Goal: Task Accomplishment & Management: Manage account settings

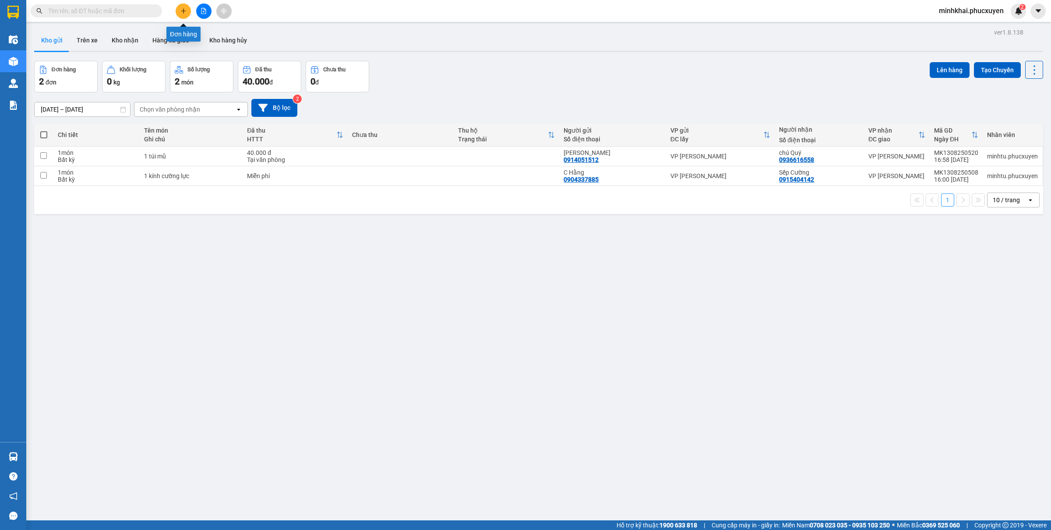
drag, startPoint x: 184, startPoint y: 12, endPoint x: 1050, endPoint y: 178, distance: 881.6
click at [184, 12] on icon "plus" at bounding box center [183, 11] width 6 height 6
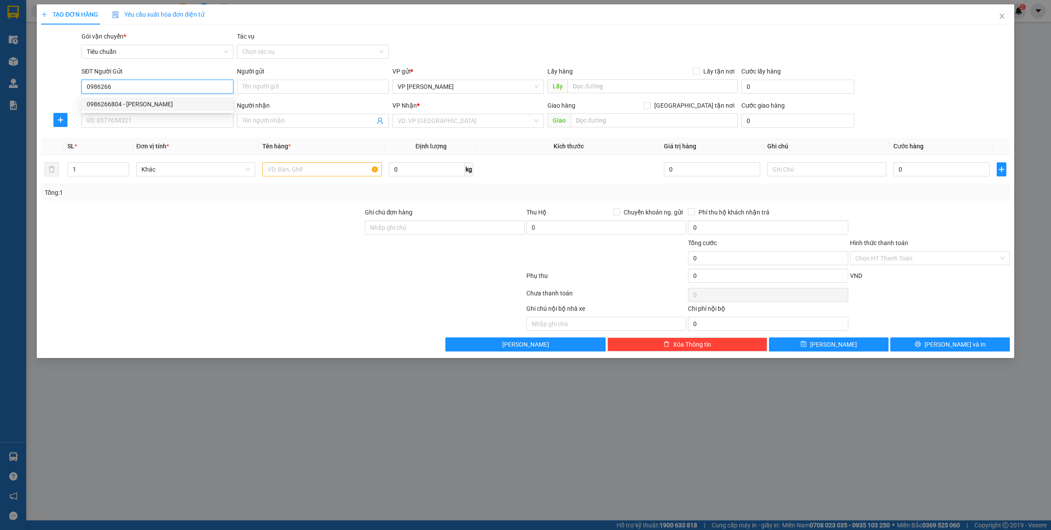
click at [141, 104] on div "0986266804 - anh duy" at bounding box center [157, 104] width 141 height 10
type input "0986266804"
type input "anh duy"
type input "0986266804"
click at [143, 115] on input "SĐT Người Nhận *" at bounding box center [157, 121] width 152 height 14
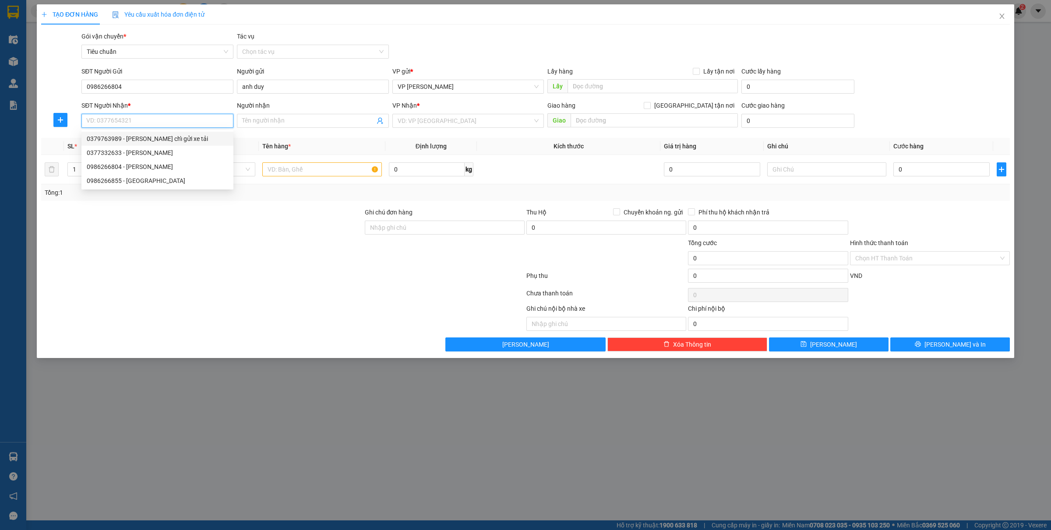
click at [160, 141] on div "0379763989 - Anh Nam chỉ gửi xe tải" at bounding box center [157, 139] width 141 height 10
type input "0379763989"
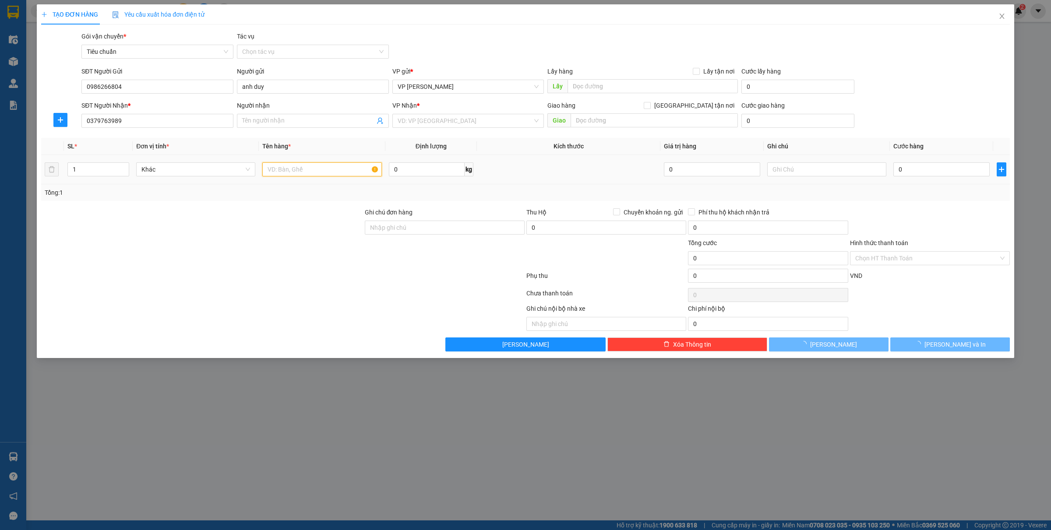
click at [316, 171] on input "text" at bounding box center [321, 169] width 119 height 14
type input "Anh Nam chỉ gửi xe tải"
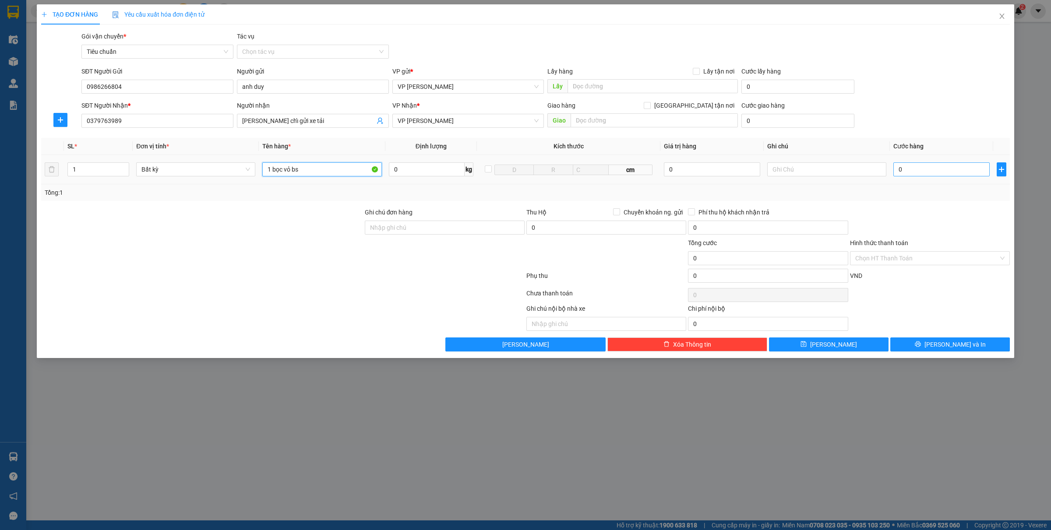
type input "1 bọc vỏ bs"
click at [947, 173] on input "0" at bounding box center [941, 169] width 96 height 14
type input "4"
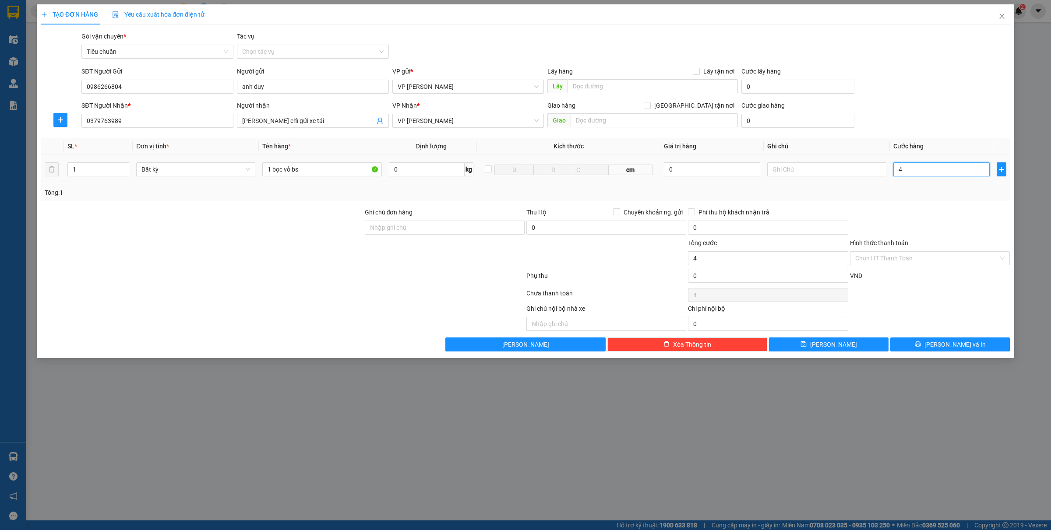
type input "40"
type input "400"
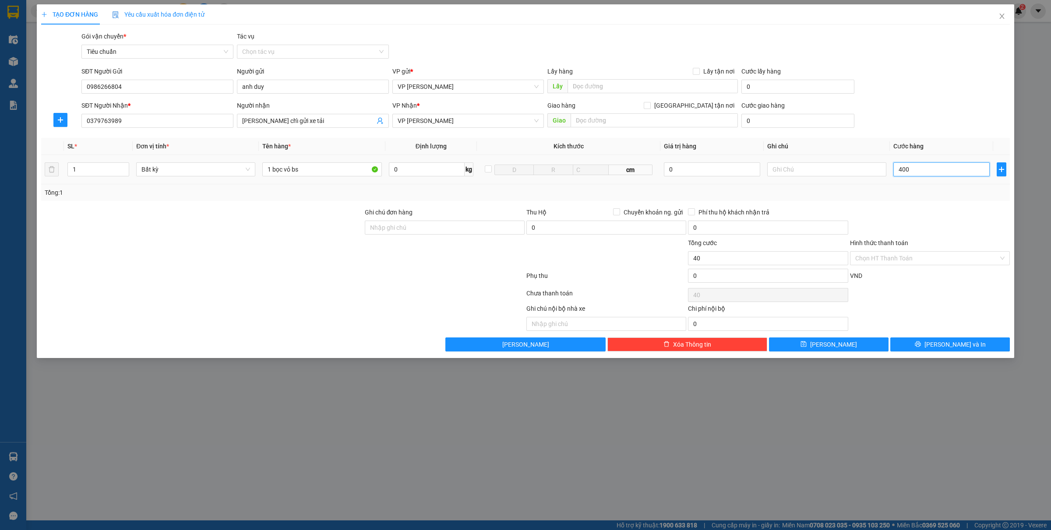
type input "400"
type input "4.000"
type input "40.000"
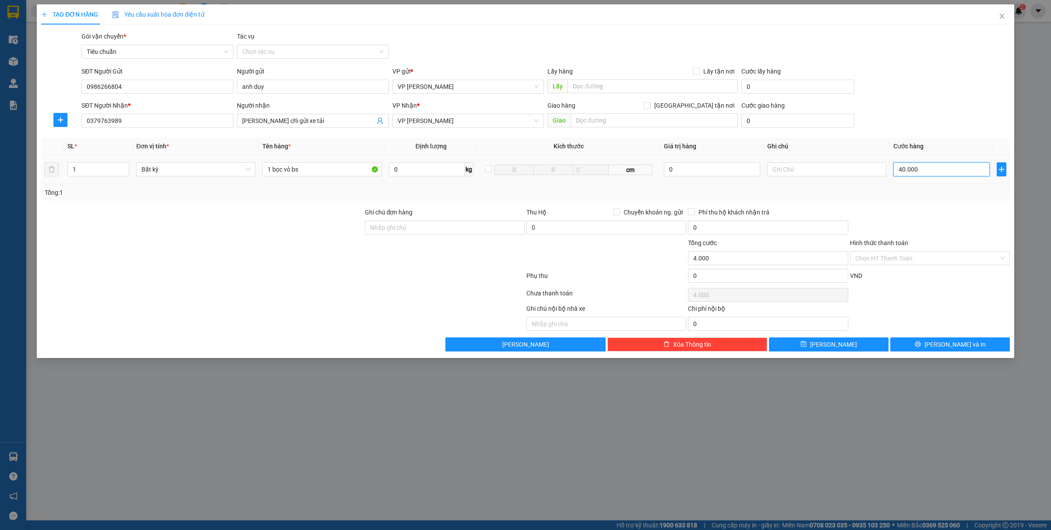
type input "40.000"
click at [921, 346] on icon "printer" at bounding box center [917, 344] width 6 height 6
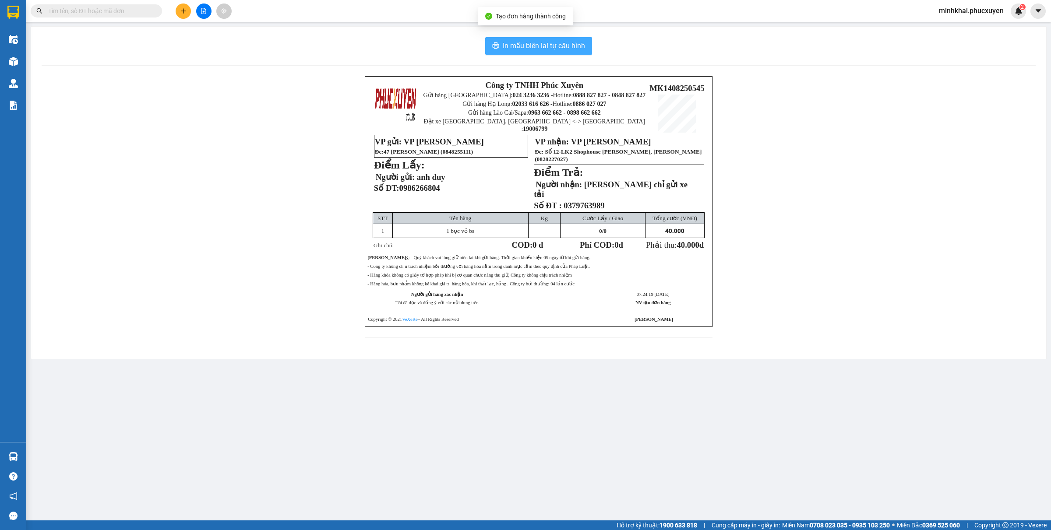
click at [533, 41] on span "In mẫu biên lai tự cấu hình" at bounding box center [544, 45] width 82 height 11
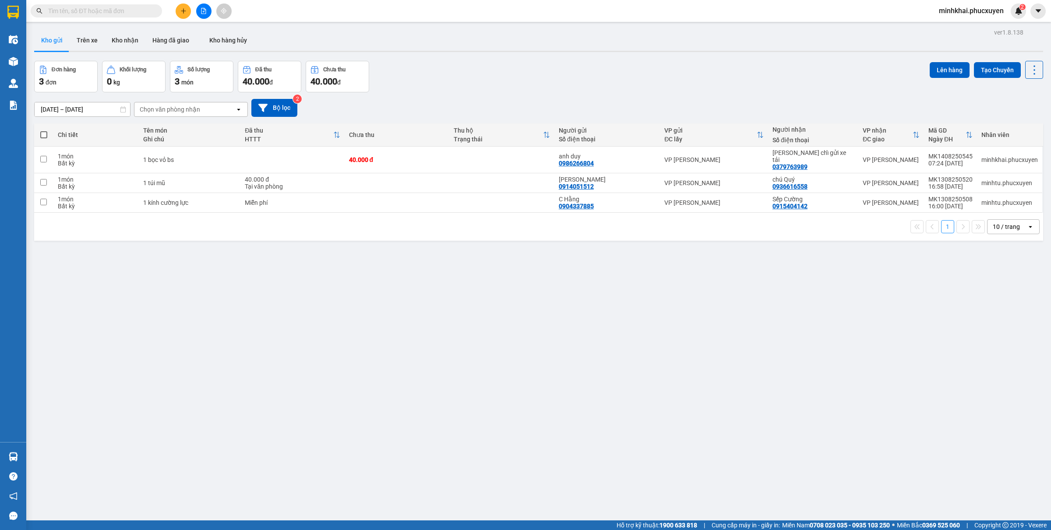
click at [267, 366] on div "ver 1.8.138 Kho gửi Trên xe Kho nhận Hàng đã giao Kho hàng hủy Đơn hàng 3 đơn K…" at bounding box center [539, 291] width 1016 height 530
click at [130, 32] on button "Kho nhận" at bounding box center [125, 40] width 41 height 21
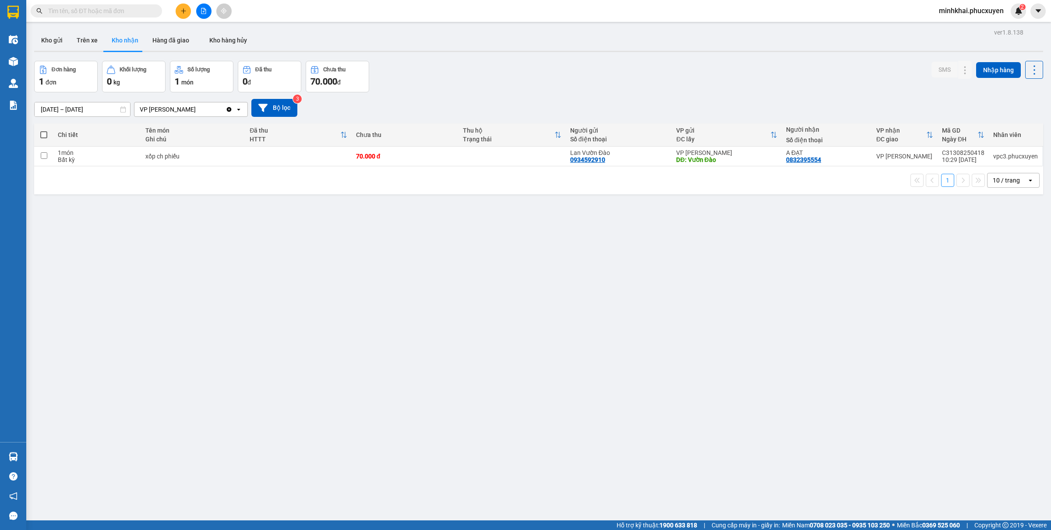
click at [47, 42] on button "Kho gửi" at bounding box center [51, 40] width 35 height 21
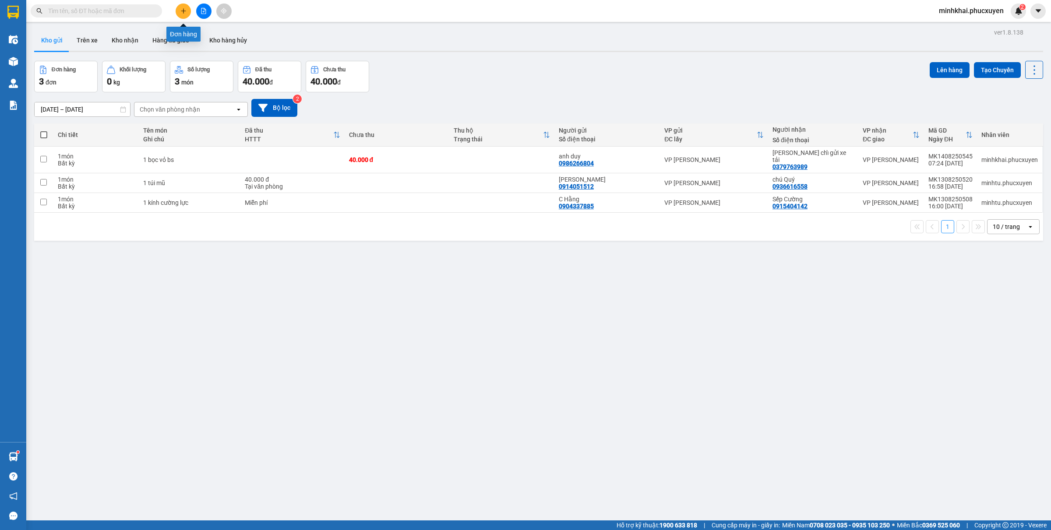
click at [183, 13] on icon "plus" at bounding box center [183, 11] width 6 height 6
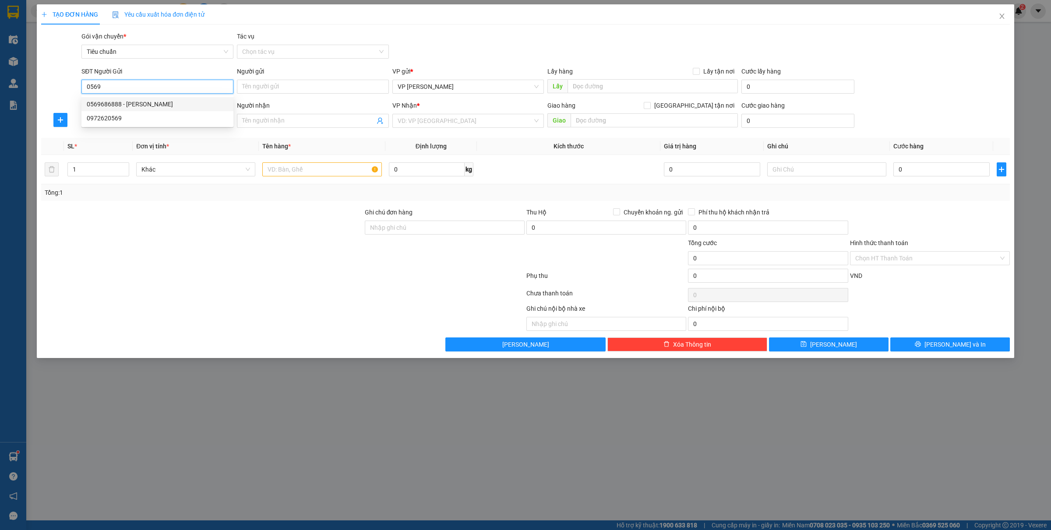
click at [121, 104] on div "0569686888 - ANH TUẤN" at bounding box center [157, 104] width 141 height 10
type input "0569686888"
type input "ANH TUẤN"
type input "0569686888"
click at [139, 121] on input "SĐT Người Nhận *" at bounding box center [157, 121] width 152 height 14
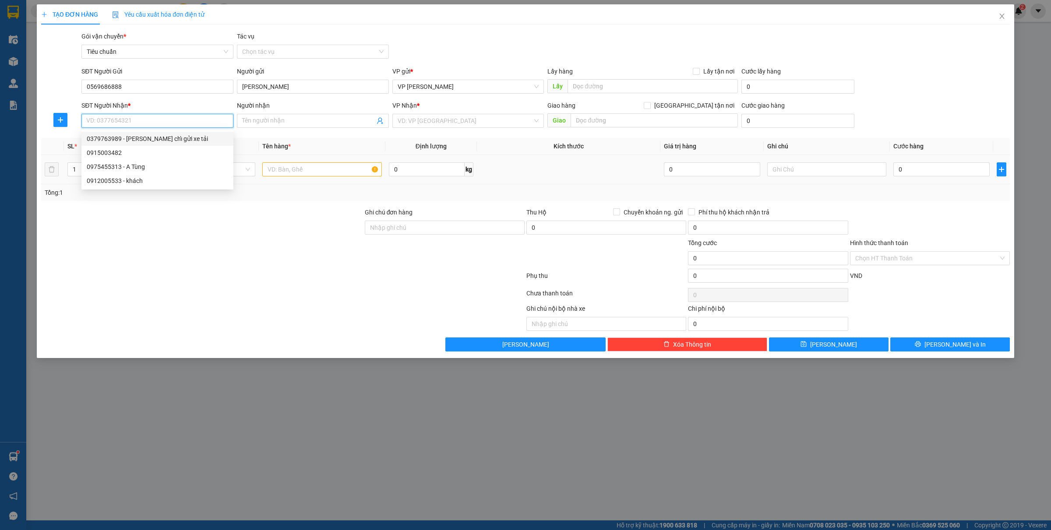
drag, startPoint x: 137, startPoint y: 136, endPoint x: 257, endPoint y: 159, distance: 122.1
click at [137, 137] on div "0379763989 - Anh Nam chỉ gửi xe tải" at bounding box center [157, 139] width 141 height 10
type input "0379763989"
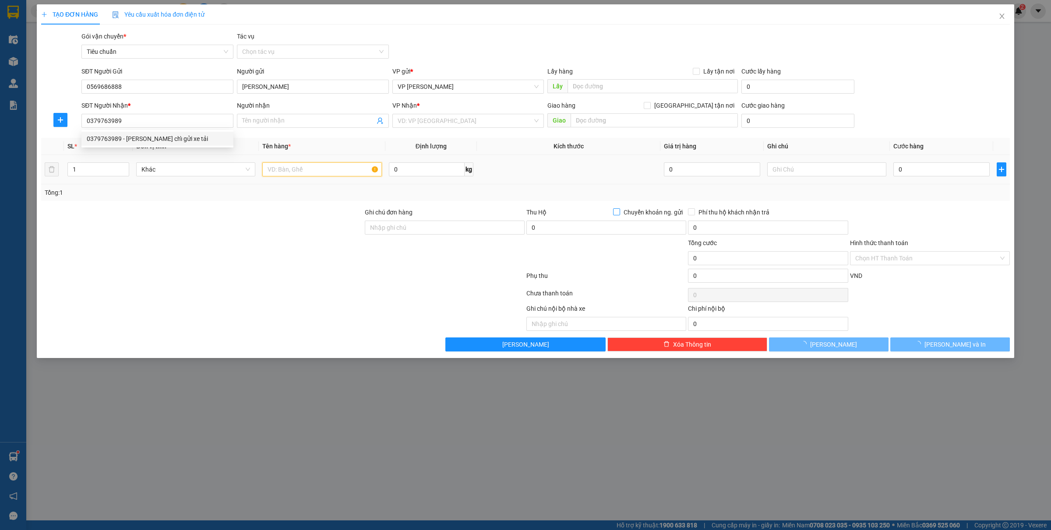
click at [306, 171] on input "text" at bounding box center [321, 169] width 119 height 14
type input "Anh Nam chỉ gửi xe tải"
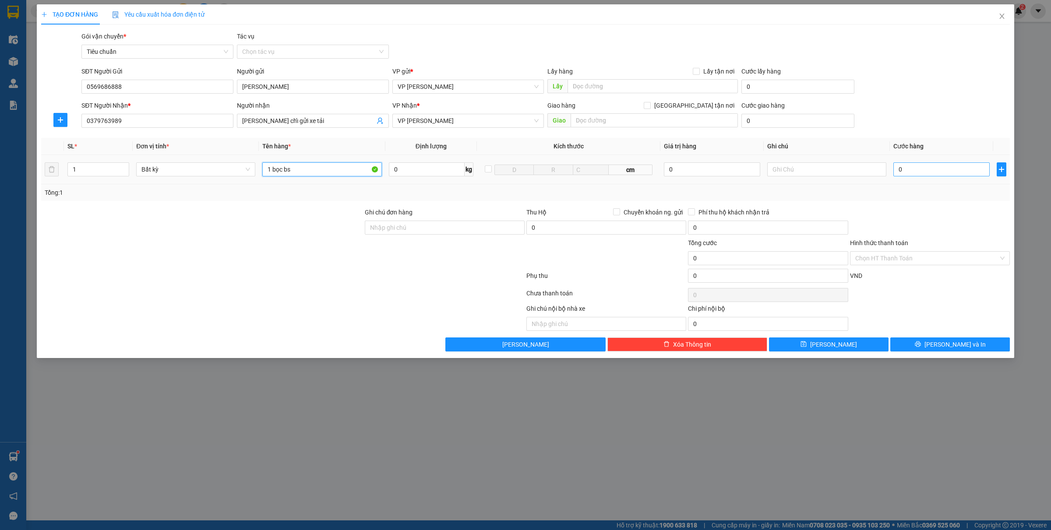
type input "1 bọc bs"
click at [916, 165] on input "0" at bounding box center [941, 169] width 96 height 14
type input "5"
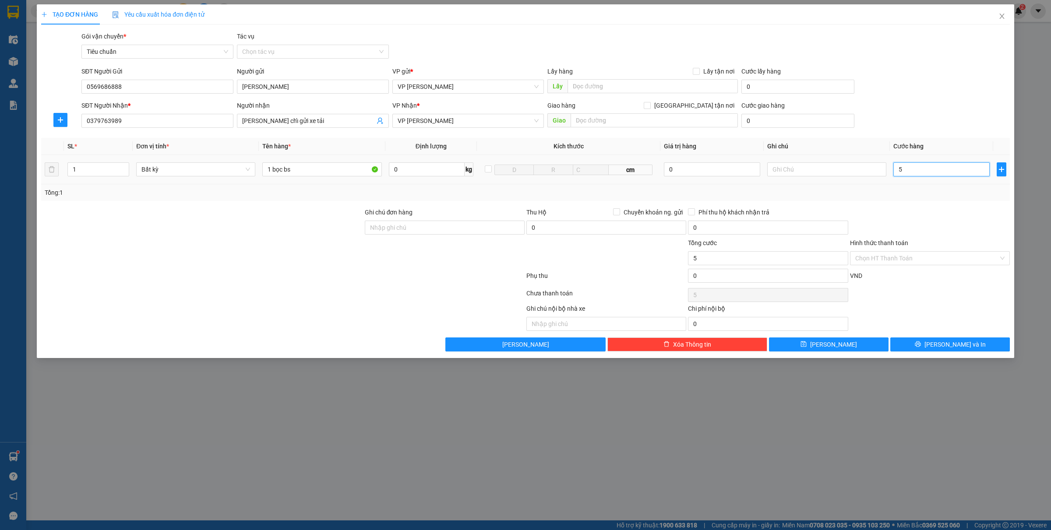
type input "50"
type input "500"
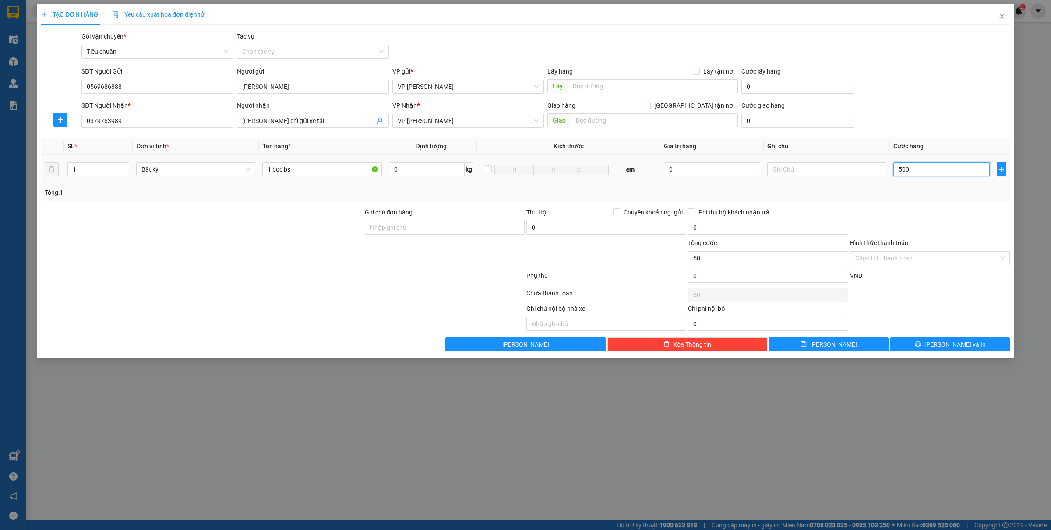
type input "500"
type input "50.000"
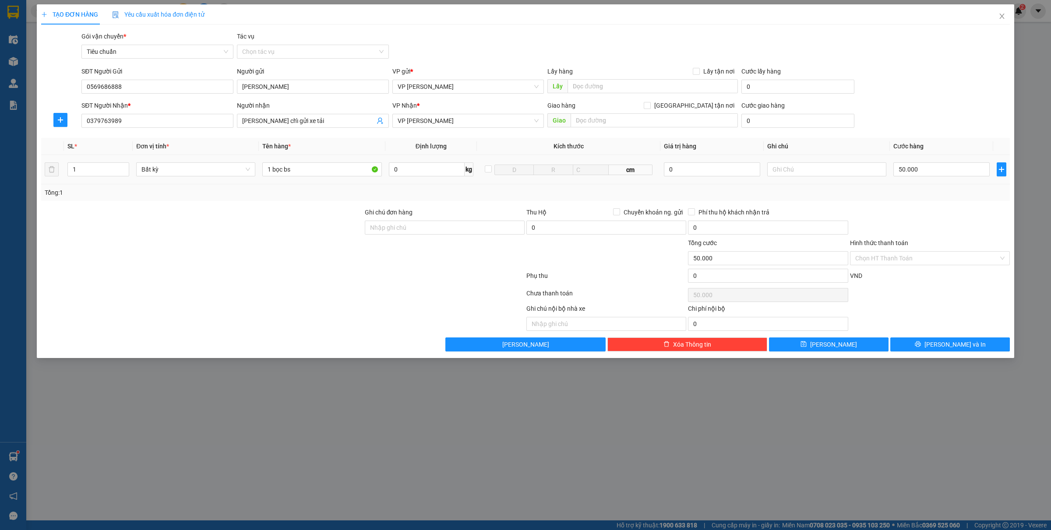
click at [311, 116] on input "Anh Nam chỉ gửi xe tải" at bounding box center [308, 121] width 133 height 10
type input "Anh Nam chỉ gửi limo"
click at [920, 343] on icon "printer" at bounding box center [917, 344] width 6 height 6
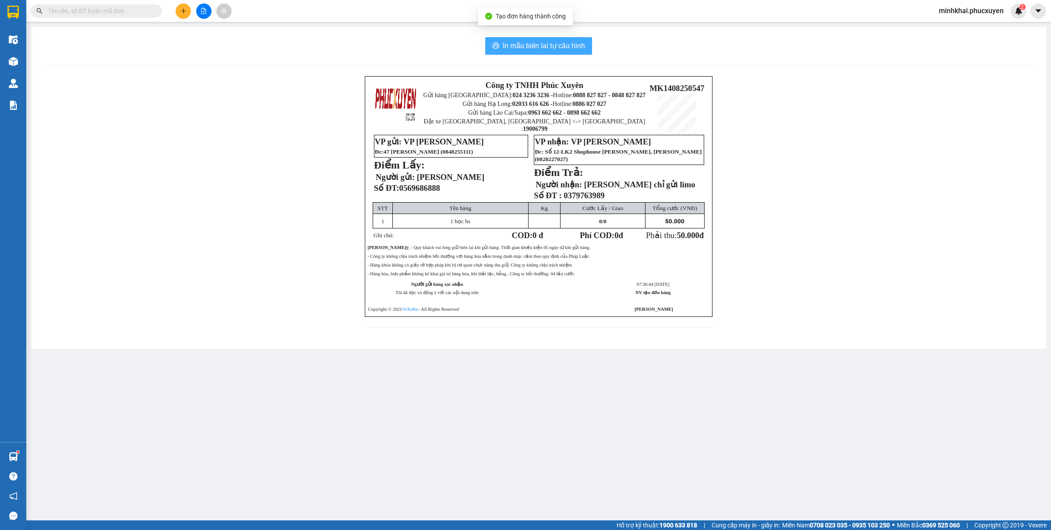
click at [558, 52] on button "In mẫu biên lai tự cấu hình" at bounding box center [538, 46] width 107 height 18
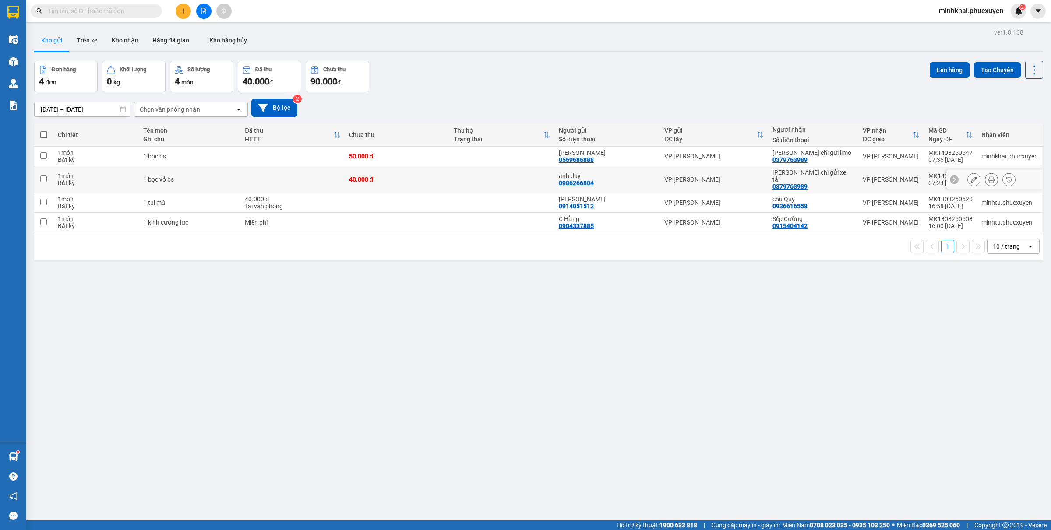
click at [970, 176] on icon at bounding box center [973, 179] width 6 height 6
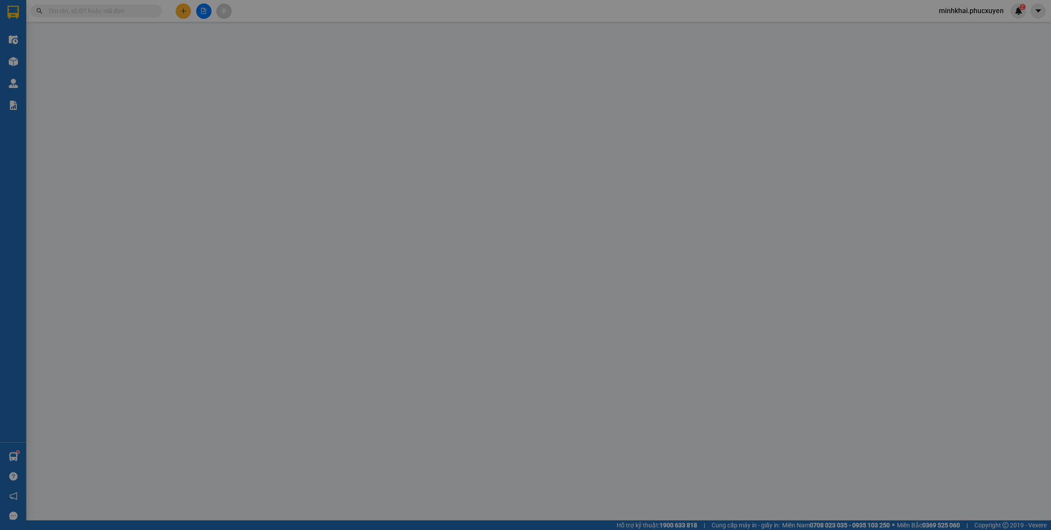
type input "0986266804"
type input "anh duy"
type input "0379763989"
type input "Anh Nam chỉ gửi xe tải"
type input "40.000"
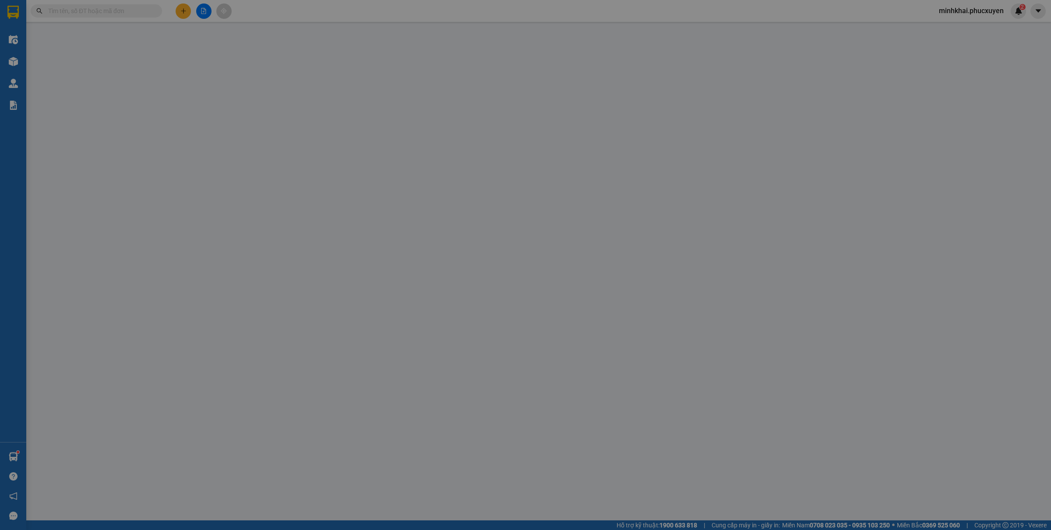
type input "40.000"
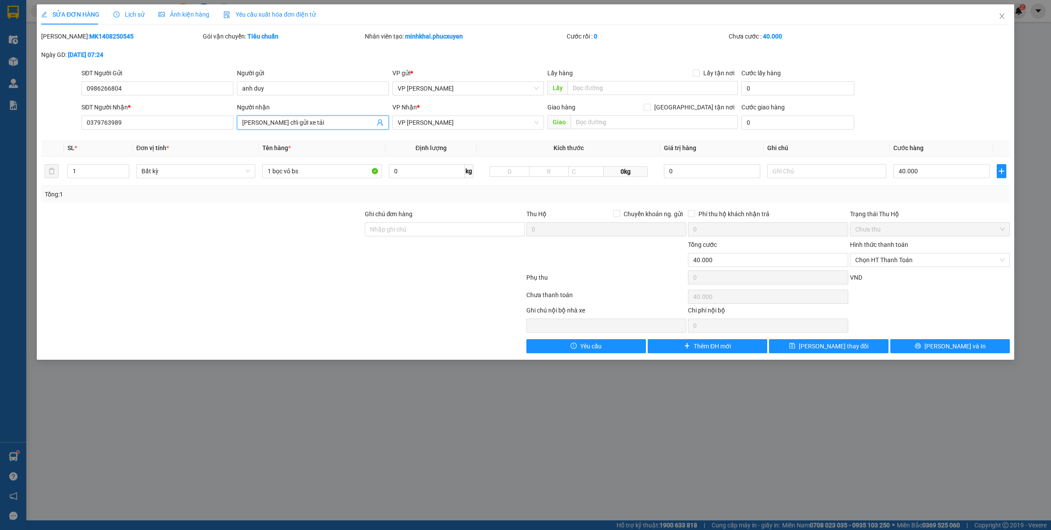
click at [321, 125] on input "Anh Nam chỉ gửi xe tải" at bounding box center [308, 123] width 133 height 10
type input "Anh Nam chỉ gửi limo"
click at [932, 169] on input "40.000" at bounding box center [941, 171] width 96 height 14
type input "6"
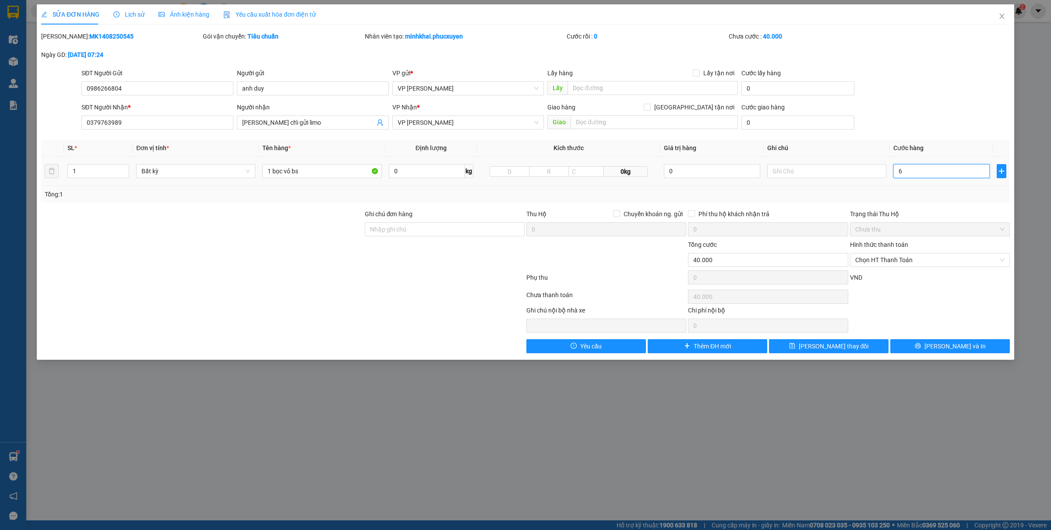
type input "6"
type input "60"
type input "600"
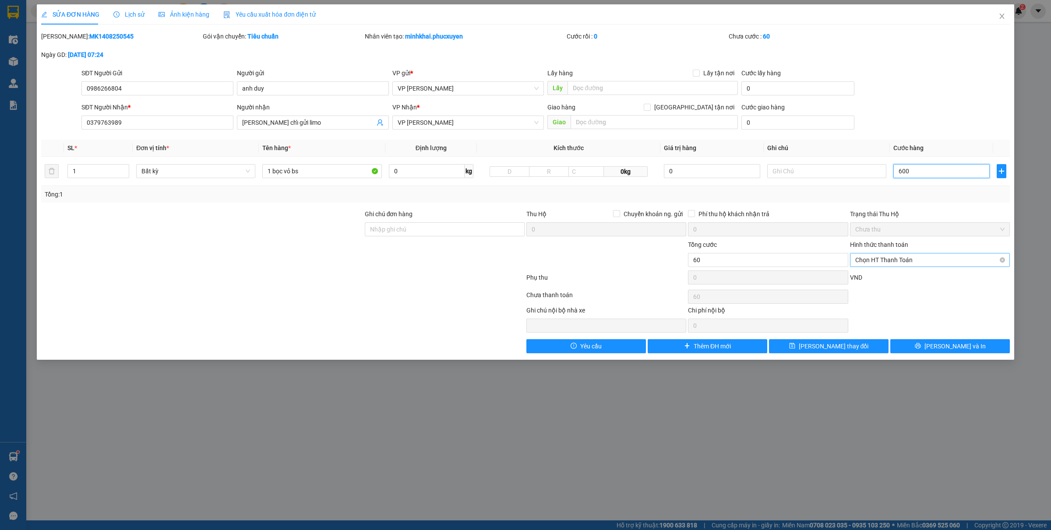
type input "600"
type input "6.000"
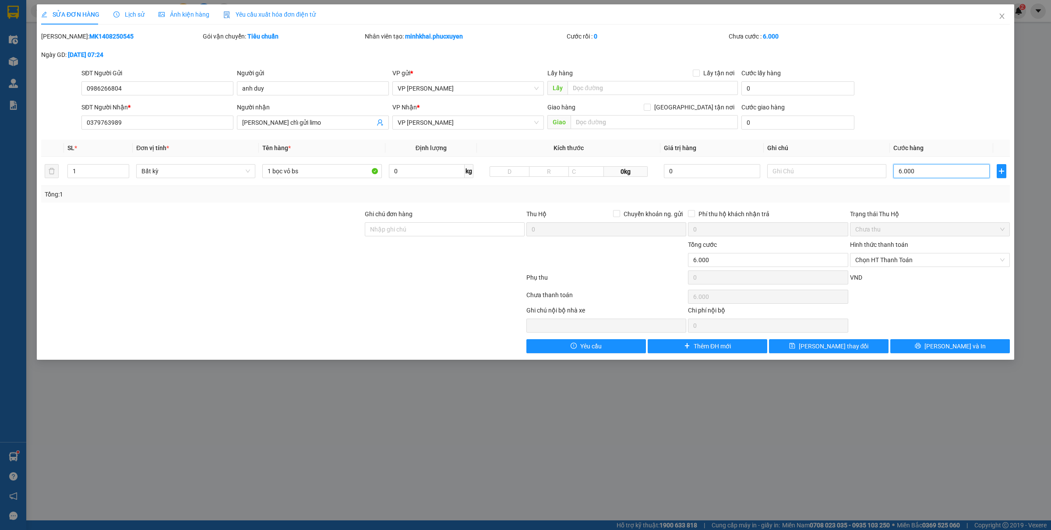
type input "60.000"
click at [959, 349] on span "[PERSON_NAME] và In" at bounding box center [954, 346] width 61 height 10
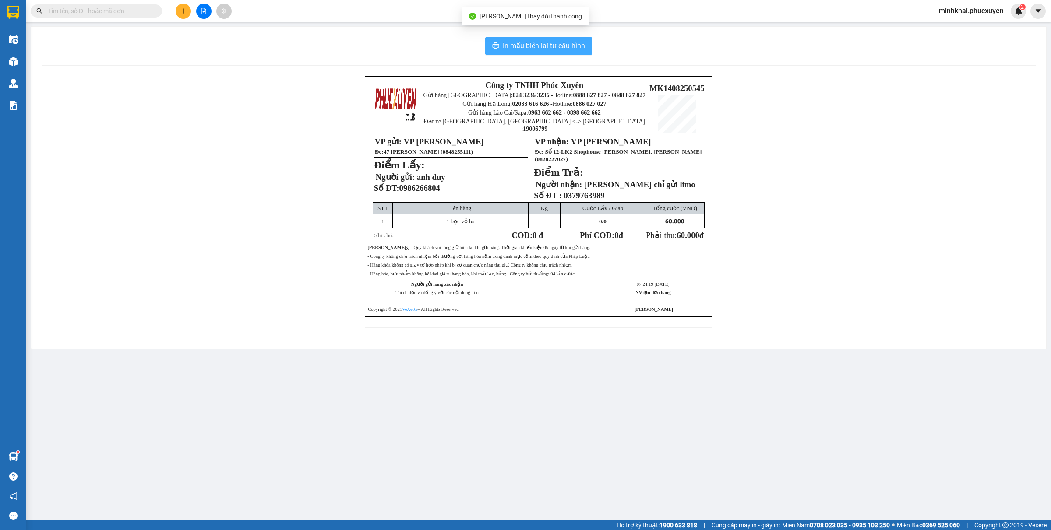
click at [537, 46] on span "In mẫu biên lai tự cấu hình" at bounding box center [544, 45] width 82 height 11
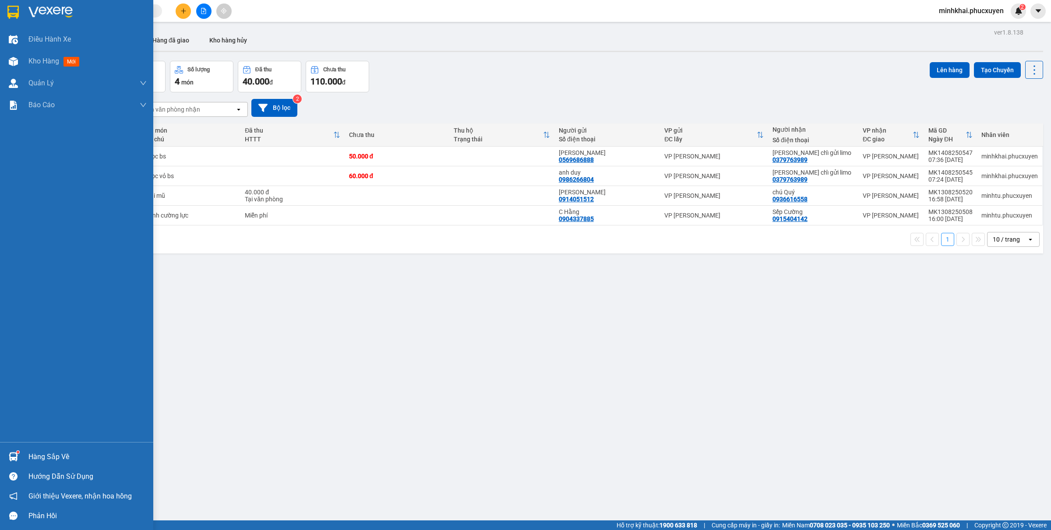
click at [27, 455] on div "Hàng sắp về" at bounding box center [76, 457] width 153 height 20
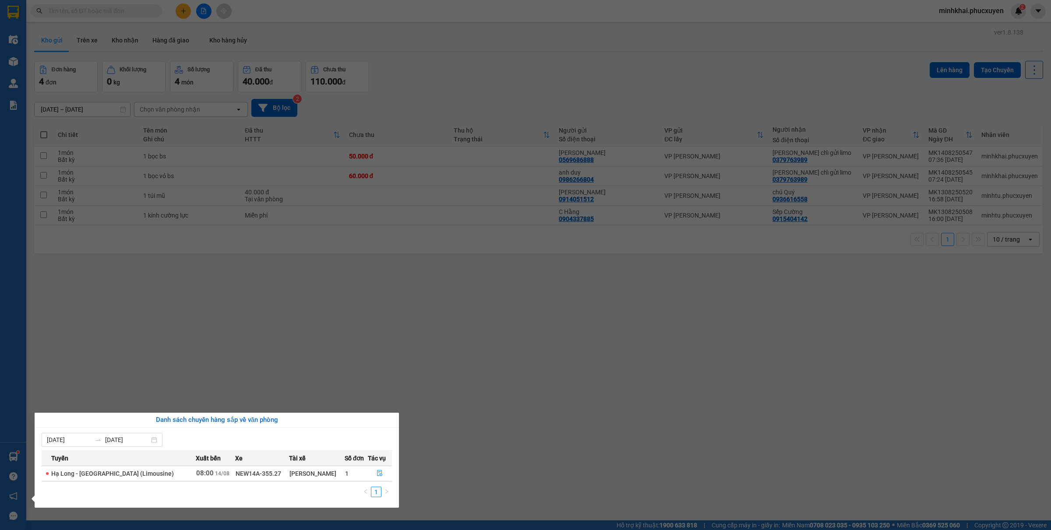
click at [477, 380] on section "Kết quả tìm kiếm ( 0 ) Bộ lọc No Data minhkhai.phucxuyen 2 Điều hành xe Kho hàn…" at bounding box center [525, 265] width 1051 height 530
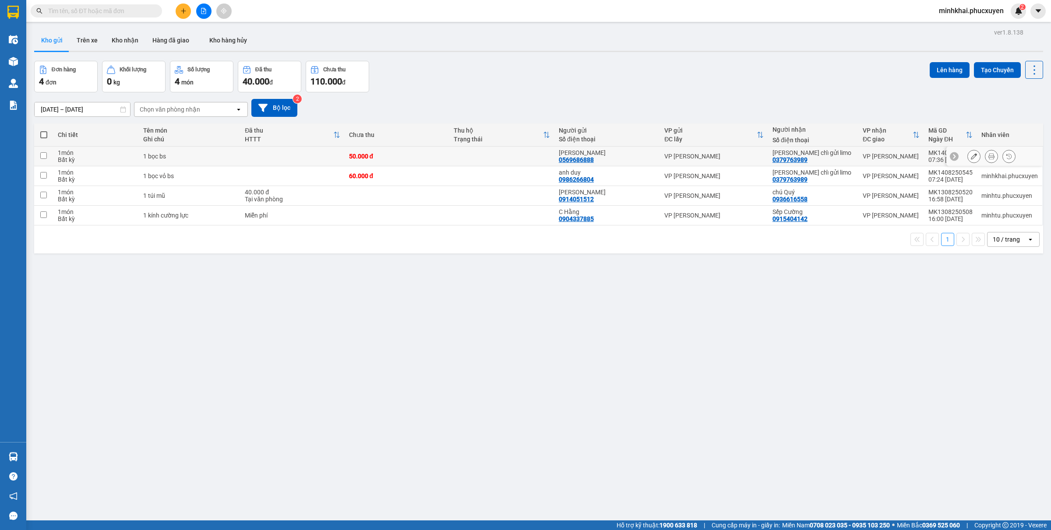
click at [44, 155] on input "checkbox" at bounding box center [43, 155] width 7 height 7
checkbox input "true"
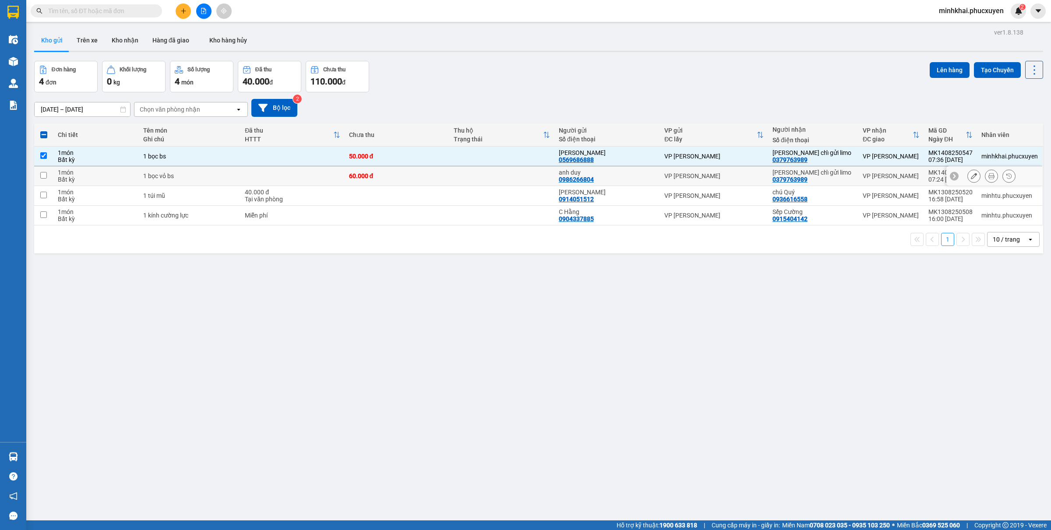
click at [41, 173] on input "checkbox" at bounding box center [43, 175] width 7 height 7
checkbox input "true"
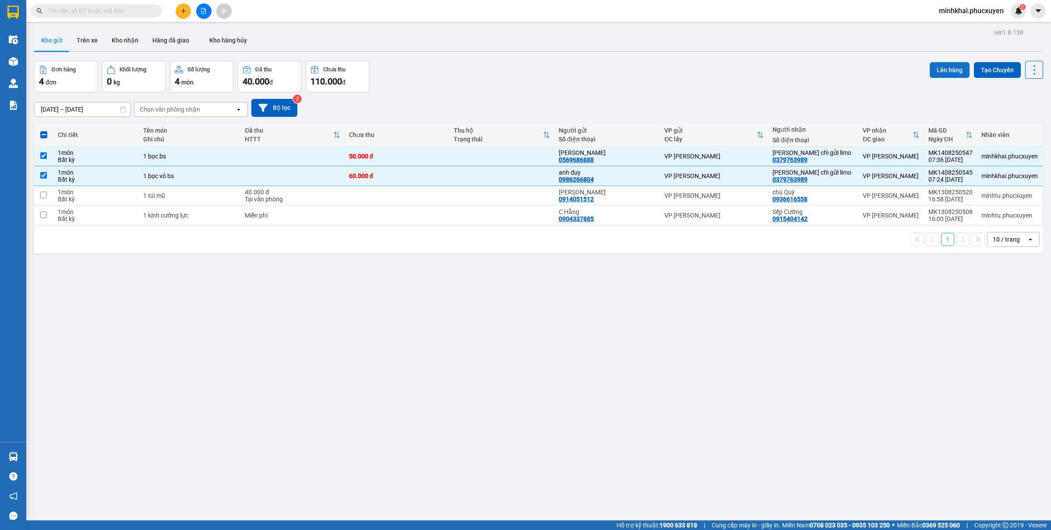
click at [932, 65] on button "Lên hàng" at bounding box center [949, 70] width 40 height 16
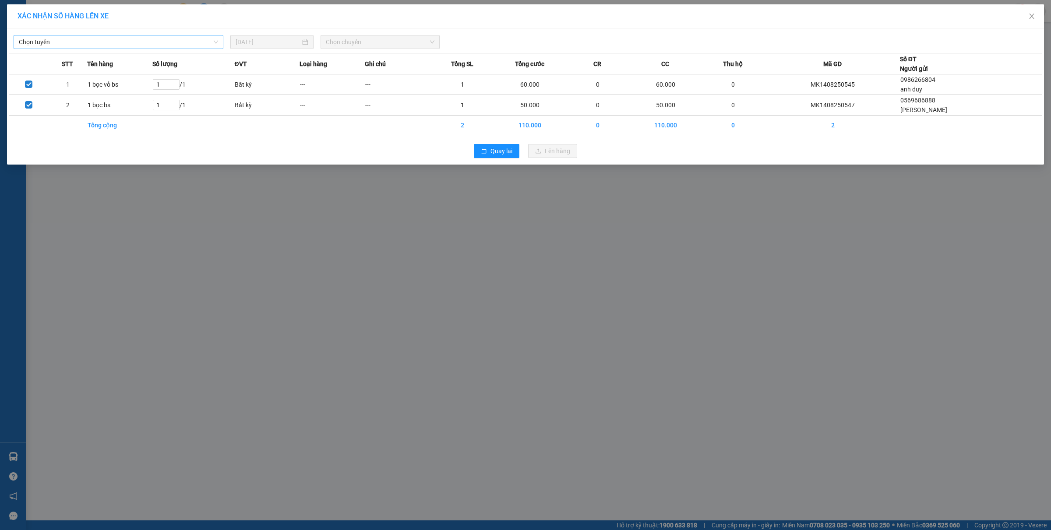
click at [109, 38] on span "Chọn tuyến" at bounding box center [118, 41] width 199 height 13
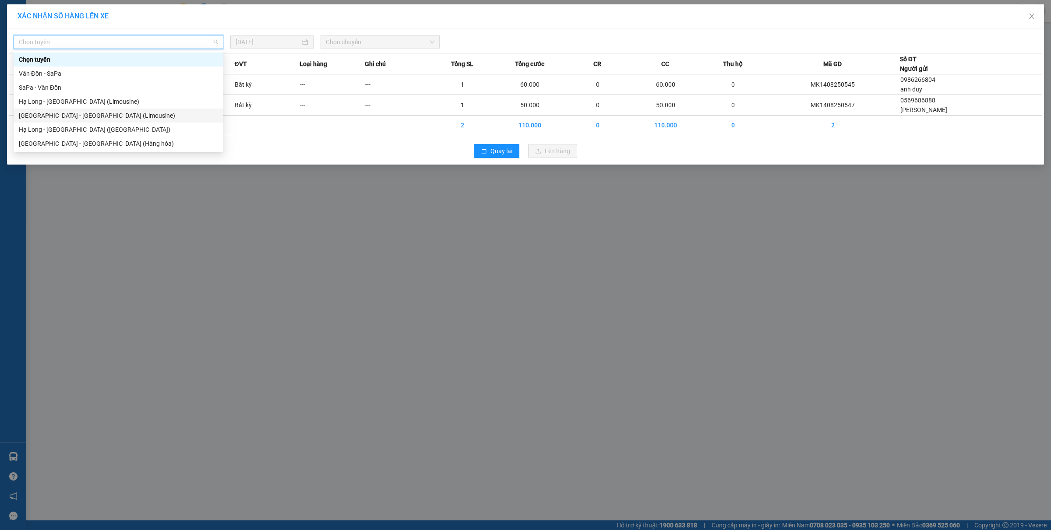
click at [73, 116] on div "[GEOGRAPHIC_DATA] - [GEOGRAPHIC_DATA] (Limousine)" at bounding box center [118, 116] width 199 height 10
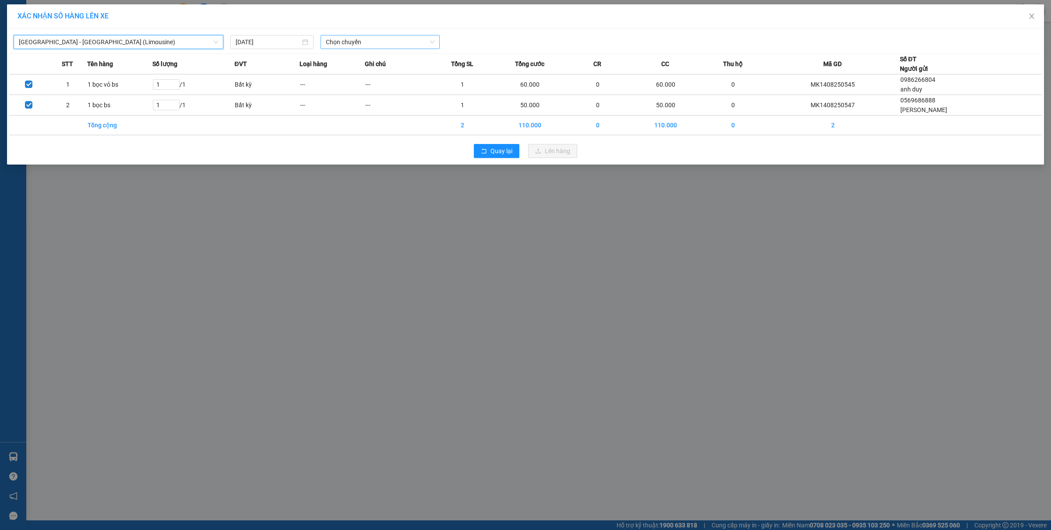
click at [369, 38] on span "Chọn chuyến" at bounding box center [380, 41] width 109 height 13
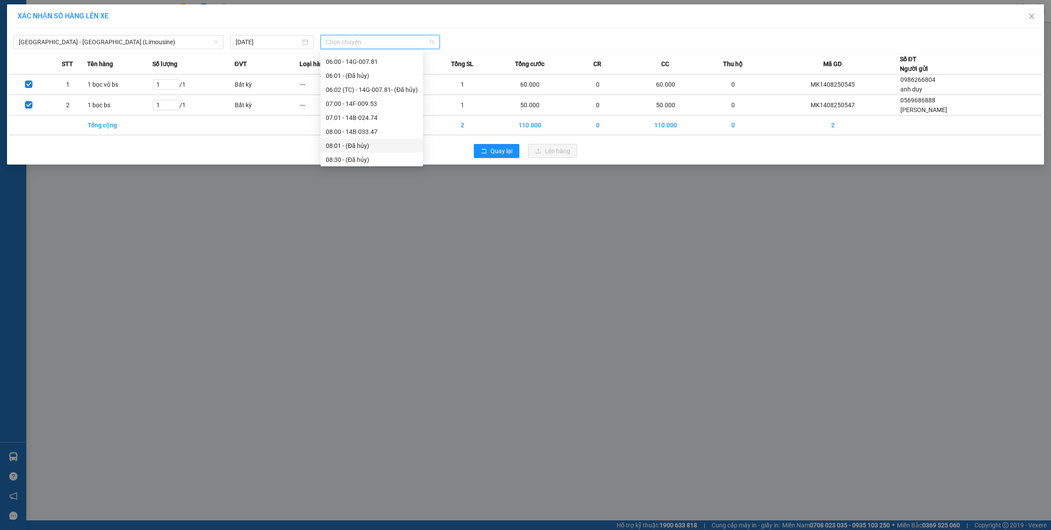
scroll to position [55, 0]
click at [364, 132] on div "08:00 - 14B-033.47" at bounding box center [372, 131] width 92 height 10
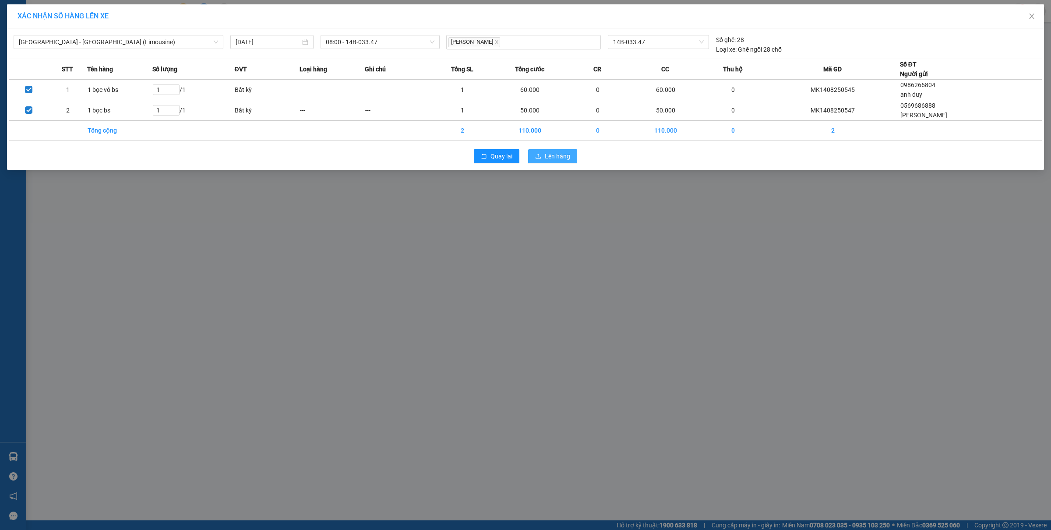
click at [563, 156] on span "Lên hàng" at bounding box center [557, 156] width 25 height 10
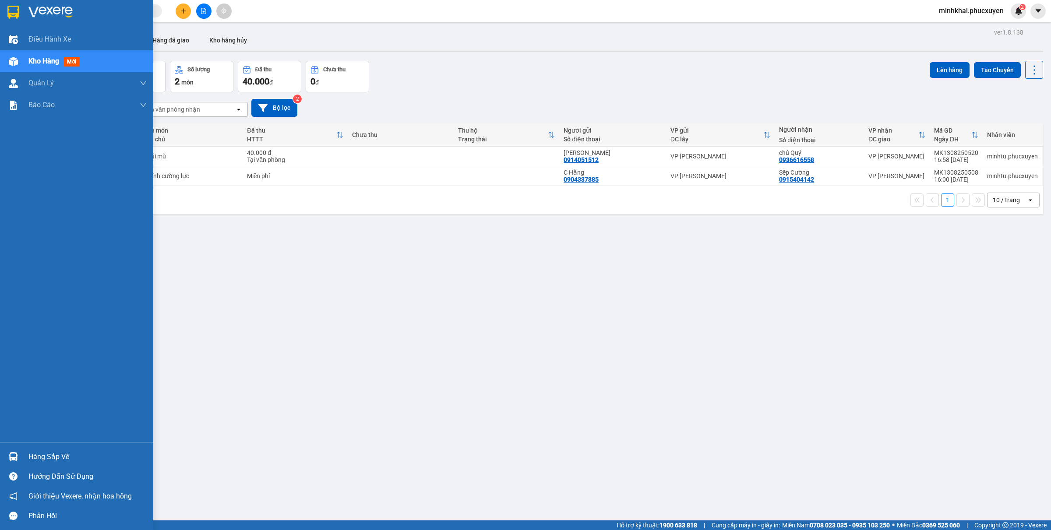
click at [6, 452] on div at bounding box center [13, 456] width 15 height 15
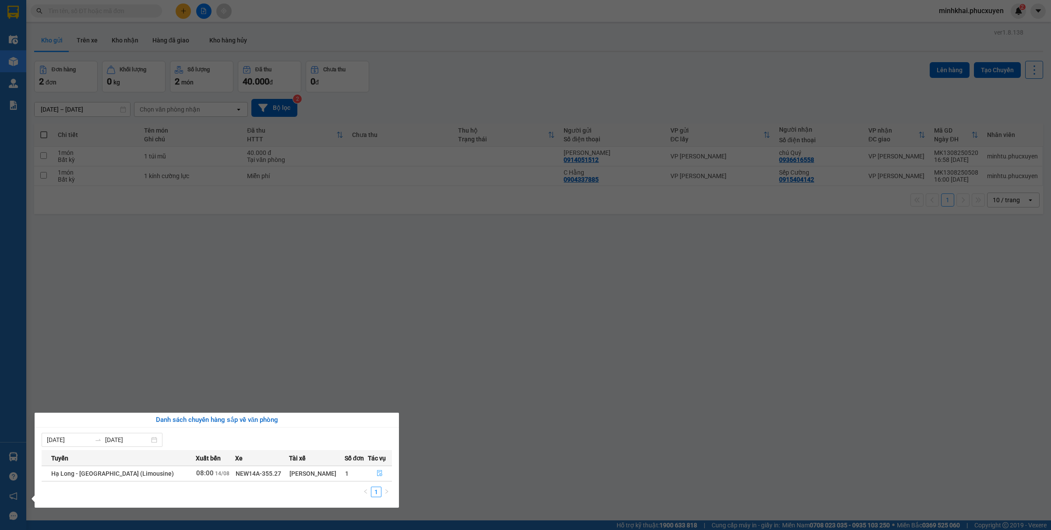
click at [376, 474] on icon "file-done" at bounding box center [379, 473] width 6 height 6
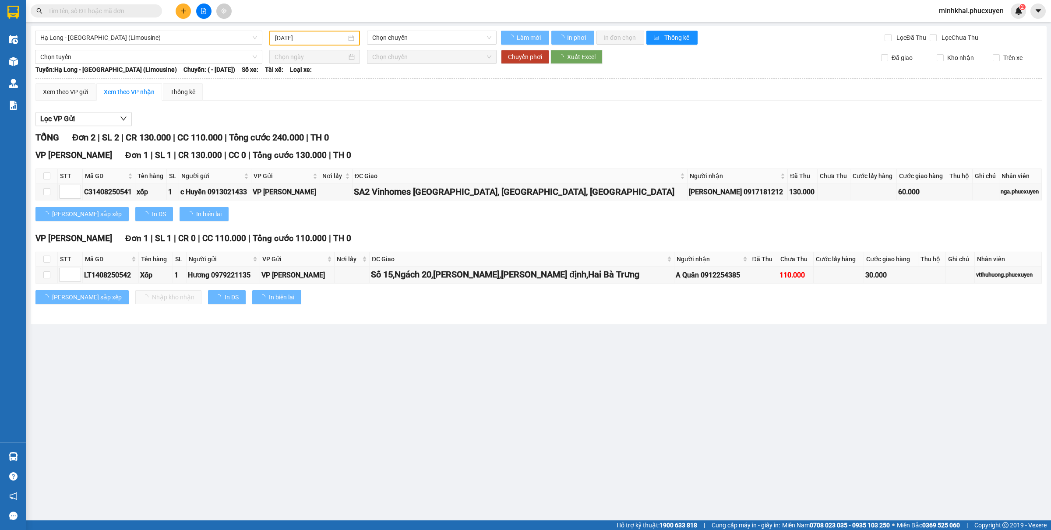
type input "[DATE]"
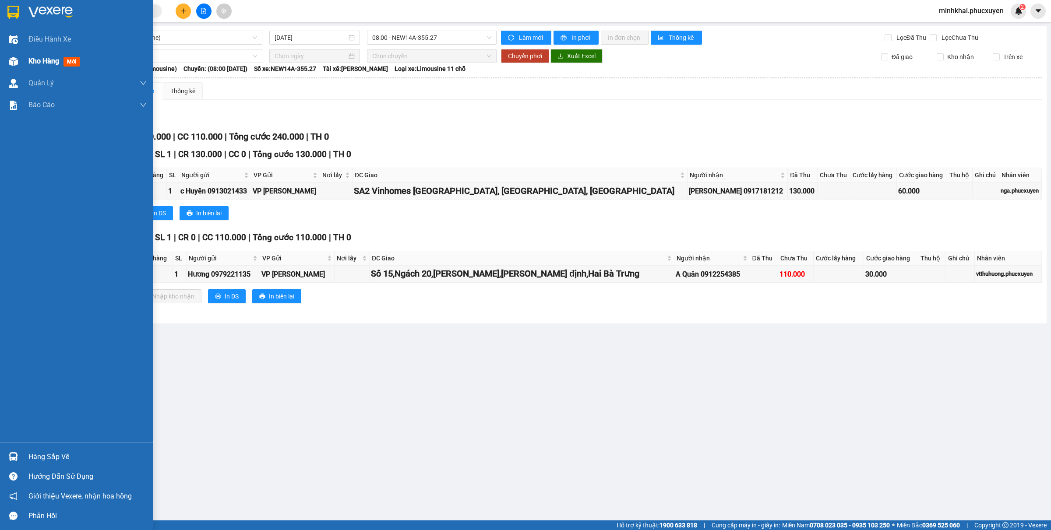
click at [57, 62] on span "Kho hàng" at bounding box center [43, 61] width 31 height 8
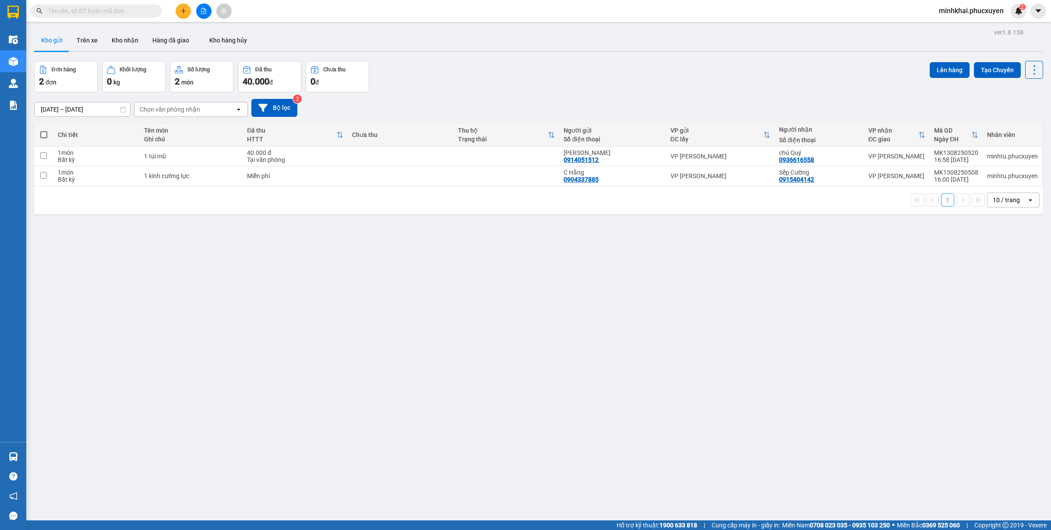
click at [180, 11] on icon "plus" at bounding box center [183, 11] width 6 height 6
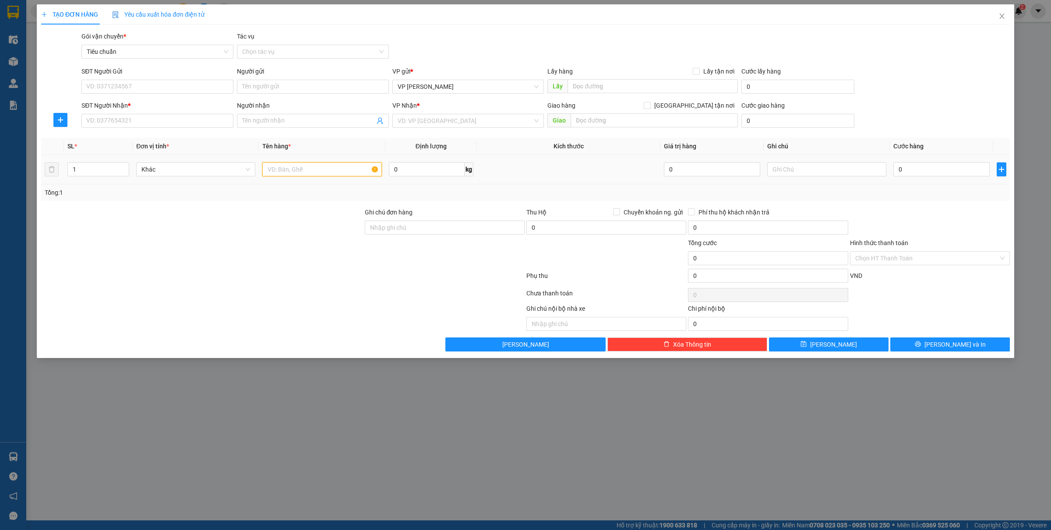
click at [297, 171] on input "text" at bounding box center [321, 169] width 119 height 14
type input "1 bjoc đen bs"
click at [116, 88] on input "SĐT Người Gửi" at bounding box center [157, 87] width 152 height 14
click at [140, 105] on div "0813857286 - Anh Lộc" at bounding box center [157, 104] width 141 height 10
type input "0813857286"
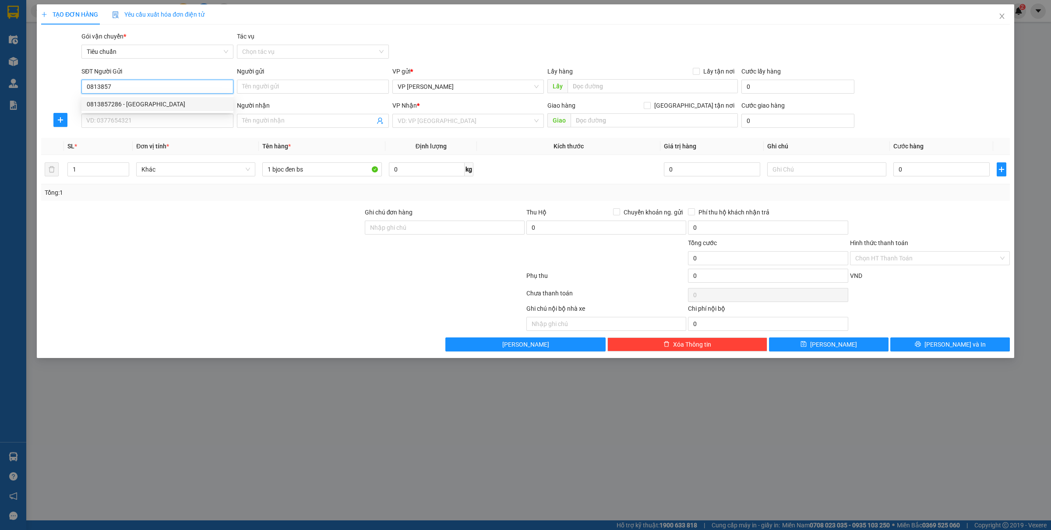
type input "[GEOGRAPHIC_DATA]"
type input "0813857286"
click at [131, 119] on input "SĐT Người Nhận *" at bounding box center [157, 121] width 152 height 14
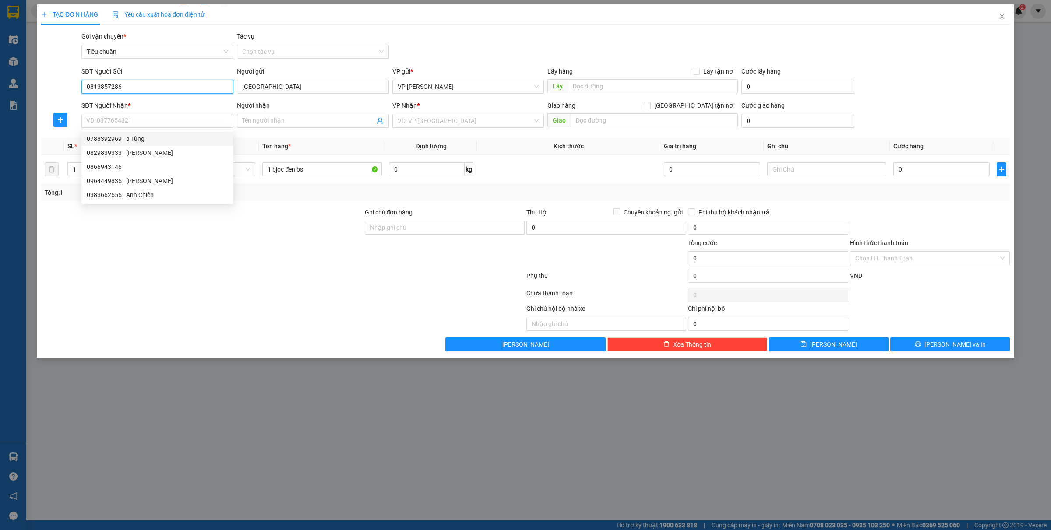
click at [128, 86] on input "0813857286" at bounding box center [157, 87] width 152 height 14
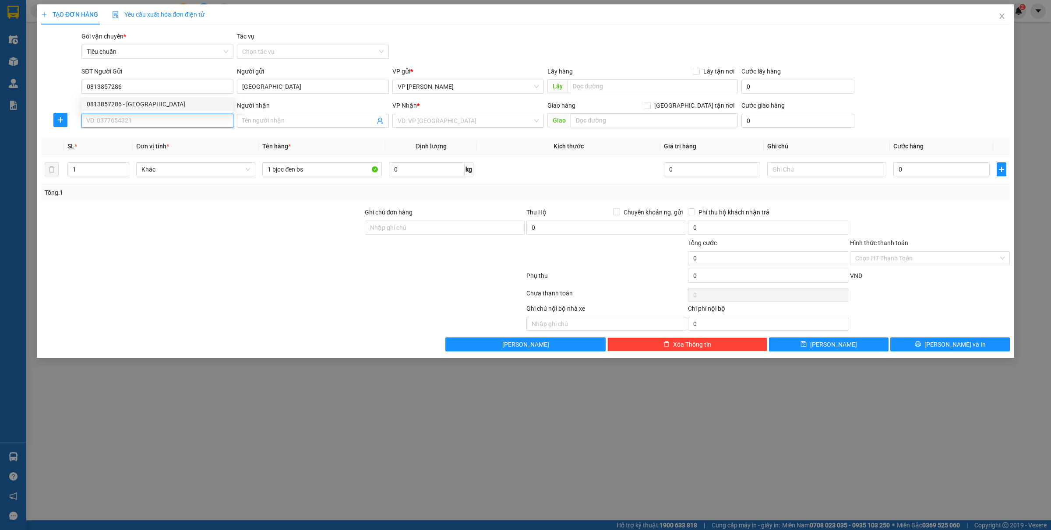
click at [139, 117] on input "SĐT Người Nhận *" at bounding box center [157, 121] width 152 height 14
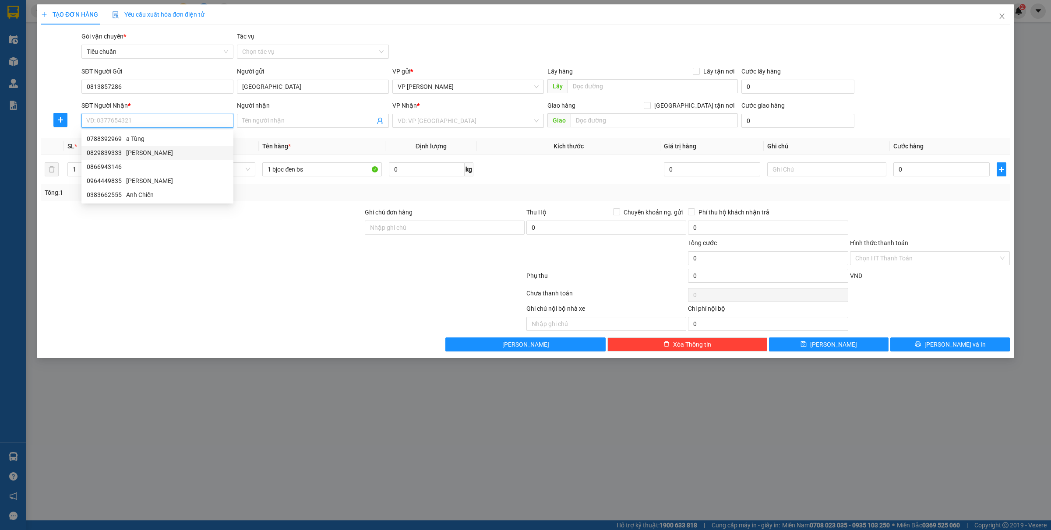
click at [144, 150] on div "0829839333 - Huy Hoàng" at bounding box center [157, 153] width 141 height 10
type input "0829839333"
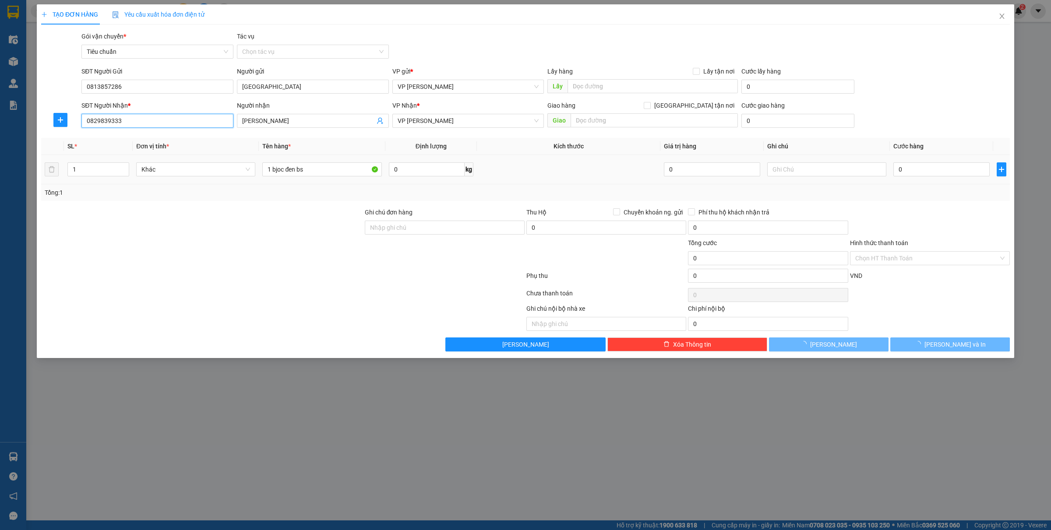
type input "Huy Hoàng"
click at [927, 164] on input "0" at bounding box center [941, 169] width 96 height 14
type input "30"
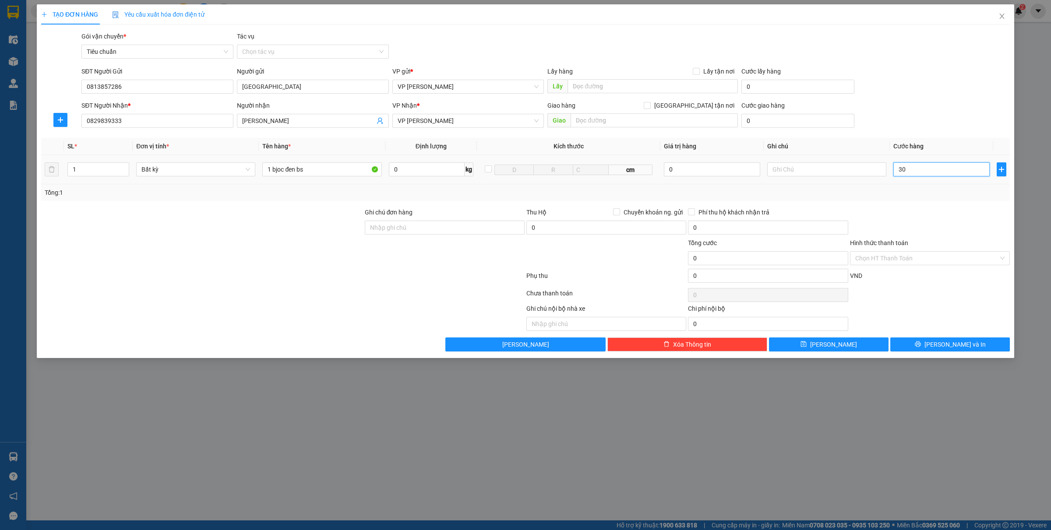
type input "30"
type input "3.000"
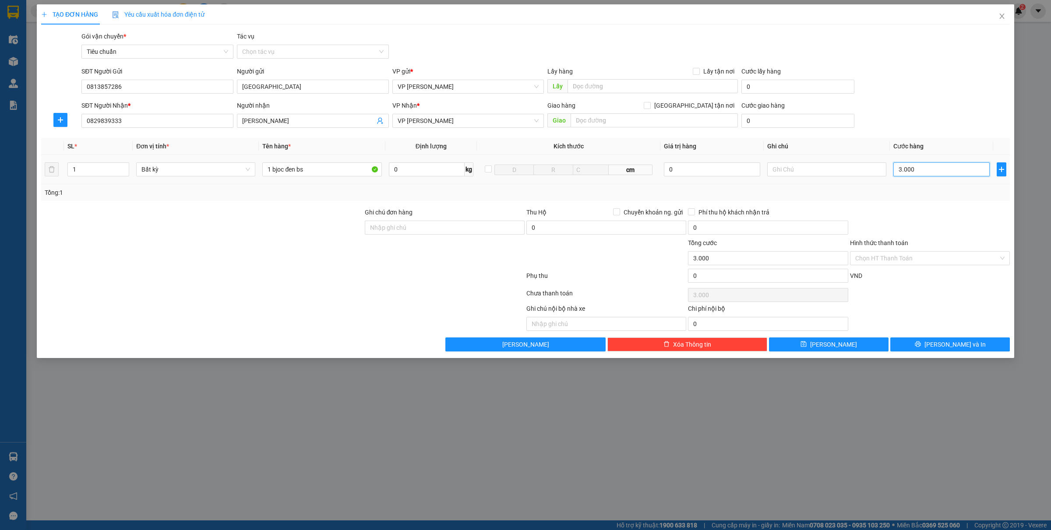
type input "30.000"
click at [921, 347] on icon "printer" at bounding box center [917, 344] width 6 height 6
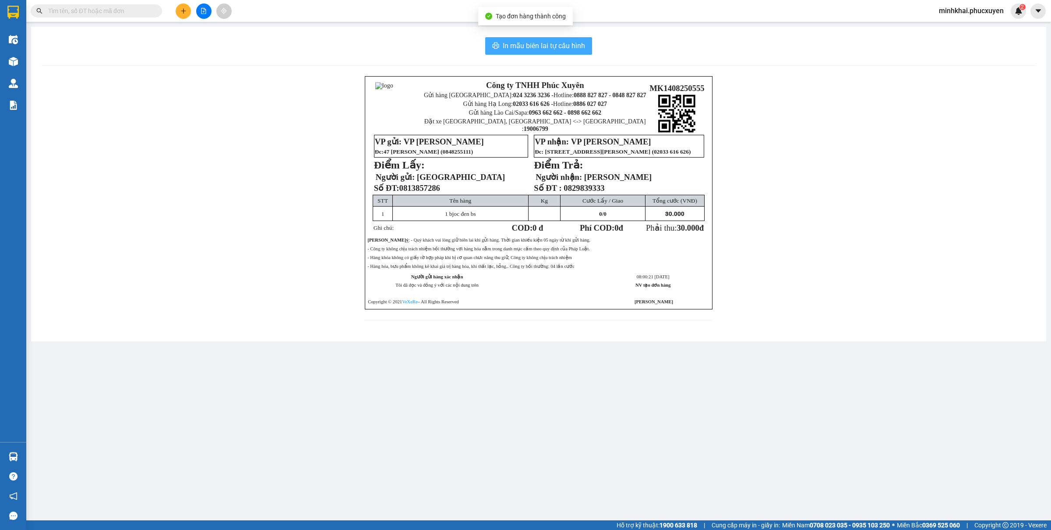
click at [493, 49] on icon "printer" at bounding box center [495, 45] width 7 height 7
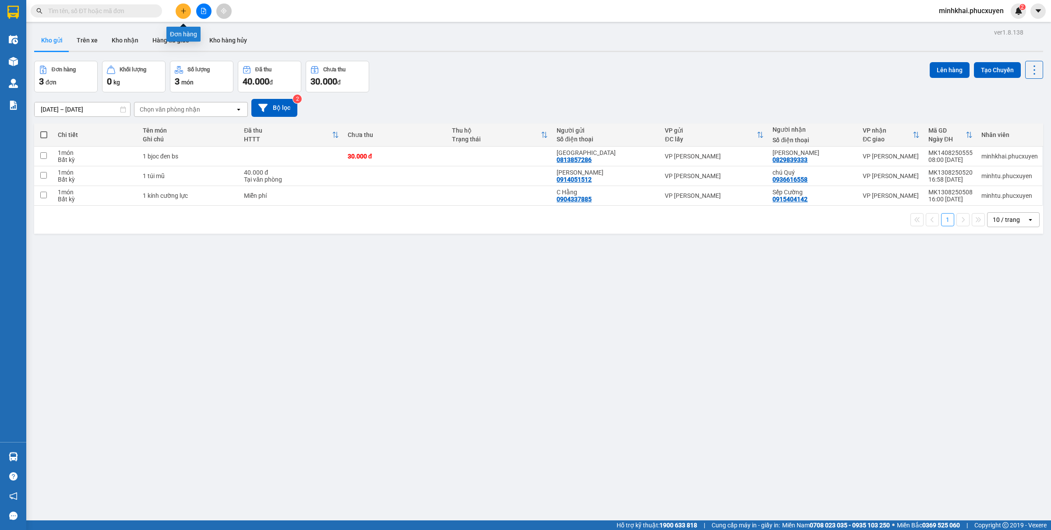
click at [182, 13] on icon "plus" at bounding box center [183, 11] width 6 height 6
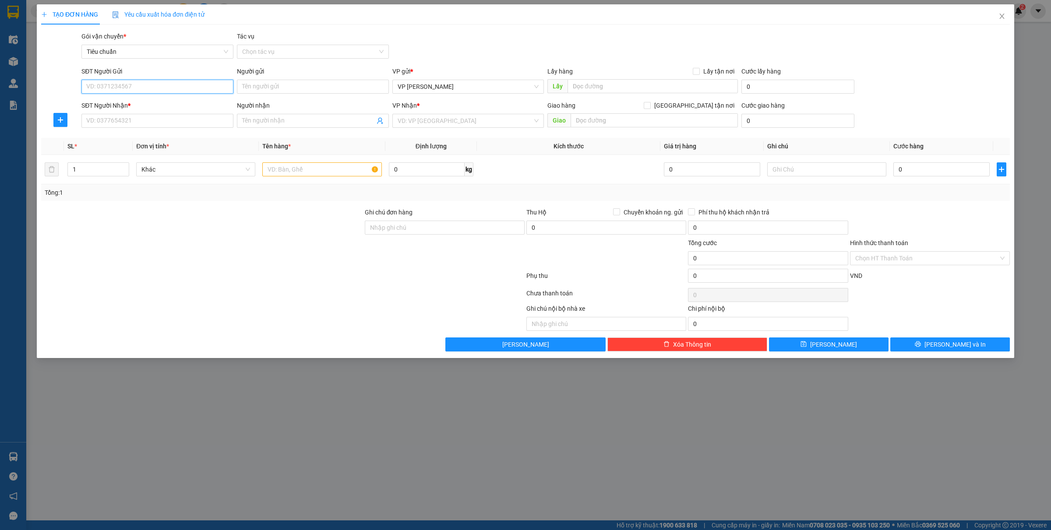
paste input "0813857286"
type input "0813857286"
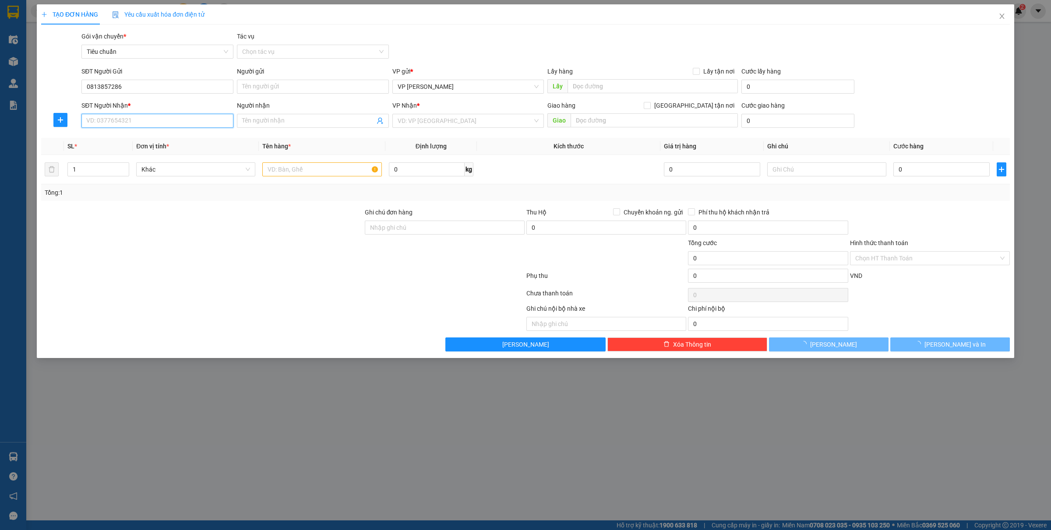
click at [121, 119] on input "SĐT Người Nhận *" at bounding box center [157, 121] width 152 height 14
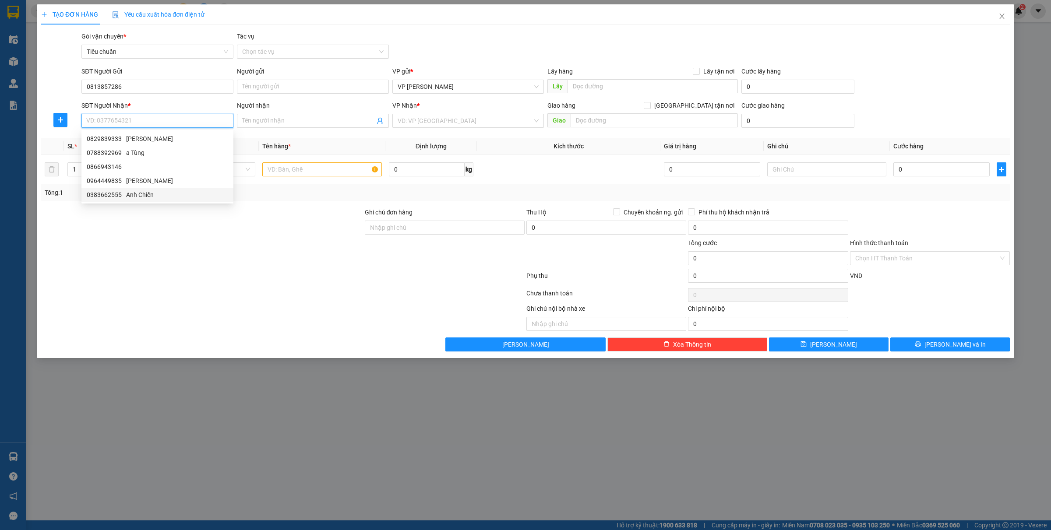
click at [151, 192] on div "0383662555 - Anh Chiến" at bounding box center [157, 195] width 141 height 10
type input "0383662555"
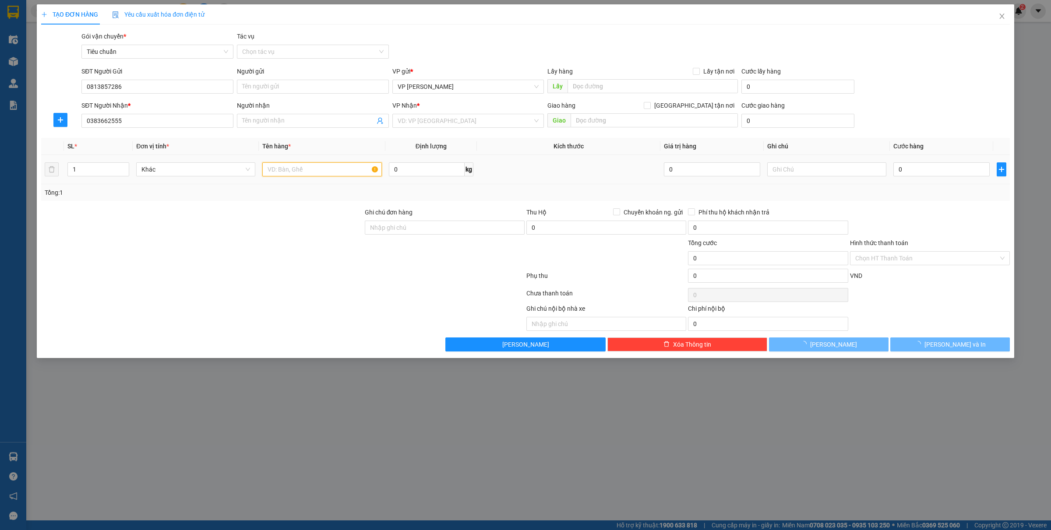
click at [275, 169] on input "text" at bounding box center [321, 169] width 119 height 14
type input "Anh Chiến"
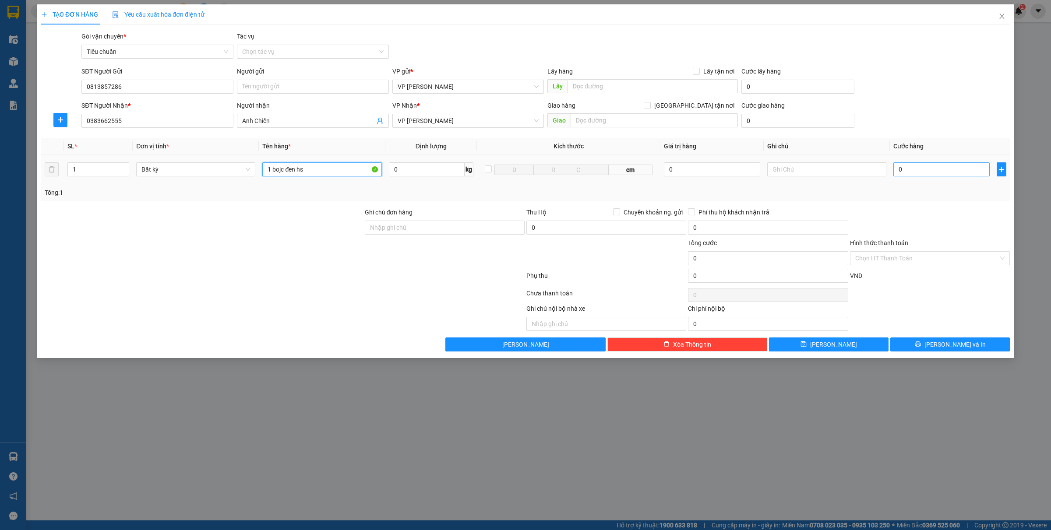
type input "1 bojc đen hs"
click at [907, 170] on input "0" at bounding box center [941, 169] width 96 height 14
type input "3"
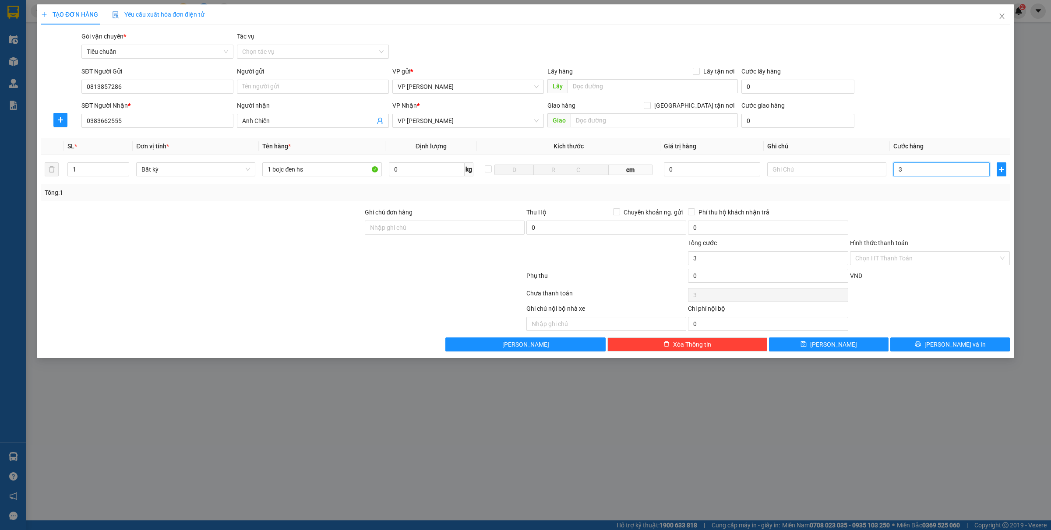
type input "30"
type input "300"
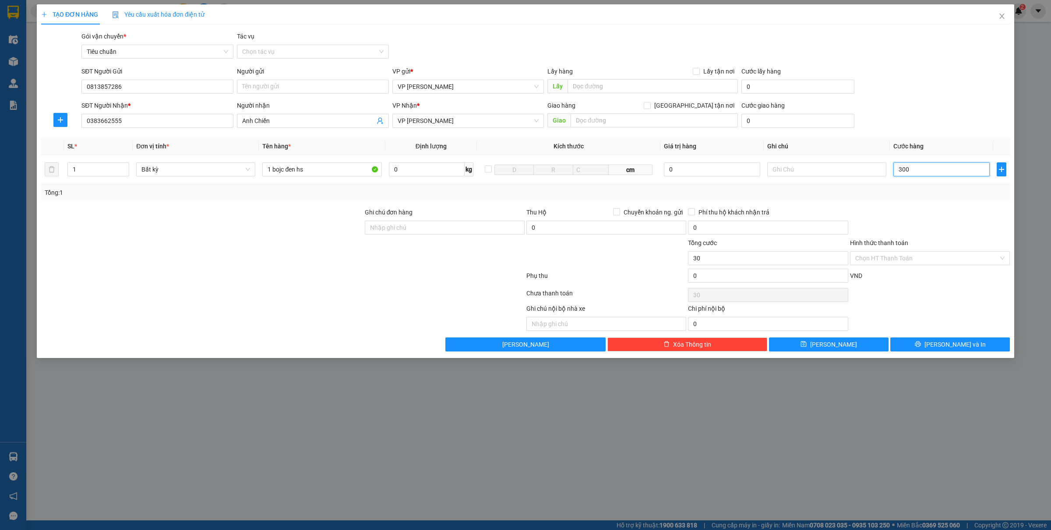
type input "300"
type input "3.000"
type input "30.000"
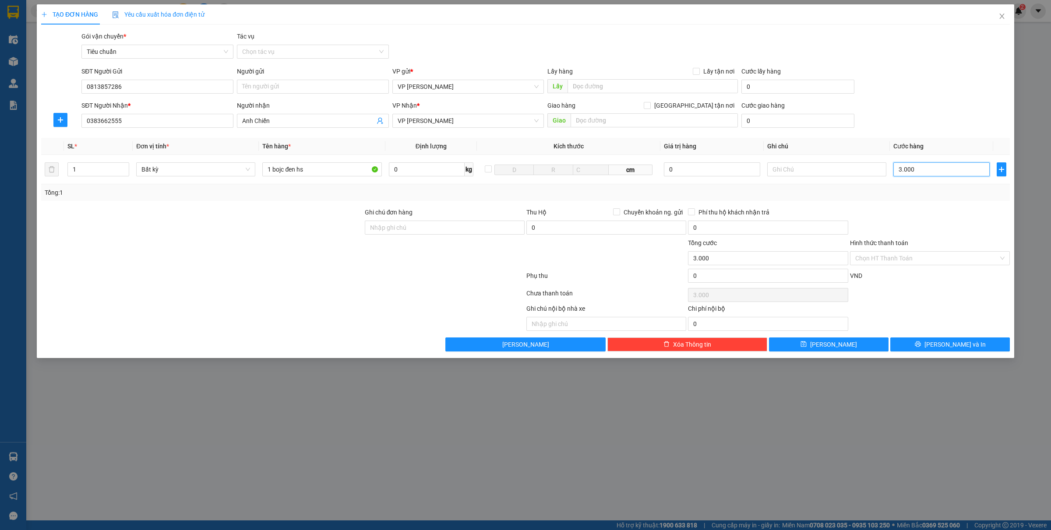
type input "30.000"
click at [921, 347] on icon "printer" at bounding box center [917, 344] width 6 height 6
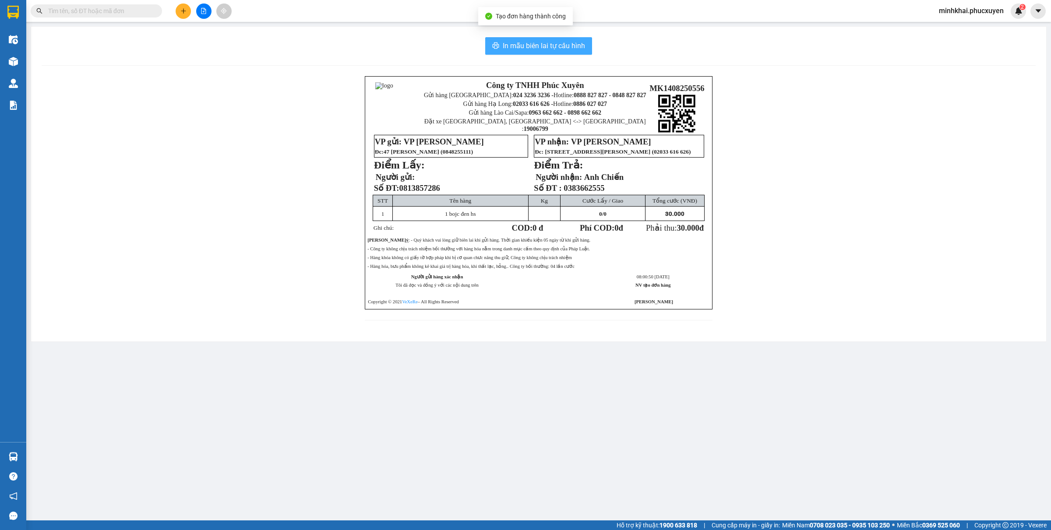
click at [511, 49] on span "In mẫu biên lai tự cấu hình" at bounding box center [544, 45] width 82 height 11
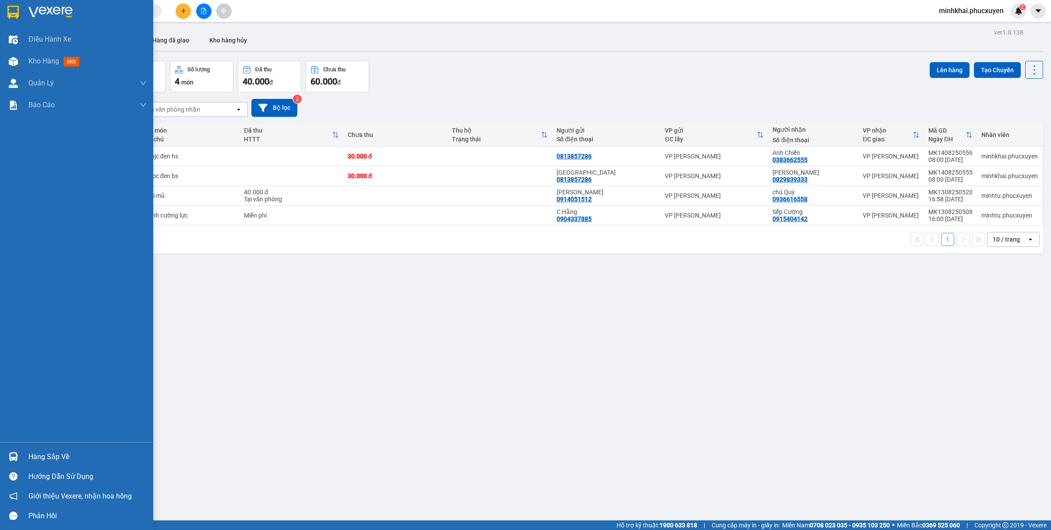
click at [5, 445] on div "Hàng sắp về Hướng dẫn sử dụng Giới thiệu Vexere, nhận hoa hồng Phản hồi" at bounding box center [76, 484] width 153 height 84
click at [7, 446] on div "Hàng sắp về Hướng dẫn sử dụng Giới thiệu Vexere, nhận hoa hồng Phản hồi" at bounding box center [76, 484] width 153 height 84
click at [23, 454] on div "Hàng sắp về" at bounding box center [76, 457] width 153 height 20
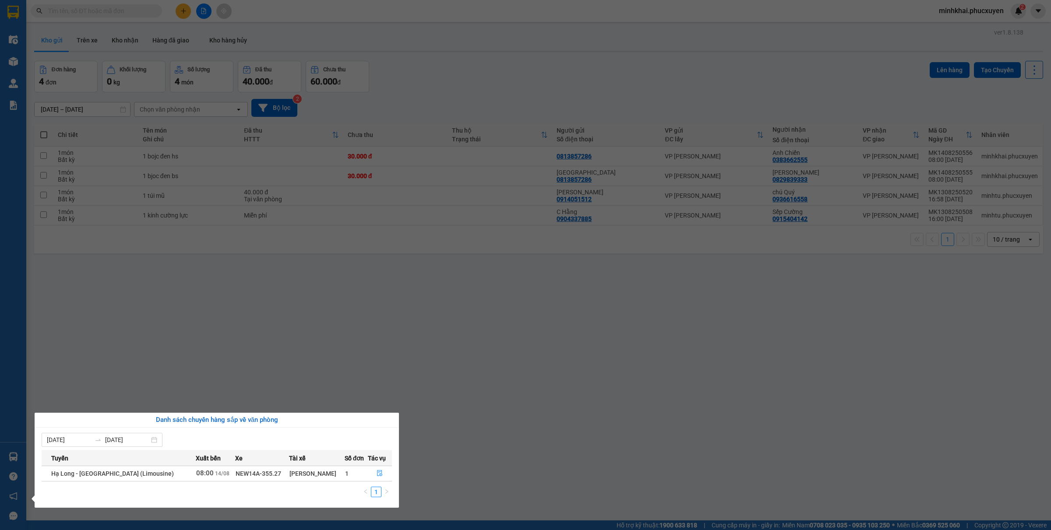
click at [686, 384] on section "Kết quả tìm kiếm ( 0 ) Bộ lọc No Data minhkhai.phucxuyen 2 Điều hành xe Kho hàn…" at bounding box center [525, 265] width 1051 height 530
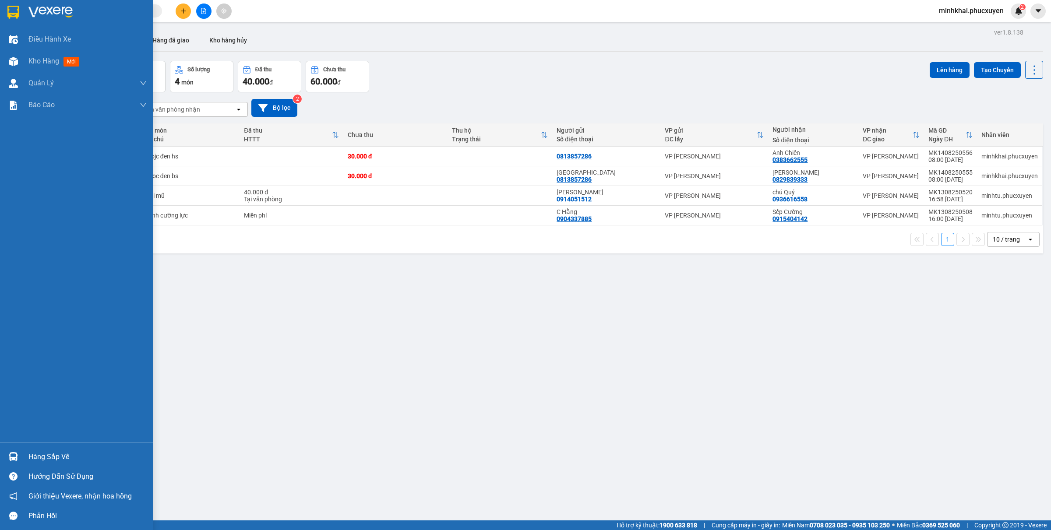
click at [20, 464] on div at bounding box center [13, 456] width 15 height 15
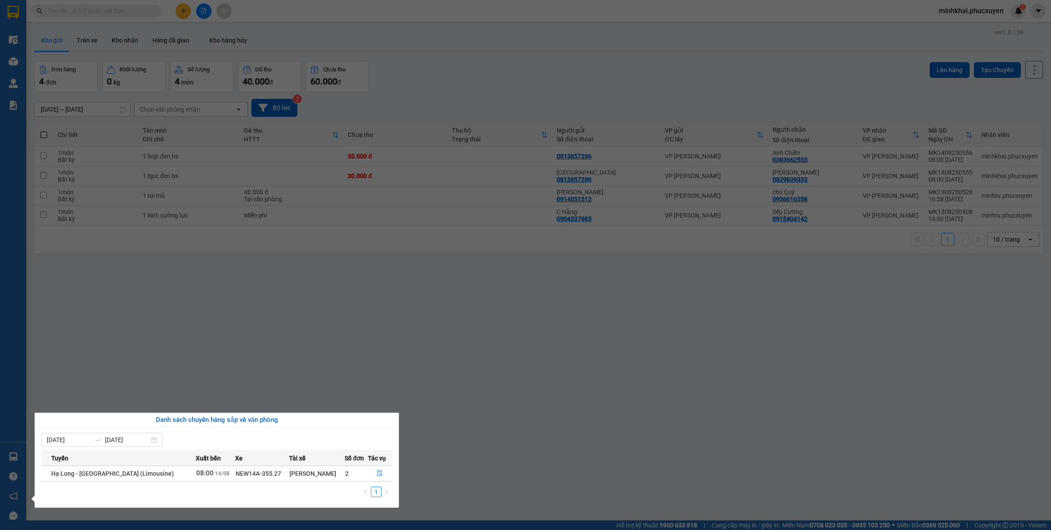
click at [574, 451] on section "Kết quả tìm kiếm ( 0 ) Bộ lọc No Data minhkhai.phucxuyen 2 Điều hành xe Kho hàn…" at bounding box center [525, 265] width 1051 height 530
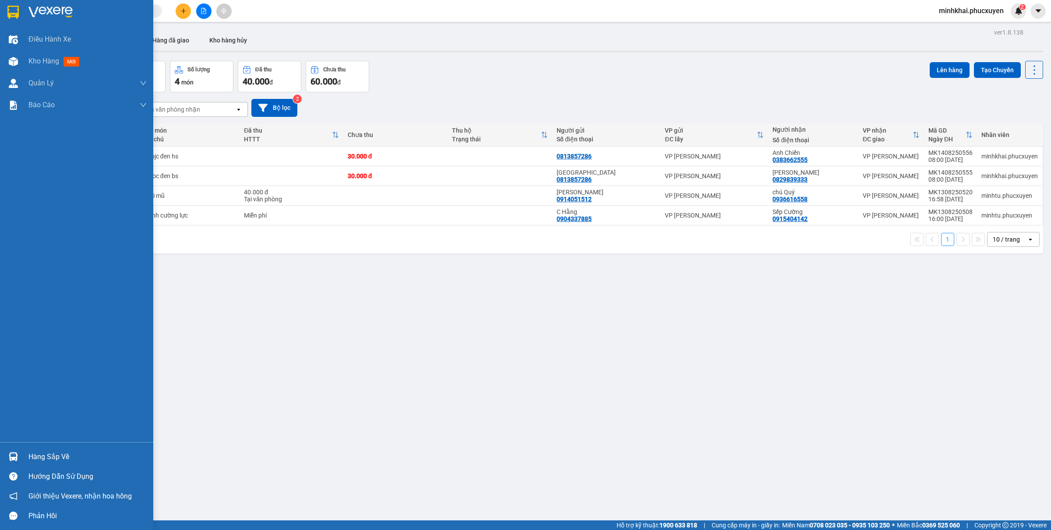
drag, startPoint x: 4, startPoint y: 451, endPoint x: 45, endPoint y: 458, distance: 41.7
click at [5, 451] on div "Hàng sắp về" at bounding box center [76, 457] width 153 height 20
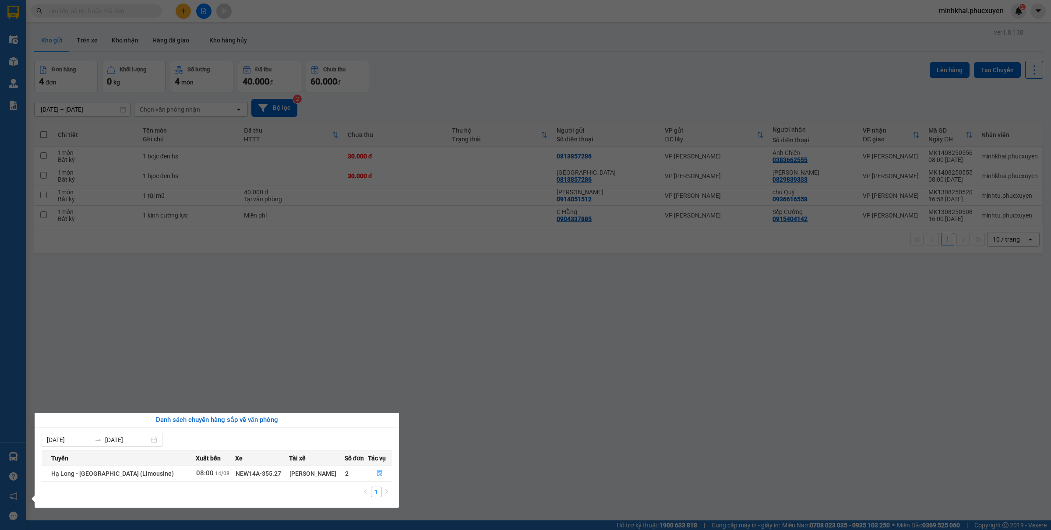
click at [373, 468] on button "button" at bounding box center [380, 474] width 24 height 14
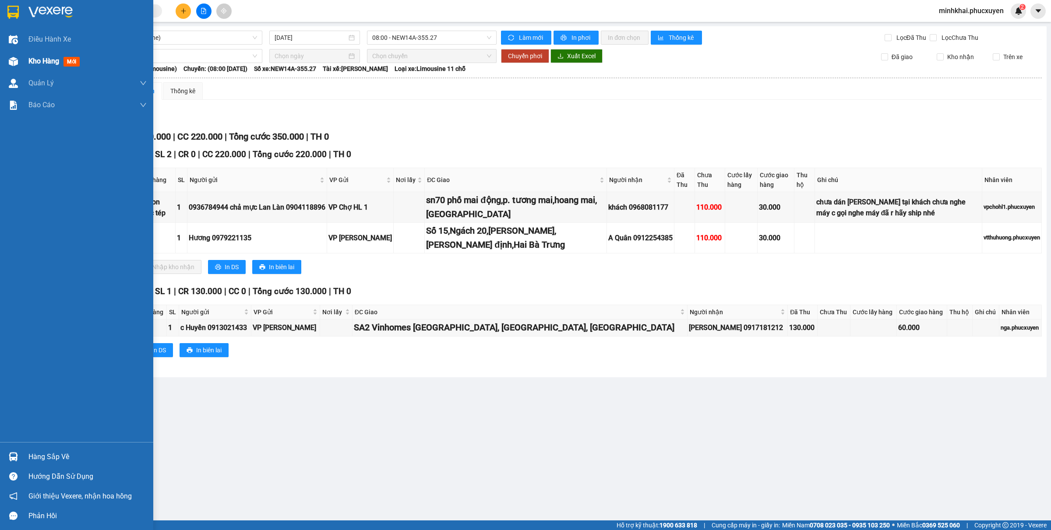
click at [12, 66] on img at bounding box center [13, 61] width 9 height 9
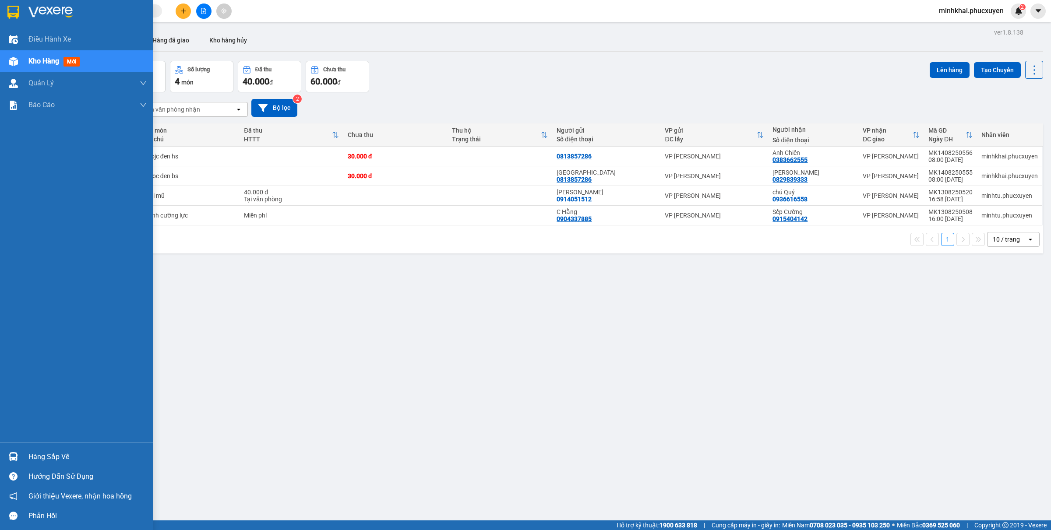
click at [41, 454] on div "Hàng sắp về" at bounding box center [87, 456] width 118 height 13
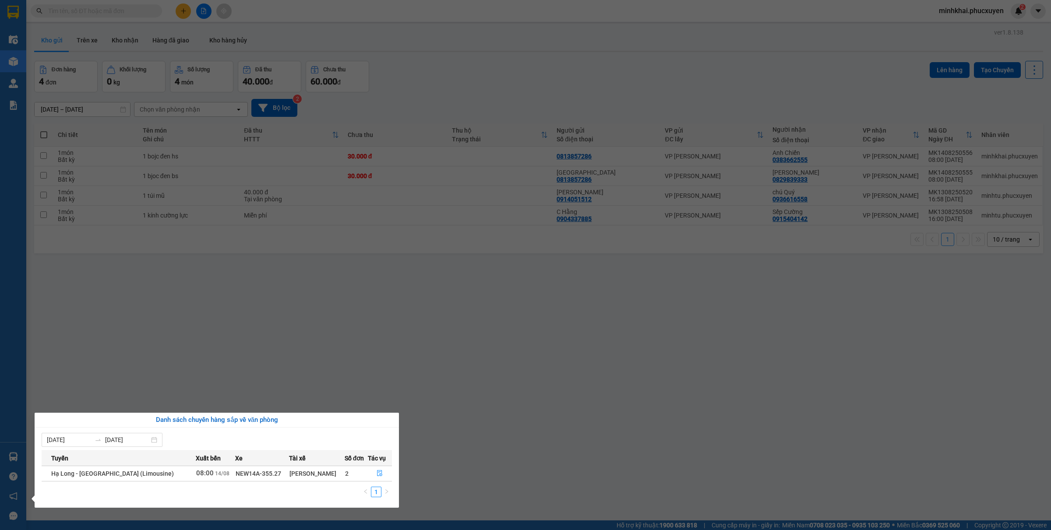
click at [533, 427] on section "Kết quả tìm kiếm ( 0 ) Bộ lọc No Data minhkhai.phucxuyen 2 Điều hành xe Kho hàn…" at bounding box center [525, 265] width 1051 height 530
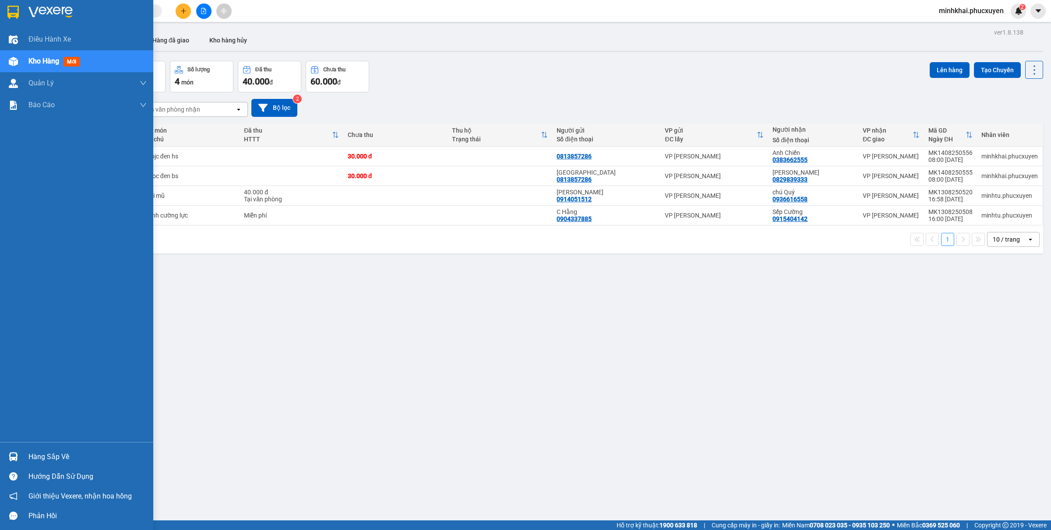
click at [32, 444] on div "Hàng sắp về Hướng dẫn sử dụng Giới thiệu Vexere, nhận hoa hồng Phản hồi" at bounding box center [76, 484] width 153 height 84
click at [16, 451] on div at bounding box center [13, 456] width 15 height 15
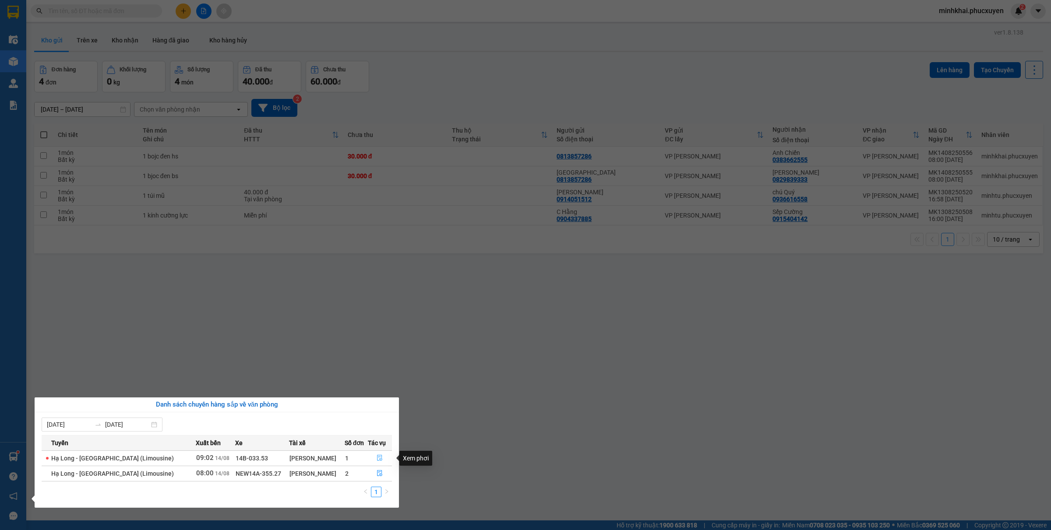
click at [377, 456] on icon "file-done" at bounding box center [379, 458] width 5 height 6
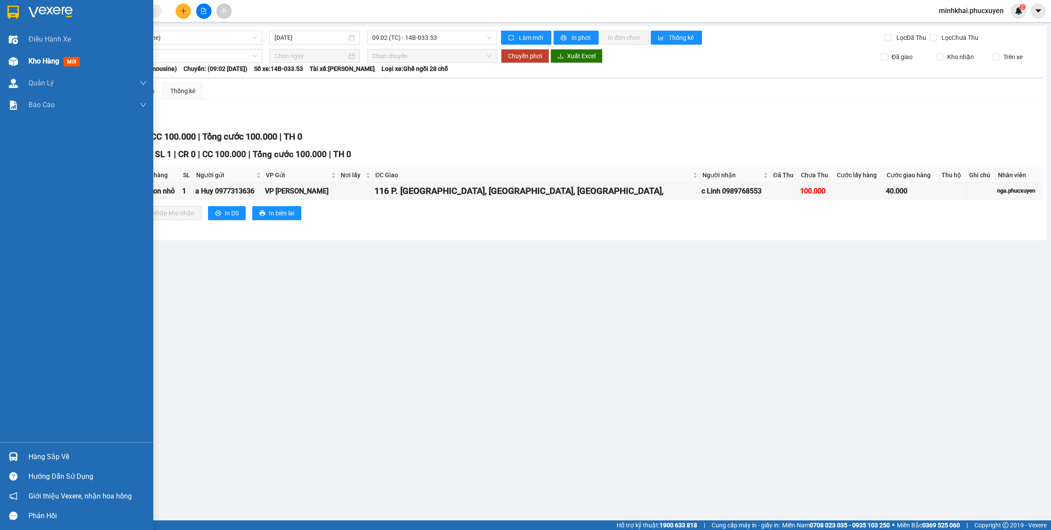
click at [9, 58] on img at bounding box center [13, 61] width 9 height 9
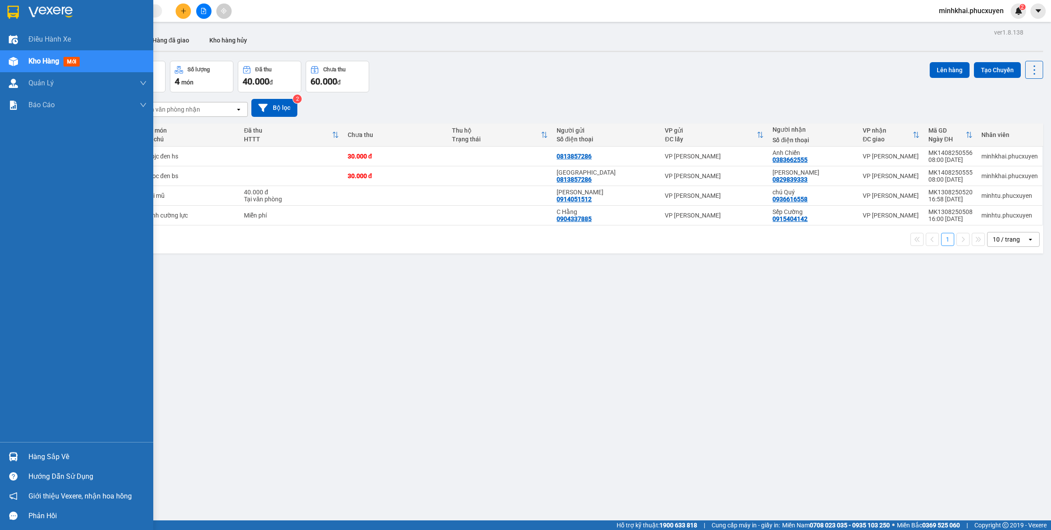
click at [13, 451] on div at bounding box center [13, 456] width 15 height 15
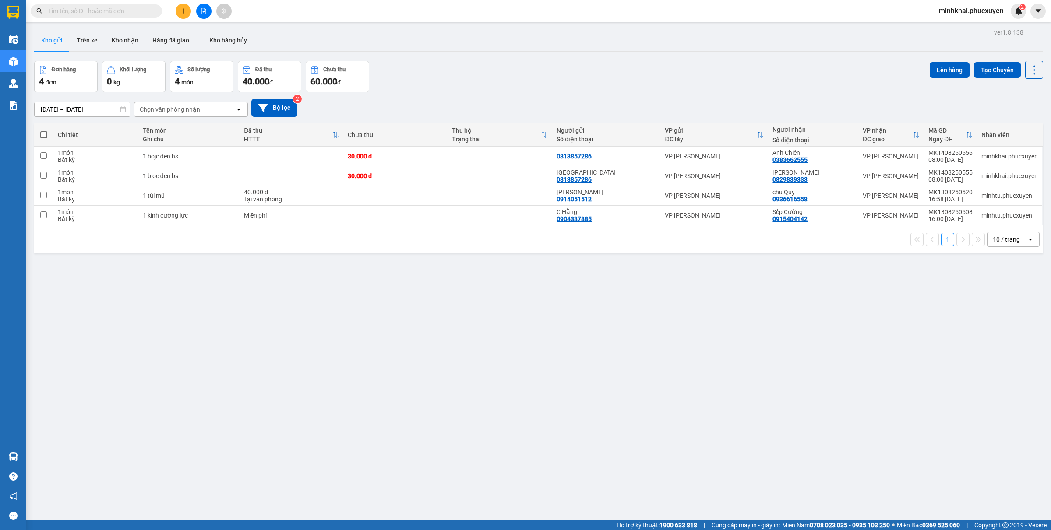
click at [622, 358] on section "Kết quả tìm kiếm ( 0 ) Bộ lọc No Data minhkhai.phucxuyen 2 Điều hành xe Kho hàn…" at bounding box center [525, 265] width 1051 height 530
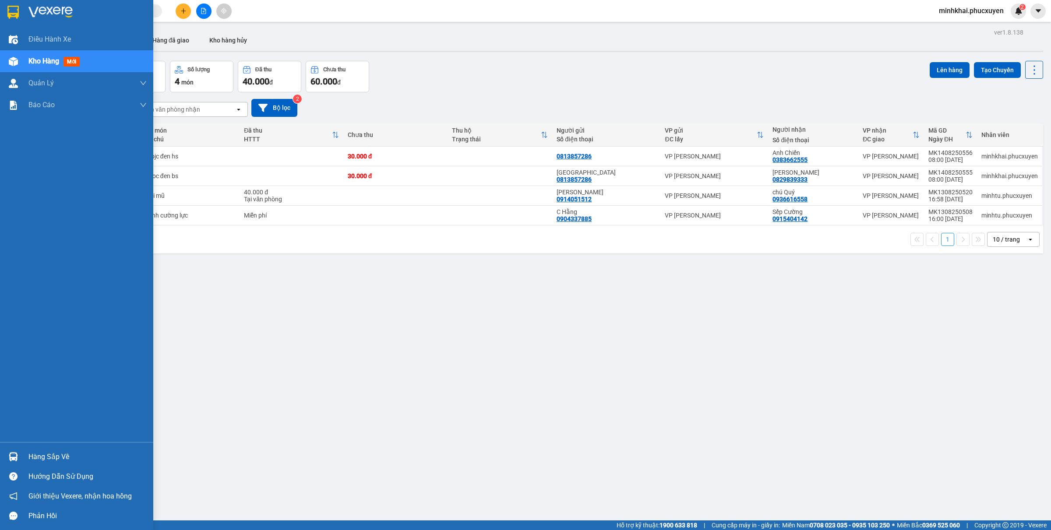
click at [25, 452] on div "Hàng sắp về" at bounding box center [76, 457] width 153 height 20
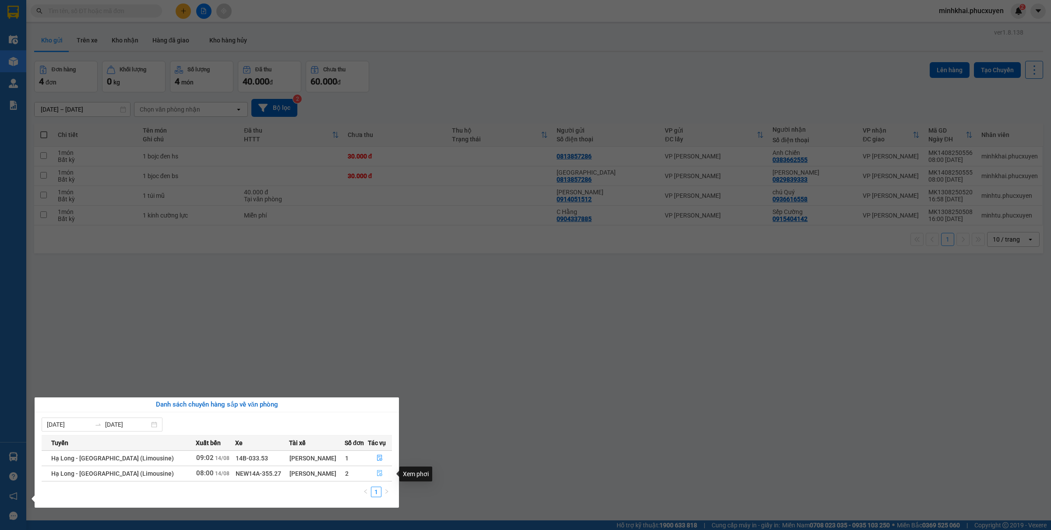
click at [378, 472] on icon "file-done" at bounding box center [379, 473] width 6 height 6
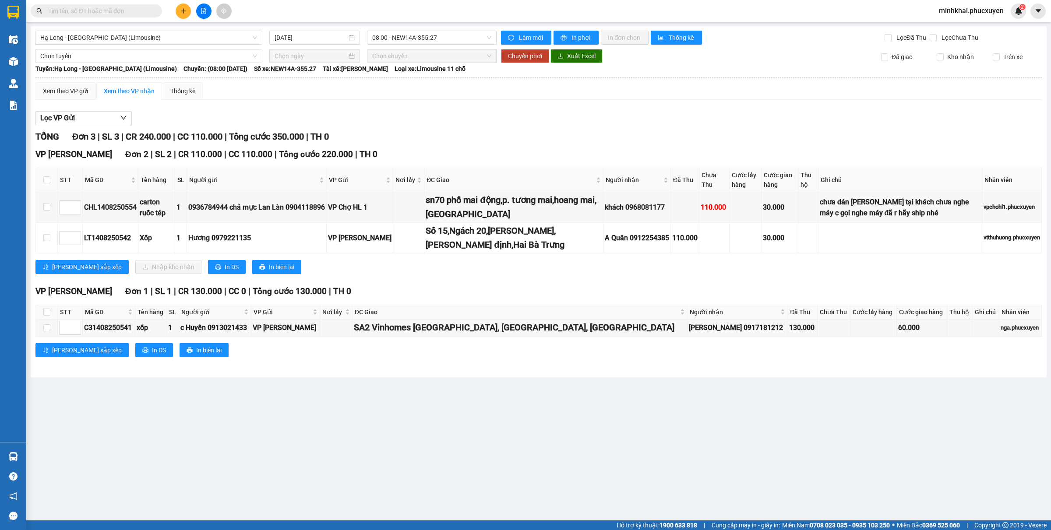
click at [184, 12] on icon "plus" at bounding box center [183, 11] width 6 height 6
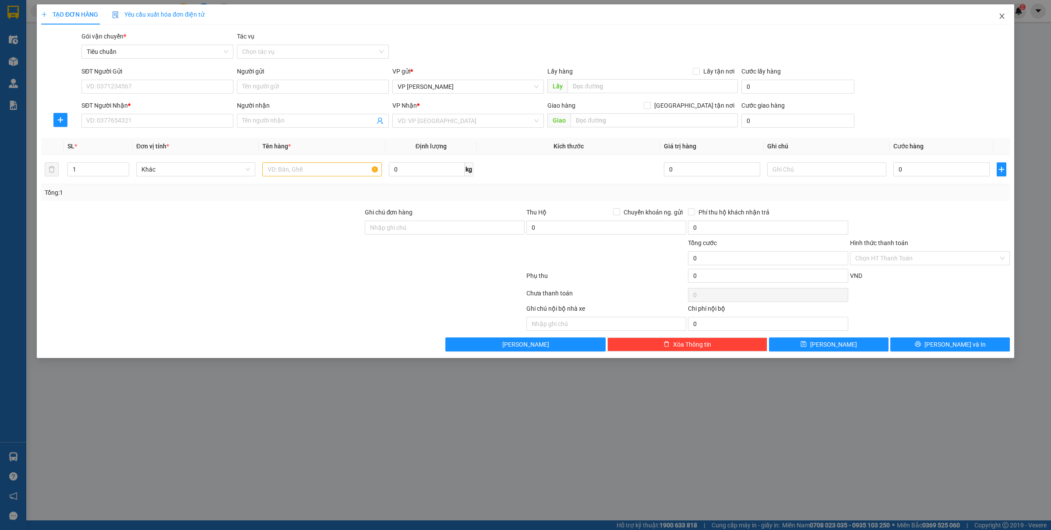
click at [1004, 14] on icon "close" at bounding box center [1001, 16] width 7 height 7
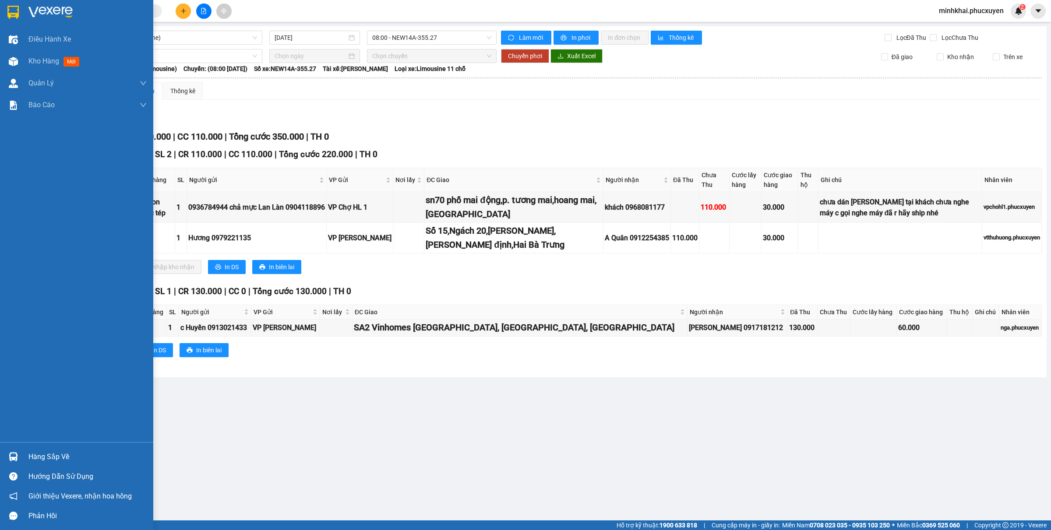
click at [16, 454] on img at bounding box center [13, 456] width 9 height 9
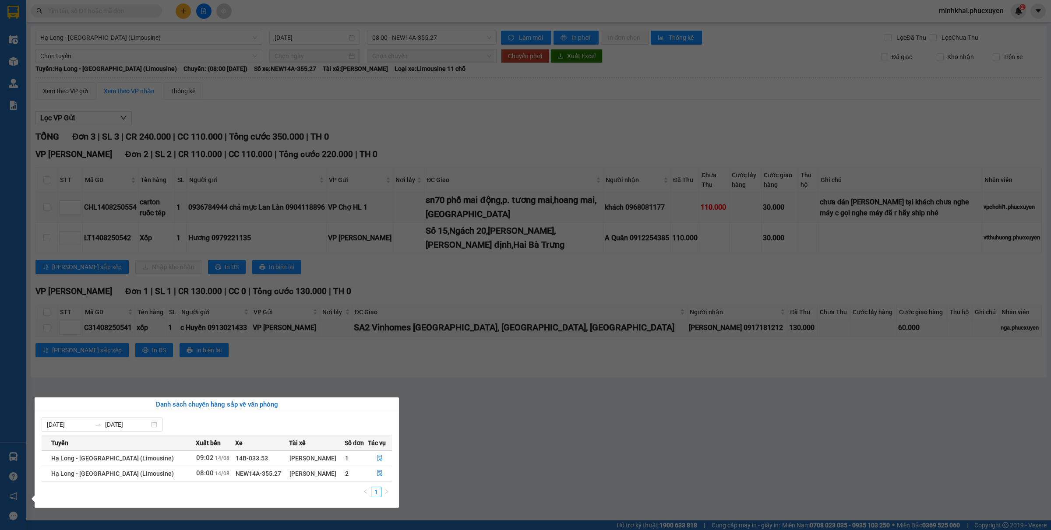
click at [629, 446] on section "Kết quả tìm kiếm ( 0 ) Bộ lọc No Data minhkhai.phucxuyen 2 Điều hành xe Kho hàn…" at bounding box center [525, 265] width 1051 height 530
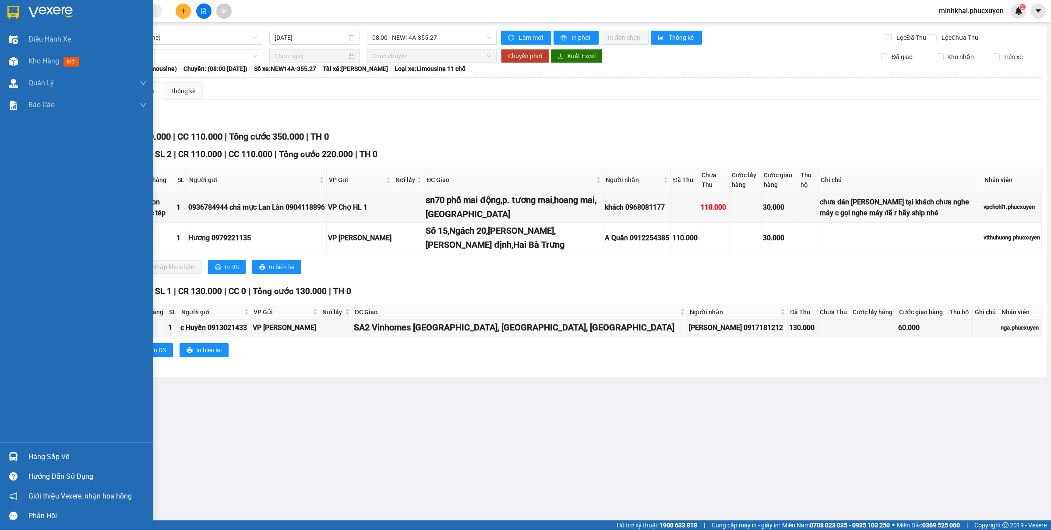
click at [0, 449] on div "Hàng sắp về" at bounding box center [76, 457] width 153 height 20
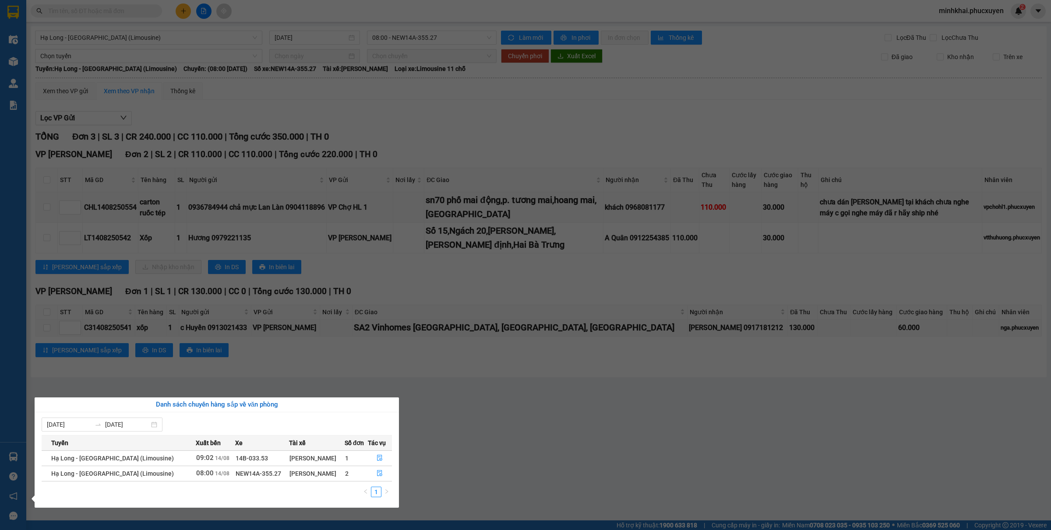
click at [344, 136] on section "Kết quả tìm kiếm ( 0 ) Bộ lọc No Data minhkhai.phucxuyen 2 Điều hành xe Kho hàn…" at bounding box center [525, 265] width 1051 height 530
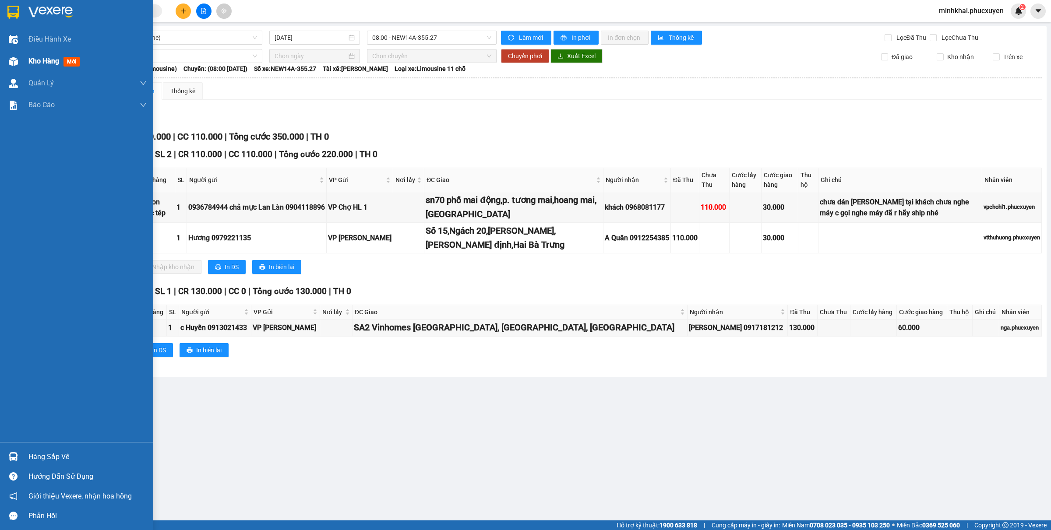
click at [13, 68] on div at bounding box center [13, 61] width 15 height 15
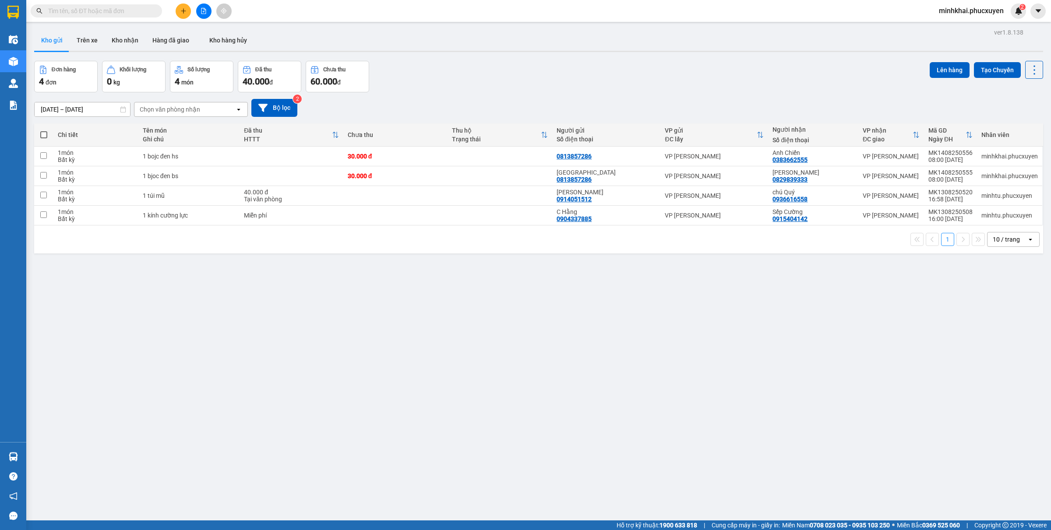
click at [186, 14] on button at bounding box center [183, 11] width 15 height 15
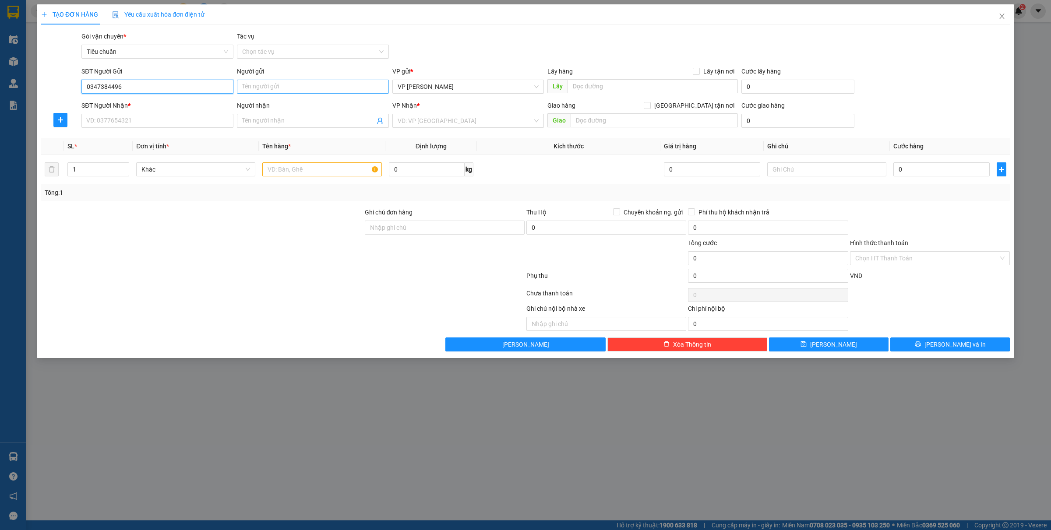
type input "0347384496"
click at [277, 90] on input "Người gửi" at bounding box center [313, 87] width 152 height 14
type input "hiệp"
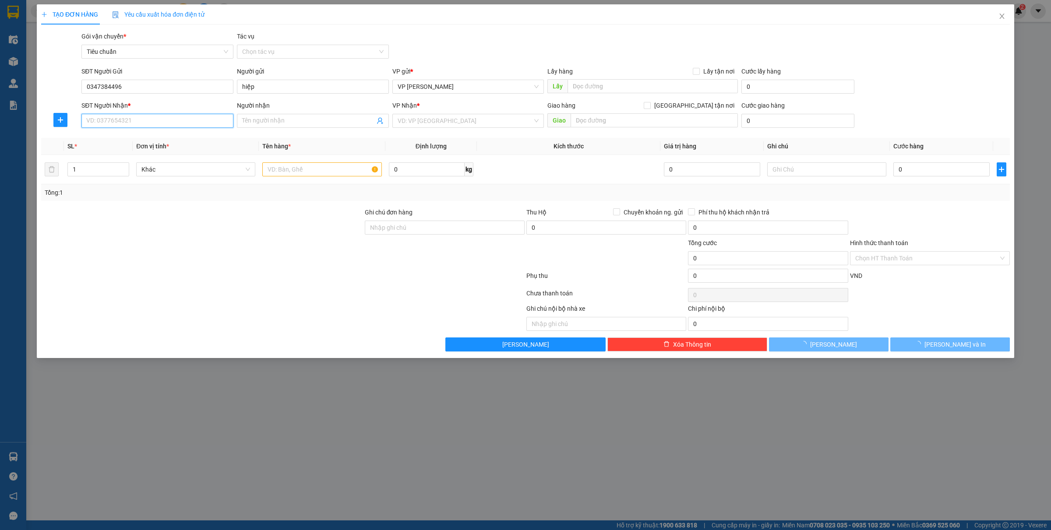
click at [115, 125] on input "SĐT Người Nhận *" at bounding box center [157, 121] width 152 height 14
click at [134, 71] on div "SĐT Người Gửi" at bounding box center [157, 72] width 152 height 10
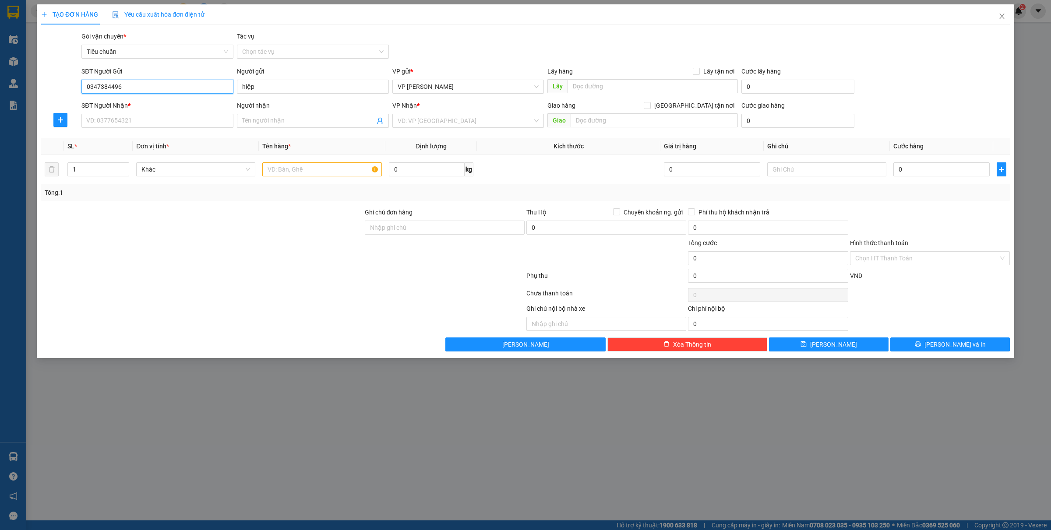
click at [134, 80] on input "0347384496" at bounding box center [157, 87] width 152 height 14
click at [130, 79] on div "SĐT Người Gửi" at bounding box center [157, 73] width 152 height 13
click at [125, 90] on input "0347384496" at bounding box center [157, 87] width 152 height 14
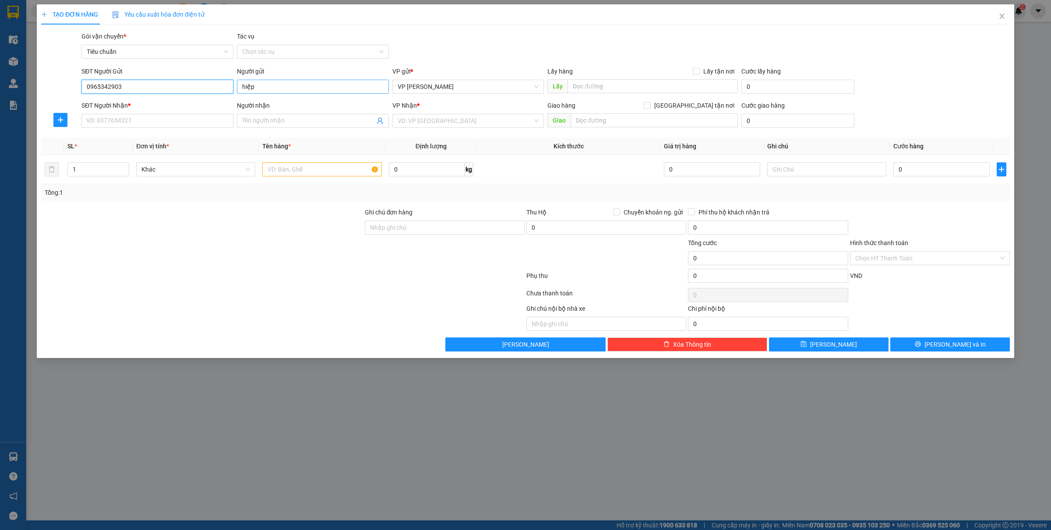
type input "0965342903"
click at [280, 88] on input "hiệp" at bounding box center [313, 87] width 152 height 14
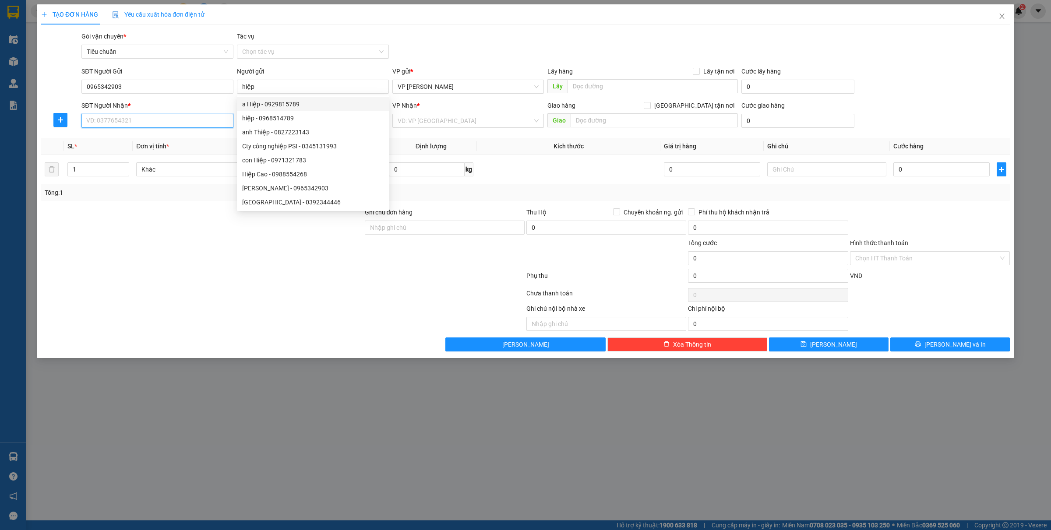
click at [110, 125] on input "SĐT Người Nhận *" at bounding box center [157, 121] width 152 height 14
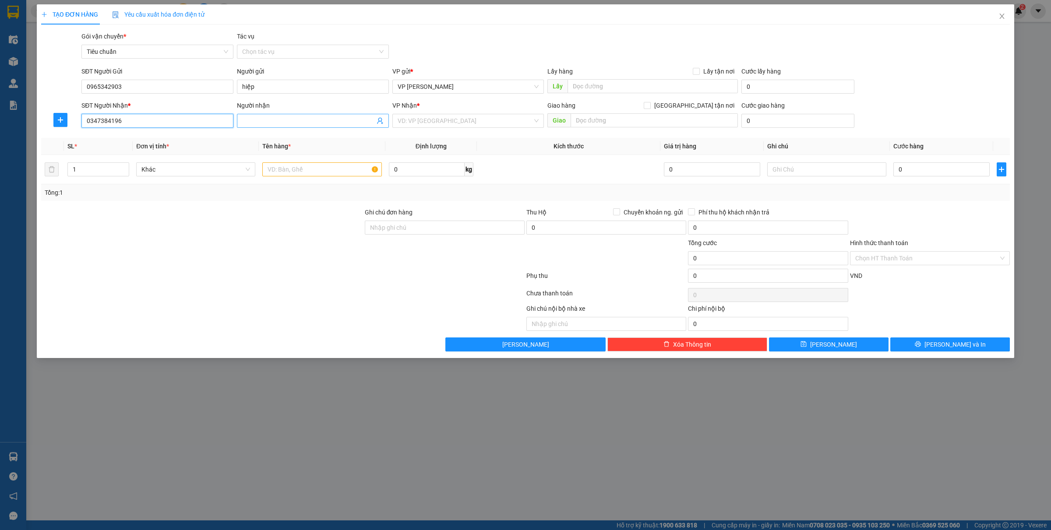
type input "0347384196"
click at [290, 121] on input "Người nhận" at bounding box center [308, 121] width 133 height 10
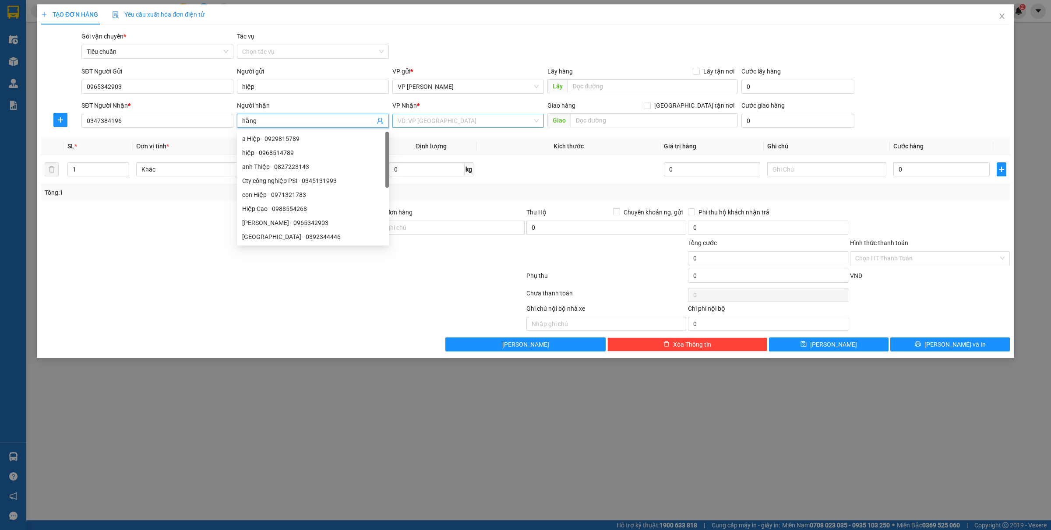
type input "hằng"
click at [467, 123] on input "search" at bounding box center [464, 120] width 135 height 13
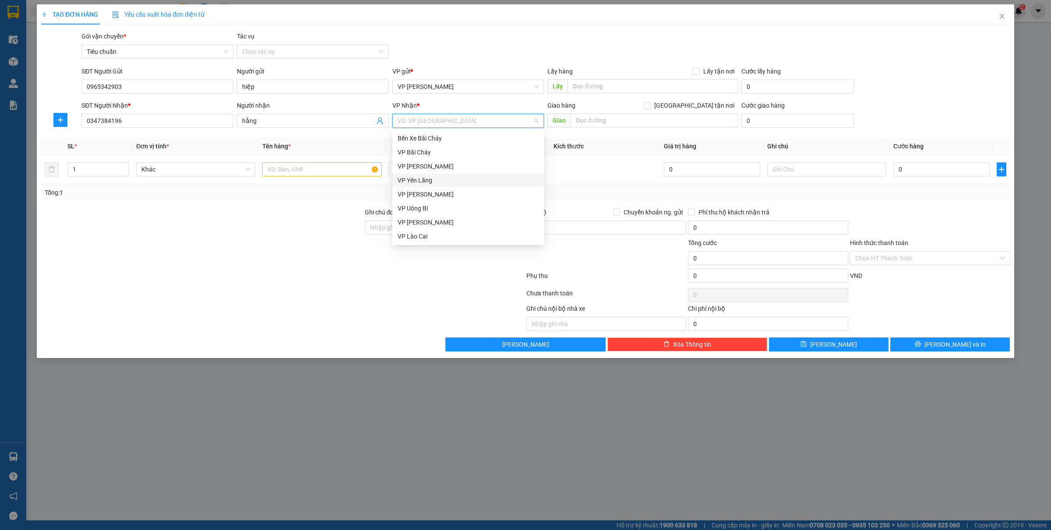
scroll to position [140, 0]
click at [411, 163] on div "VP Cột 8" at bounding box center [467, 167] width 141 height 10
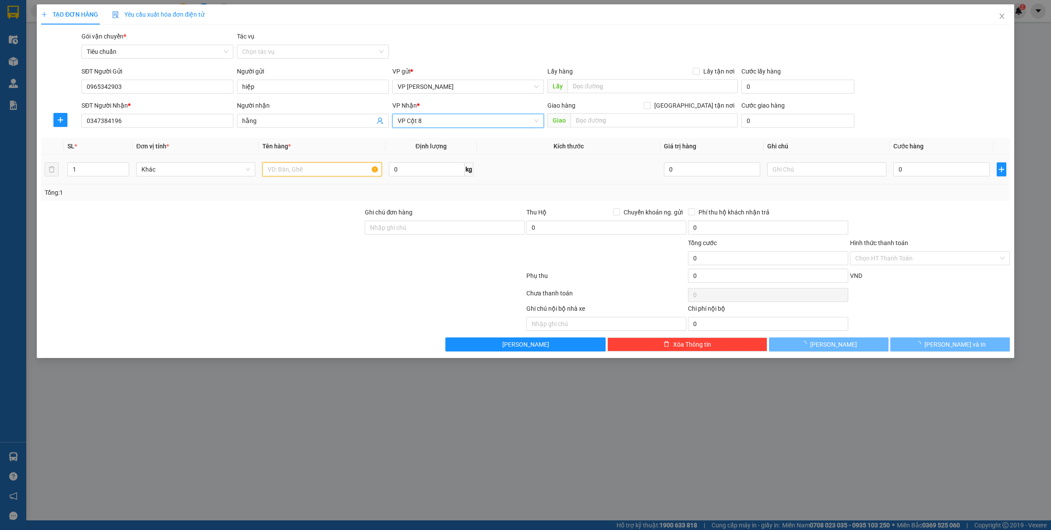
click at [295, 171] on input "text" at bounding box center [321, 169] width 119 height 14
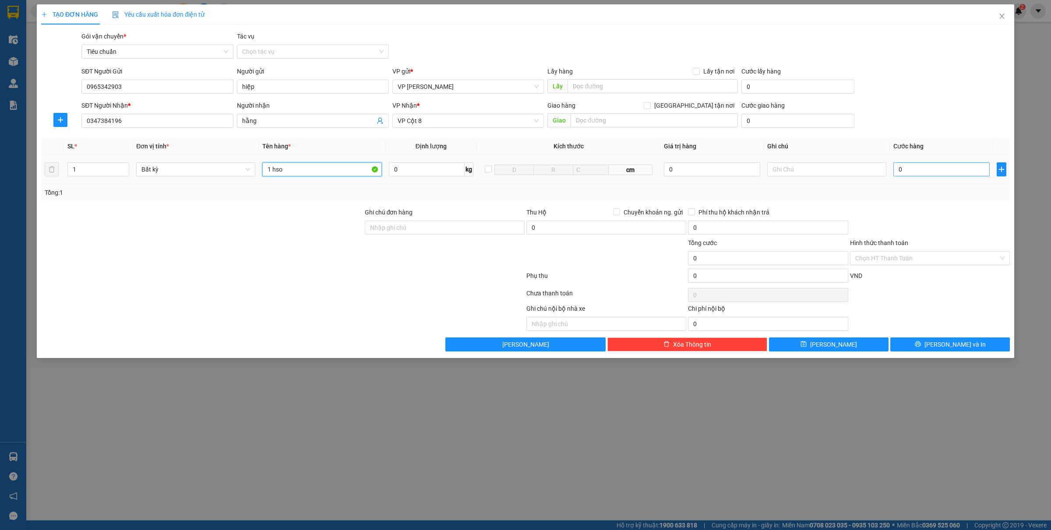
type input "1 hso"
click at [897, 164] on input "0" at bounding box center [941, 169] width 96 height 14
click at [614, 119] on input "text" at bounding box center [653, 120] width 167 height 14
type input "tổ 2 khu 1 hà tu"
click at [706, 107] on span "Giao tận nơi" at bounding box center [693, 106] width 87 height 10
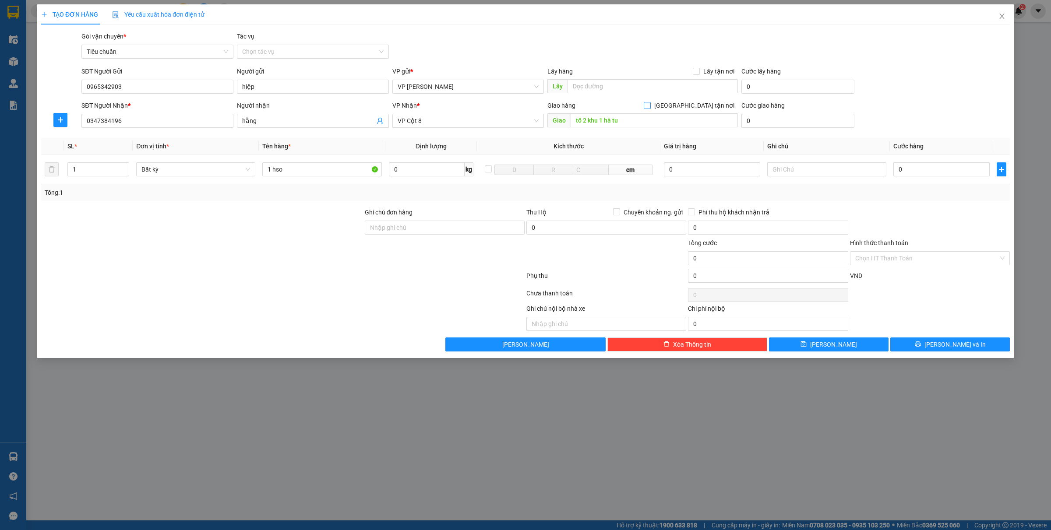
click at [650, 107] on input "Giao tận nơi" at bounding box center [646, 105] width 6 height 6
checkbox input "true"
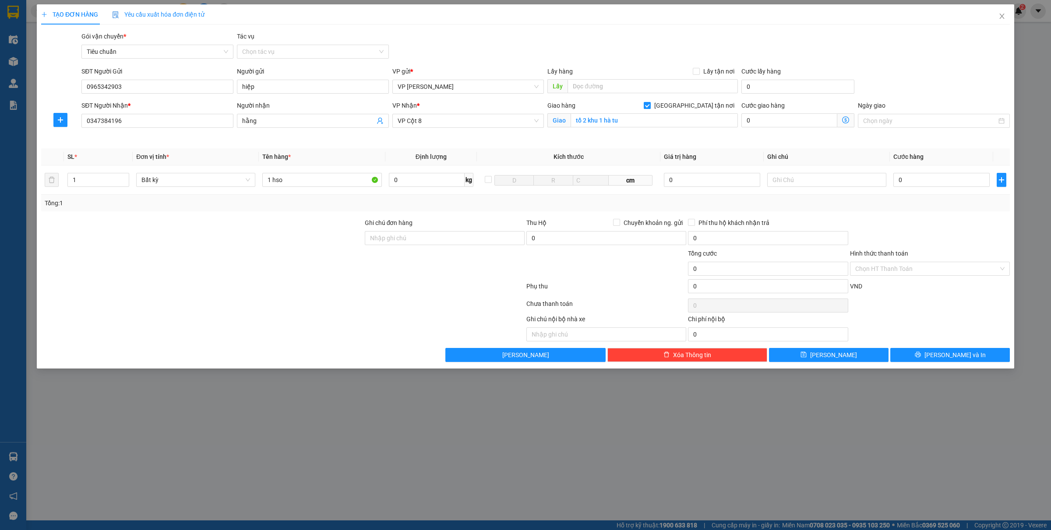
click at [766, 118] on input "0" at bounding box center [789, 120] width 96 height 14
type input "50"
type input "5.000"
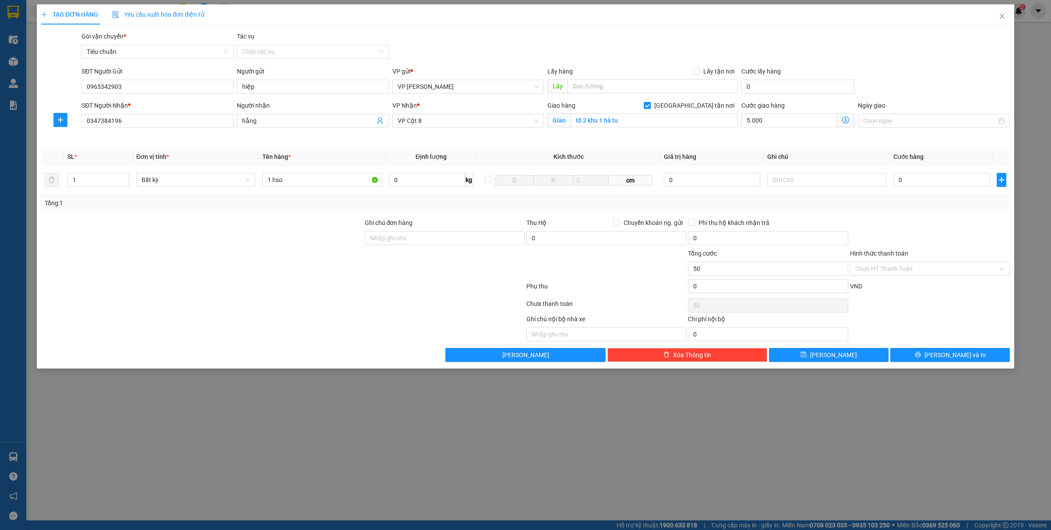
type input "5.000"
type input "50.000"
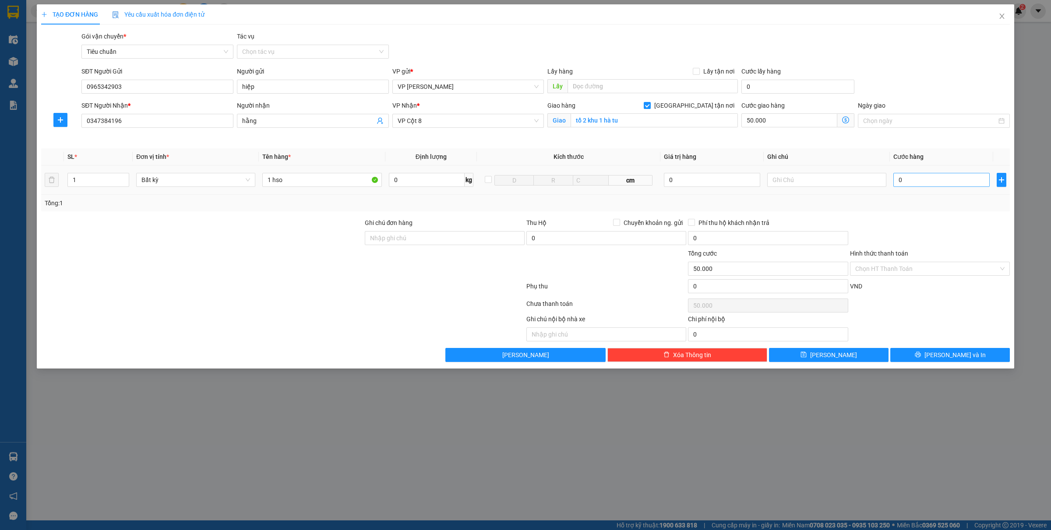
type input "50.000"
click at [927, 179] on input "0" at bounding box center [941, 180] width 96 height 14
type input "3"
type input "50.003"
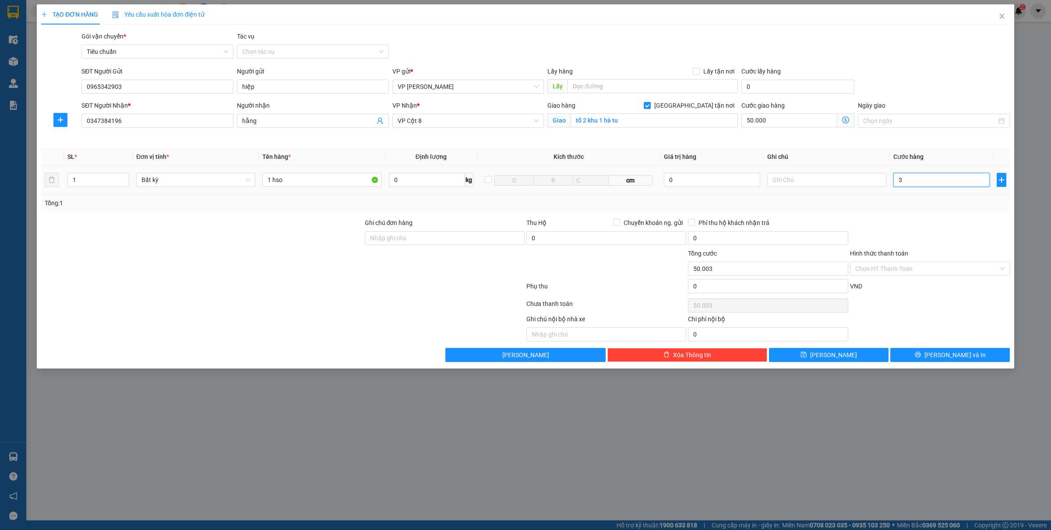
type input "30"
type input "50.030"
type input "300"
type input "50.300"
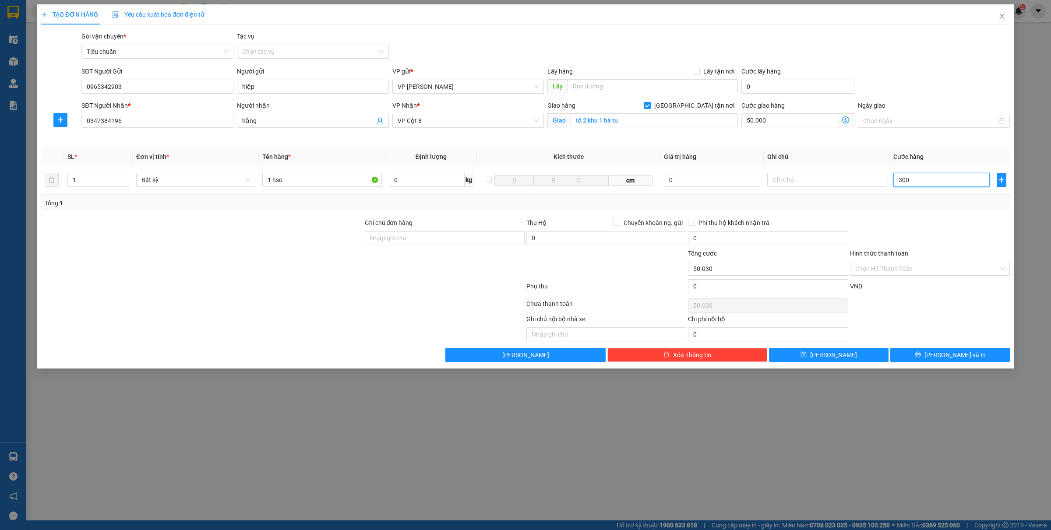
type input "50.300"
type input "30.000"
type input "80.000"
type input "30.000"
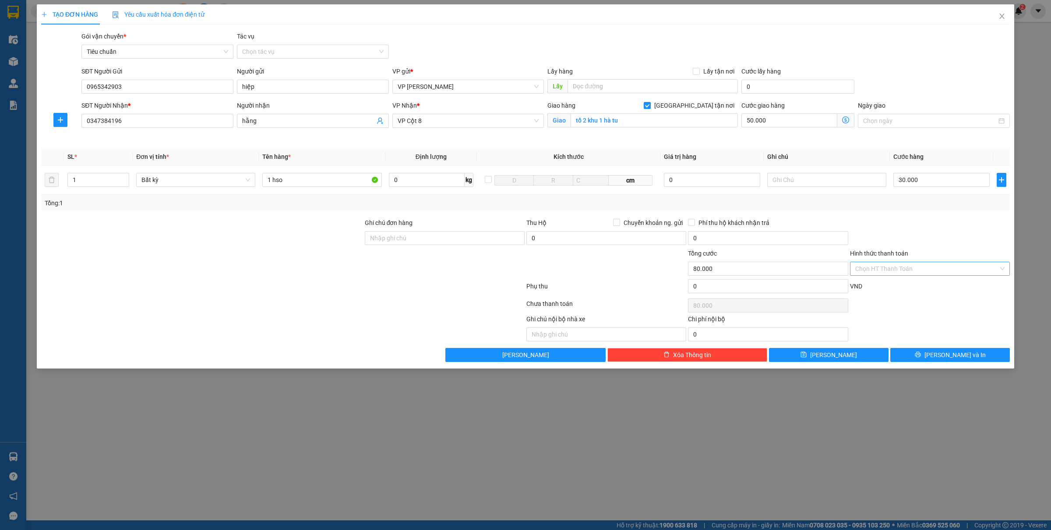
click at [882, 271] on input "Hình thức thanh toán" at bounding box center [926, 268] width 143 height 13
click at [868, 288] on div "Tại văn phòng" at bounding box center [929, 287] width 149 height 10
type input "0"
click at [903, 352] on button "Lưu và In" at bounding box center [949, 355] width 119 height 14
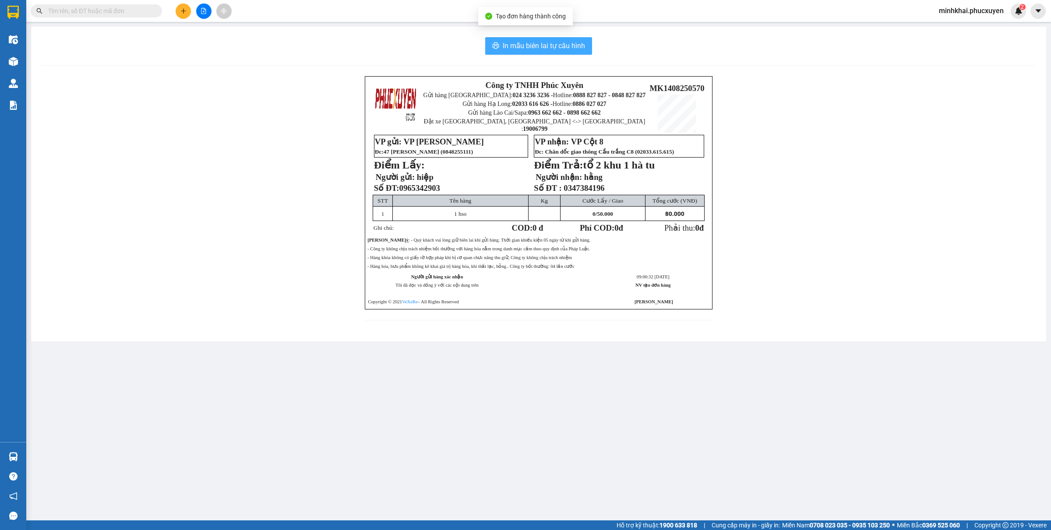
click at [539, 49] on span "In mẫu biên lai tự cấu hình" at bounding box center [544, 45] width 82 height 11
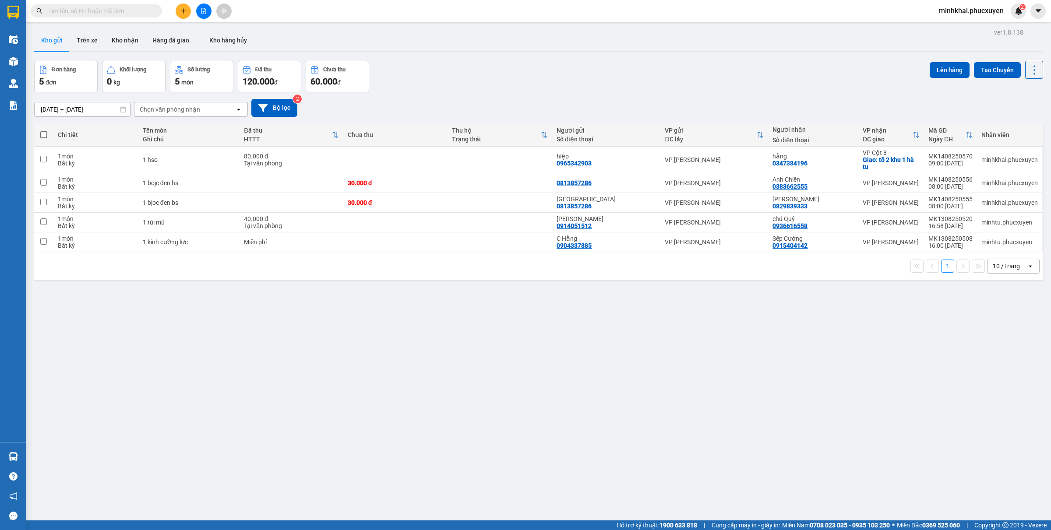
click at [395, 338] on div "ver 1.8.138 Kho gửi Trên xe Kho nhận Hàng đã giao Kho hàng hủy Đơn hàng 5 đơn K…" at bounding box center [539, 291] width 1016 height 530
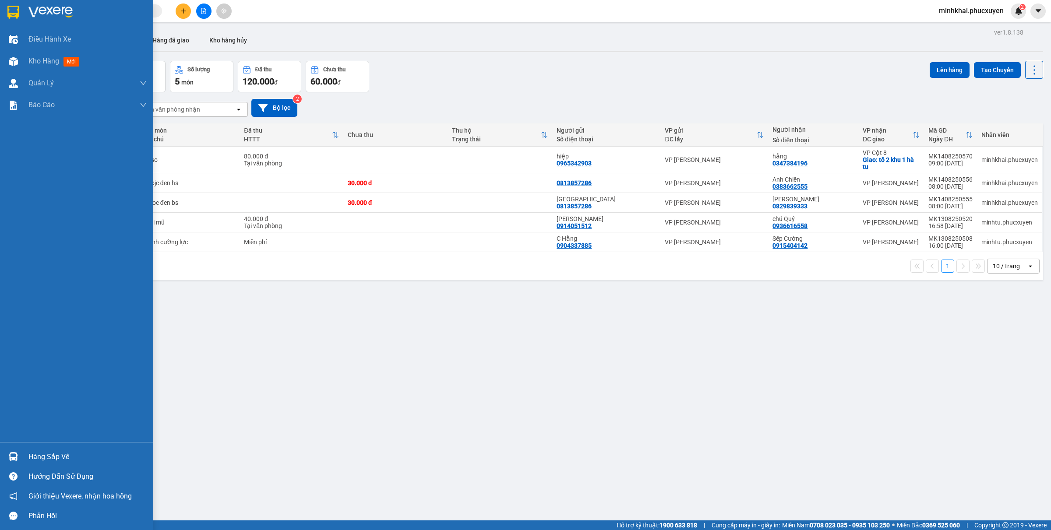
click at [13, 460] on img at bounding box center [13, 456] width 9 height 9
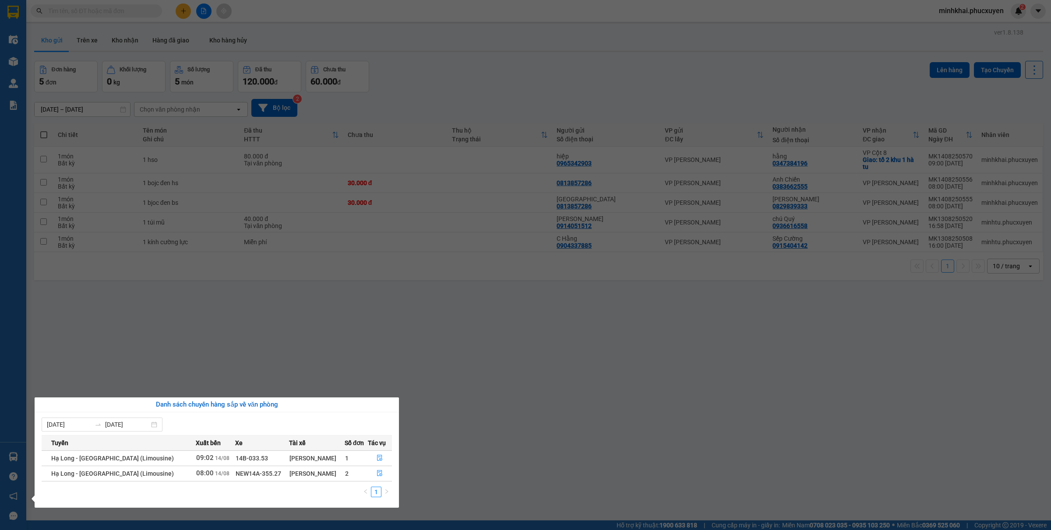
click at [545, 92] on section "Kết quả tìm kiếm ( 0 ) Bộ lọc No Data minhkhai.phucxuyen 2 Điều hành xe Kho hàn…" at bounding box center [525, 265] width 1051 height 530
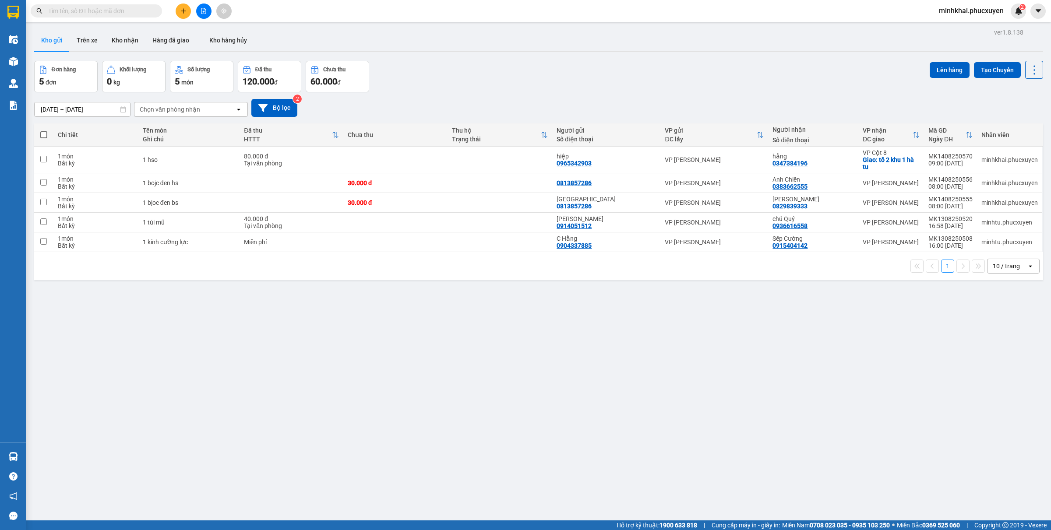
click at [182, 10] on icon "plus" at bounding box center [183, 11] width 6 height 6
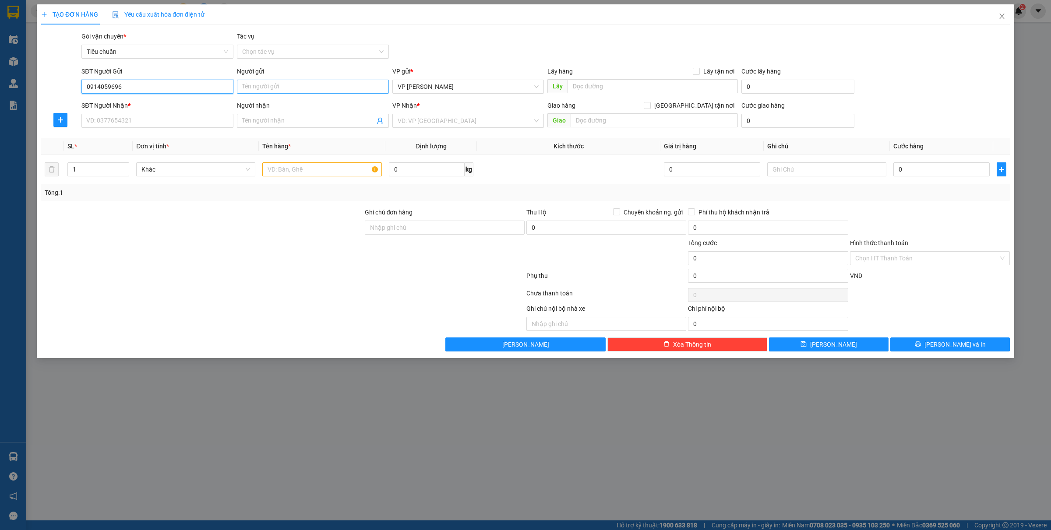
type input "0914059696"
click at [278, 86] on input "Người gửi" at bounding box center [313, 87] width 152 height 14
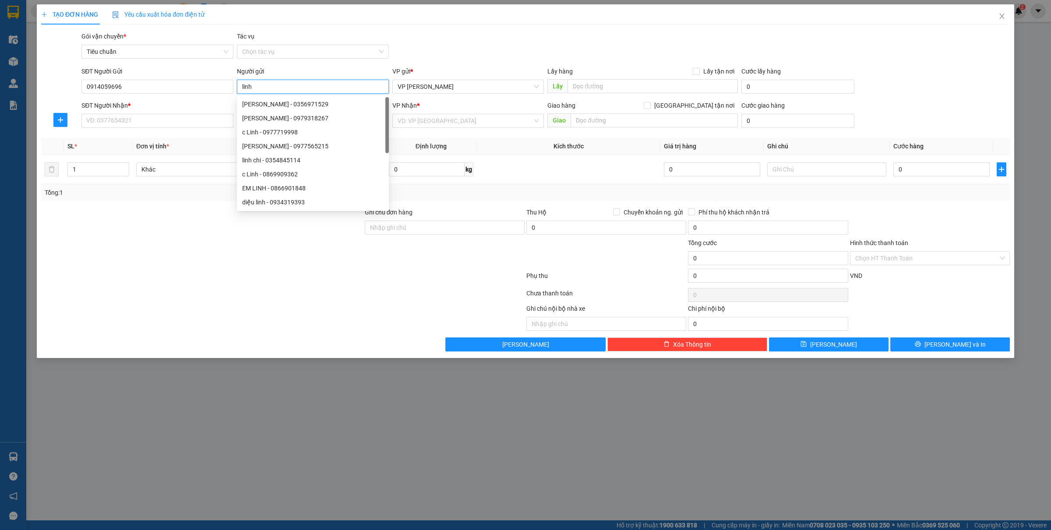
type input "linh"
click at [114, 112] on div "SĐT Người Nhận *" at bounding box center [157, 107] width 152 height 13
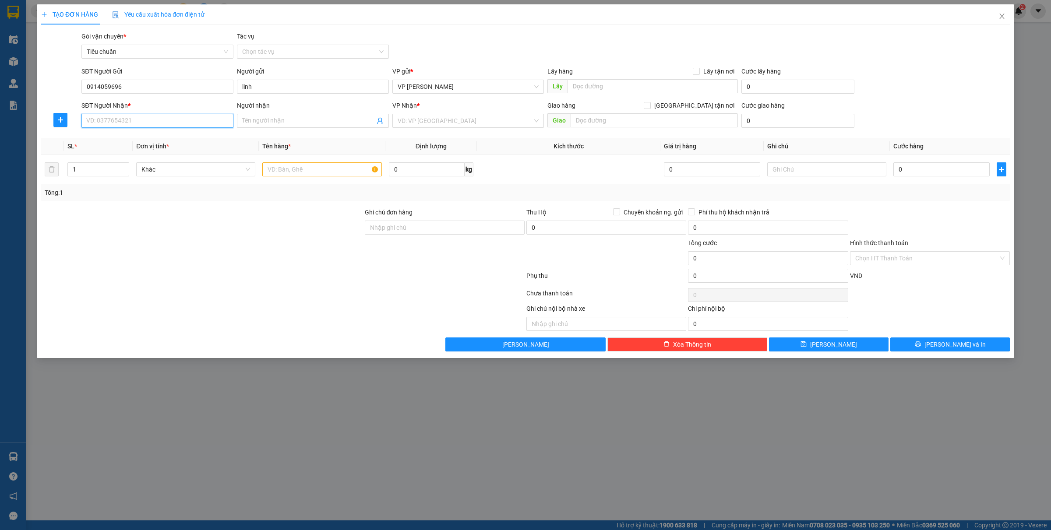
click at [115, 122] on input "SĐT Người Nhận *" at bounding box center [157, 121] width 152 height 14
type input "0912906822"
click at [112, 142] on div "0912906822 - tuấn anh" at bounding box center [157, 139] width 141 height 10
type input "tuấn anh"
type input "0912906822"
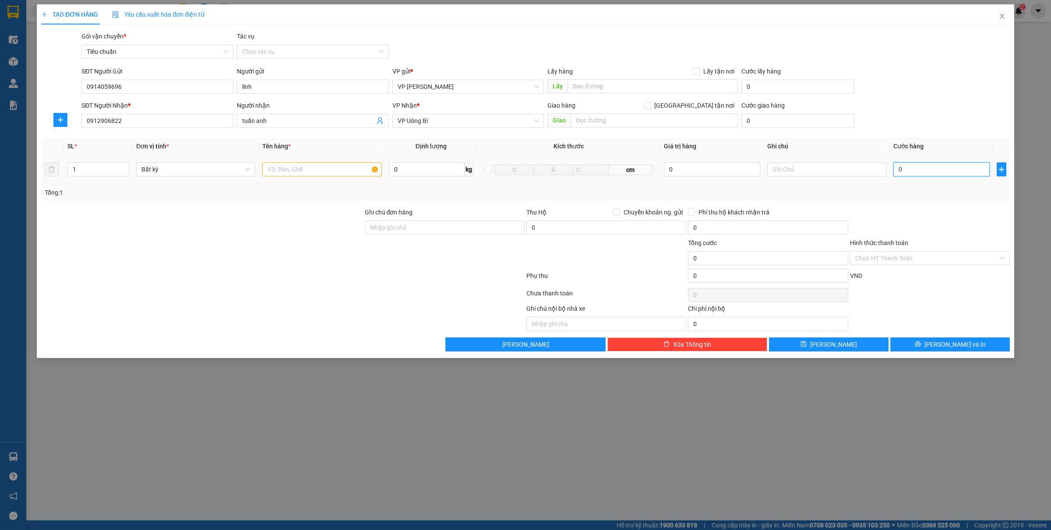
click at [910, 176] on input "0" at bounding box center [941, 169] width 96 height 14
type input "2"
type input "2 c"
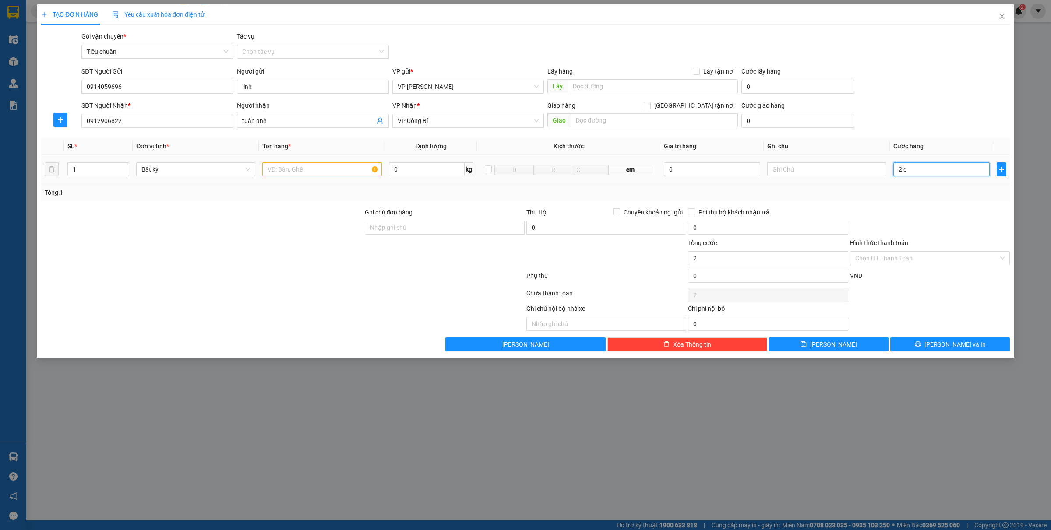
type input "0"
type input "2"
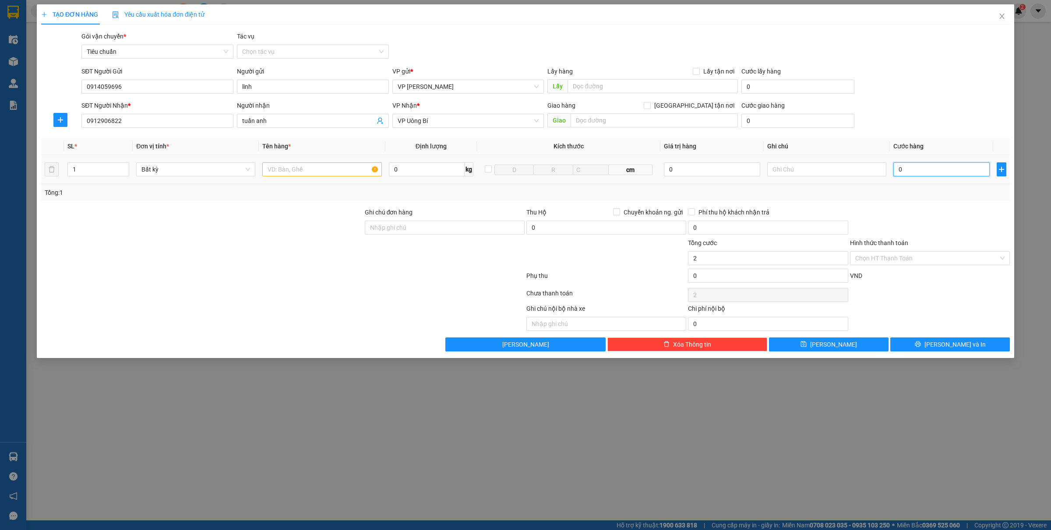
type input "0"
type input "04"
type input "4"
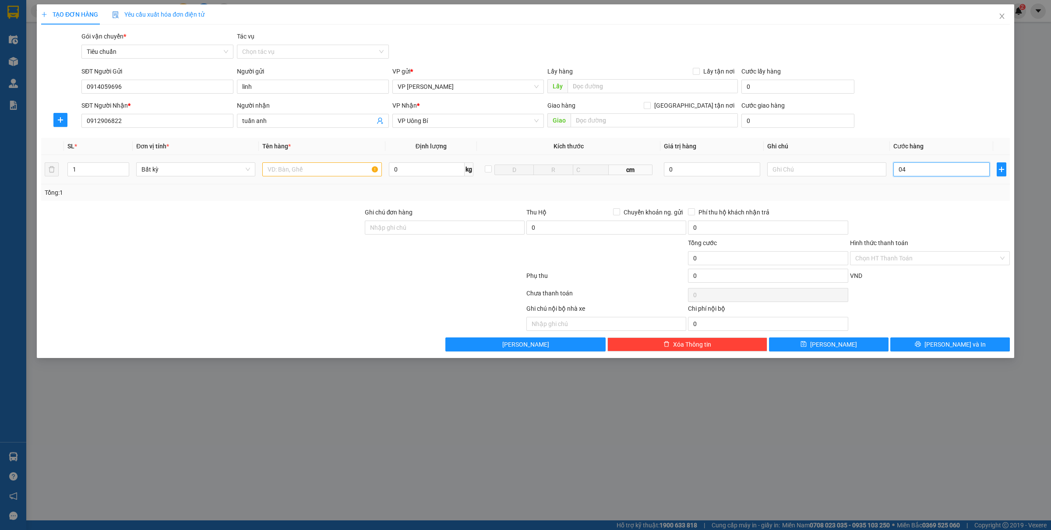
type input "4"
type input "040"
type input "40"
type input "04.000"
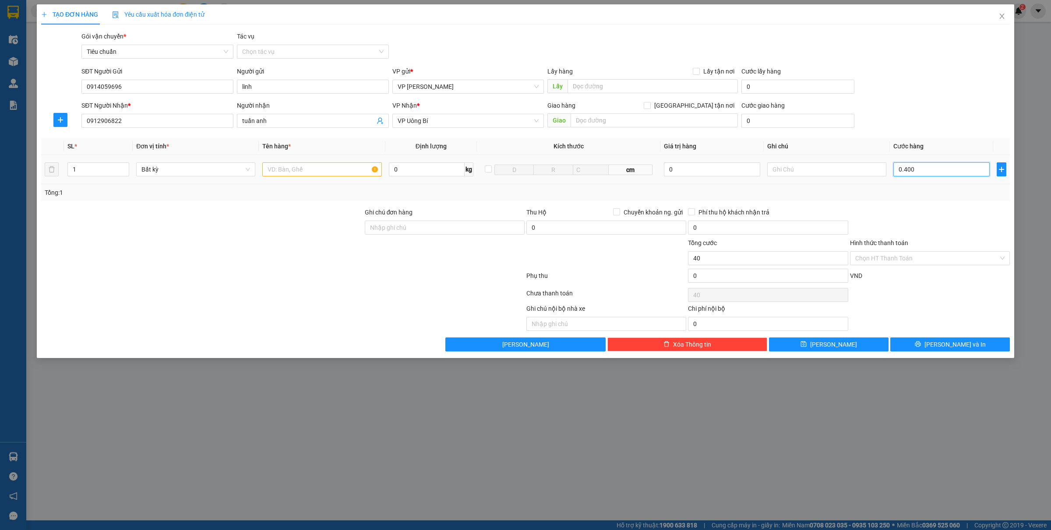
type input "4.000"
type input "0.400.001"
type input "400.001"
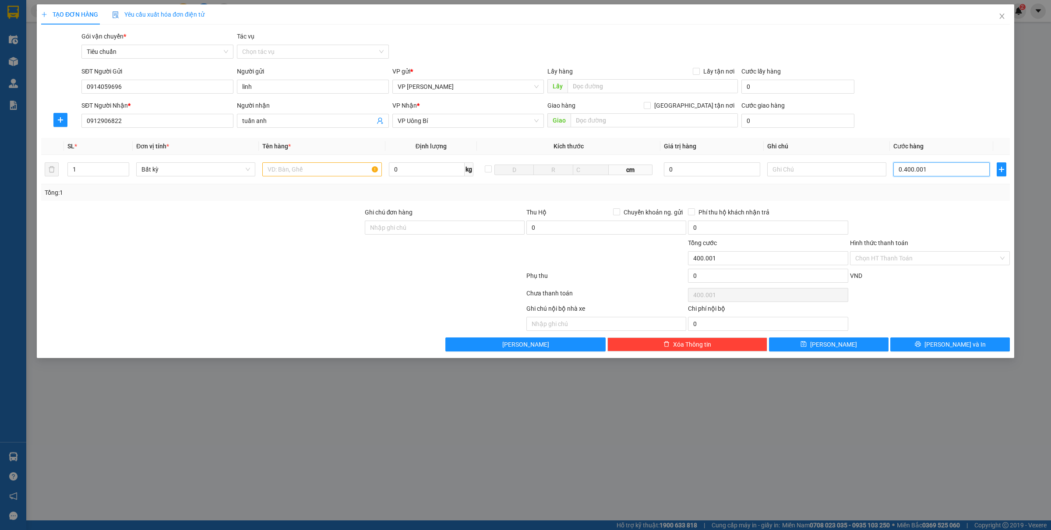
type input "040.000"
type input "40.000"
click at [333, 169] on input "text" at bounding box center [321, 169] width 119 height 14
type input "40.000"
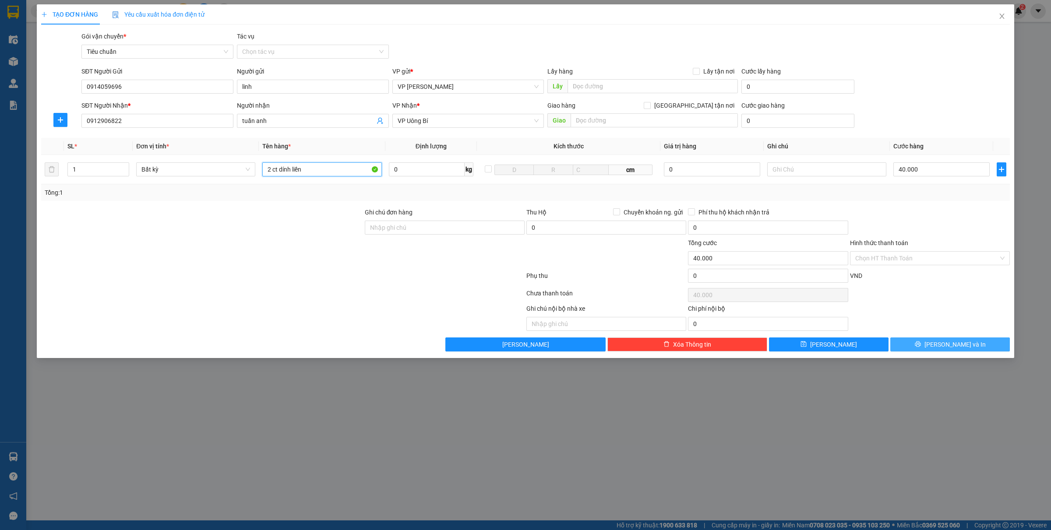
type input "2 ct dính liền"
click at [952, 351] on button "Lưu và In" at bounding box center [949, 344] width 119 height 14
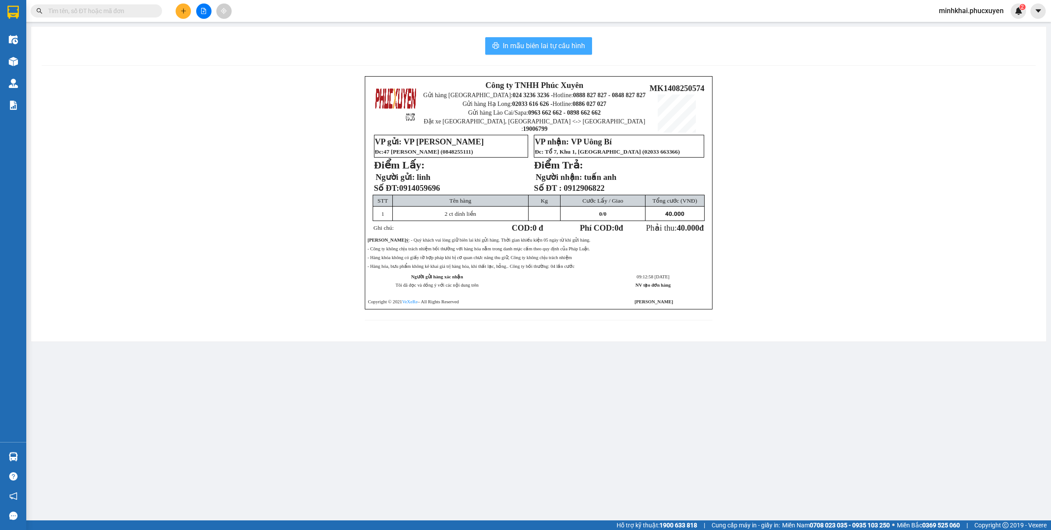
click at [557, 54] on button "In mẫu biên lai tự cấu hình" at bounding box center [538, 46] width 107 height 18
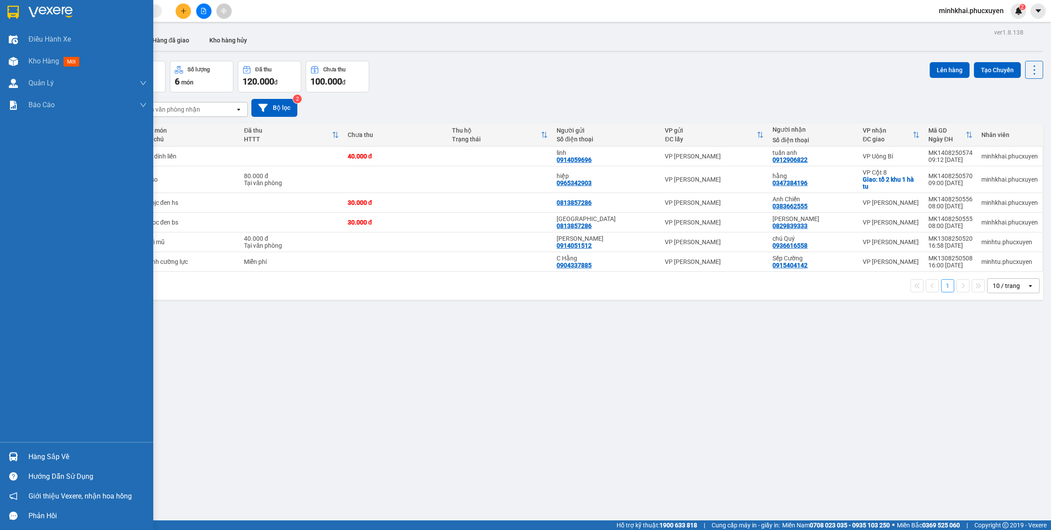
click at [18, 459] on div at bounding box center [13, 456] width 15 height 15
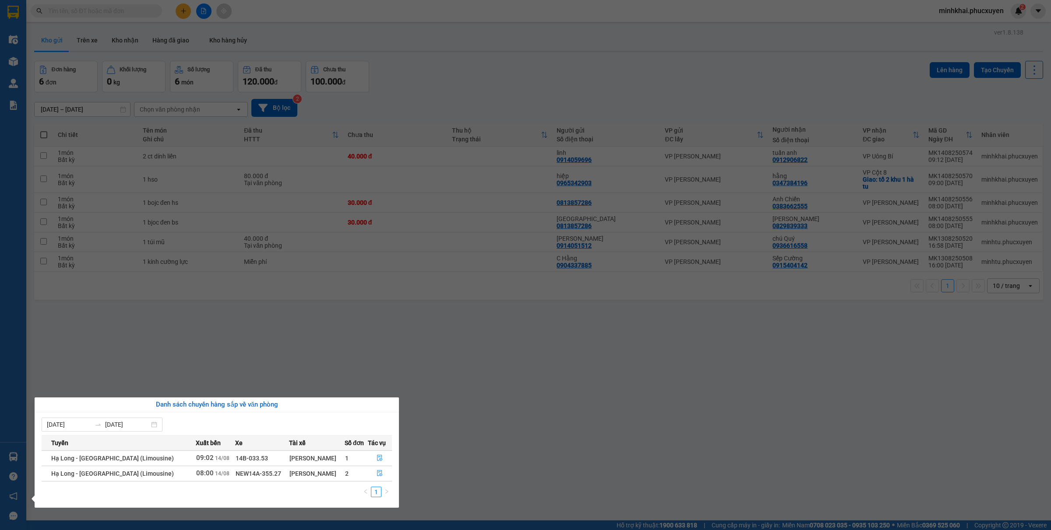
click at [732, 432] on section "Kết quả tìm kiếm ( 0 ) Bộ lọc No Data minhkhai.phucxuyen 2 Điều hành xe Kho hàn…" at bounding box center [525, 265] width 1051 height 530
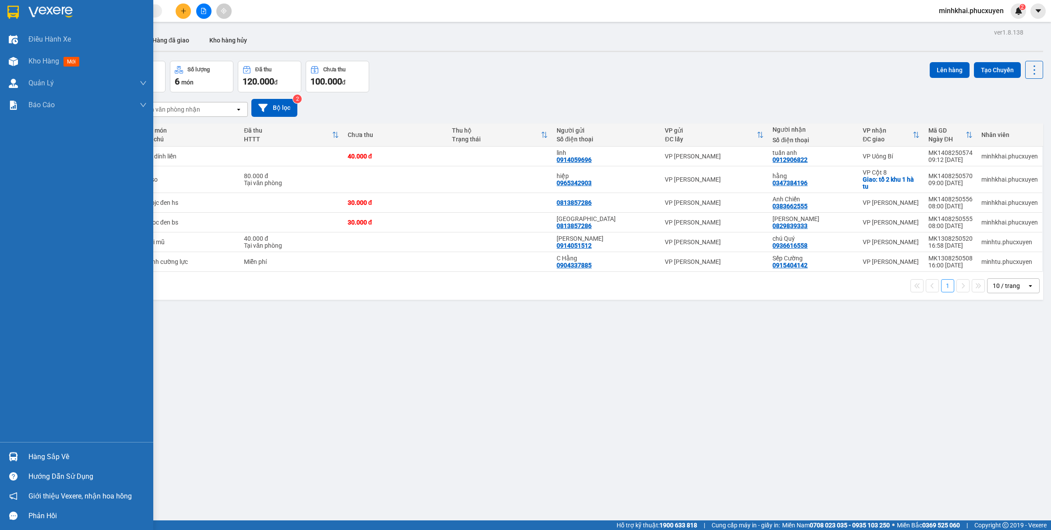
click at [7, 458] on div at bounding box center [13, 456] width 15 height 15
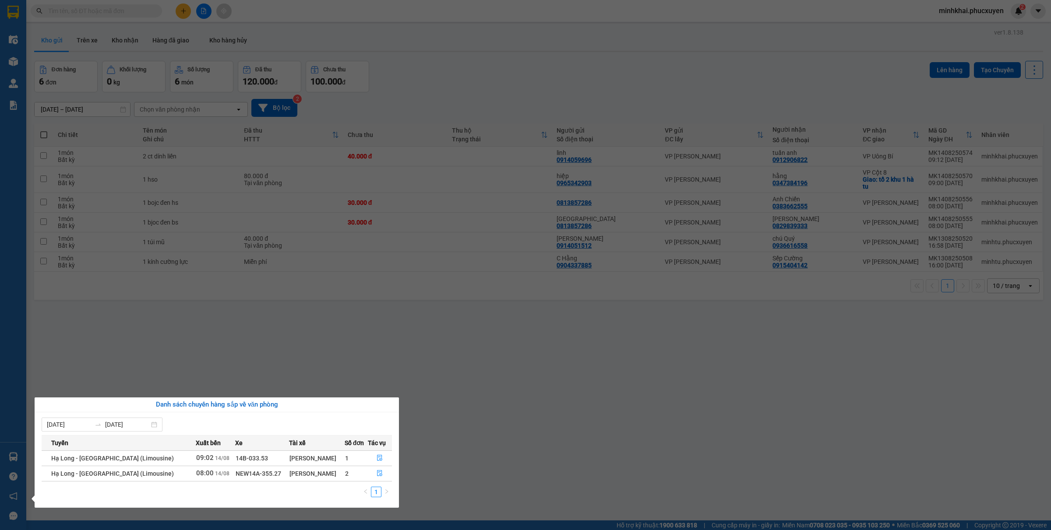
click at [539, 457] on section "Kết quả tìm kiếm ( 0 ) Bộ lọc No Data minhkhai.phucxuyen 2 Điều hành xe Kho hàn…" at bounding box center [525, 265] width 1051 height 530
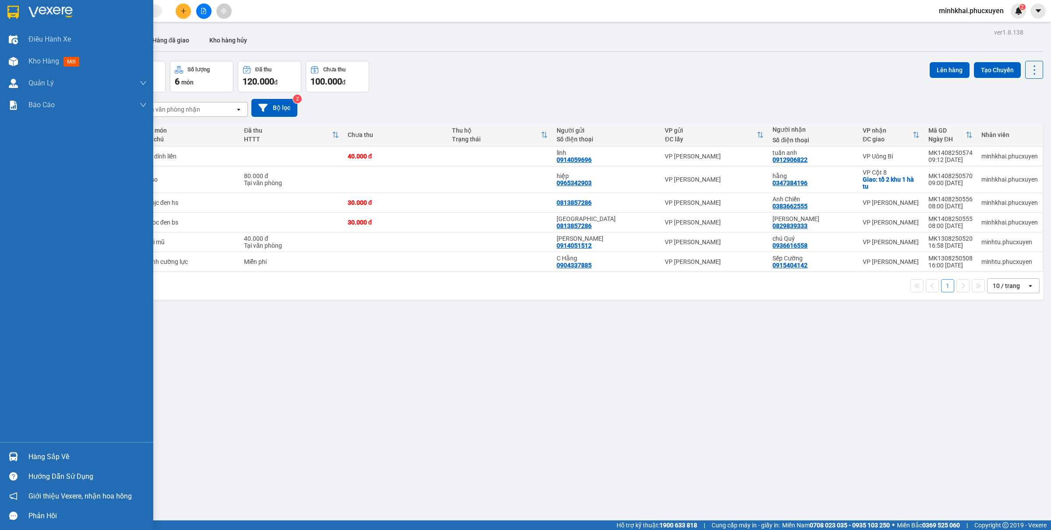
click at [11, 447] on div "Hàng sắp về" at bounding box center [76, 457] width 153 height 20
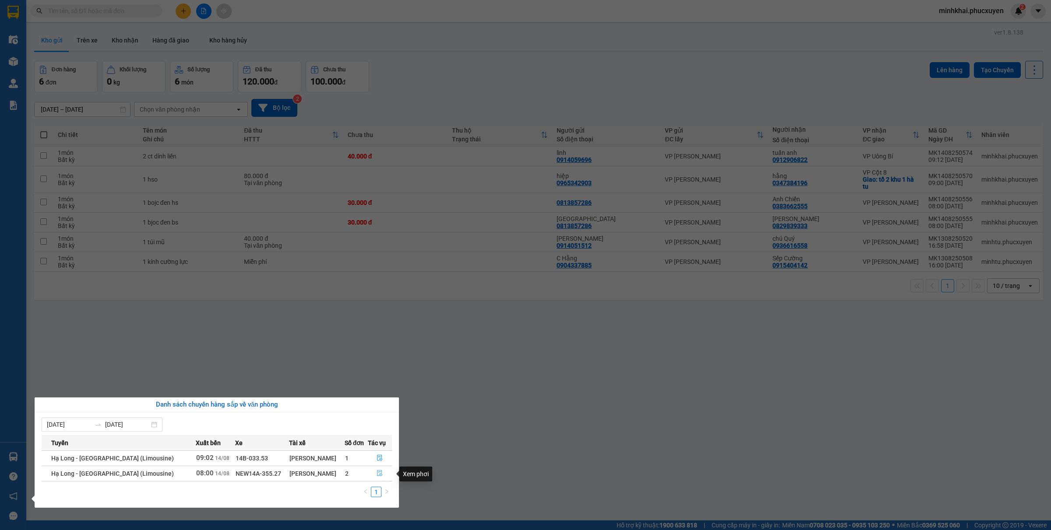
click at [386, 474] on button "button" at bounding box center [380, 474] width 24 height 14
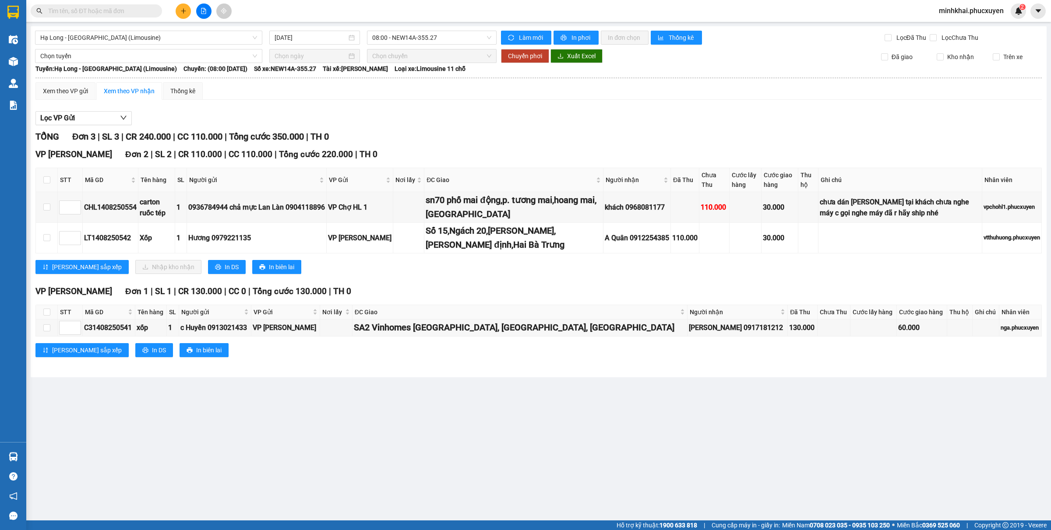
click at [182, 18] on button at bounding box center [183, 11] width 15 height 15
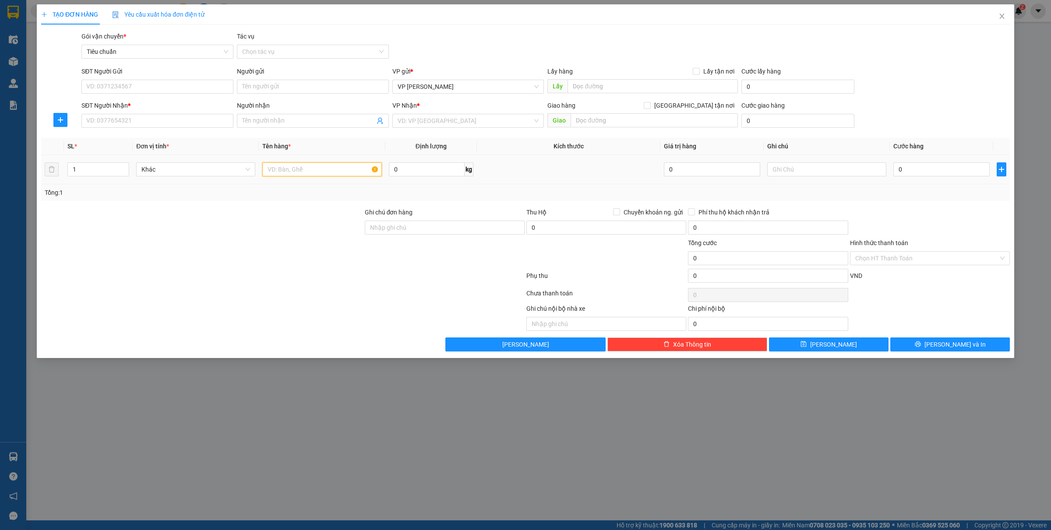
click at [314, 164] on input "text" at bounding box center [321, 169] width 119 height 14
type input "1 ct"
click at [915, 165] on input "0" at bounding box center [941, 169] width 96 height 14
type input "6"
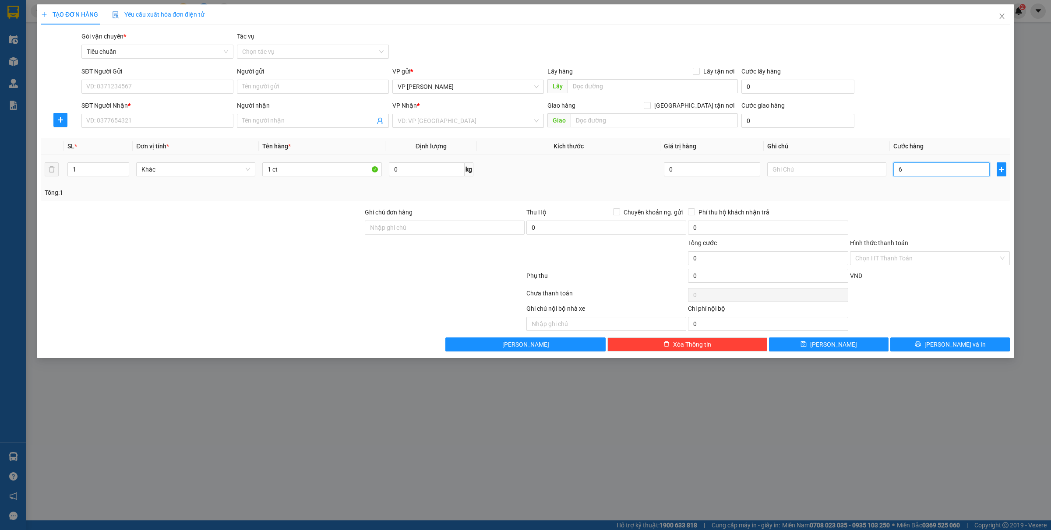
type input "6"
type input "60"
type input "600"
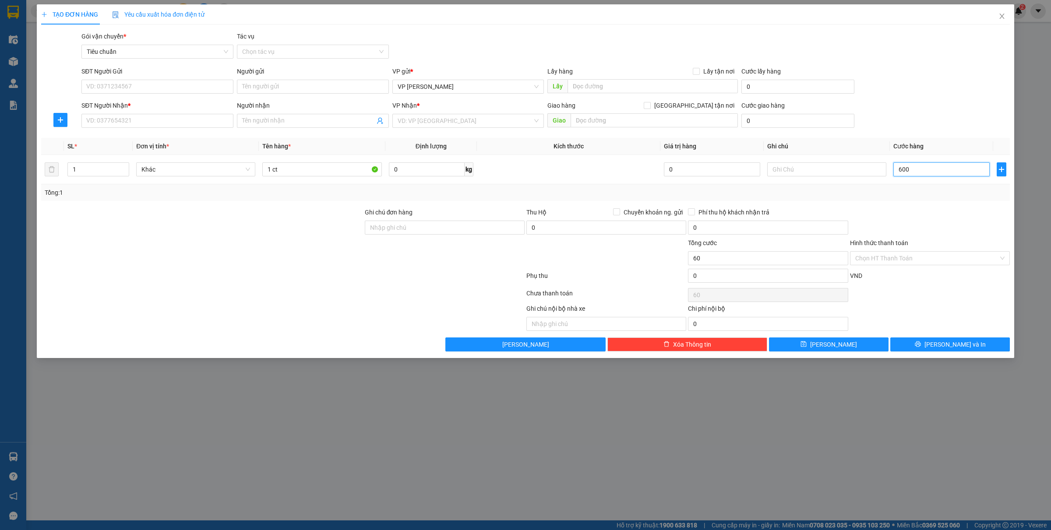
type input "600"
type input "6.000"
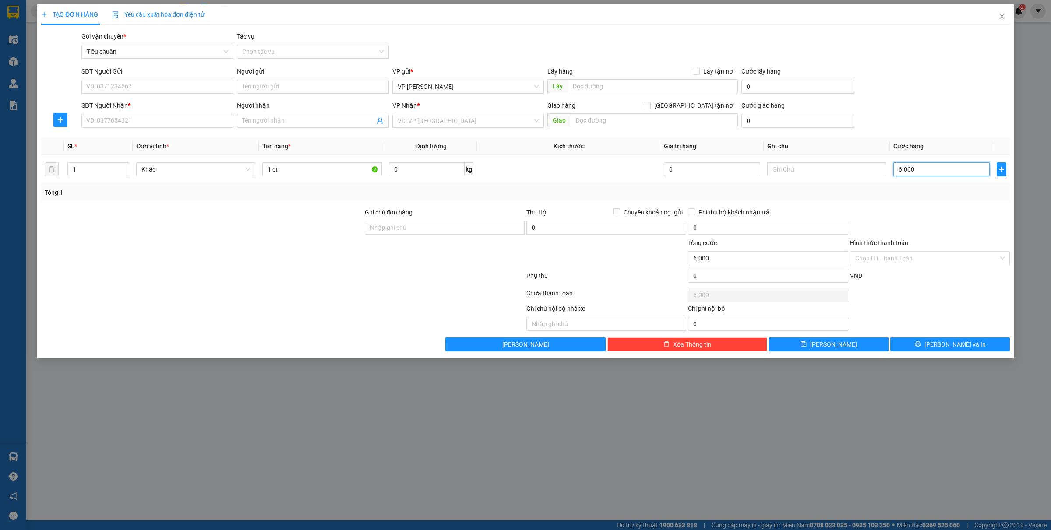
type input "60.000"
click at [134, 88] on input "SĐT Người Gửi" at bounding box center [157, 87] width 152 height 14
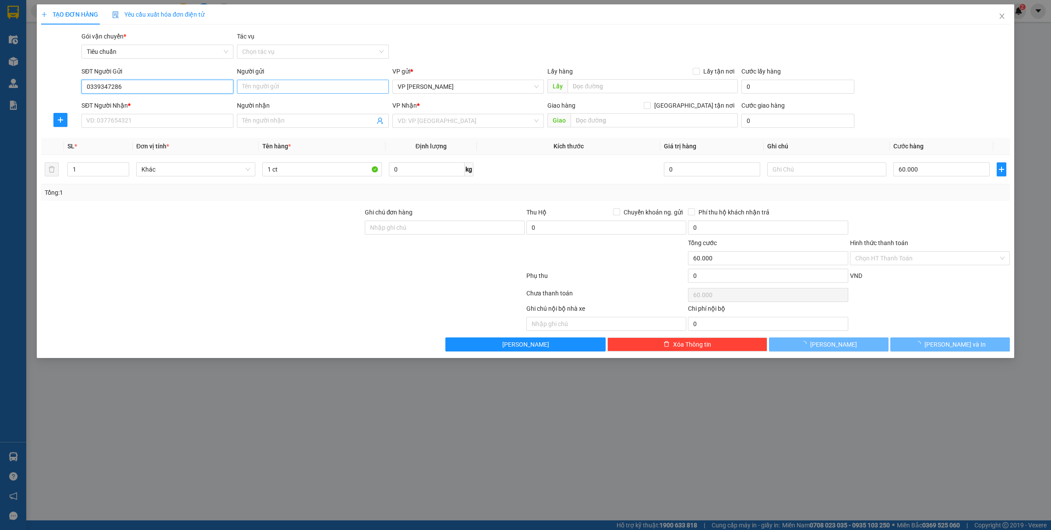
type input "0339347286"
click at [287, 90] on input "Người gửi" at bounding box center [313, 87] width 152 height 14
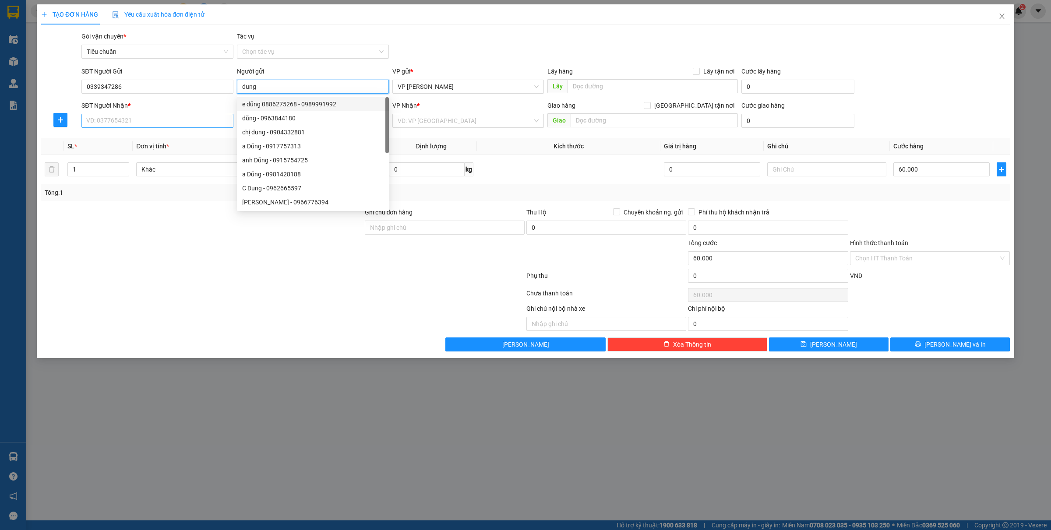
type input "dung"
click at [106, 116] on input "SĐT Người Nhận *" at bounding box center [157, 121] width 152 height 14
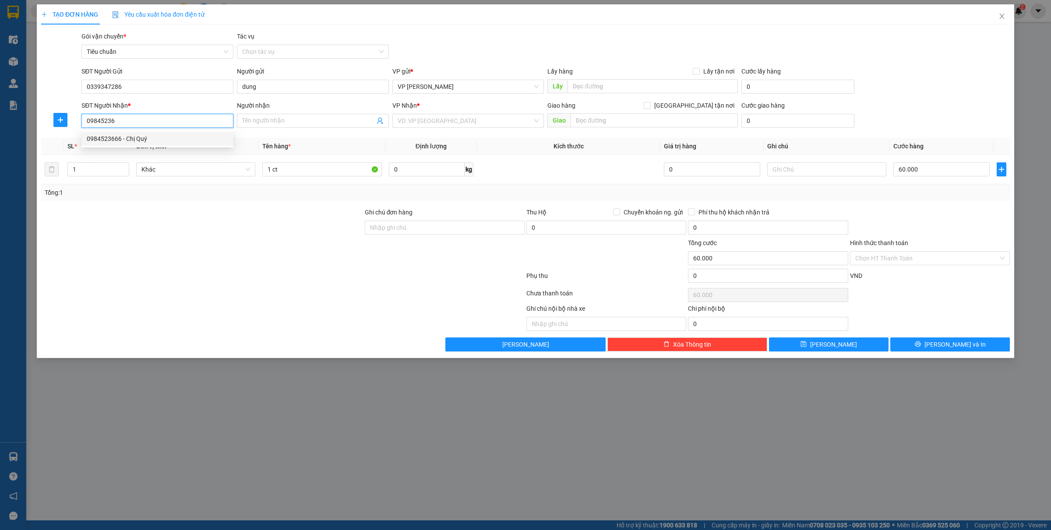
click at [156, 138] on div "0984523666 - Chị Quý" at bounding box center [157, 139] width 141 height 10
type input "0984523666"
type input "Chị Quý"
type input "0984523666"
click at [301, 178] on div "1 ct" at bounding box center [321, 170] width 119 height 18
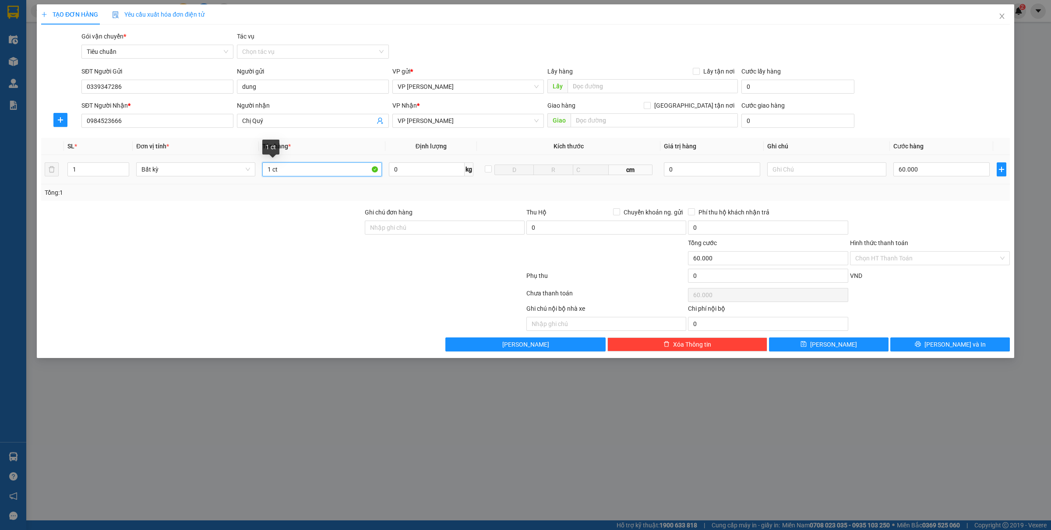
click at [296, 169] on input "1 ct" at bounding box center [321, 169] width 119 height 14
type input "1 ct dầu gội đầu"
click at [937, 168] on input "60.000" at bounding box center [941, 169] width 96 height 14
type input "7"
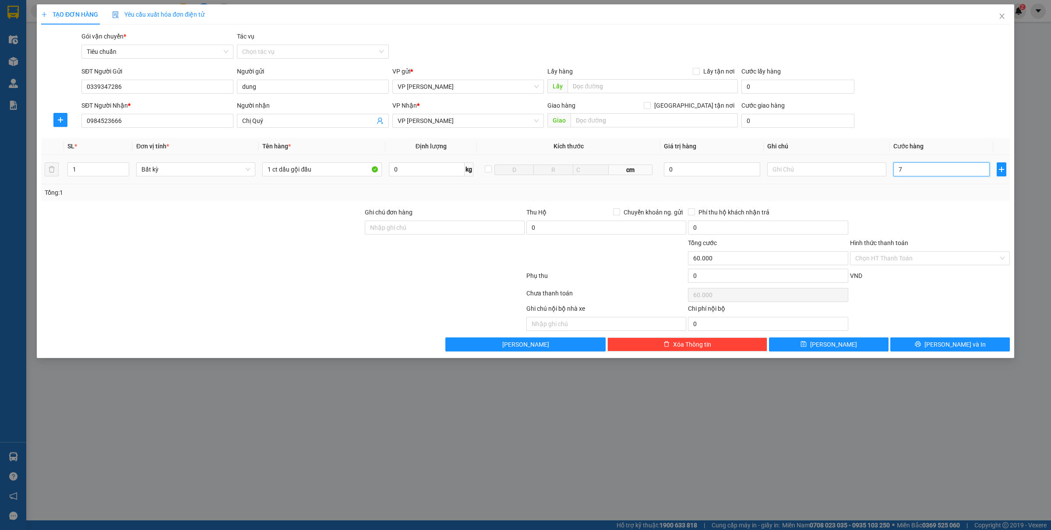
type input "7"
type input "700"
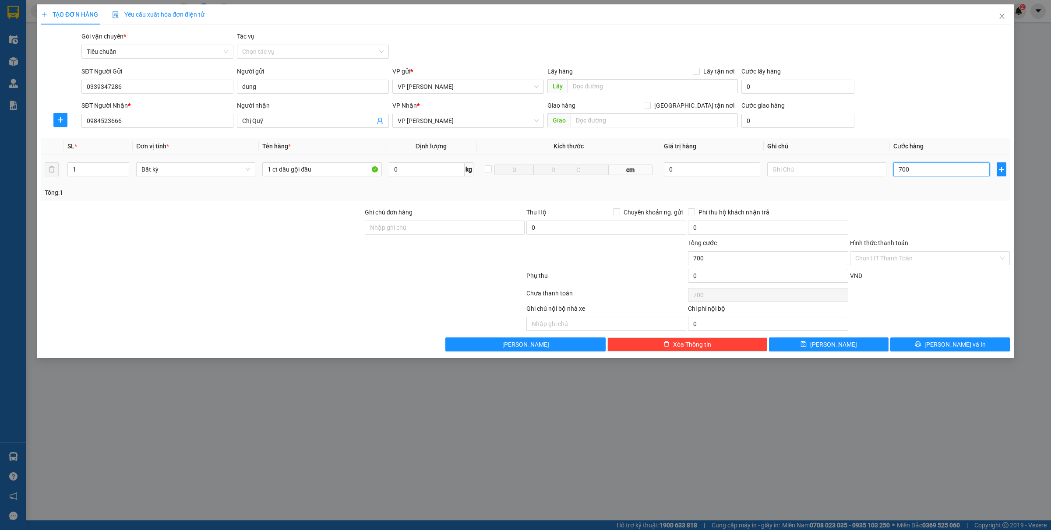
type input "7.000"
click at [936, 168] on input "70.000" at bounding box center [941, 169] width 96 height 14
click at [891, 264] on input "Hình thức thanh toán" at bounding box center [926, 258] width 143 height 13
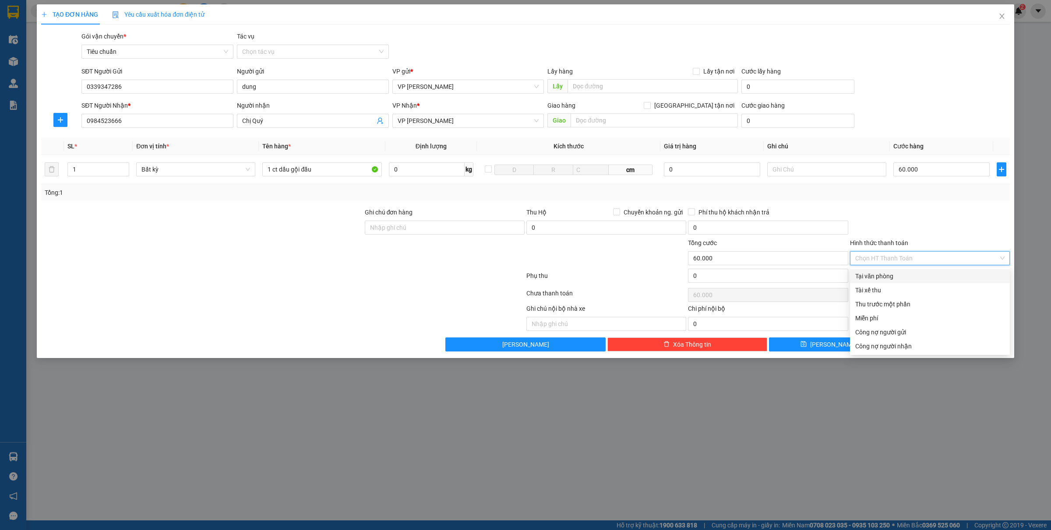
click at [892, 277] on div "Tại văn phòng" at bounding box center [929, 276] width 149 height 10
click at [975, 349] on button "Lưu và In" at bounding box center [949, 344] width 119 height 14
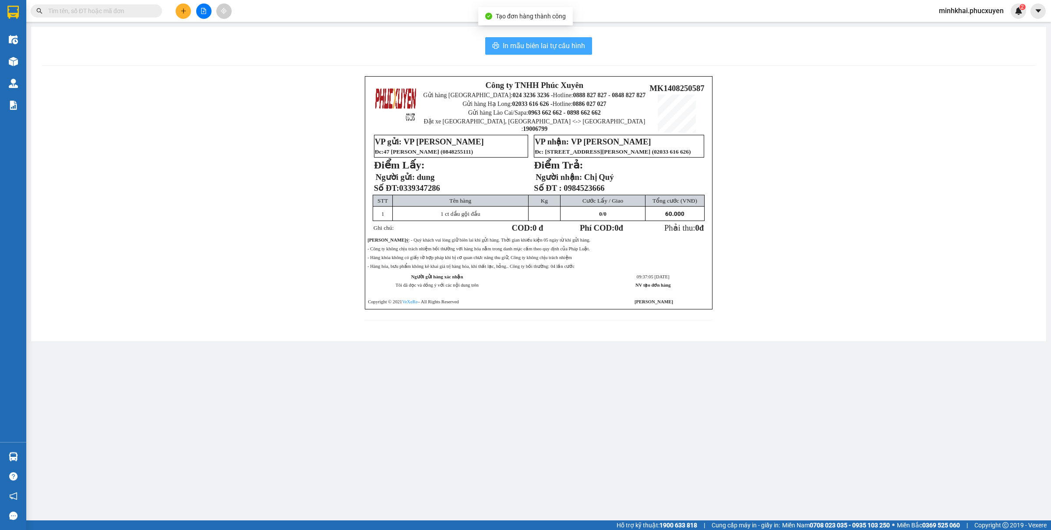
click at [515, 46] on span "In mẫu biên lai tự cấu hình" at bounding box center [544, 45] width 82 height 11
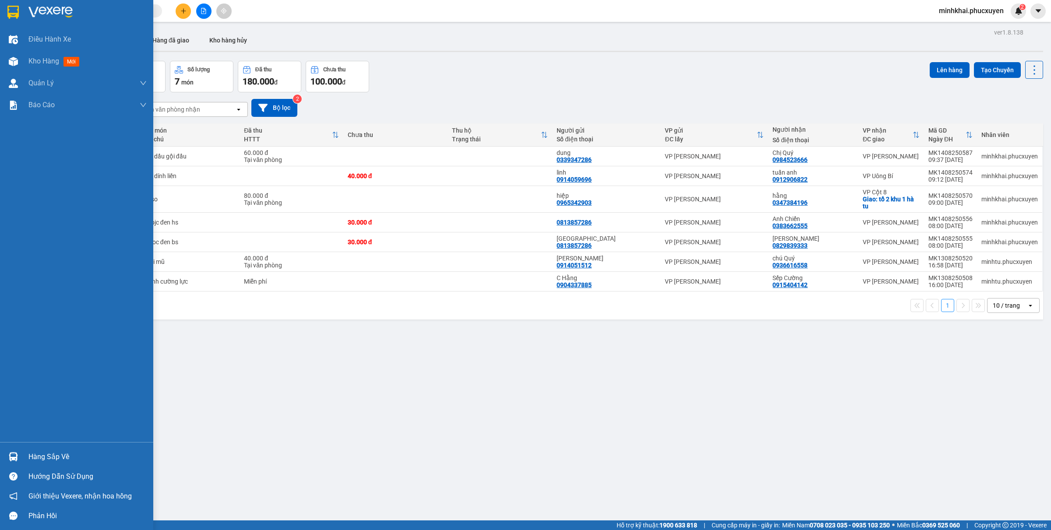
click at [15, 457] on img at bounding box center [13, 456] width 9 height 9
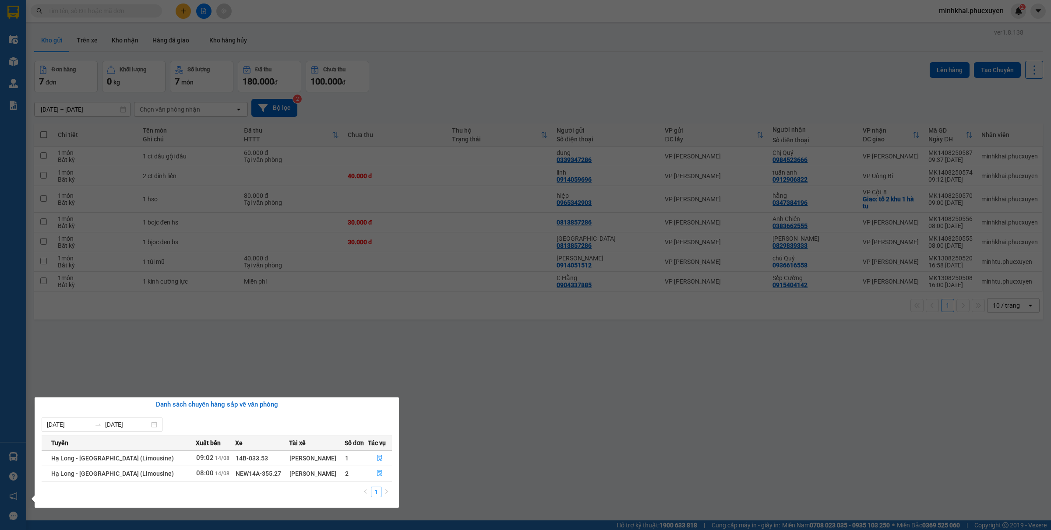
click at [378, 478] on button "button" at bounding box center [380, 474] width 24 height 14
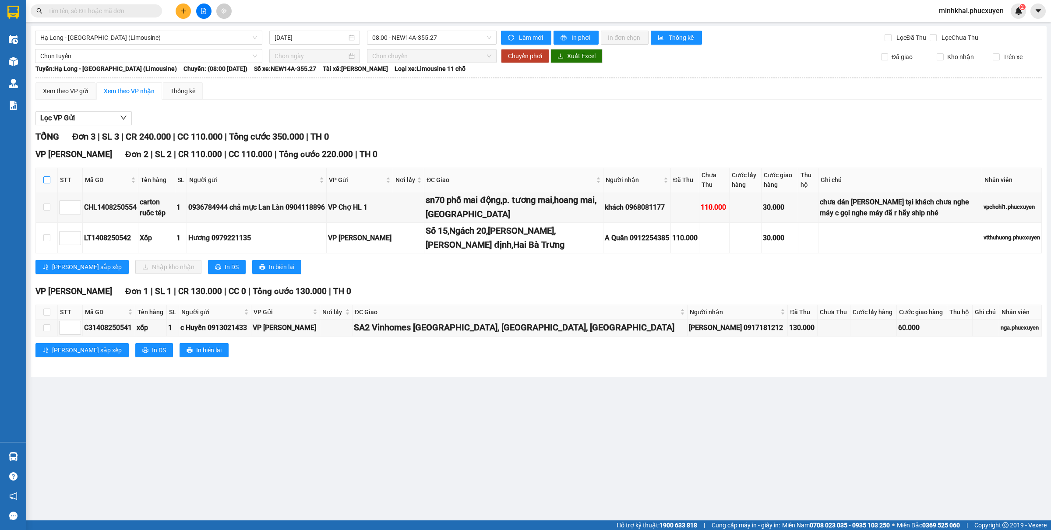
click at [45, 180] on input "checkbox" at bounding box center [46, 179] width 7 height 7
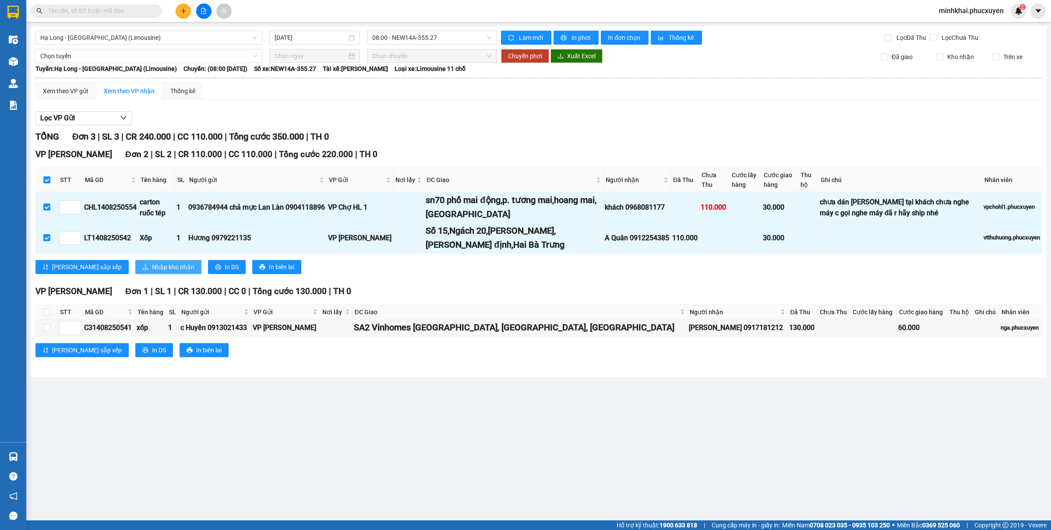
click at [152, 270] on span "Nhập kho nhận" at bounding box center [173, 267] width 42 height 10
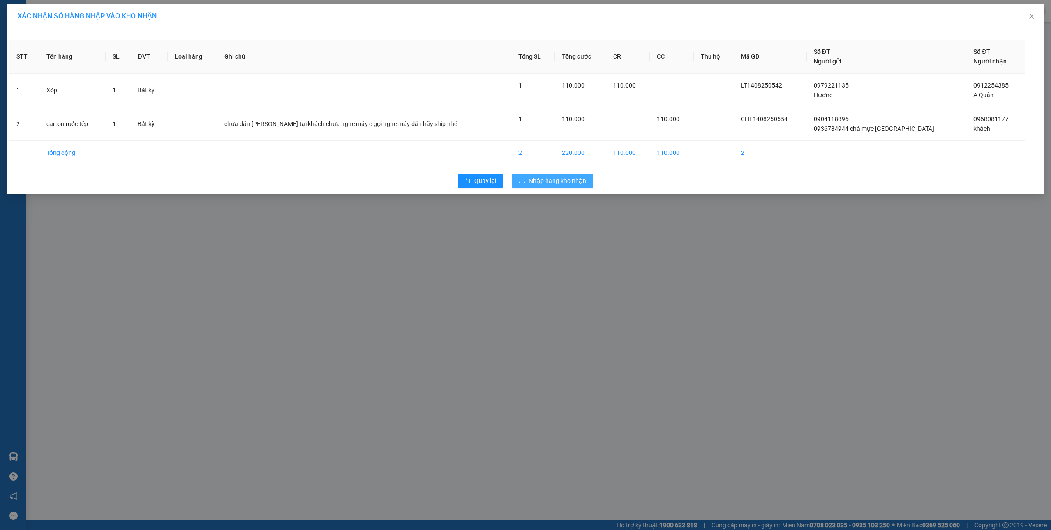
click at [553, 180] on span "Nhập hàng kho nhận" at bounding box center [557, 181] width 58 height 10
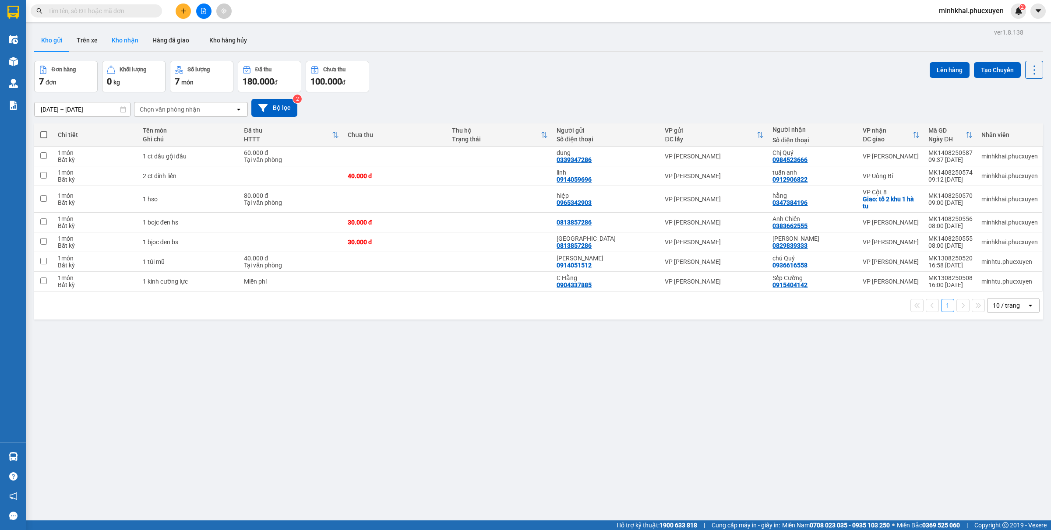
click at [118, 42] on button "Kho nhận" at bounding box center [125, 40] width 41 height 21
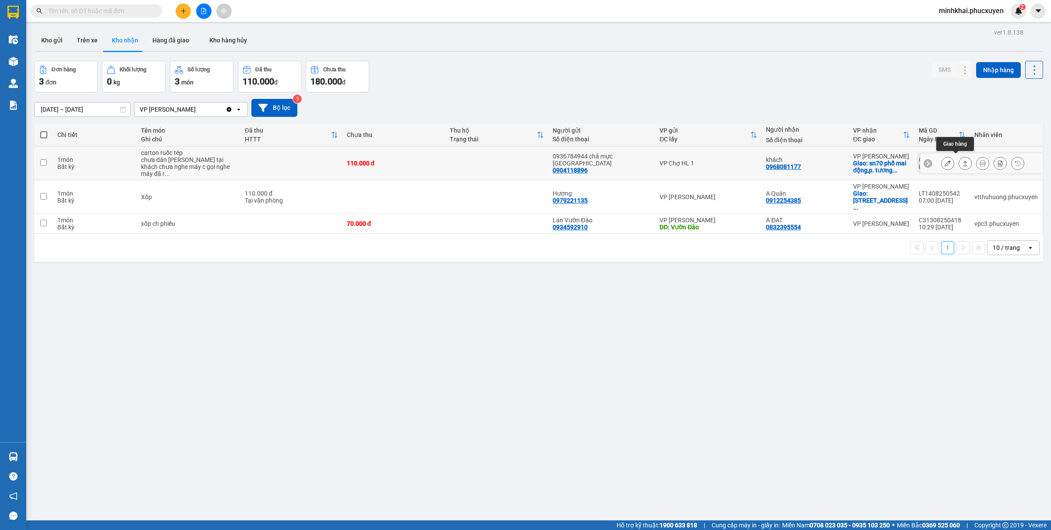
click at [944, 160] on icon at bounding box center [947, 163] width 6 height 6
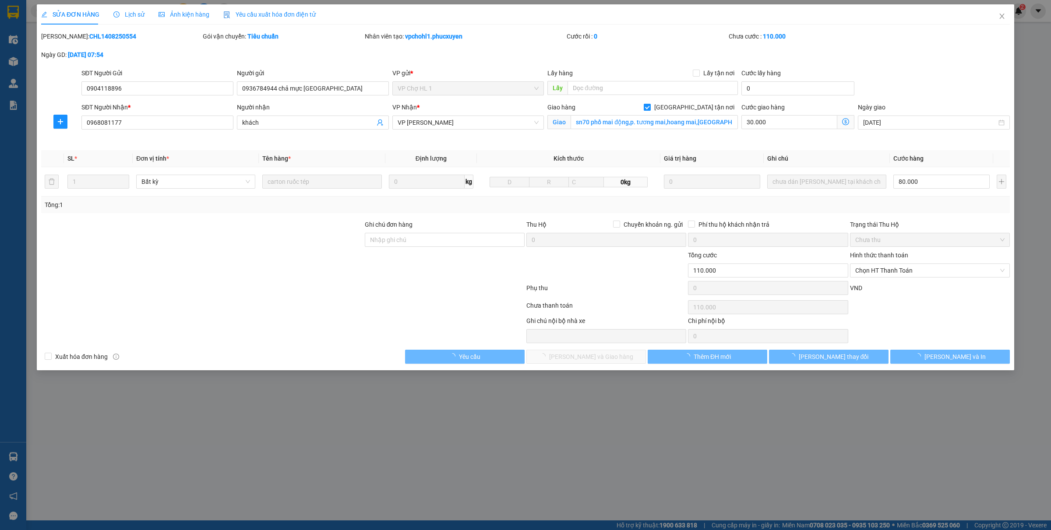
click at [707, 110] on span "Giao tận nơi" at bounding box center [693, 107] width 87 height 10
click at [650, 110] on input "Giao tận nơi" at bounding box center [646, 107] width 6 height 6
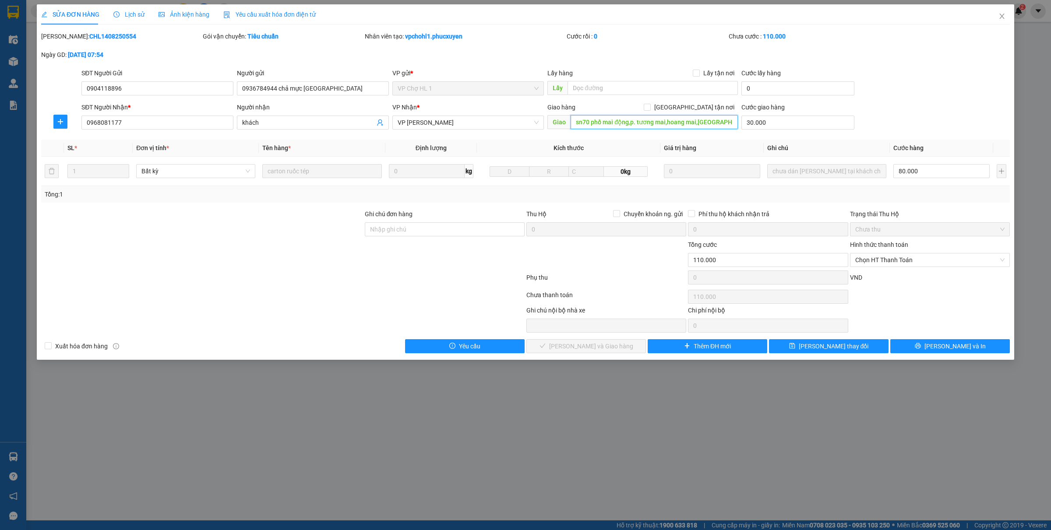
click at [690, 123] on input "sn70 phố mai động,p. tương mai,hoang mai,hà nội" at bounding box center [653, 122] width 167 height 14
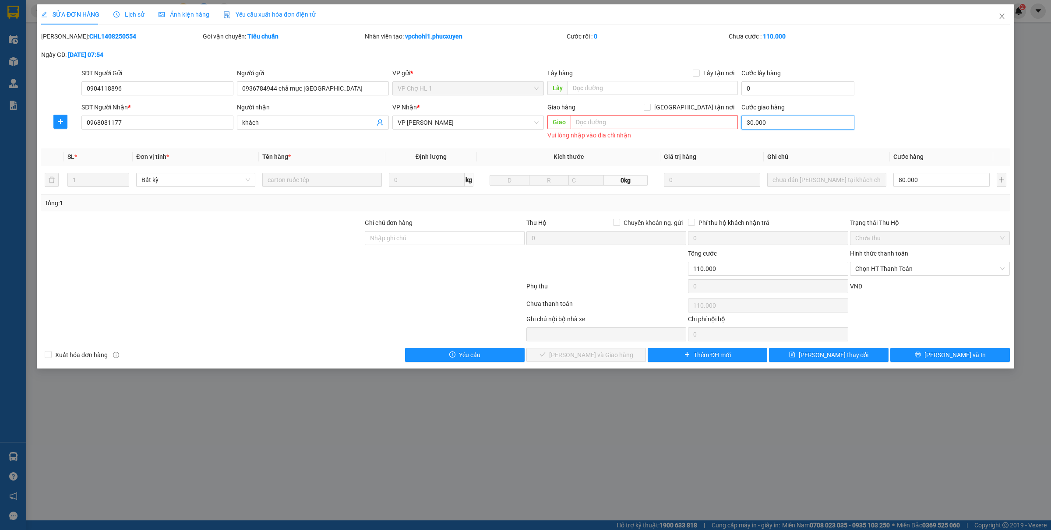
click at [775, 124] on input "30.000" at bounding box center [797, 123] width 113 height 14
click at [924, 267] on span "Chọn HT Thanh Toán" at bounding box center [929, 268] width 149 height 13
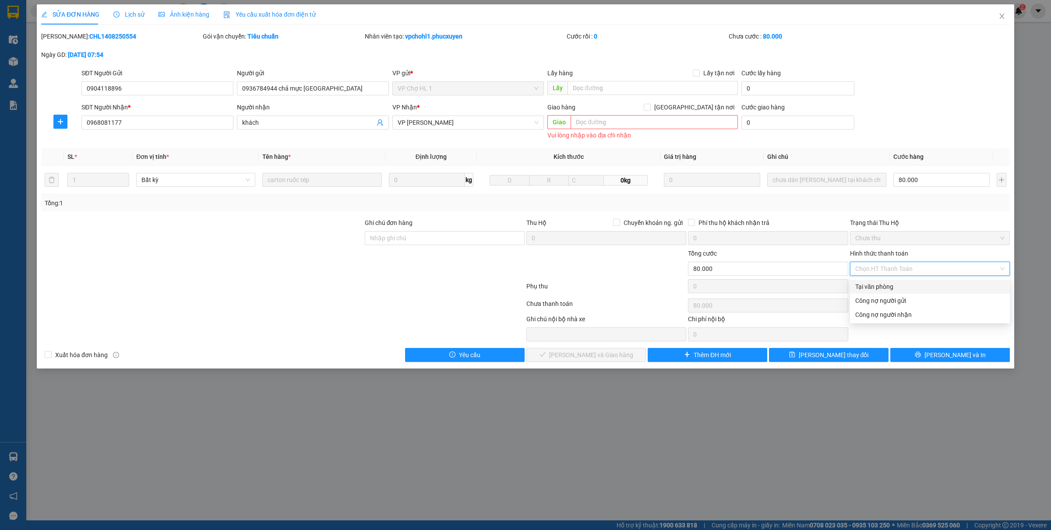
click at [898, 279] on div "Total Paid Fee 0 Total UnPaid Fee 110.000 Cash Collection Total Fee Mã ĐH: CHL1…" at bounding box center [525, 197] width 968 height 330
click at [893, 285] on div "VND" at bounding box center [930, 288] width 162 height 15
click at [905, 285] on div "VND" at bounding box center [930, 288] width 162 height 15
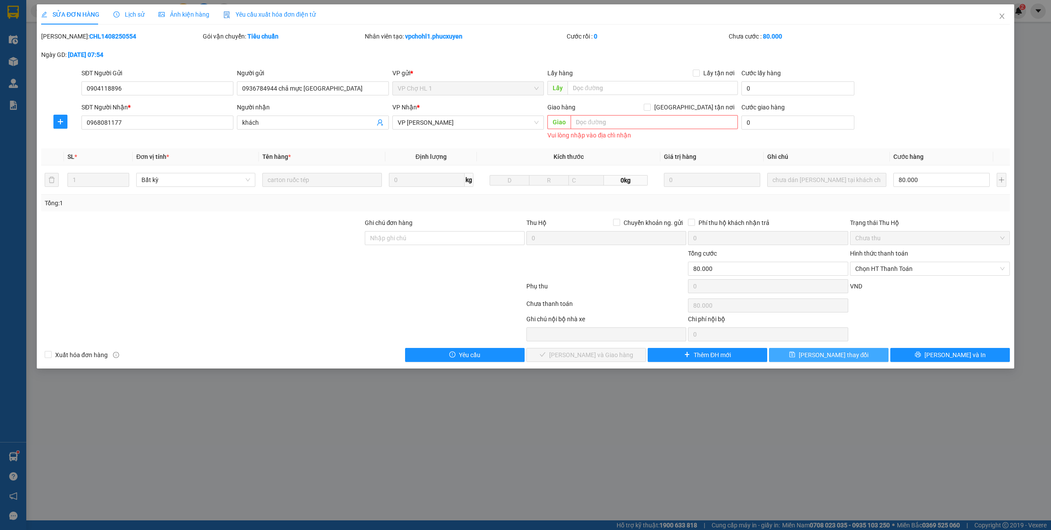
click at [833, 359] on span "Lưu thay đổi" at bounding box center [833, 355] width 70 height 10
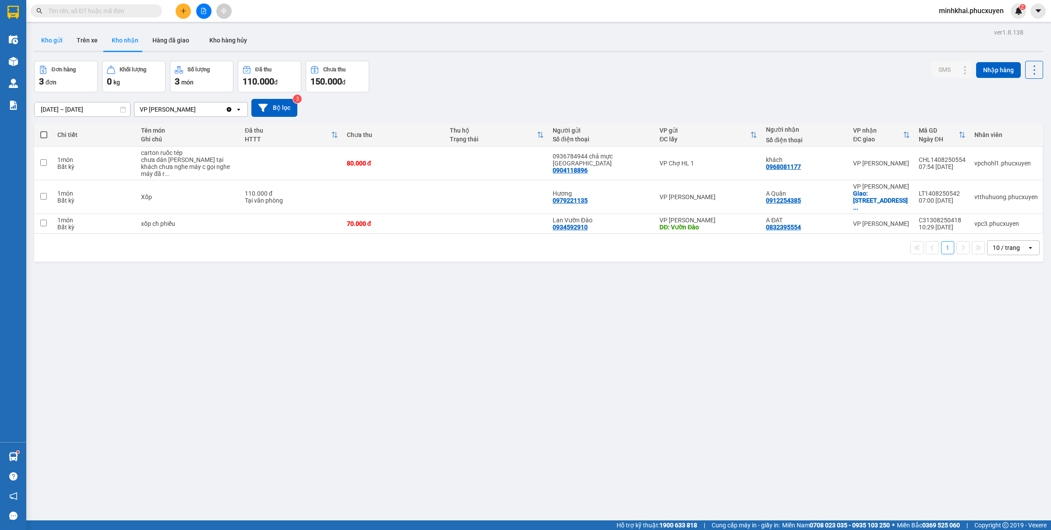
click at [53, 38] on button "Kho gửi" at bounding box center [51, 40] width 35 height 21
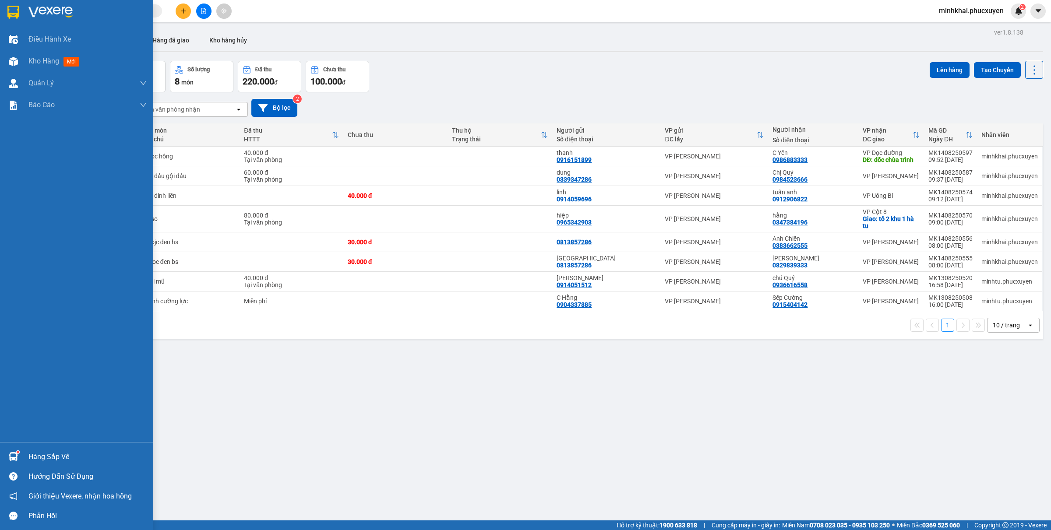
click at [18, 451] on sup at bounding box center [18, 452] width 3 height 3
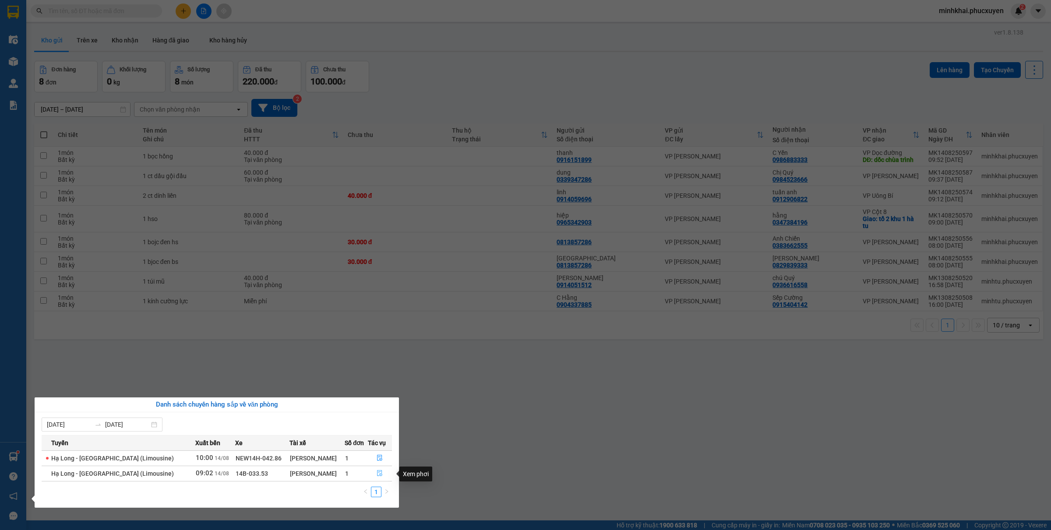
click at [378, 468] on button "button" at bounding box center [380, 474] width 24 height 14
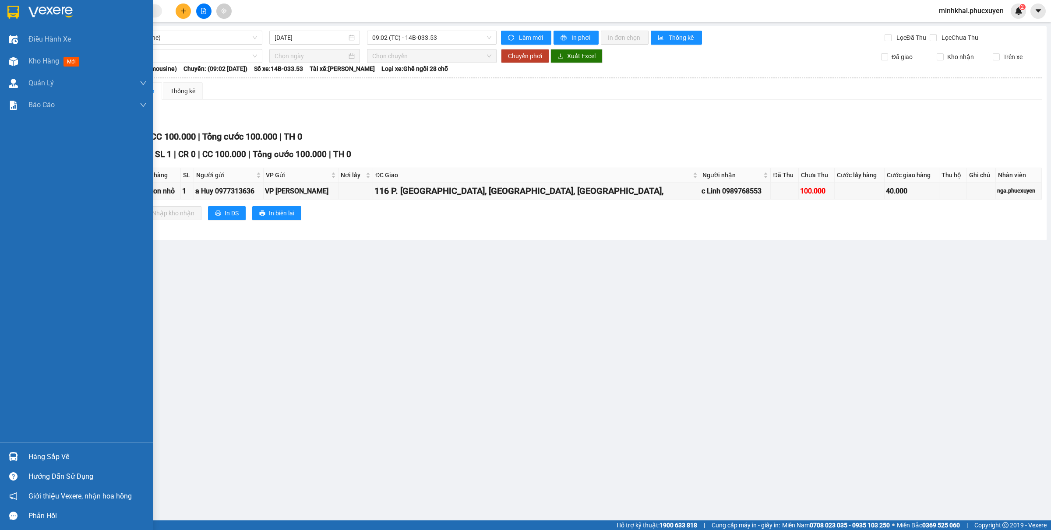
click at [16, 453] on img at bounding box center [13, 456] width 9 height 9
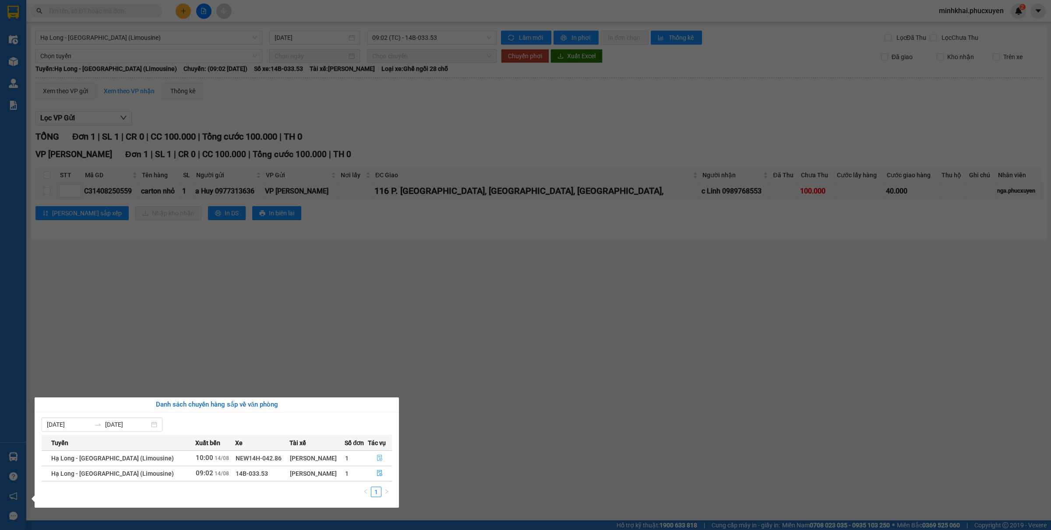
click at [378, 457] on icon "file-done" at bounding box center [379, 458] width 5 height 6
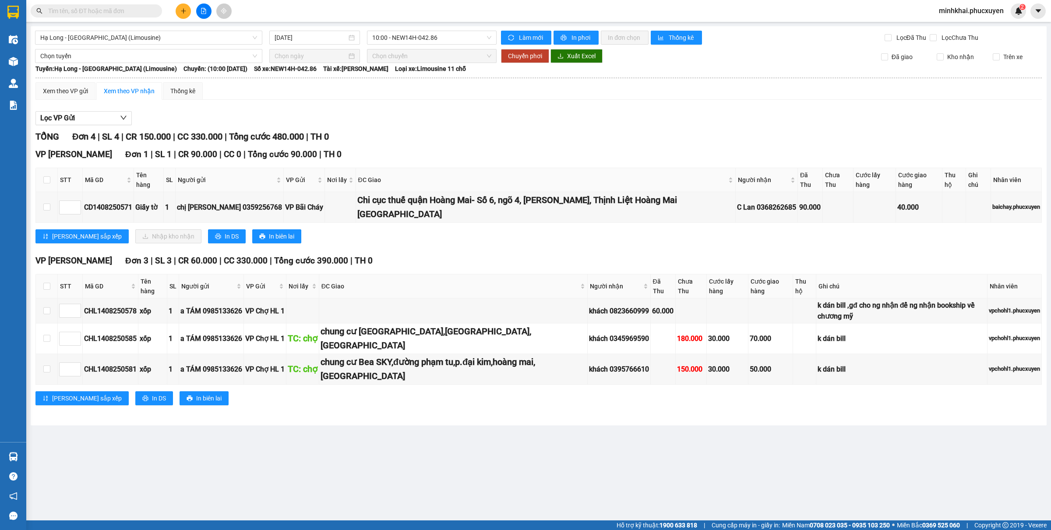
click at [182, 12] on icon "plus" at bounding box center [183, 11] width 6 height 6
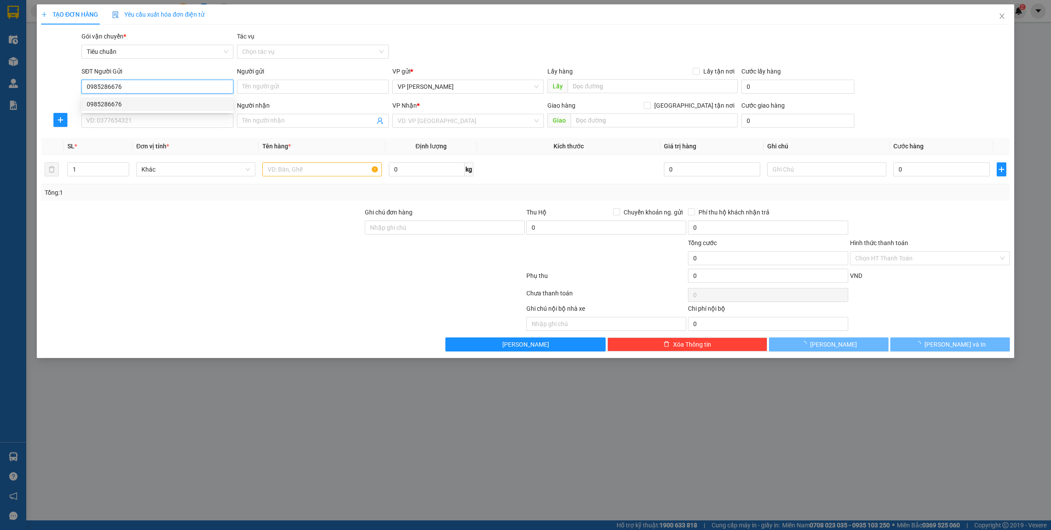
click at [129, 101] on div "0985286676" at bounding box center [157, 104] width 141 height 10
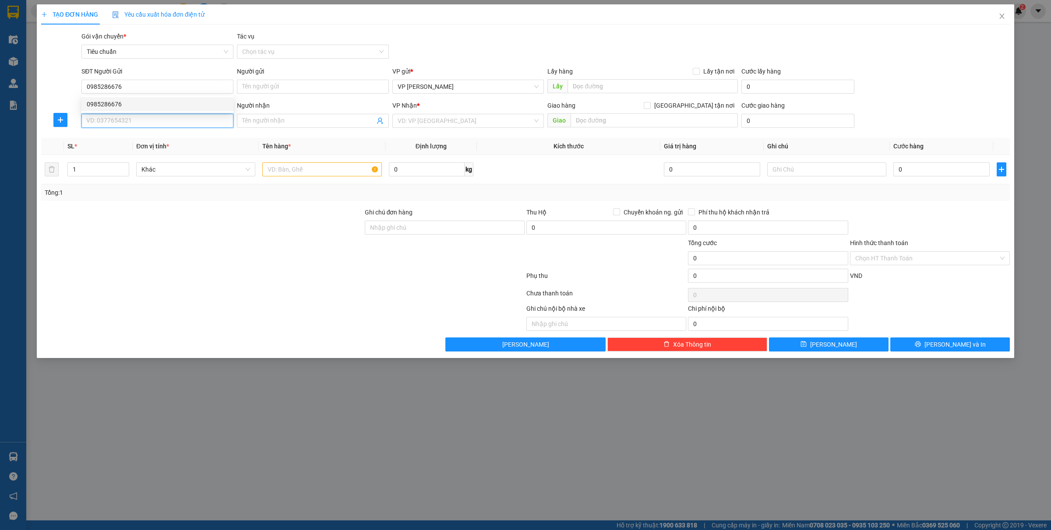
click at [124, 119] on input "SĐT Người Nhận *" at bounding box center [157, 121] width 152 height 14
click at [128, 134] on div "0326685593 - Ngọc anh" at bounding box center [157, 139] width 141 height 10
click at [292, 165] on input "text" at bounding box center [321, 169] width 119 height 14
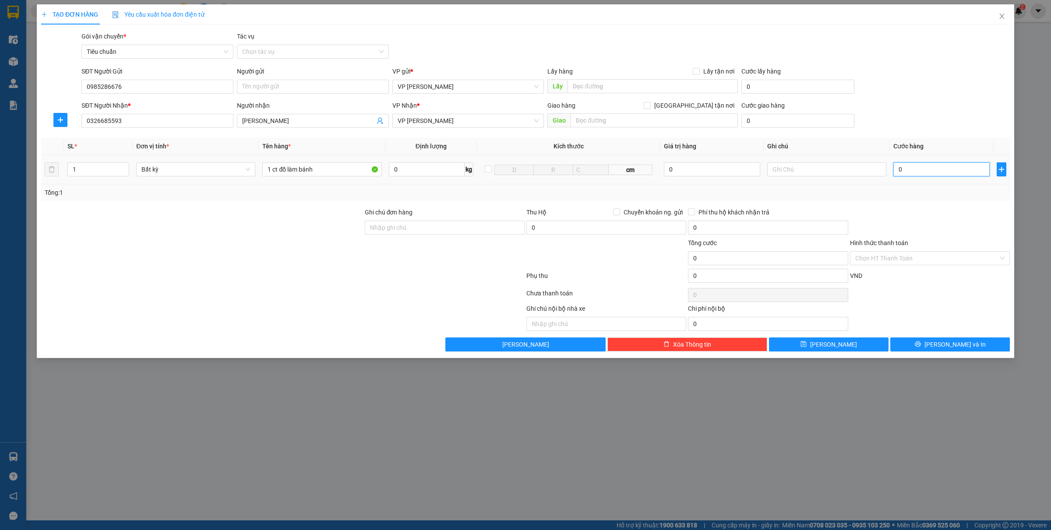
click at [922, 169] on input "0" at bounding box center [941, 169] width 96 height 14
drag, startPoint x: 942, startPoint y: 344, endPoint x: 944, endPoint y: 332, distance: 11.9
click at [942, 344] on span "Lưu và In" at bounding box center [954, 345] width 61 height 10
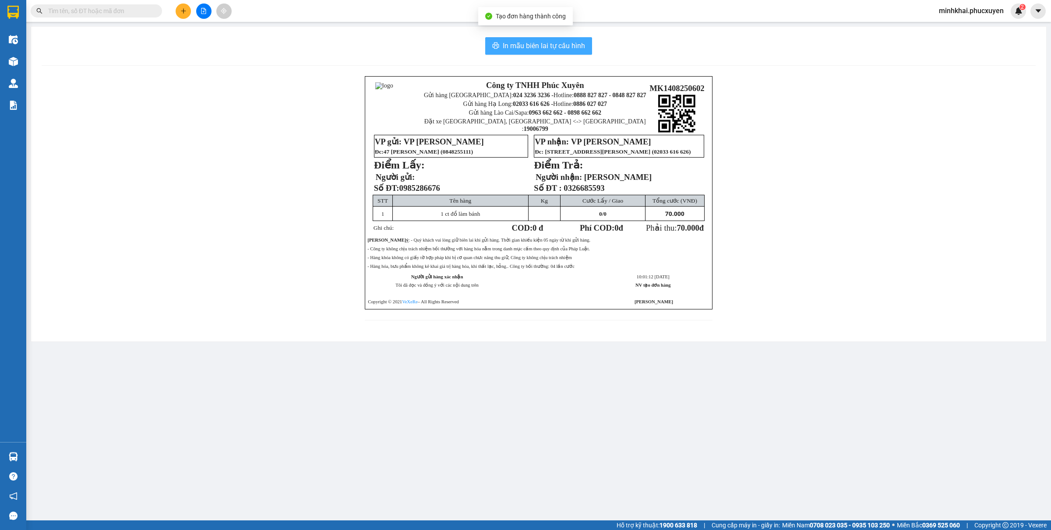
click at [518, 42] on span "In mẫu biên lai tự cấu hình" at bounding box center [544, 45] width 82 height 11
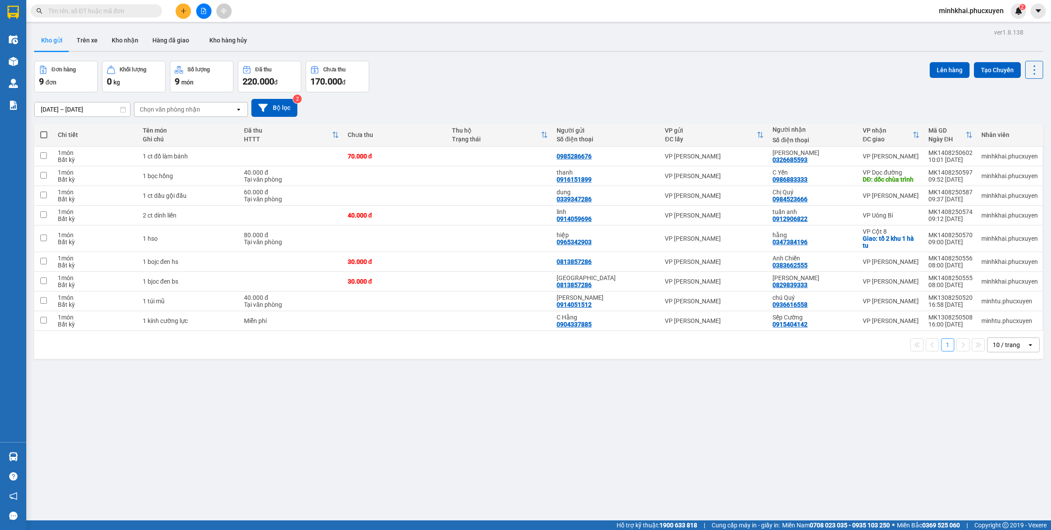
click at [45, 134] on span at bounding box center [43, 134] width 7 height 7
click at [44, 130] on input "checkbox" at bounding box center [44, 130] width 0 height 0
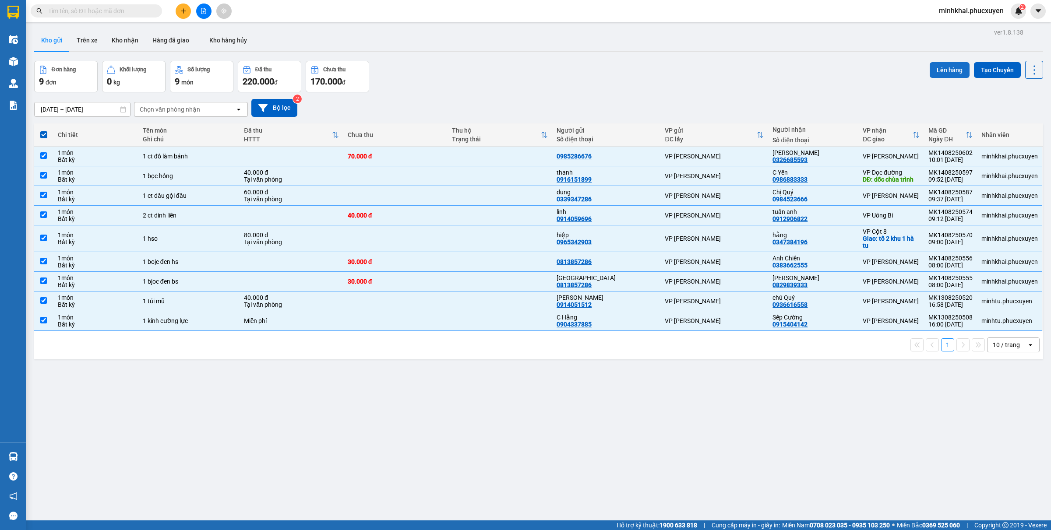
click at [944, 67] on button "Lên hàng" at bounding box center [949, 70] width 40 height 16
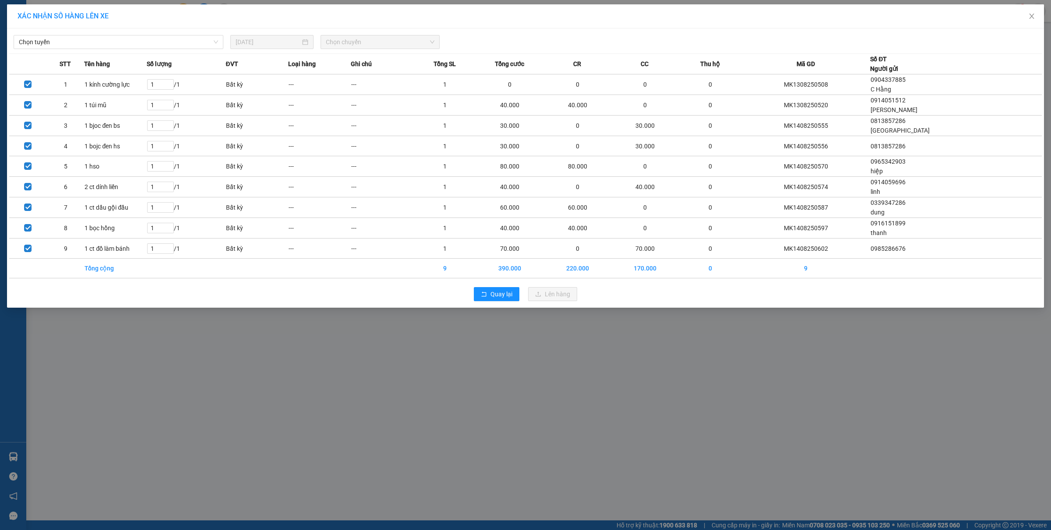
click at [161, 49] on div "Chọn tuyến 14/08/2025 Chọn chuyến STT Tên hàng Số lượng ĐVT Loại hàng Ghi chú T…" at bounding box center [525, 167] width 1037 height 279
click at [161, 41] on span "Chọn tuyến" at bounding box center [118, 41] width 199 height 13
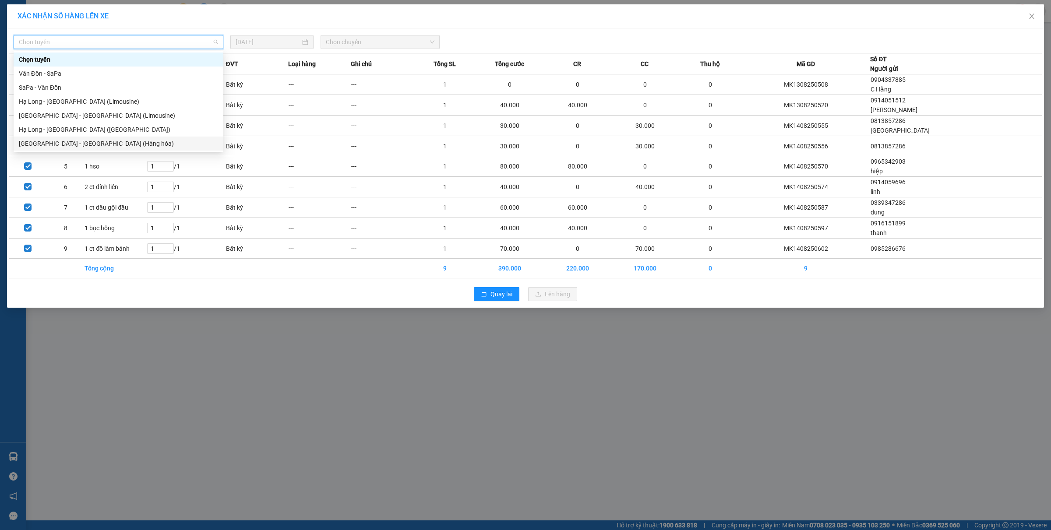
click at [121, 145] on div "[GEOGRAPHIC_DATA] - [GEOGRAPHIC_DATA] (Hàng hóa)" at bounding box center [118, 144] width 199 height 10
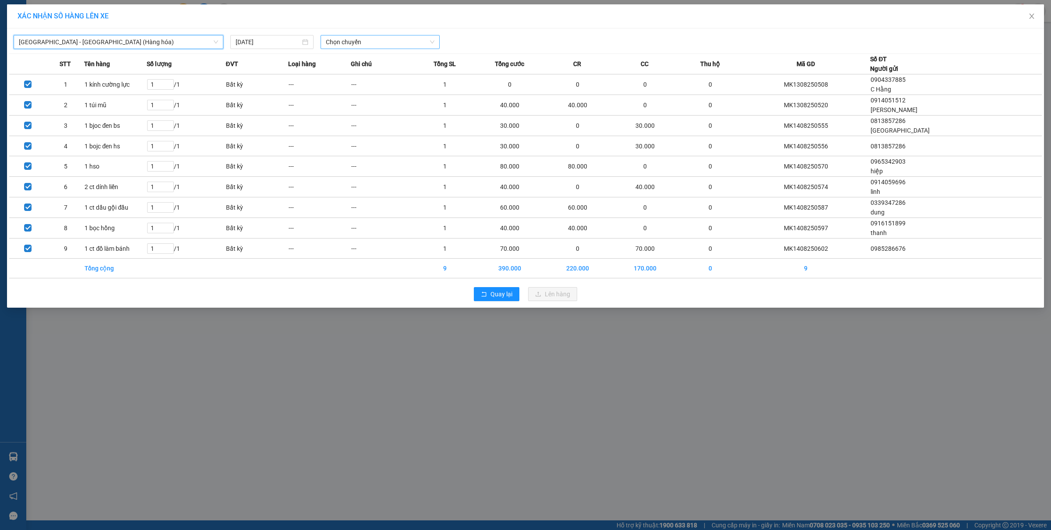
click at [372, 37] on span "Chọn chuyến" at bounding box center [380, 41] width 109 height 13
click at [356, 78] on div "10:00" at bounding box center [360, 74] width 68 height 10
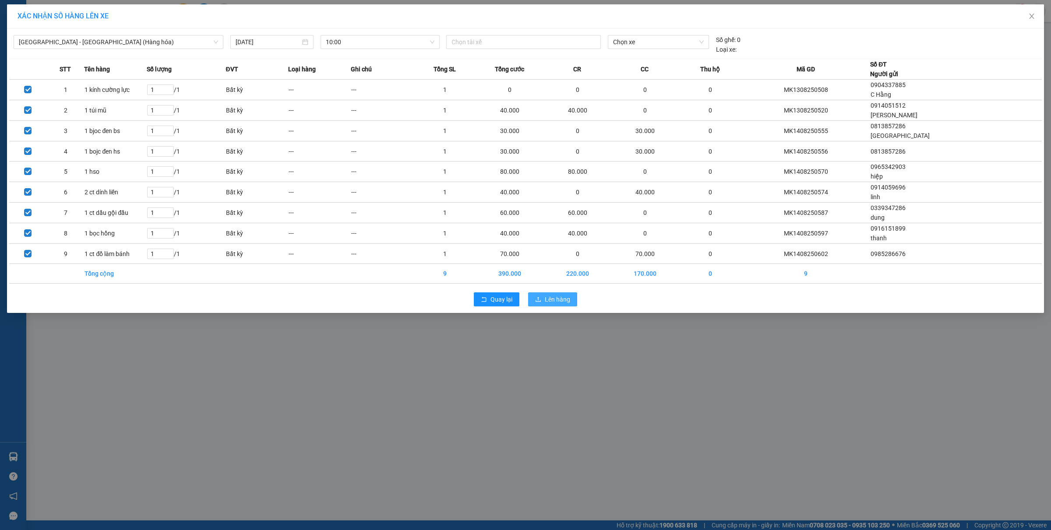
click at [559, 296] on span "Lên hàng" at bounding box center [557, 300] width 25 height 10
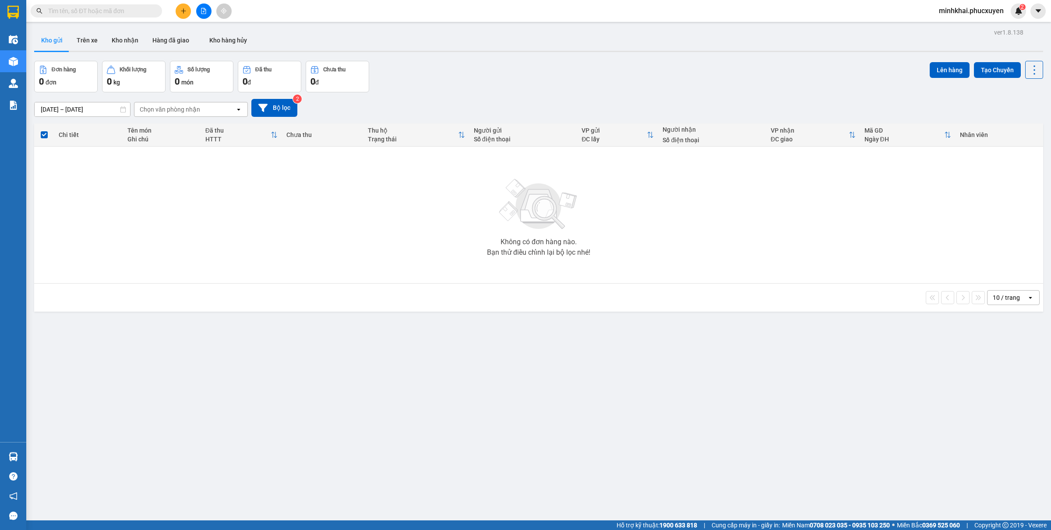
click at [187, 13] on button at bounding box center [183, 11] width 15 height 15
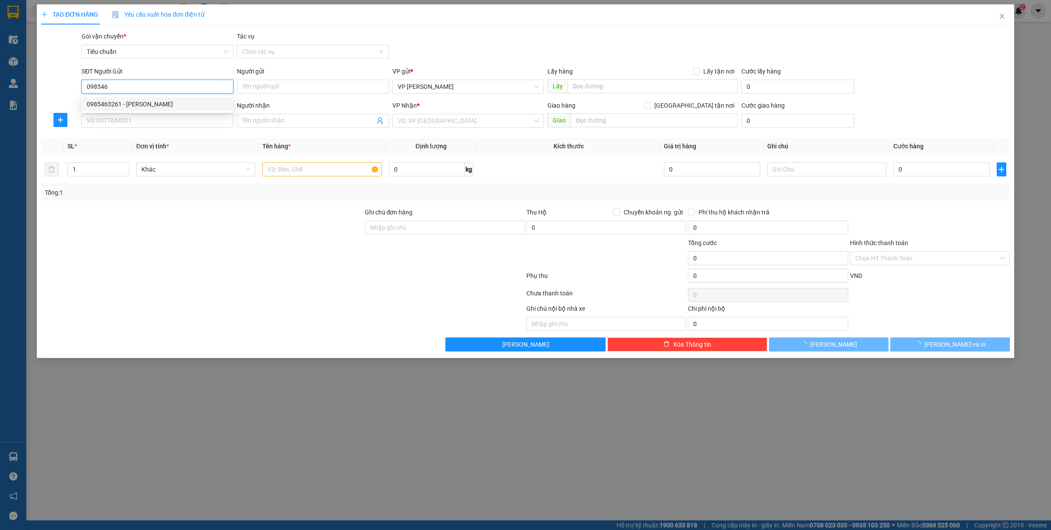
click at [149, 101] on div "0985463261 - lab khánh linh" at bounding box center [157, 104] width 141 height 10
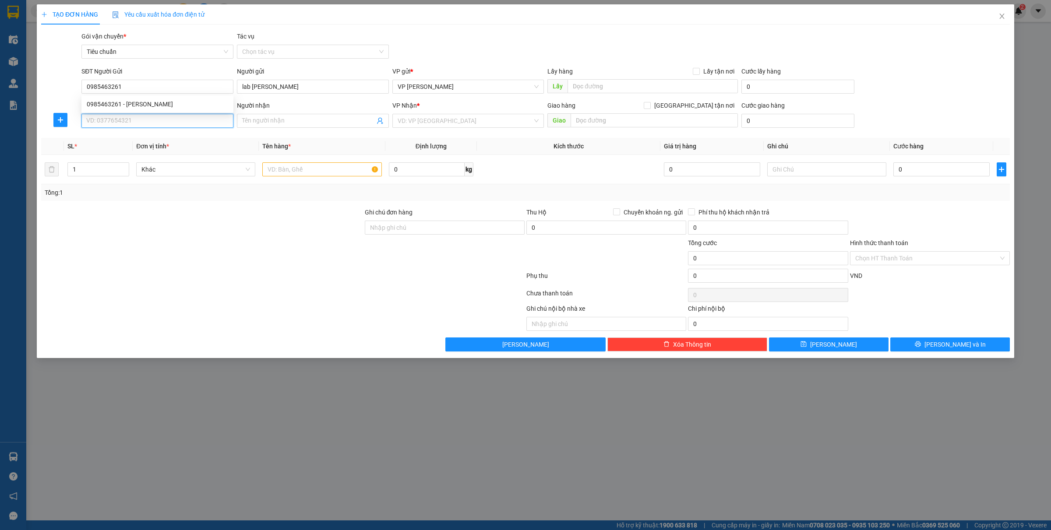
click at [122, 121] on input "SĐT Người Nhận *" at bounding box center [157, 121] width 152 height 14
click at [131, 143] on div "0389970472 - BS Dinh 0978438282 (gửi xe limo)" at bounding box center [157, 139] width 141 height 10
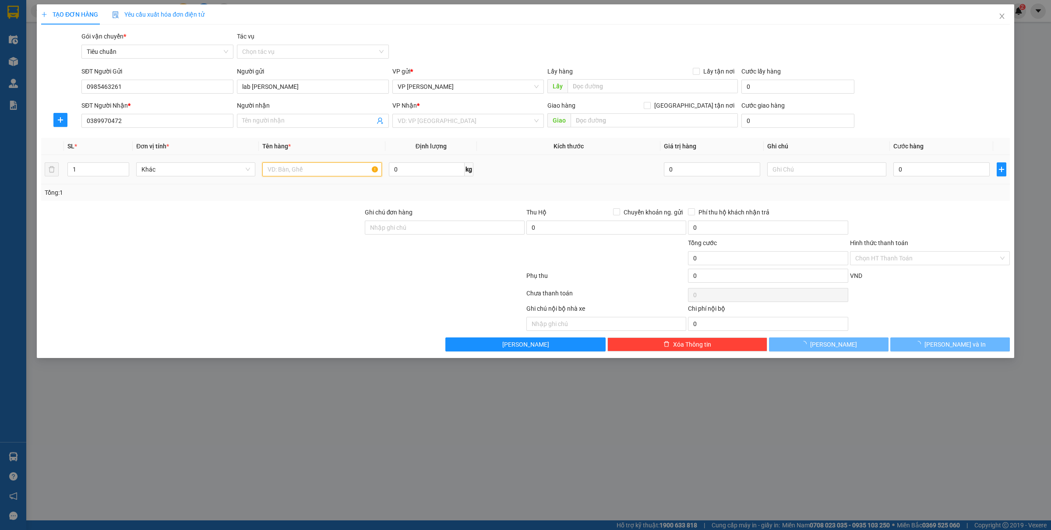
click at [287, 166] on input "text" at bounding box center [321, 169] width 119 height 14
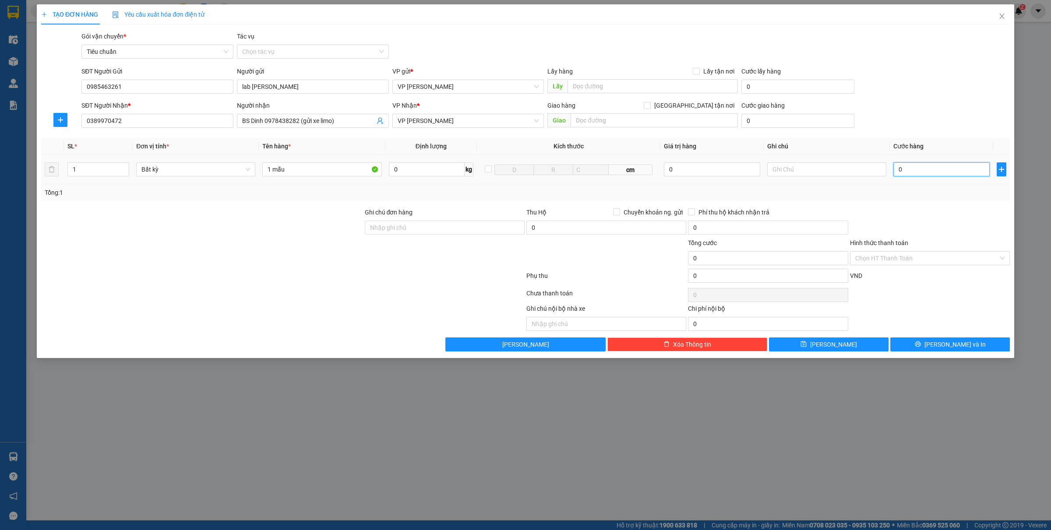
click at [904, 169] on input "0" at bounding box center [941, 169] width 96 height 14
drag, startPoint x: 940, startPoint y: 344, endPoint x: 686, endPoint y: 287, distance: 260.3
click at [940, 344] on button "Lưu và In" at bounding box center [949, 344] width 119 height 14
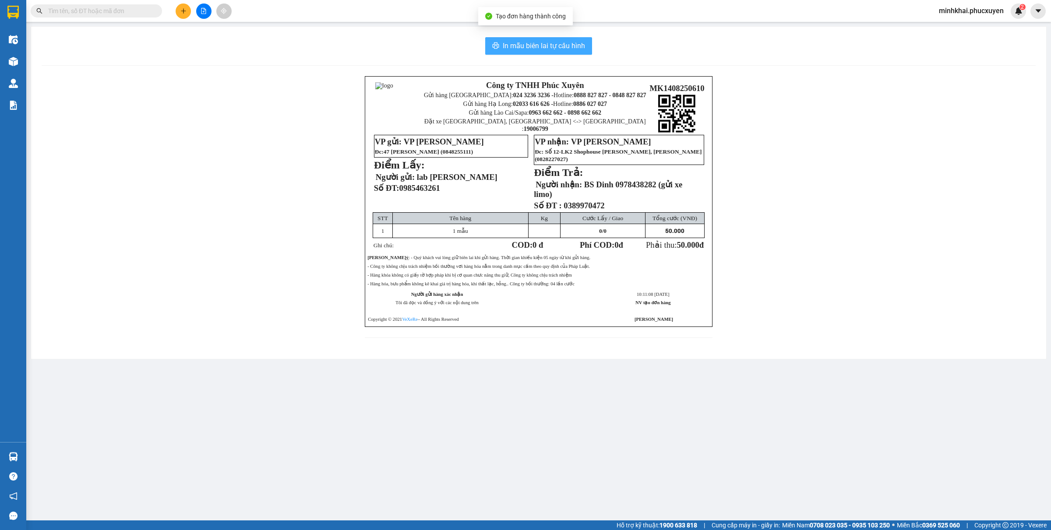
click at [522, 37] on button "In mẫu biên lai tự cấu hình" at bounding box center [538, 46] width 107 height 18
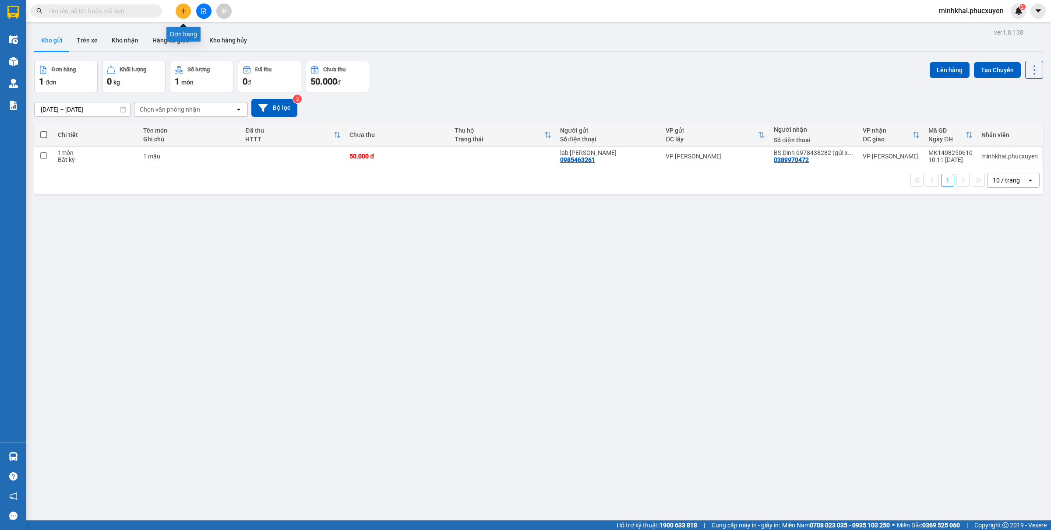
click at [184, 15] on button at bounding box center [183, 11] width 15 height 15
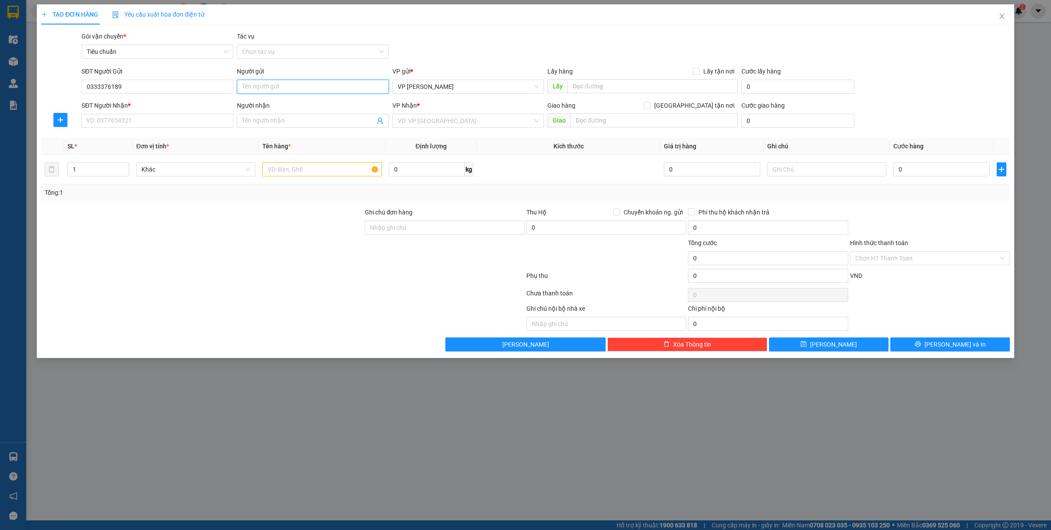
click at [273, 88] on input "Người gửi" at bounding box center [313, 87] width 152 height 14
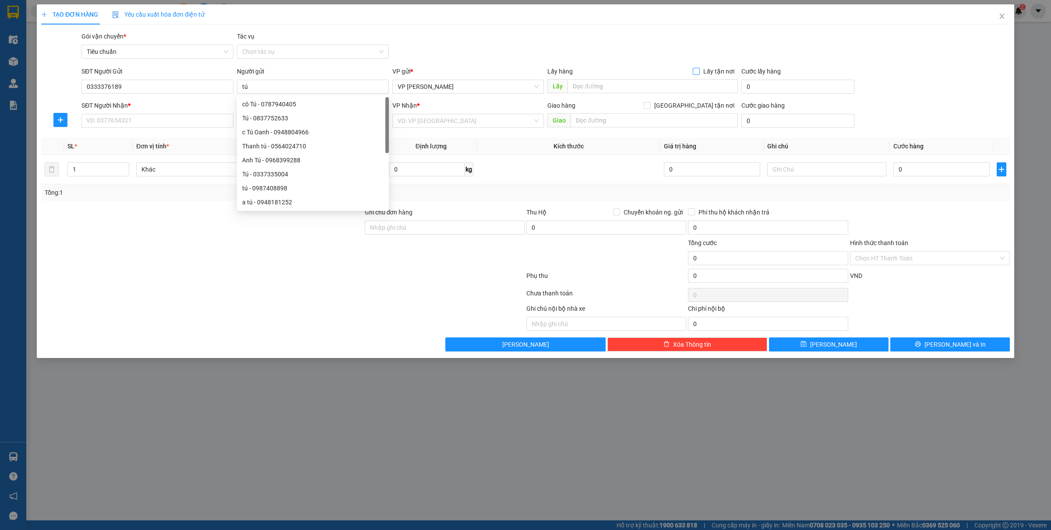
click at [703, 74] on span "Lấy tận nơi" at bounding box center [718, 72] width 38 height 10
click at [699, 74] on input "Lấy tận nơi" at bounding box center [695, 71] width 6 height 6
click at [668, 84] on input "text" at bounding box center [652, 86] width 170 height 14
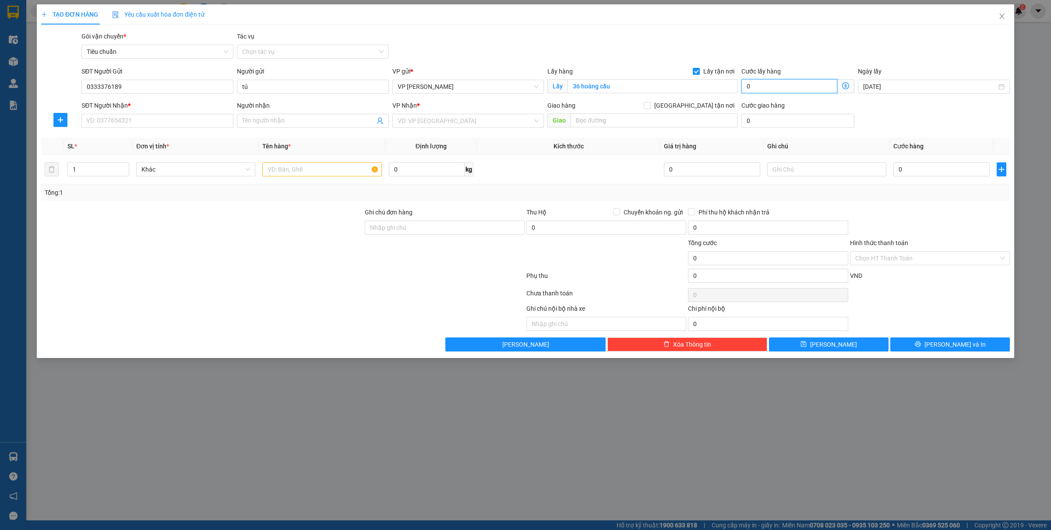
click at [778, 90] on input "0" at bounding box center [789, 86] width 96 height 14
click at [179, 121] on input "SĐT Người Nhận *" at bounding box center [157, 121] width 152 height 14
click at [307, 119] on input "Người nhận" at bounding box center [308, 121] width 133 height 10
click at [288, 139] on div "Anh Mạnh Veston - 0978333133" at bounding box center [312, 139] width 141 height 10
click at [289, 171] on input "text" at bounding box center [321, 169] width 119 height 14
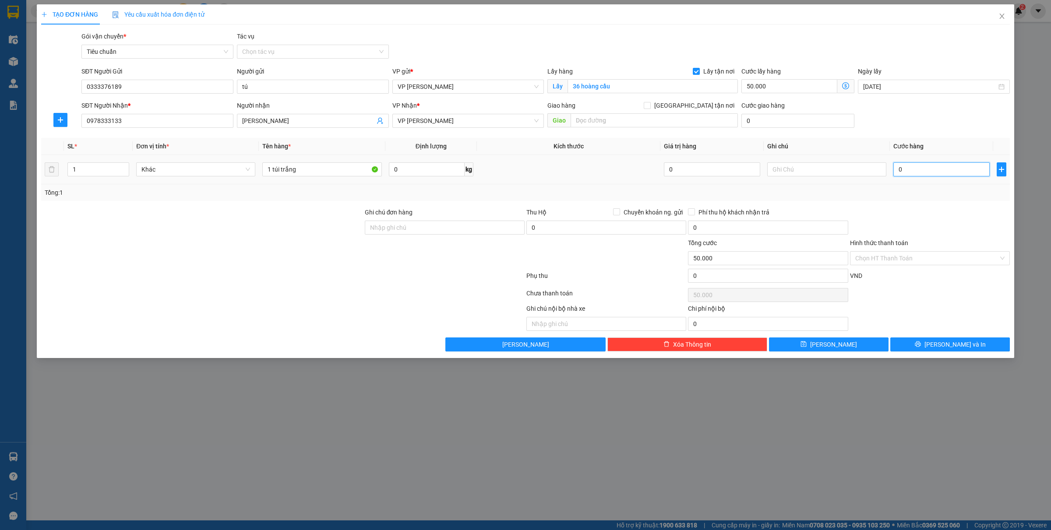
click at [916, 169] on input "0" at bounding box center [941, 169] width 96 height 14
click at [942, 342] on span "Lưu và In" at bounding box center [954, 345] width 61 height 10
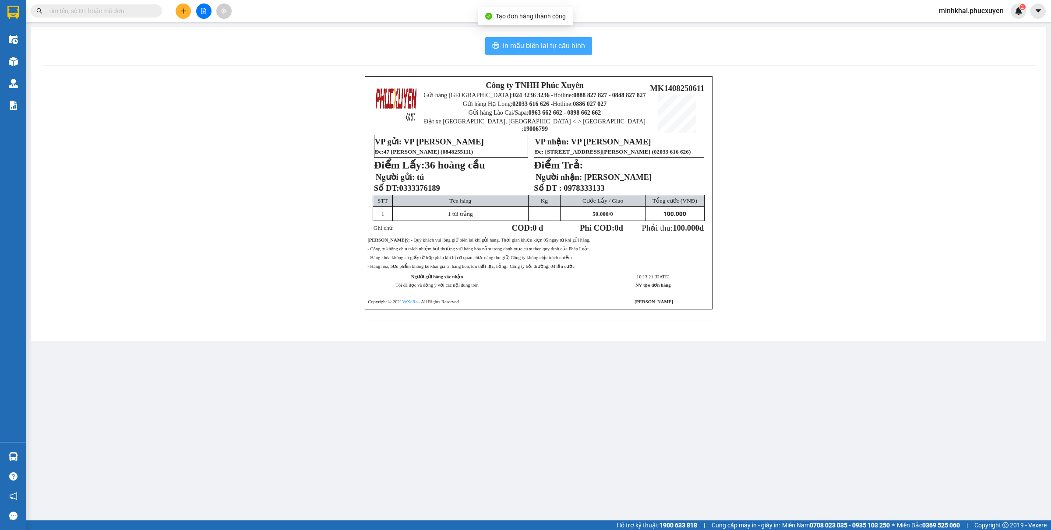
click at [535, 46] on span "In mẫu biên lai tự cấu hình" at bounding box center [544, 45] width 82 height 11
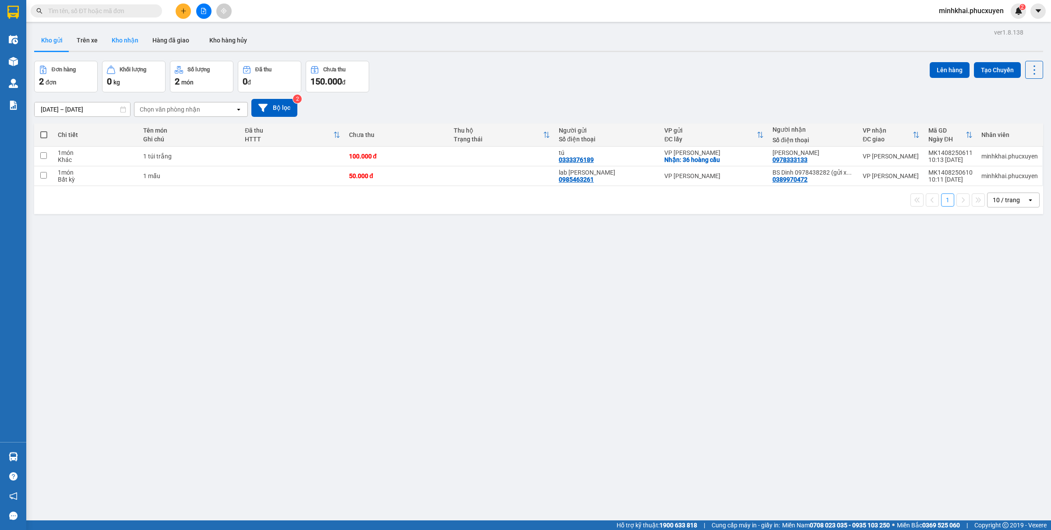
click at [127, 45] on button "Kho nhận" at bounding box center [125, 40] width 41 height 21
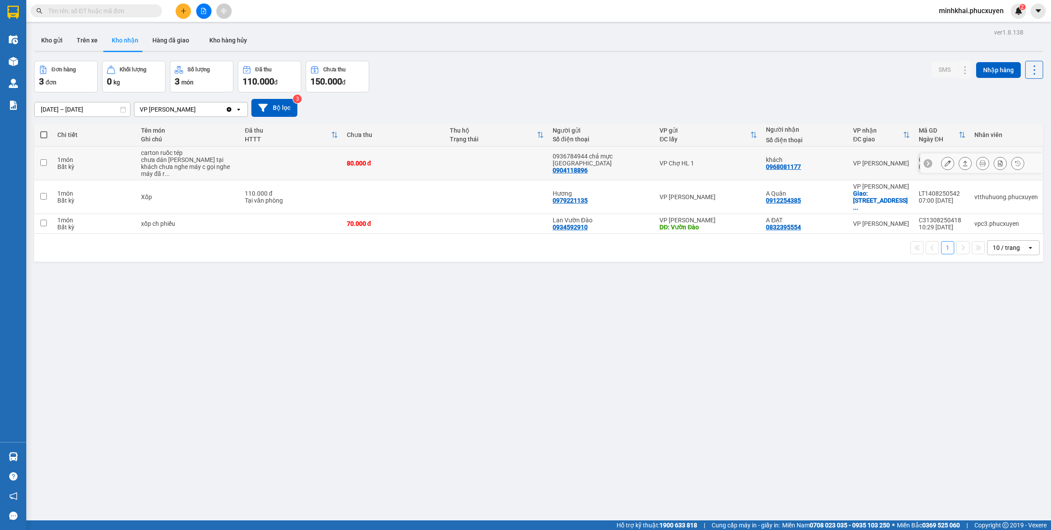
click at [962, 162] on icon at bounding box center [965, 163] width 6 height 6
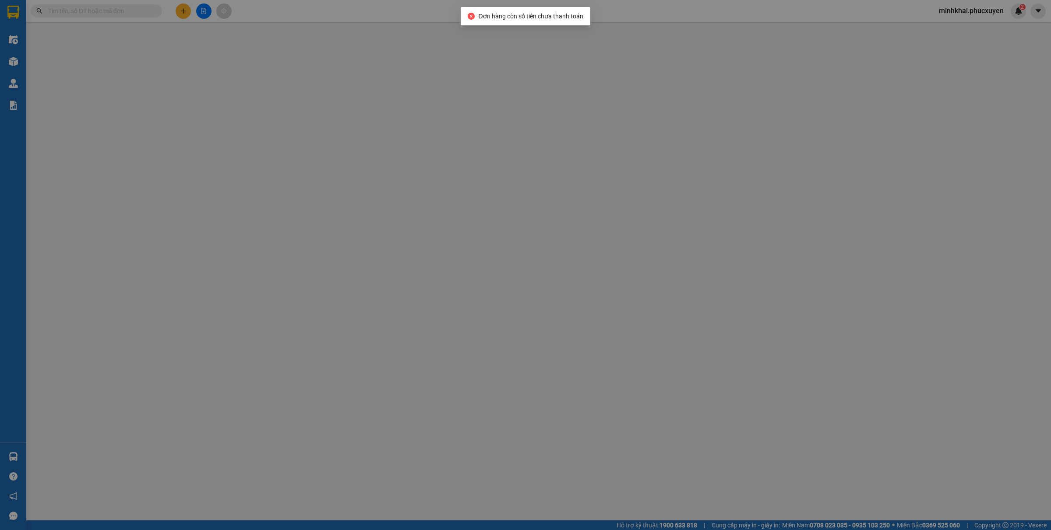
click at [889, 260] on div "SỬA ĐƠN HÀNG Lịch sử Ảnh kiện hàng Yêu cầu xuất hóa đơn điện tử Total Paid Fee …" at bounding box center [525, 265] width 1051 height 530
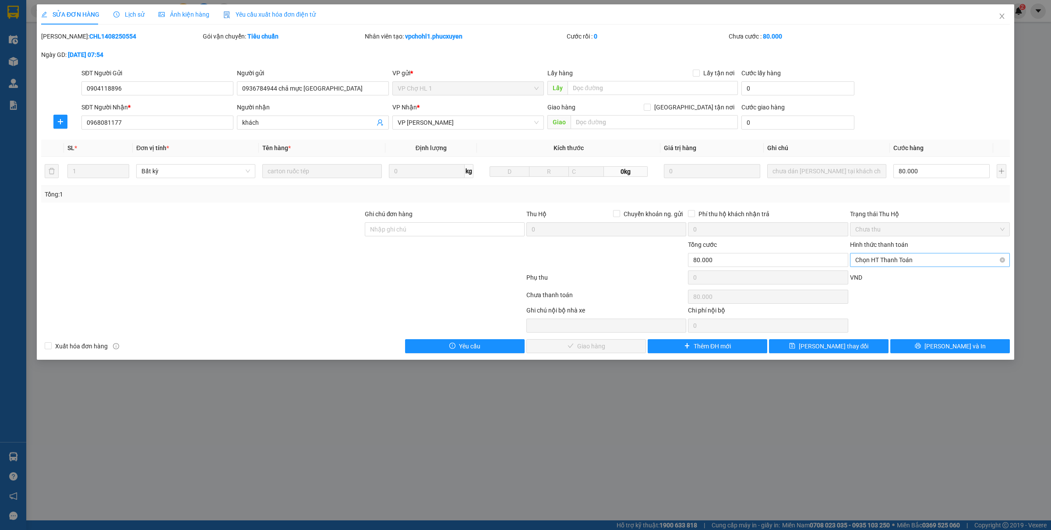
click at [902, 264] on span "Chọn HT Thanh Toán" at bounding box center [929, 259] width 149 height 13
drag, startPoint x: 889, startPoint y: 278, endPoint x: 647, endPoint y: 307, distance: 243.3
click at [887, 278] on div "Tại văn phòng" at bounding box center [929, 278] width 149 height 10
click at [576, 341] on button "Lưu và Giao hàng" at bounding box center [585, 346] width 119 height 14
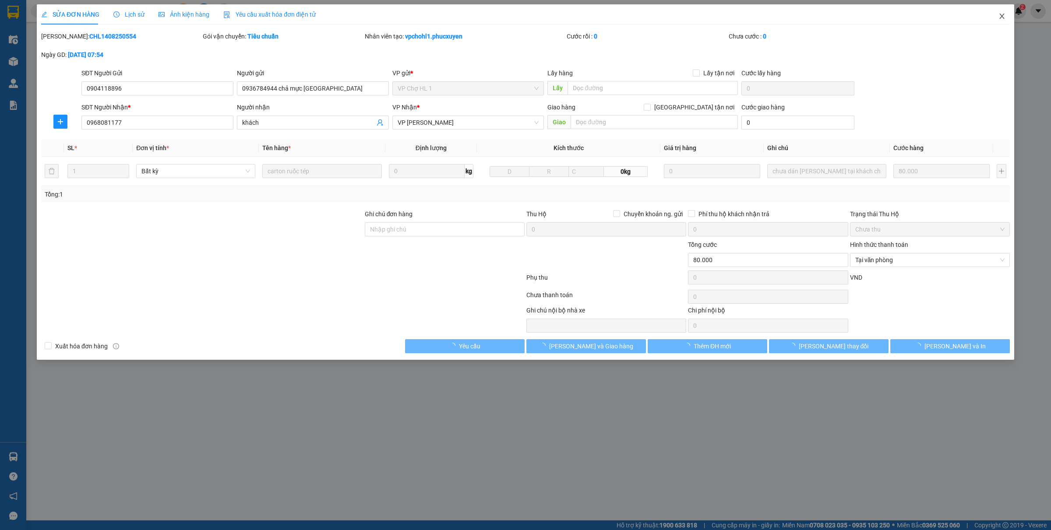
click at [1003, 16] on icon "close" at bounding box center [1001, 16] width 7 height 7
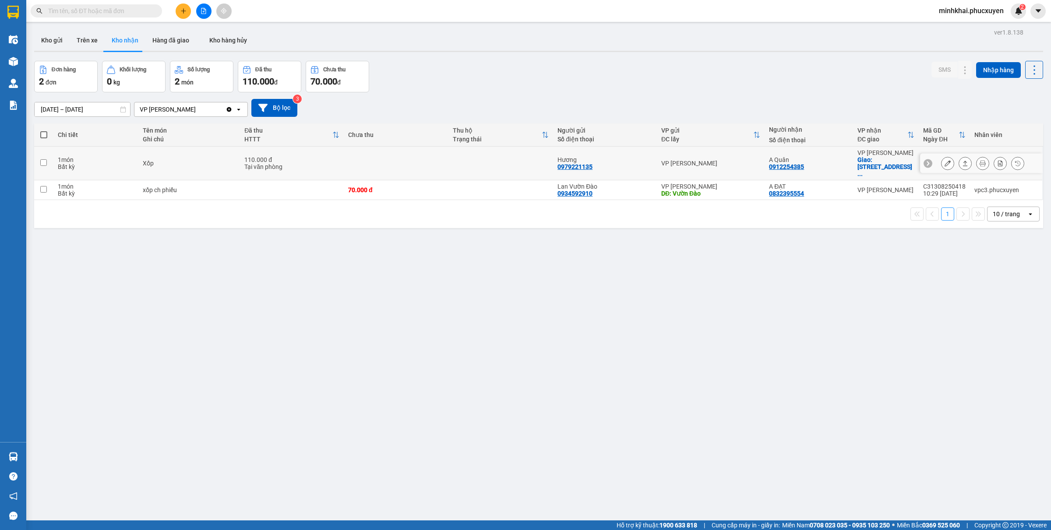
click at [924, 160] on icon at bounding box center [927, 163] width 6 height 6
click at [924, 158] on div "LT1408250542" at bounding box center [944, 159] width 42 height 7
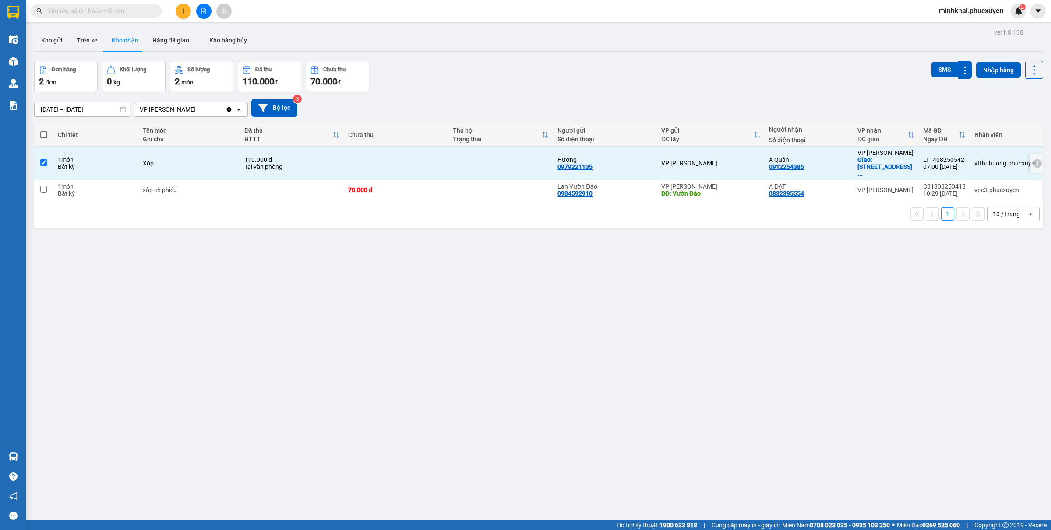
click at [924, 158] on div "LT1408250542" at bounding box center [944, 159] width 42 height 7
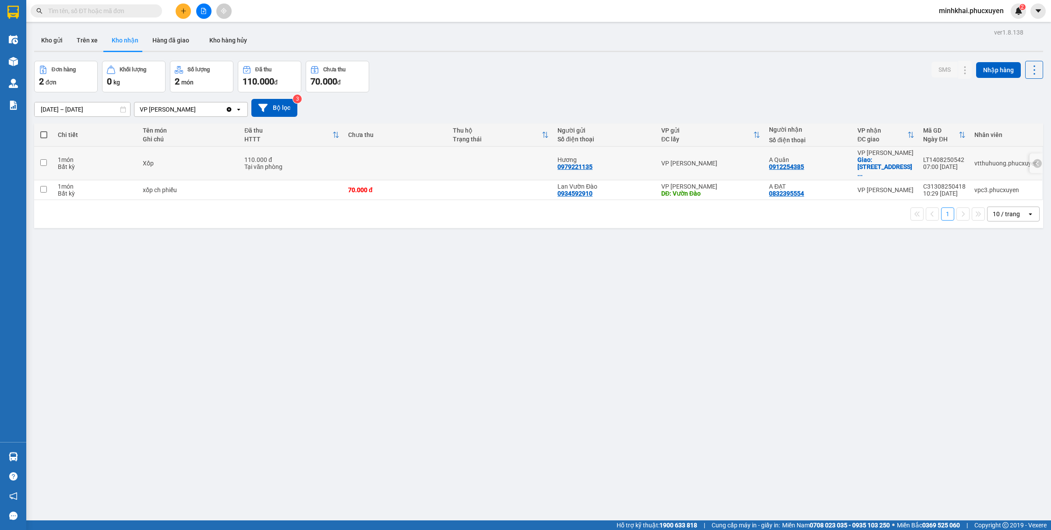
click at [1034, 162] on icon at bounding box center [1037, 163] width 6 height 6
click at [959, 161] on button at bounding box center [965, 163] width 12 height 15
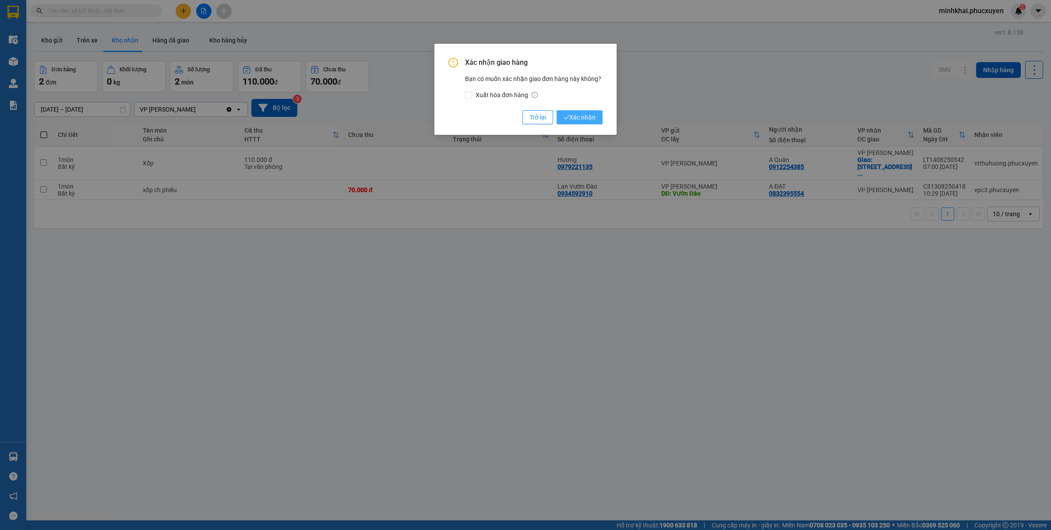
click at [580, 112] on button "Xác nhận" at bounding box center [579, 117] width 46 height 14
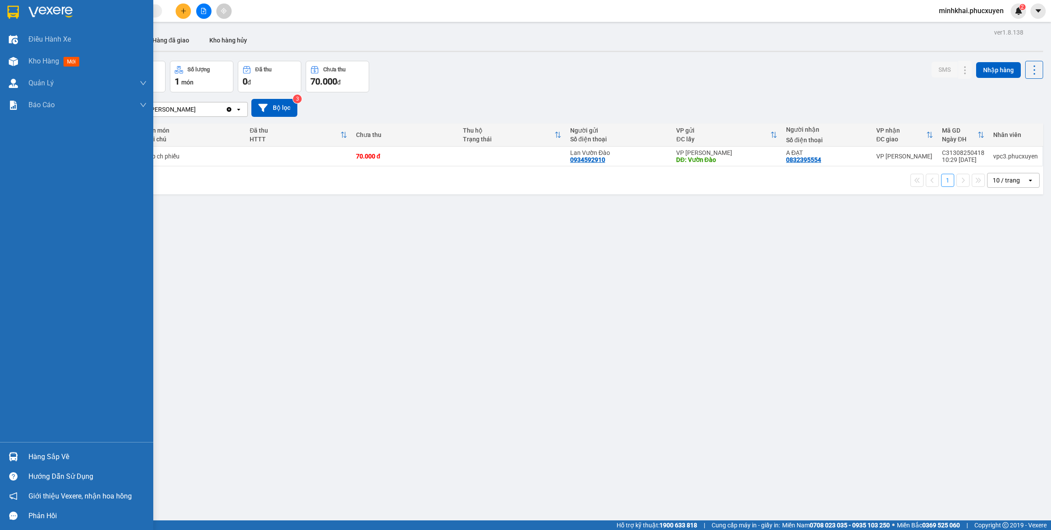
click at [0, 452] on div "Hàng sắp về" at bounding box center [76, 457] width 153 height 20
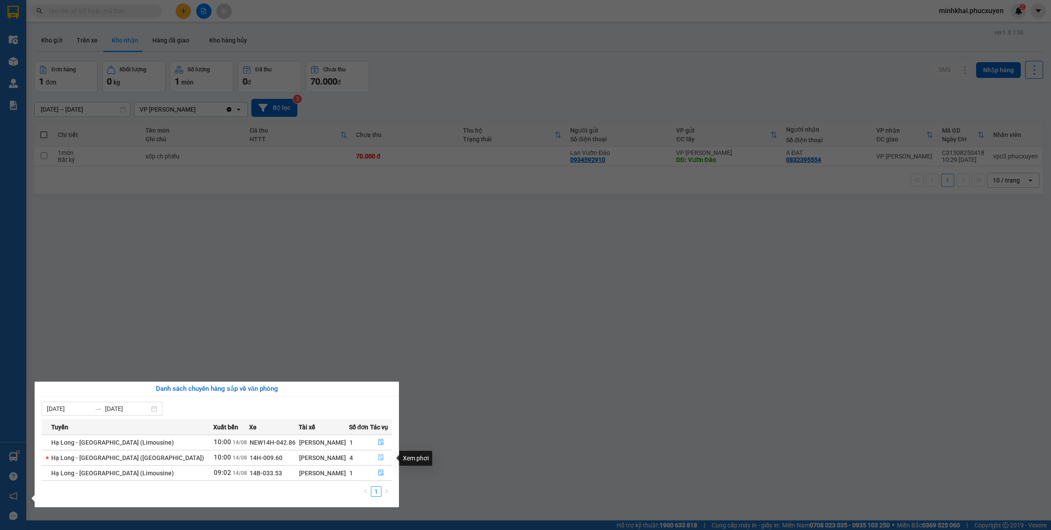
click at [382, 458] on button "button" at bounding box center [380, 458] width 21 height 14
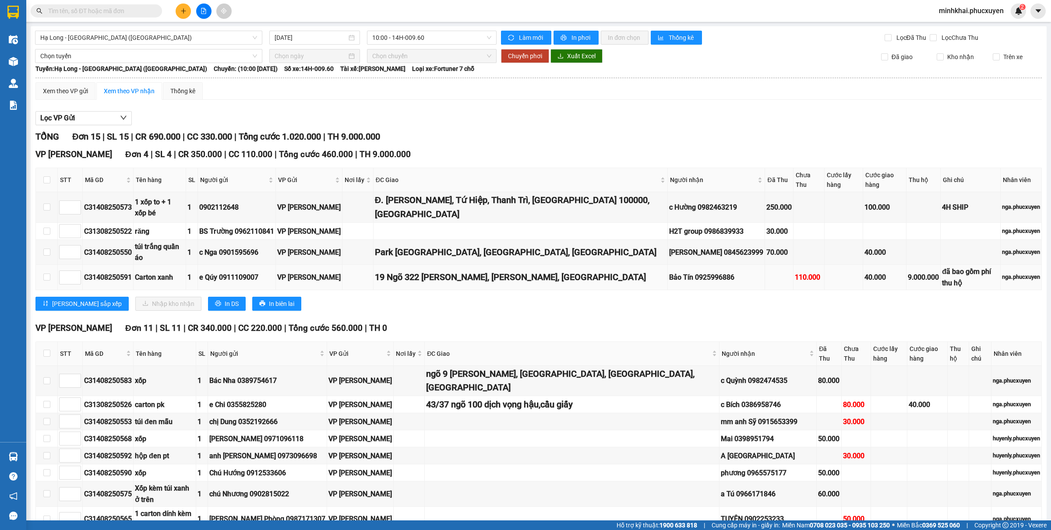
drag, startPoint x: 585, startPoint y: 244, endPoint x: 357, endPoint y: 246, distance: 228.1
click at [357, 265] on tr "C31408250591 Carton xanh 1 e Qúy 0911109007 VP Hạ Long 19 Ngõ 322 Lê Trọng Tấn,…" at bounding box center [538, 277] width 1005 height 25
click at [174, 10] on div at bounding box center [204, 11] width 66 height 15
click at [179, 11] on button at bounding box center [183, 11] width 15 height 15
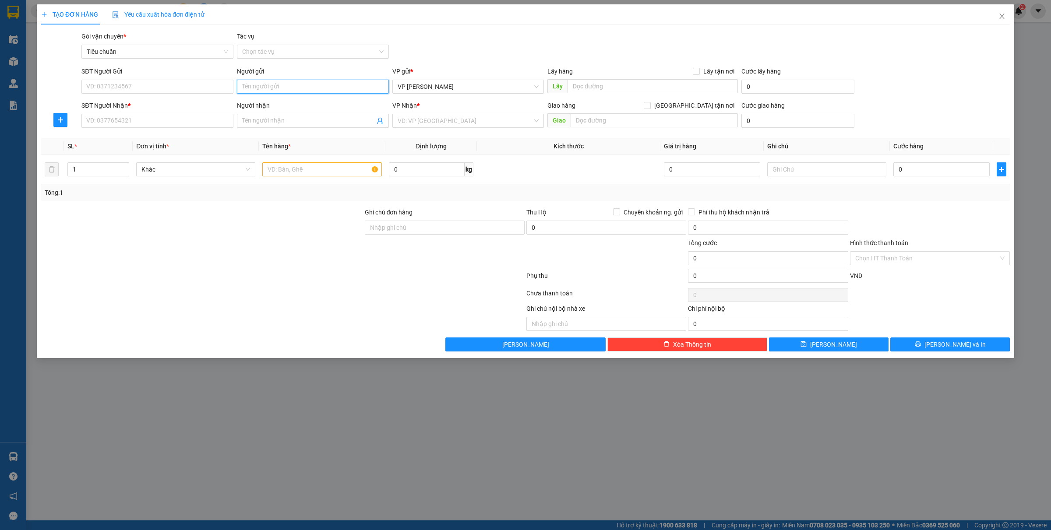
click at [253, 90] on input "Người gửi" at bounding box center [313, 87] width 152 height 14
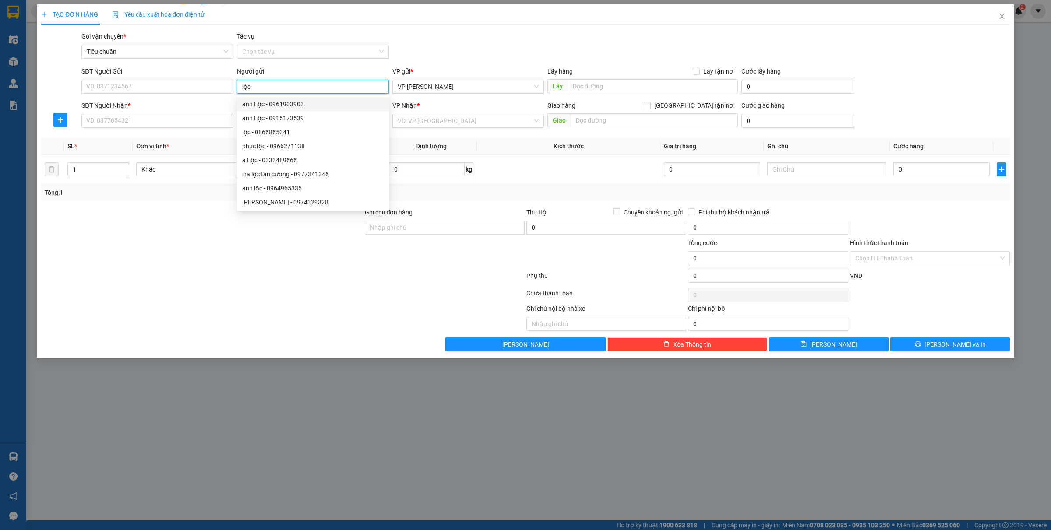
click at [282, 88] on input "lộc" at bounding box center [313, 87] width 152 height 14
click at [180, 79] on div "SĐT Người Gửi" at bounding box center [157, 73] width 152 height 13
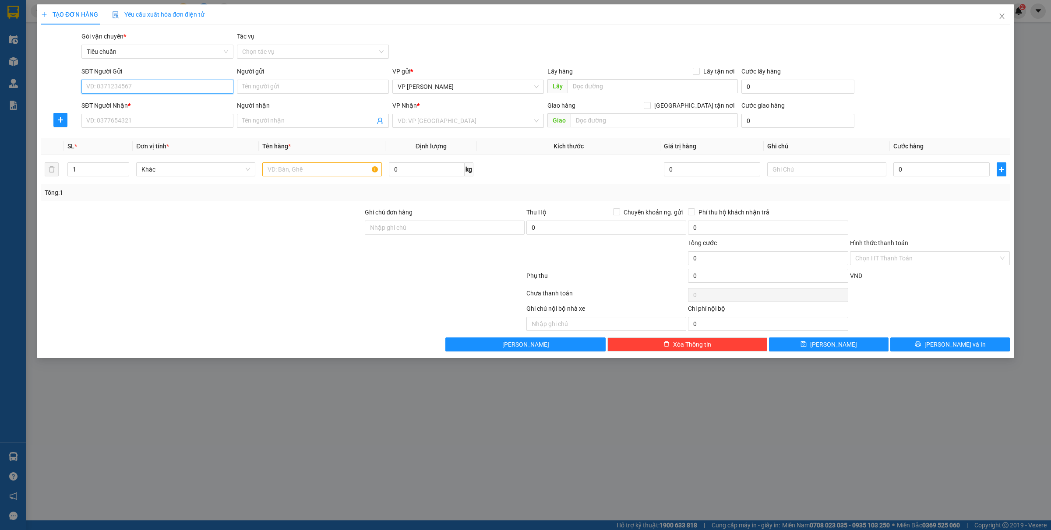
click at [171, 84] on input "SĐT Người Gửi" at bounding box center [157, 87] width 152 height 14
click at [118, 104] on div "0813857286 - Anh Lộc" at bounding box center [157, 104] width 141 height 10
click at [119, 120] on input "SĐT Người Nhận *" at bounding box center [157, 121] width 152 height 14
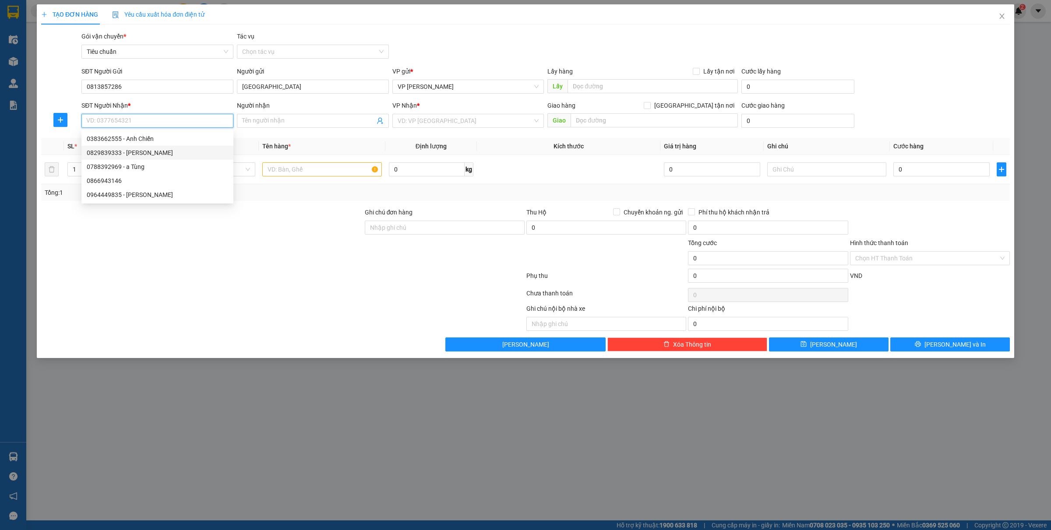
click at [150, 156] on div "0829839333 - Huy Hoàng" at bounding box center [157, 153] width 141 height 10
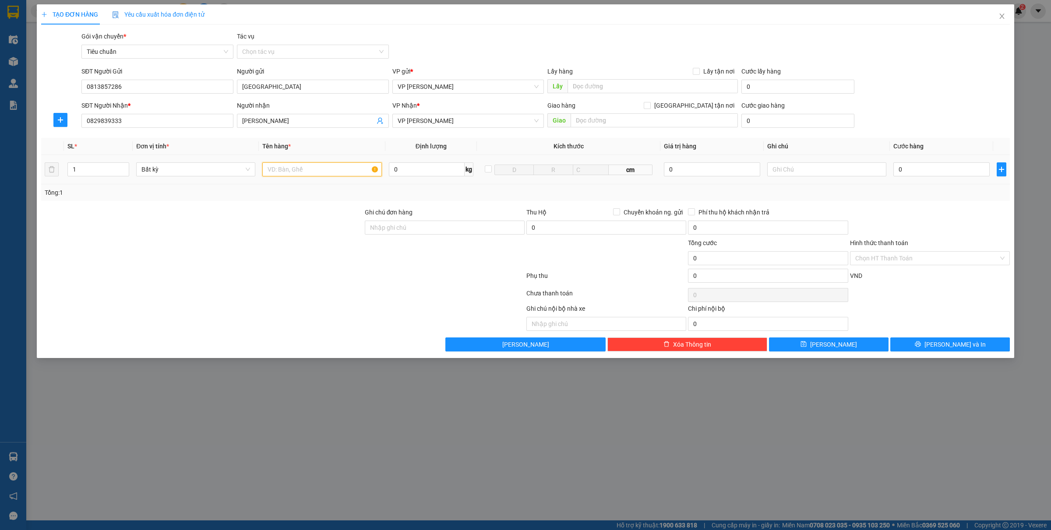
click at [288, 168] on input "text" at bounding box center [321, 169] width 119 height 14
click at [935, 171] on input "0" at bounding box center [941, 169] width 96 height 14
click at [956, 338] on button "Lưu và In" at bounding box center [949, 344] width 119 height 14
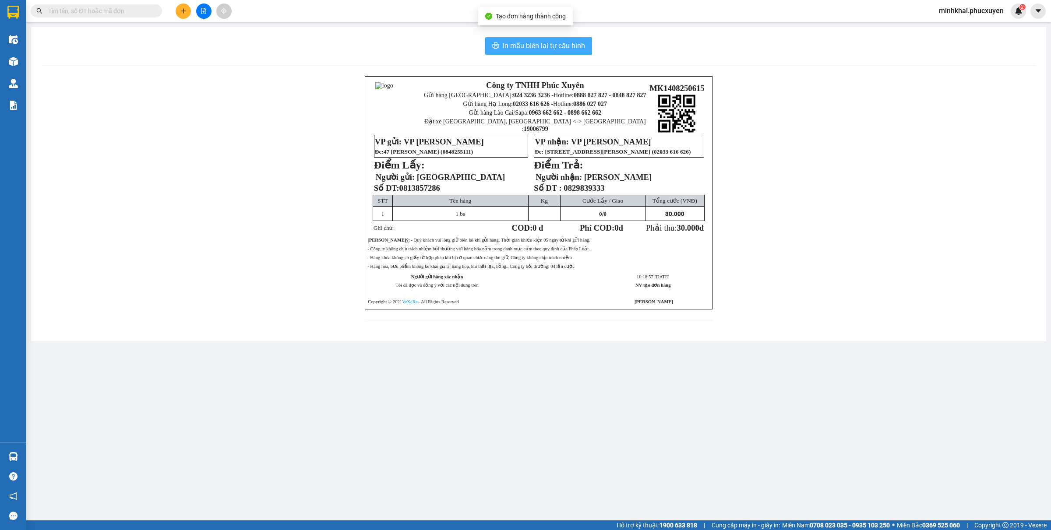
click at [521, 47] on span "In mẫu biên lai tự cấu hình" at bounding box center [544, 45] width 82 height 11
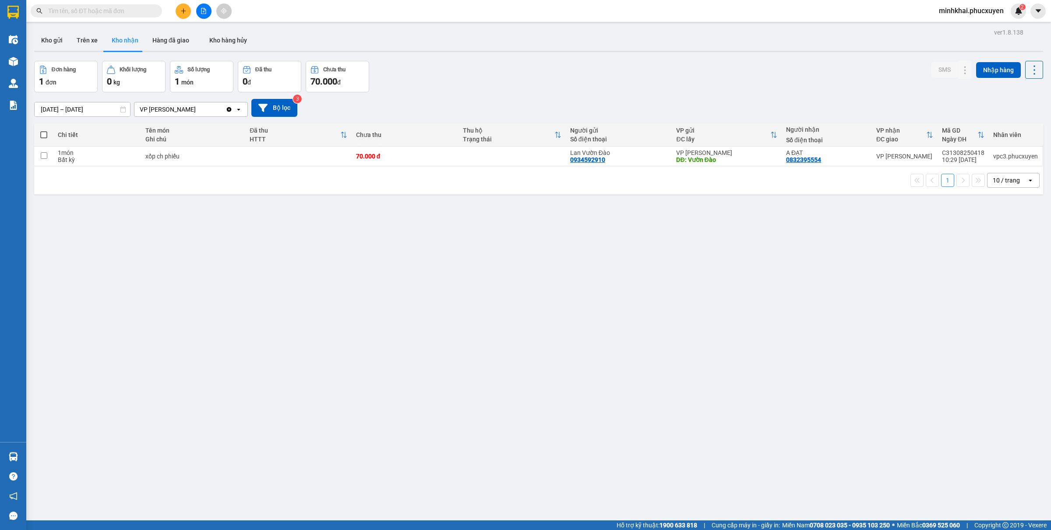
click at [867, 334] on div "ver 1.8.138 Kho gửi Trên xe Kho nhận Hàng đã giao Kho hàng hủy Đơn hàng 1 đơn K…" at bounding box center [539, 291] width 1016 height 530
click at [60, 34] on button "Kho gửi" at bounding box center [51, 40] width 35 height 21
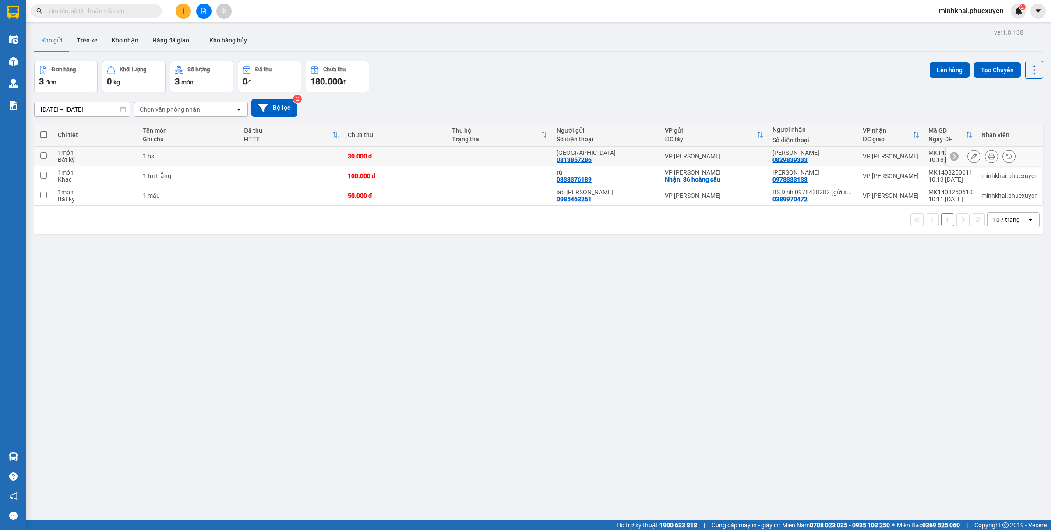
click at [40, 158] on input "checkbox" at bounding box center [43, 155] width 7 height 7
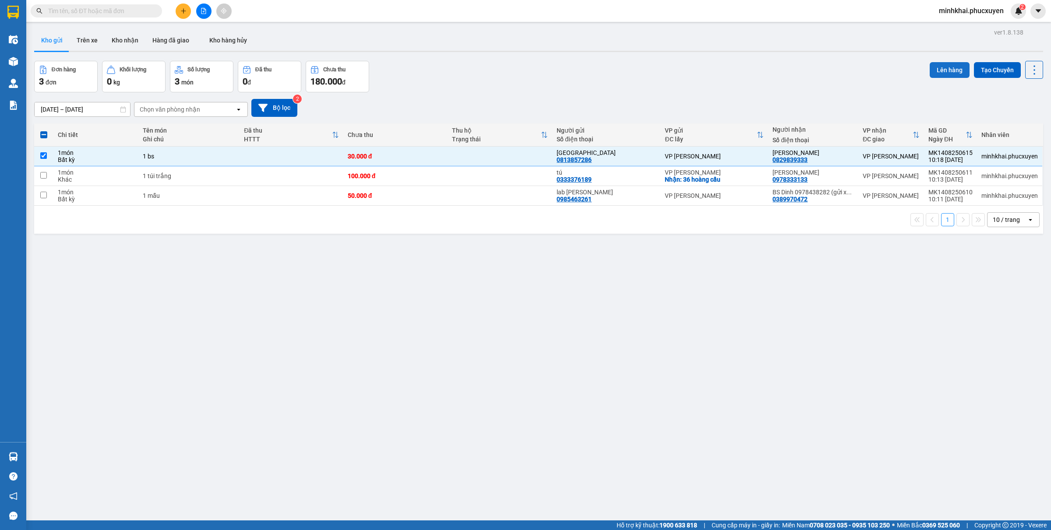
click at [940, 74] on button "Lên hàng" at bounding box center [949, 70] width 40 height 16
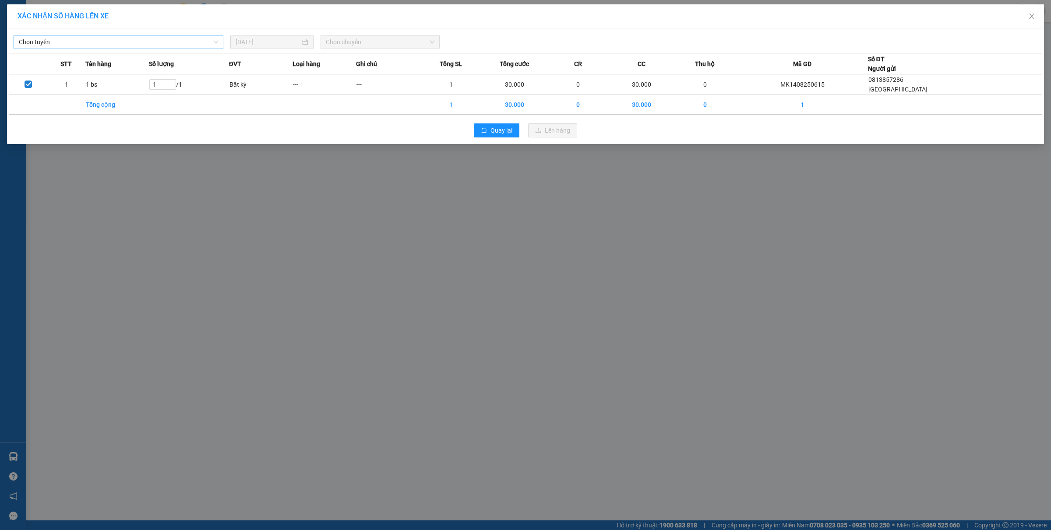
click at [137, 44] on span "Chọn tuyến" at bounding box center [118, 41] width 199 height 13
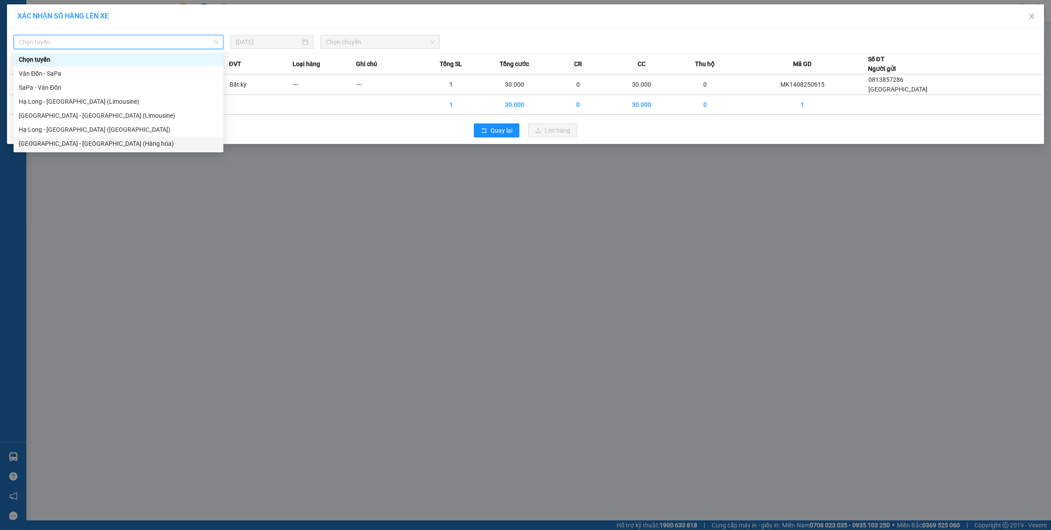
click at [117, 143] on div "[GEOGRAPHIC_DATA] - [GEOGRAPHIC_DATA] (Hàng hóa)" at bounding box center [118, 144] width 199 height 10
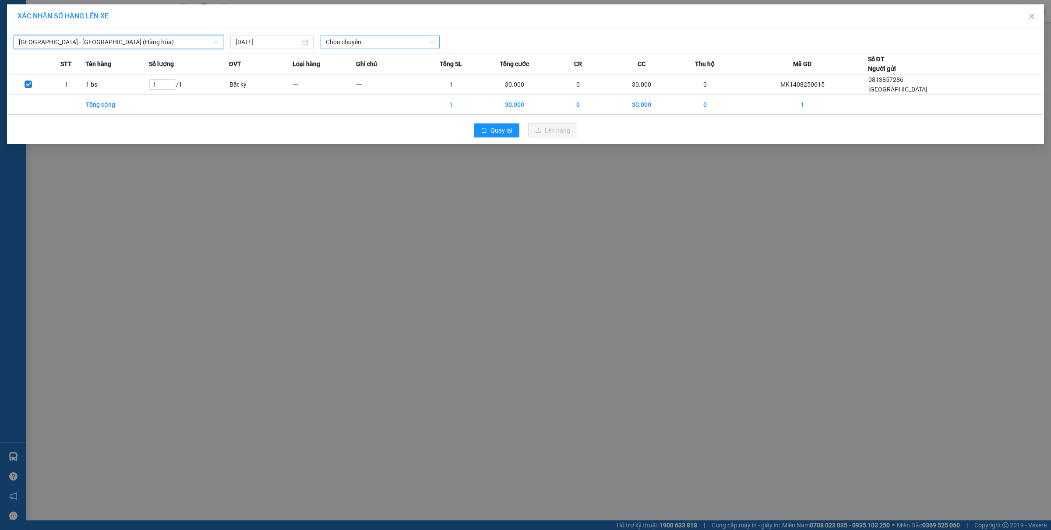
click at [350, 43] on span "Chọn chuyến" at bounding box center [380, 41] width 109 height 13
click at [358, 75] on div "10:00 - 14H-009.42" at bounding box center [360, 74] width 68 height 10
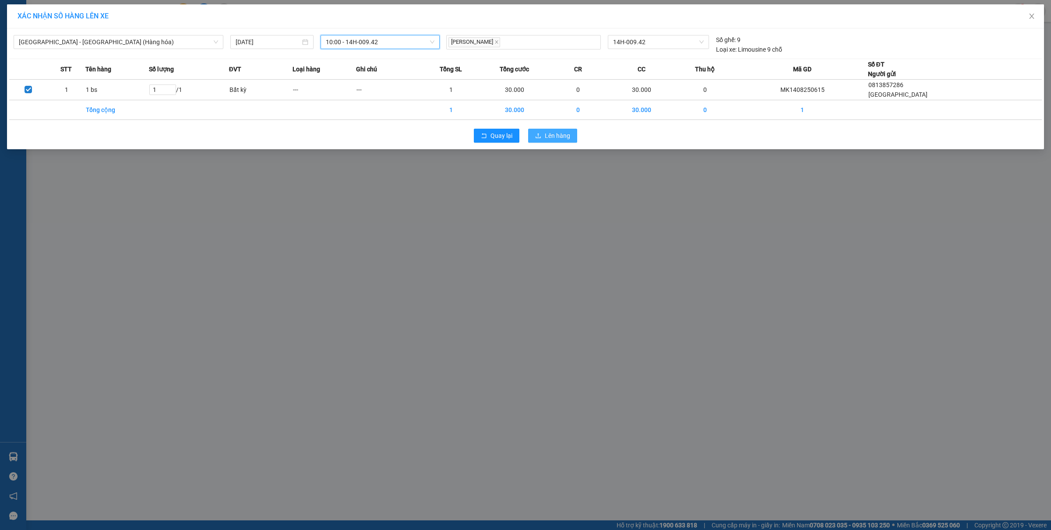
click at [569, 133] on span "Lên hàng" at bounding box center [557, 136] width 25 height 10
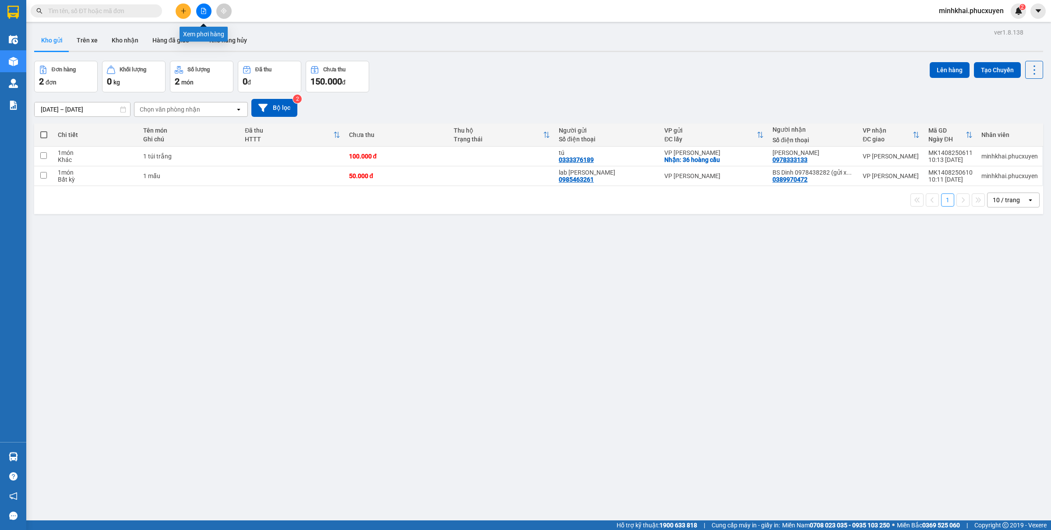
click at [201, 10] on icon "file-add" at bounding box center [203, 11] width 5 height 6
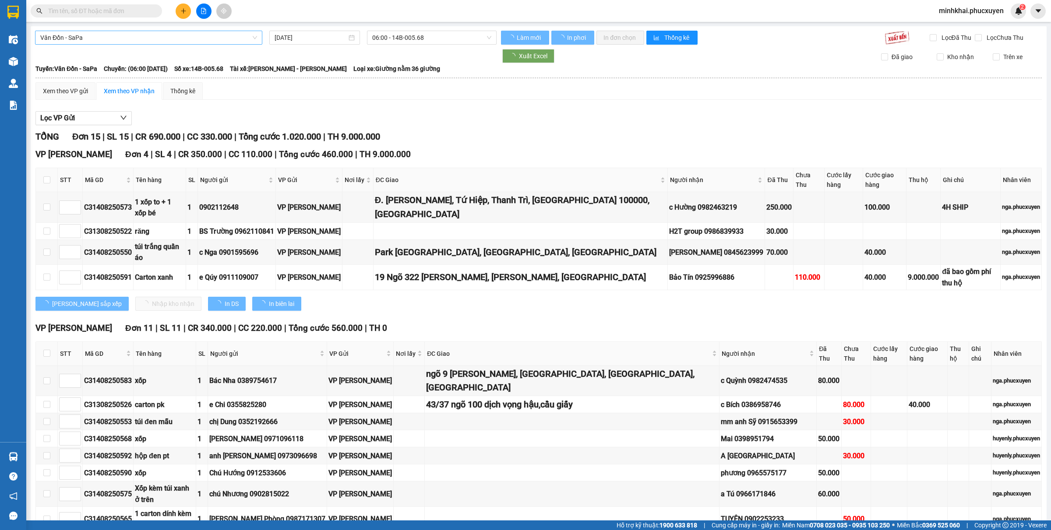
click at [127, 42] on span "Vân Đồn - SaPa" at bounding box center [148, 37] width 217 height 13
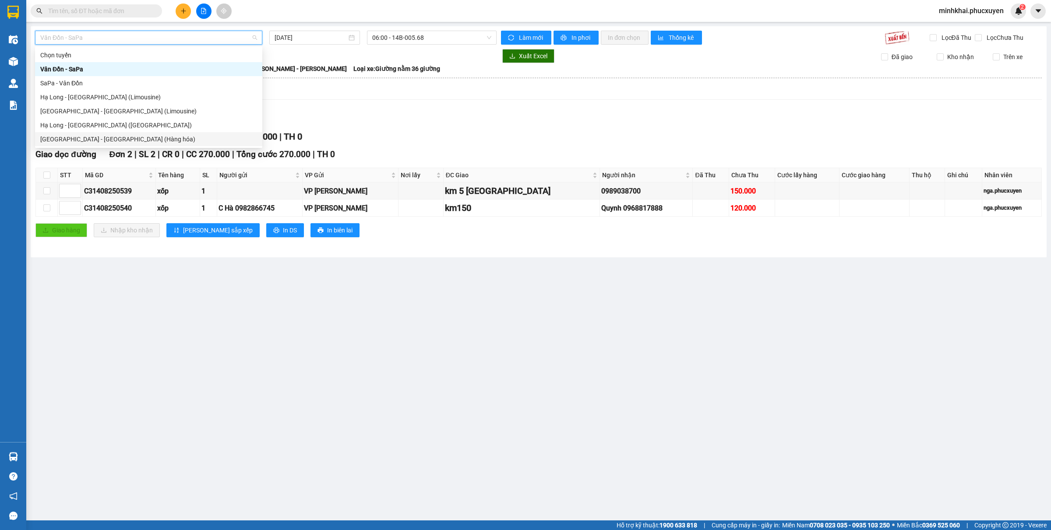
click at [56, 137] on div "[GEOGRAPHIC_DATA] - [GEOGRAPHIC_DATA] (Hàng hóa)" at bounding box center [148, 139] width 217 height 10
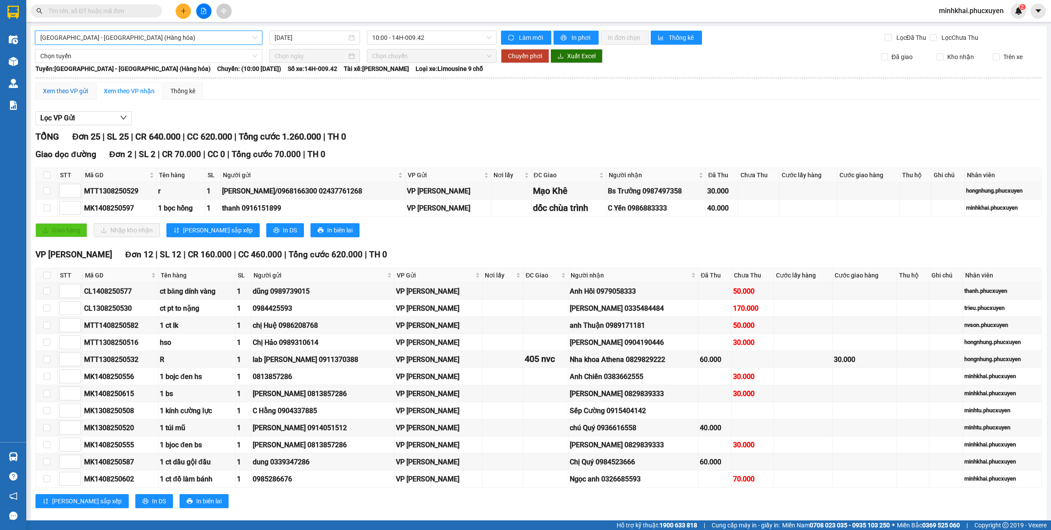
click at [63, 88] on div "Xem theo VP gửi" at bounding box center [65, 91] width 45 height 10
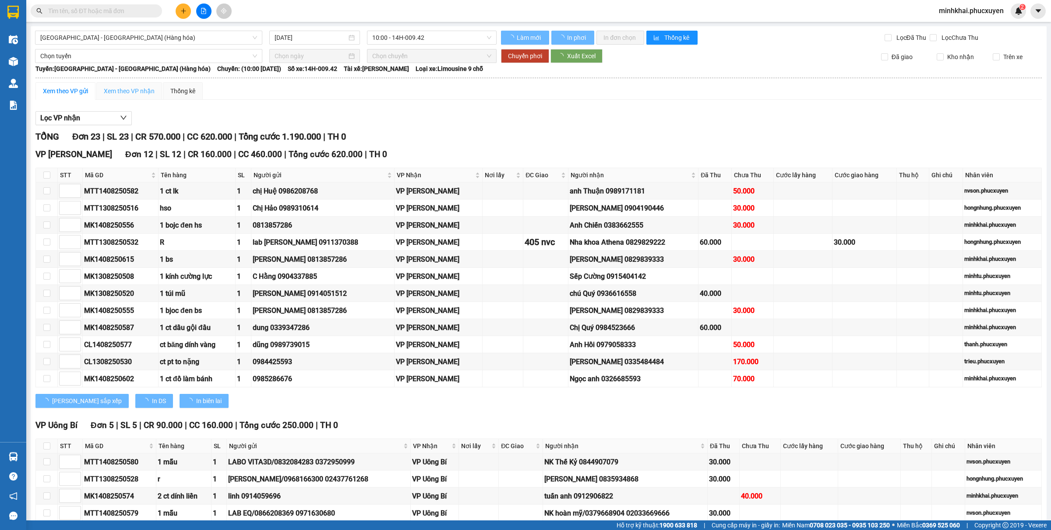
click at [125, 99] on div "Xem theo VP nhận" at bounding box center [129, 91] width 66 height 18
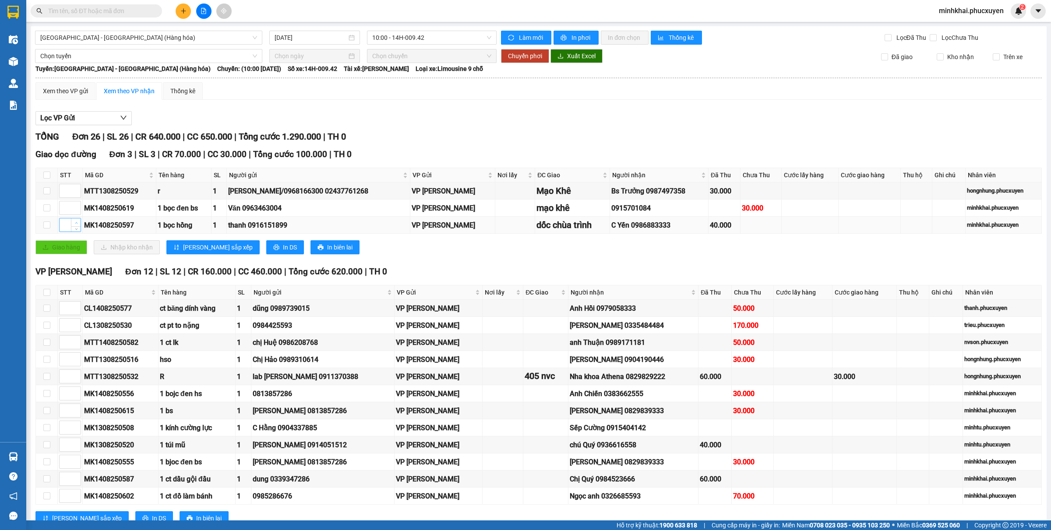
click at [75, 222] on icon "up" at bounding box center [76, 222] width 3 height 3
click at [75, 207] on icon "up" at bounding box center [76, 205] width 3 height 3
click at [77, 187] on span "up" at bounding box center [76, 188] width 5 height 5
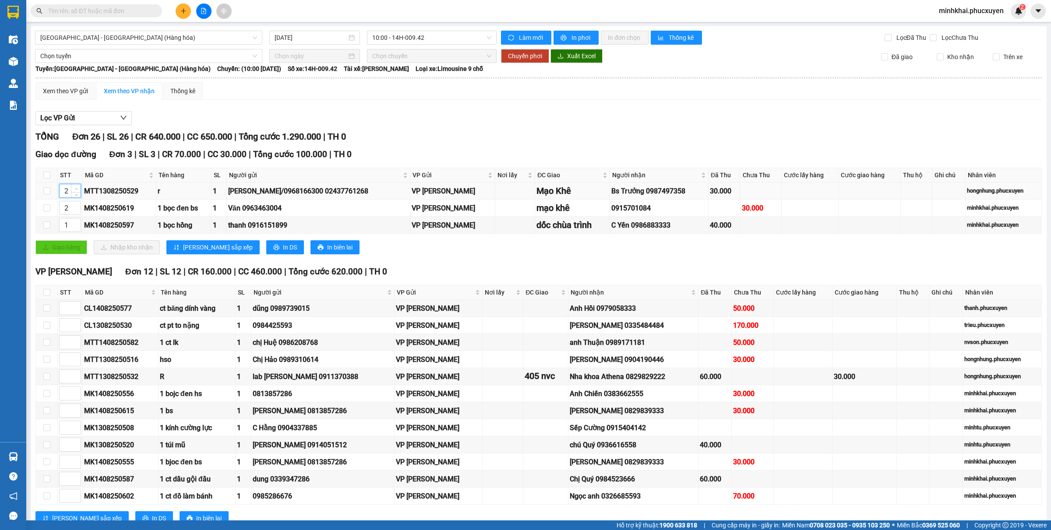
click at [77, 187] on span "up" at bounding box center [76, 188] width 5 height 5
click at [75, 222] on icon "up" at bounding box center [76, 222] width 3 height 3
click at [72, 197] on span "Decrease Value" at bounding box center [76, 194] width 10 height 8
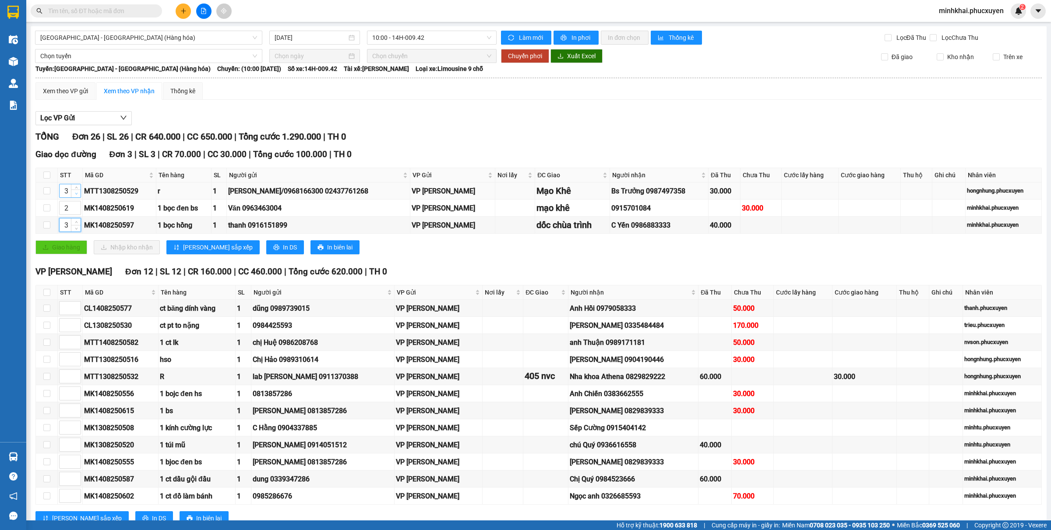
click at [72, 197] on span "Decrease Value" at bounding box center [76, 194] width 10 height 8
click at [204, 246] on span "[PERSON_NAME] sắp xếp" at bounding box center [218, 247] width 70 height 10
click at [266, 254] on button "In DS" at bounding box center [285, 247] width 38 height 14
click at [283, 252] on span "In DS" at bounding box center [290, 247] width 14 height 10
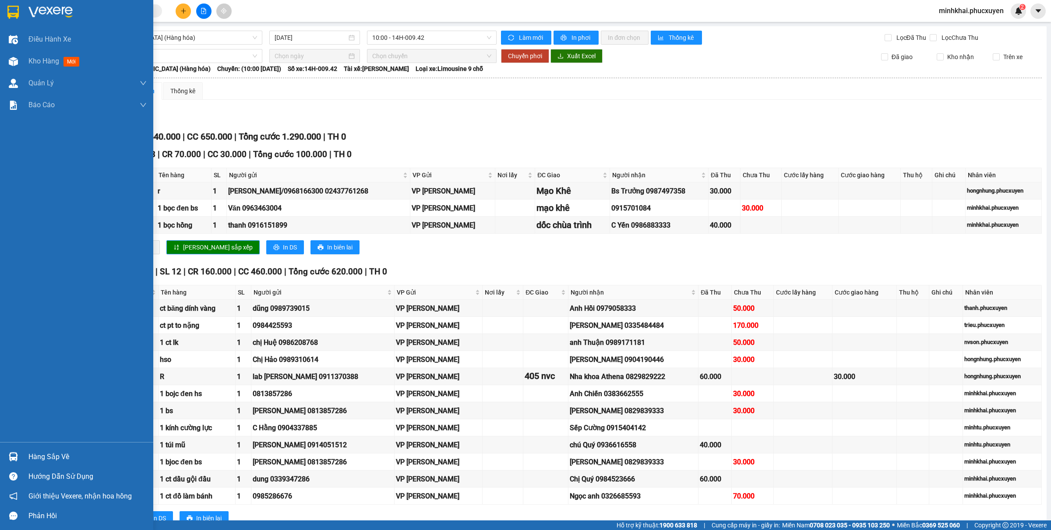
click at [32, 451] on div "Hàng sắp về" at bounding box center [87, 456] width 118 height 13
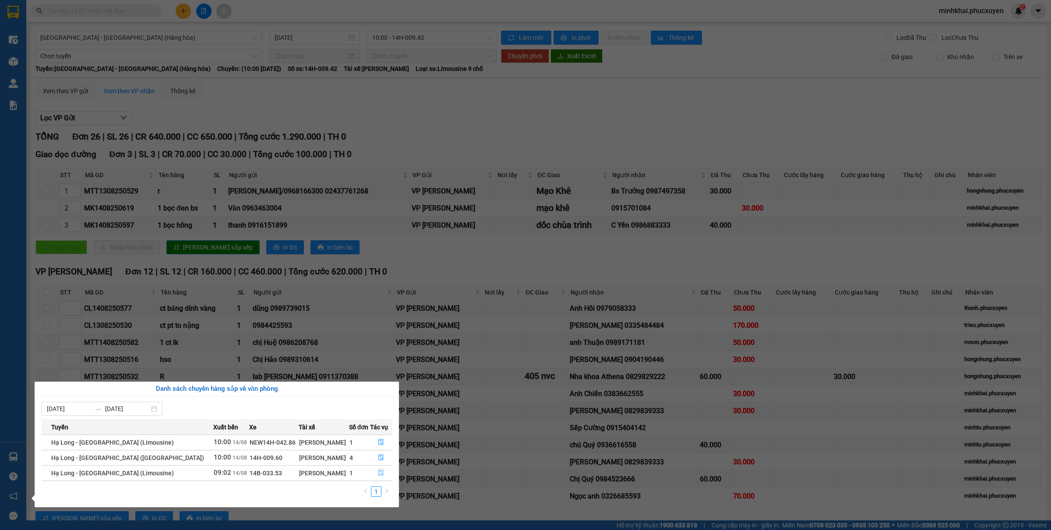
click at [378, 478] on button "button" at bounding box center [380, 473] width 21 height 14
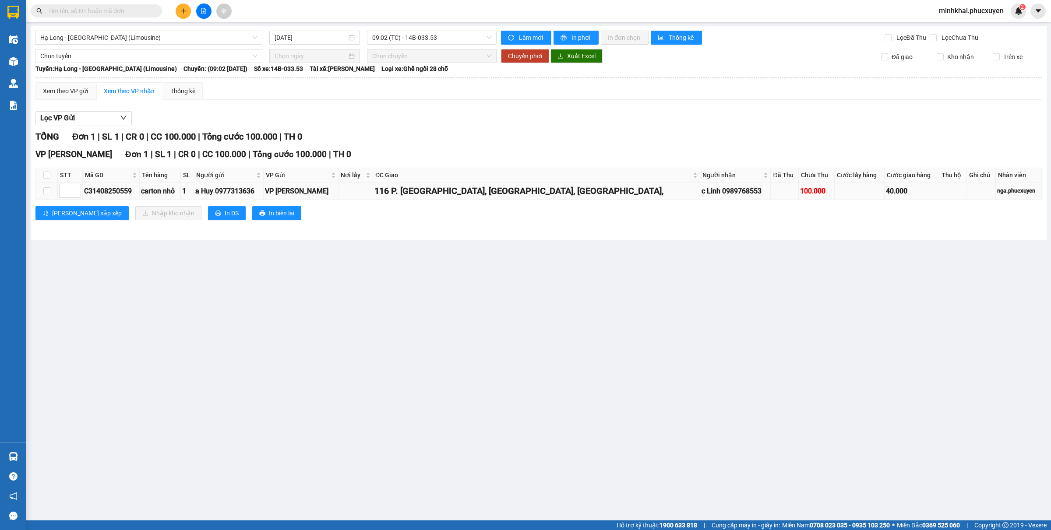
drag, startPoint x: 390, startPoint y: 193, endPoint x: 583, endPoint y: 193, distance: 192.2
click at [583, 193] on tr "C31408250559 carton nhỏ 1 a Huy 0977313636 VP Hạ Long 116 P. Lạc Trung, Thanh L…" at bounding box center [538, 191] width 1005 height 17
click at [596, 198] on div "116 P. Lạc Trung, Thanh Lương, Hai Bà Trưng," at bounding box center [536, 191] width 324 height 14
drag, startPoint x: 594, startPoint y: 196, endPoint x: 387, endPoint y: 200, distance: 207.1
click at [387, 200] on tr "C31408250559 carton nhỏ 1 a Huy 0977313636 VP Hạ Long 116 P. Lạc Trung, Thanh L…" at bounding box center [538, 191] width 1005 height 17
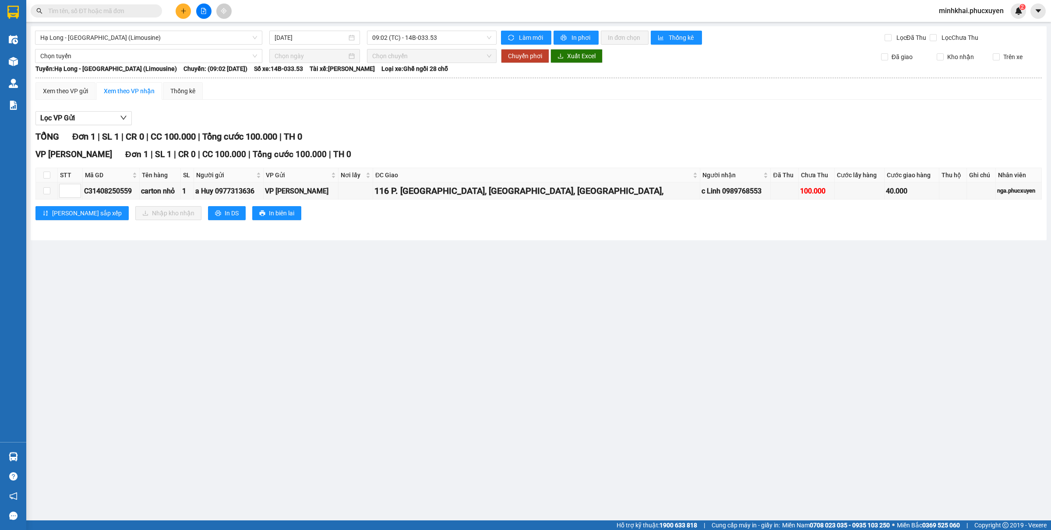
click at [475, 217] on div "Lưu sắp xếp Nhập kho nhận In DS In biên lai" at bounding box center [538, 213] width 1006 height 14
drag, startPoint x: 589, startPoint y: 195, endPoint x: 387, endPoint y: 196, distance: 202.7
click at [387, 196] on tr "C31408250559 carton nhỏ 1 a Huy 0977313636 VP Hạ Long 116 P. Lạc Trung, Thanh L…" at bounding box center [538, 191] width 1005 height 17
click at [428, 217] on div "Lưu sắp xếp Nhập kho nhận In DS In biên lai" at bounding box center [538, 213] width 1006 height 14
click at [49, 192] on input "checkbox" at bounding box center [46, 190] width 7 height 7
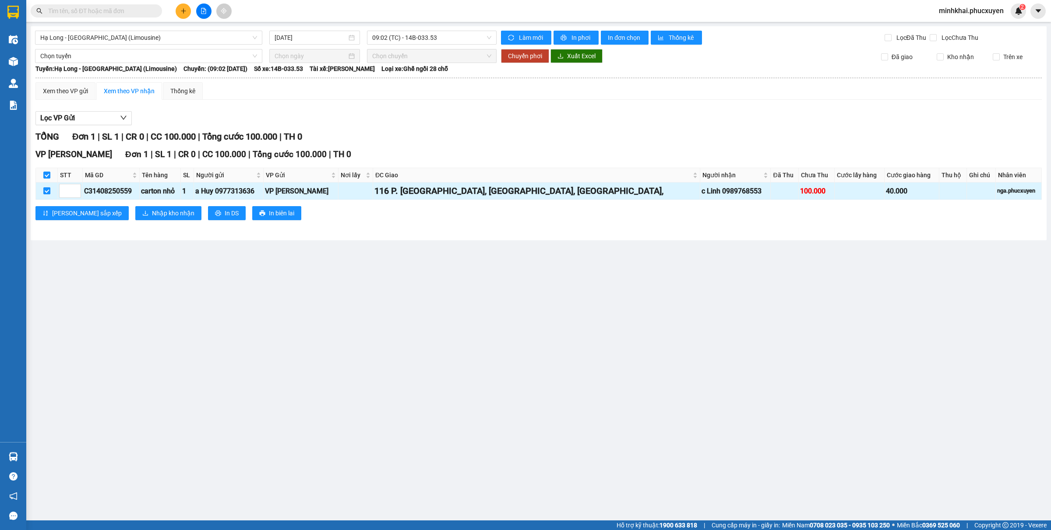
click at [48, 190] on input "checkbox" at bounding box center [46, 190] width 7 height 7
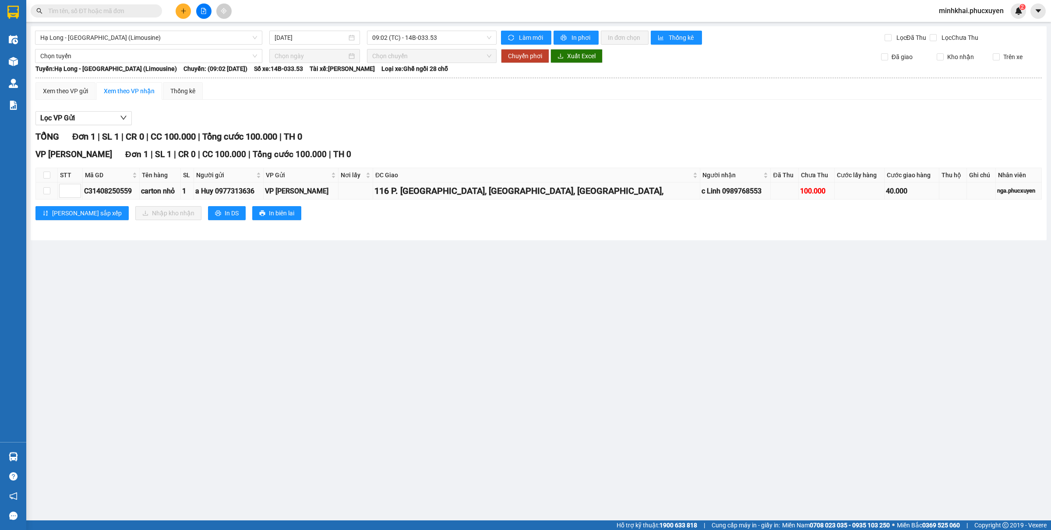
drag, startPoint x: 583, startPoint y: 191, endPoint x: 394, endPoint y: 186, distance: 188.7
click at [394, 186] on td "116 P. Lạc Trung, Thanh Lương, Hai Bà Trưng," at bounding box center [536, 191] width 327 height 17
click at [643, 230] on div "TỔNG Đơn 1 | SL 1 | CR 0 | CC 100.000 | Tổng cước 100.000 | TH 0 VP Minh Khai Đ…" at bounding box center [538, 180] width 1006 height 101
drag, startPoint x: 591, startPoint y: 193, endPoint x: 393, endPoint y: 184, distance: 198.5
click at [393, 184] on tr "C31408250559 carton nhỏ 1 a Huy 0977313636 VP Hạ Long 116 P. Lạc Trung, Thanh L…" at bounding box center [538, 191] width 1005 height 17
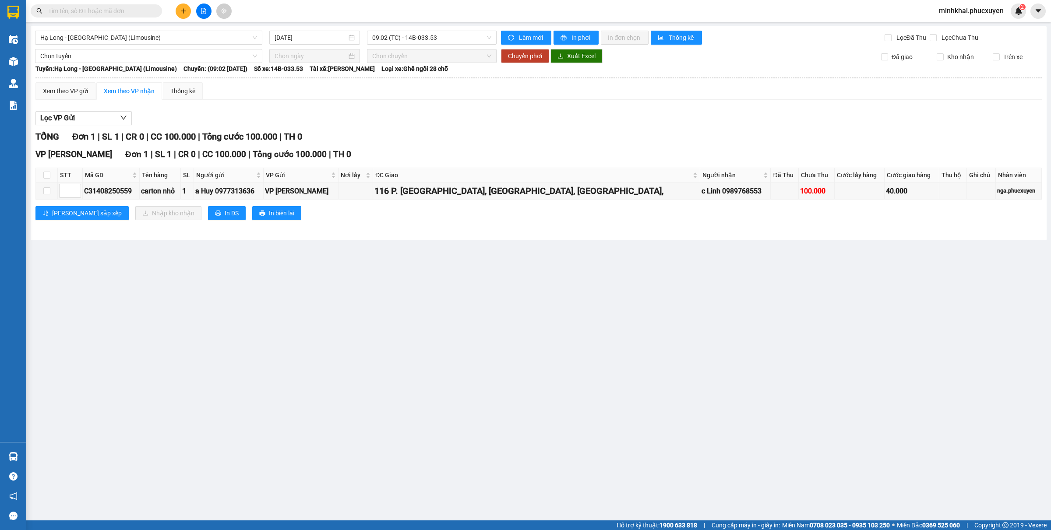
click at [433, 235] on div "Hạ Long - Hà Nội (Limousine) 14/08/2025 09:02 (TC) - 14B-033.53 Làm mới In phơi…" at bounding box center [539, 133] width 1016 height 214
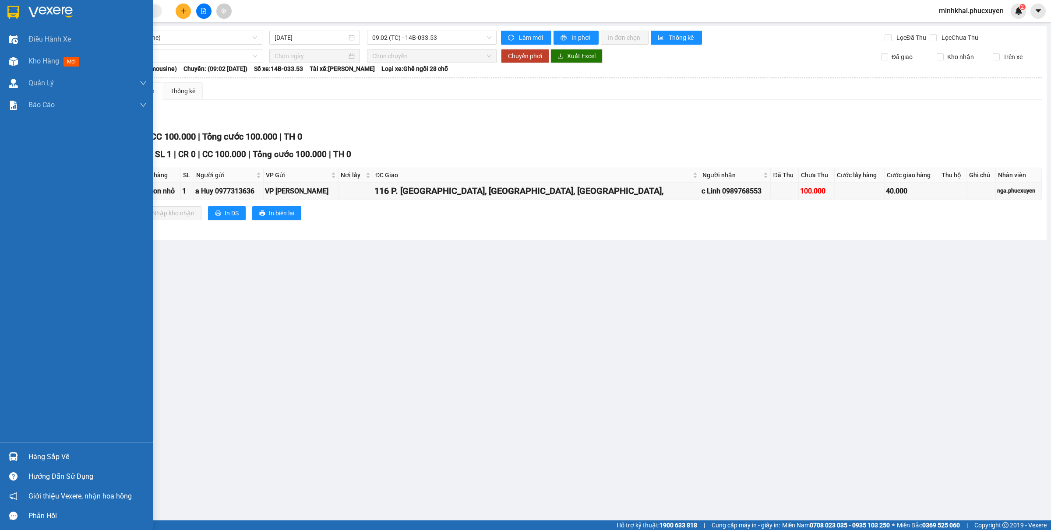
click at [20, 456] on div at bounding box center [13, 456] width 15 height 15
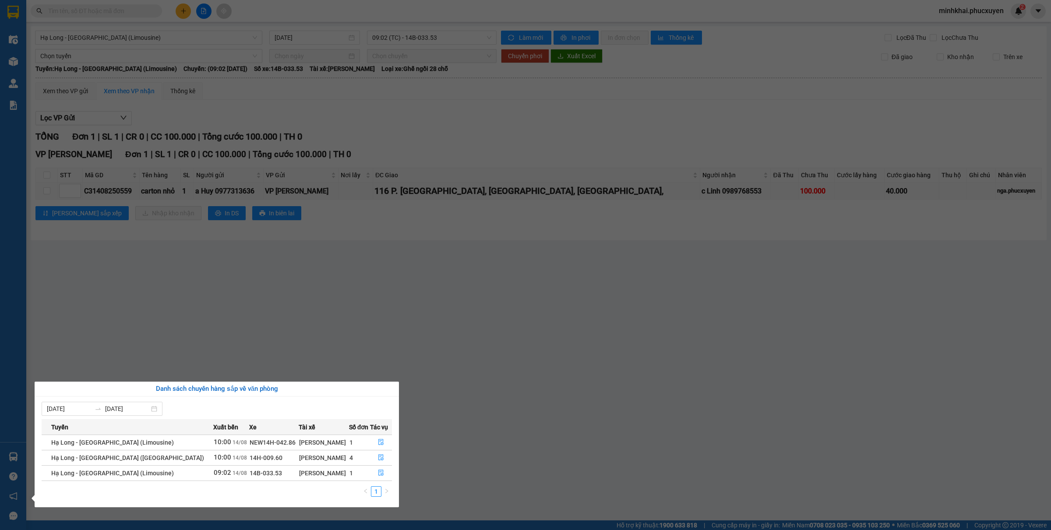
click at [491, 443] on section "Kết quả tìm kiếm ( 0 ) Bộ lọc No Data minhkhai.phucxuyen 2 Điều hành xe Kho hàn…" at bounding box center [525, 265] width 1051 height 530
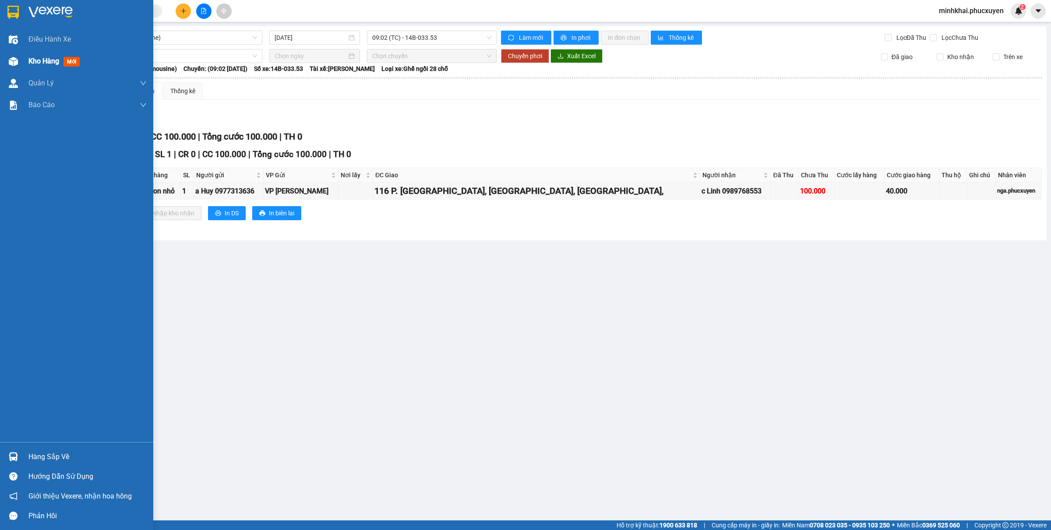
click at [28, 60] on div "Kho hàng mới" at bounding box center [76, 61] width 153 height 22
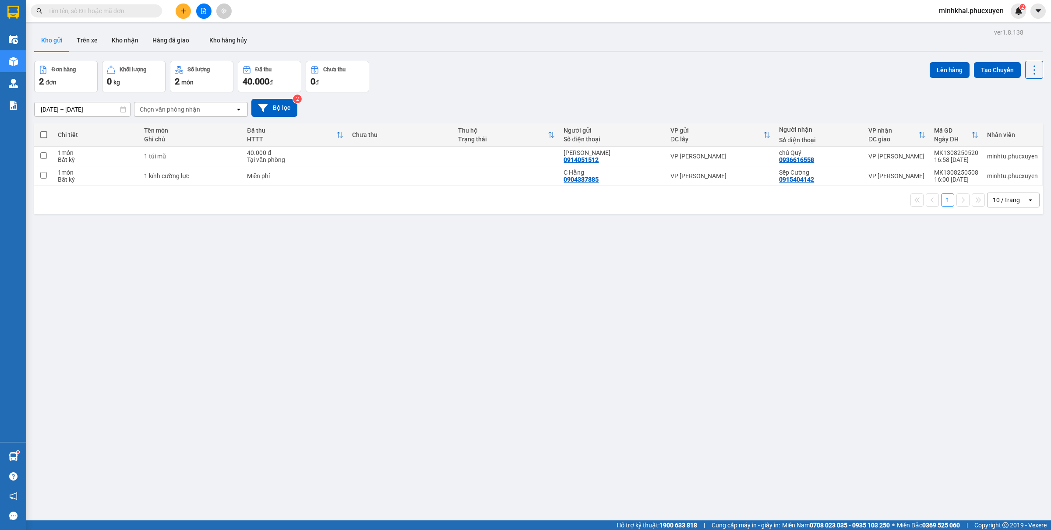
click at [184, 11] on icon "plus" at bounding box center [183, 11] width 6 height 6
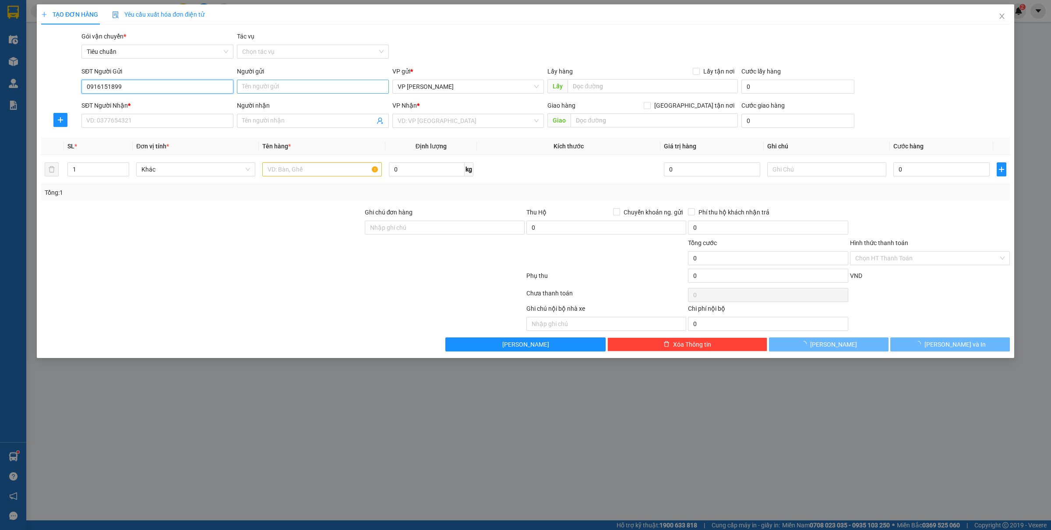
type input "0916151899"
click at [273, 80] on input "Người gửi" at bounding box center [313, 87] width 152 height 14
type input "thanh"
click at [135, 129] on div "SĐT Người Nhận * VD: 0377654321" at bounding box center [157, 116] width 152 height 31
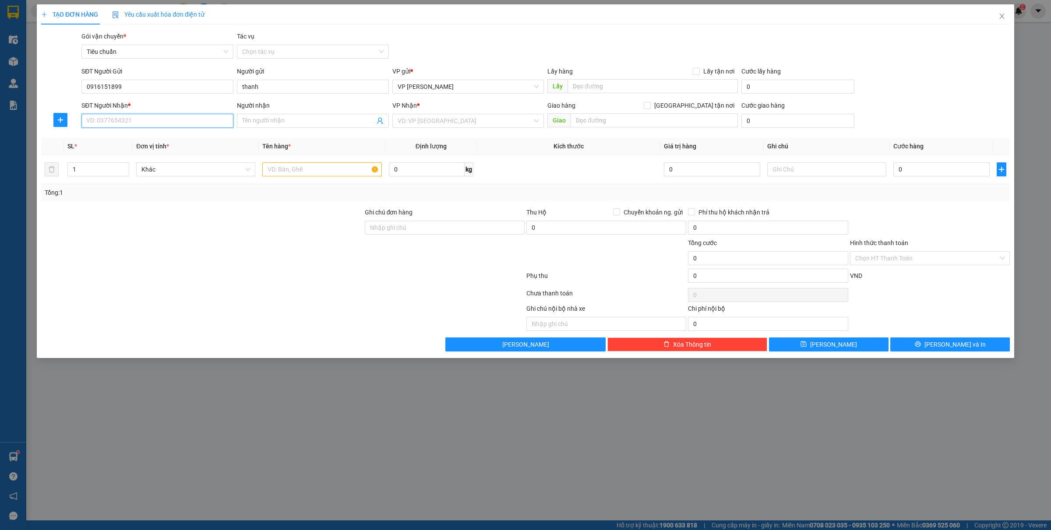
click at [130, 123] on input "SĐT Người Nhận *" at bounding box center [157, 121] width 152 height 14
type input "0986883333"
click at [161, 136] on div "0986883333 - C Yến" at bounding box center [157, 139] width 141 height 10
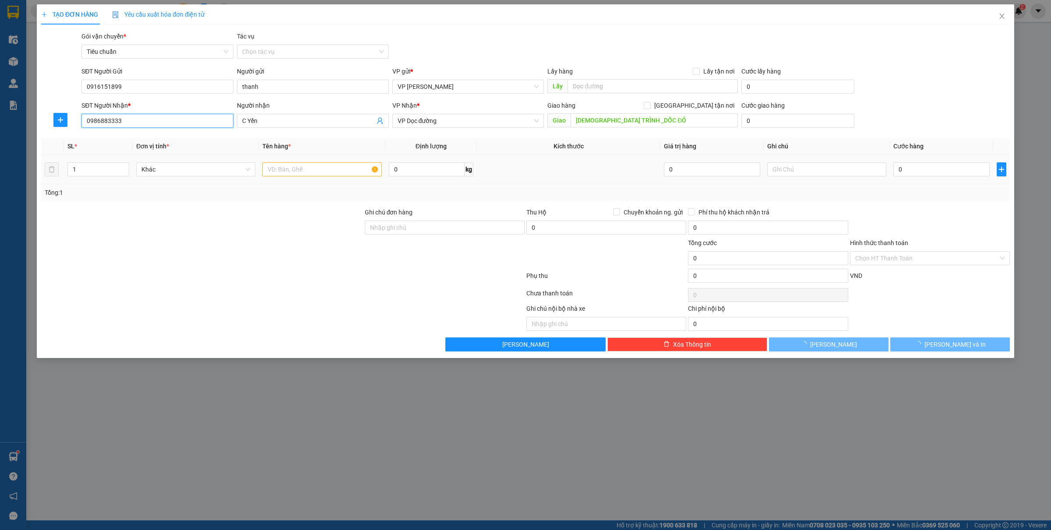
type input "C Yến"
type input "CHÙA TRÌNH _DỐC ĐỎ"
type input "0986883333"
click at [299, 166] on input "text" at bounding box center [321, 169] width 119 height 14
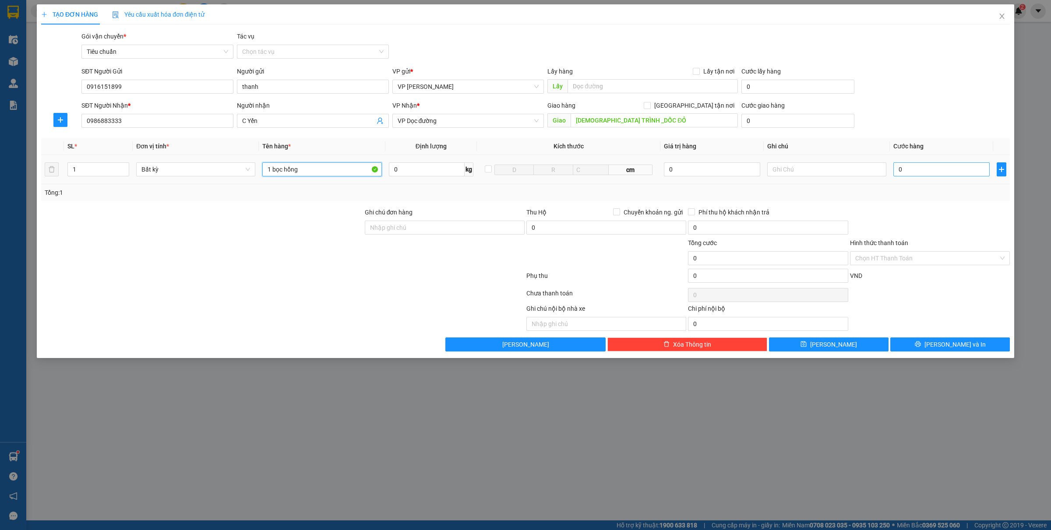
type input "1 bọc hồng"
click at [930, 169] on input "0" at bounding box center [941, 169] width 96 height 14
type input "3"
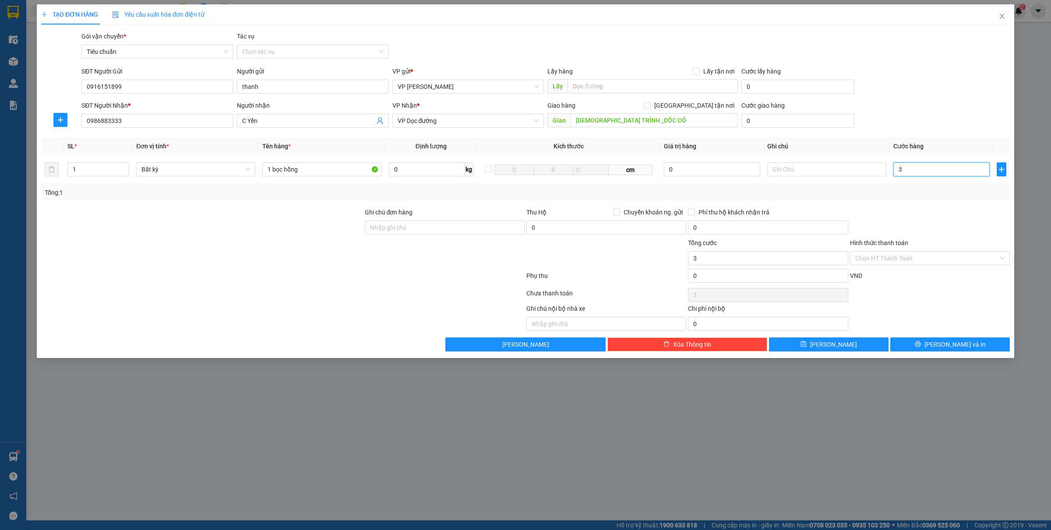
type input "0"
type input "04"
type input "4"
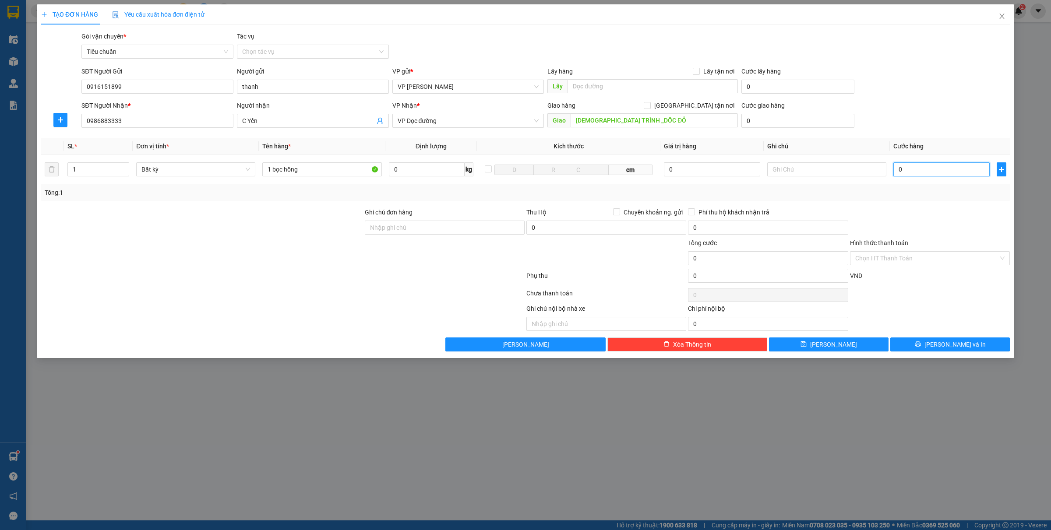
type input "4"
type input "040"
type input "40"
type input "0.400"
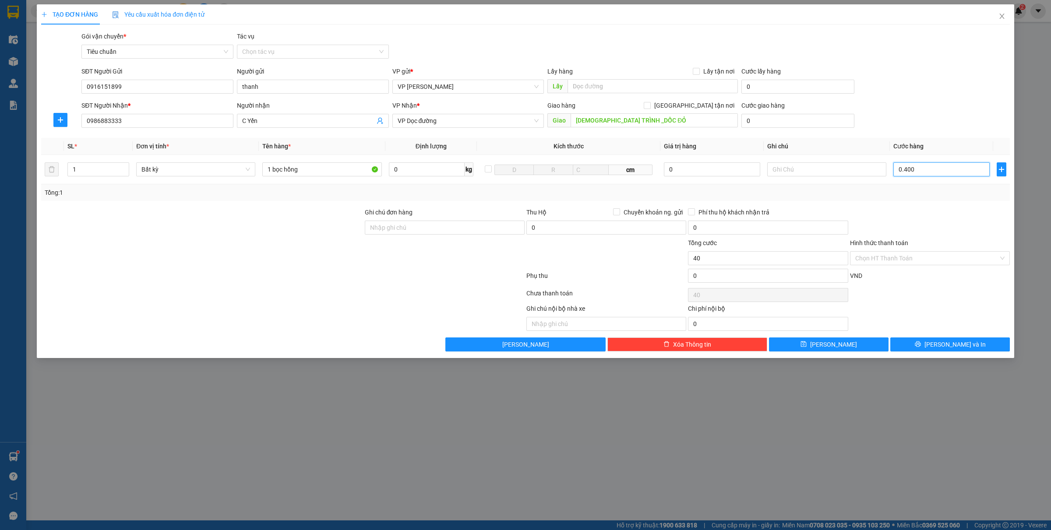
type input "400"
type input "04.000"
type input "4.000"
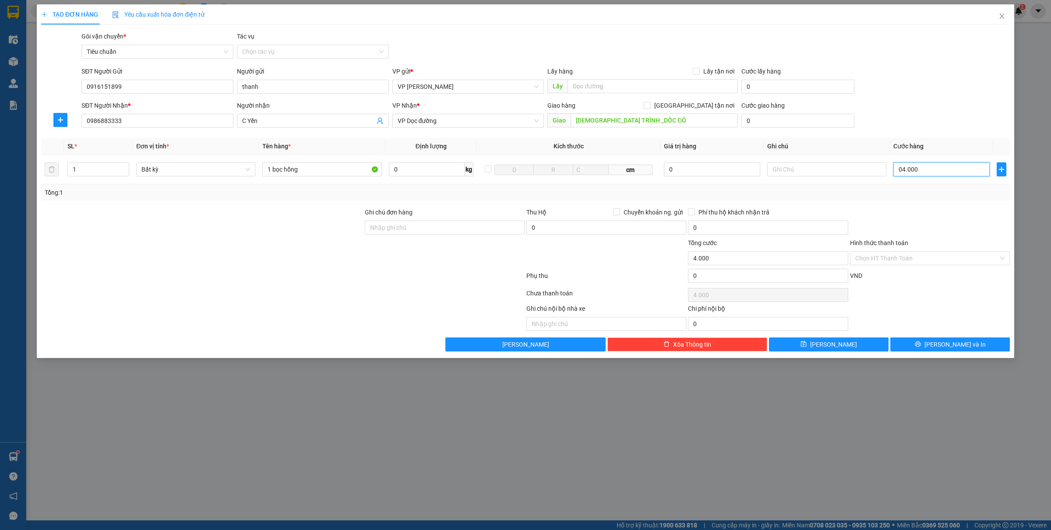
type input "040.000"
type input "40.000"
type input "dốc chùa trình"
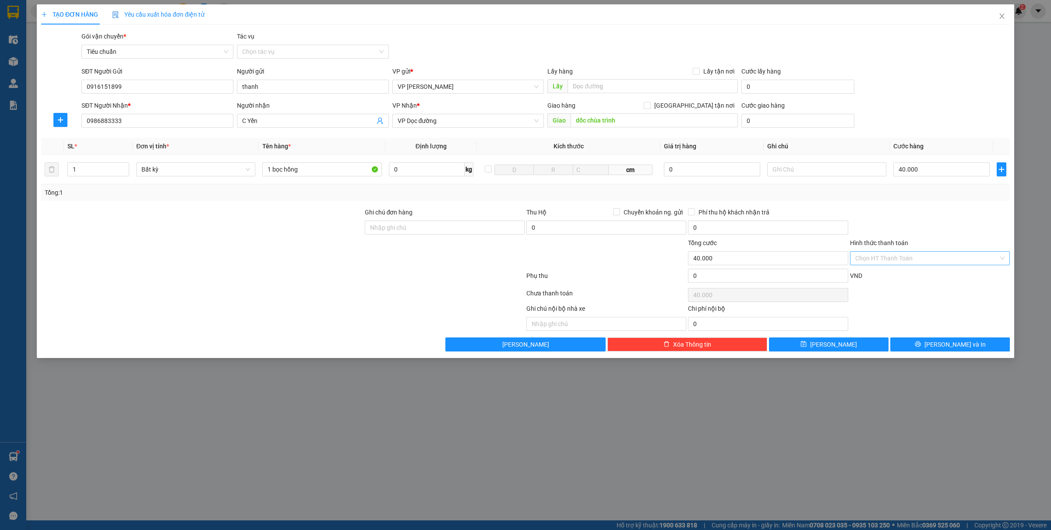
click at [877, 264] on input "Hình thức thanh toán" at bounding box center [926, 258] width 143 height 13
click at [871, 272] on div "Tại văn phòng" at bounding box center [929, 276] width 149 height 10
type input "0"
click at [964, 345] on span "[PERSON_NAME] và In" at bounding box center [954, 345] width 61 height 10
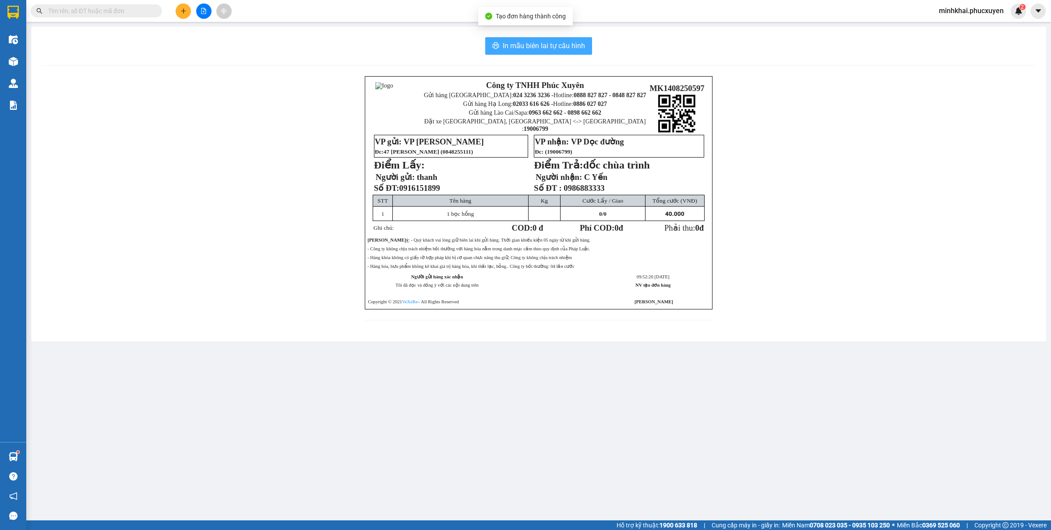
click at [525, 49] on span "In mẫu biên lai tự cấu hình" at bounding box center [544, 45] width 82 height 11
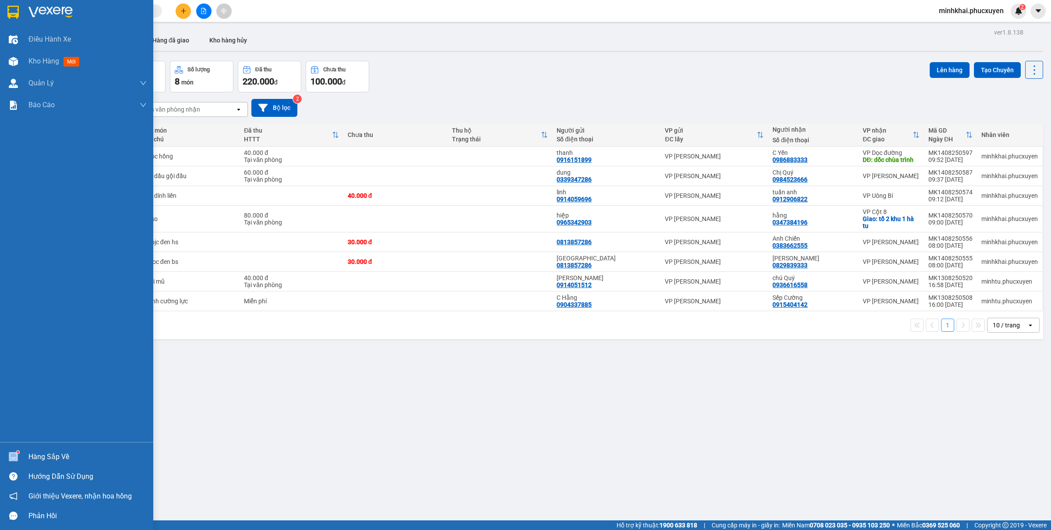
click at [16, 451] on div at bounding box center [13, 456] width 15 height 15
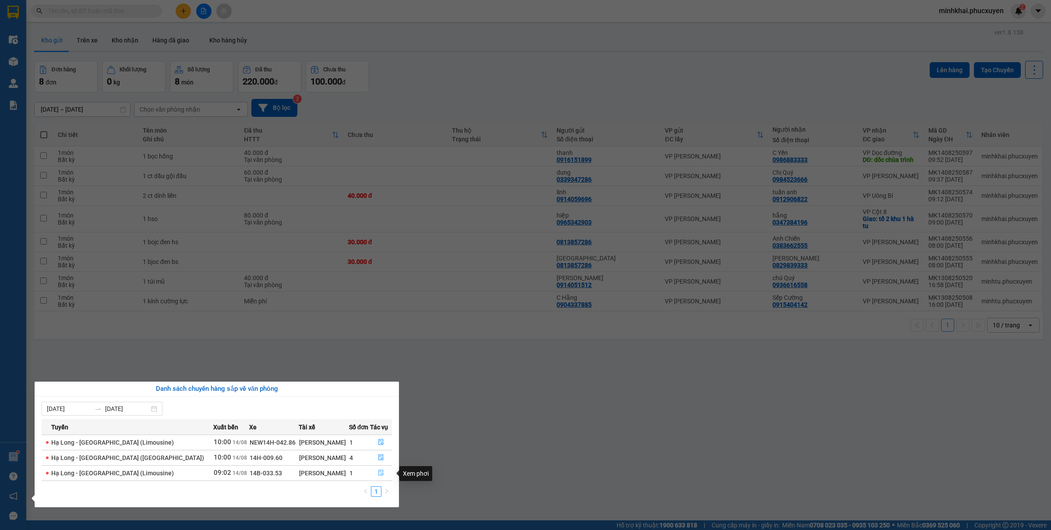
click at [380, 475] on icon "file-done" at bounding box center [381, 473] width 6 height 6
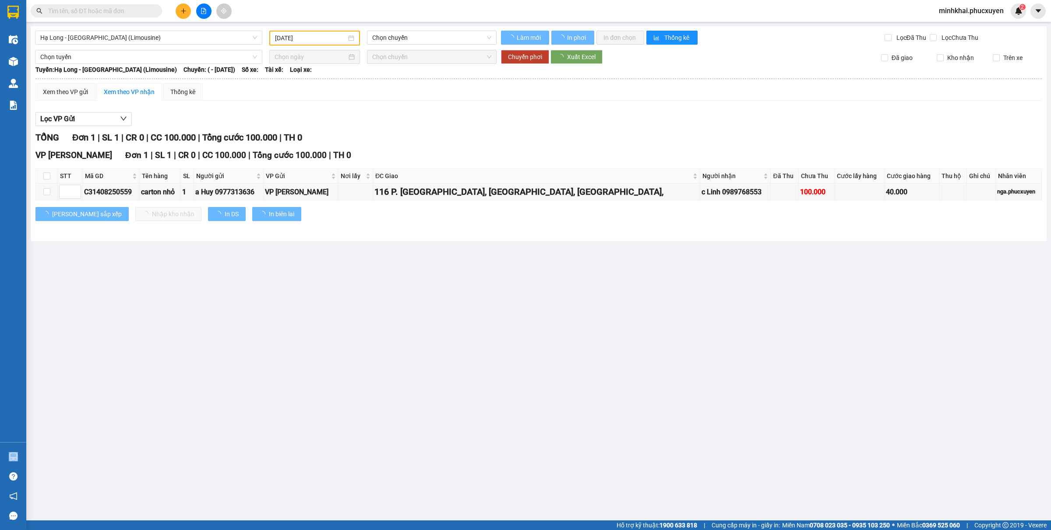
type input "[DATE]"
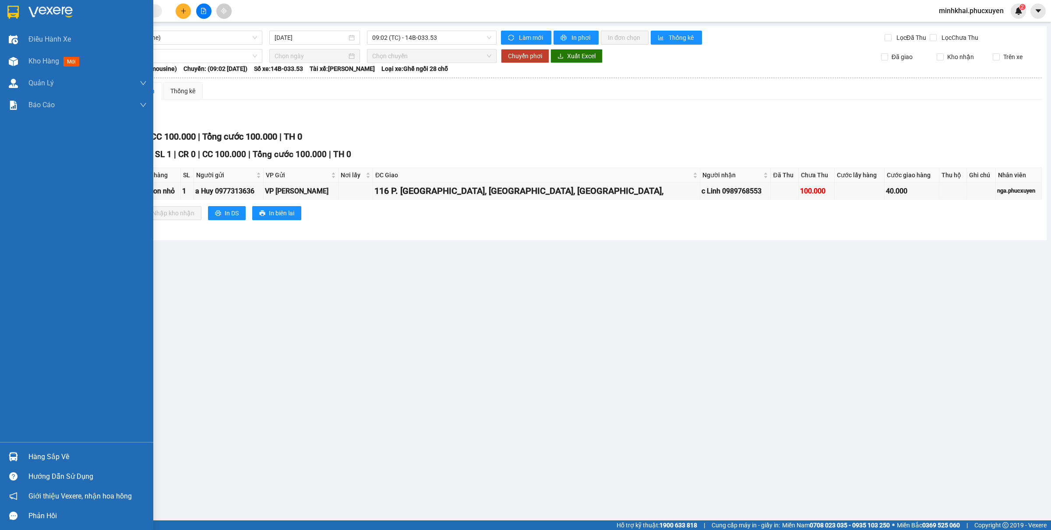
click at [28, 459] on div "Hàng sắp về" at bounding box center [87, 456] width 118 height 13
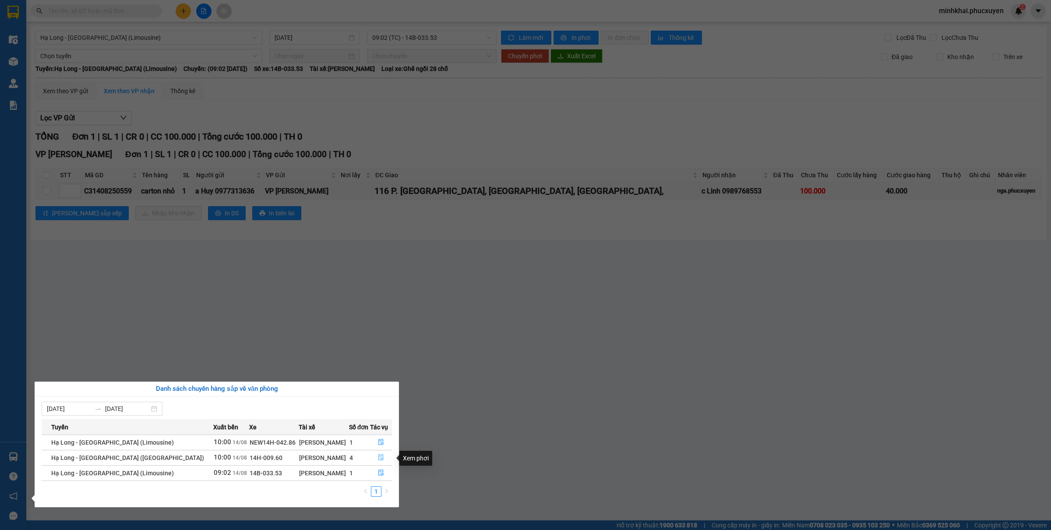
click at [378, 458] on icon "file-done" at bounding box center [381, 457] width 6 height 6
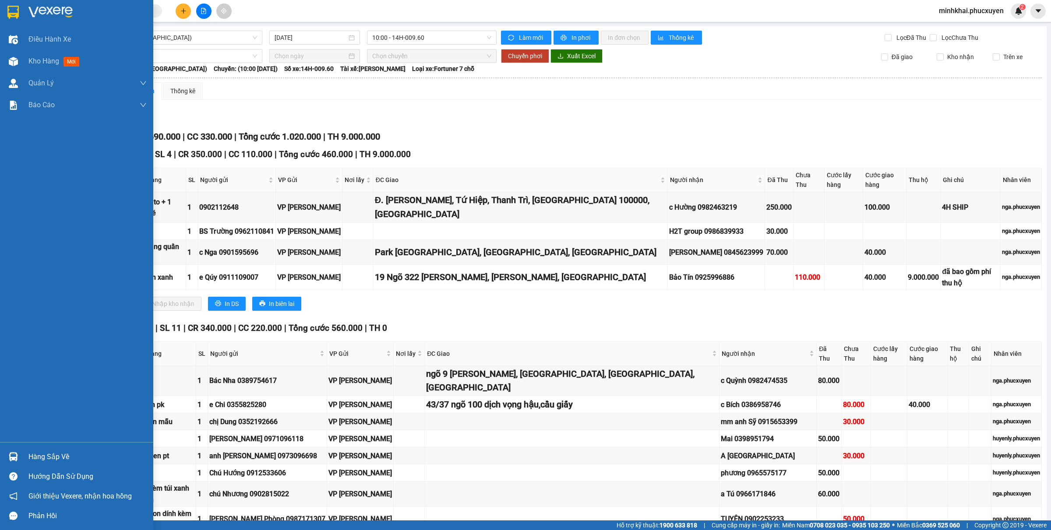
click at [18, 452] on img at bounding box center [13, 456] width 9 height 9
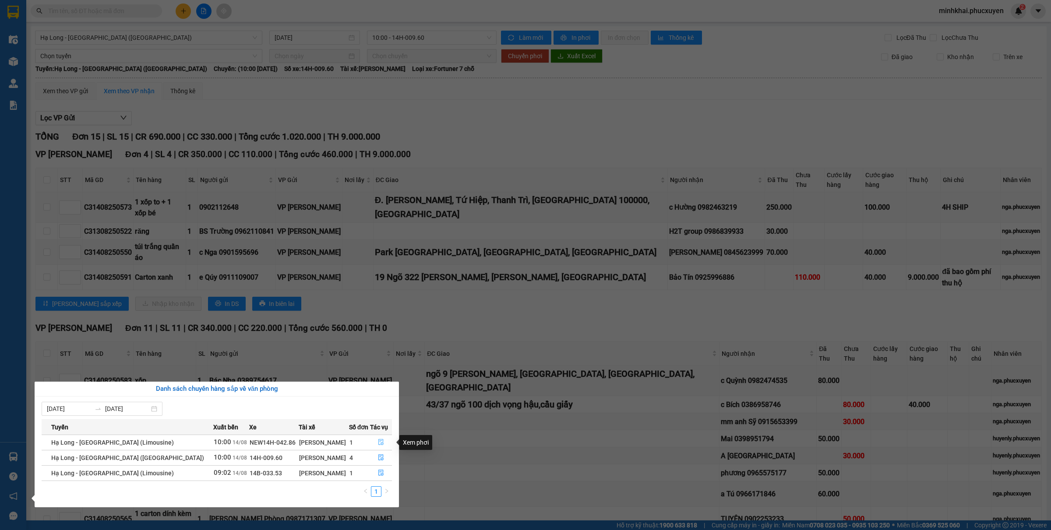
click at [378, 440] on icon "file-done" at bounding box center [381, 442] width 6 height 6
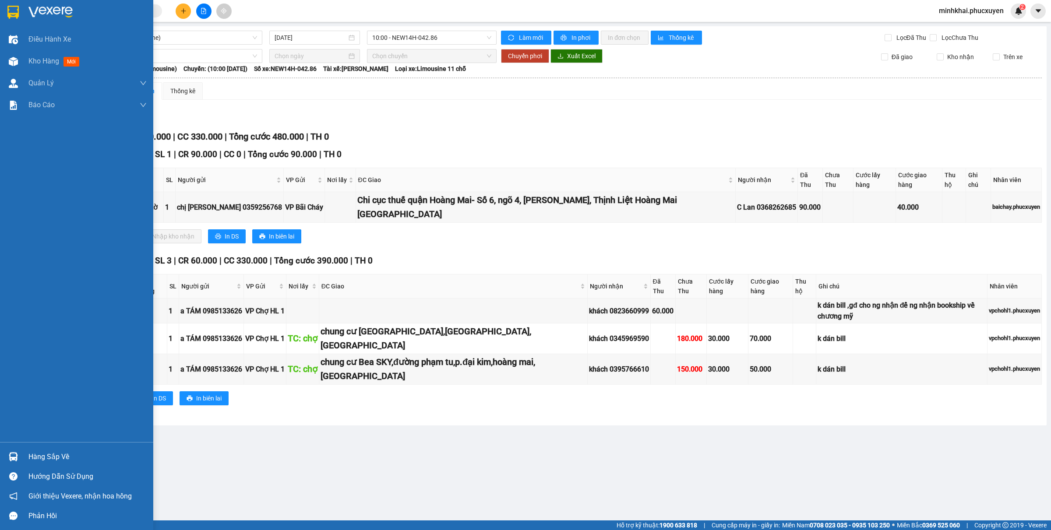
click at [3, 444] on div "Hàng sắp về Hướng dẫn sử dụng Giới thiệu Vexere, nhận hoa hồng Phản hồi" at bounding box center [76, 484] width 153 height 84
click at [21, 452] on div "Hàng sắp về" at bounding box center [76, 457] width 153 height 20
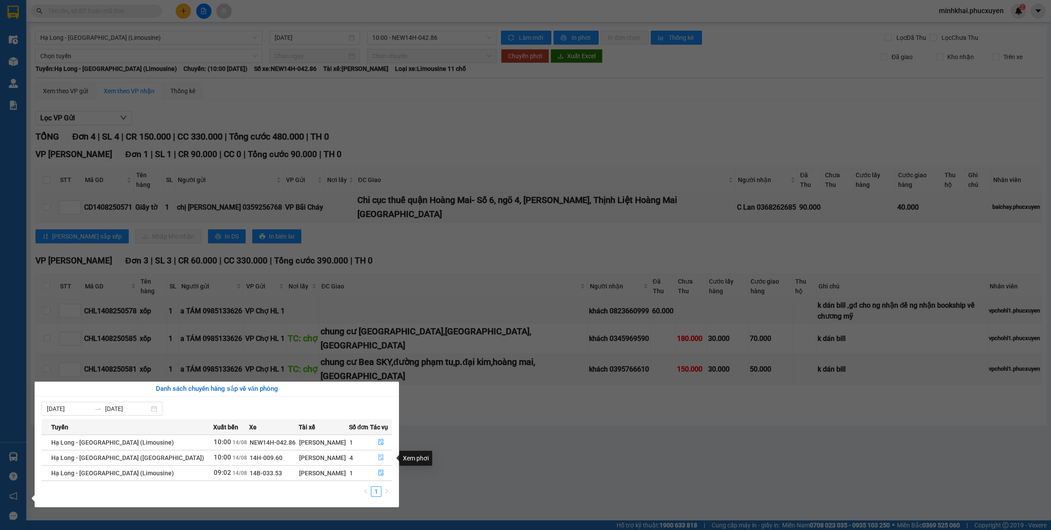
click at [378, 460] on icon "file-done" at bounding box center [381, 457] width 6 height 6
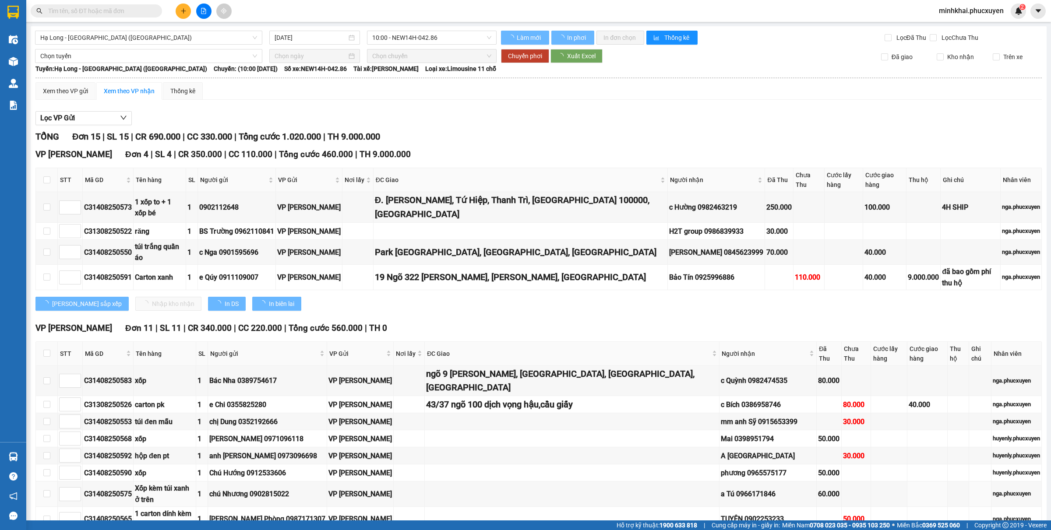
click at [10, 449] on div "Hàng sắp về" at bounding box center [13, 457] width 26 height 20
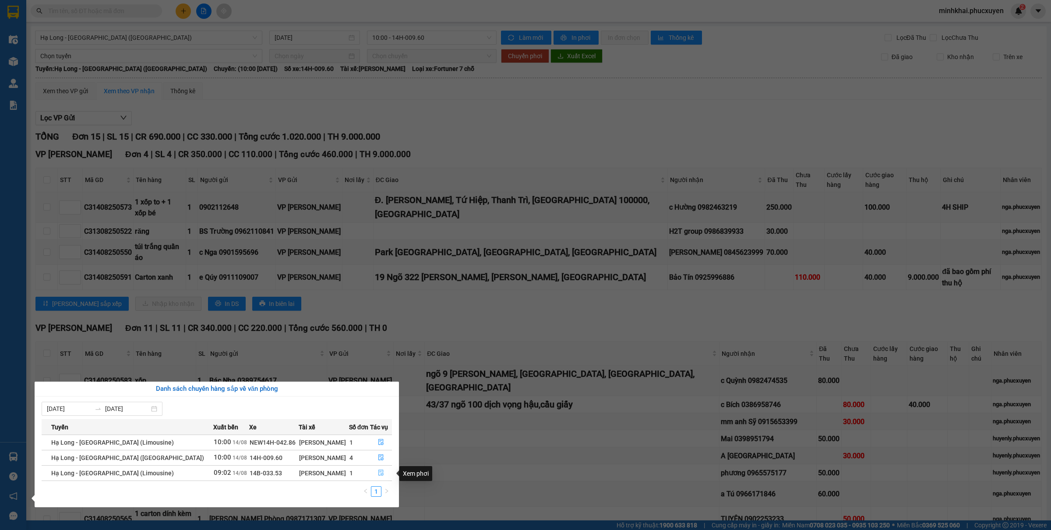
click at [379, 478] on button "button" at bounding box center [380, 473] width 21 height 14
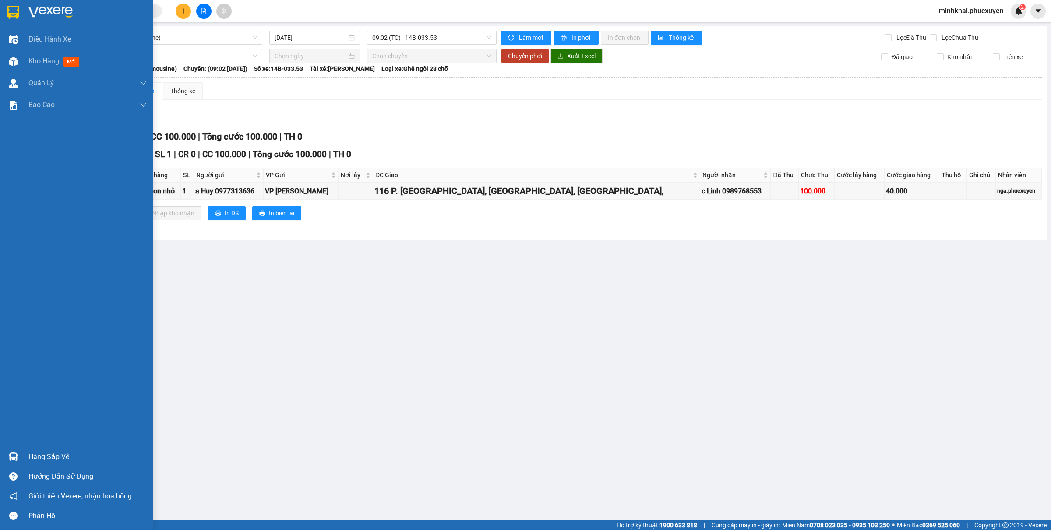
click at [44, 458] on div "Hàng sắp về" at bounding box center [87, 456] width 118 height 13
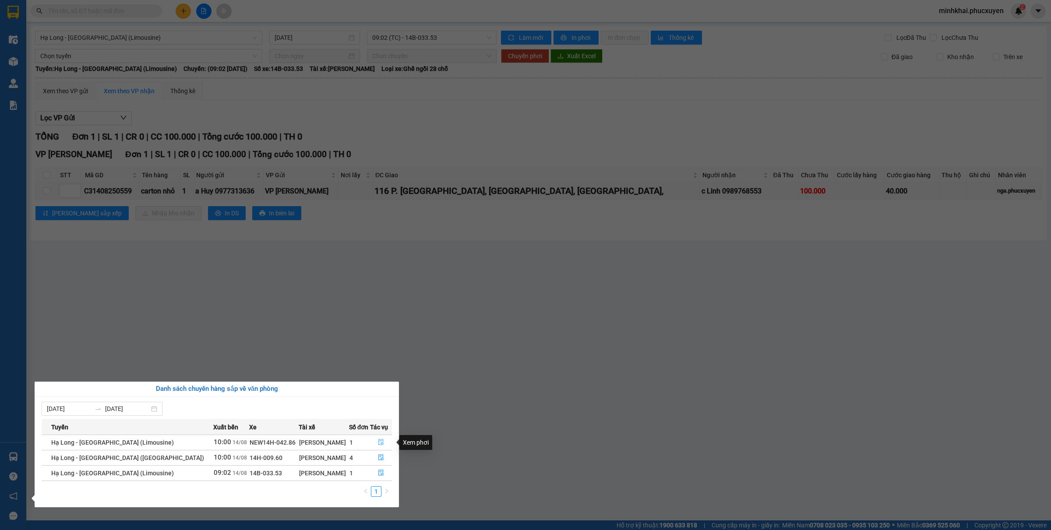
click at [379, 443] on icon "file-done" at bounding box center [381, 442] width 6 height 6
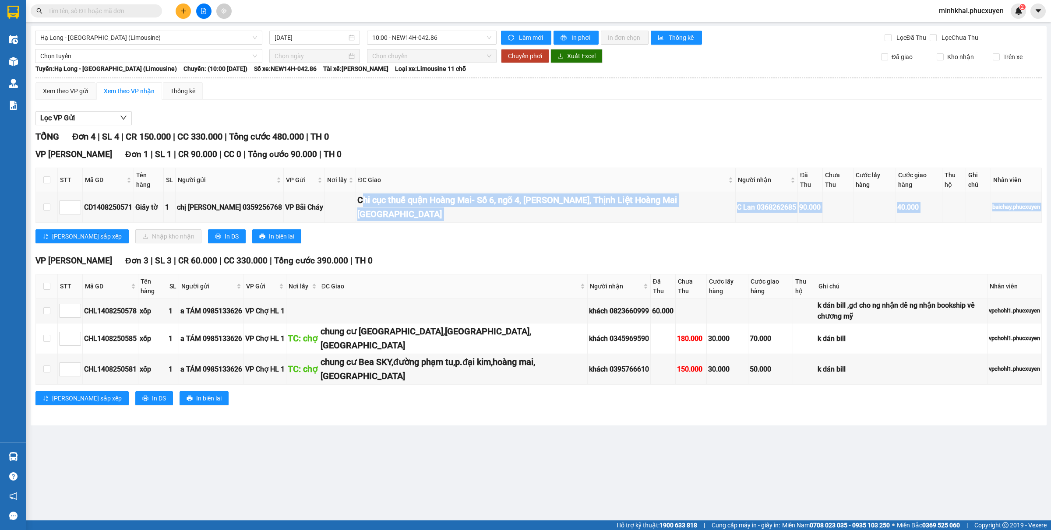
drag, startPoint x: 340, startPoint y: 195, endPoint x: 587, endPoint y: 214, distance: 247.6
click at [595, 210] on div "VP Minh Khai Đơn 1 | SL 1 | CR 90.000 | CC 0 | Tổng cước 90.000 | TH 0 STT Mã G…" at bounding box center [538, 199] width 1006 height 102
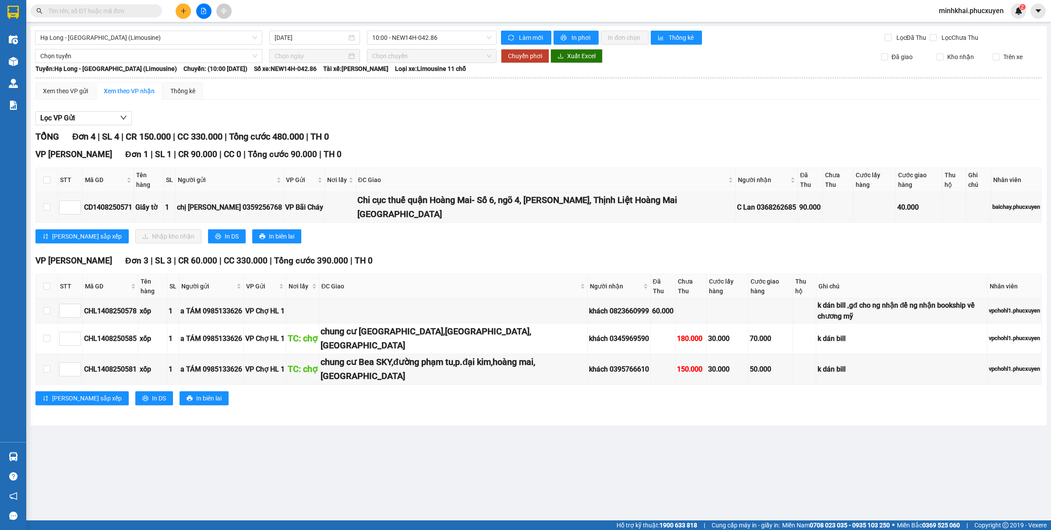
click at [570, 254] on div "VP Dương Đình Nghệ Đơn 3 | SL 3 | CR 60.000 | CC 330.000 | Tổng cước 390.000 | …" at bounding box center [538, 260] width 1006 height 13
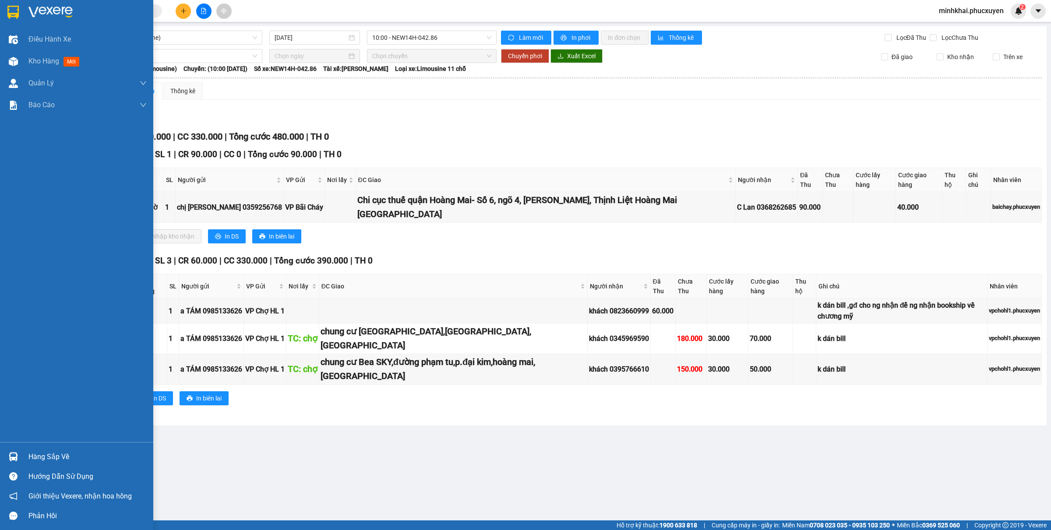
click at [0, 455] on div "Hàng sắp về" at bounding box center [76, 457] width 153 height 20
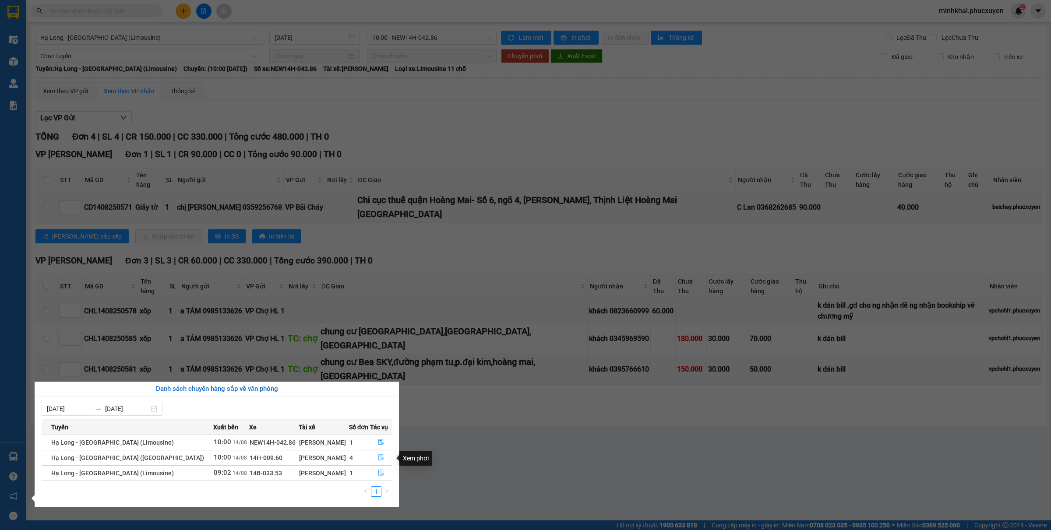
click at [378, 460] on icon "file-done" at bounding box center [381, 457] width 6 height 6
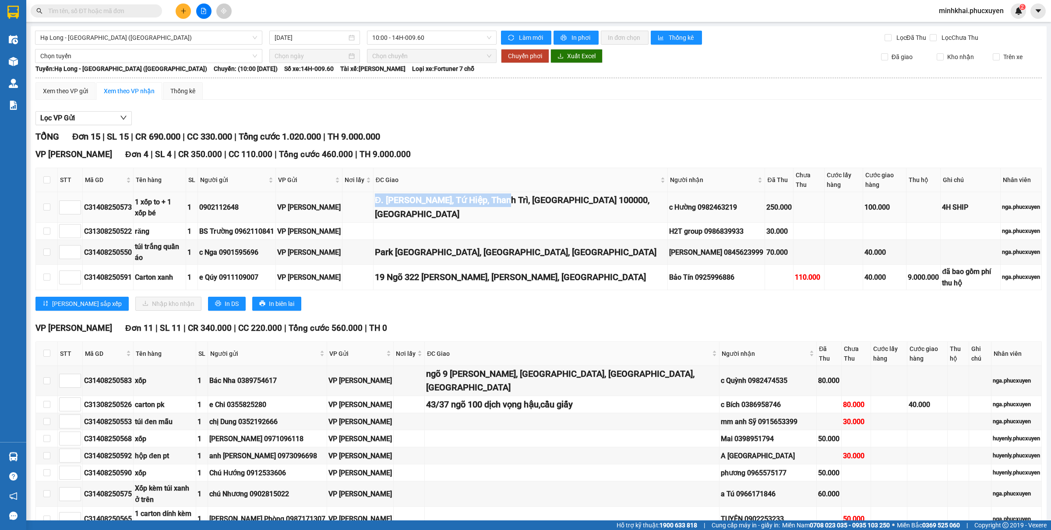
drag, startPoint x: 375, startPoint y: 190, endPoint x: 506, endPoint y: 186, distance: 131.4
click at [506, 193] on div "Đ. [PERSON_NAME], Tứ Hiệp, Thanh Trì, [GEOGRAPHIC_DATA] 100000, [GEOGRAPHIC_DAT…" at bounding box center [521, 207] width 292 height 28
drag, startPoint x: 375, startPoint y: 229, endPoint x: 498, endPoint y: 235, distance: 122.7
click at [620, 246] on div "Park [GEOGRAPHIC_DATA], [GEOGRAPHIC_DATA], [GEOGRAPHIC_DATA]" at bounding box center [521, 253] width 292 height 14
click at [453, 256] on div "VP Minh Khai Đơn 4 | SL 4 | CR 350.000 | CC 110.000 | Tổng cước 460.000 | TH 9.…" at bounding box center [538, 232] width 1006 height 169
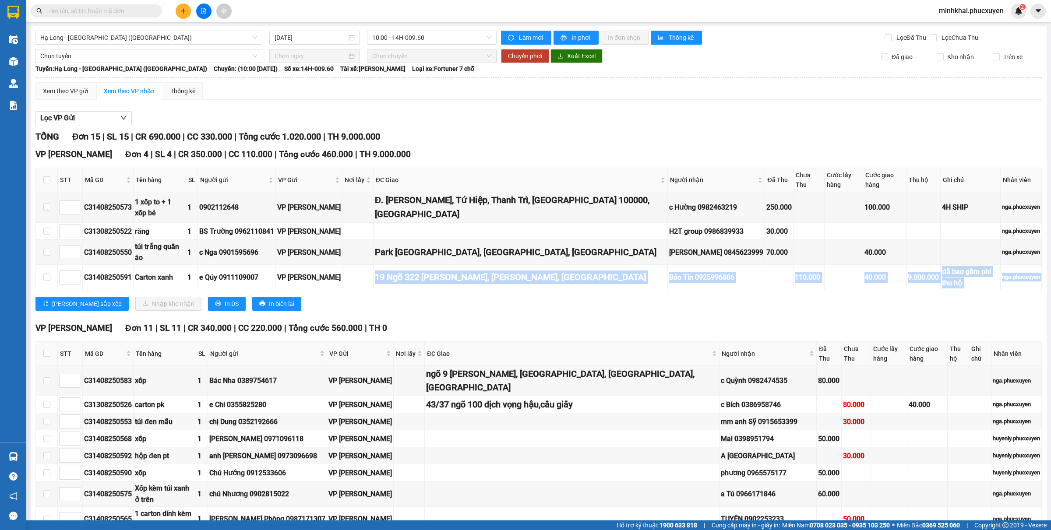
drag, startPoint x: 370, startPoint y: 248, endPoint x: 556, endPoint y: 258, distance: 186.3
click at [556, 258] on div "VP Minh Khai Đơn 4 | SL 4 | CR 350.000 | CC 110.000 | Tổng cước 460.000 | TH 9.…" at bounding box center [538, 232] width 1006 height 169
click at [557, 297] on div "Lưu sắp xếp Nhập kho nhận In DS In biên lai" at bounding box center [538, 304] width 1006 height 14
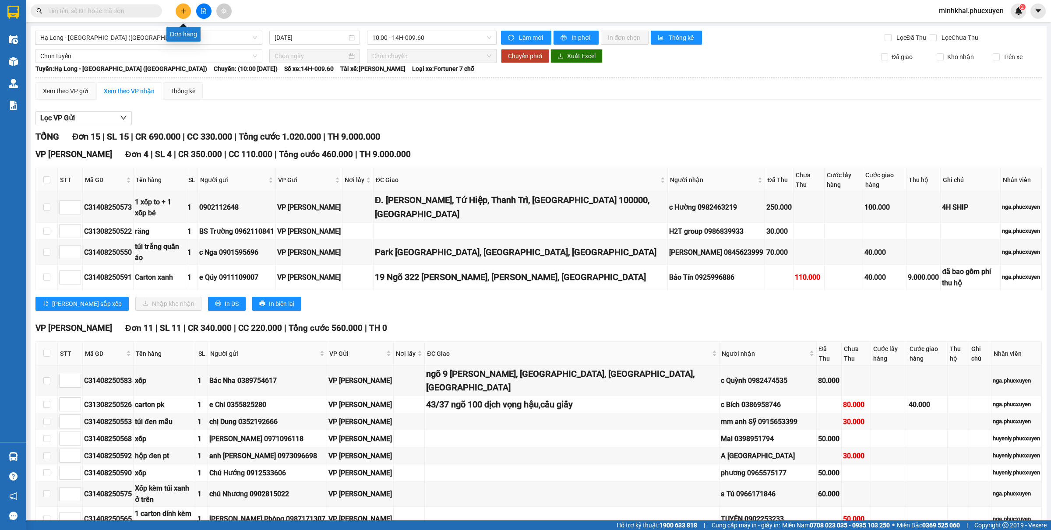
click at [180, 12] on icon "plus" at bounding box center [183, 11] width 6 height 6
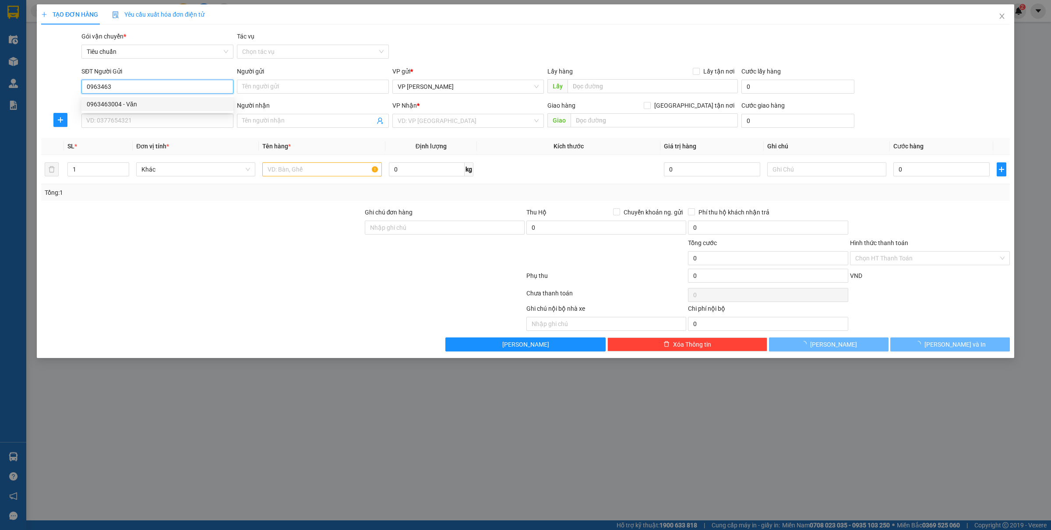
click at [160, 105] on div "0963463004 - Văn" at bounding box center [157, 104] width 141 height 10
type input "0963463004"
type input "Văn"
type input "0963463004"
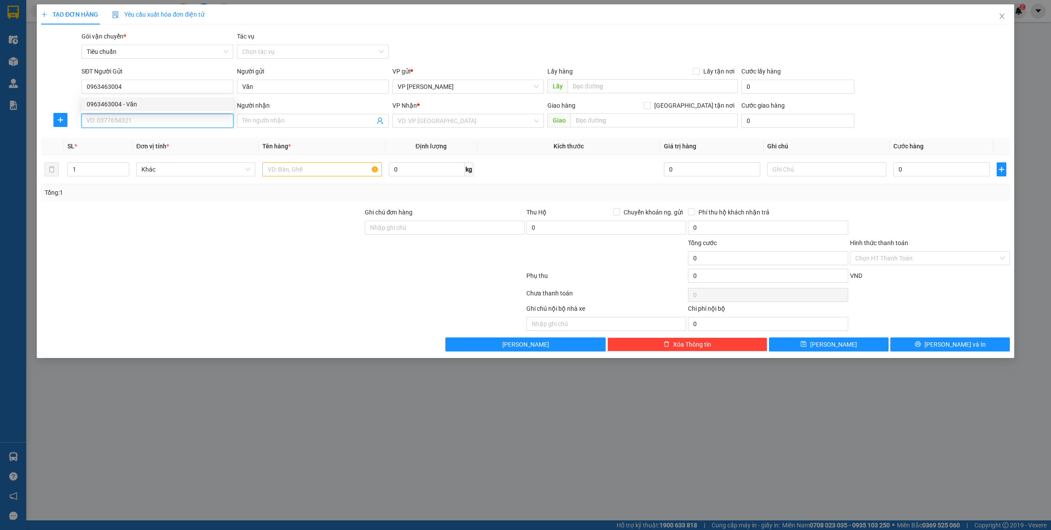
click at [141, 123] on input "SĐT Người Nhận *" at bounding box center [157, 121] width 152 height 14
click at [142, 142] on div "0915701084" at bounding box center [157, 139] width 141 height 10
type input "0915701084"
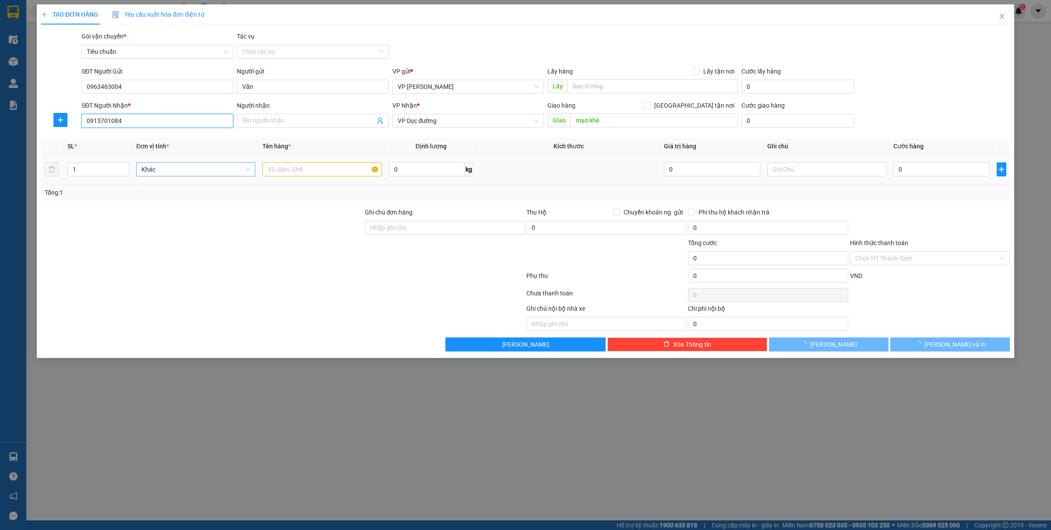
type input "mạo khê"
type input "0915701084"
click at [920, 169] on input "0" at bounding box center [941, 169] width 96 height 14
type input "30"
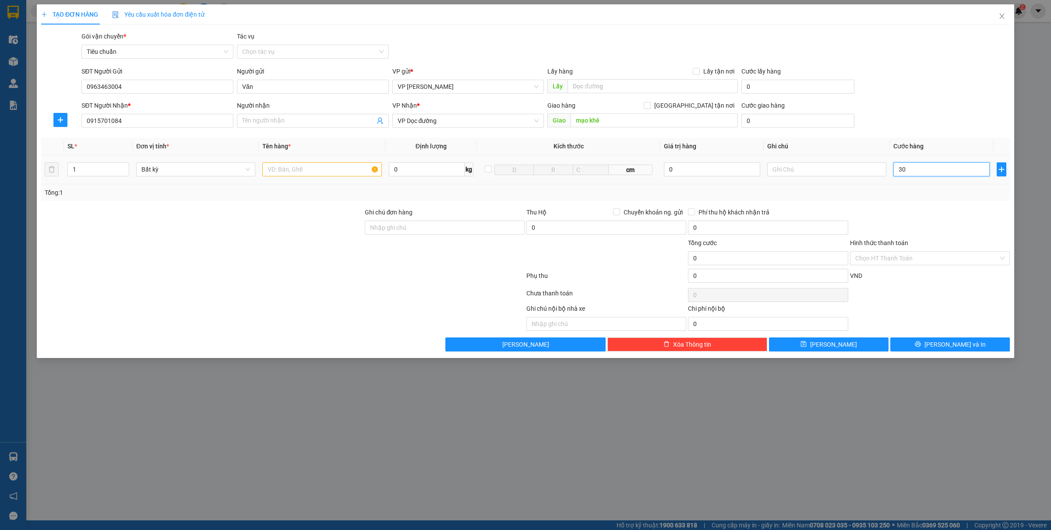
type input "30"
type input "30.000"
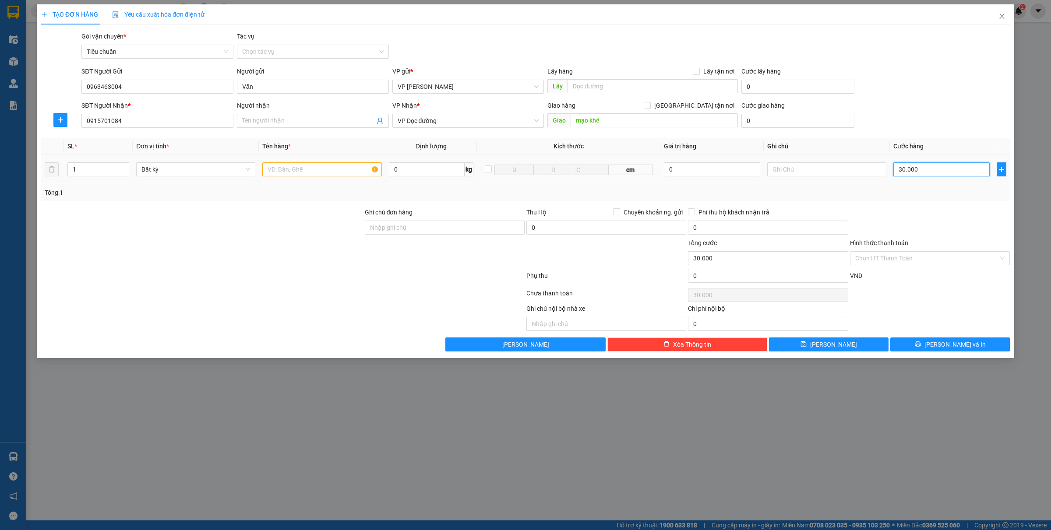
type input "30.000"
click at [301, 174] on input "text" at bounding box center [321, 169] width 119 height 14
type input "1 bọc đen bs"
click at [921, 346] on icon "printer" at bounding box center [917, 344] width 6 height 6
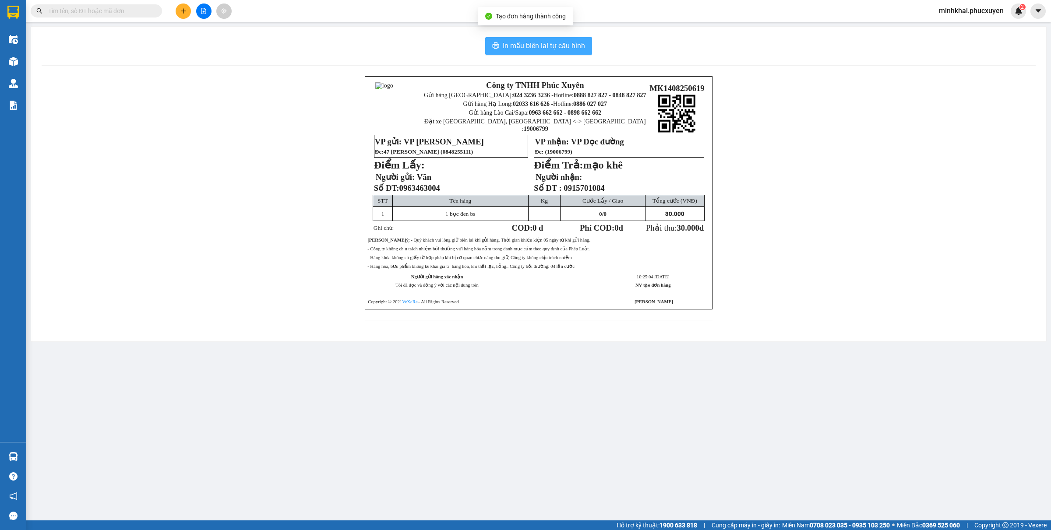
click at [559, 49] on span "In mẫu biên lai tự cấu hình" at bounding box center [544, 45] width 82 height 11
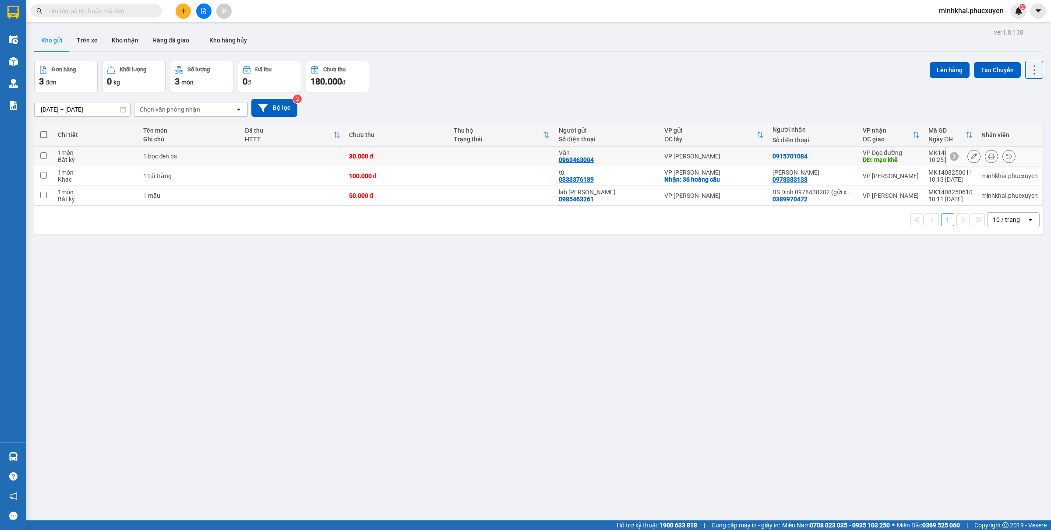
click at [45, 155] on input "checkbox" at bounding box center [43, 155] width 7 height 7
checkbox input "true"
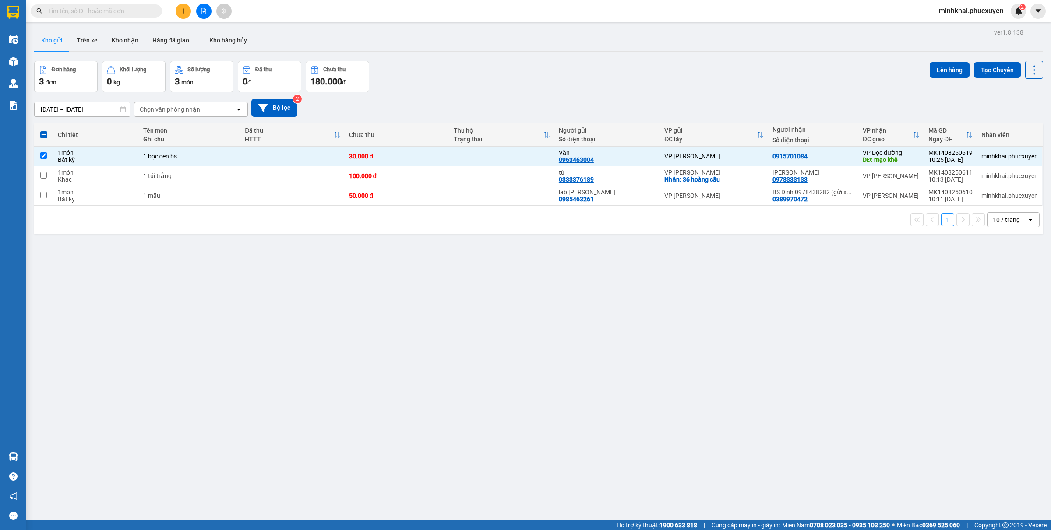
click at [930, 59] on div "ver 1.8.138 Kho gửi Trên xe Kho nhận Hàng đã giao Kho hàng hủy Đơn hàng 3 đơn K…" at bounding box center [539, 291] width 1016 height 530
click at [945, 71] on button "Lên hàng" at bounding box center [949, 70] width 40 height 16
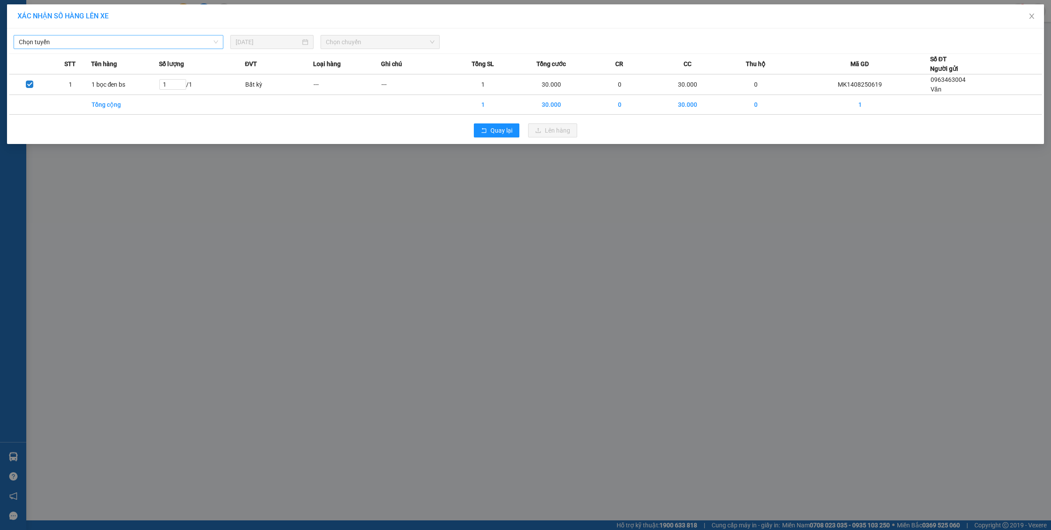
click at [77, 42] on span "Chọn tuyến" at bounding box center [118, 41] width 199 height 13
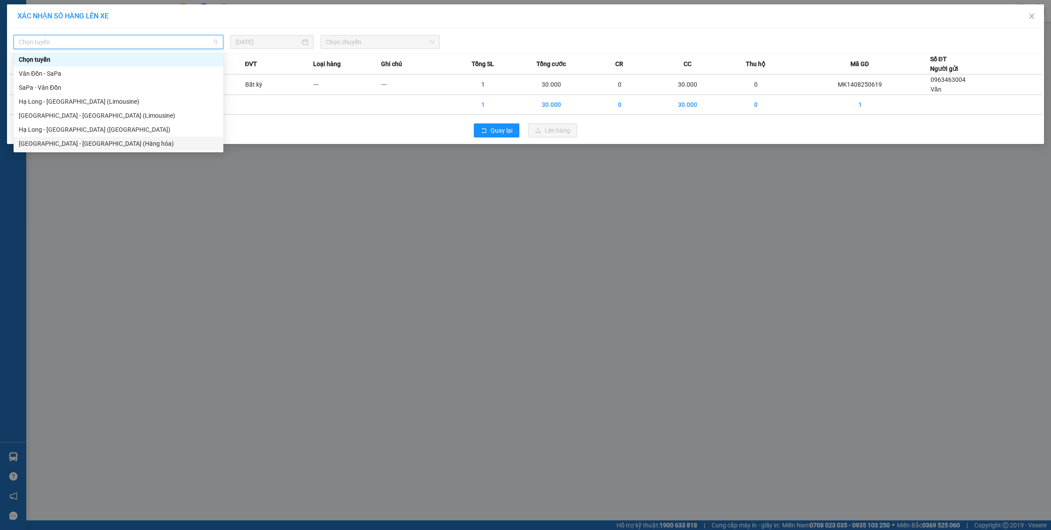
click at [91, 142] on div "[GEOGRAPHIC_DATA] - [GEOGRAPHIC_DATA] (Hàng hóa)" at bounding box center [118, 144] width 199 height 10
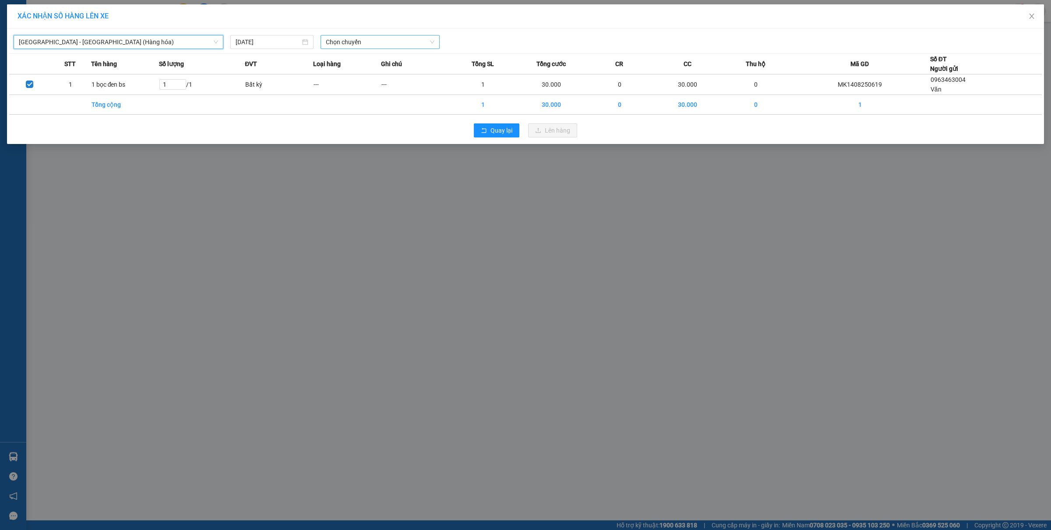
click at [349, 44] on span "Chọn chuyến" at bounding box center [380, 41] width 109 height 13
click at [358, 73] on div "10:00 - 14H-009.42" at bounding box center [360, 74] width 68 height 10
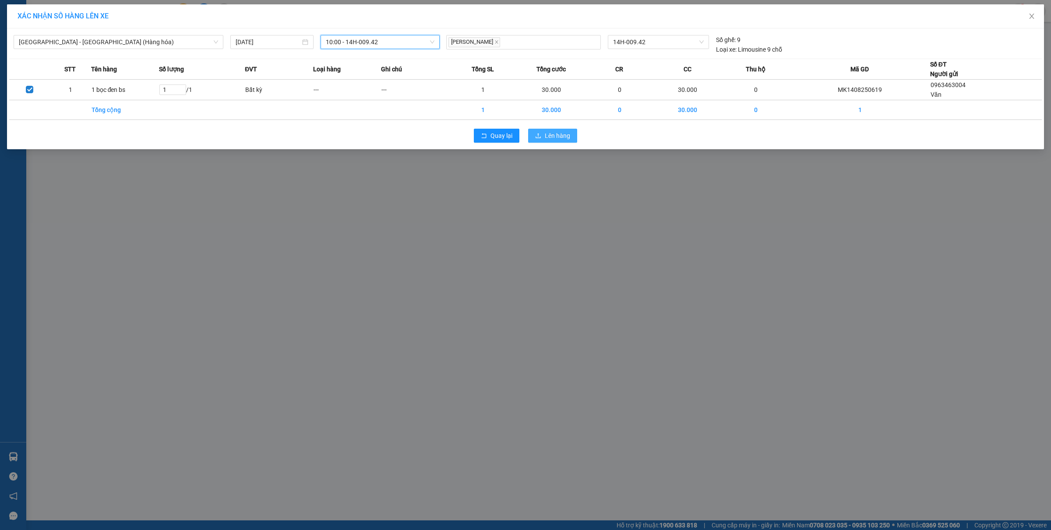
click at [559, 134] on span "Lên hàng" at bounding box center [557, 136] width 25 height 10
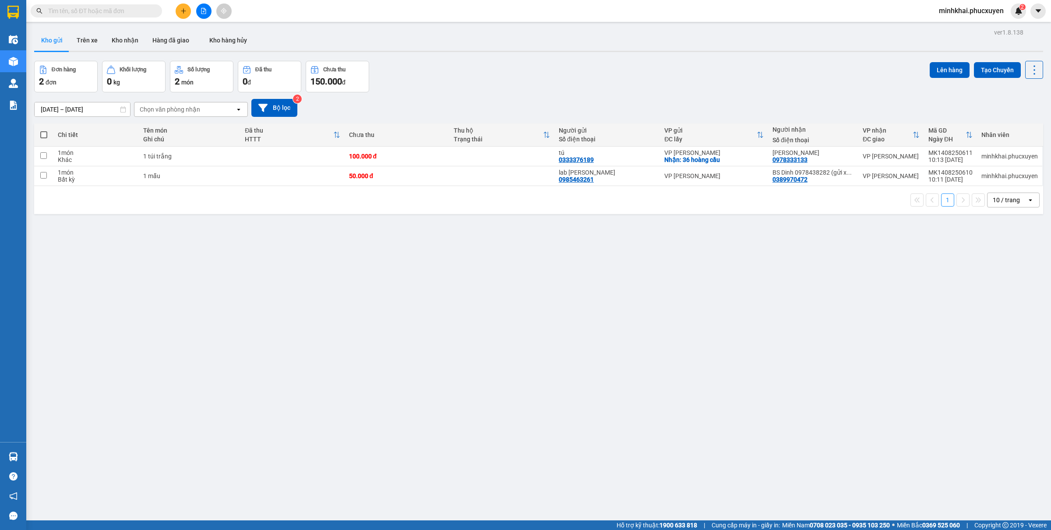
click at [77, 11] on input "text" at bounding box center [99, 11] width 103 height 10
paste input "0966190460"
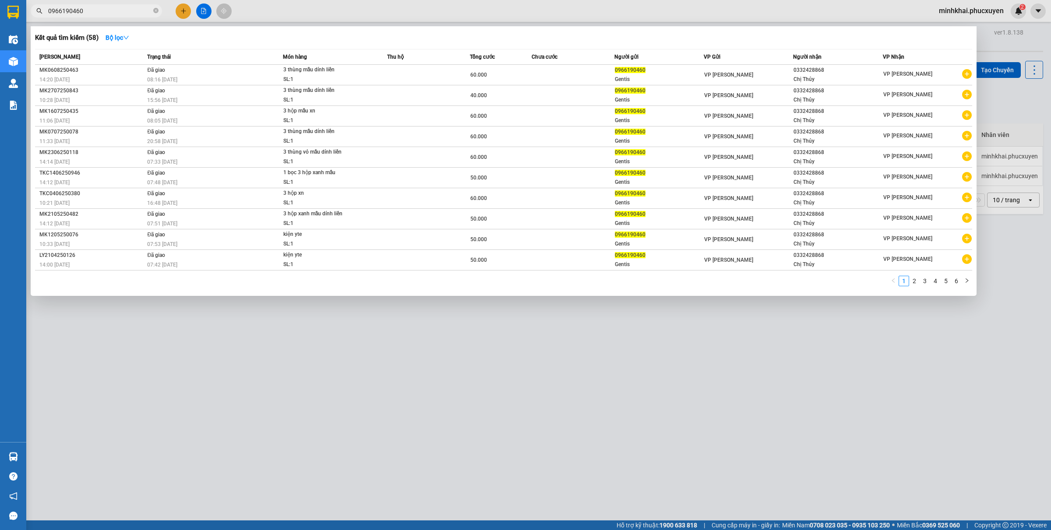
type input "0966190460"
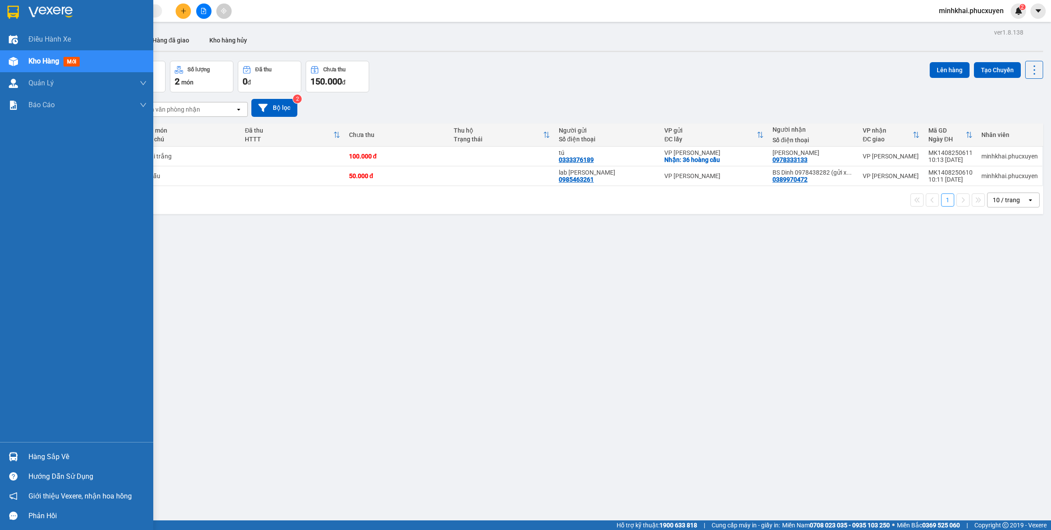
click at [0, 448] on div "Hàng sắp về" at bounding box center [76, 457] width 153 height 20
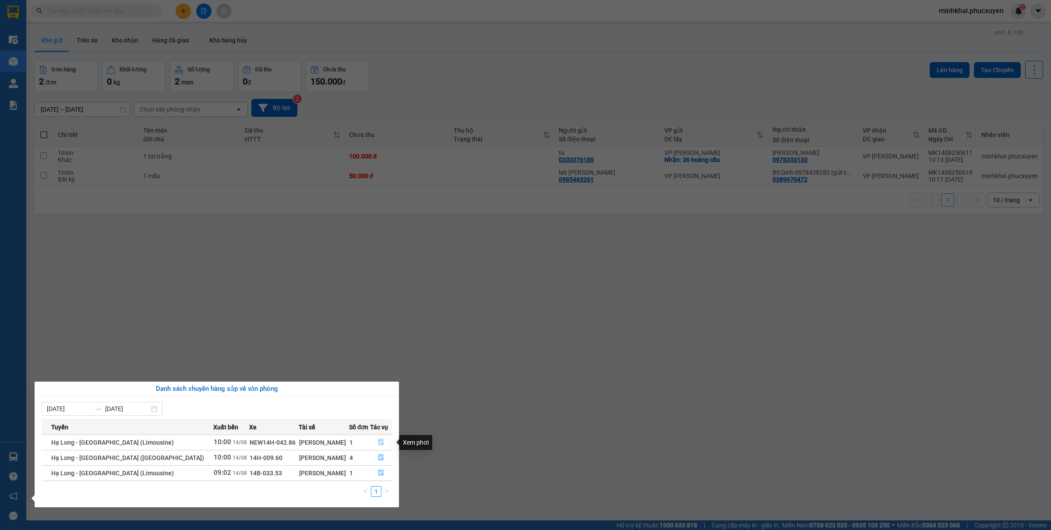
click at [378, 441] on icon "file-done" at bounding box center [381, 442] width 6 height 6
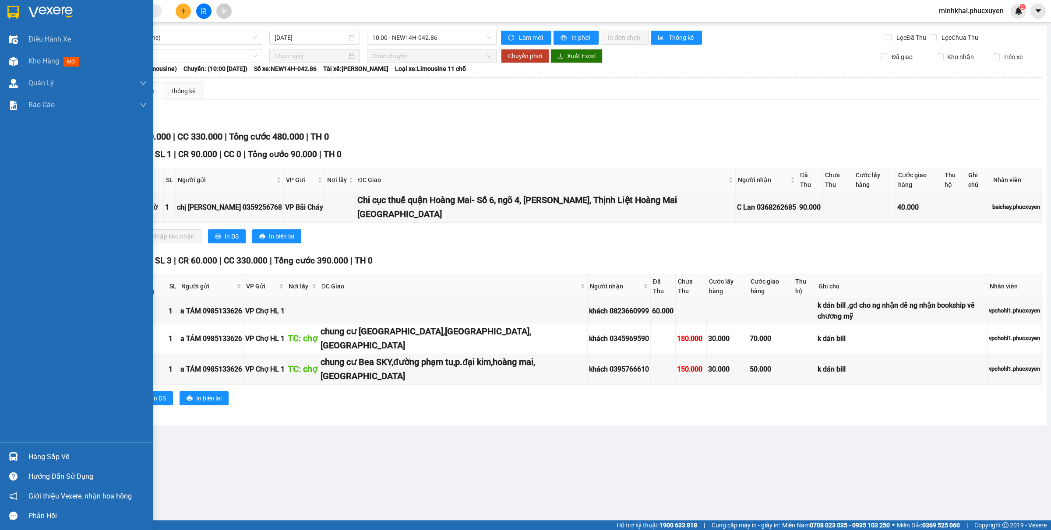
click at [18, 447] on div "Hàng sắp về" at bounding box center [76, 457] width 153 height 20
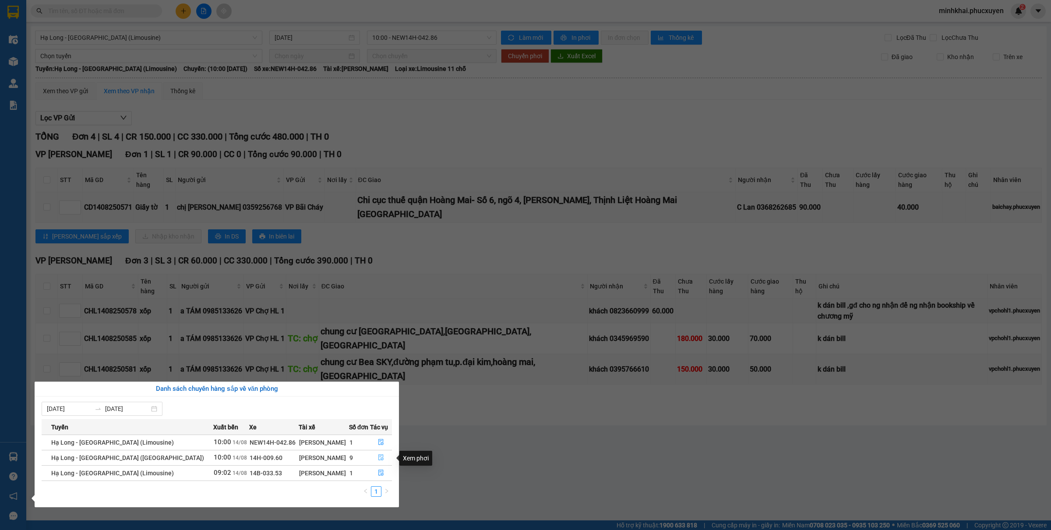
click at [378, 457] on icon "file-done" at bounding box center [380, 457] width 5 height 6
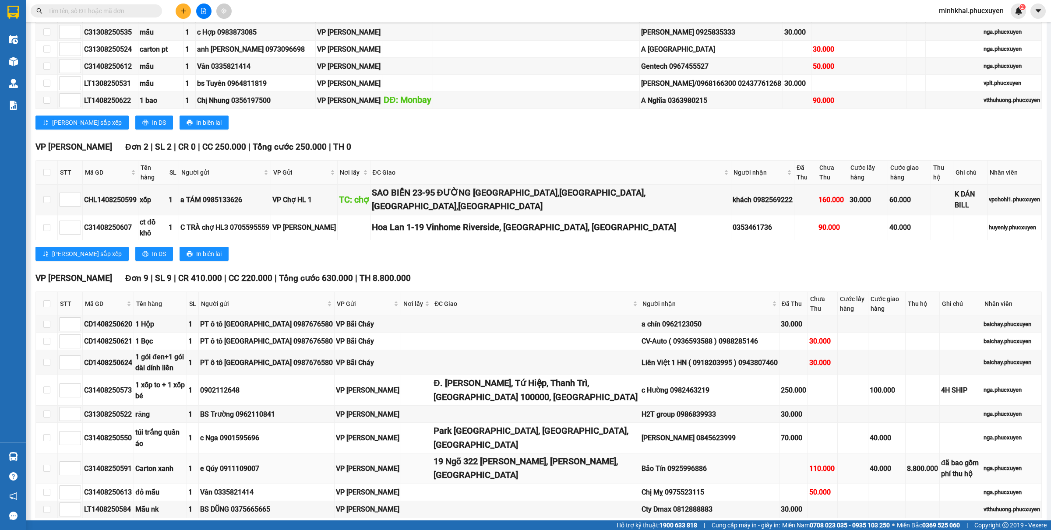
scroll to position [573, 0]
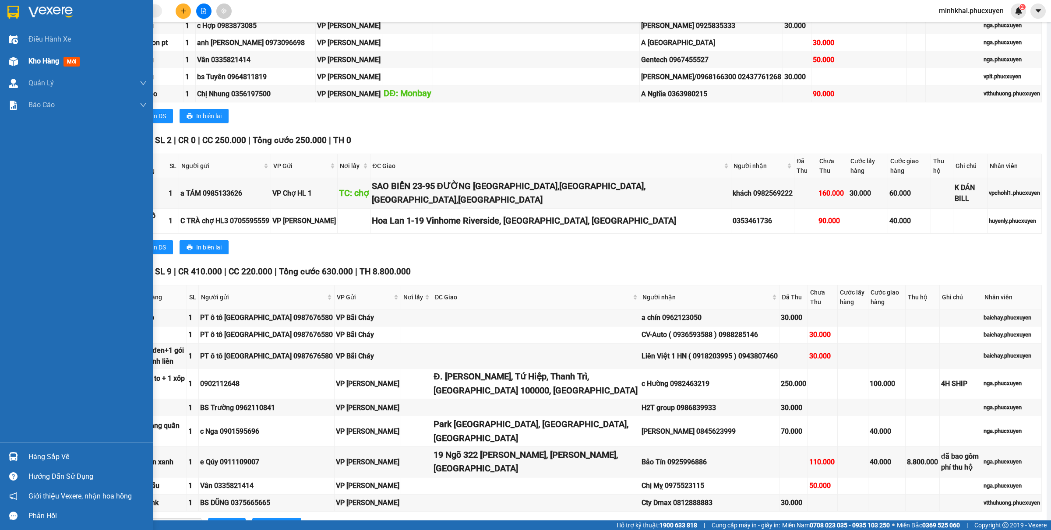
click at [21, 57] on div "Kho hàng mới" at bounding box center [76, 61] width 153 height 22
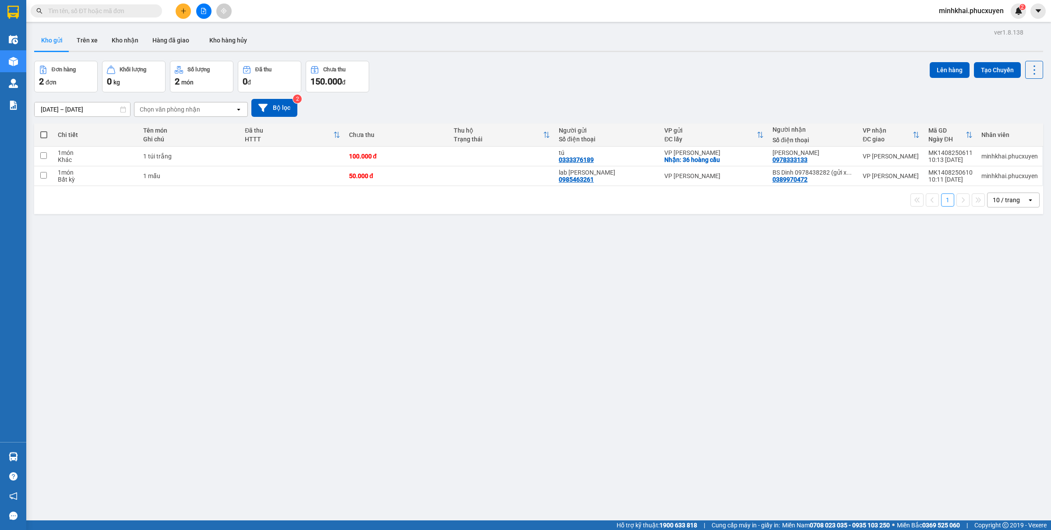
click at [42, 137] on span at bounding box center [43, 134] width 7 height 7
click at [44, 130] on input "checkbox" at bounding box center [44, 130] width 0 height 0
checkbox input "true"
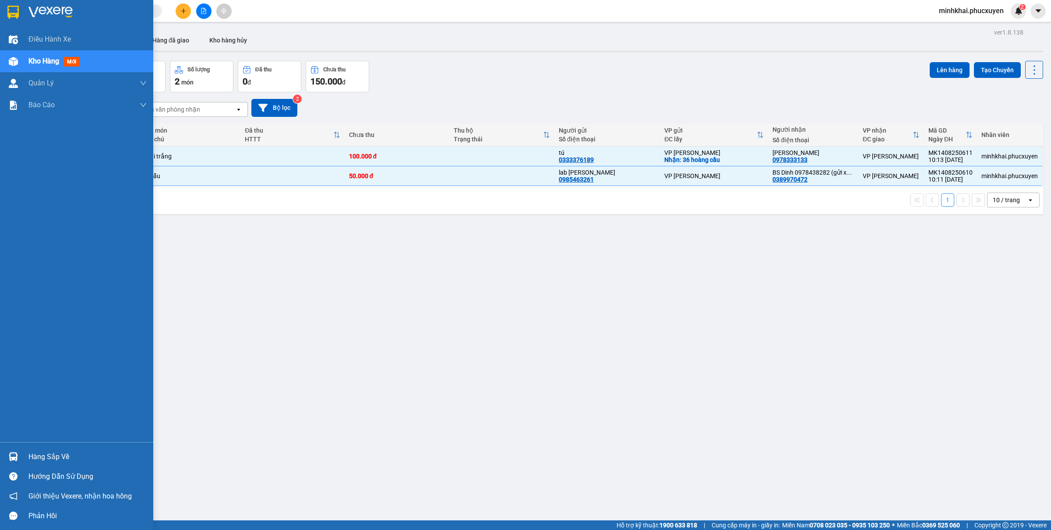
click at [36, 460] on div "Hàng sắp về" at bounding box center [87, 456] width 118 height 13
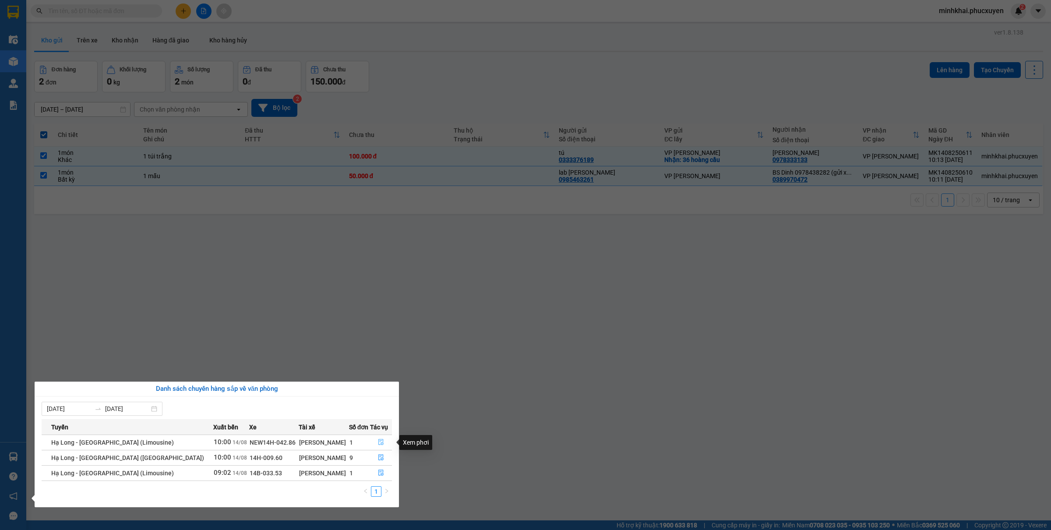
click at [381, 443] on icon "file-done" at bounding box center [381, 442] width 6 height 6
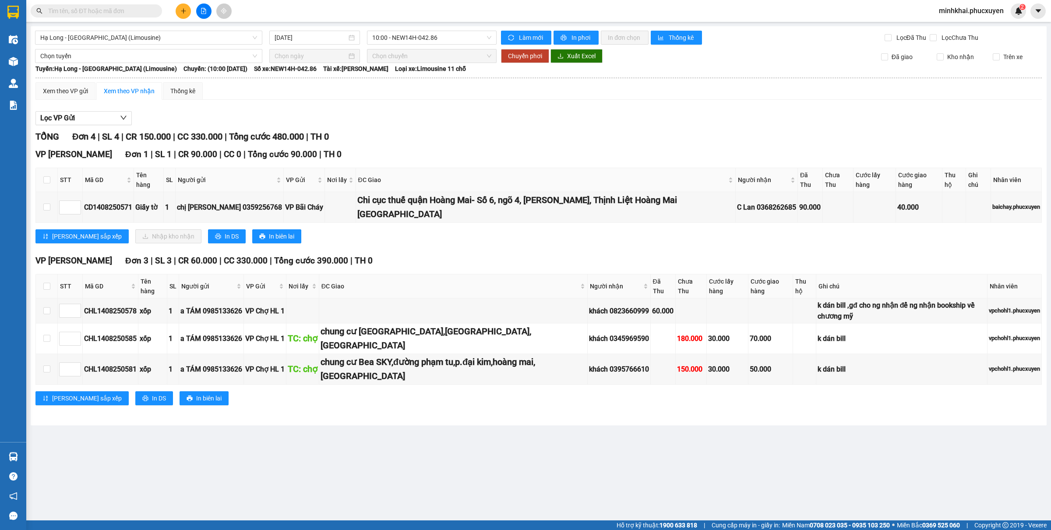
click at [182, 13] on icon "plus" at bounding box center [183, 11] width 6 height 6
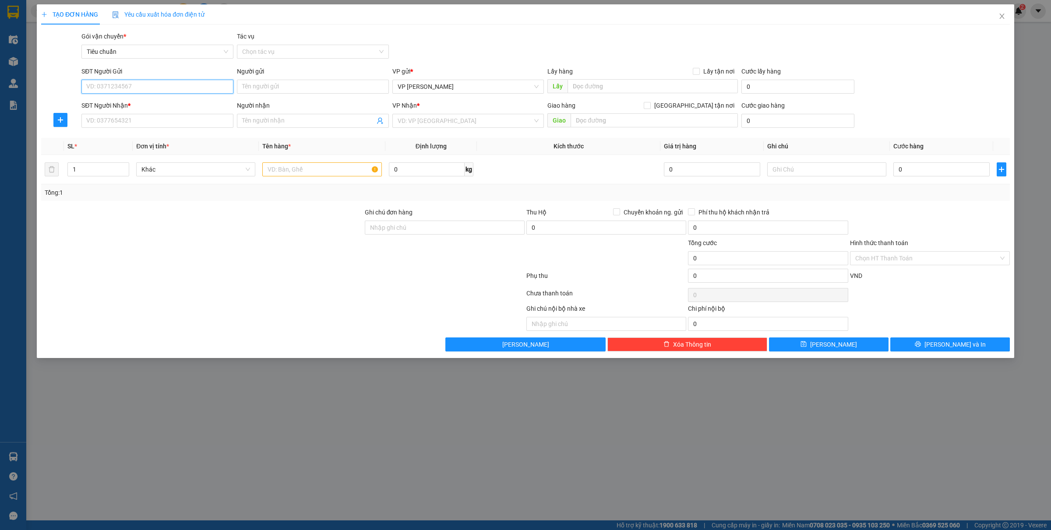
click at [119, 86] on input "SĐT Người Gửi" at bounding box center [157, 87] width 152 height 14
click at [143, 101] on div "0966190460 - Gentis" at bounding box center [157, 104] width 141 height 10
type input "0966190460"
type input "Gentis"
type input "0966190460"
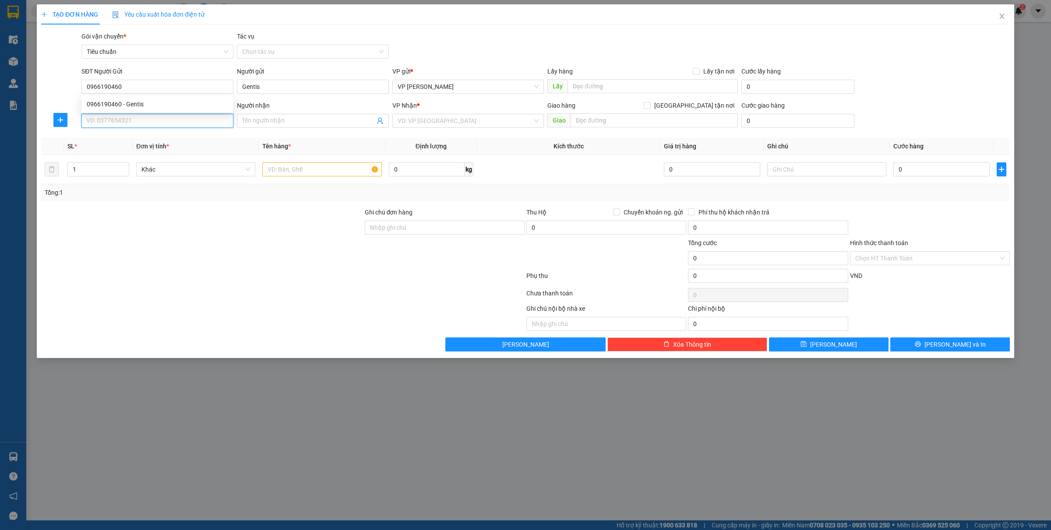
click at [144, 117] on input "SĐT Người Nhận *" at bounding box center [157, 121] width 152 height 14
click at [150, 139] on div "0332428868 - Chị Thủy" at bounding box center [157, 139] width 141 height 10
type input "0332428868"
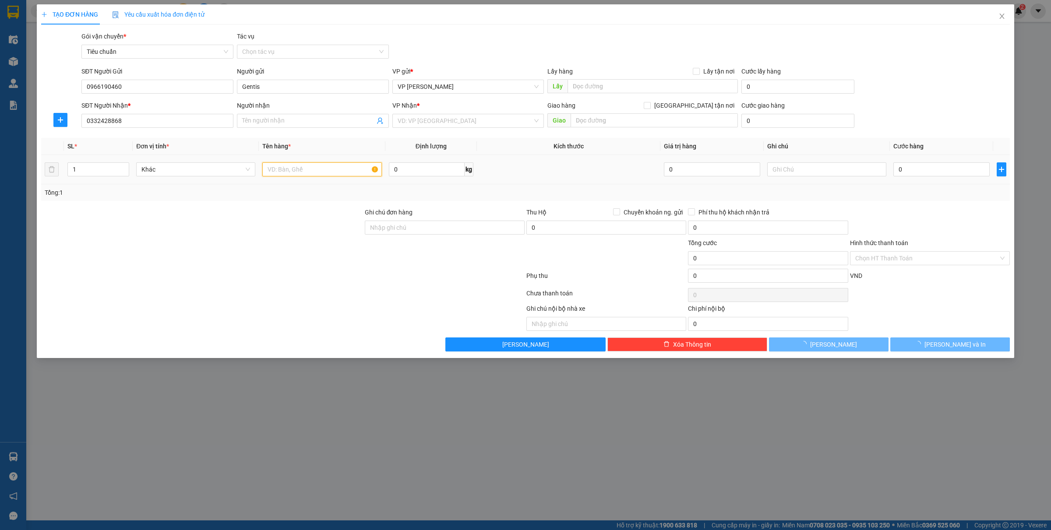
click at [312, 173] on input "text" at bounding box center [321, 169] width 119 height 14
type input "Chị Thủy"
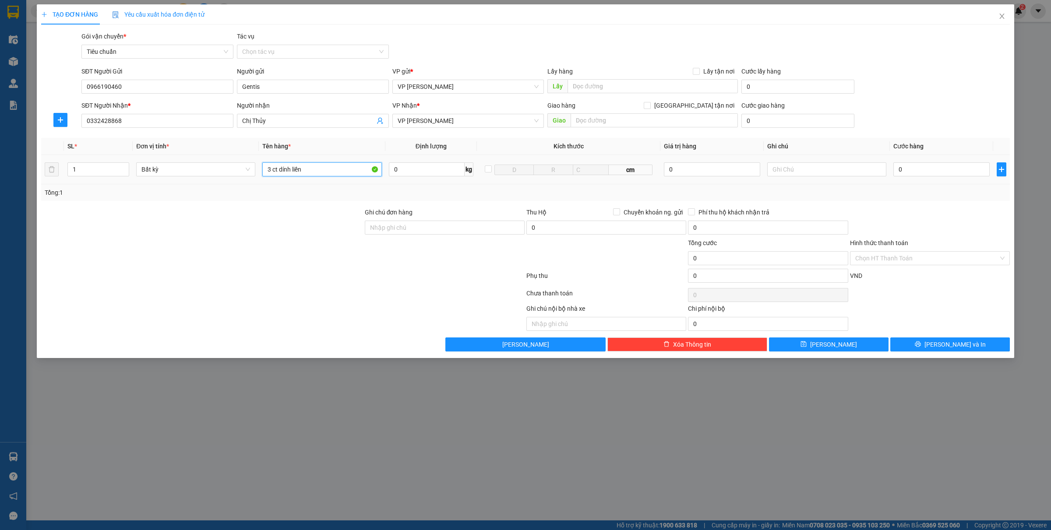
type input "3 ct dính liền"
click at [912, 162] on div "0" at bounding box center [941, 170] width 96 height 18
click at [913, 167] on input "0" at bounding box center [941, 169] width 96 height 14
type input "6"
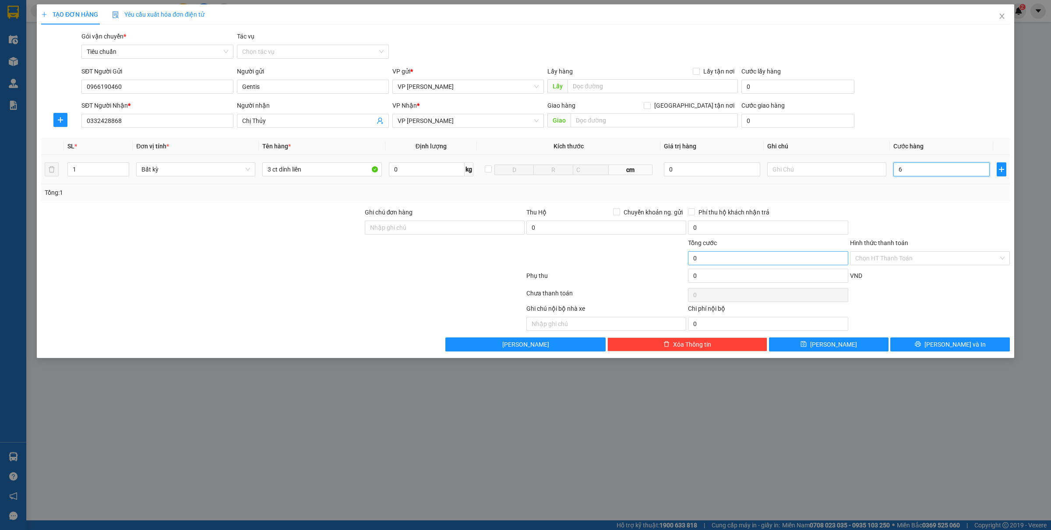
type input "6"
type input "60"
type input "600"
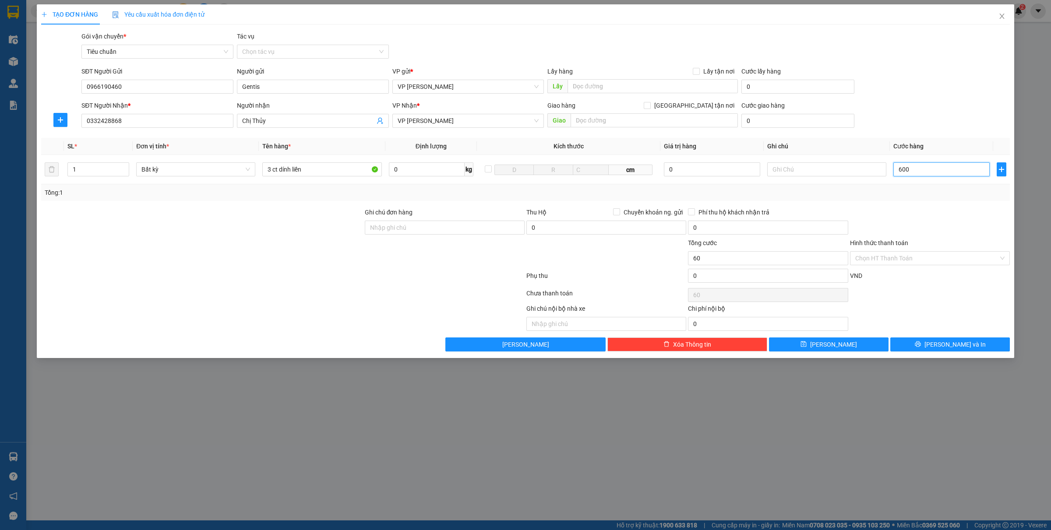
type input "600"
type input "6.000"
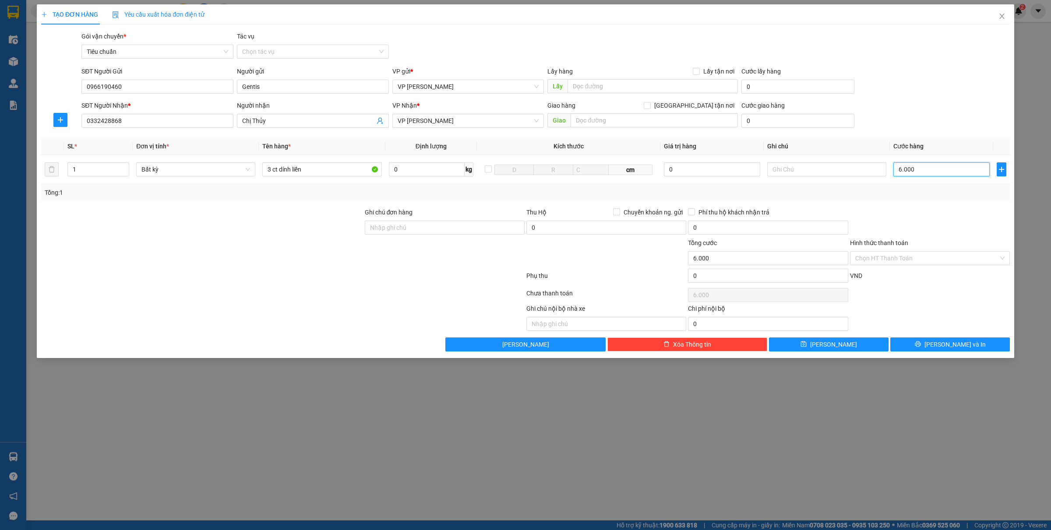
type input "60.000"
click at [126, 86] on input "0966190460" at bounding box center [157, 87] width 152 height 14
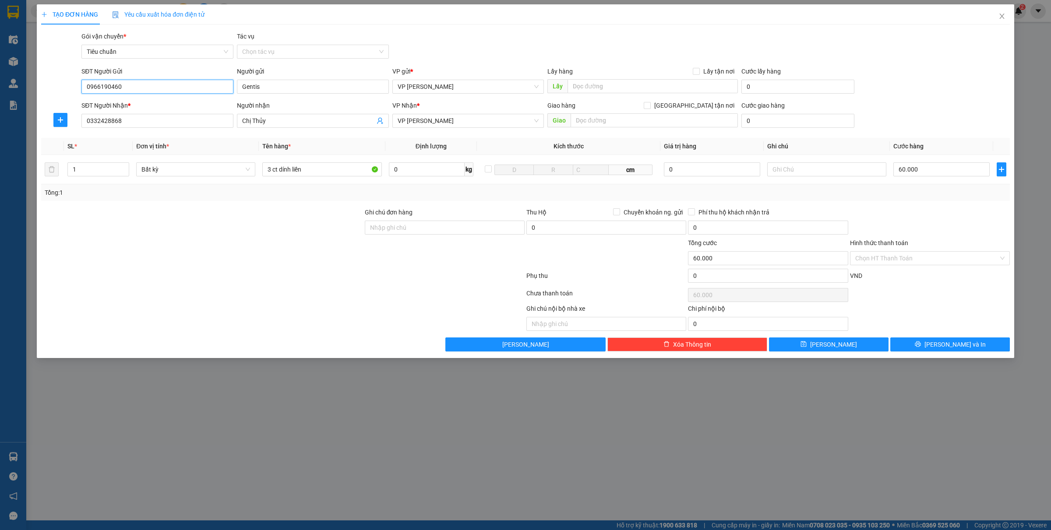
click at [126, 86] on input "0966190460" at bounding box center [157, 87] width 152 height 14
click at [906, 264] on input "Hình thức thanh toán" at bounding box center [926, 258] width 143 height 13
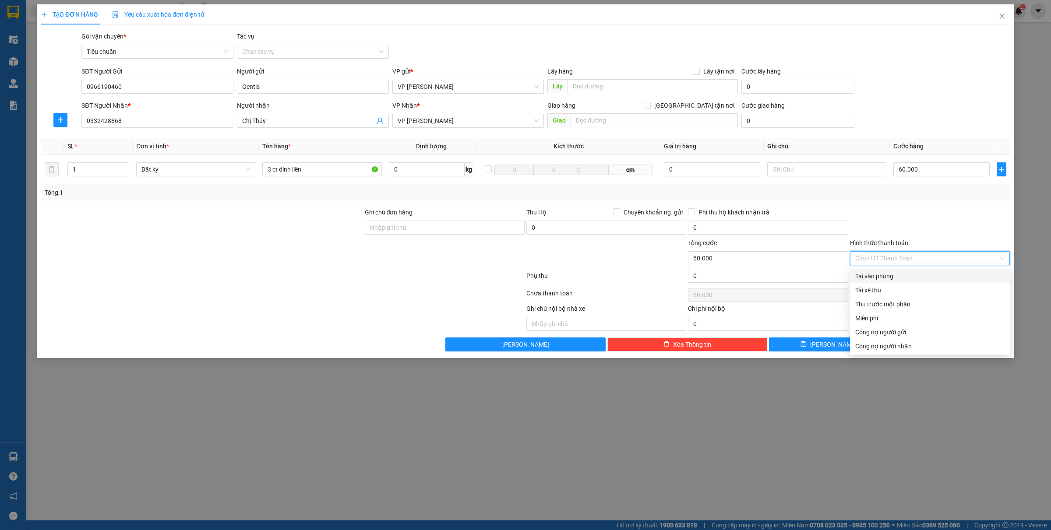
click at [883, 277] on div "Tại văn phòng" at bounding box center [929, 276] width 149 height 10
type input "0"
click at [948, 340] on button "[PERSON_NAME] và In" at bounding box center [949, 344] width 119 height 14
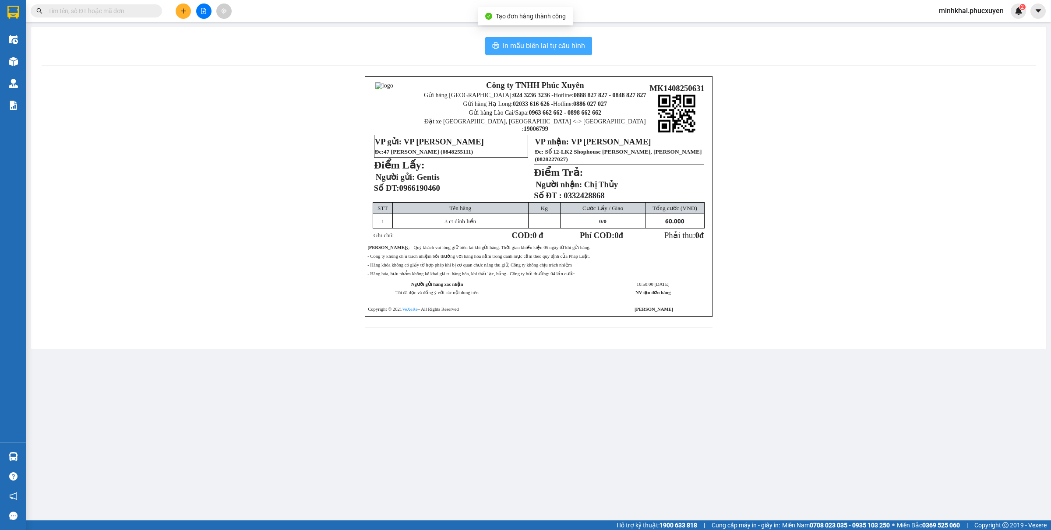
click at [540, 40] on button "In mẫu biên lai tự cấu hình" at bounding box center [538, 46] width 107 height 18
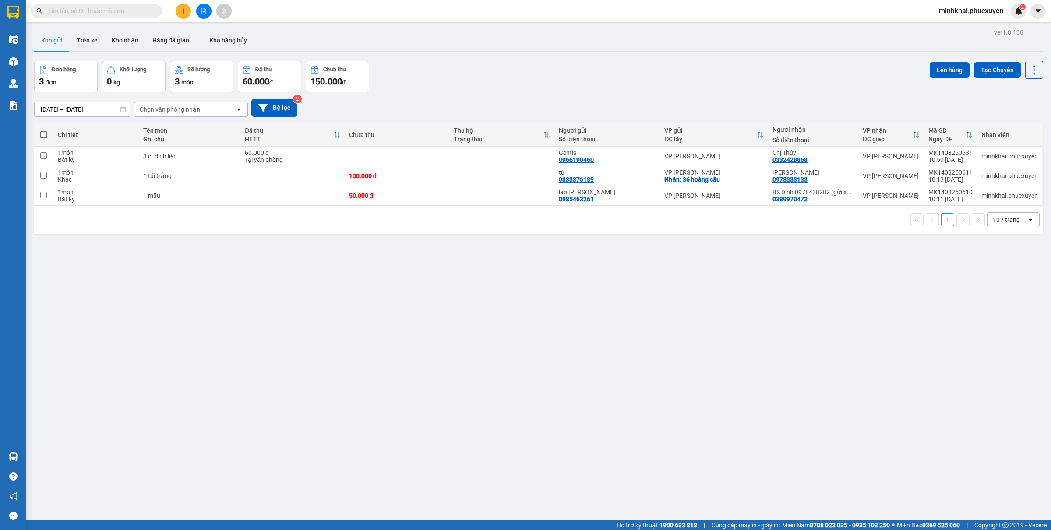
click at [887, 422] on div "ver 1.8.138 Kho gửi Trên xe Kho nhận Hàng đã giao Kho hàng hủy Đơn hàng 3 đơn K…" at bounding box center [539, 291] width 1016 height 530
click at [184, 12] on icon "plus" at bounding box center [183, 11] width 6 height 6
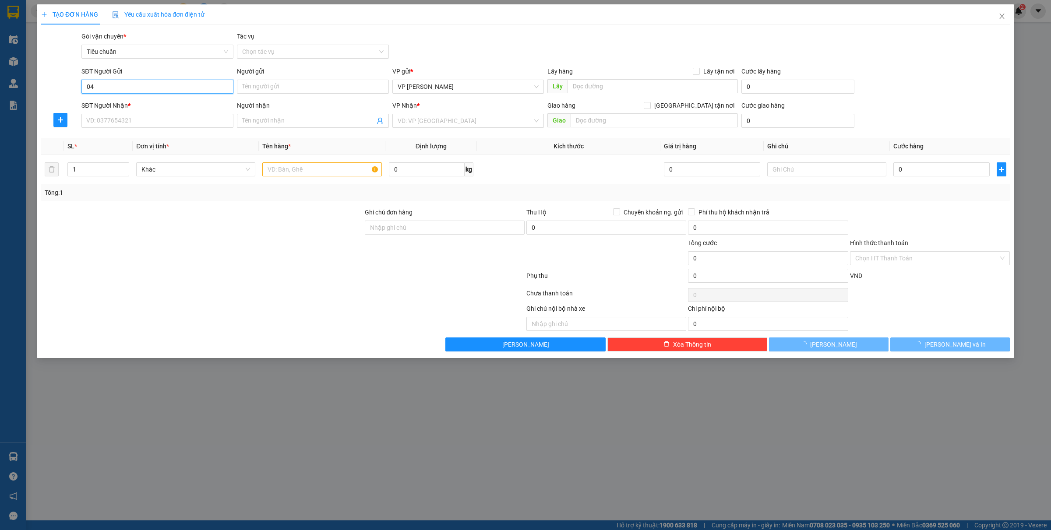
type input "0"
type input "0915688983"
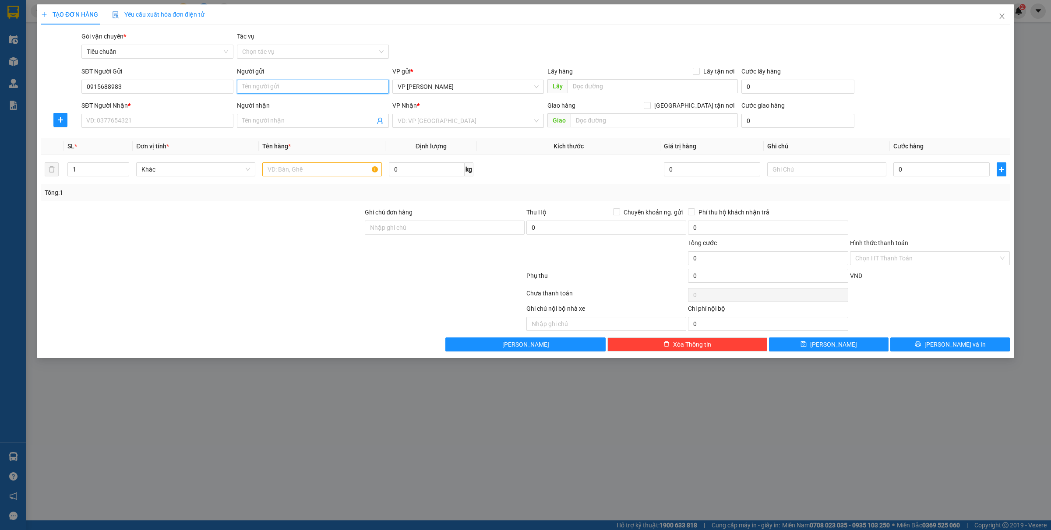
click at [265, 86] on input "Người gửi" at bounding box center [313, 87] width 152 height 14
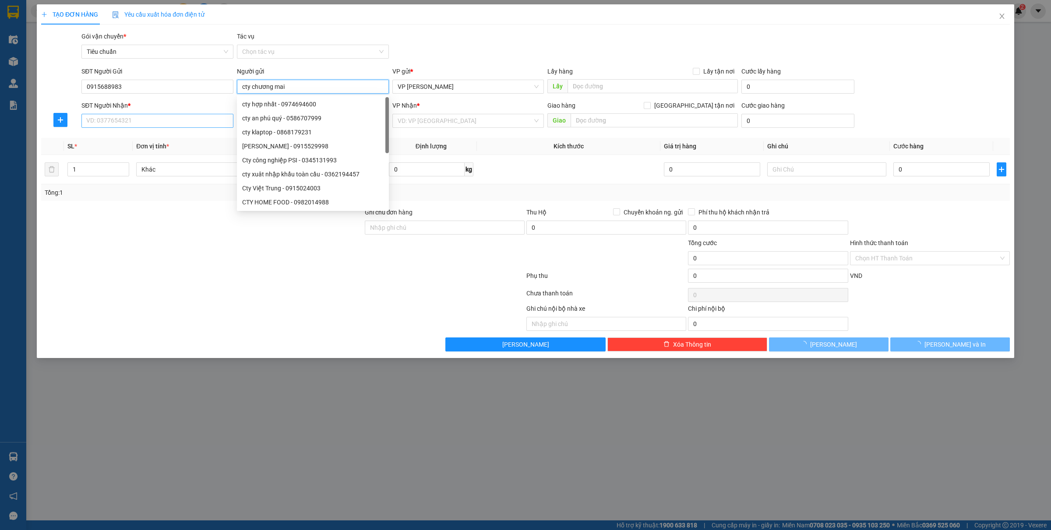
type input "cty chương mai"
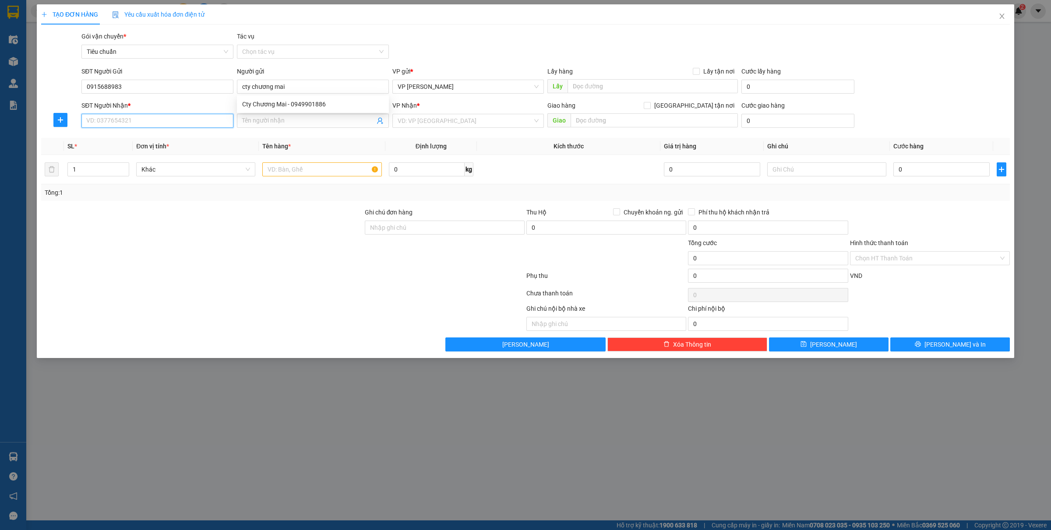
drag, startPoint x: 150, startPoint y: 114, endPoint x: 141, endPoint y: 118, distance: 10.2
click at [147, 115] on input "SĐT Người Nhận *" at bounding box center [157, 121] width 152 height 14
type input "0986267593"
click at [271, 120] on input "Người nhận" at bounding box center [308, 121] width 133 height 10
click at [262, 119] on input "ms mesli" at bounding box center [308, 121] width 133 height 10
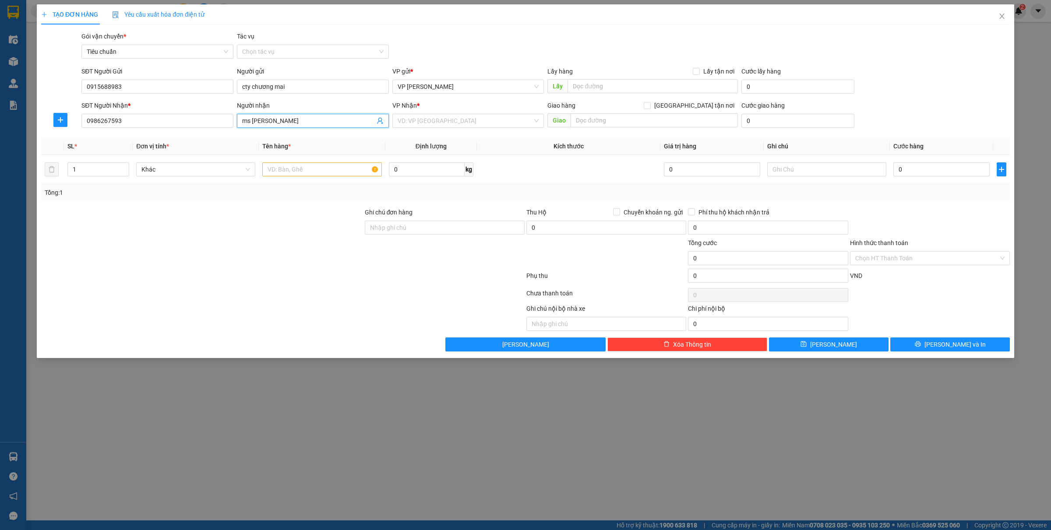
click at [272, 121] on input "ms meli" at bounding box center [308, 121] width 133 height 10
type input "ms melissa"
click at [427, 118] on input "search" at bounding box center [464, 120] width 135 height 13
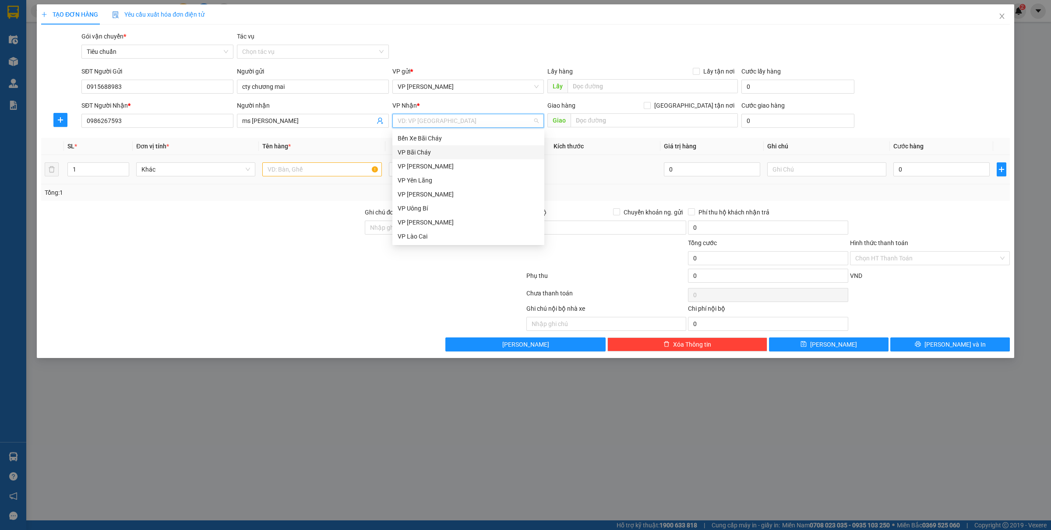
drag, startPoint x: 442, startPoint y: 149, endPoint x: 298, endPoint y: 170, distance: 145.5
click at [442, 149] on div "VP Bãi Cháy" at bounding box center [467, 153] width 141 height 10
click at [287, 171] on input "text" at bounding box center [321, 169] width 119 height 14
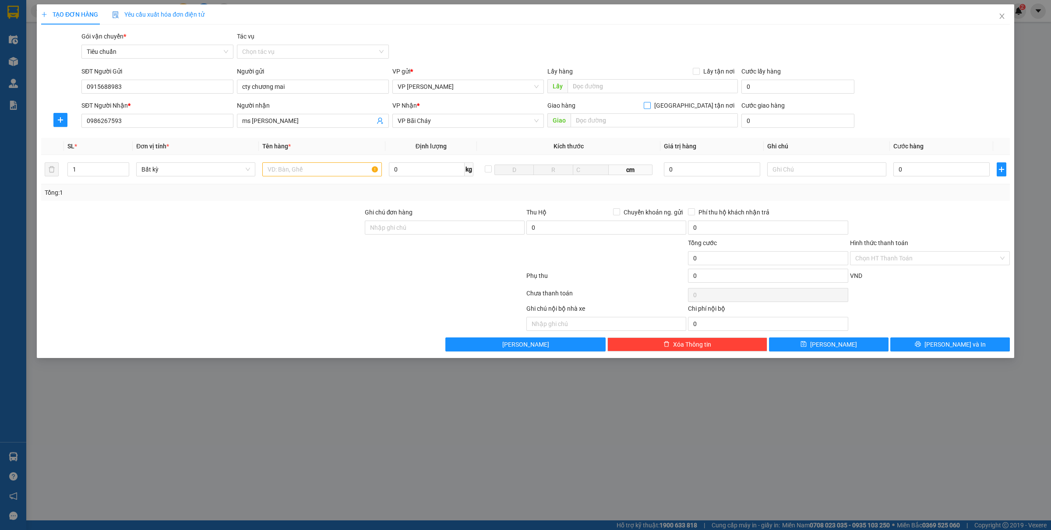
click at [650, 104] on span at bounding box center [646, 105] width 7 height 7
click at [650, 104] on input "[GEOGRAPHIC_DATA] tận nơi" at bounding box center [646, 105] width 6 height 6
checkbox input "true"
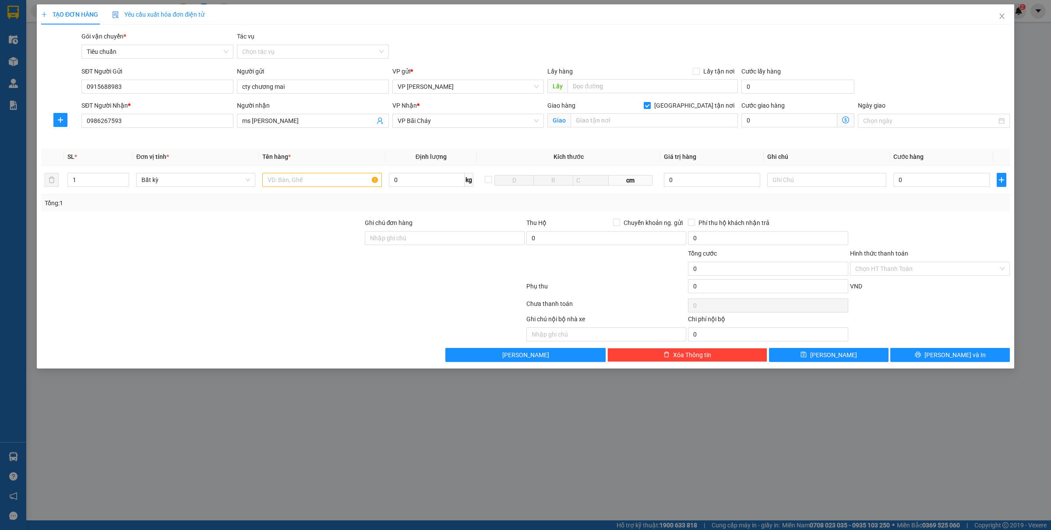
click at [597, 109] on div "Giao hàng Giao tận nơi" at bounding box center [642, 106] width 190 height 10
click at [926, 184] on input "0" at bounding box center [941, 180] width 96 height 14
type input "6"
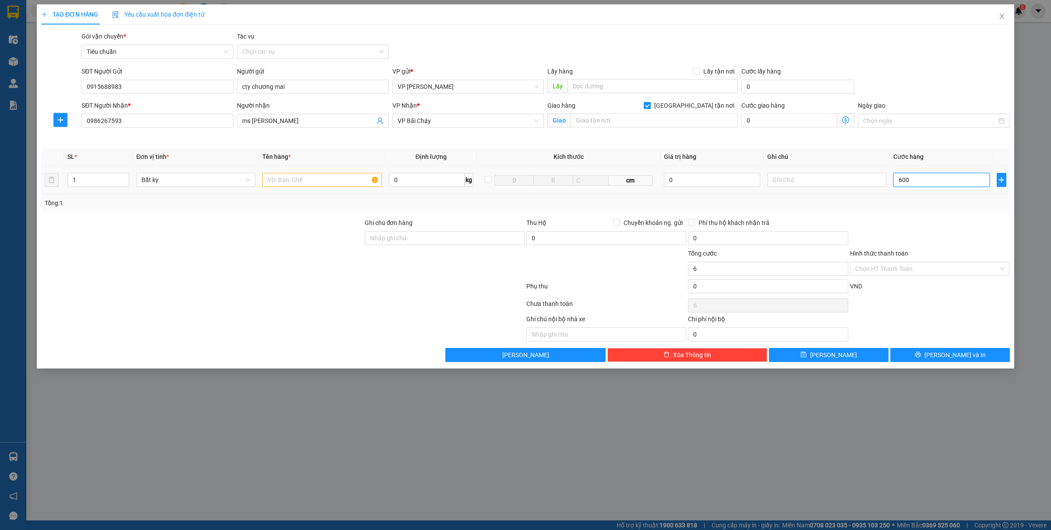
type input "6.000"
type input "60.000"
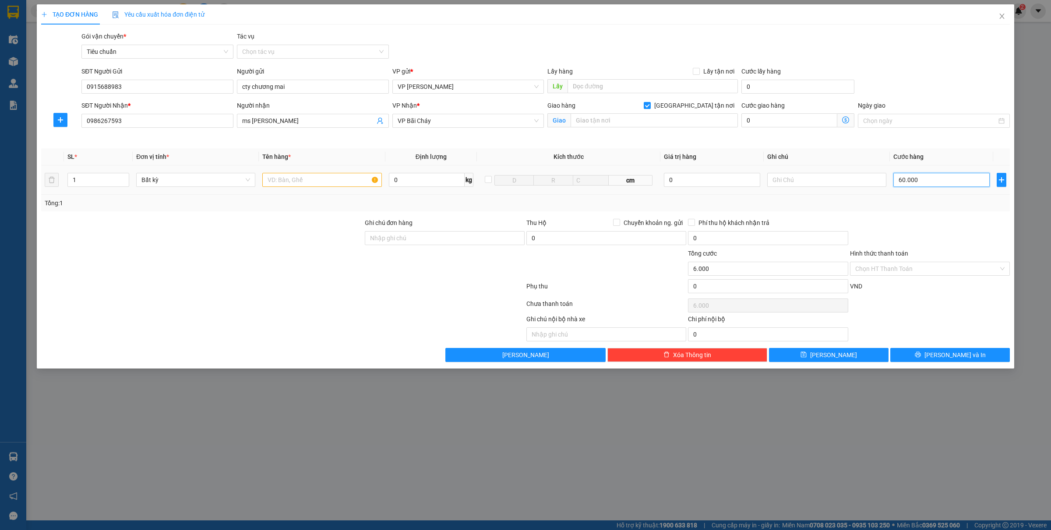
type input "60.000"
click at [611, 126] on input "text" at bounding box center [653, 120] width 167 height 14
type input "golden lotus villa"
click at [771, 118] on input "0" at bounding box center [789, 120] width 96 height 14
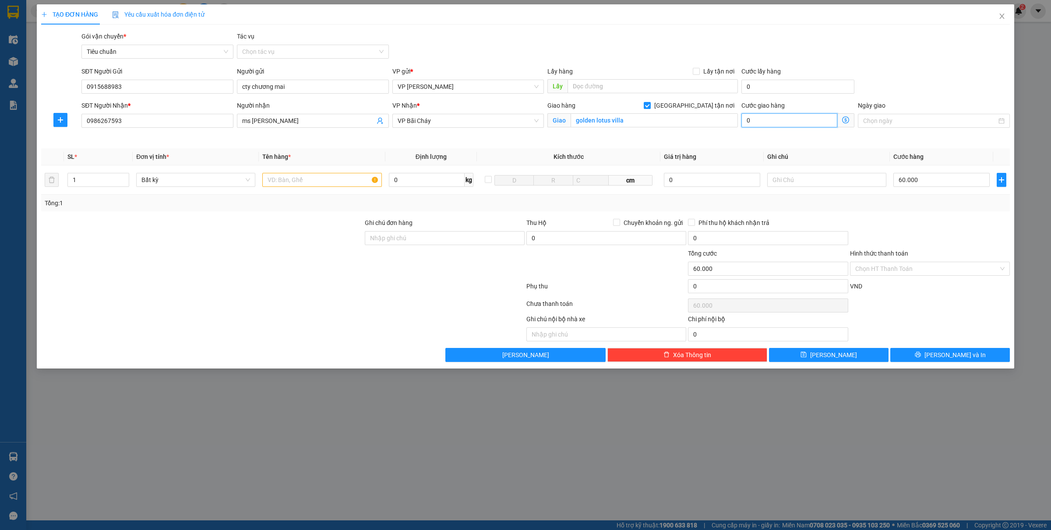
type input "6"
type input "60.006"
type input "60"
type input "60.060"
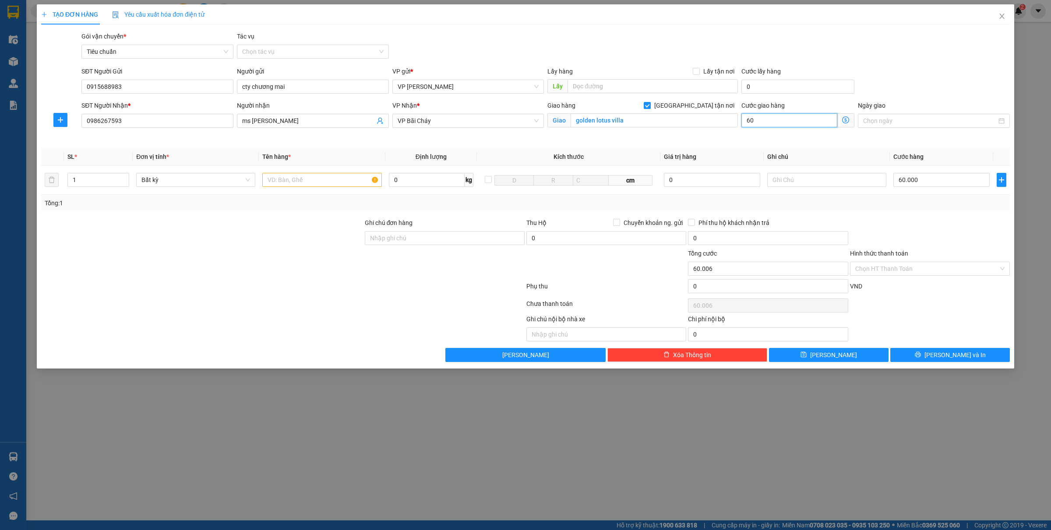
type input "60.060"
type input "600"
type input "60.600"
type input "6.000"
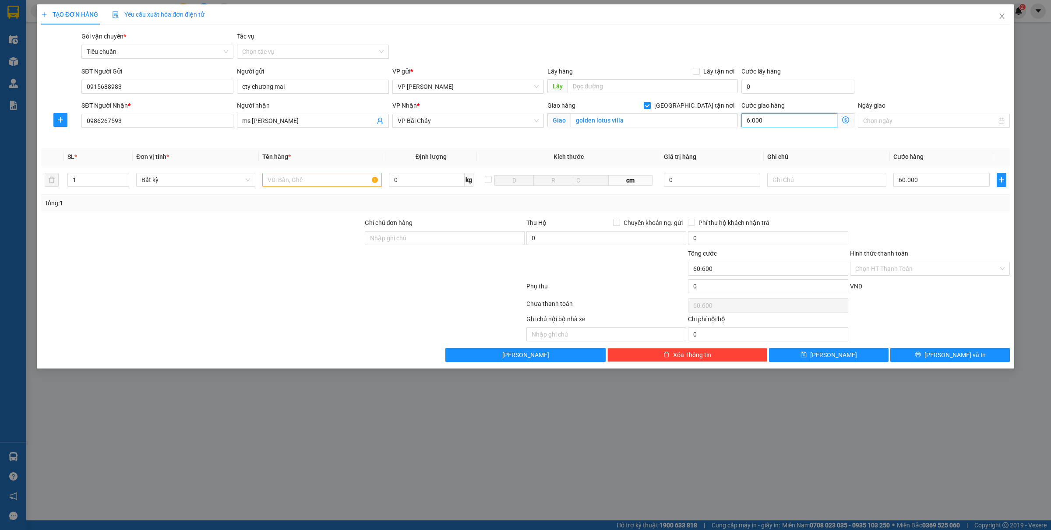
type input "66.000"
type input "60.000"
type input "120.000"
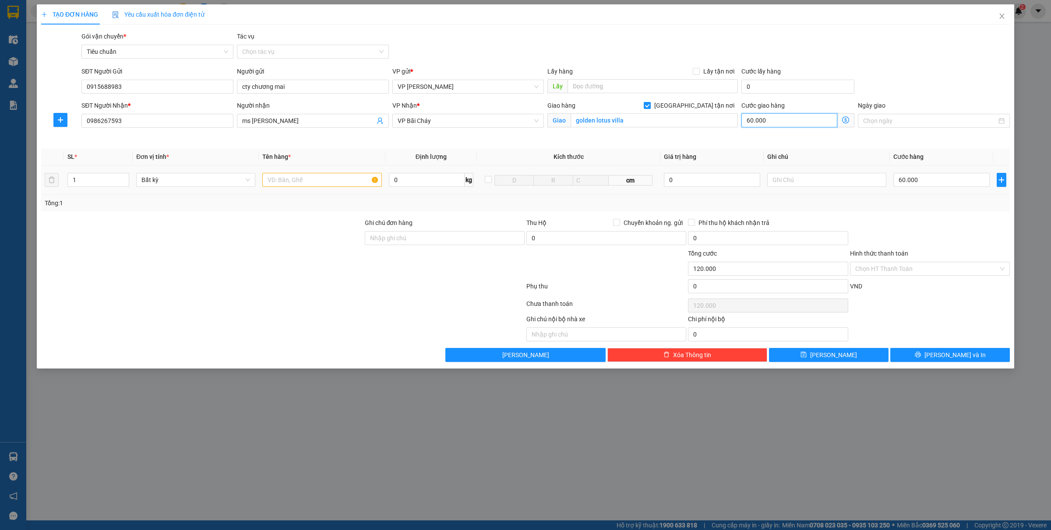
type input "60.000"
click at [294, 179] on input "text" at bounding box center [321, 180] width 119 height 14
type input "1 xốp đồ ăn"
click at [864, 274] on input "Hình thức thanh toán" at bounding box center [926, 268] width 143 height 13
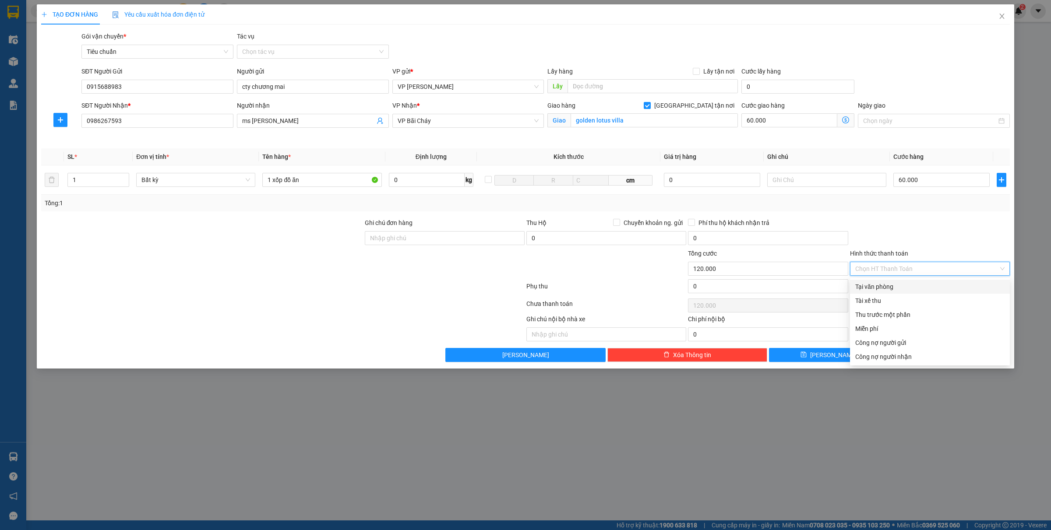
click at [881, 287] on div "Tại văn phòng" at bounding box center [929, 287] width 149 height 10
type input "0"
click at [904, 357] on button "[PERSON_NAME] và In" at bounding box center [949, 355] width 119 height 14
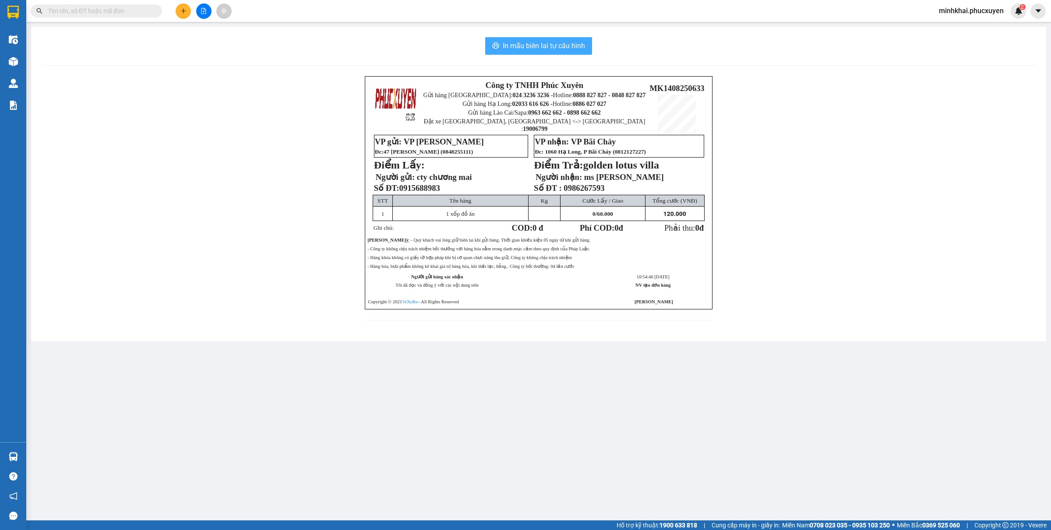
click at [557, 39] on button "In mẫu biên lai tự cấu hình" at bounding box center [538, 46] width 107 height 18
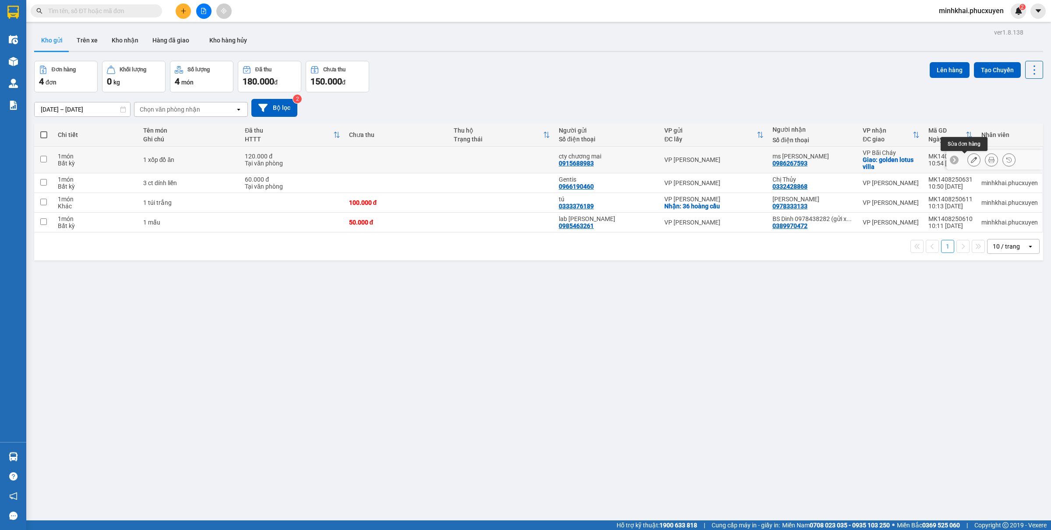
click at [970, 160] on icon at bounding box center [973, 160] width 6 height 6
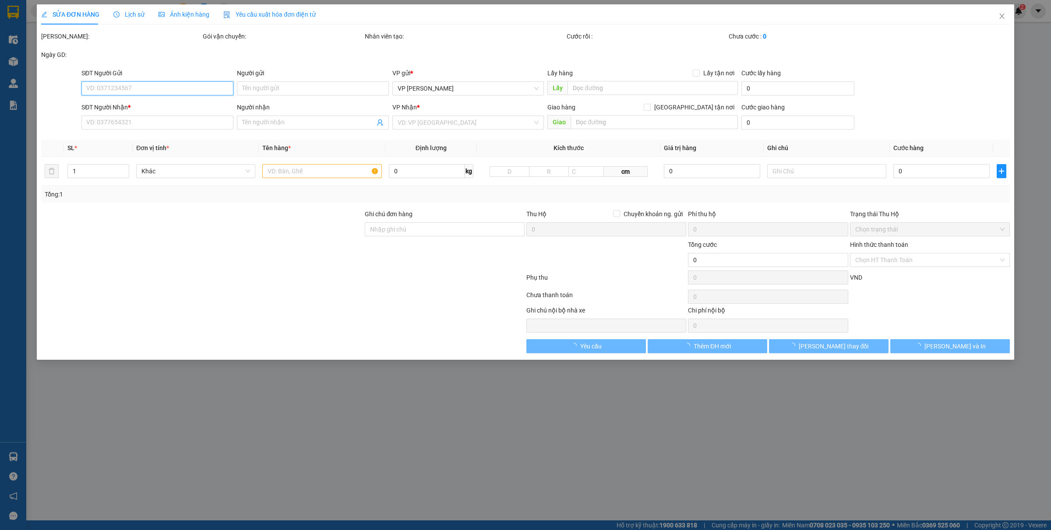
type input "0915688983"
type input "cty chương mai"
type input "0986267593"
type input "ms melissa"
checkbox input "true"
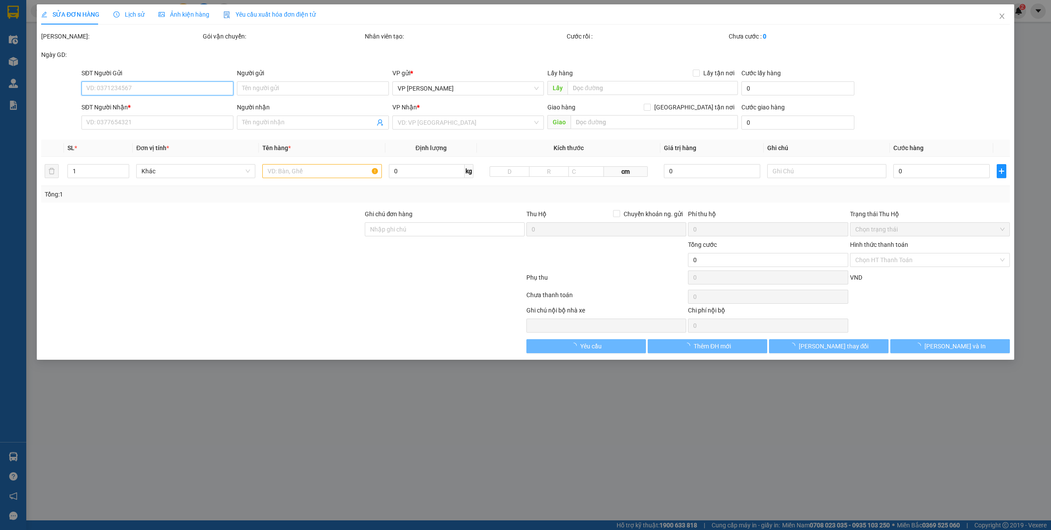
type input "golden lotus villa"
type input "120.000"
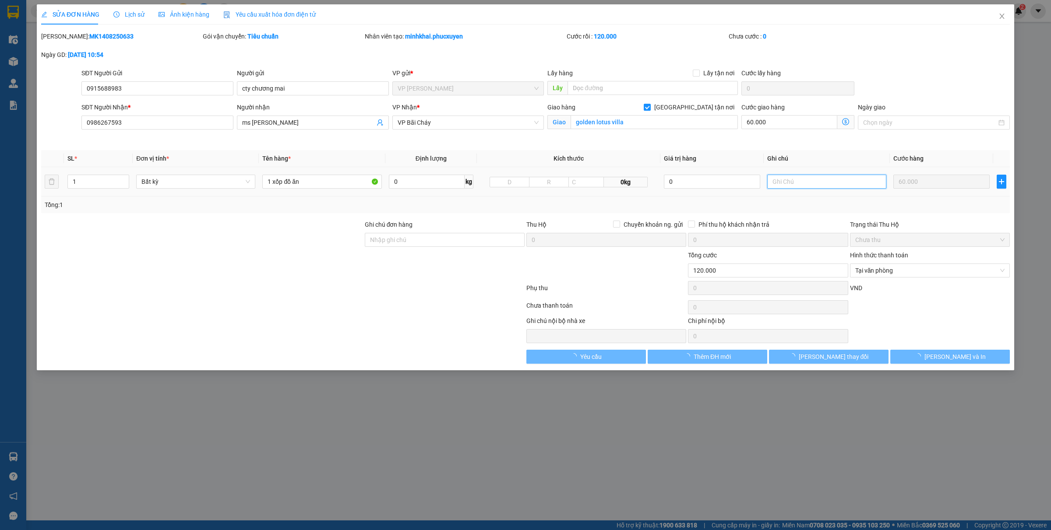
click at [782, 180] on input "text" at bounding box center [826, 182] width 119 height 14
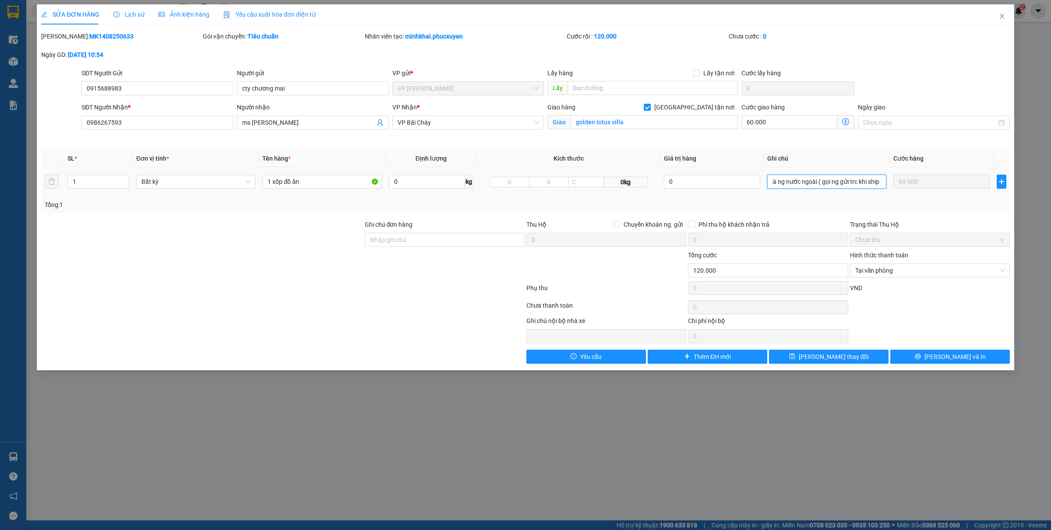
scroll to position [0, 28]
type input "kh nhận là ng nước ngoài ( gọi ng gửi trc khi ship )"
click at [824, 357] on span "[PERSON_NAME] thay đổi" at bounding box center [833, 357] width 70 height 10
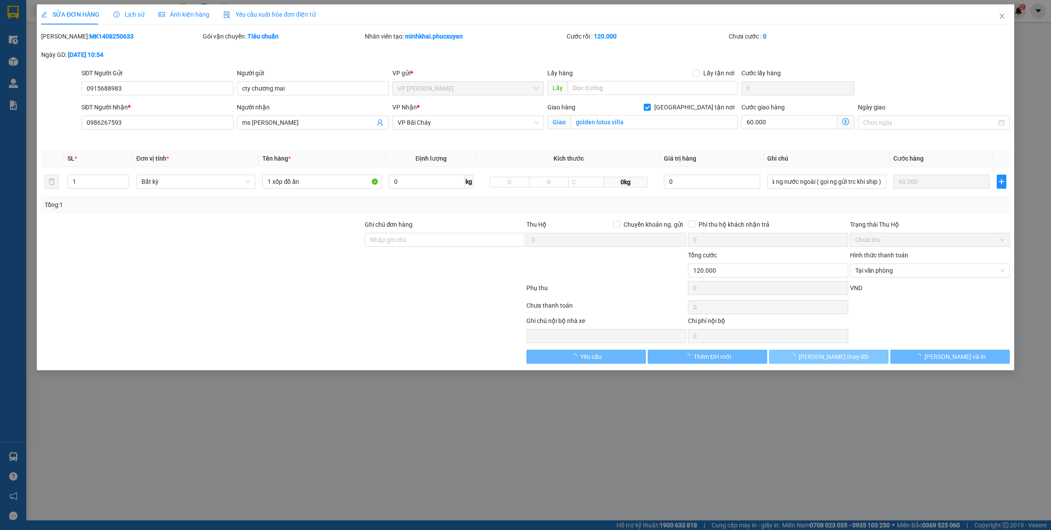
scroll to position [0, 0]
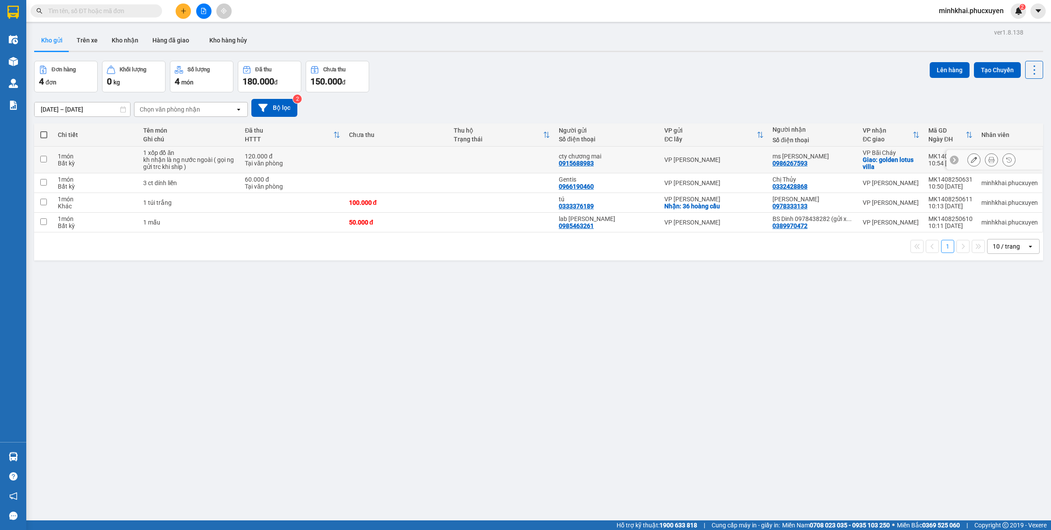
click at [41, 160] on input "checkbox" at bounding box center [43, 159] width 7 height 7
checkbox input "true"
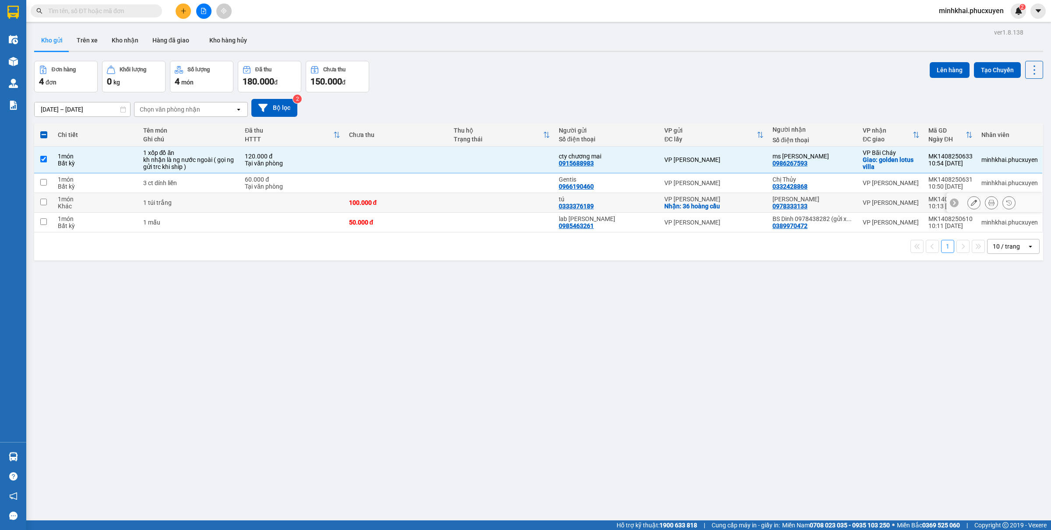
click at [42, 200] on input "checkbox" at bounding box center [43, 202] width 7 height 7
checkbox input "true"
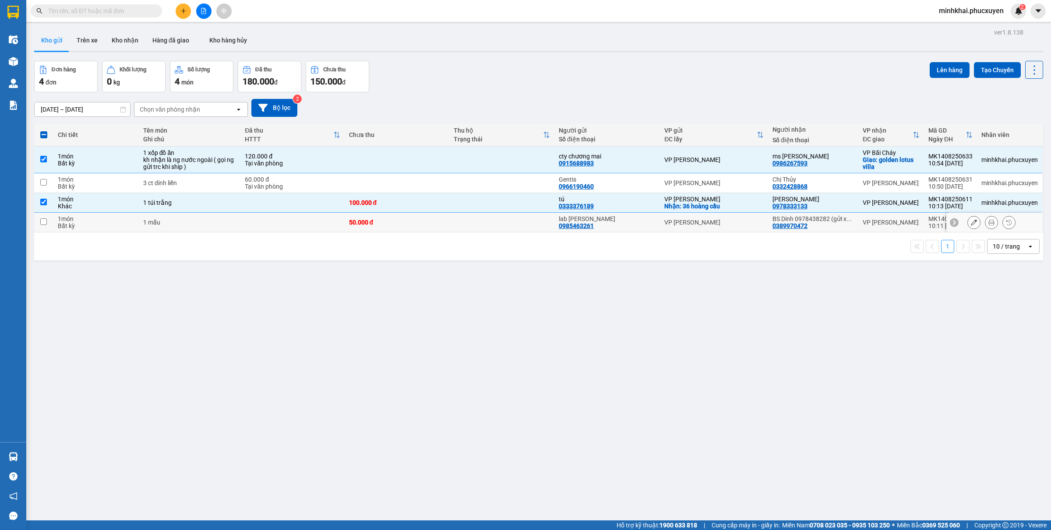
click at [40, 223] on input "checkbox" at bounding box center [43, 221] width 7 height 7
checkbox input "true"
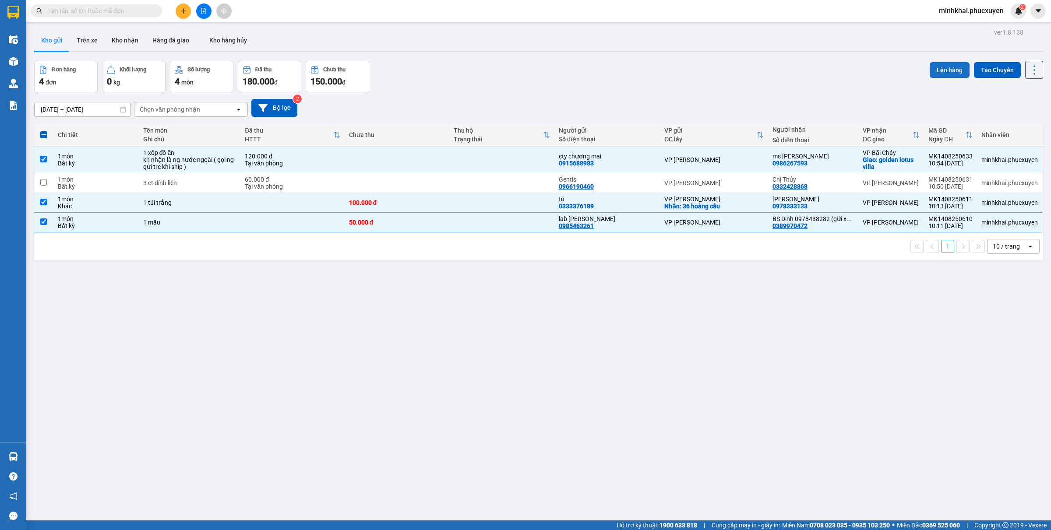
click at [940, 67] on button "Lên hàng" at bounding box center [949, 70] width 40 height 16
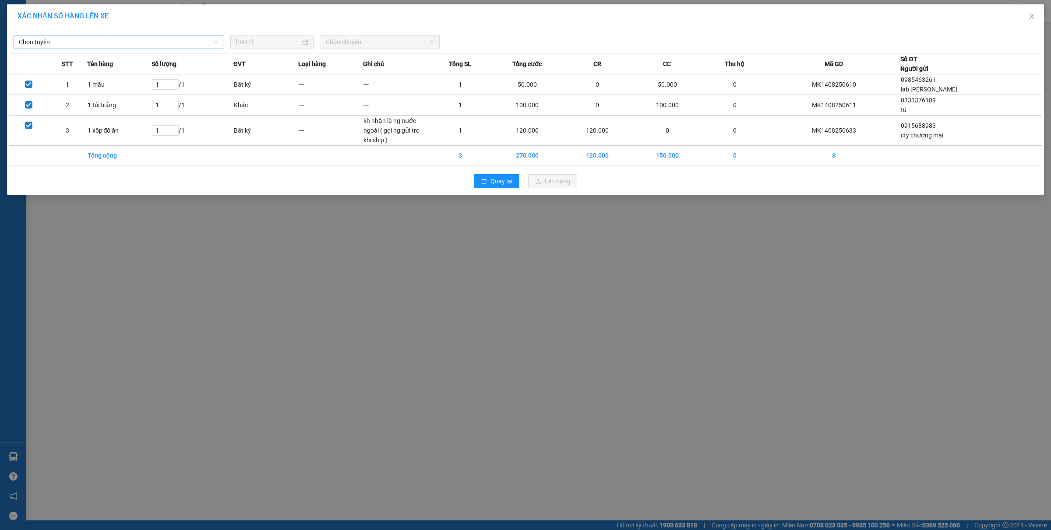
click at [88, 42] on span "Chọn tuyến" at bounding box center [118, 41] width 199 height 13
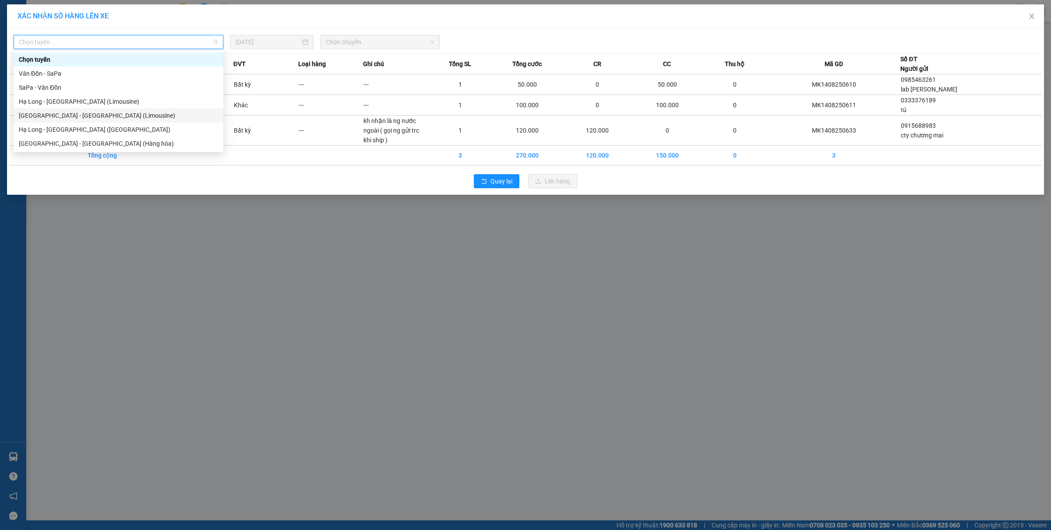
click at [73, 114] on div "[GEOGRAPHIC_DATA] - [GEOGRAPHIC_DATA] (Limousine)" at bounding box center [118, 116] width 199 height 10
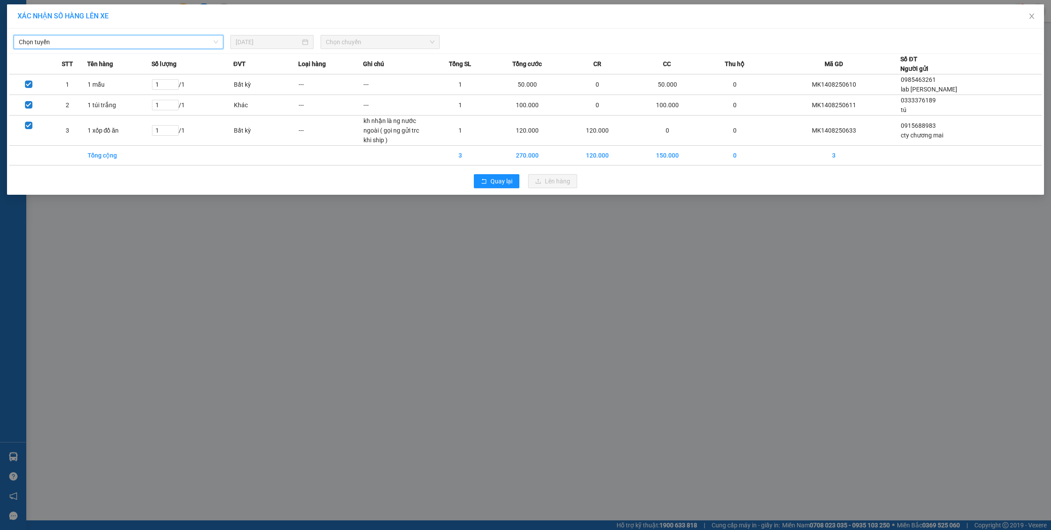
click at [351, 45] on span "Chọn chuyến" at bounding box center [380, 41] width 109 height 13
type input "3"
type input "355"
click at [365, 76] on div "12:01 - NEW14A-355.27" at bounding box center [360, 74] width 68 height 10
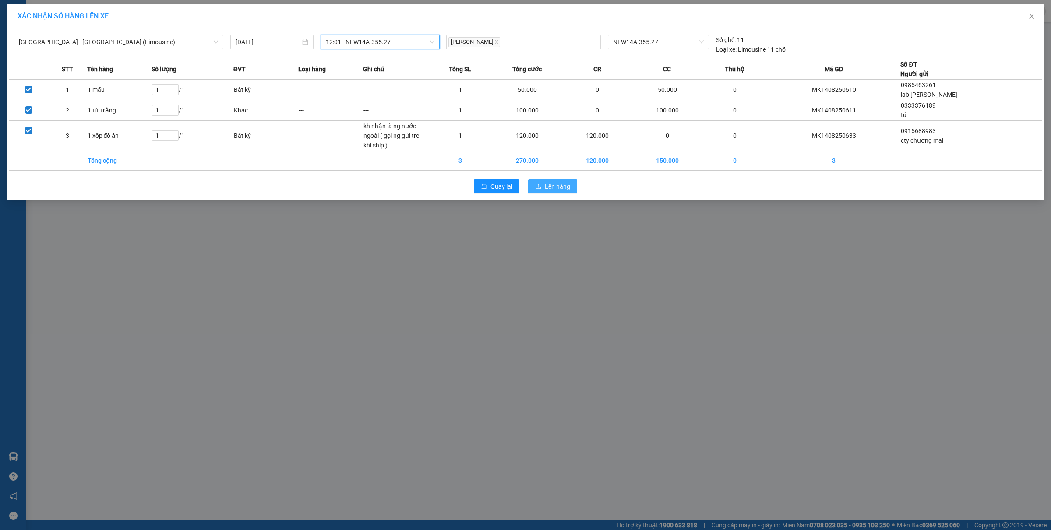
click at [550, 187] on span "Lên hàng" at bounding box center [557, 187] width 25 height 10
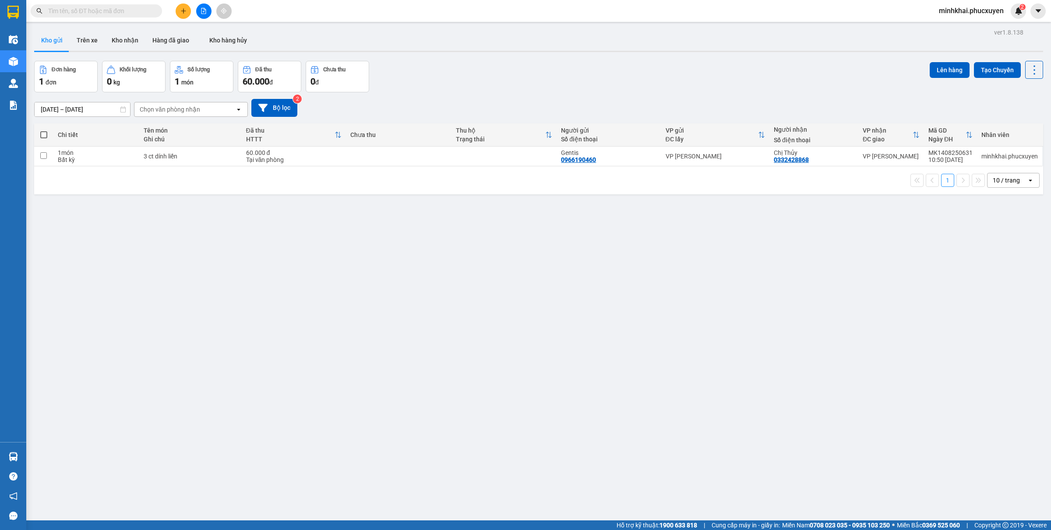
click at [203, 12] on icon "file-add" at bounding box center [203, 11] width 6 height 6
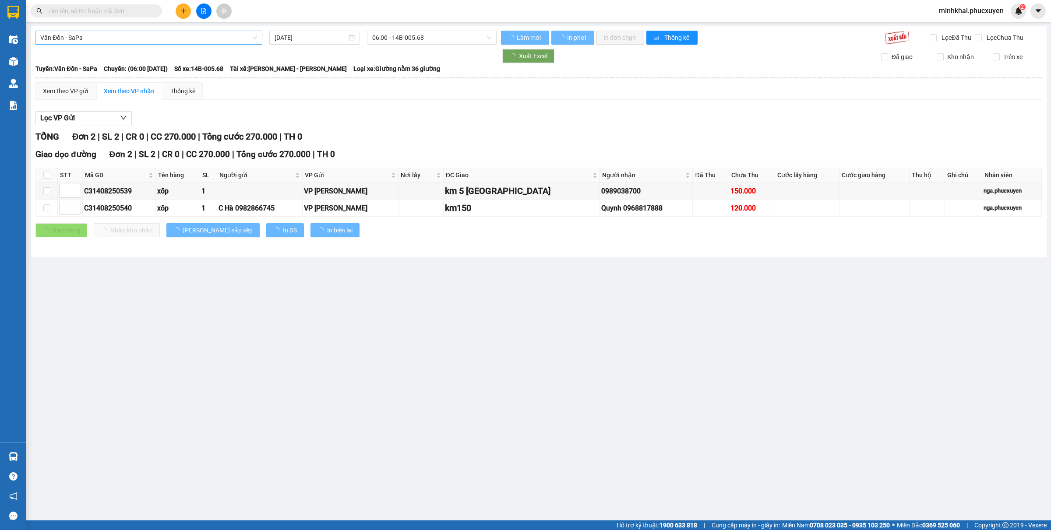
click at [101, 40] on span "Vân Đồn - SaPa" at bounding box center [148, 37] width 217 height 13
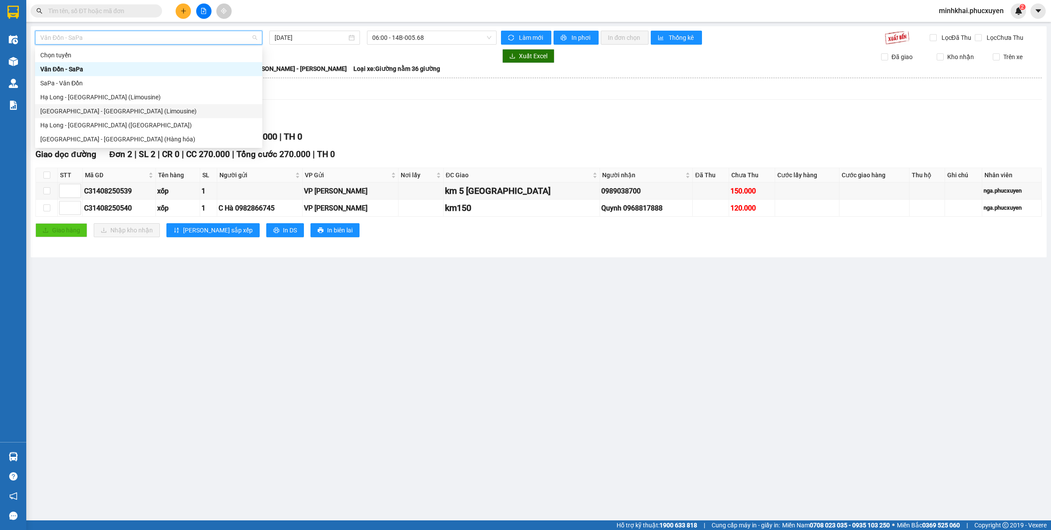
click at [76, 108] on div "[GEOGRAPHIC_DATA] - [GEOGRAPHIC_DATA] (Limousine)" at bounding box center [148, 111] width 217 height 10
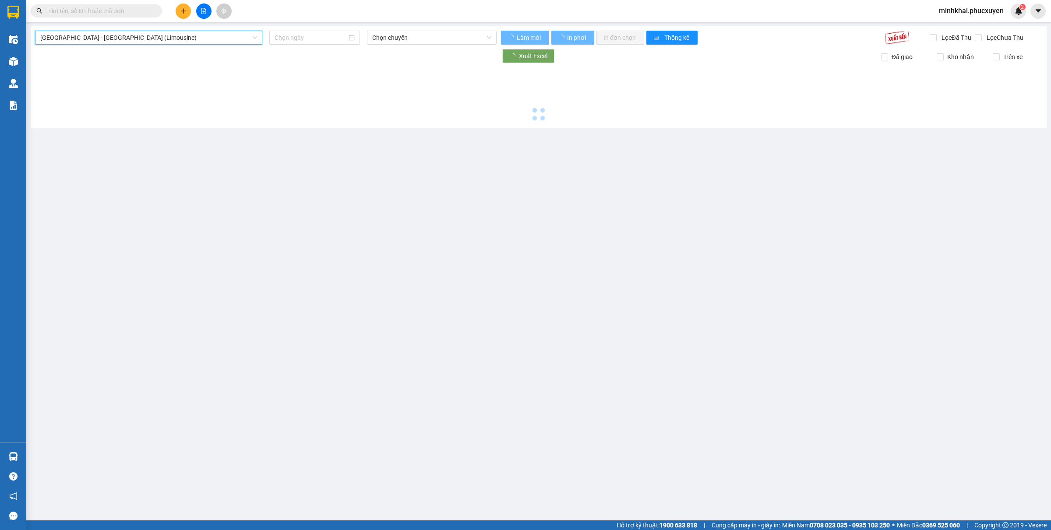
type input "[DATE]"
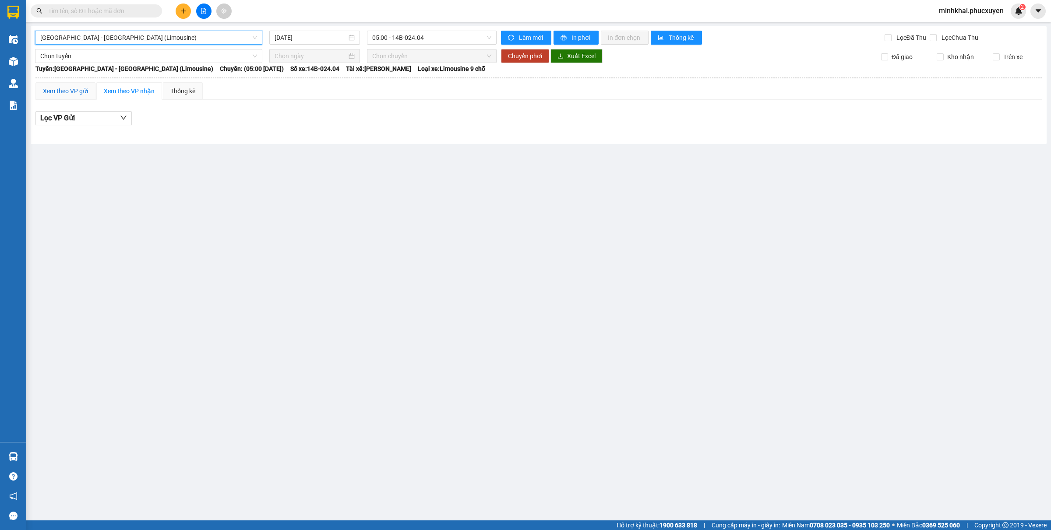
click at [76, 91] on div "Xem theo VP gửi" at bounding box center [65, 91] width 45 height 10
click at [402, 41] on span "05:00 - 14B-024.04" at bounding box center [431, 37] width 119 height 13
type input "355"
click at [408, 72] on div "12:01 - NEW14A-355.27" at bounding box center [406, 69] width 68 height 10
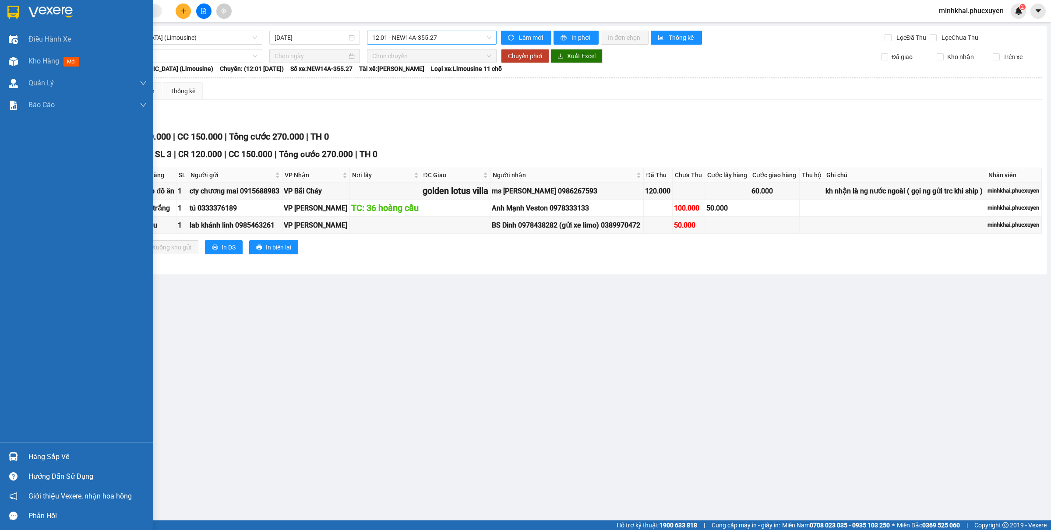
drag, startPoint x: 11, startPoint y: 457, endPoint x: 47, endPoint y: 443, distance: 38.5
click at [12, 457] on img at bounding box center [13, 456] width 9 height 9
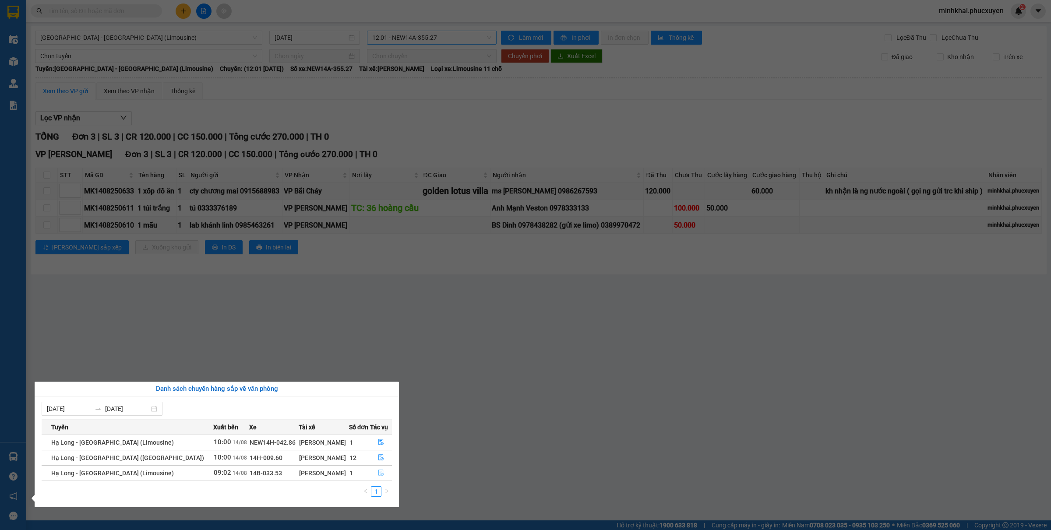
click at [379, 474] on icon "file-done" at bounding box center [380, 473] width 5 height 6
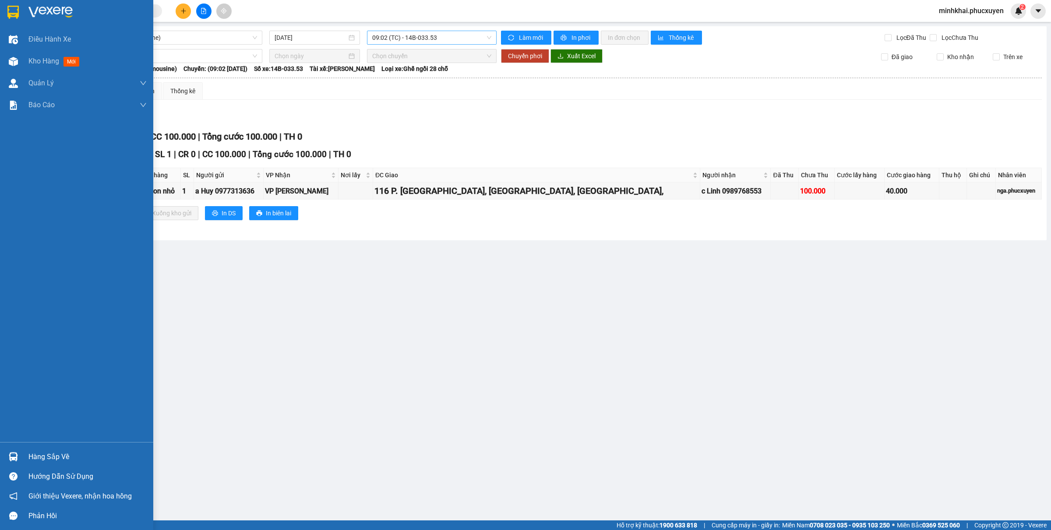
click at [17, 456] on img at bounding box center [13, 456] width 9 height 9
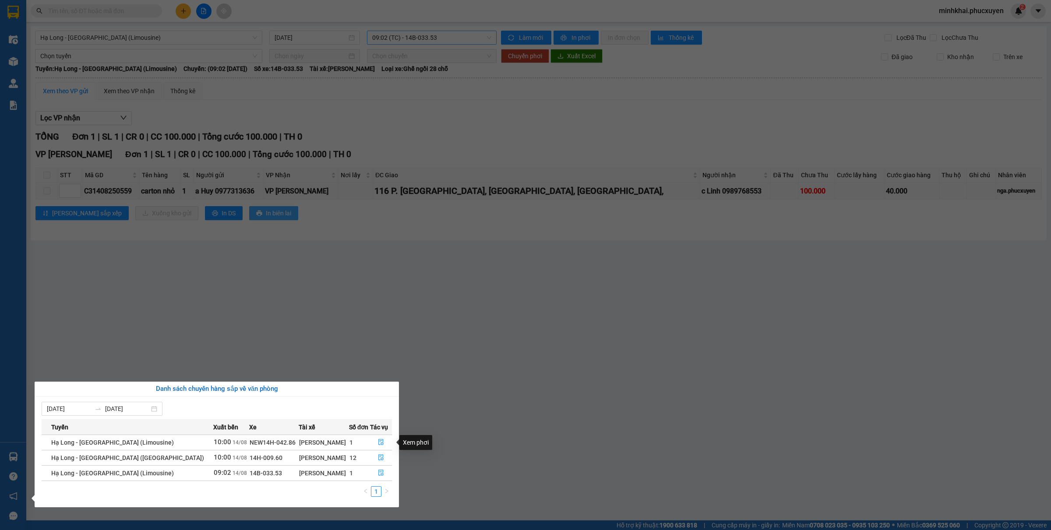
click at [523, 338] on section "Kết quả tìm kiếm ( 0 ) Bộ lọc No Data minhkhai.phucxuyen 2 Điều hành xe Kho hàn…" at bounding box center [525, 265] width 1051 height 530
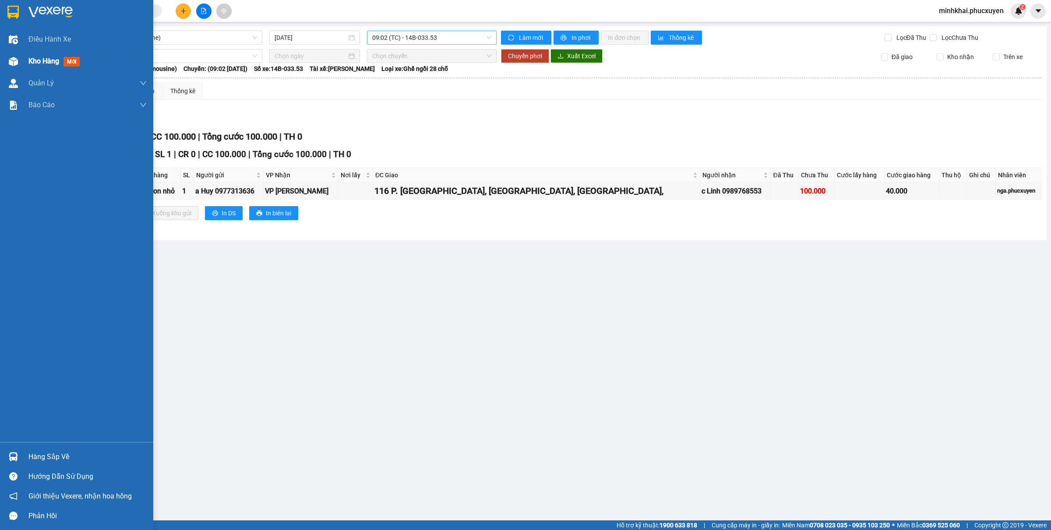
click at [14, 63] on img at bounding box center [13, 61] width 9 height 9
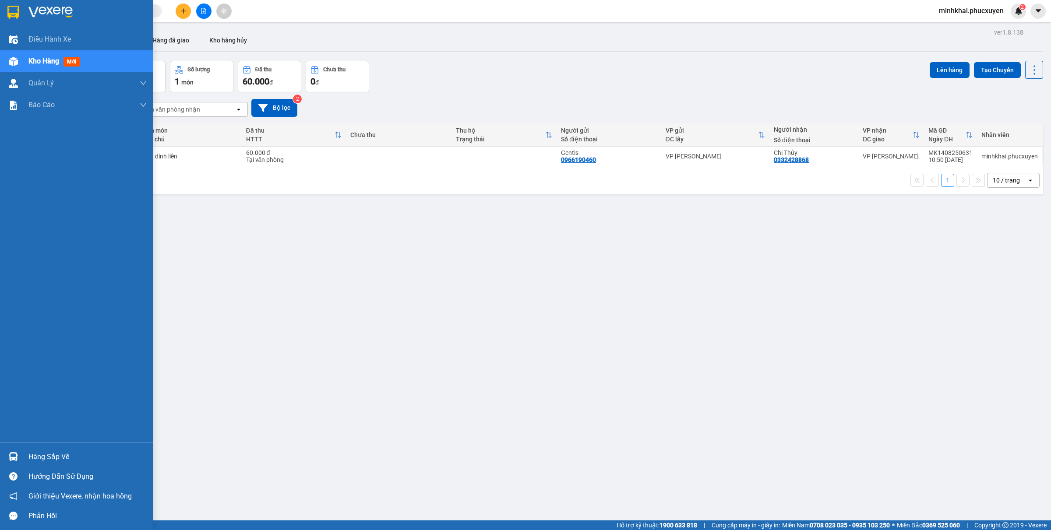
click at [19, 451] on div at bounding box center [13, 456] width 15 height 15
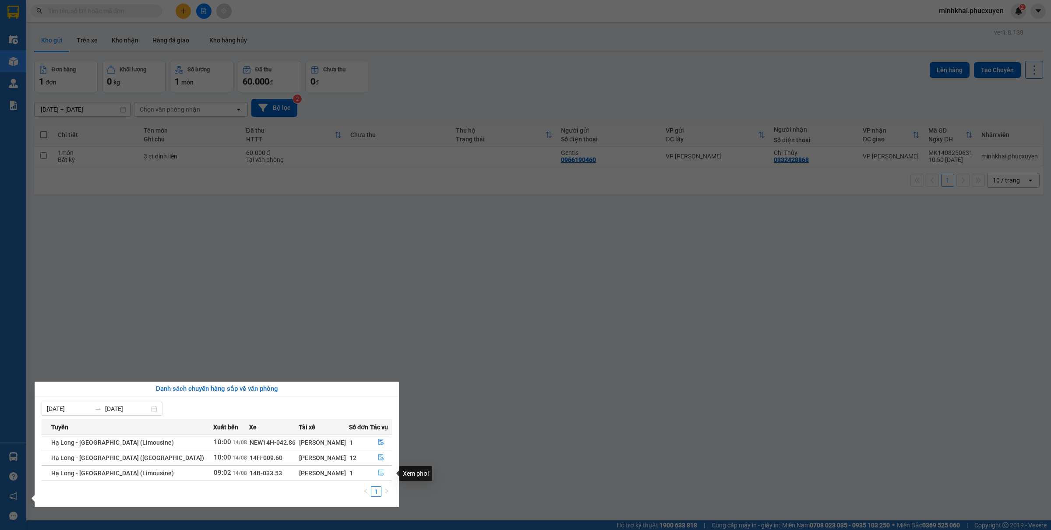
click at [374, 477] on button "button" at bounding box center [380, 473] width 21 height 14
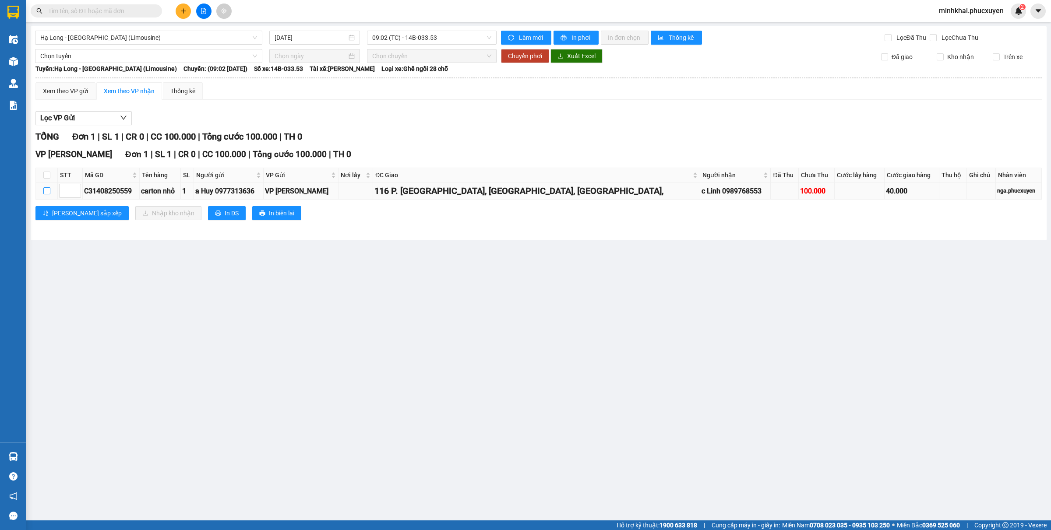
click at [47, 194] on input "checkbox" at bounding box center [46, 190] width 7 height 7
checkbox input "true"
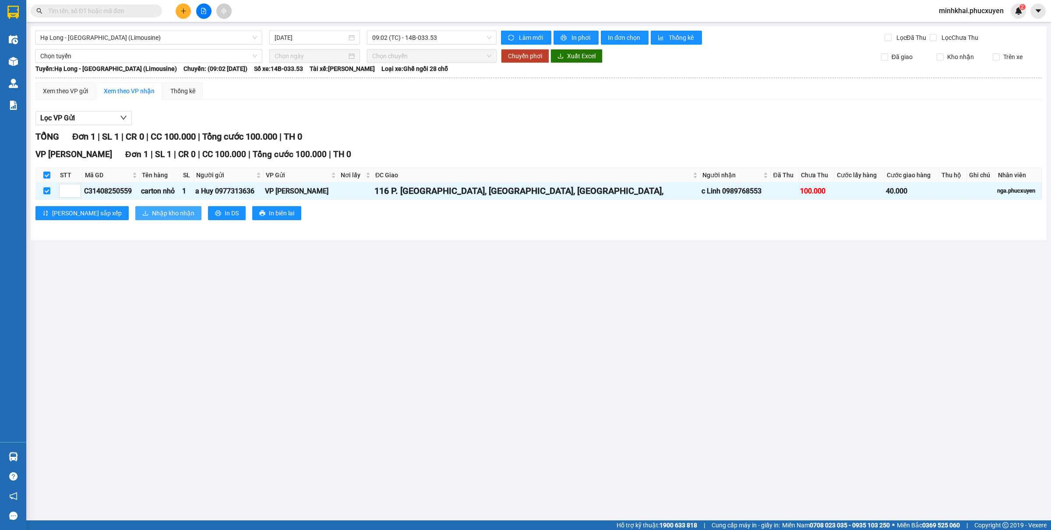
click at [152, 209] on span "Nhập kho nhận" at bounding box center [173, 213] width 42 height 10
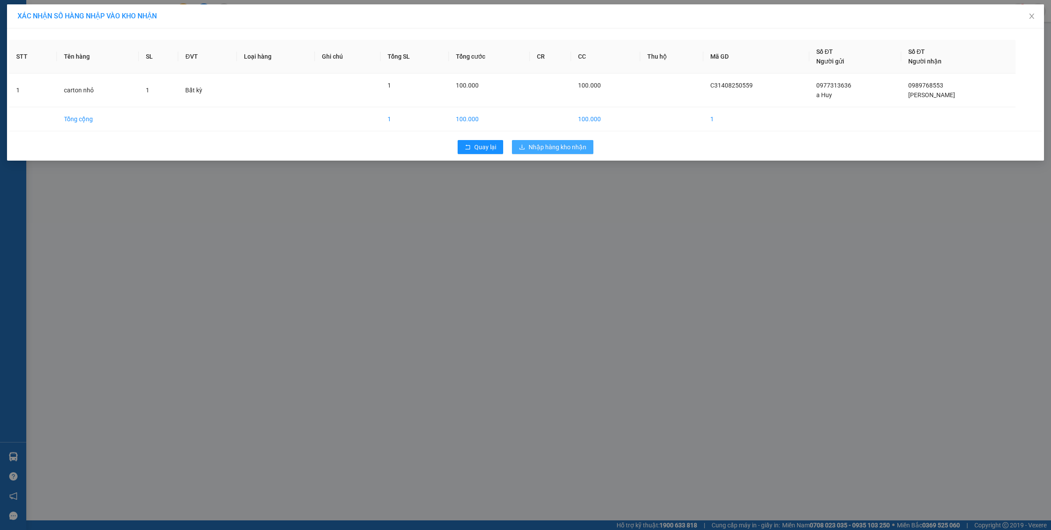
click at [523, 151] on button "Nhập hàng kho nhận" at bounding box center [552, 147] width 81 height 14
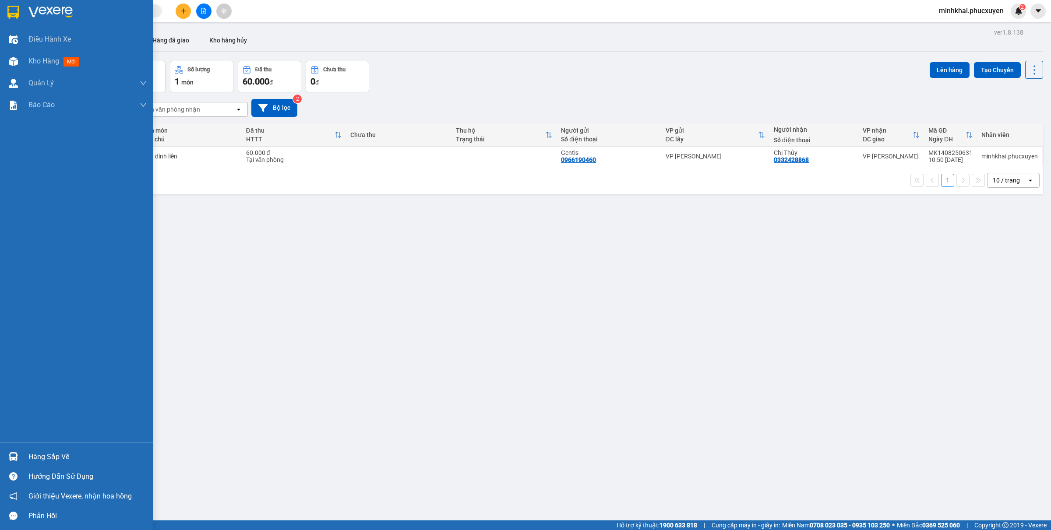
click at [12, 454] on img at bounding box center [13, 456] width 9 height 9
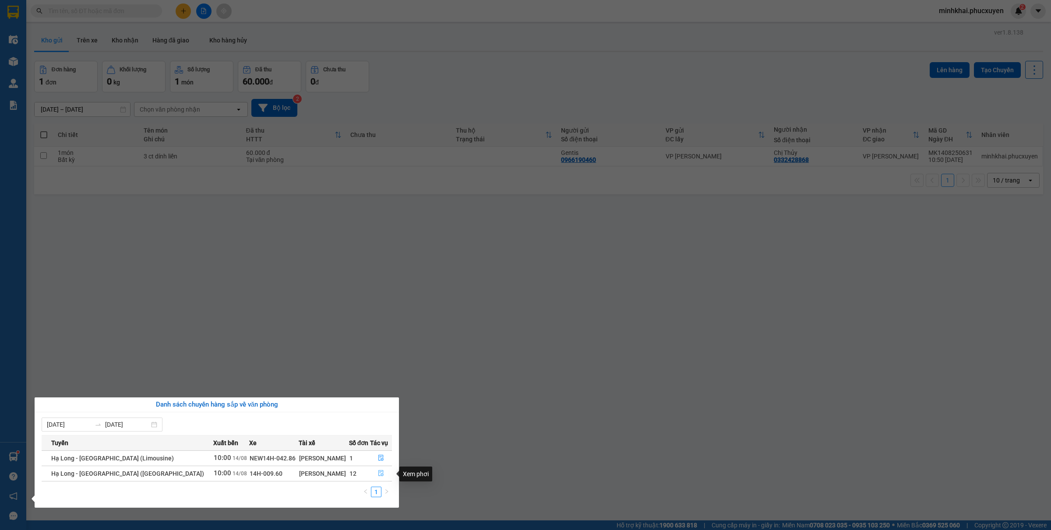
click at [374, 473] on button "button" at bounding box center [380, 474] width 21 height 14
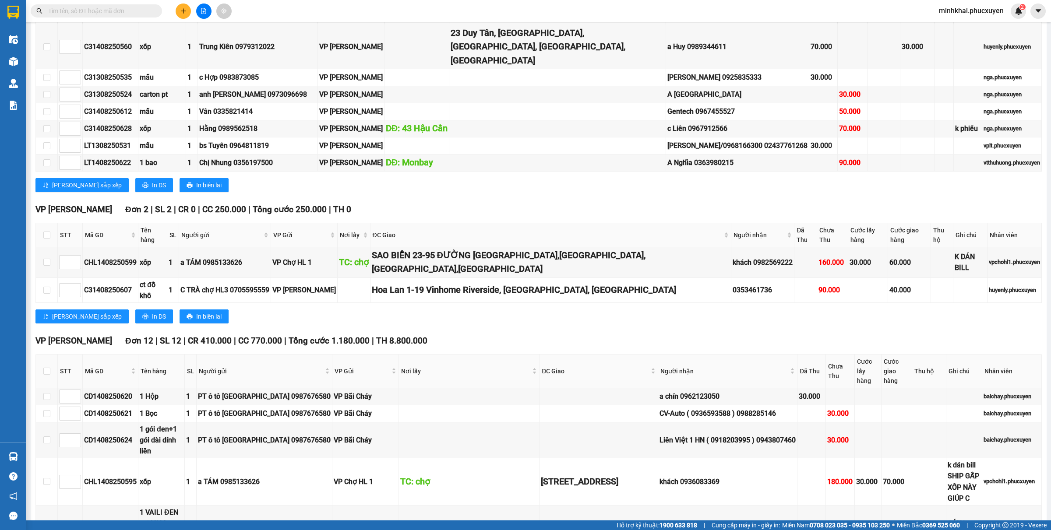
scroll to position [715, 0]
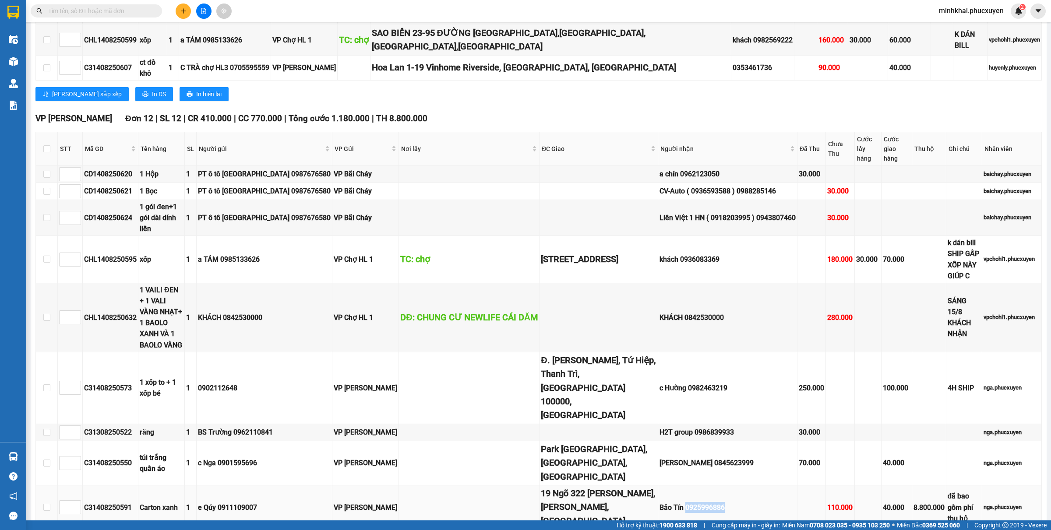
drag, startPoint x: 694, startPoint y: 392, endPoint x: 650, endPoint y: 399, distance: 44.7
click at [658, 485] on td "Bảo Tín 0925996886" at bounding box center [727, 507] width 139 height 44
drag, startPoint x: 586, startPoint y: 193, endPoint x: 537, endPoint y: 172, distance: 53.5
click at [541, 253] on div "[STREET_ADDRESS]" at bounding box center [599, 260] width 116 height 14
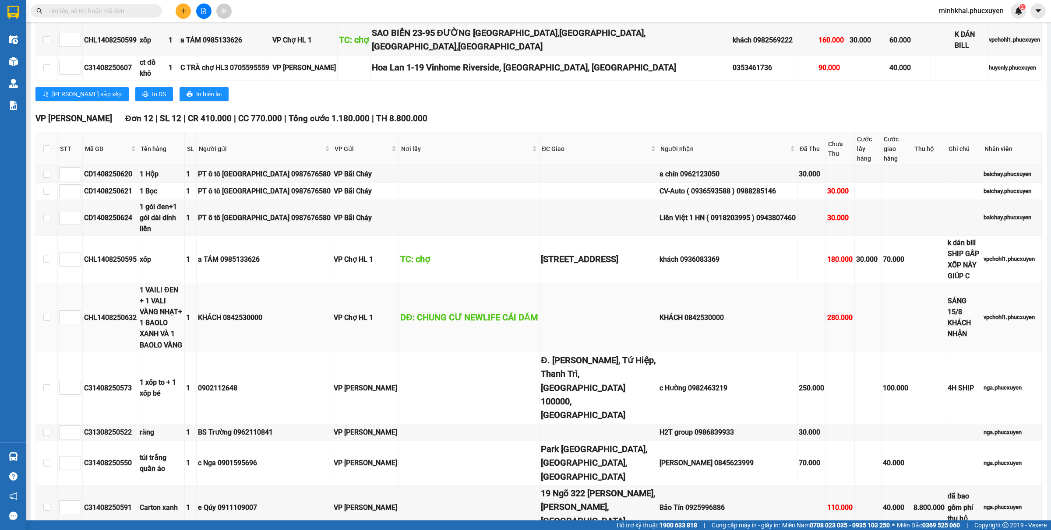
click at [580, 283] on td at bounding box center [598, 317] width 119 height 69
click at [183, 16] on button at bounding box center [183, 11] width 15 height 15
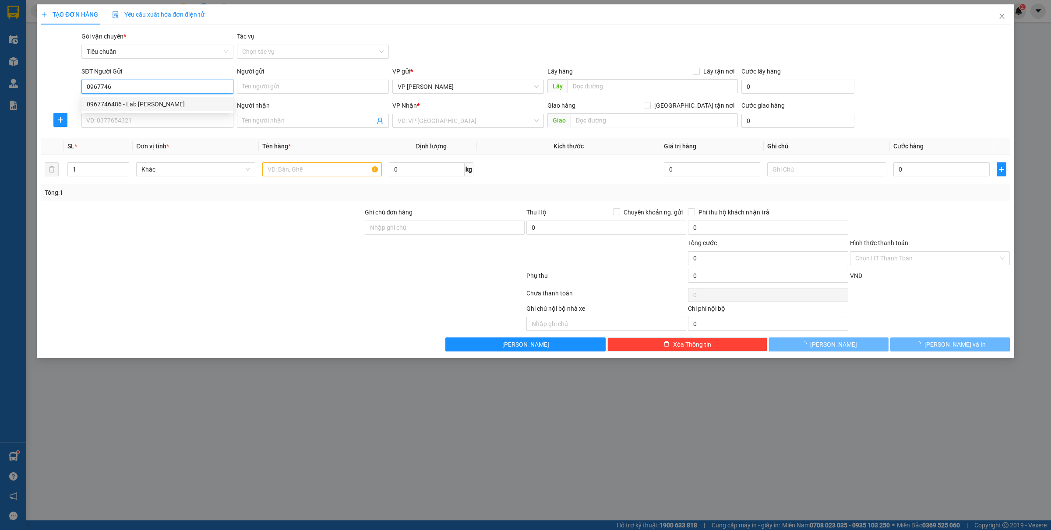
click at [130, 104] on div "0967746486 - Lab Nguyễn Huân" at bounding box center [157, 104] width 141 height 10
type input "0967746486"
type input "Lab [PERSON_NAME]"
type input "0967746486"
click at [136, 125] on input "SĐT Người Nhận *" at bounding box center [157, 121] width 152 height 14
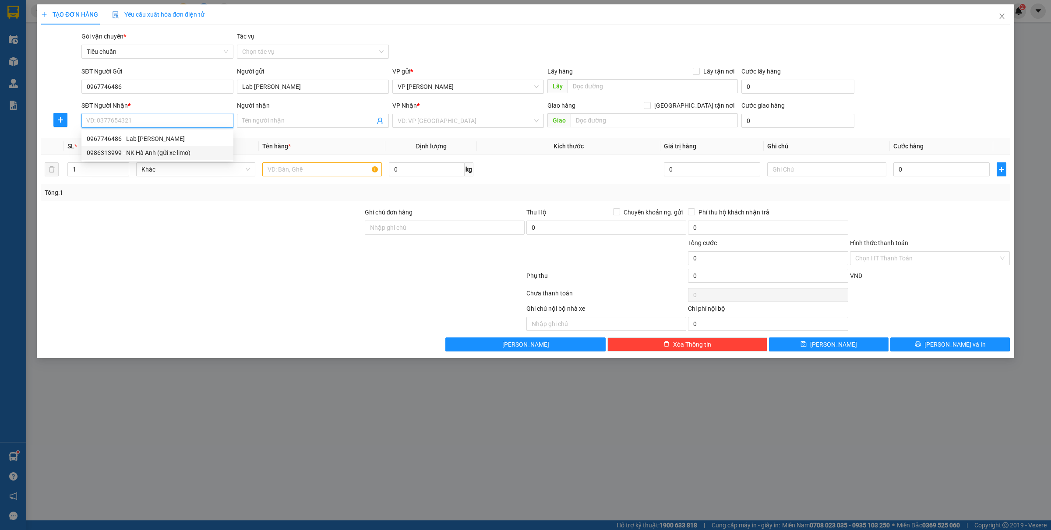
click at [156, 150] on div "0986313999 - NK Hà Anh (gửi xe limo)" at bounding box center [157, 153] width 141 height 10
type input "0986313999"
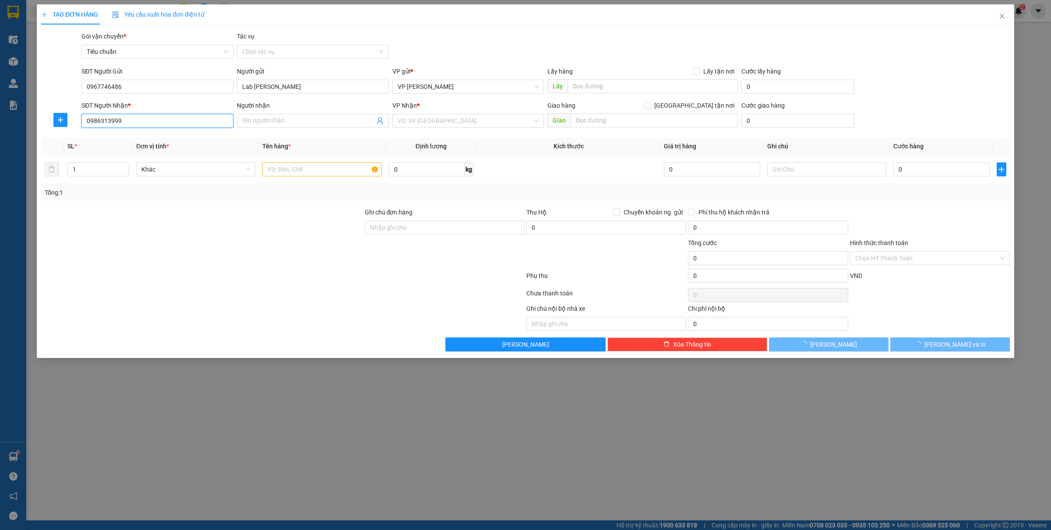
type input "NK Hà Anh (gửi xe limo)"
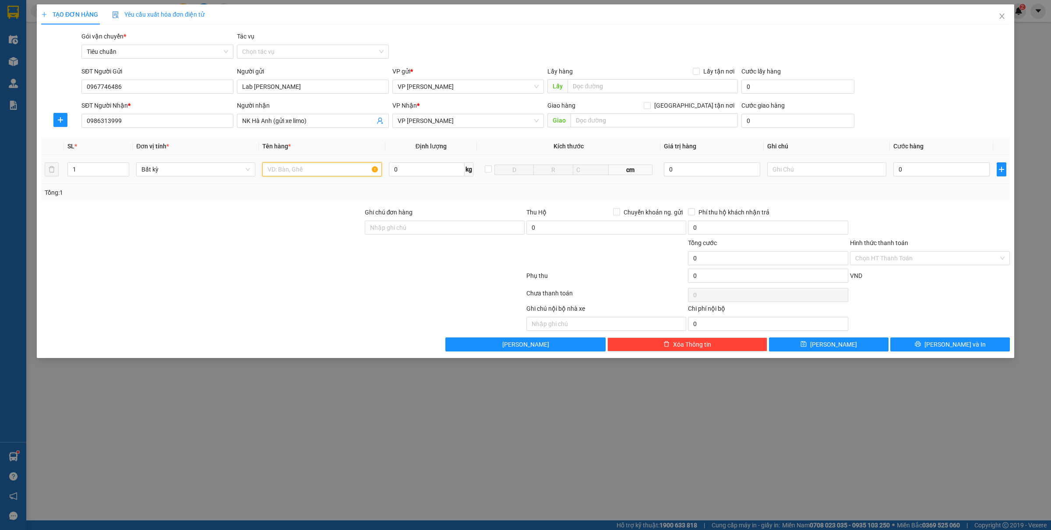
click at [320, 173] on input "text" at bounding box center [321, 169] width 119 height 14
type input "1 mẫu"
click at [911, 162] on div "0" at bounding box center [941, 170] width 96 height 18
click at [912, 165] on input "0" at bounding box center [941, 169] width 96 height 14
type input "5"
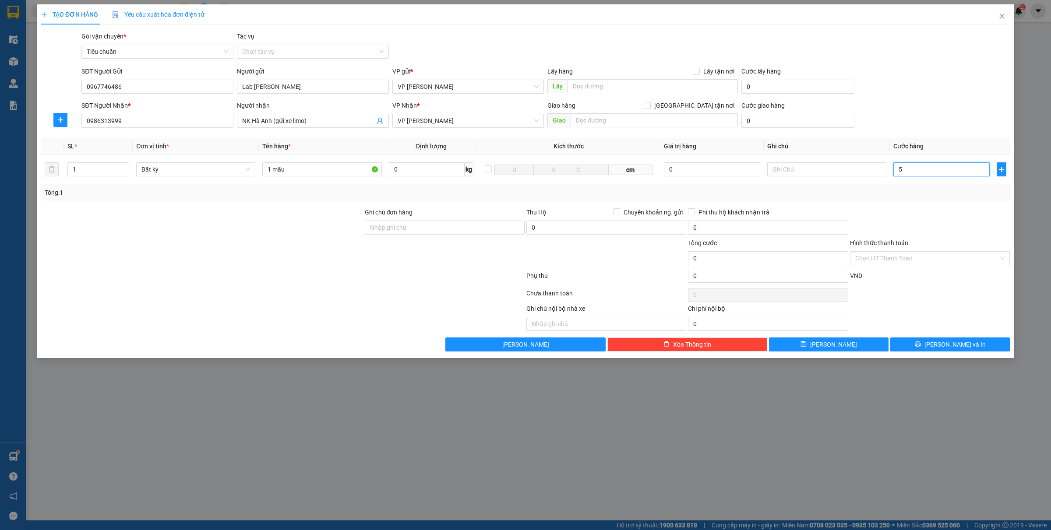
type input "5"
type input "50"
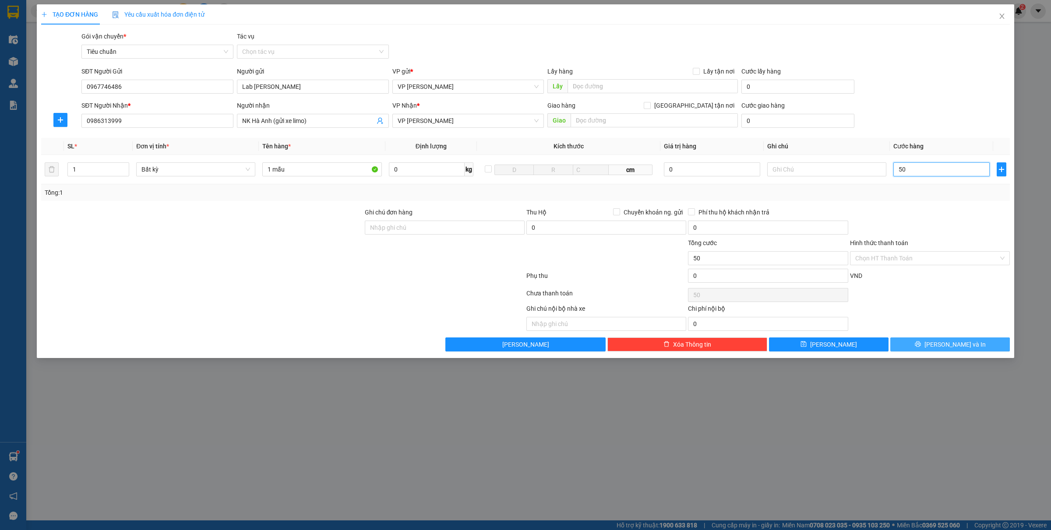
type input "500"
type input "5.000"
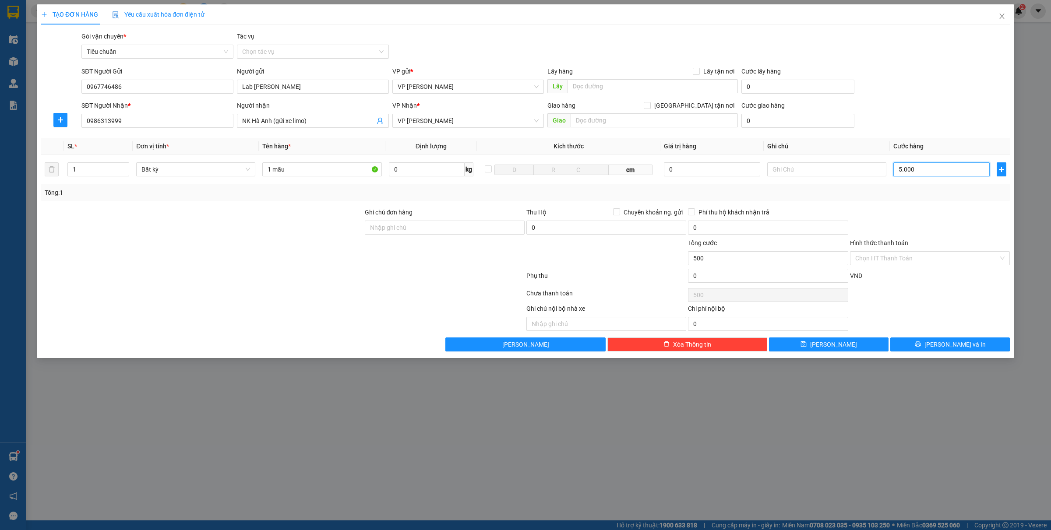
type input "5.000"
type input "50.000"
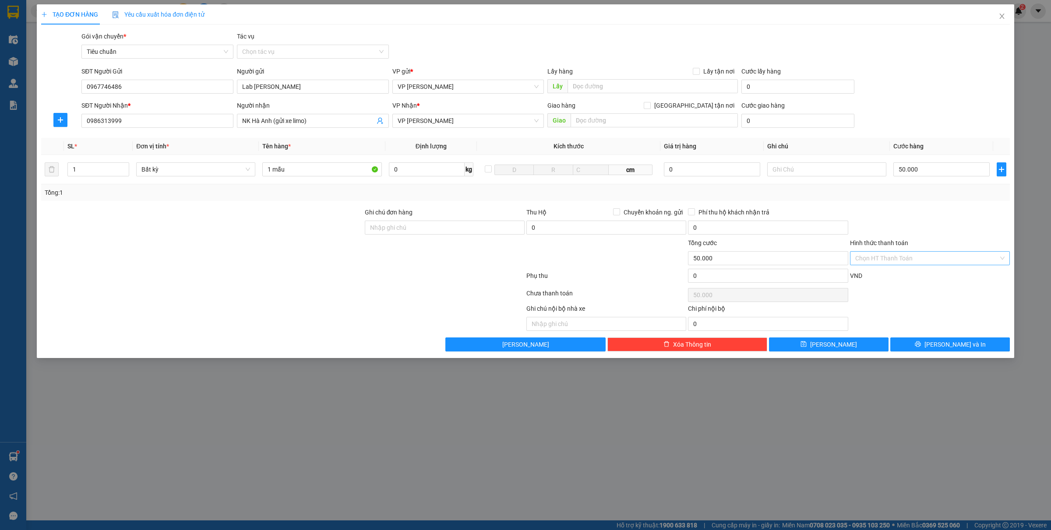
click at [894, 261] on input "Hình thức thanh toán" at bounding box center [926, 258] width 143 height 13
click at [876, 272] on div "Tại văn phòng" at bounding box center [929, 276] width 149 height 10
type input "0"
click at [921, 346] on icon "printer" at bounding box center [917, 344] width 6 height 6
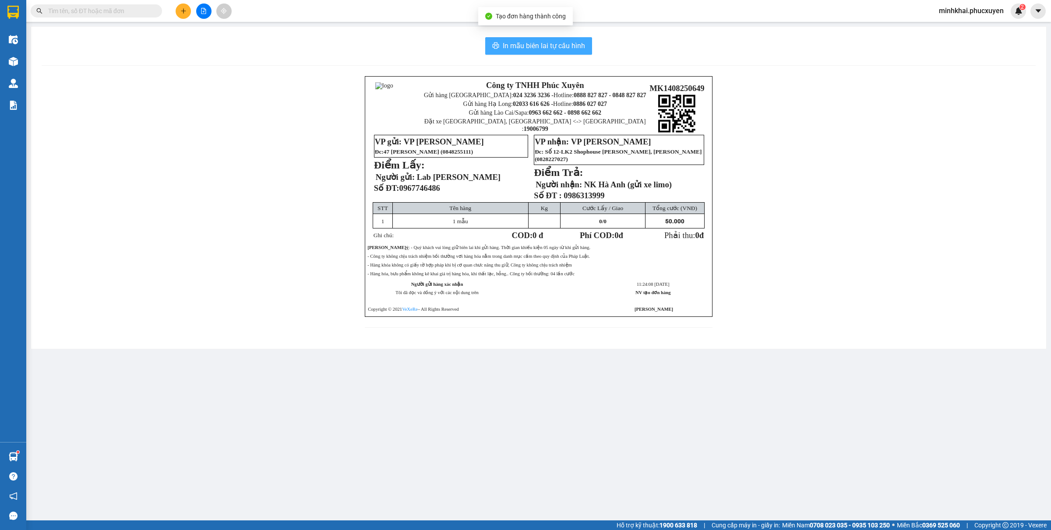
click at [534, 45] on span "In mẫu biên lai tự cấu hình" at bounding box center [544, 45] width 82 height 11
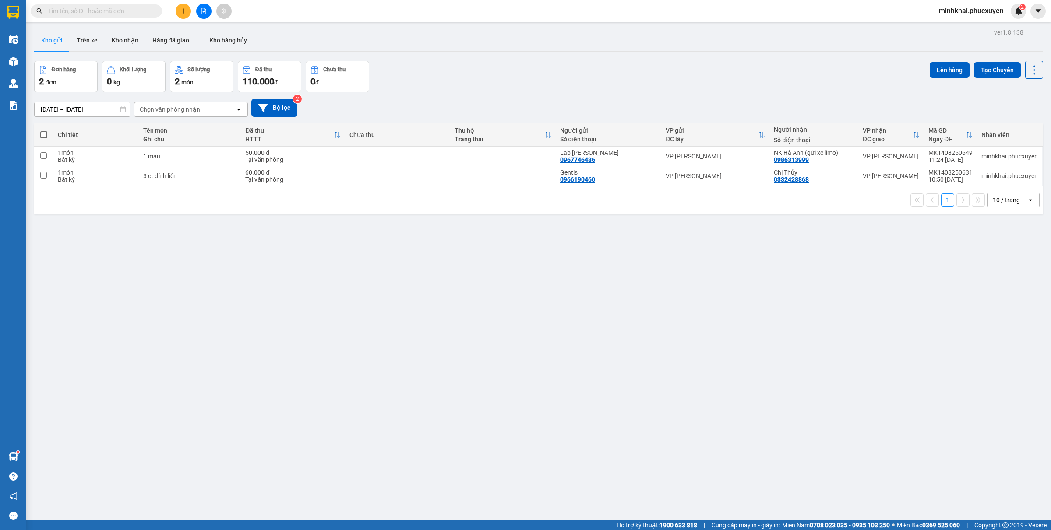
drag, startPoint x: 928, startPoint y: 298, endPoint x: 933, endPoint y: 295, distance: 4.9
click at [929, 298] on div "ver 1.8.138 Kho gửi Trên xe Kho nhận Hàng đã giao Kho hàng hủy Đơn hàng 2 đơn K…" at bounding box center [539, 291] width 1016 height 530
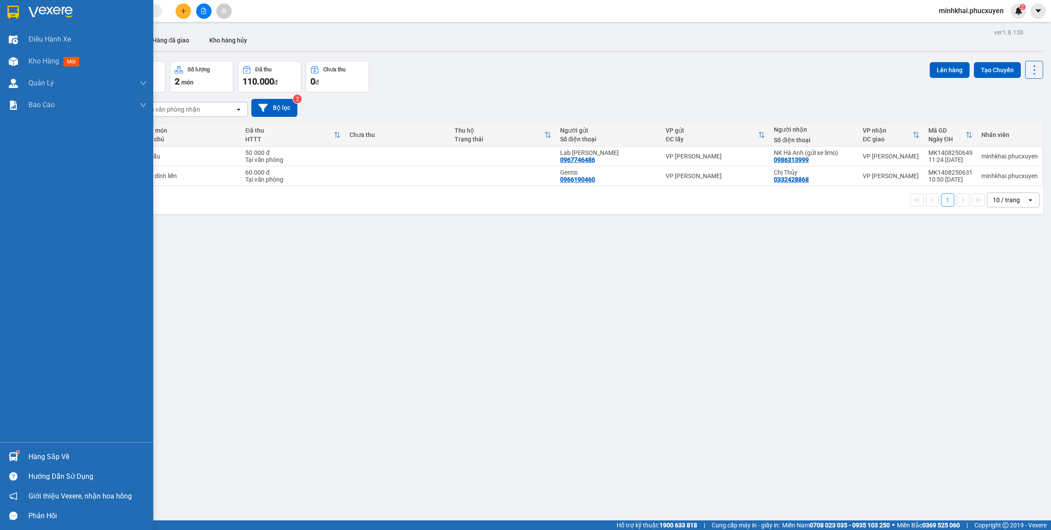
click at [25, 456] on div "Hàng sắp về" at bounding box center [76, 457] width 153 height 20
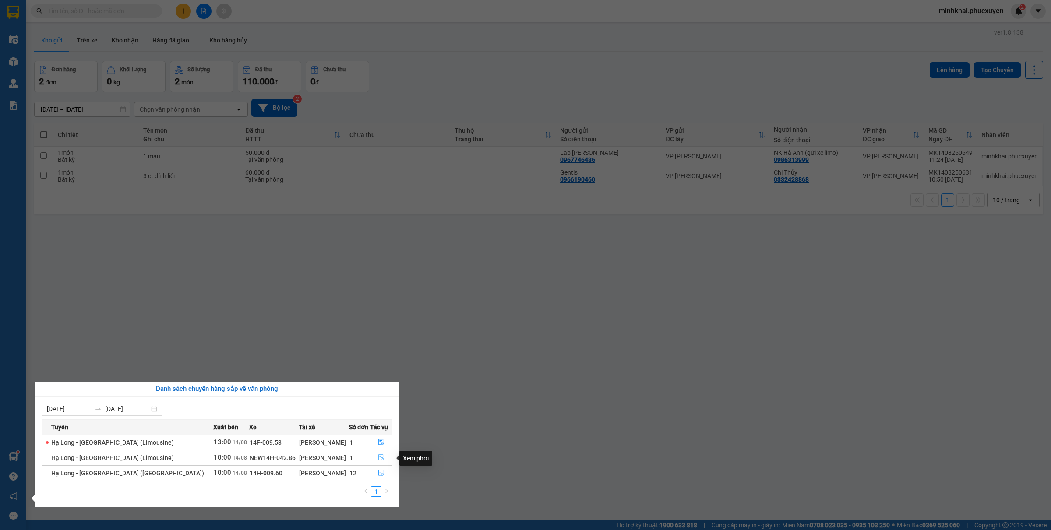
click at [379, 462] on button "button" at bounding box center [380, 458] width 21 height 14
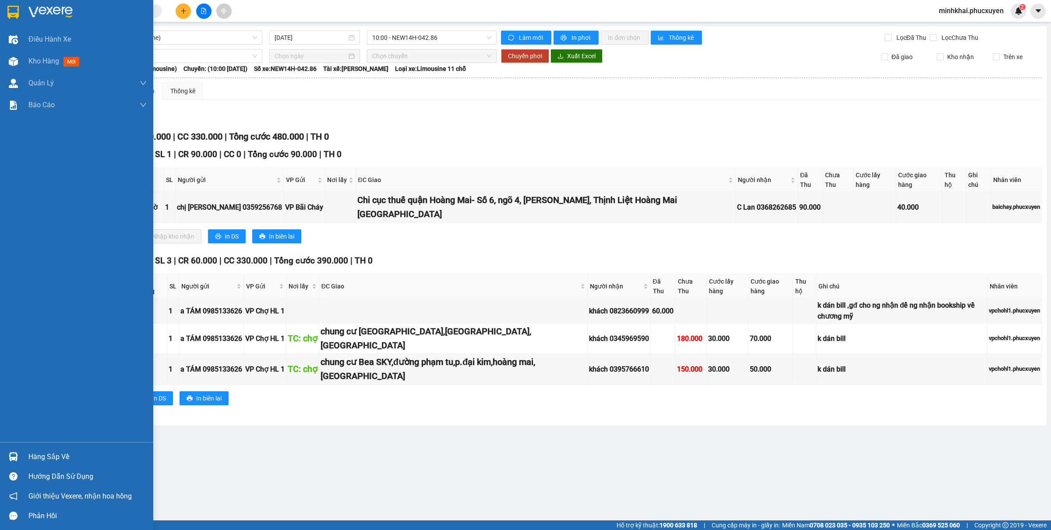
click at [22, 457] on div "Hàng sắp về" at bounding box center [76, 457] width 153 height 20
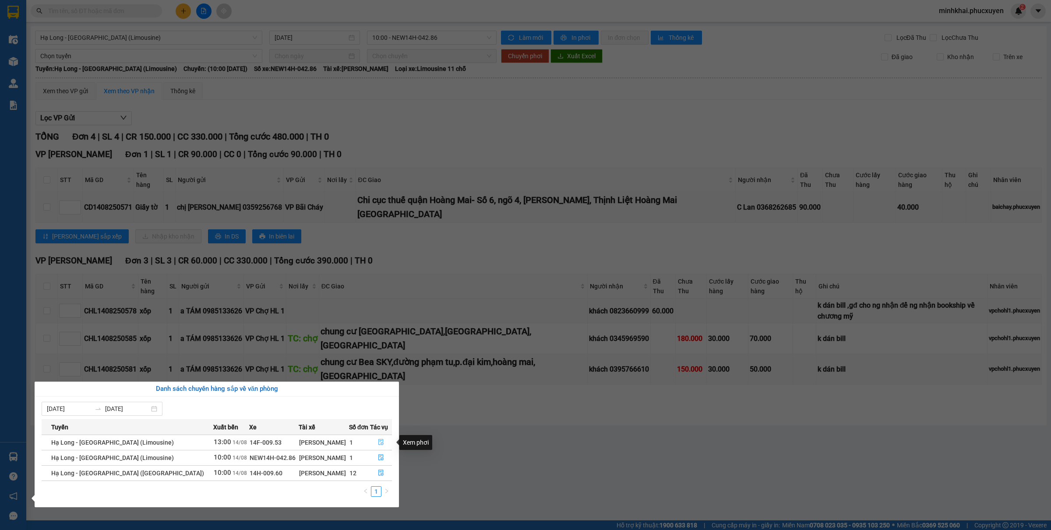
click at [377, 439] on button "button" at bounding box center [380, 443] width 21 height 14
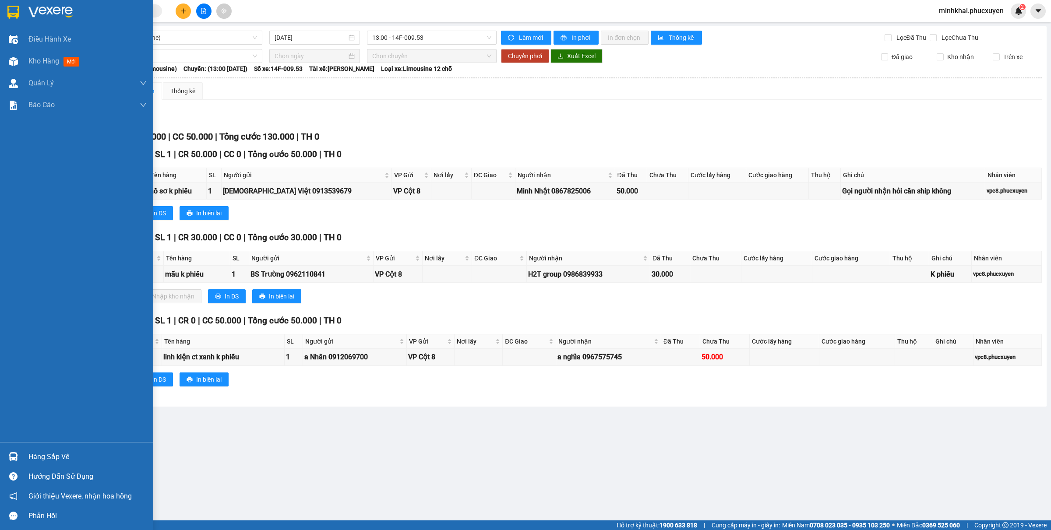
click at [3, 452] on div "Hàng sắp về" at bounding box center [76, 457] width 153 height 20
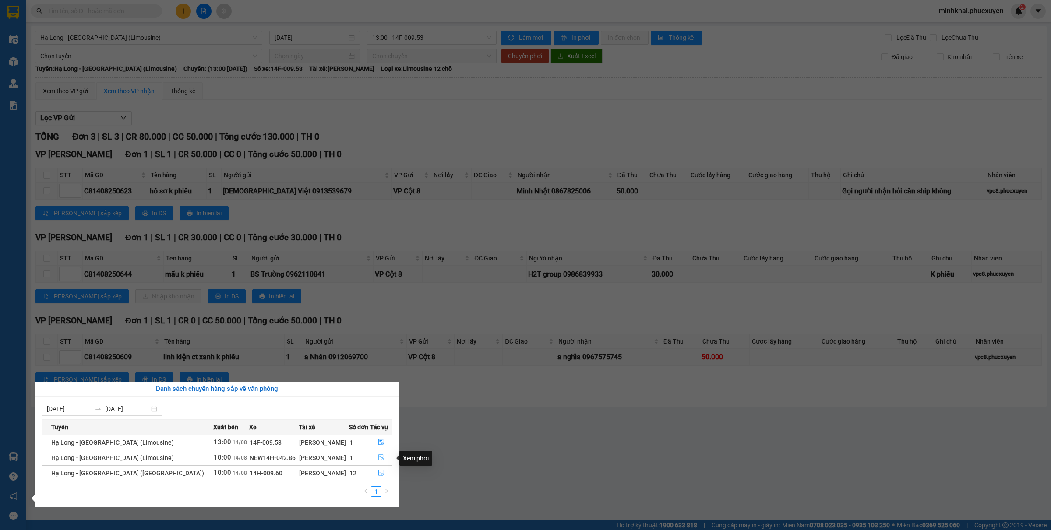
click at [381, 458] on button "button" at bounding box center [380, 458] width 21 height 14
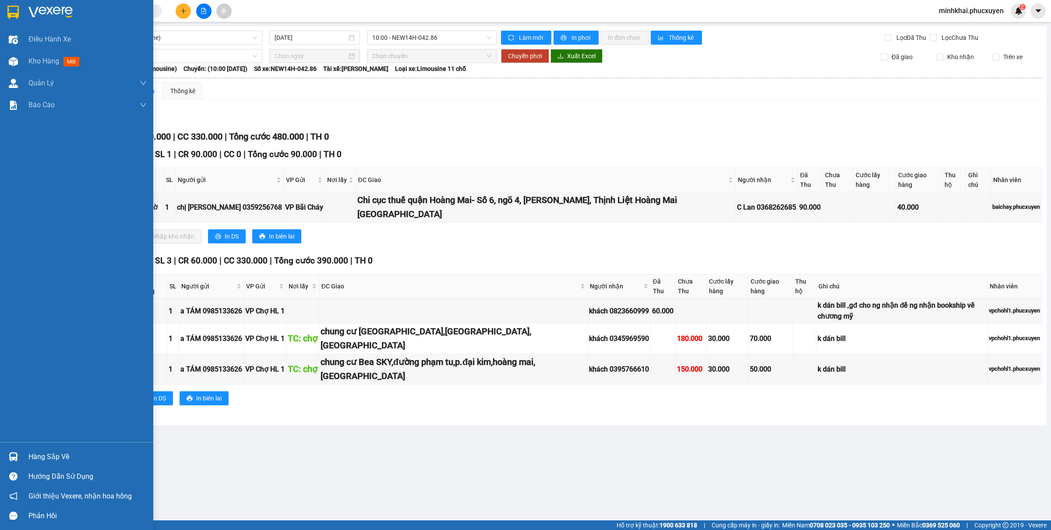
click at [0, 451] on div "Hàng sắp về" at bounding box center [76, 457] width 153 height 20
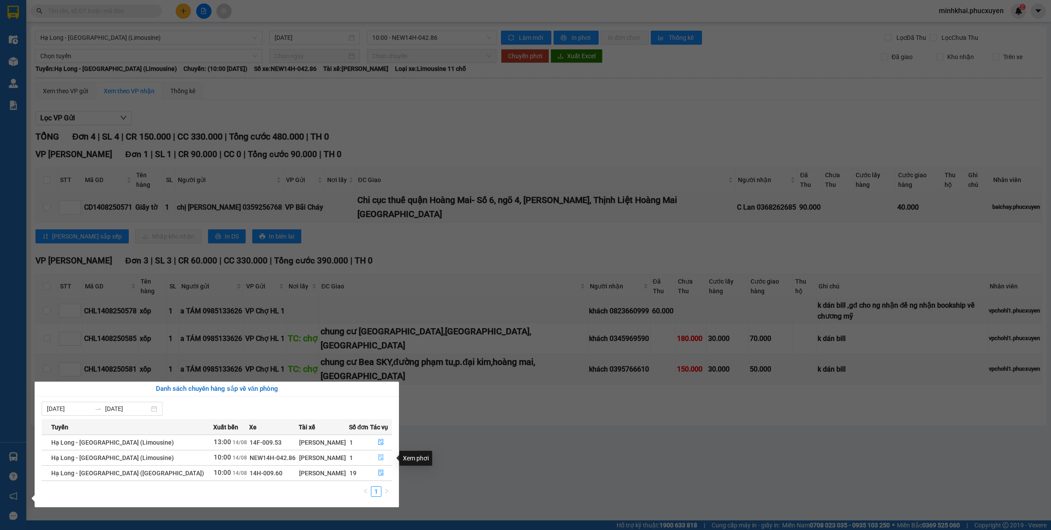
click at [378, 460] on icon "file-done" at bounding box center [381, 457] width 6 height 6
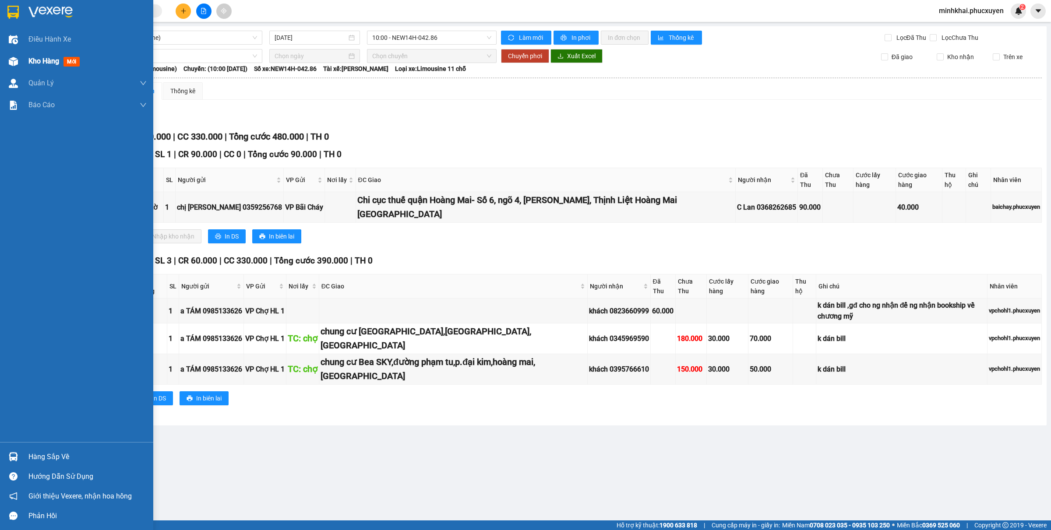
click at [0, 68] on div "Kho hàng mới" at bounding box center [76, 61] width 153 height 22
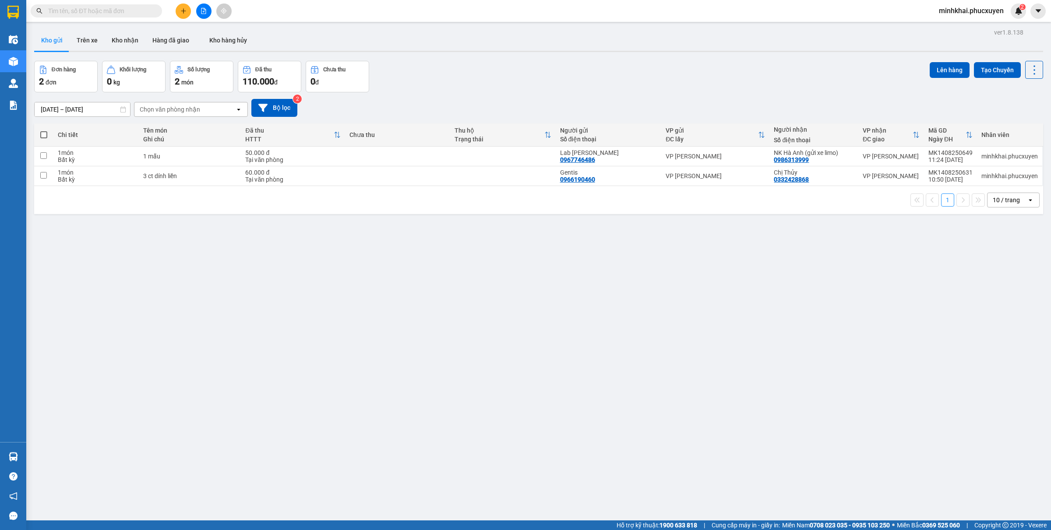
click at [184, 9] on icon "plus" at bounding box center [183, 11] width 6 height 6
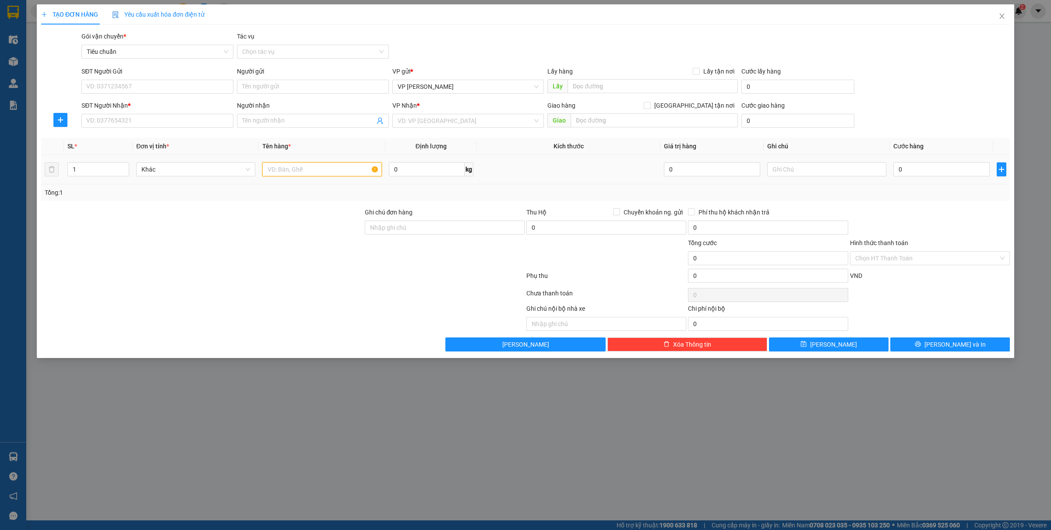
click at [285, 172] on input "text" at bounding box center [321, 169] width 119 height 14
type input "1 ct"
click at [127, 88] on input "SĐT Người Gửi" at bounding box center [157, 87] width 152 height 14
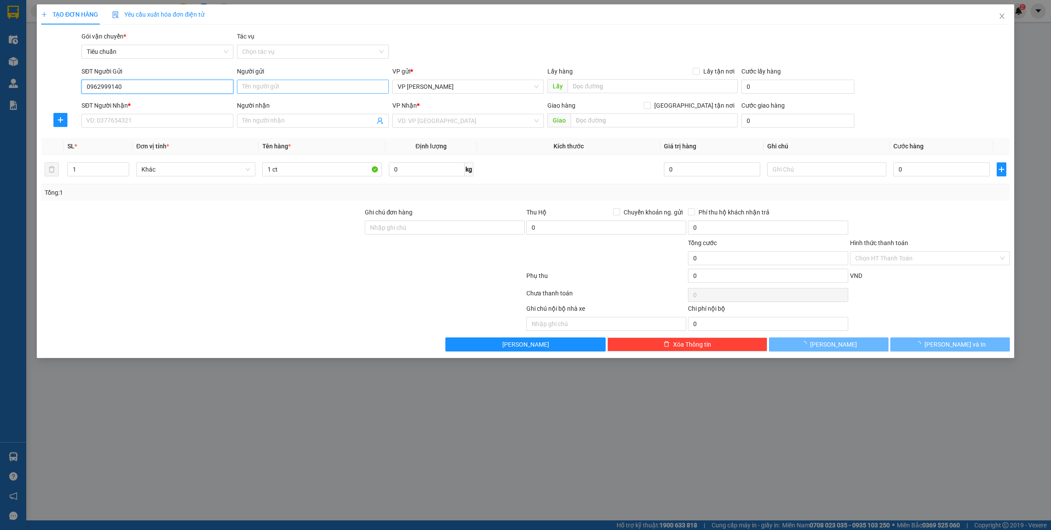
type input "0962999140"
click at [274, 84] on input "Người gửi" at bounding box center [313, 87] width 152 height 14
click at [171, 87] on input "0962999140" at bounding box center [157, 87] width 152 height 14
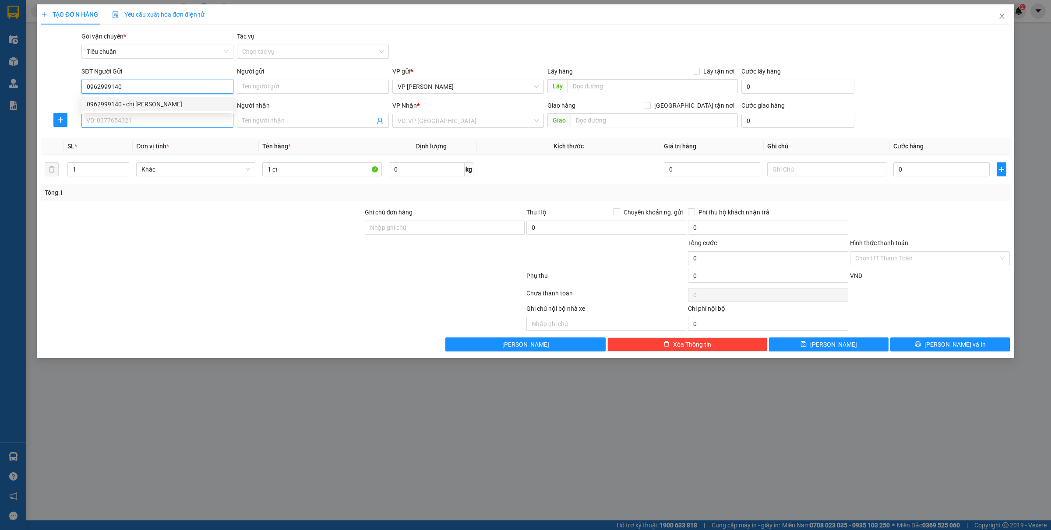
click at [152, 108] on div "0962999140 - chị Linh" at bounding box center [157, 104] width 141 height 10
type input "chị [PERSON_NAME]"
click at [139, 123] on input "SĐT Người Nhận *" at bounding box center [157, 121] width 152 height 14
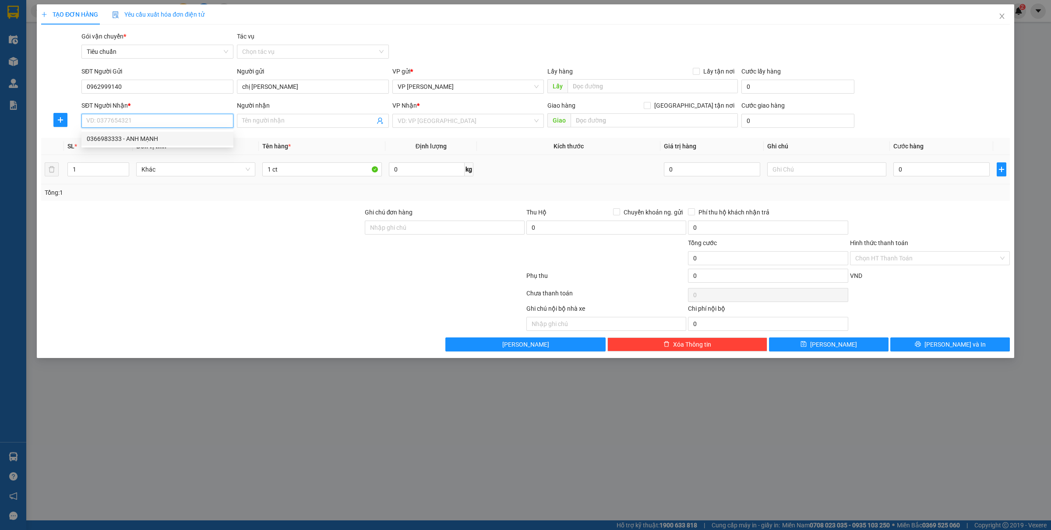
drag, startPoint x: 114, startPoint y: 137, endPoint x: 144, endPoint y: 155, distance: 35.7
click at [114, 137] on div "0366983333 - ANH MẠNH" at bounding box center [157, 139] width 141 height 10
type input "0366983333"
type input "ANH MẠNH"
click at [915, 172] on input "0" at bounding box center [941, 169] width 96 height 14
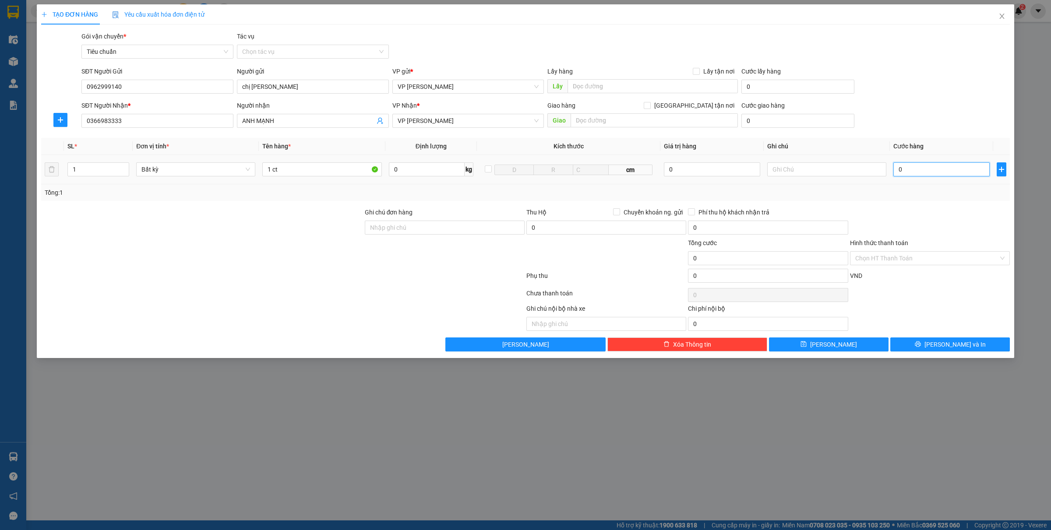
type input "2"
type input "2 c"
type input "0"
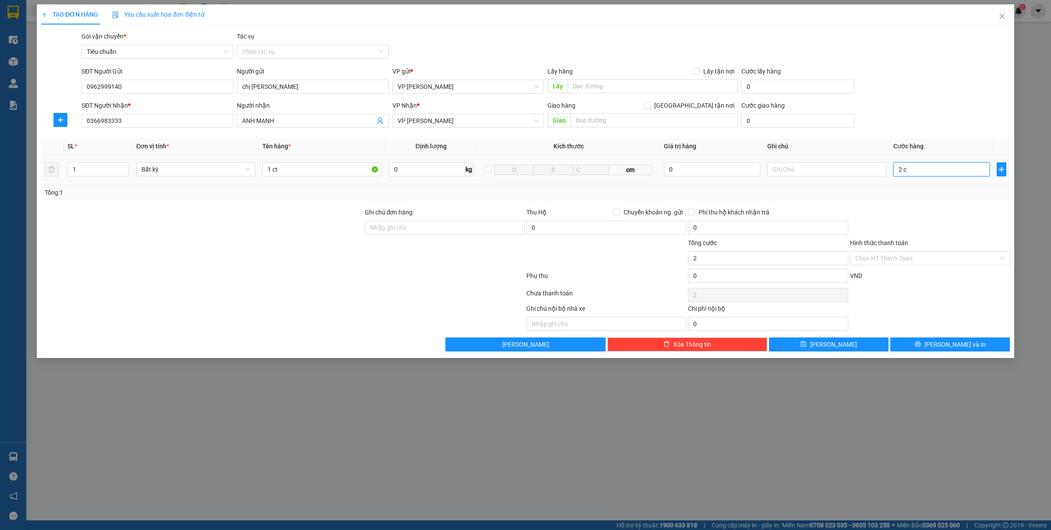
type input "0"
type input "2"
type input "0"
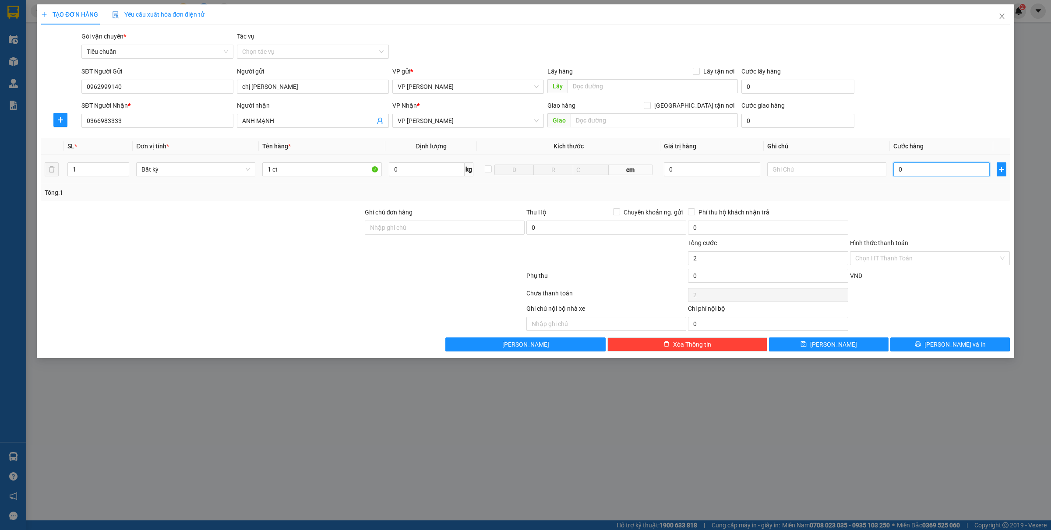
type input "0"
click at [272, 171] on input "1 ct" at bounding box center [321, 169] width 119 height 14
click at [318, 165] on input "2 ct" at bounding box center [321, 169] width 119 height 14
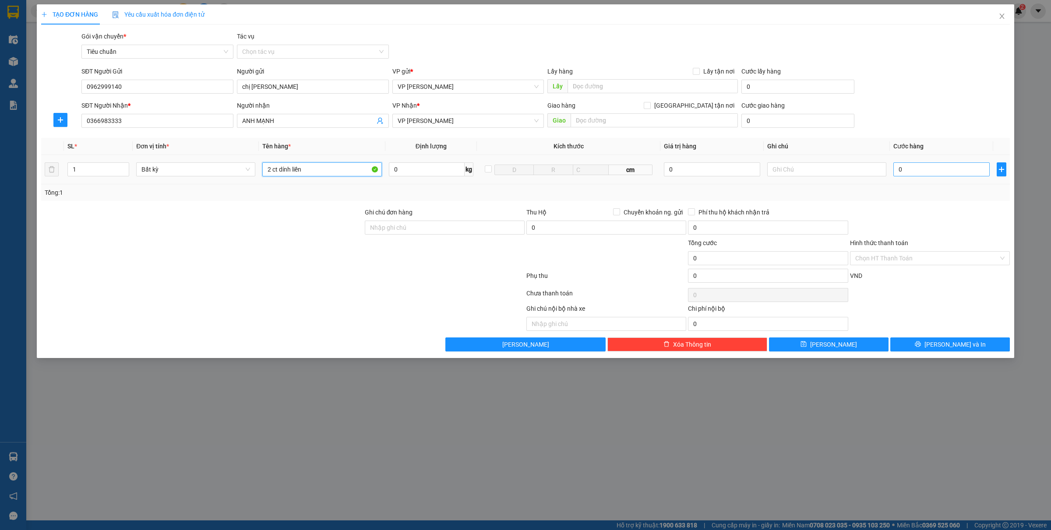
type input "2 ct dính liền"
click at [937, 169] on input "0" at bounding box center [941, 169] width 96 height 14
type input "8"
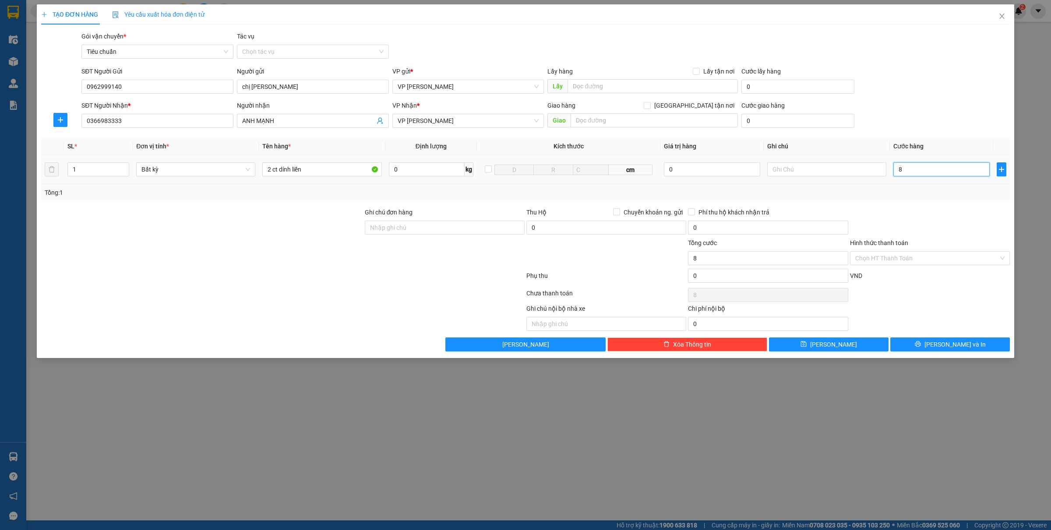
type input "80"
type input "800"
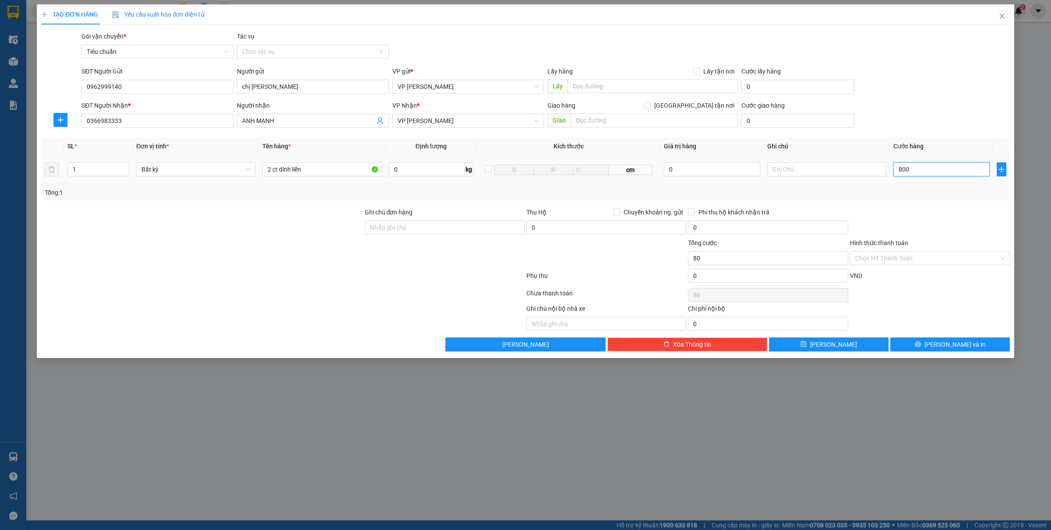
type input "800"
type input "80.000"
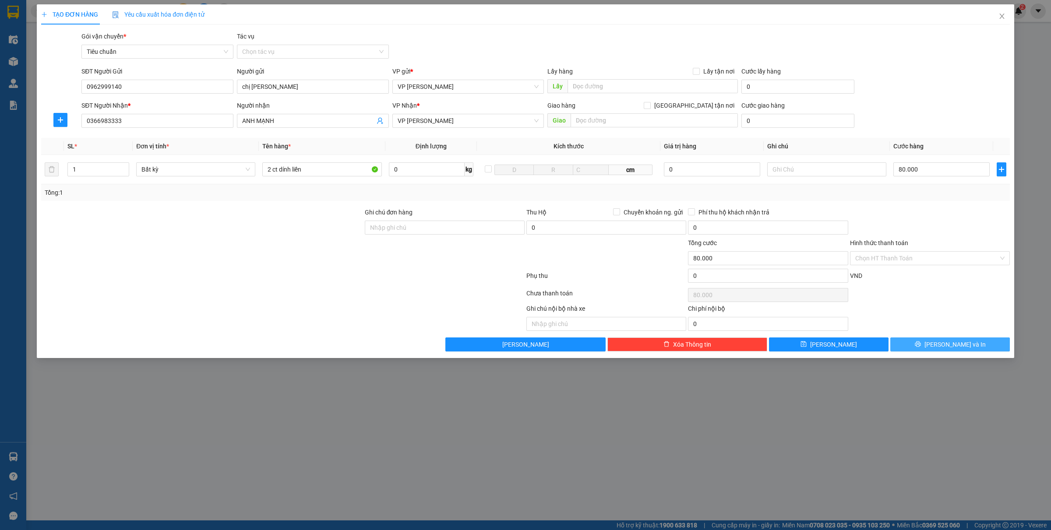
click at [931, 343] on button "Lưu và In" at bounding box center [949, 344] width 119 height 14
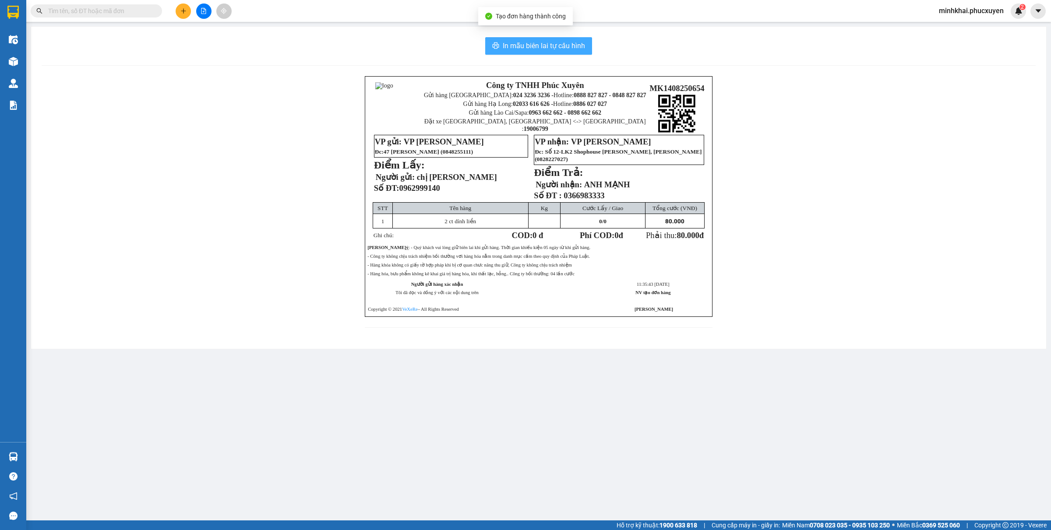
click at [508, 43] on span "In mẫu biên lai tự cấu hình" at bounding box center [544, 45] width 82 height 11
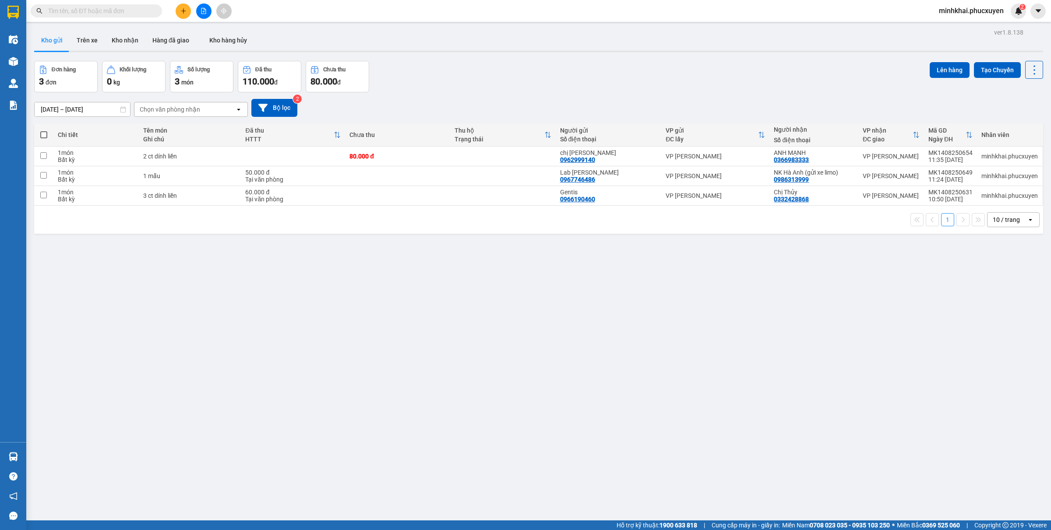
click at [481, 285] on div "ver 1.8.138 Kho gửi Trên xe Kho nhận Hàng đã giao Kho hàng hủy Đơn hàng 3 đơn K…" at bounding box center [539, 291] width 1016 height 530
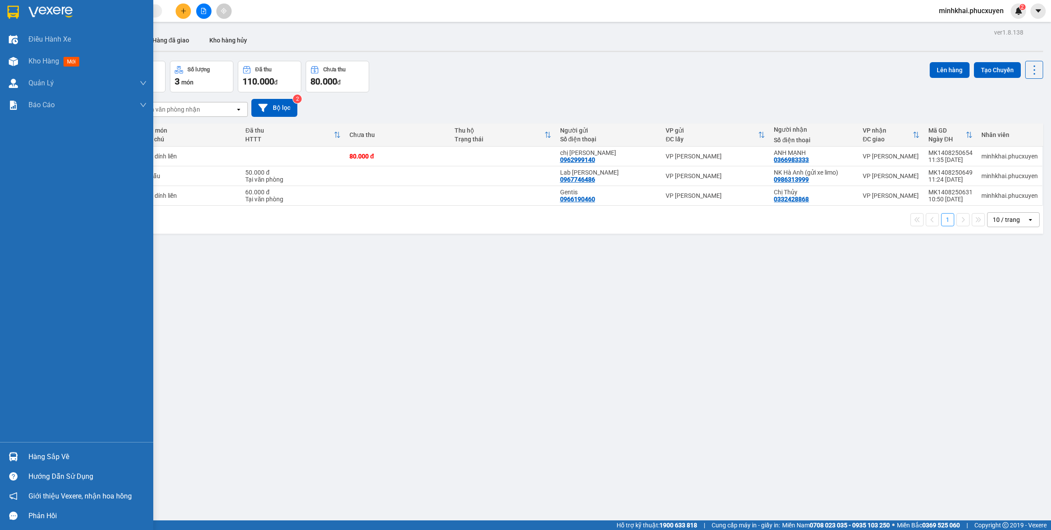
click at [3, 452] on div "Hàng sắp về" at bounding box center [76, 457] width 153 height 20
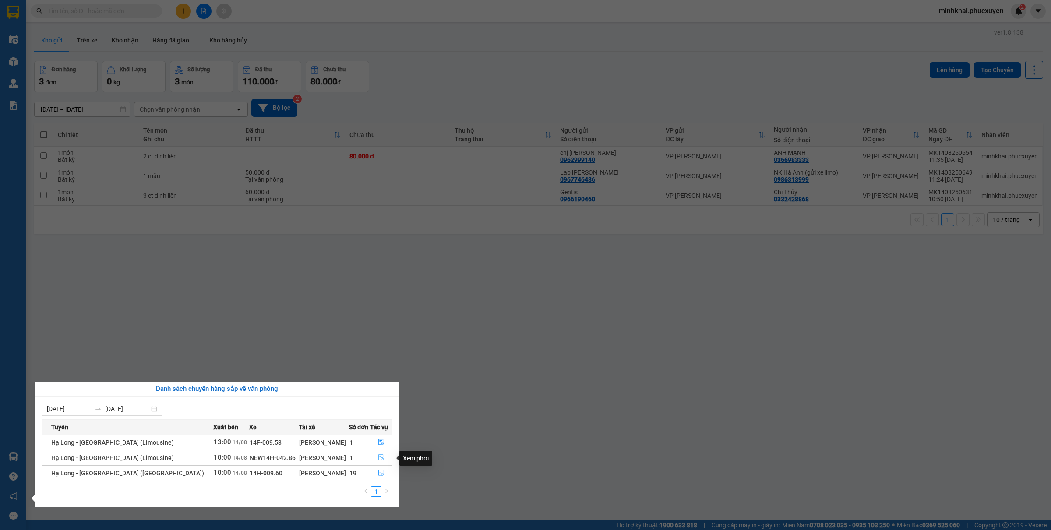
click at [377, 452] on button "button" at bounding box center [380, 458] width 21 height 14
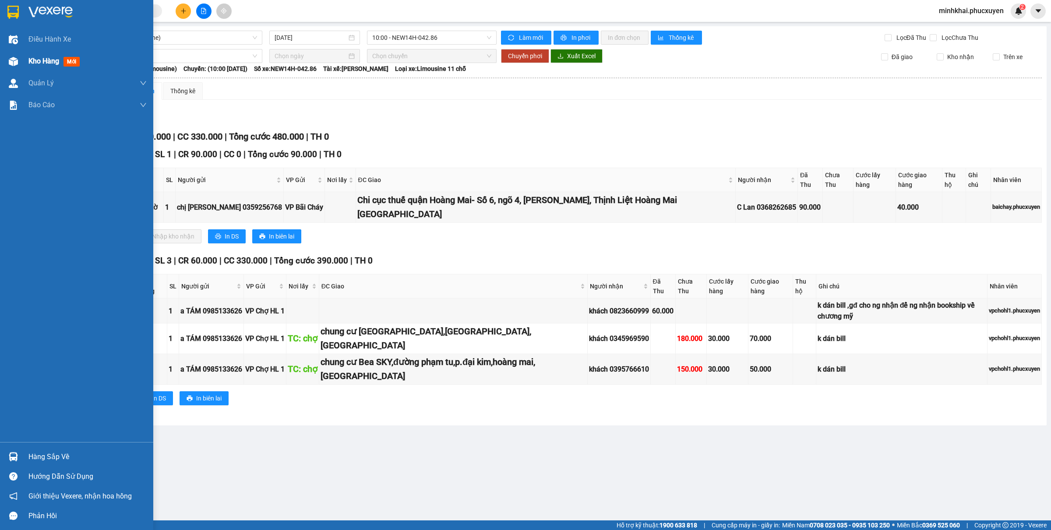
click at [19, 65] on div at bounding box center [13, 61] width 15 height 15
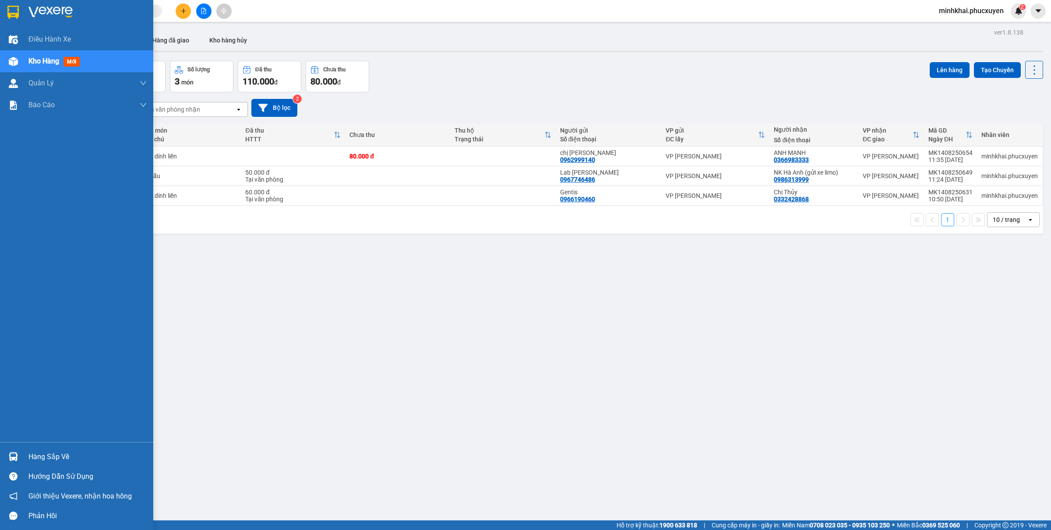
click at [0, 467] on div "Hướng dẫn sử dụng" at bounding box center [76, 477] width 153 height 20
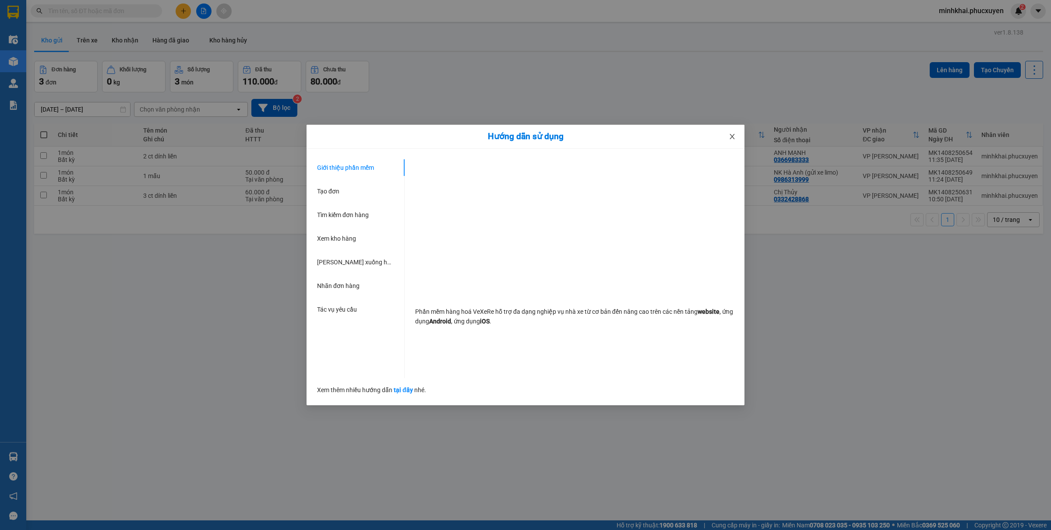
click at [733, 136] on icon "close" at bounding box center [731, 136] width 7 height 7
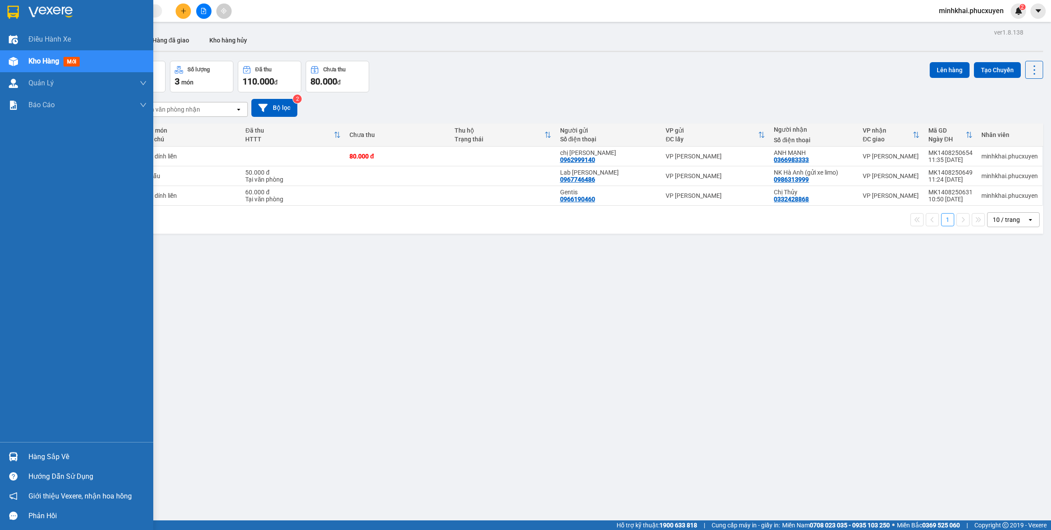
click at [11, 446] on div "Hàng sắp về Hướng dẫn sử dụng Giới thiệu Vexere, nhận hoa hồng Phản hồi" at bounding box center [76, 484] width 153 height 84
click at [44, 454] on div "Hàng sắp về" at bounding box center [87, 456] width 118 height 13
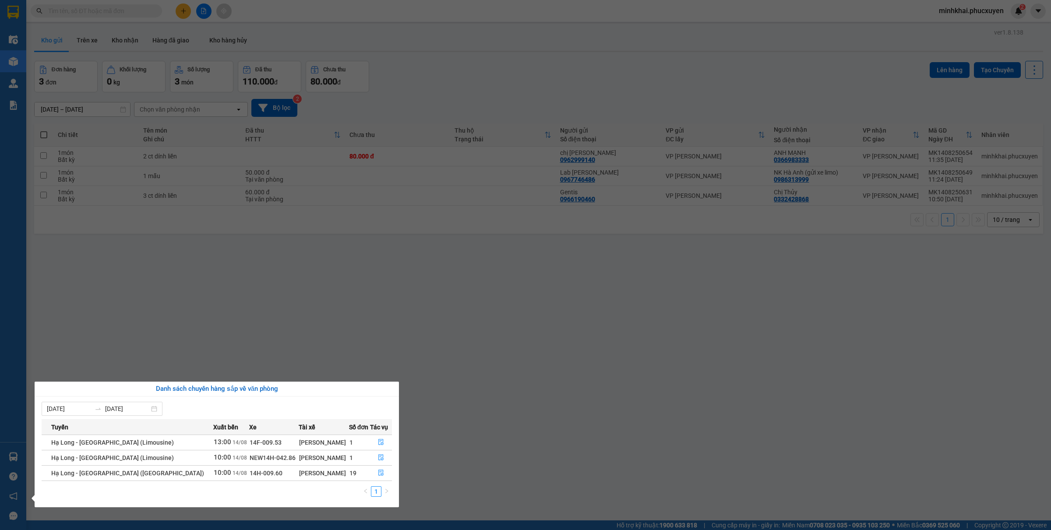
click at [410, 313] on section "Kết quả tìm kiếm ( 0 ) Bộ lọc No Data minhkhai.phucxuyen 2 Điều hành xe Kho hàn…" at bounding box center [525, 265] width 1051 height 530
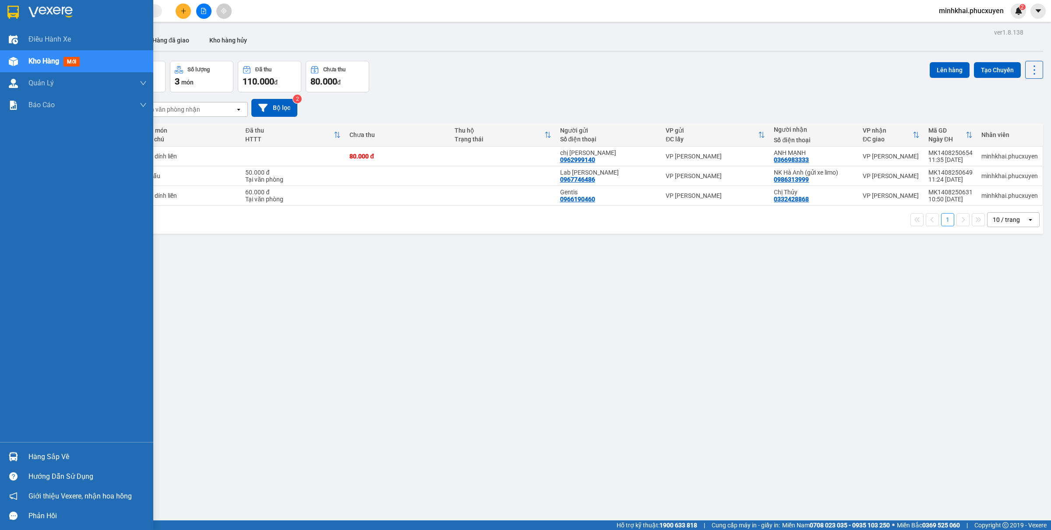
click at [8, 449] on div at bounding box center [13, 456] width 15 height 15
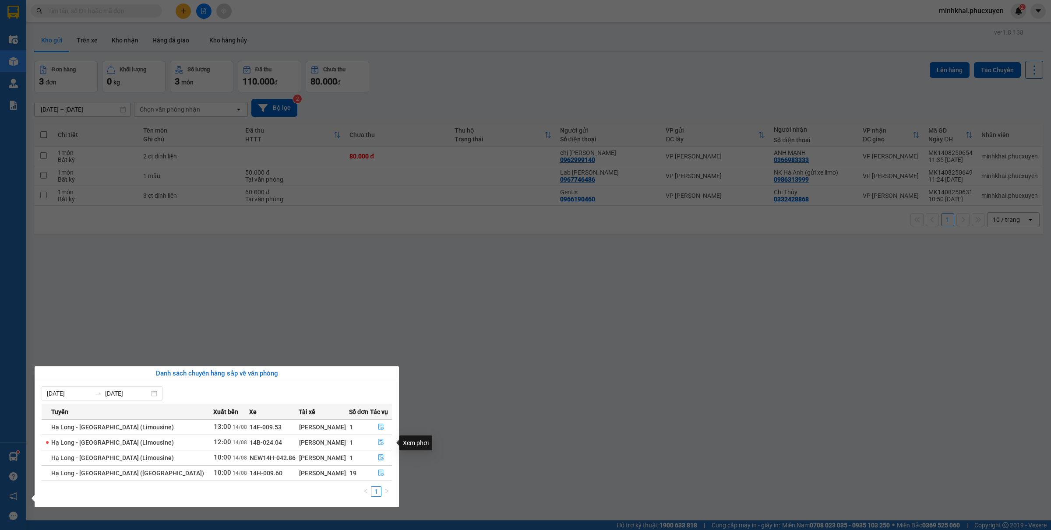
click at [378, 443] on icon "file-done" at bounding box center [381, 442] width 6 height 6
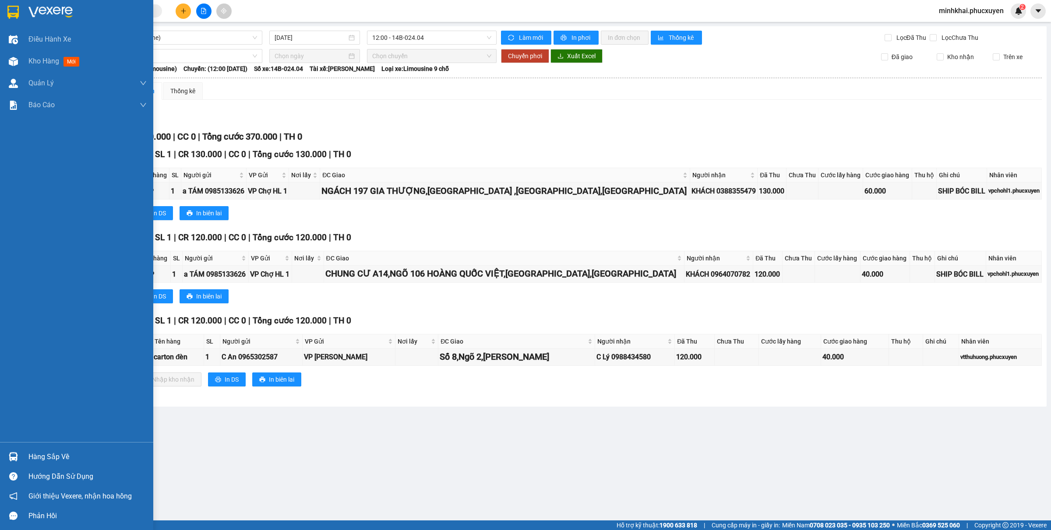
click at [10, 458] on img at bounding box center [13, 456] width 9 height 9
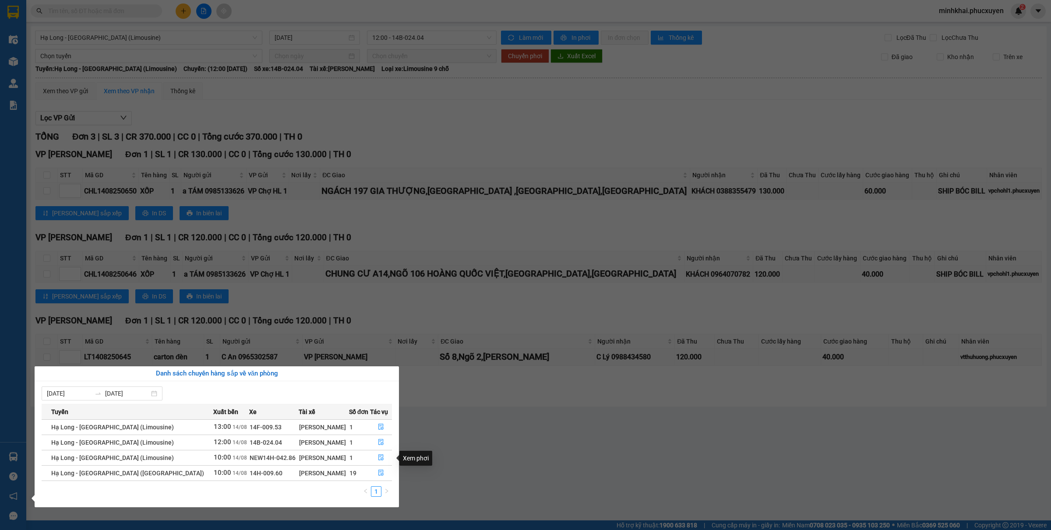
click at [534, 452] on section "Kết quả tìm kiếm ( 0 ) Bộ lọc No Data minhkhai.phucxuyen 2 Điều hành xe Kho hàn…" at bounding box center [525, 265] width 1051 height 530
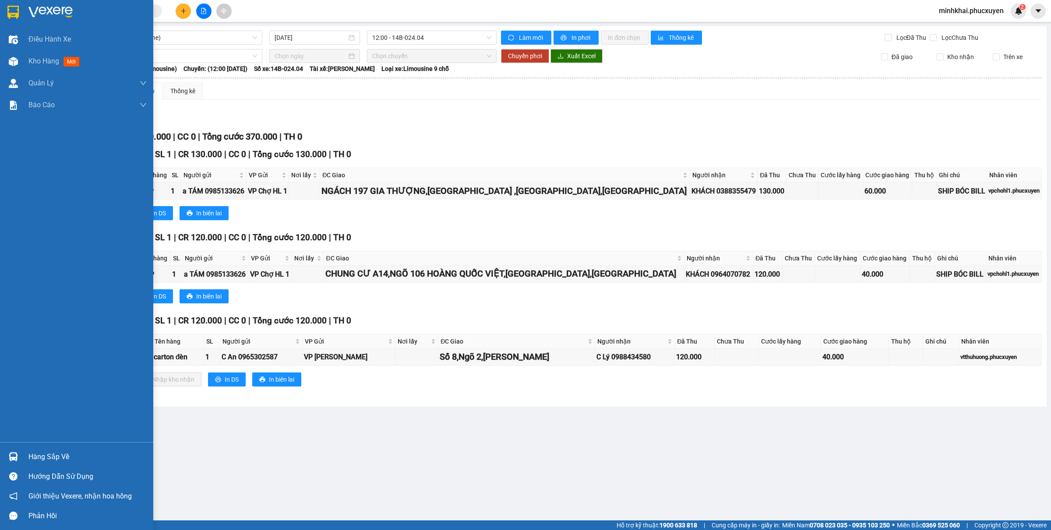
click at [3, 460] on div "Hàng sắp về" at bounding box center [76, 457] width 153 height 20
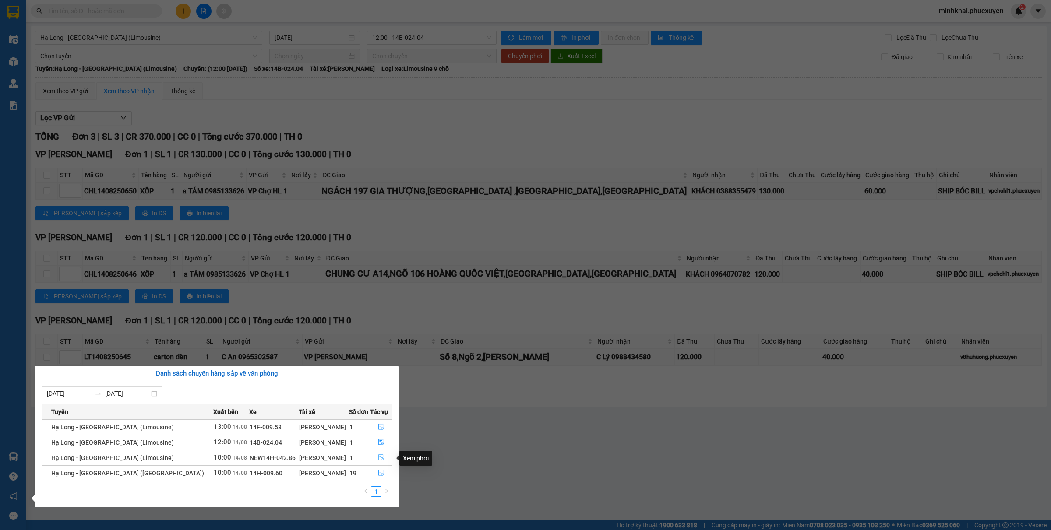
click at [377, 462] on button "button" at bounding box center [380, 458] width 21 height 14
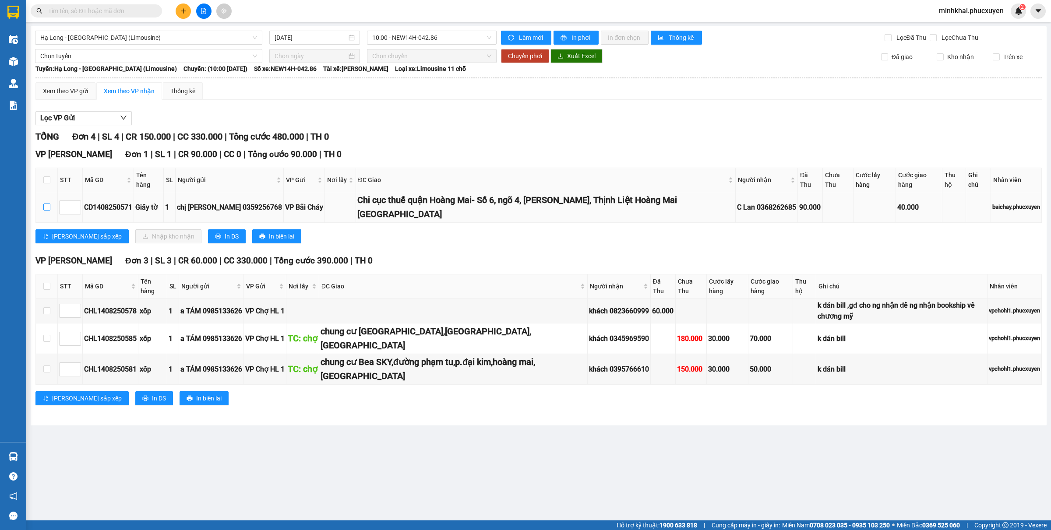
click at [47, 204] on input "checkbox" at bounding box center [46, 207] width 7 height 7
checkbox input "true"
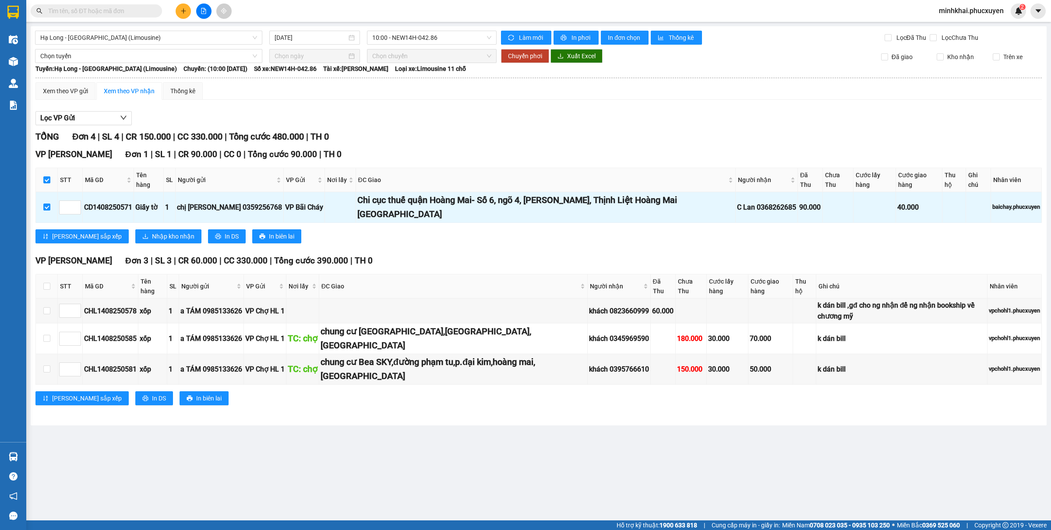
click at [110, 206] on div "VP Minh Khai Đơn 1 | SL 1 | CR 90.000 | CC 0 | Tổng cước 90.000 | TH 0 STT Mã G…" at bounding box center [538, 199] width 1006 height 102
click at [135, 229] on button "Nhập kho nhận" at bounding box center [168, 236] width 66 height 14
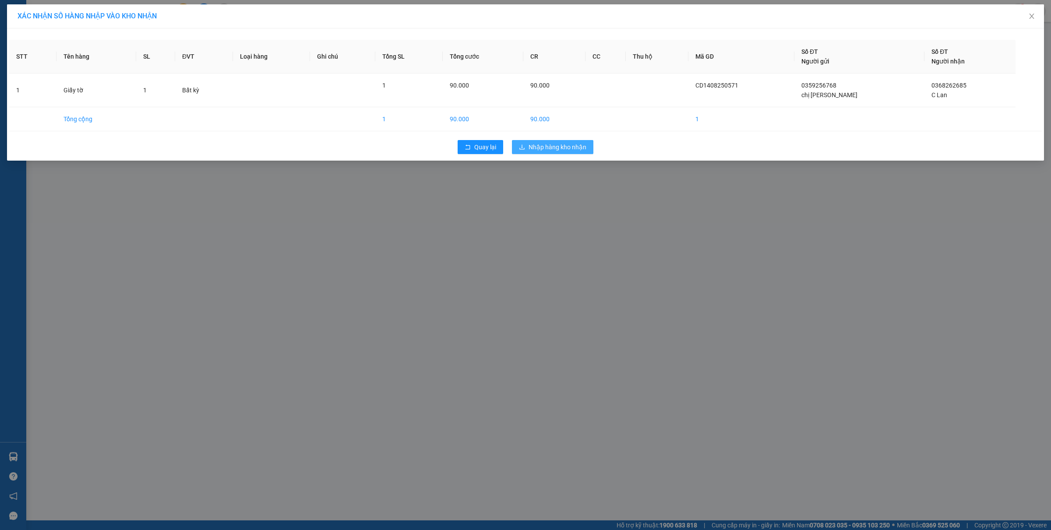
click at [564, 142] on span "Nhập hàng kho nhận" at bounding box center [557, 147] width 58 height 10
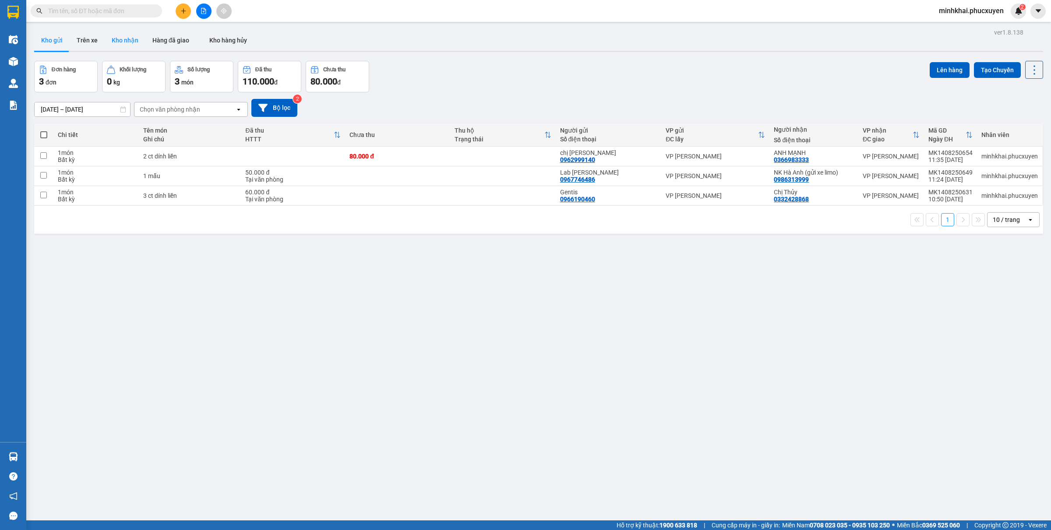
click at [134, 40] on button "Kho nhận" at bounding box center [125, 40] width 41 height 21
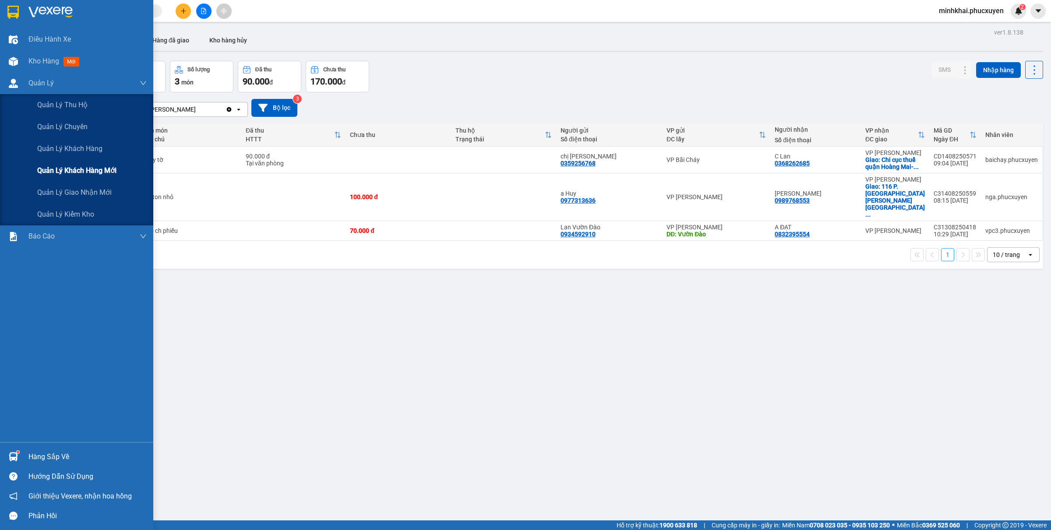
drag, startPoint x: 73, startPoint y: 188, endPoint x: 67, endPoint y: 179, distance: 11.7
click at [73, 188] on span "Quản lý giao nhận mới" at bounding box center [74, 192] width 74 height 11
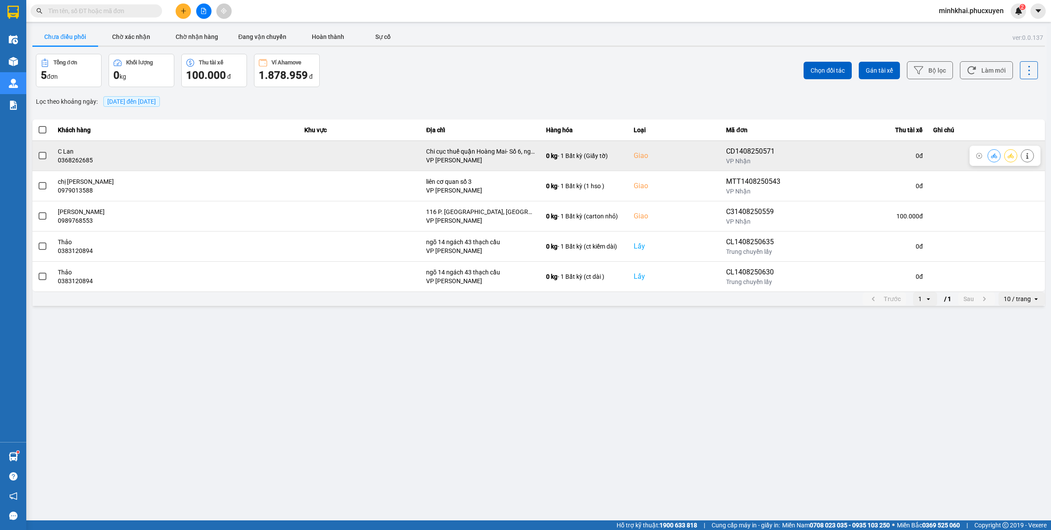
click at [990, 158] on button at bounding box center [993, 155] width 12 height 15
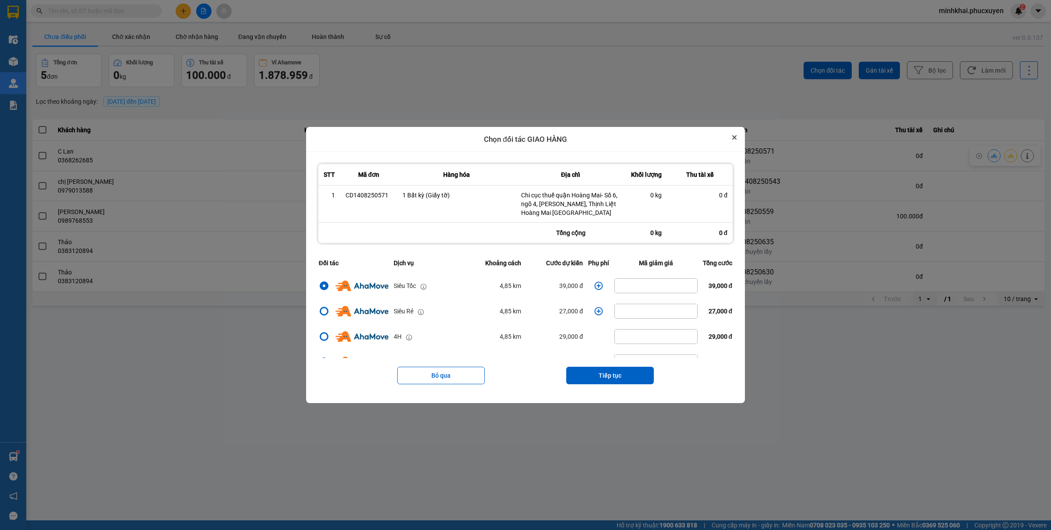
click at [736, 139] on icon "Close" at bounding box center [734, 137] width 4 height 4
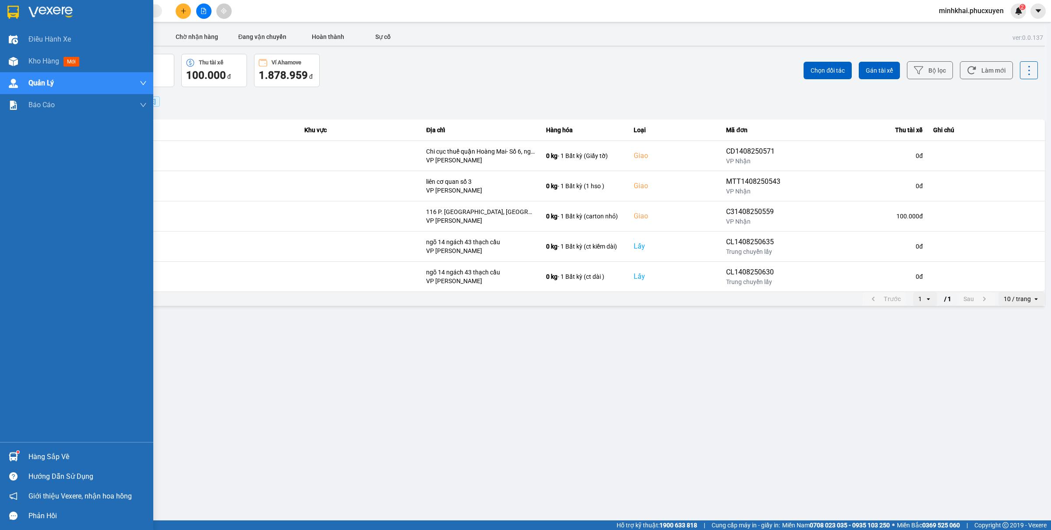
click at [6, 458] on div at bounding box center [13, 456] width 15 height 15
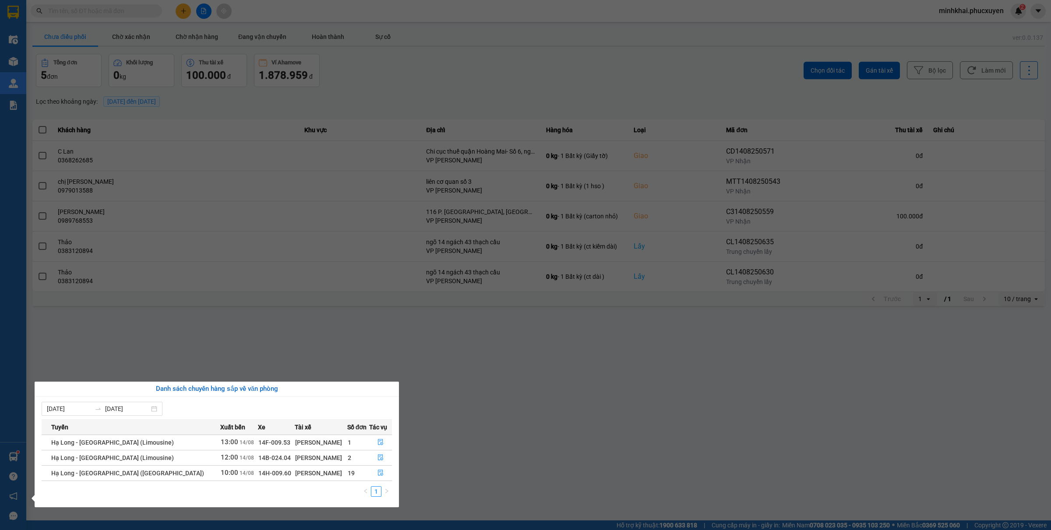
click at [531, 446] on section "Kết quả tìm kiếm ( 0 ) Bộ lọc No Data minhkhai.phucxuyen 2 Điều hành xe Kho hàn…" at bounding box center [525, 265] width 1051 height 530
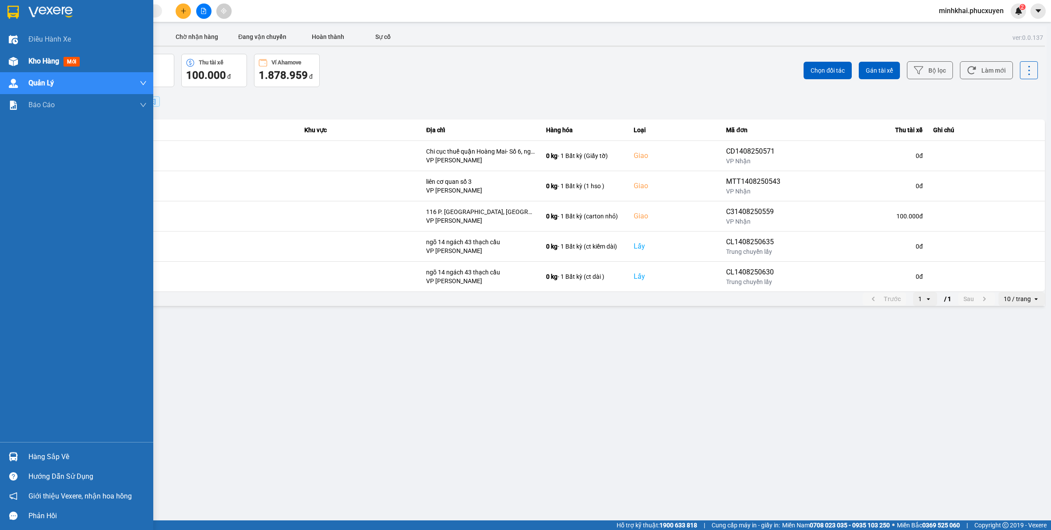
click at [1, 63] on div "Kho hàng mới" at bounding box center [76, 61] width 153 height 22
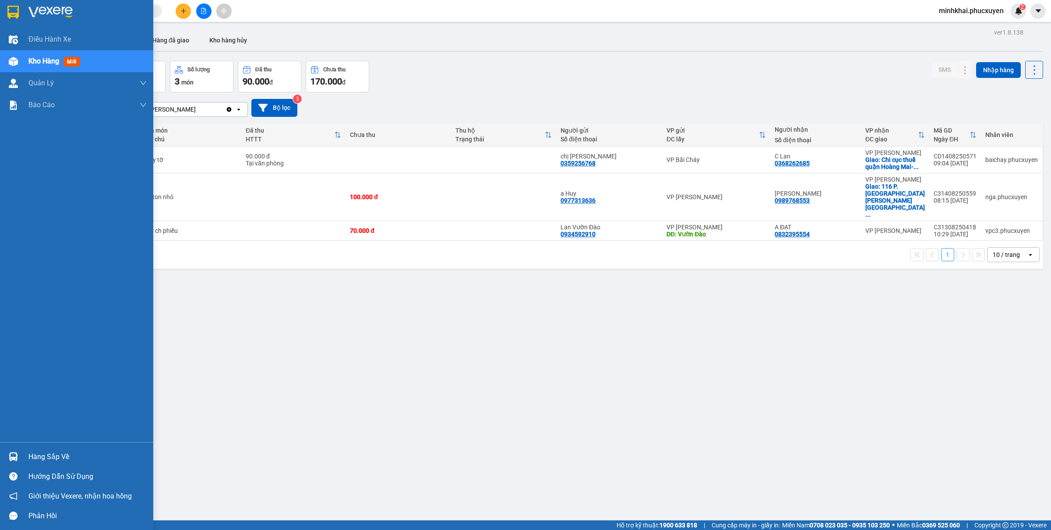
click at [30, 452] on div "Hàng sắp về" at bounding box center [87, 456] width 118 height 13
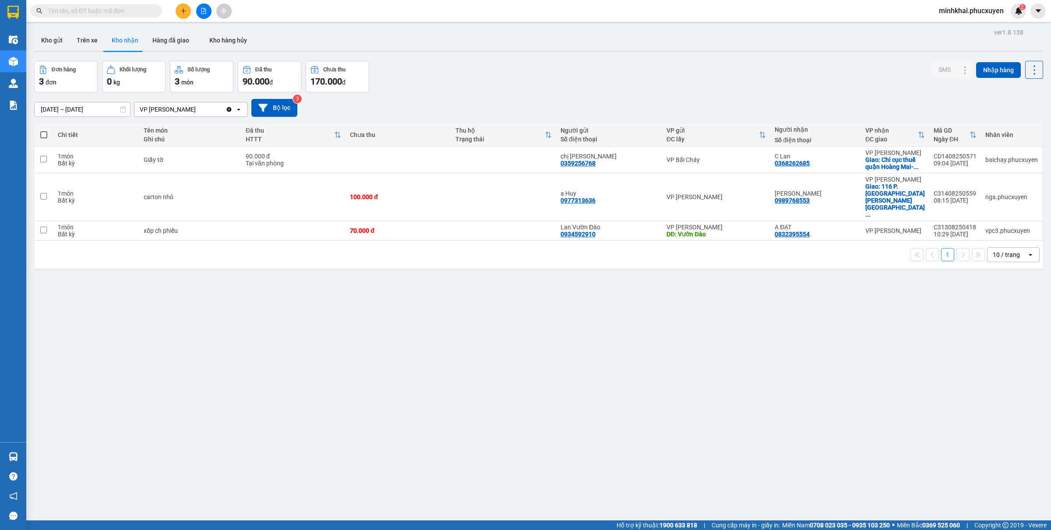
click at [637, 355] on section "Kết quả tìm kiếm ( 0 ) Bộ lọc No Data minhkhai.phucxuyen 2 Điều hành xe Kho hàn…" at bounding box center [525, 265] width 1051 height 530
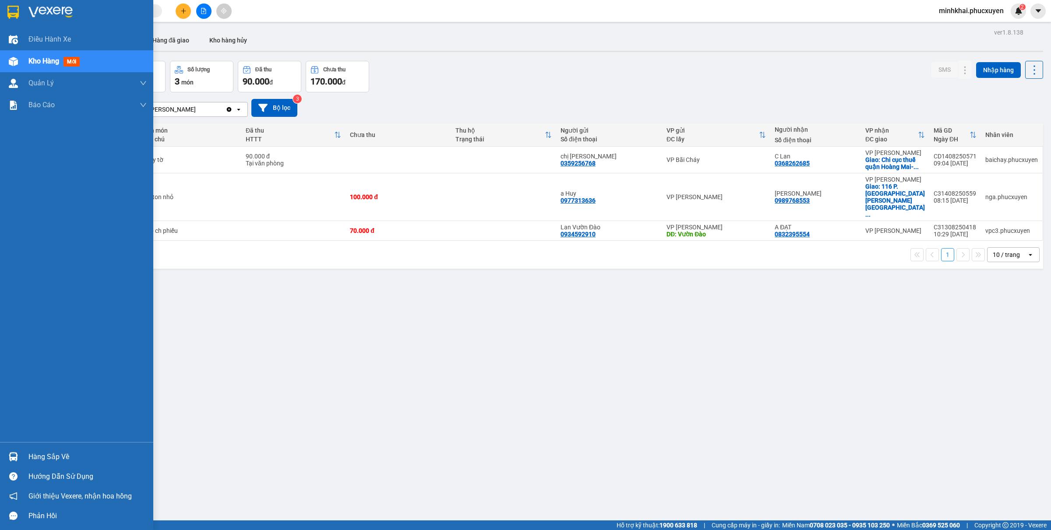
click at [2, 458] on div "Hàng sắp về" at bounding box center [76, 457] width 153 height 20
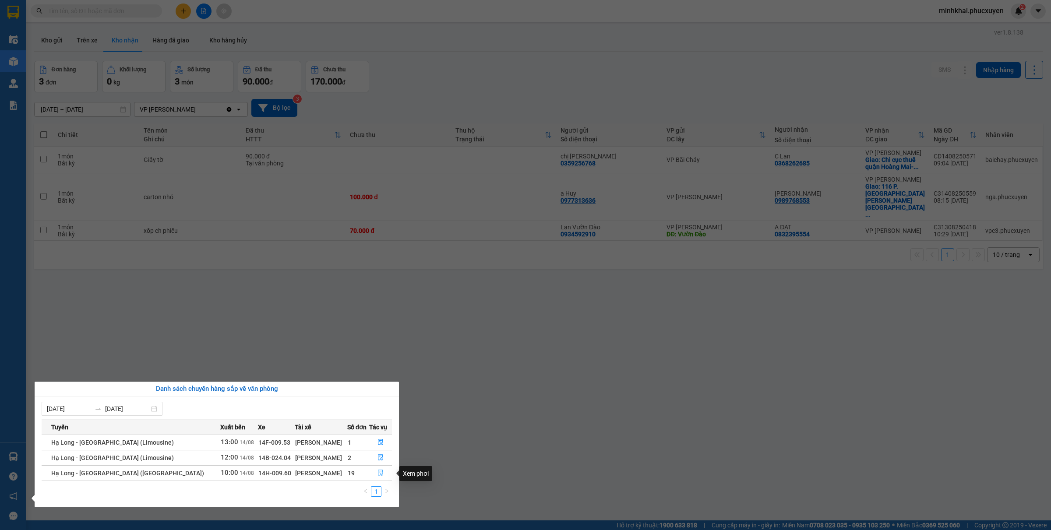
click at [382, 474] on button "button" at bounding box center [380, 473] width 22 height 14
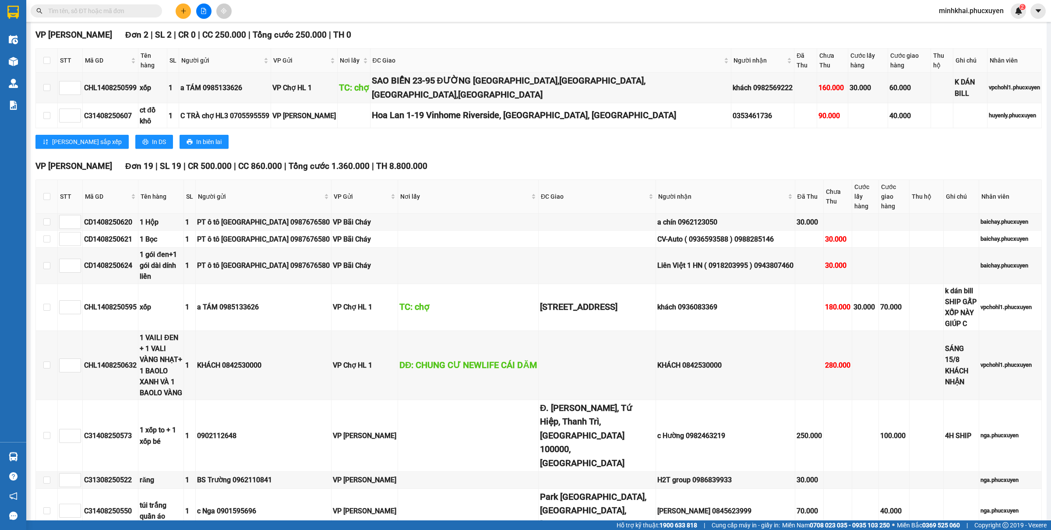
scroll to position [741, 0]
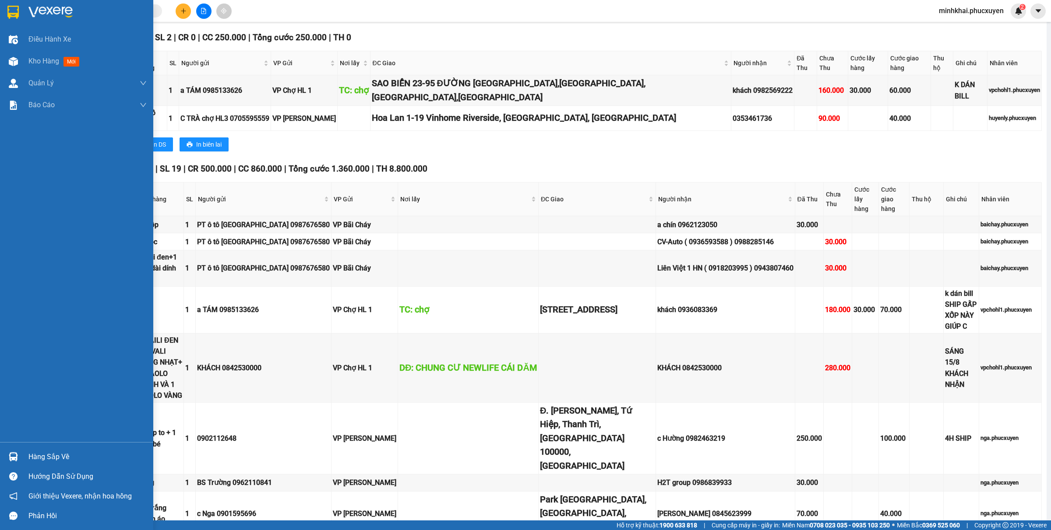
click at [30, 458] on div "Hàng sắp về" at bounding box center [87, 456] width 118 height 13
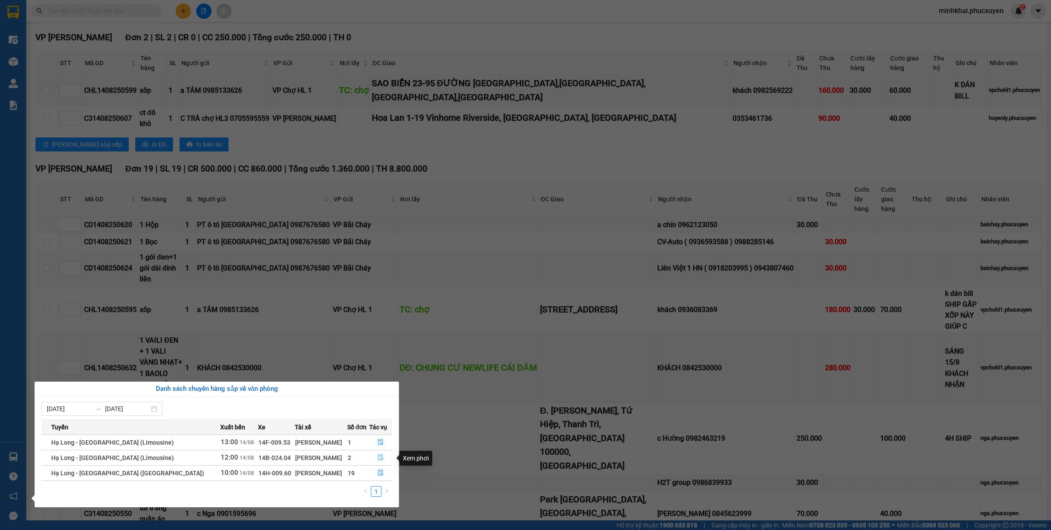
click at [377, 459] on icon "file-done" at bounding box center [380, 457] width 6 height 6
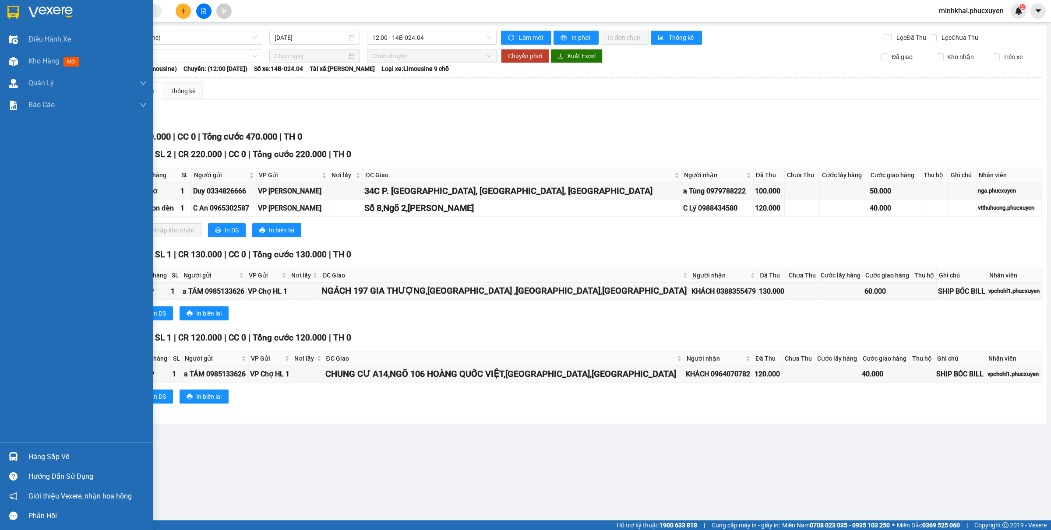
click at [18, 453] on div at bounding box center [13, 456] width 15 height 15
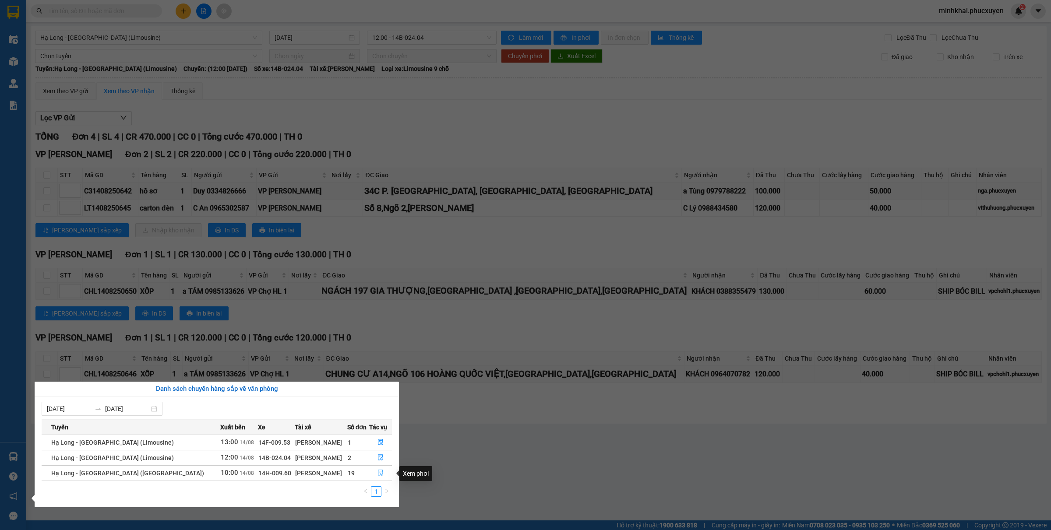
click at [379, 475] on icon "file-done" at bounding box center [380, 473] width 5 height 6
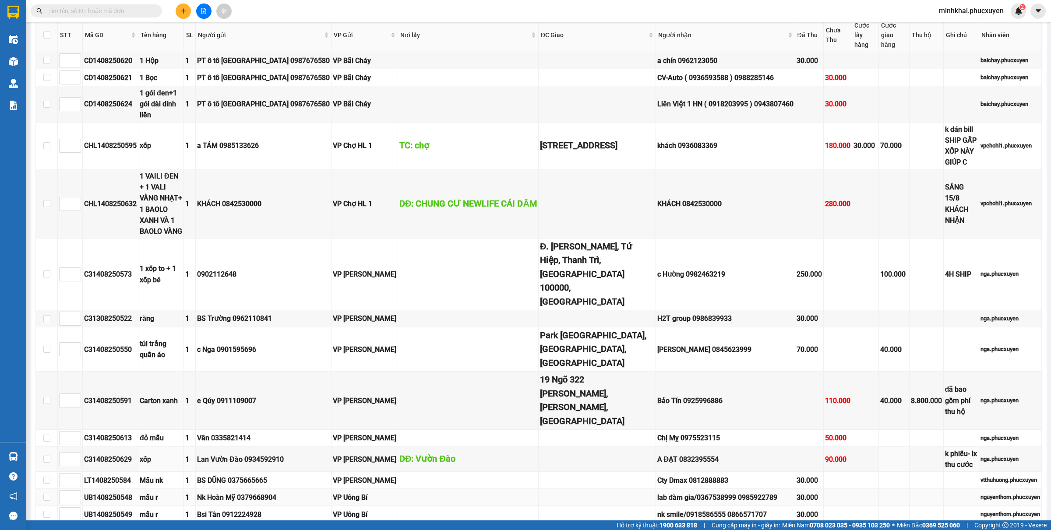
scroll to position [959, 0]
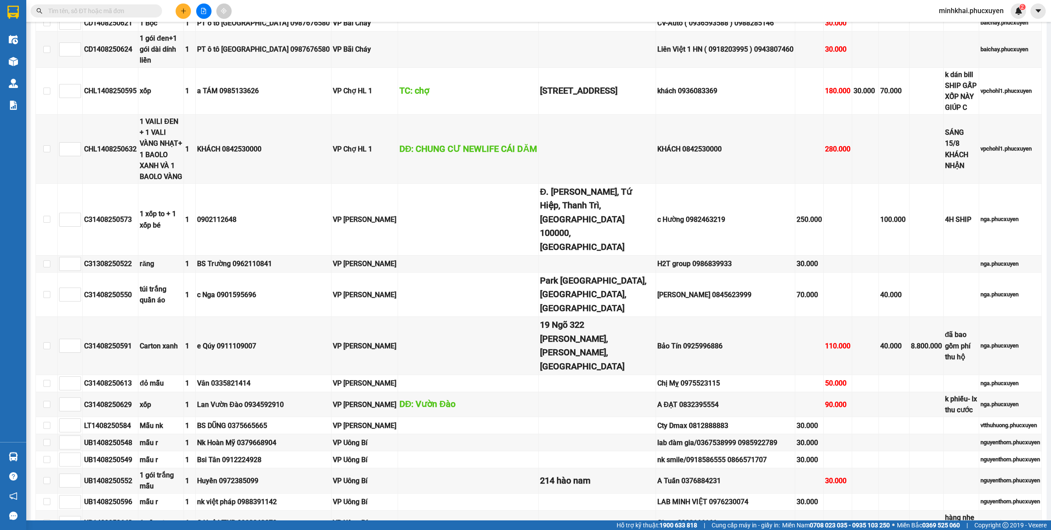
click at [184, 8] on icon "plus" at bounding box center [183, 11] width 6 height 6
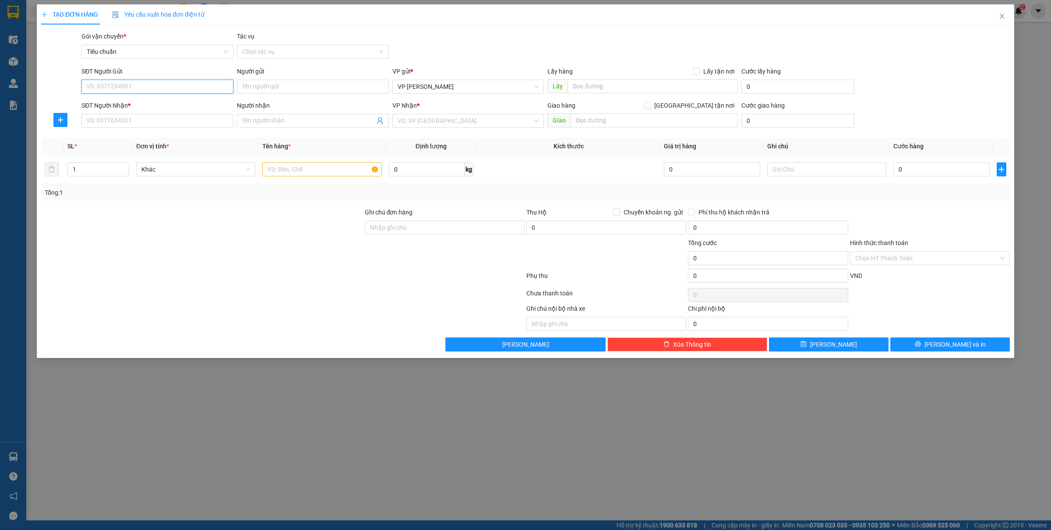
click at [176, 89] on input "SĐT Người Gửi" at bounding box center [157, 87] width 152 height 14
click at [155, 101] on div "0963463004 - Văn" at bounding box center [157, 104] width 141 height 10
type input "0963463004"
type input "Văn"
type input "0963463004"
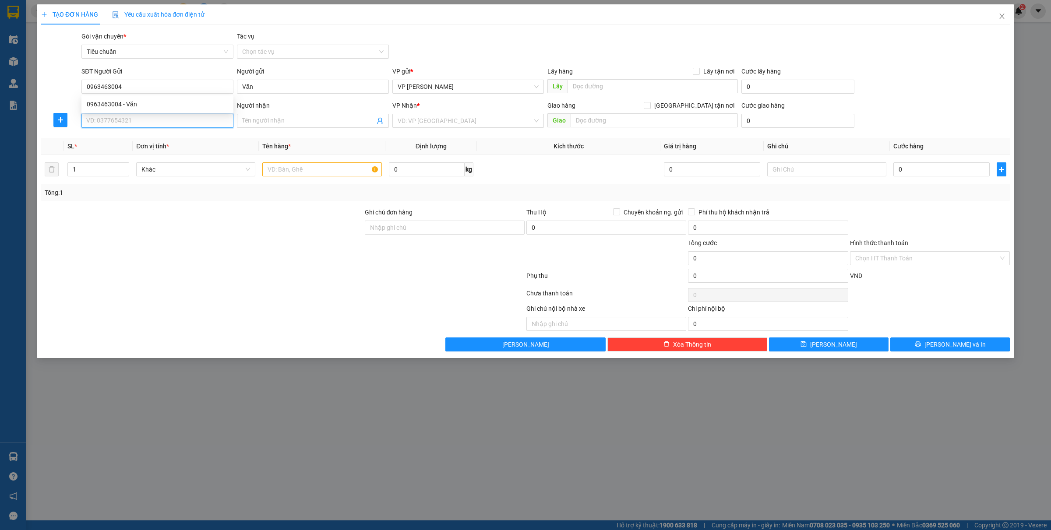
click at [153, 126] on input "SĐT Người Nhận *" at bounding box center [157, 121] width 152 height 14
click at [143, 167] on div "0829582222 - anh Cao" at bounding box center [157, 167] width 141 height 10
type input "0829582222"
click at [148, 121] on input "0829582222" at bounding box center [157, 121] width 152 height 14
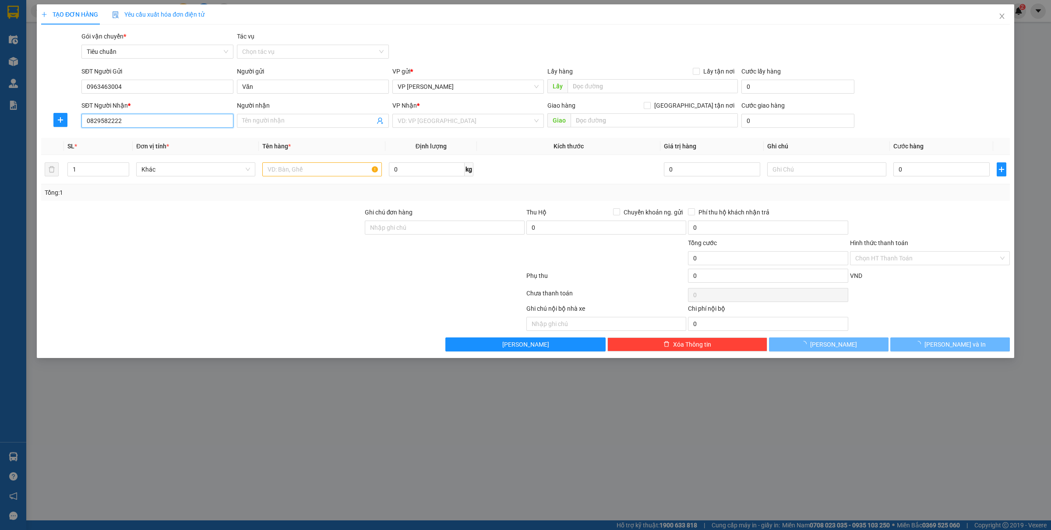
type input "anh Cao"
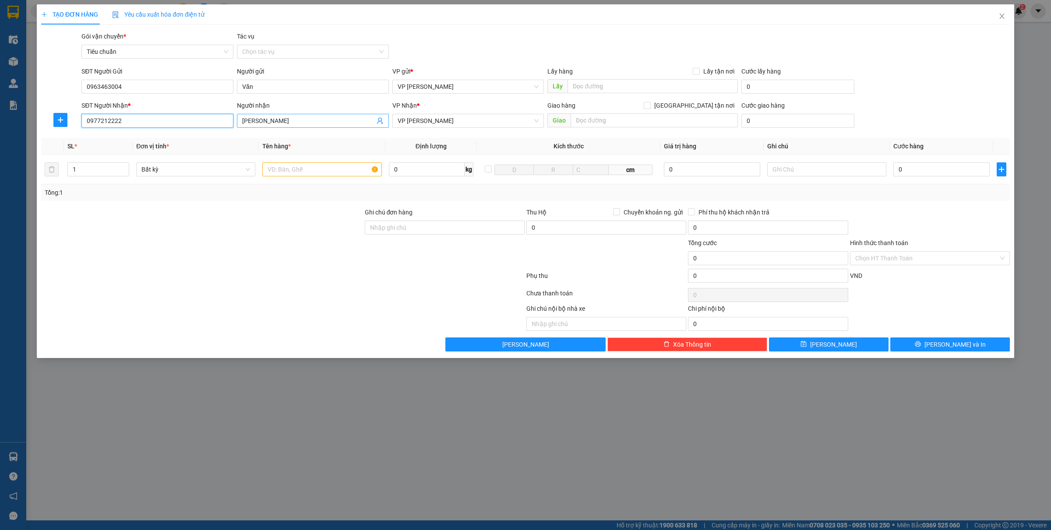
type input "0977212222"
click at [280, 121] on input "anh Cao" at bounding box center [308, 121] width 133 height 10
type input "a"
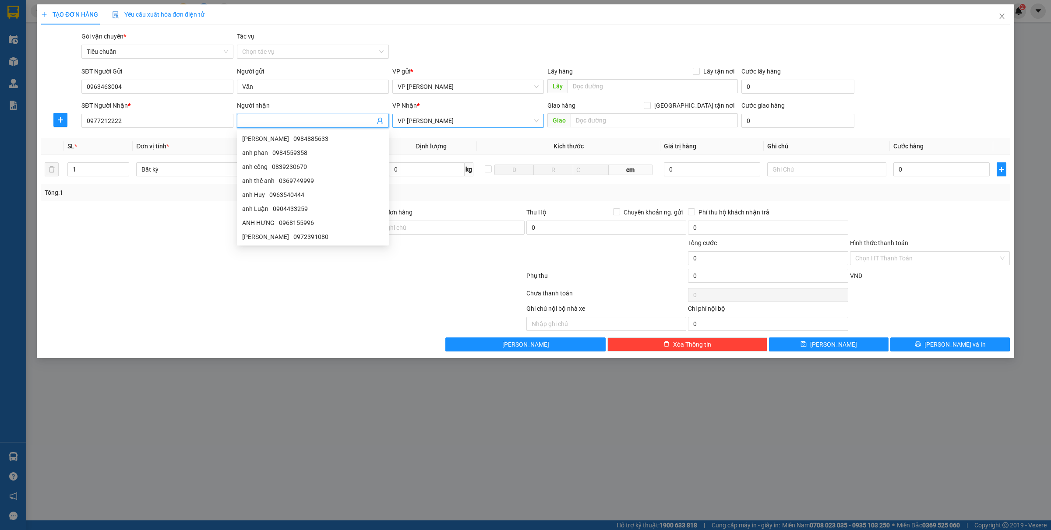
click at [460, 126] on span "VP [PERSON_NAME]" at bounding box center [467, 120] width 141 height 13
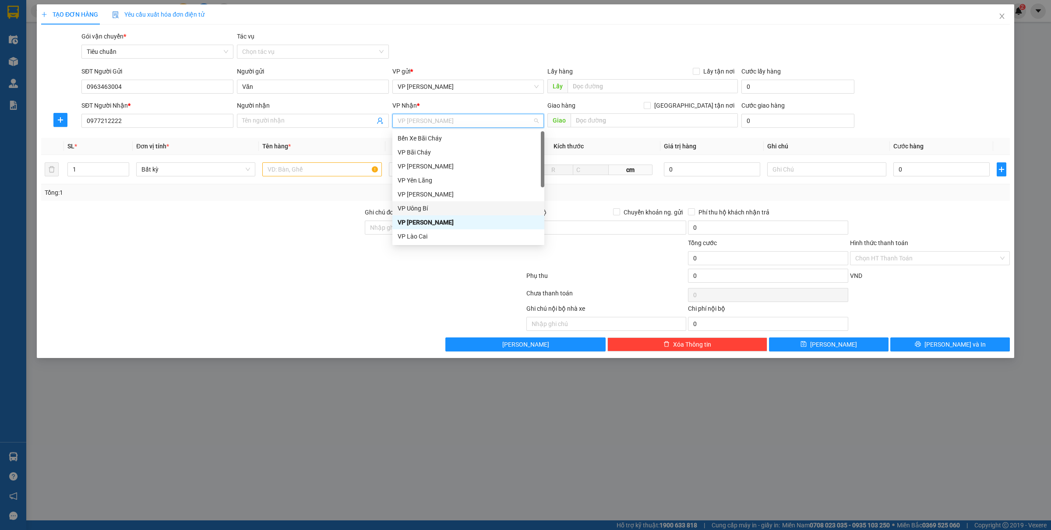
click at [423, 208] on div "VP Uông Bí" at bounding box center [467, 209] width 141 height 10
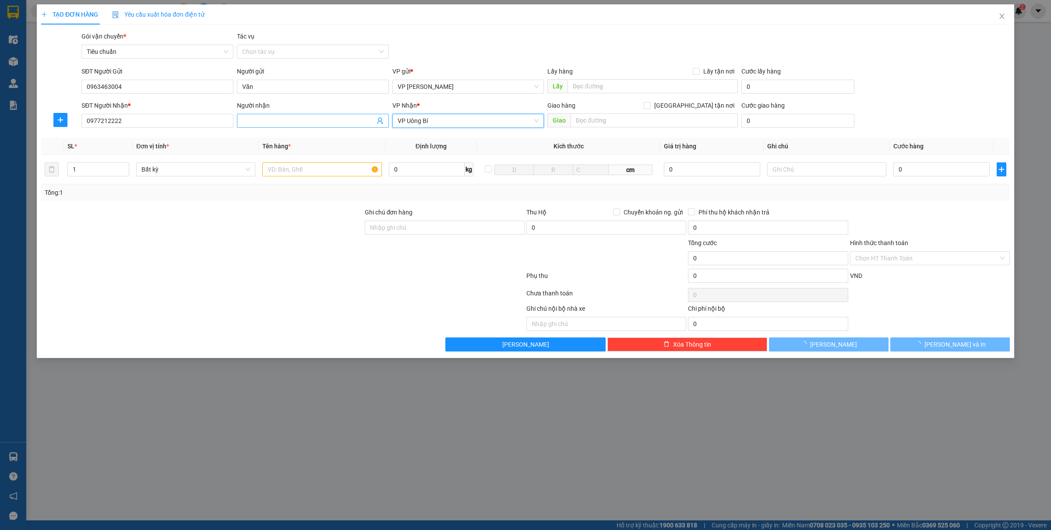
click at [295, 126] on input "Người nhận" at bounding box center [308, 121] width 133 height 10
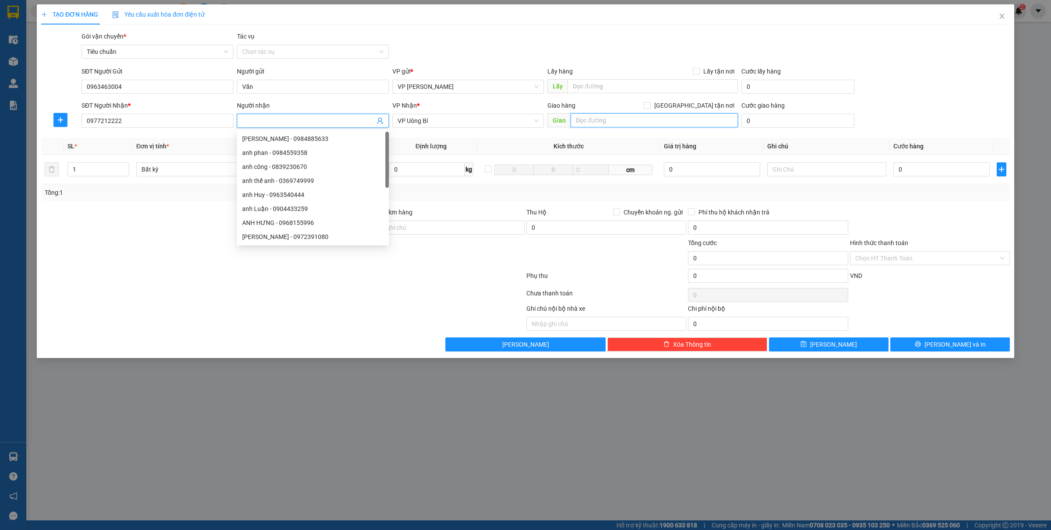
click at [626, 122] on input "text" at bounding box center [653, 120] width 167 height 14
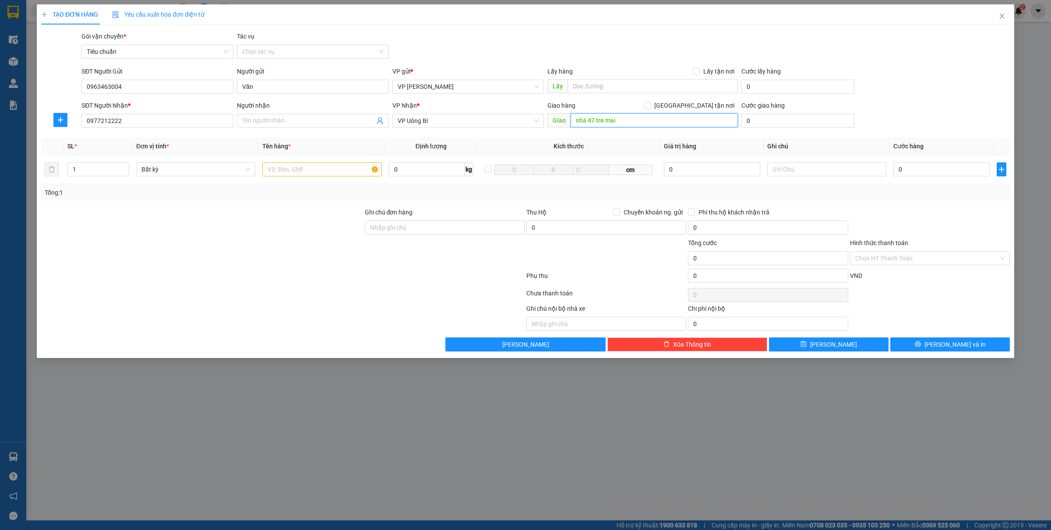
click at [592, 123] on input "nhà 47 tre mai" at bounding box center [653, 120] width 167 height 14
click at [590, 119] on input "nhà 7 tre mai" at bounding box center [653, 120] width 167 height 14
type input "nhà 70 tre mai"
click at [650, 105] on input "Giao tận nơi" at bounding box center [646, 105] width 6 height 6
checkbox input "true"
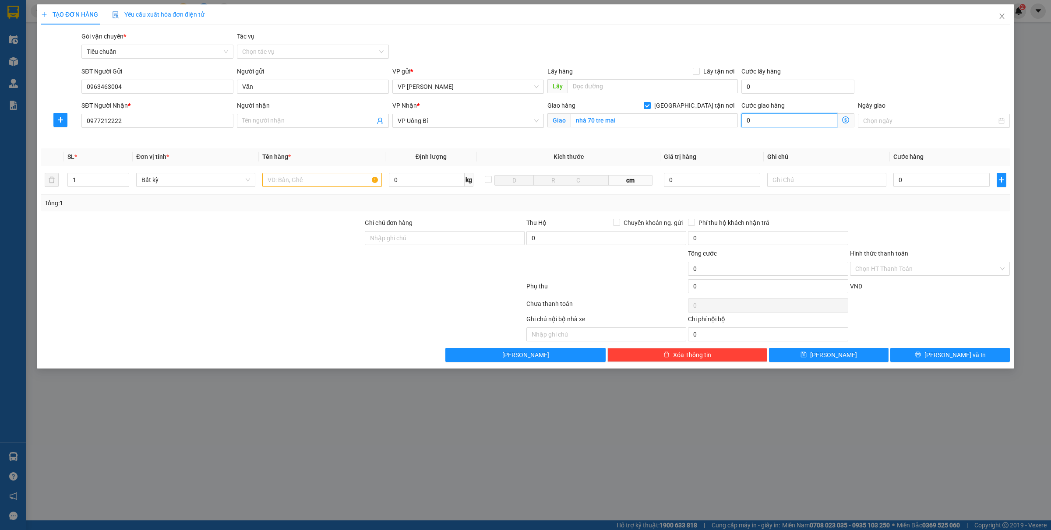
click at [813, 126] on input "0" at bounding box center [789, 120] width 96 height 14
type input "50"
type input "50.000"
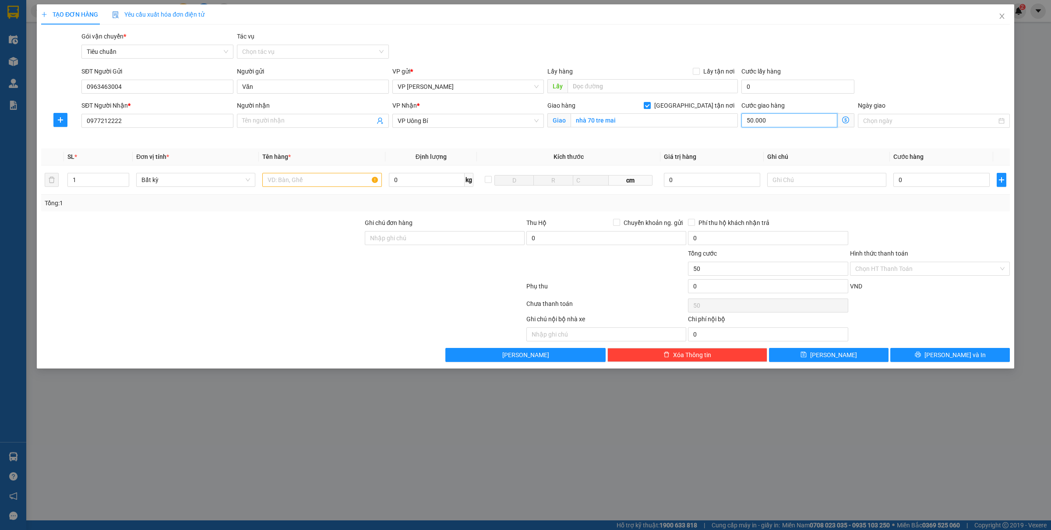
type input "50.000"
click at [941, 181] on input "0" at bounding box center [941, 180] width 96 height 14
type input "3.000"
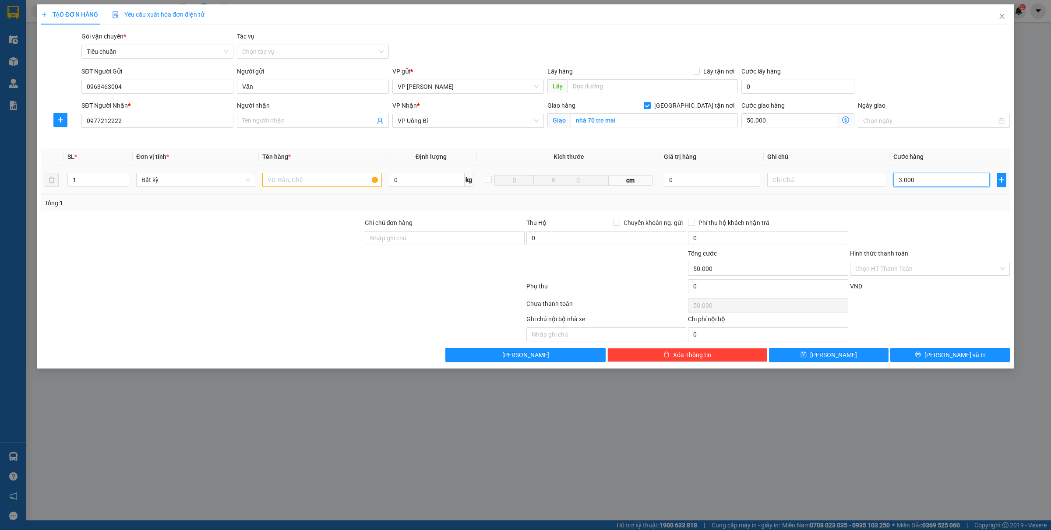
type input "53.000"
type input "30.000"
type input "80.000"
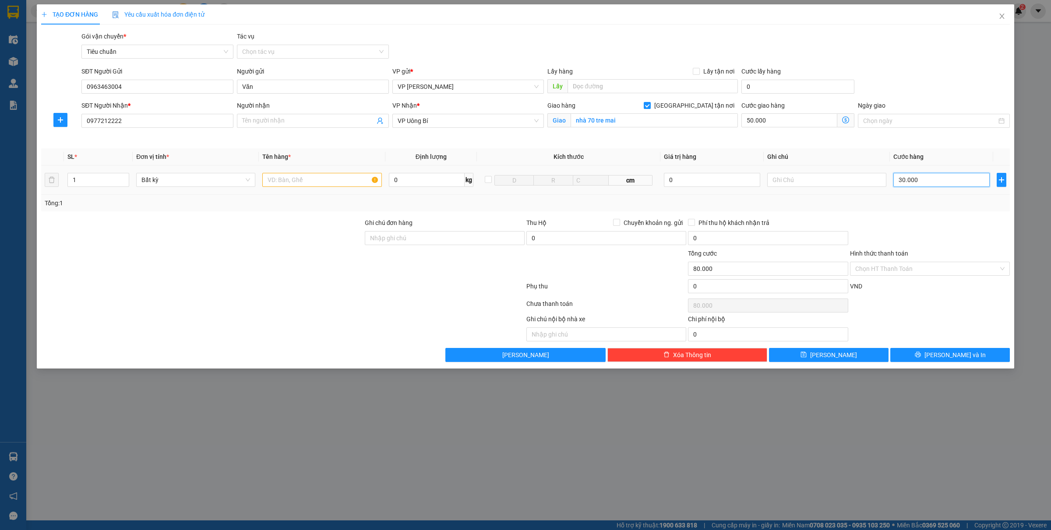
type input "30.000"
click at [302, 182] on input "text" at bounding box center [321, 180] width 119 height 14
type input "1 bọc đen bs"
click at [939, 355] on button "Lưu và In" at bounding box center [949, 355] width 119 height 14
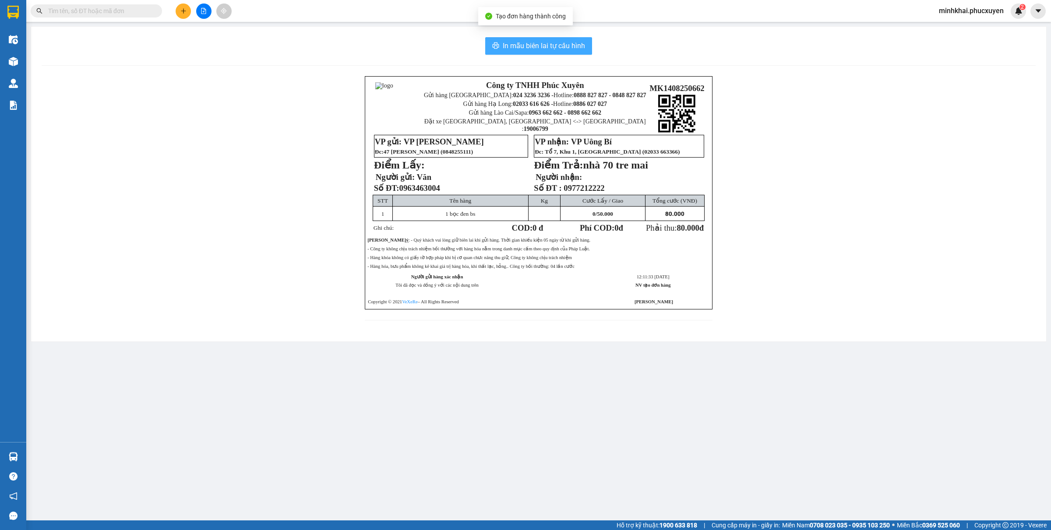
click at [565, 38] on button "In mẫu biên lai tự cấu hình" at bounding box center [538, 46] width 107 height 18
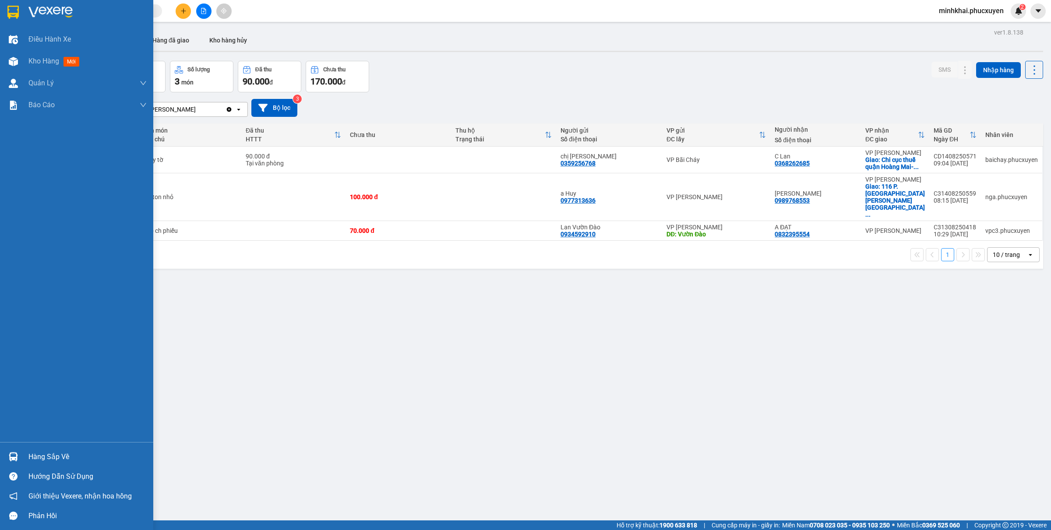
click at [2, 446] on div "Hàng sắp về Hướng dẫn sử dụng Giới thiệu Vexere, nhận hoa hồng Phản hồi" at bounding box center [76, 484] width 153 height 84
click at [12, 455] on img at bounding box center [13, 456] width 9 height 9
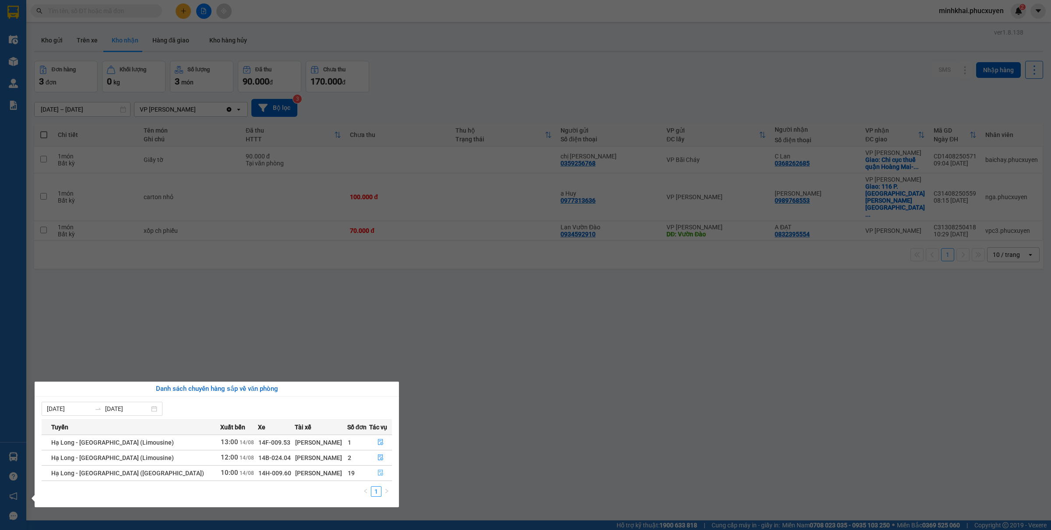
click at [380, 475] on icon "file-done" at bounding box center [380, 473] width 6 height 6
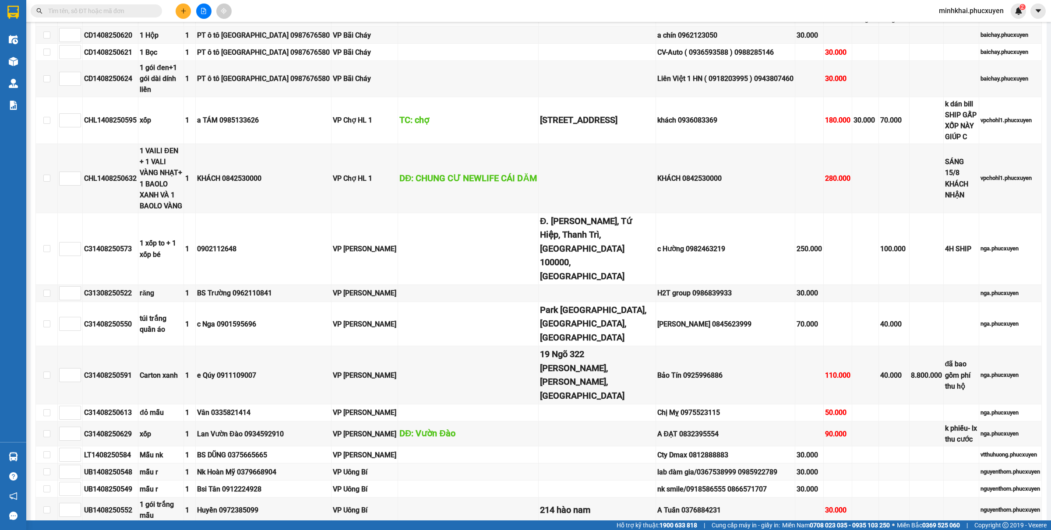
scroll to position [959, 0]
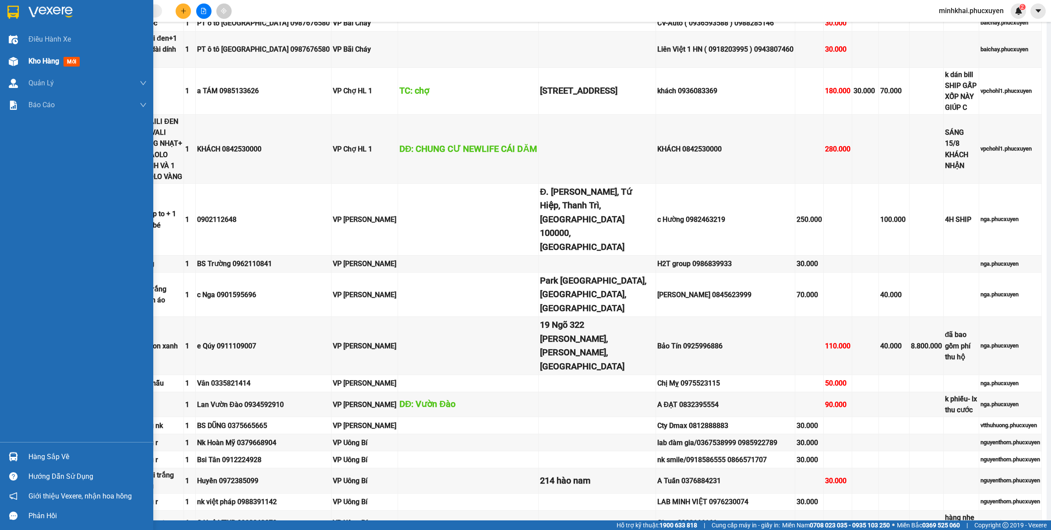
click at [1, 68] on div "Kho hàng mới" at bounding box center [76, 61] width 153 height 22
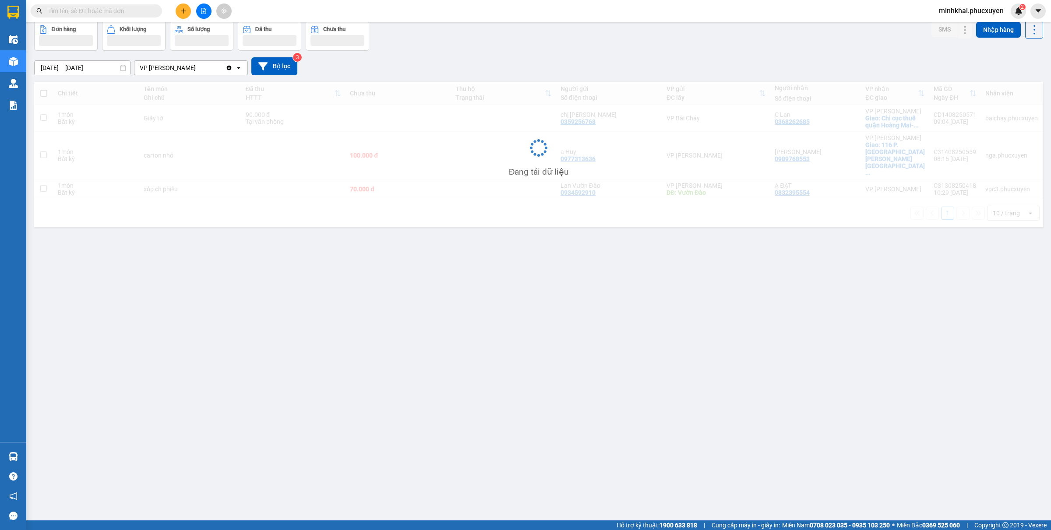
scroll to position [40, 0]
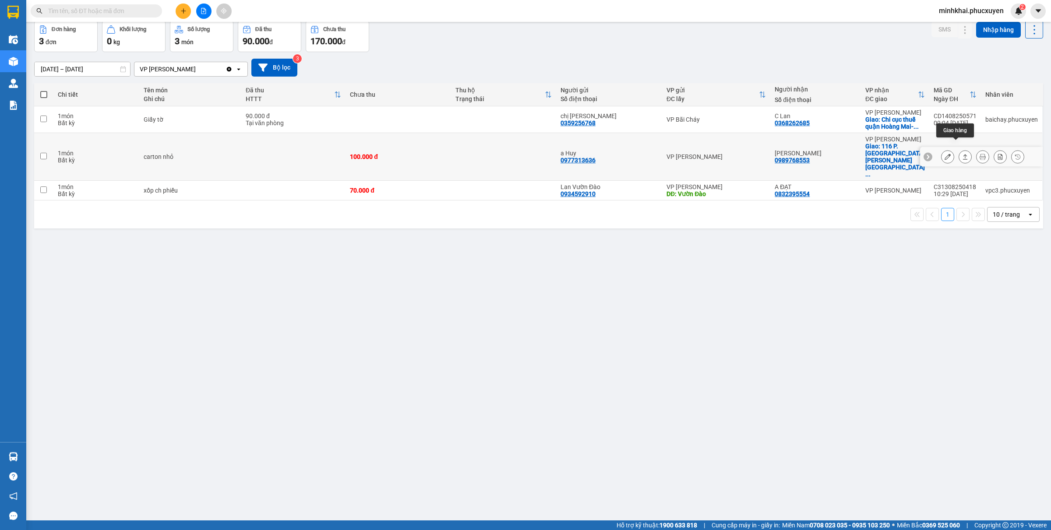
click at [962, 154] on icon at bounding box center [965, 157] width 6 height 6
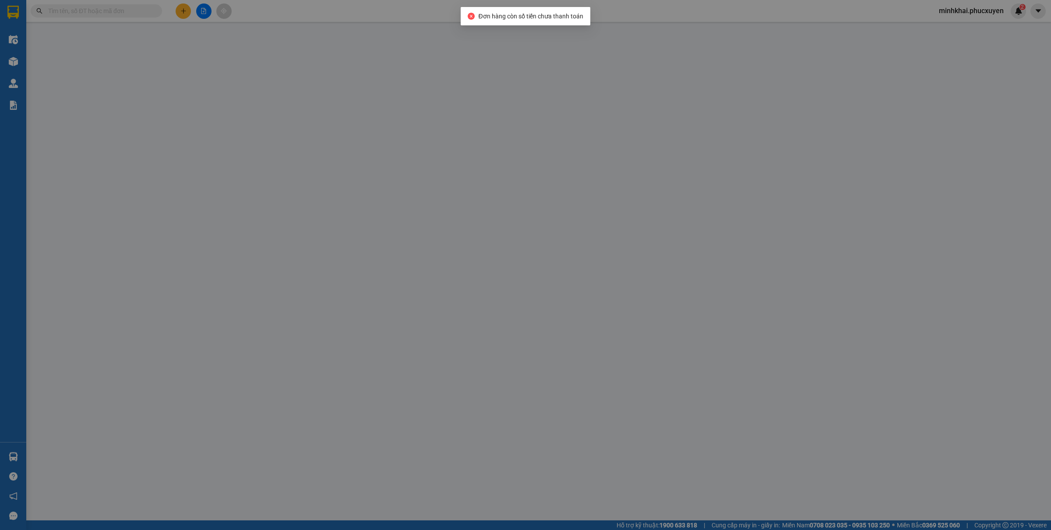
type input "0977313636"
type input "a Huy"
type input "0989768553"
type input "c Linh"
checkbox input "true"
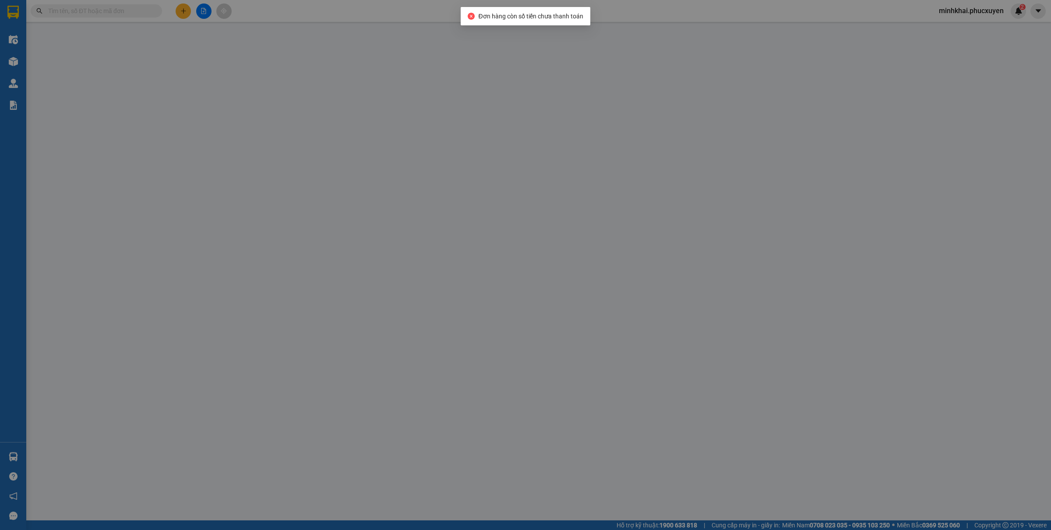
type input "116 P. Lạc Trung, Thanh Lương, Hai Bà Trưng,"
type input "100.000"
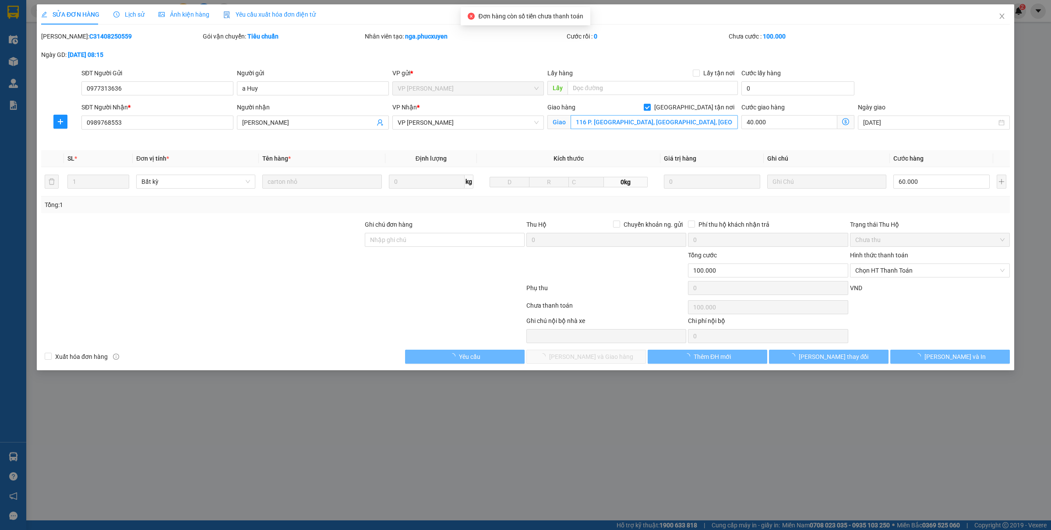
click at [705, 108] on span "Giao tận nơi" at bounding box center [693, 107] width 87 height 10
click at [650, 108] on input "Giao tận nơi" at bounding box center [646, 107] width 6 height 6
checkbox input "false"
click at [689, 121] on input "116 P. Lạc Trung, Thanh Lương, Hai Bà Trưng," at bounding box center [653, 122] width 167 height 14
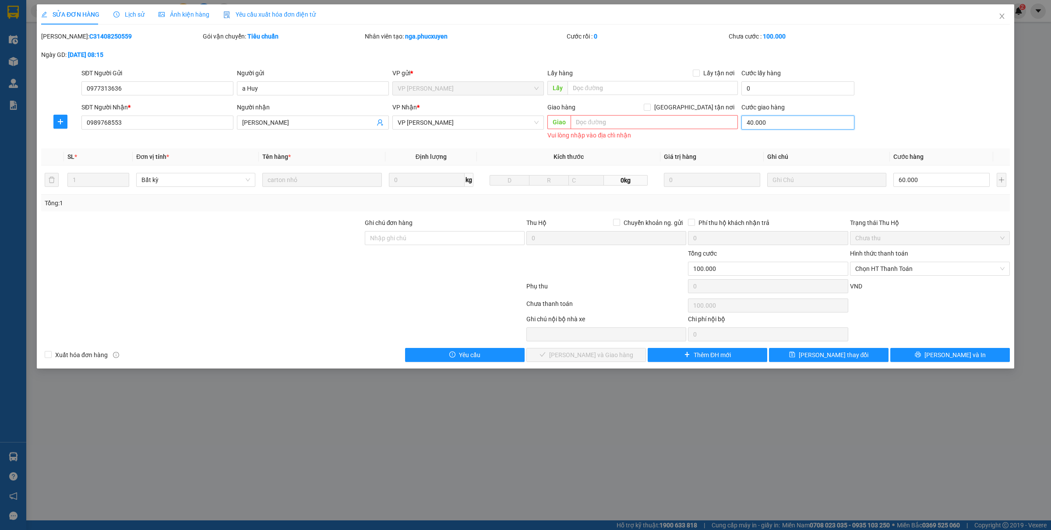
click at [786, 123] on input "40.000" at bounding box center [797, 123] width 113 height 14
type input "0"
type input "60.000"
click at [894, 272] on span "Chọn HT Thanh Toán" at bounding box center [929, 268] width 149 height 13
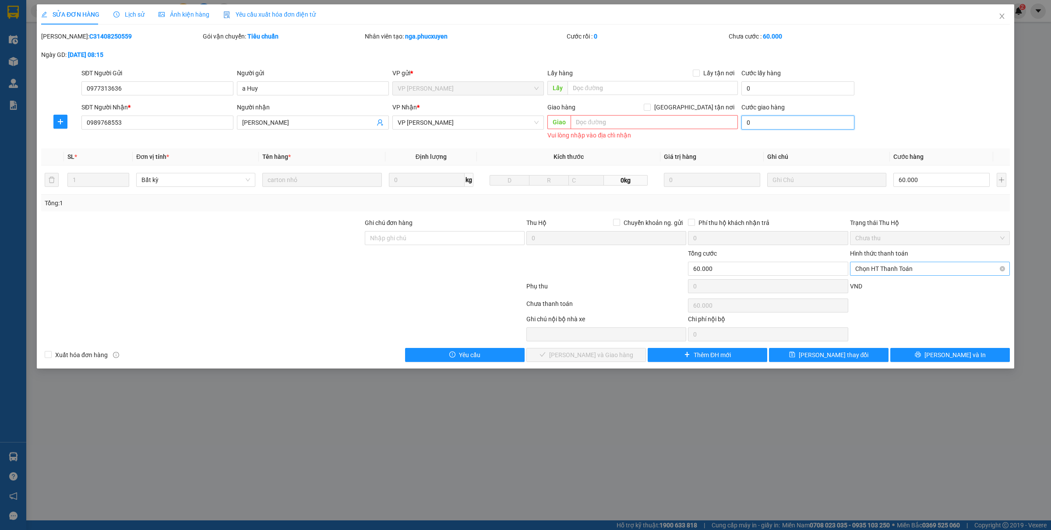
type input "0"
click at [883, 285] on div "Tại văn phòng" at bounding box center [929, 287] width 149 height 10
type input "0"
click at [576, 358] on span "Lưu và Giao hàng" at bounding box center [591, 355] width 84 height 10
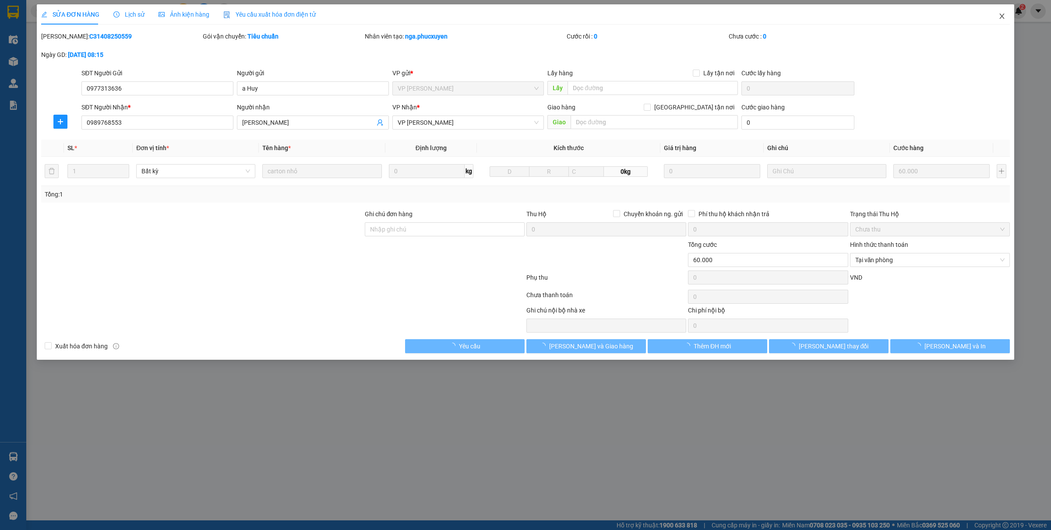
click at [1003, 18] on icon "close" at bounding box center [1001, 16] width 7 height 7
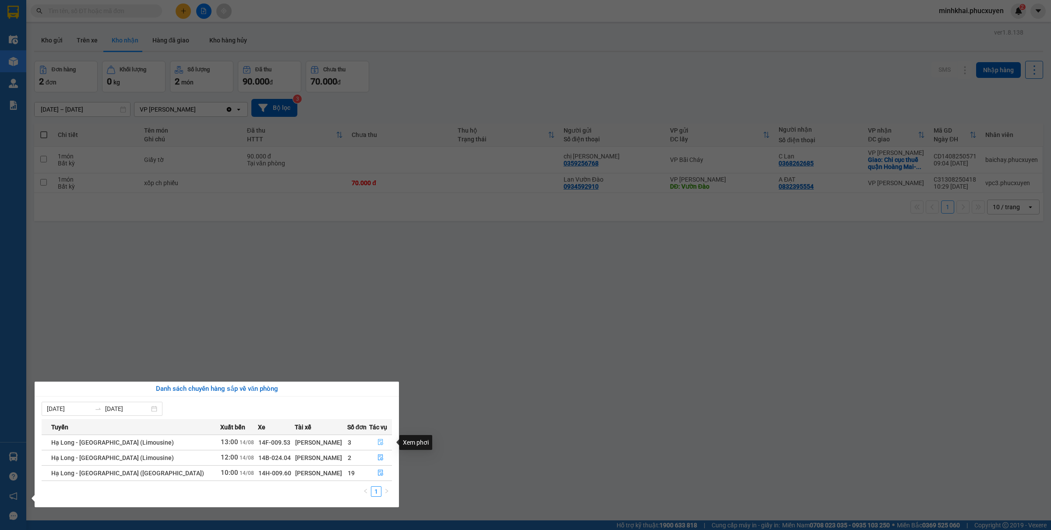
click at [369, 444] on button "button" at bounding box center [380, 443] width 22 height 14
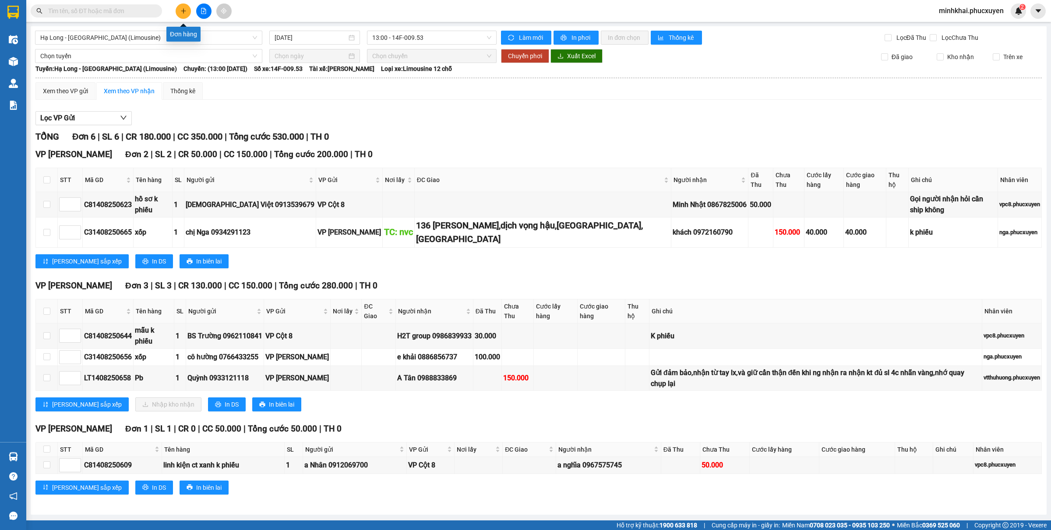
click at [180, 13] on icon "plus" at bounding box center [183, 11] width 6 height 6
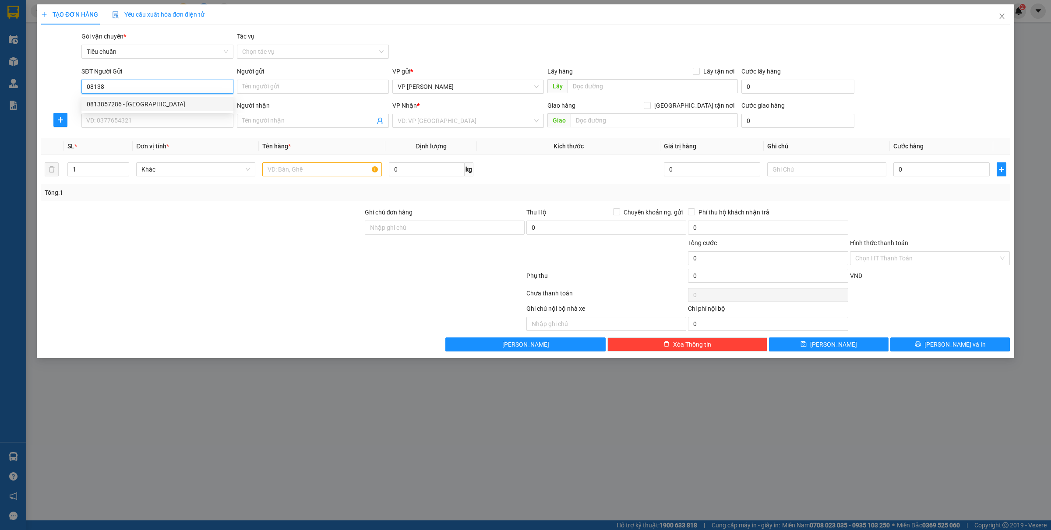
click at [141, 98] on div "0813857286 - Anh Lộc" at bounding box center [157, 104] width 152 height 14
type input "0813857286"
type input "[GEOGRAPHIC_DATA]"
type input "0813857286"
click at [128, 123] on input "SĐT Người Nhận *" at bounding box center [157, 121] width 152 height 14
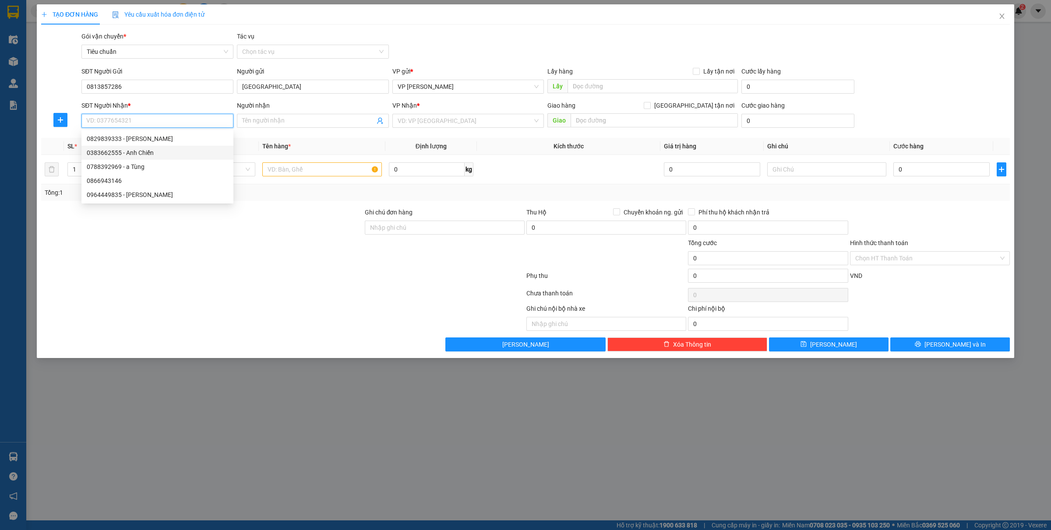
click at [148, 149] on div "0383662555 - Anh Chiến" at bounding box center [157, 153] width 141 height 10
type input "0383662555"
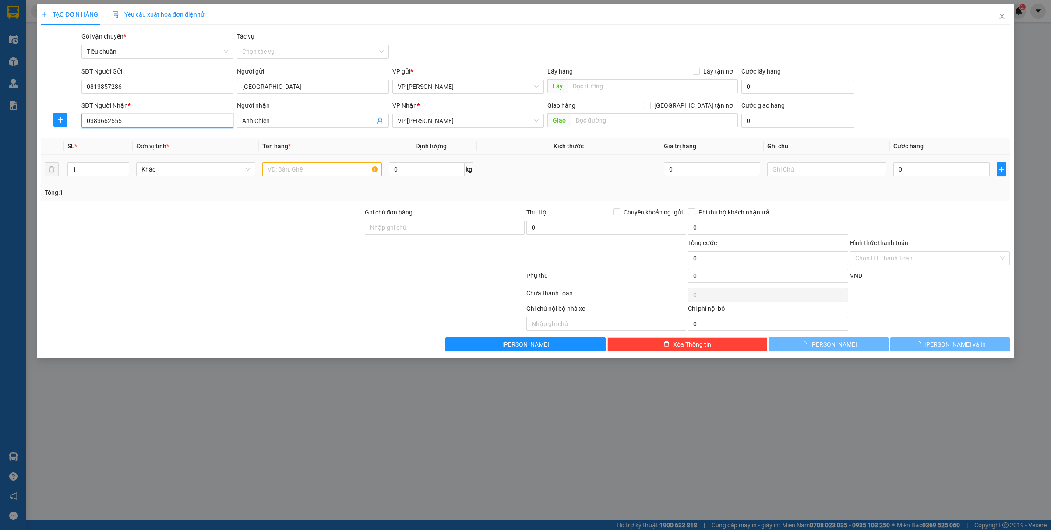
type input "Anh Chiến"
click at [300, 169] on input "text" at bounding box center [321, 169] width 119 height 14
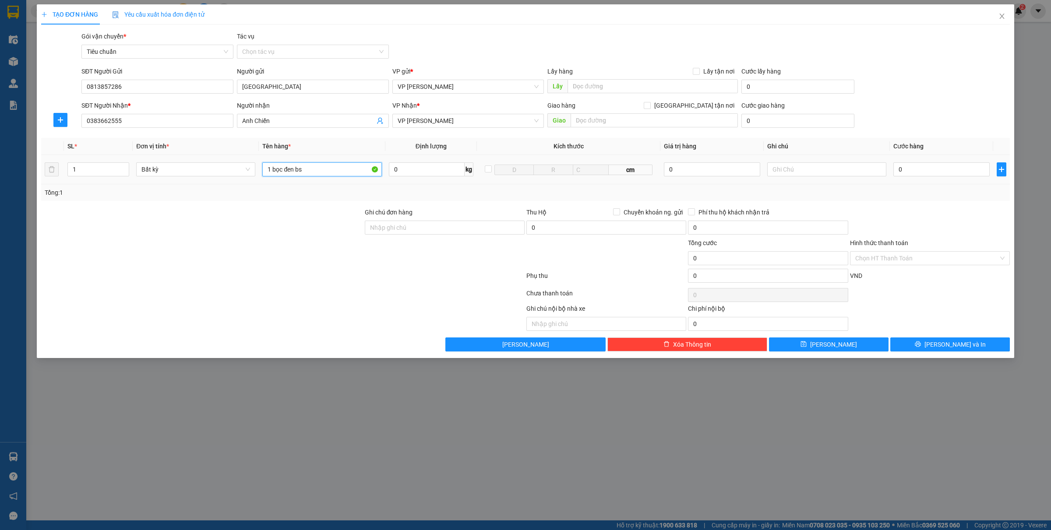
type input "1 bọc đen bs"
click at [913, 177] on div "0" at bounding box center [941, 170] width 96 height 18
click at [910, 174] on input "0" at bounding box center [941, 169] width 96 height 14
type input "3"
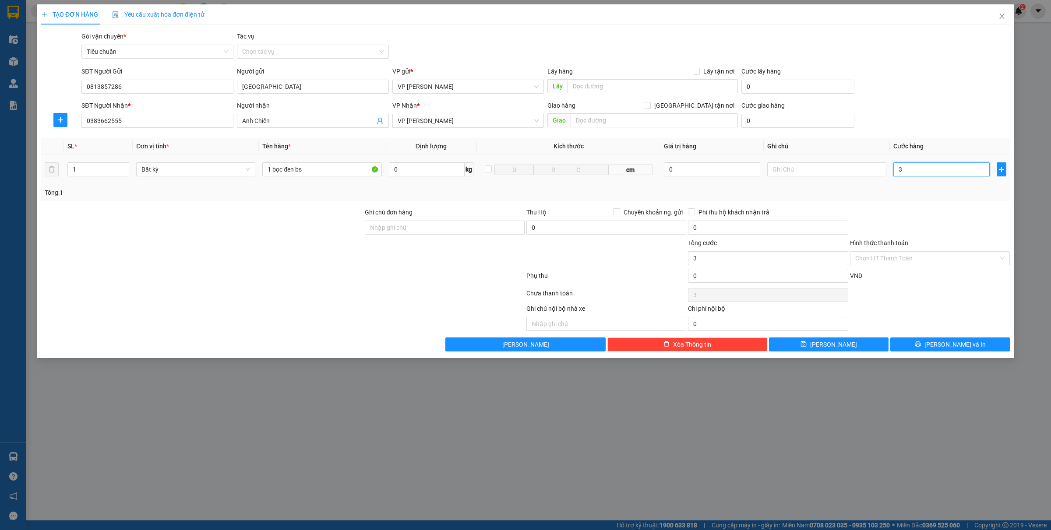
type input "3"
type input "30"
type input "300"
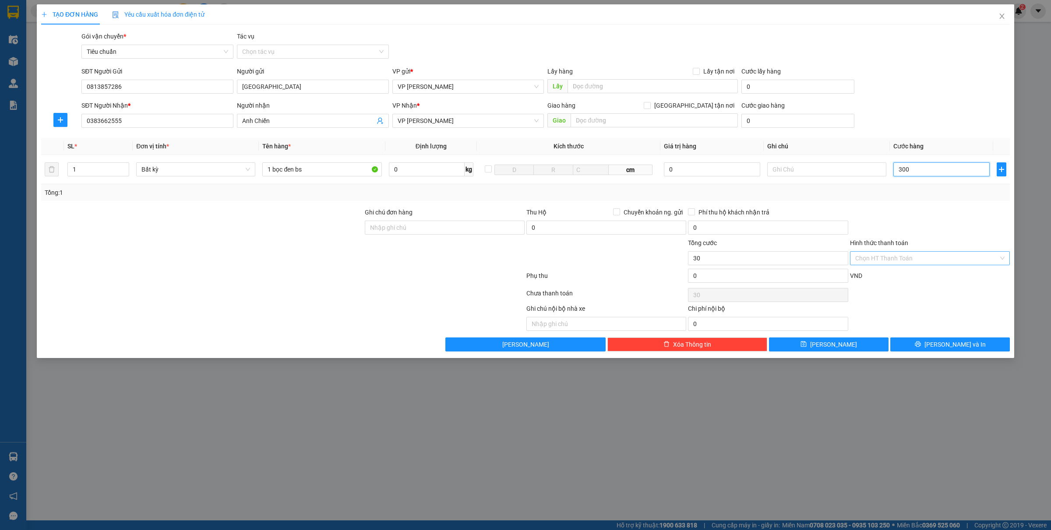
type input "300"
type input "30.000"
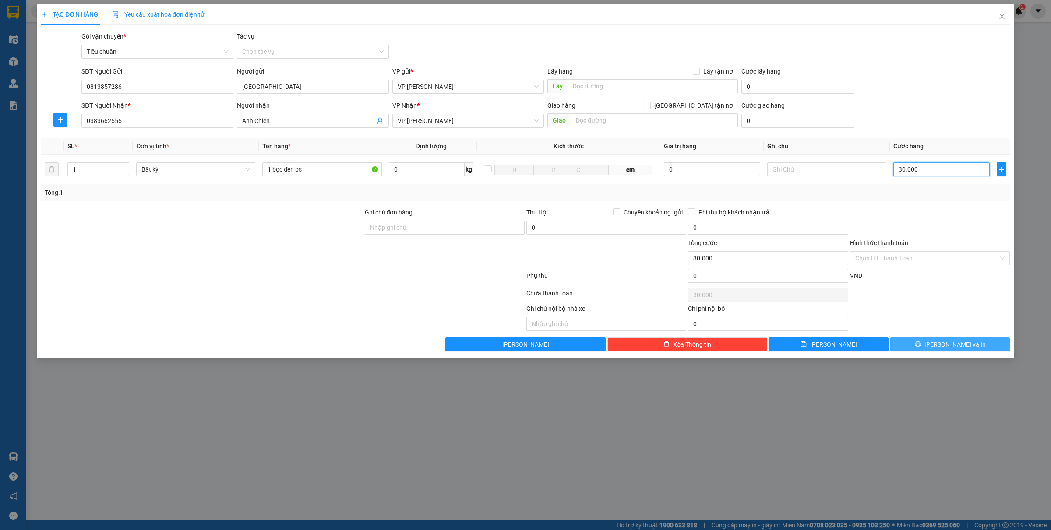
type input "30.000"
click at [946, 341] on span "Lưu và In" at bounding box center [954, 345] width 61 height 10
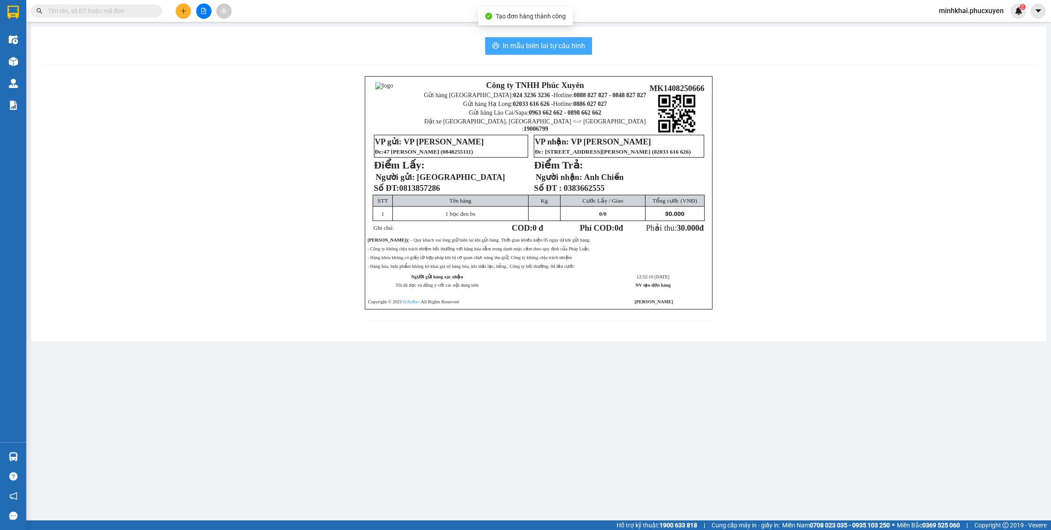
click at [519, 52] on button "In mẫu biên lai tự cấu hình" at bounding box center [538, 46] width 107 height 18
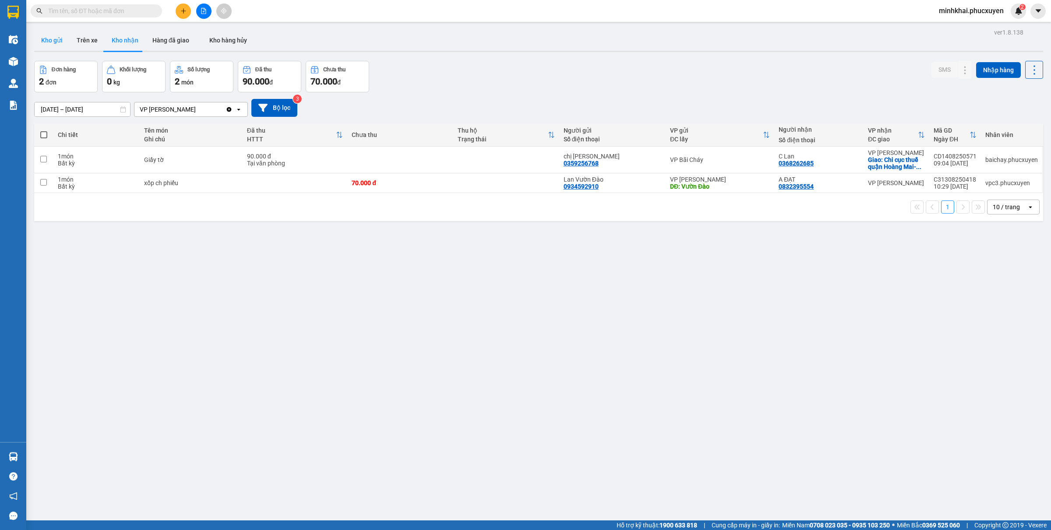
click at [40, 35] on button "Kho gửi" at bounding box center [51, 40] width 35 height 21
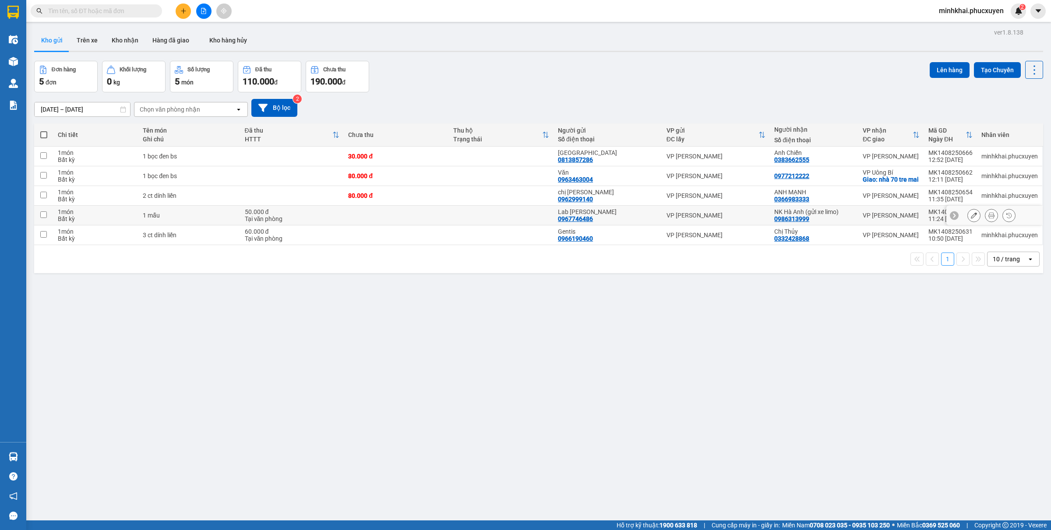
click at [41, 218] on input "checkbox" at bounding box center [43, 214] width 7 height 7
checkbox input "true"
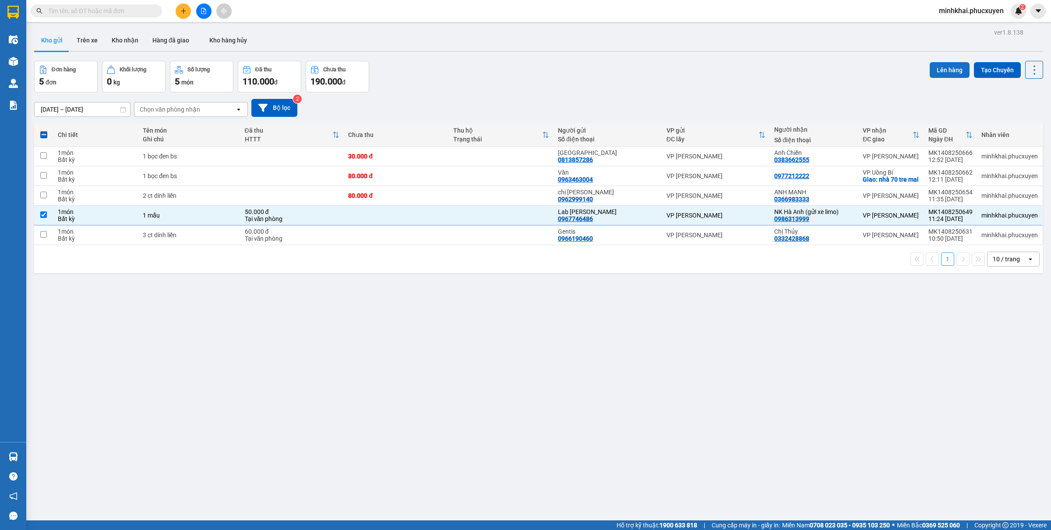
click at [937, 67] on button "Lên hàng" at bounding box center [949, 70] width 40 height 16
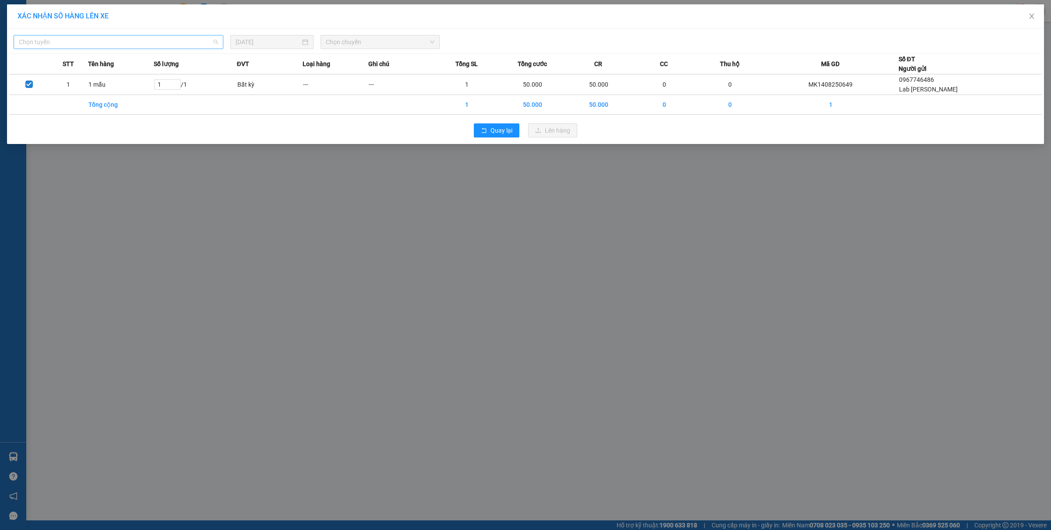
click at [69, 38] on span "Chọn tuyến" at bounding box center [118, 41] width 199 height 13
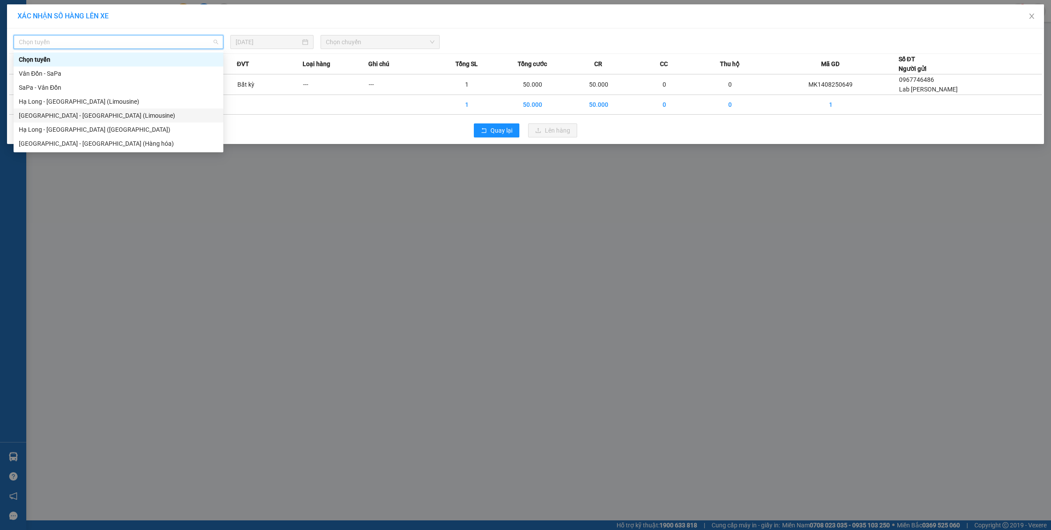
click at [67, 114] on div "[GEOGRAPHIC_DATA] - [GEOGRAPHIC_DATA] (Limousine)" at bounding box center [118, 116] width 199 height 10
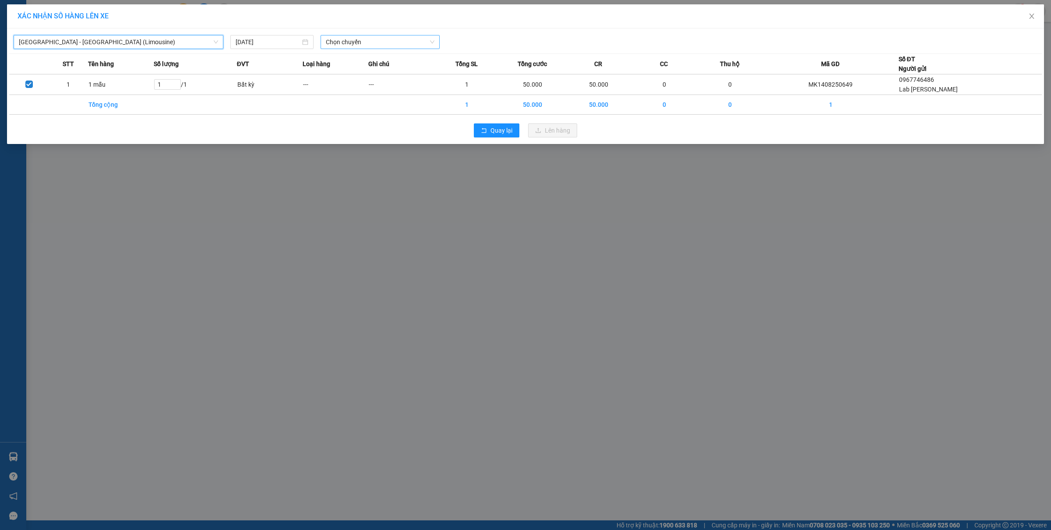
click at [358, 40] on span "Chọn chuyến" at bounding box center [380, 41] width 109 height 13
type input "123"
click at [372, 63] on div "13:00 - 14B-012.37" at bounding box center [360, 60] width 68 height 10
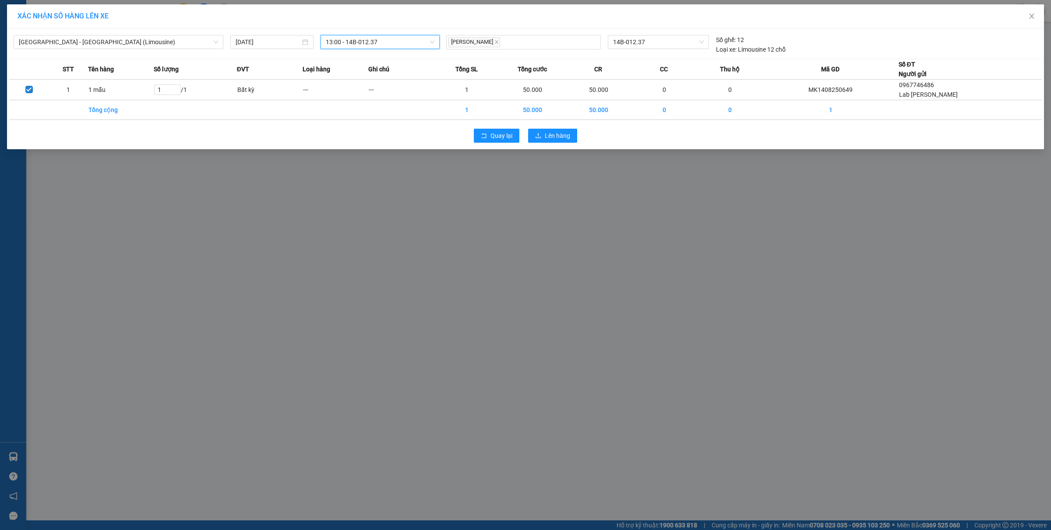
click at [77, 526] on div "XÁC NHẬN SỐ HÀNG LÊN XE Hà Nội - Hạ Long (Limousine) 14/08/2025 13:00 13:00 - 1…" at bounding box center [525, 265] width 1051 height 530
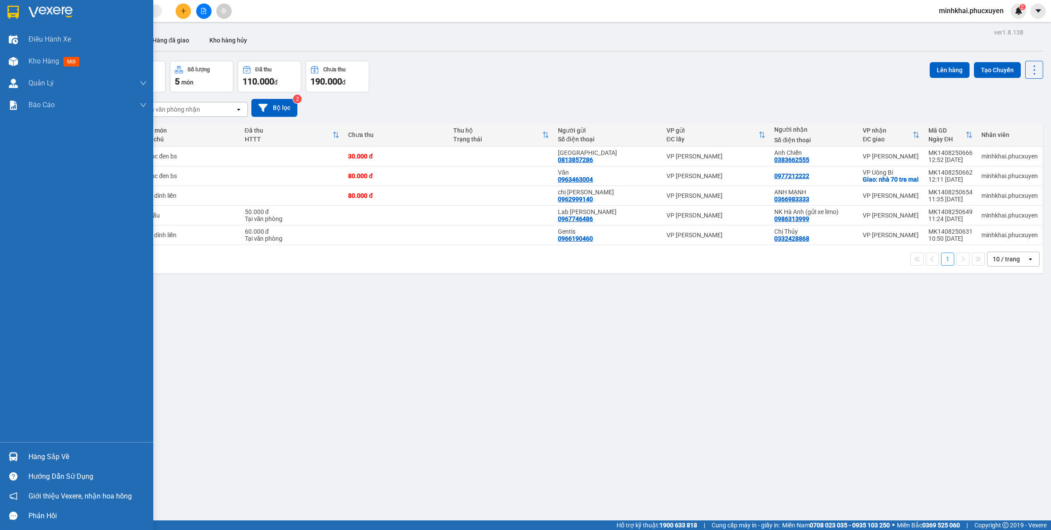
click at [18, 458] on img at bounding box center [13, 456] width 9 height 9
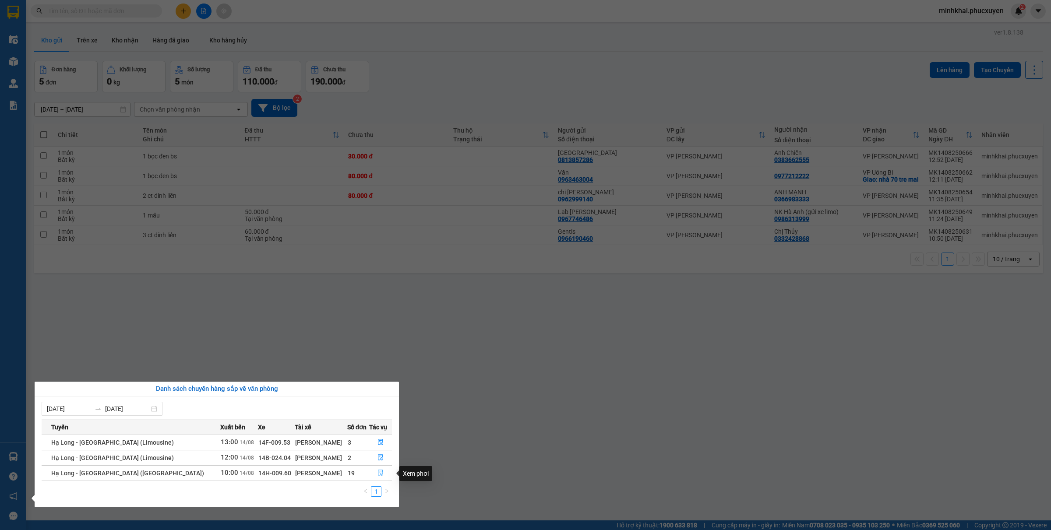
click at [379, 473] on icon "file-done" at bounding box center [380, 473] width 6 height 6
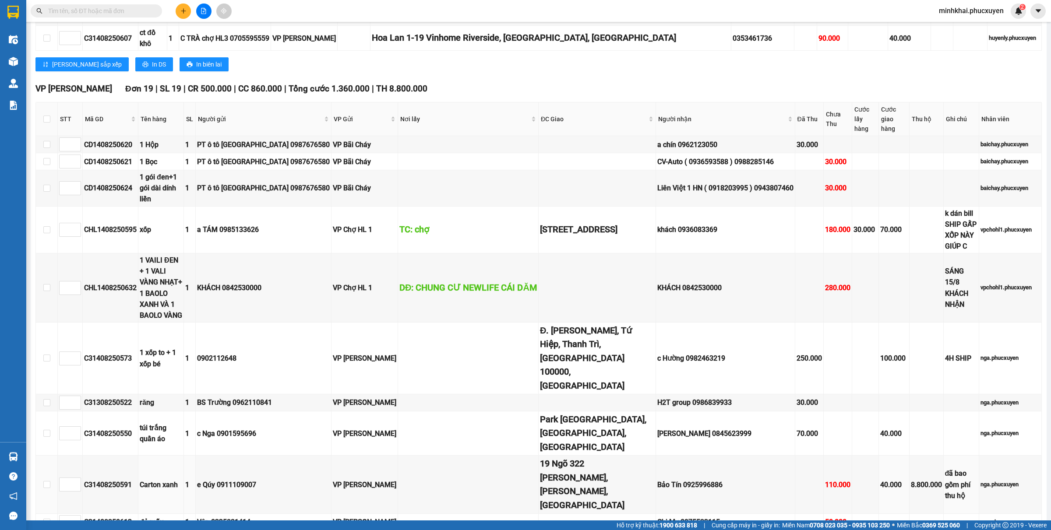
scroll to position [875, 0]
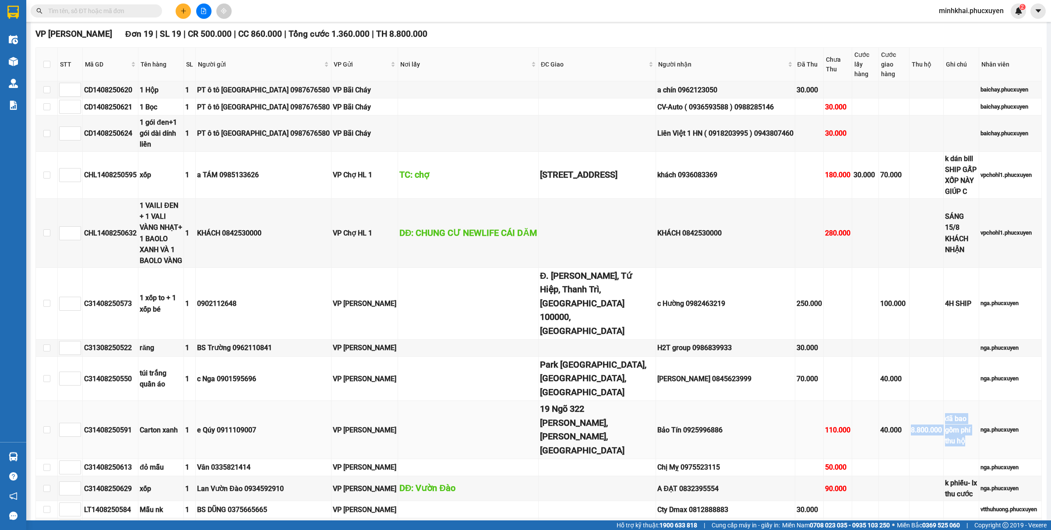
drag, startPoint x: 882, startPoint y: 333, endPoint x: 954, endPoint y: 341, distance: 72.8
click at [954, 401] on tr "C31408250591 Carton xanh 1 e Qúy 0911109007 VP Hạ Long 19 Ngõ 322 Lê Trọng Tấn,…" at bounding box center [538, 430] width 1005 height 58
click at [575, 476] on td at bounding box center [596, 488] width 117 height 25
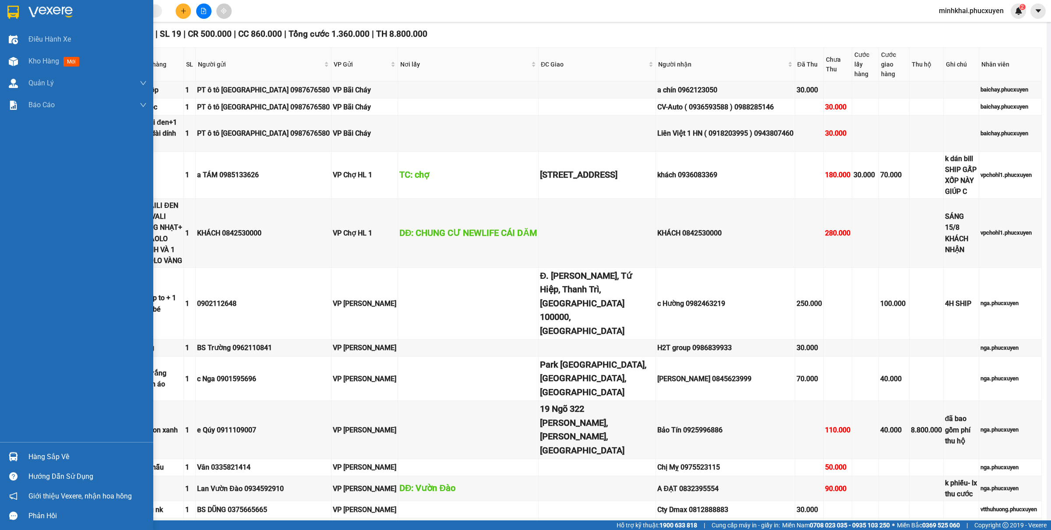
click at [14, 459] on img at bounding box center [13, 456] width 9 height 9
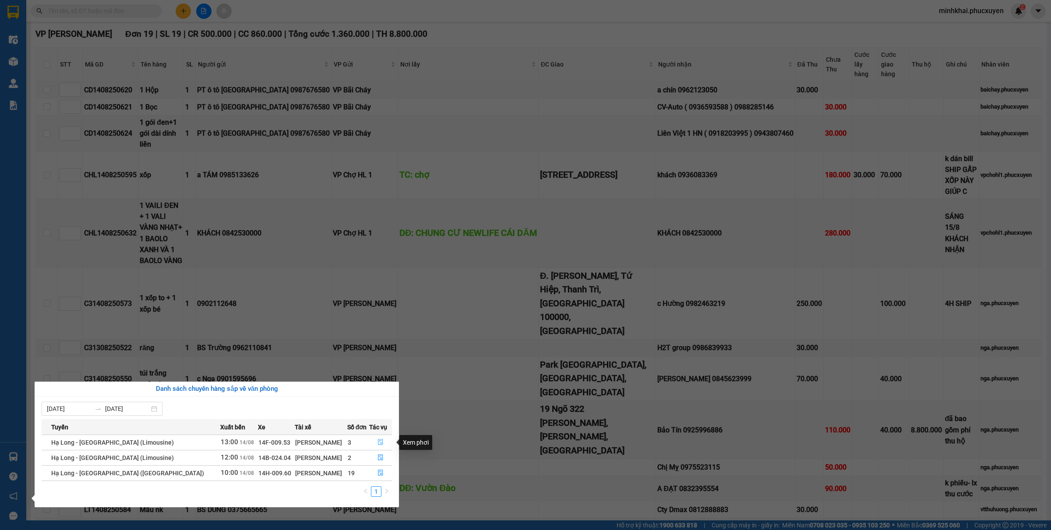
click at [377, 446] on span "file-done" at bounding box center [380, 442] width 6 height 7
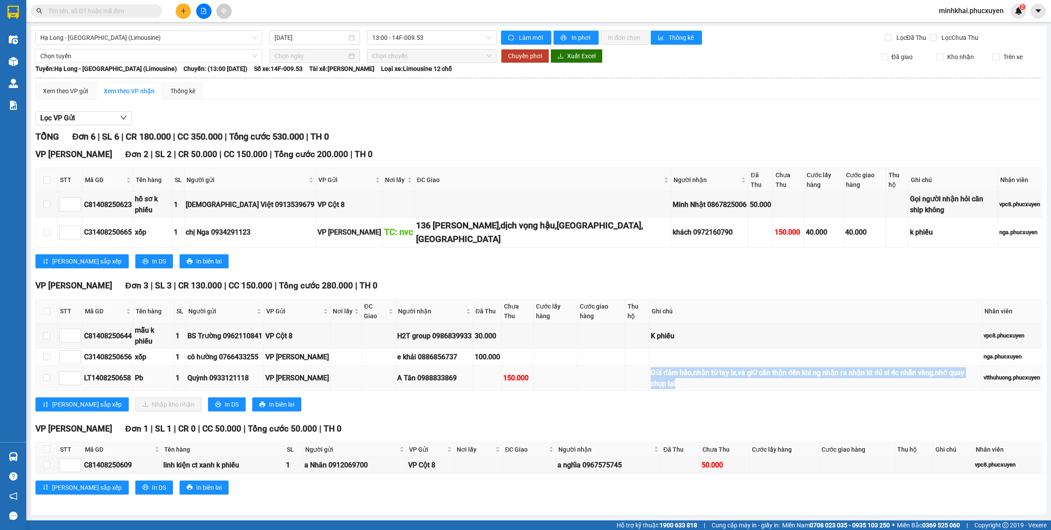
drag, startPoint x: 635, startPoint y: 336, endPoint x: 722, endPoint y: 359, distance: 90.6
click at [722, 366] on tr "LT1408250658 Pb 1 Quỳnh 0933121118 VP Loong Toòng A Tân 0988833869 150.000 Gửi …" at bounding box center [538, 378] width 1005 height 25
click at [596, 397] on div "Lưu sắp xếp Nhập kho nhận In DS In biên lai" at bounding box center [538, 404] width 1006 height 14
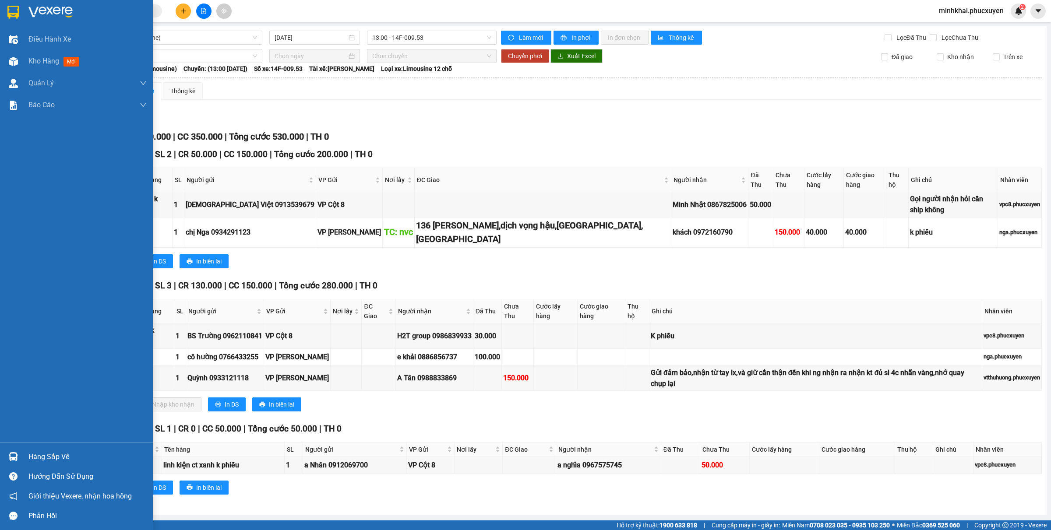
click at [0, 452] on div "Hàng sắp về" at bounding box center [76, 457] width 153 height 20
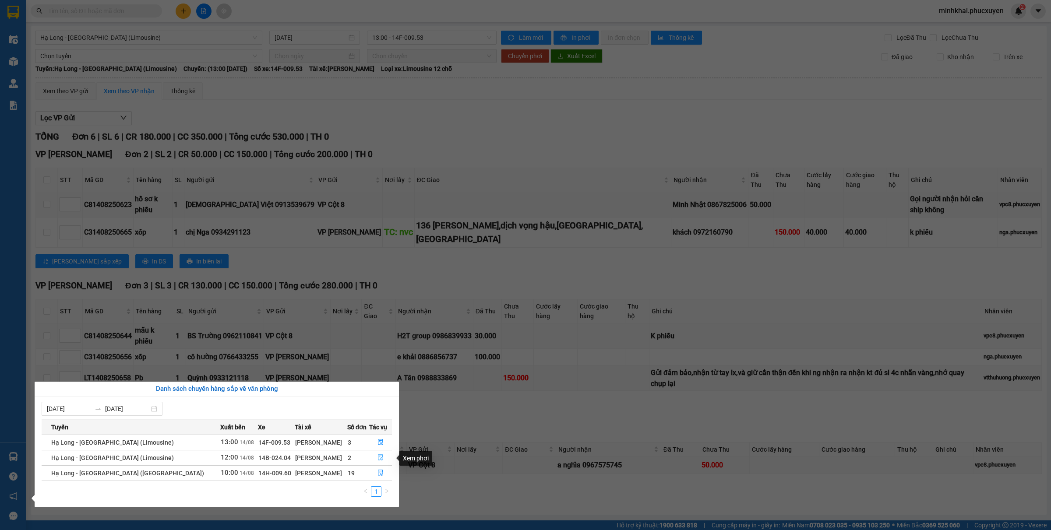
click at [377, 459] on icon "file-done" at bounding box center [380, 457] width 6 height 6
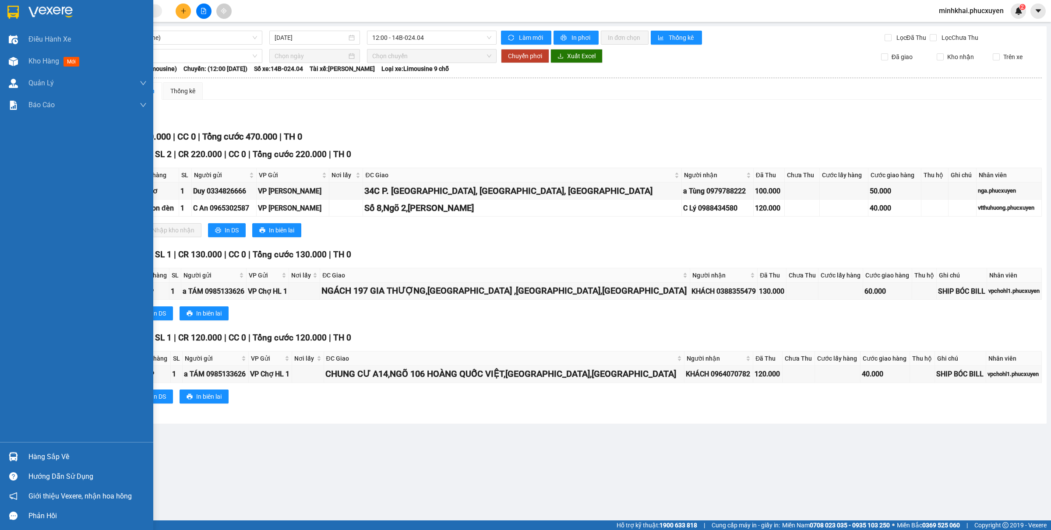
click at [9, 449] on div "Hàng sắp về" at bounding box center [76, 457] width 153 height 20
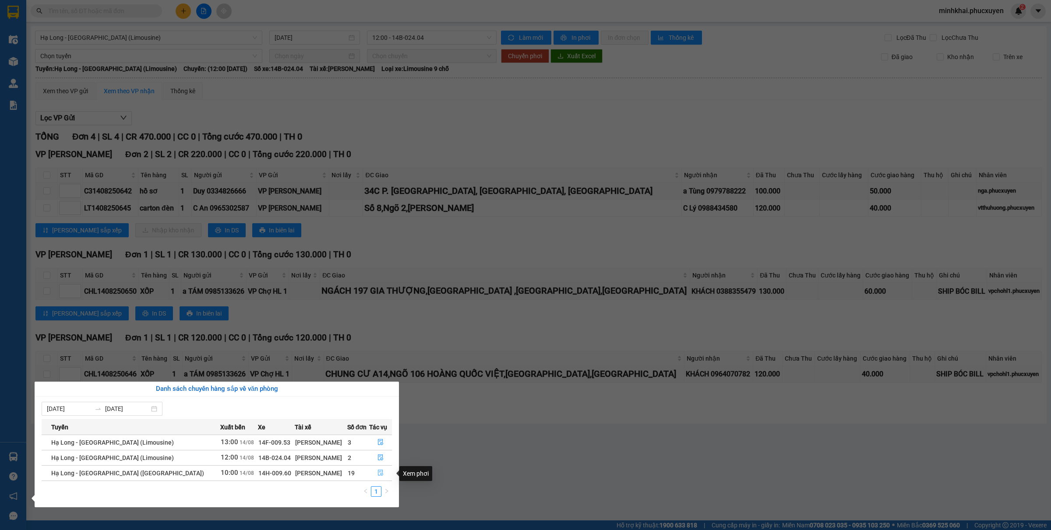
click at [384, 474] on button "button" at bounding box center [380, 473] width 22 height 14
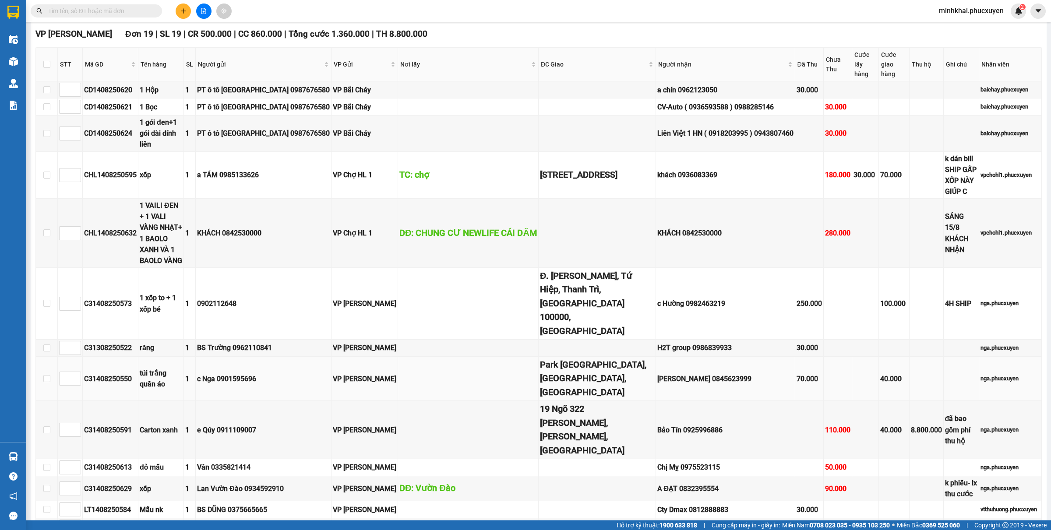
scroll to position [766, 0]
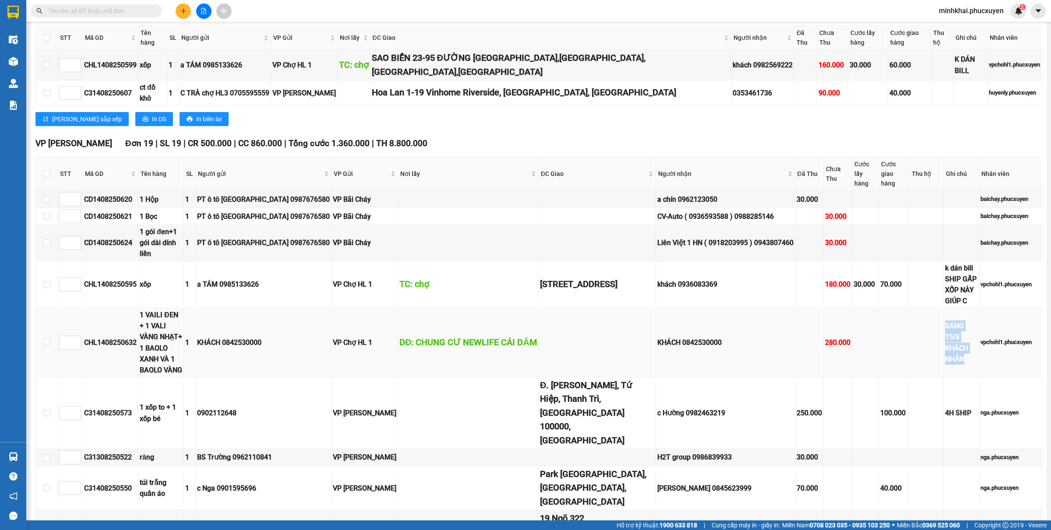
drag, startPoint x: 949, startPoint y: 281, endPoint x: 918, endPoint y: 261, distance: 36.5
click at [943, 308] on td "SÁNG 15/8 KHÁCH NHẬN" at bounding box center [960, 342] width 35 height 69
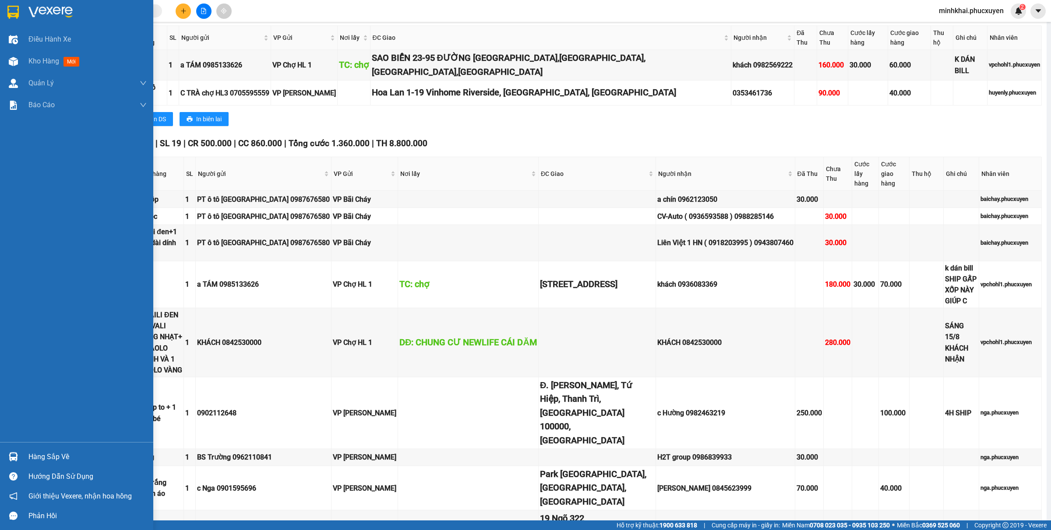
click at [36, 456] on div "Hàng sắp về" at bounding box center [87, 456] width 118 height 13
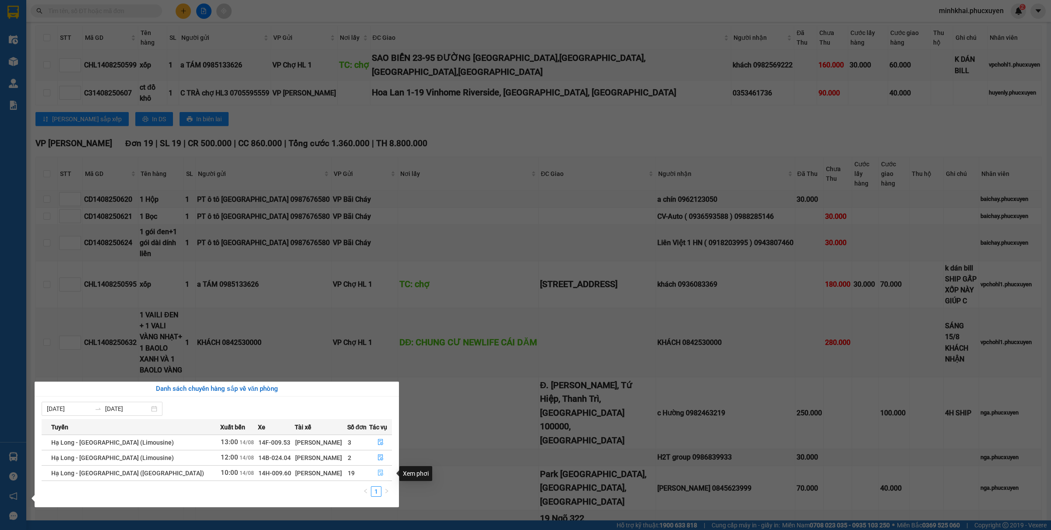
click at [377, 474] on icon "file-done" at bounding box center [380, 473] width 6 height 6
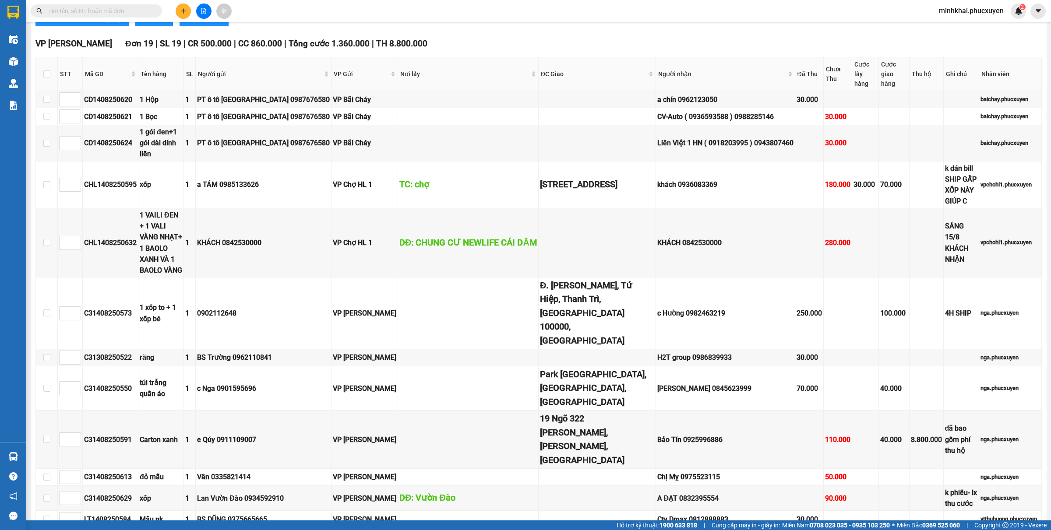
scroll to position [905, 0]
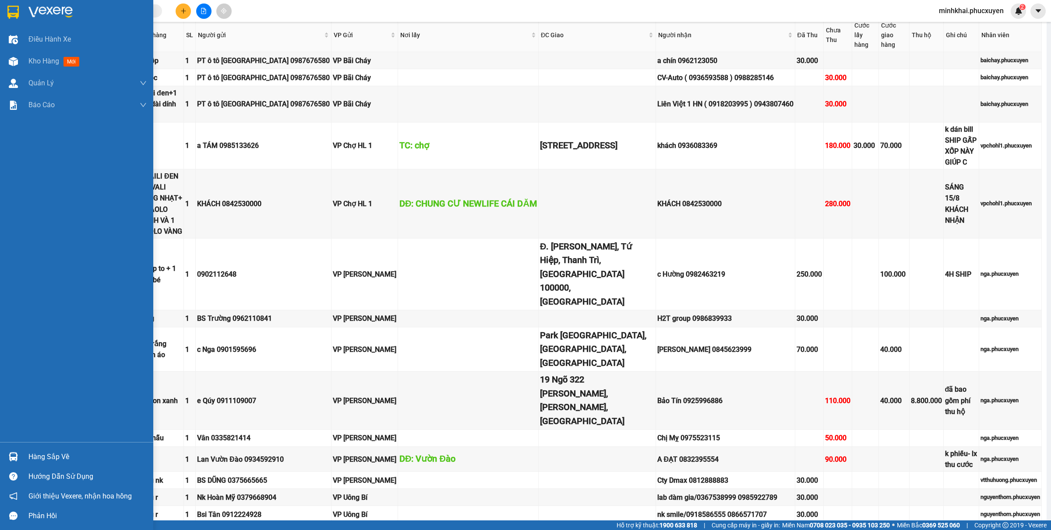
click at [6, 457] on div at bounding box center [13, 456] width 15 height 15
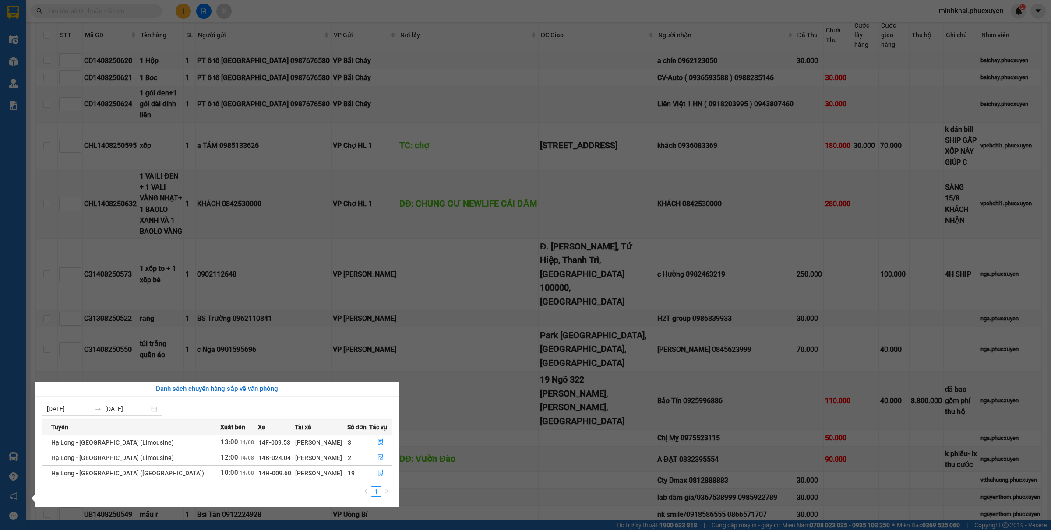
click at [744, 225] on section "Kết quả tìm kiếm ( 0 ) Bộ lọc No Data minhkhai.phucxuyen 2 Điều hành xe Kho hàn…" at bounding box center [525, 265] width 1051 height 530
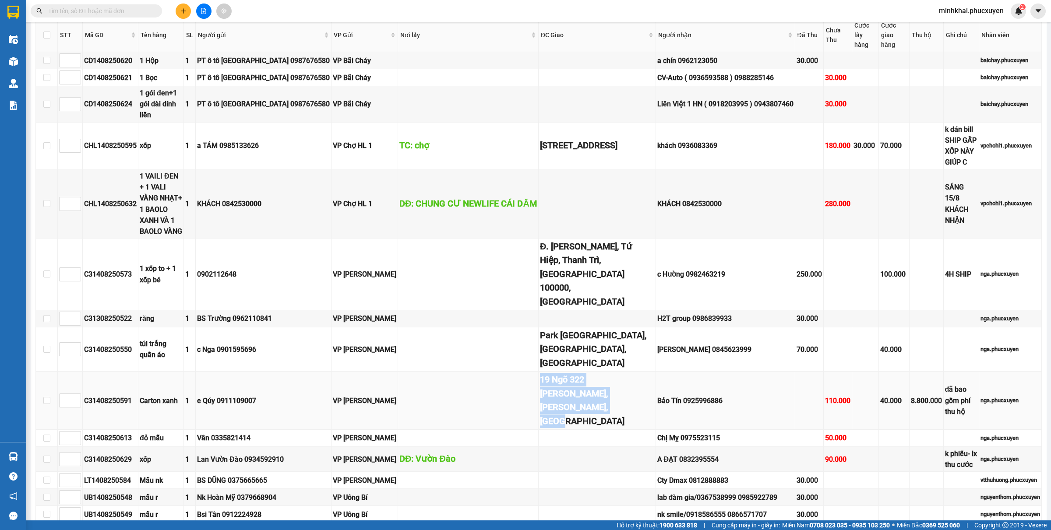
drag, startPoint x: 609, startPoint y: 316, endPoint x: 527, endPoint y: 294, distance: 84.2
click at [527, 372] on tr "C31408250591 Carton xanh 1 e Qúy 0911109007 VP Hạ Long 19 Ngõ 322 Lê Trọng Tấn,…" at bounding box center [538, 401] width 1005 height 58
click at [563, 430] on td at bounding box center [596, 438] width 117 height 17
drag, startPoint x: 679, startPoint y: 304, endPoint x: 644, endPoint y: 302, distance: 35.1
click at [657, 395] on div "Bảo Tín 0925996886" at bounding box center [725, 400] width 136 height 11
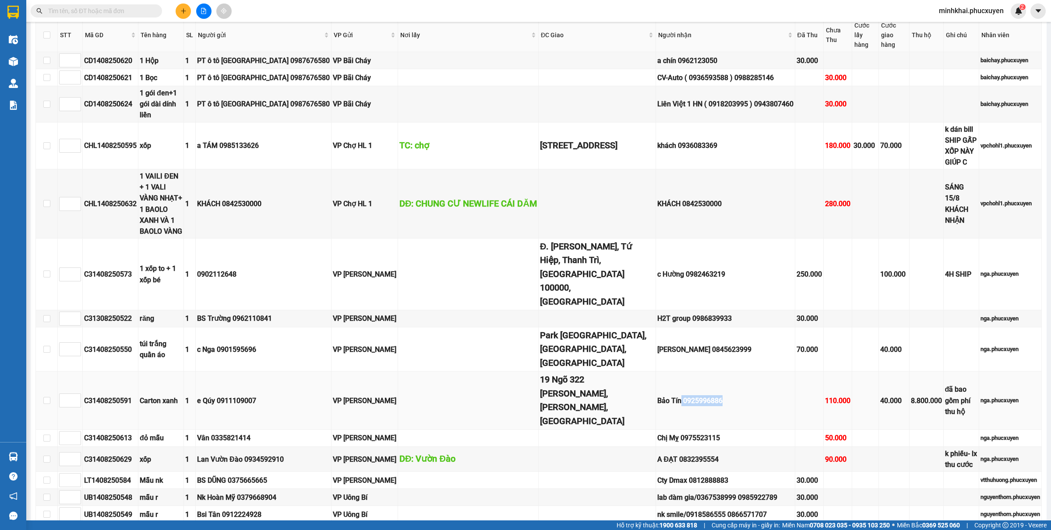
click at [662, 372] on td "Bảo Tín 0925996886" at bounding box center [725, 401] width 139 height 58
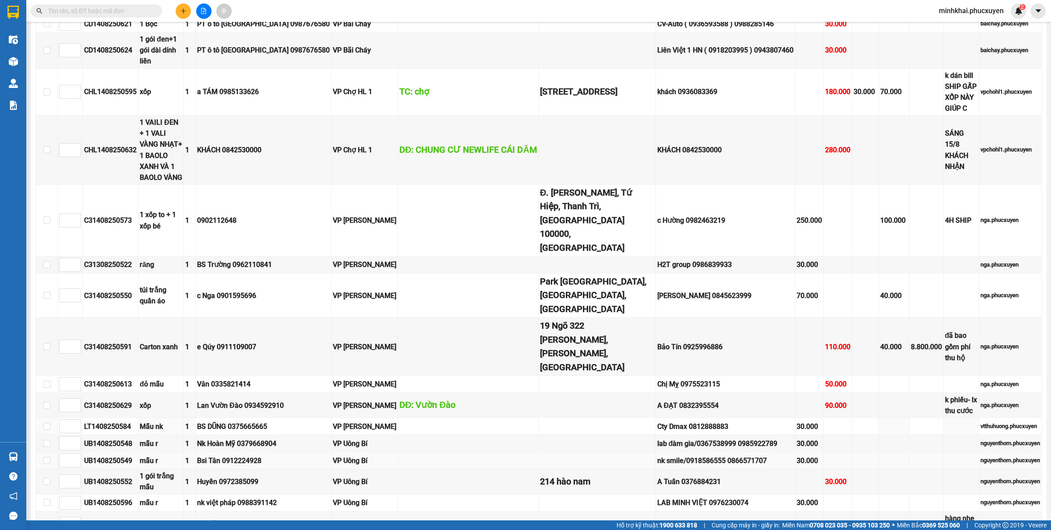
scroll to position [959, 0]
drag, startPoint x: 953, startPoint y: 307, endPoint x: 918, endPoint y: 296, distance: 37.1
click at [943, 392] on td "k phiếu- lx thu cước" at bounding box center [960, 404] width 35 height 25
click at [879, 451] on td at bounding box center [894, 459] width 31 height 17
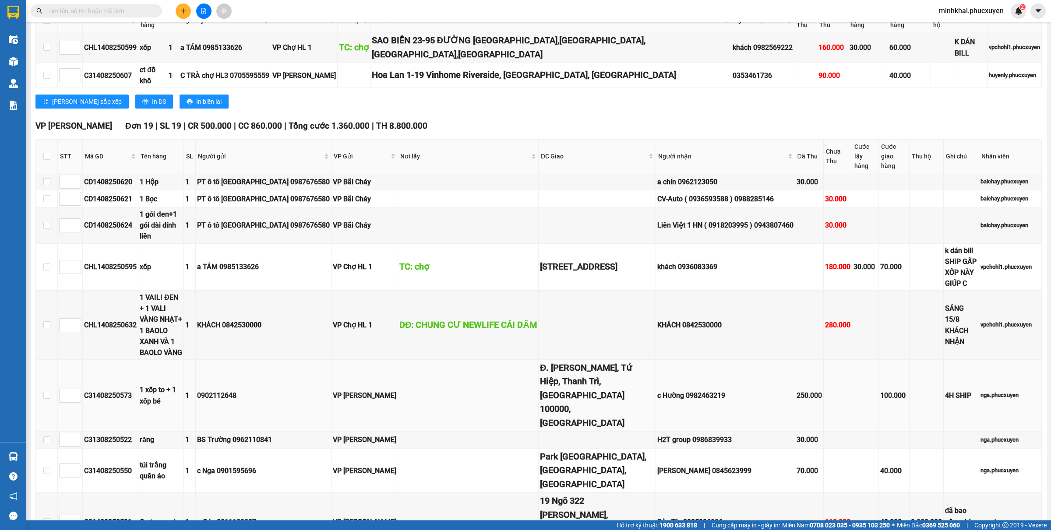
scroll to position [795, 0]
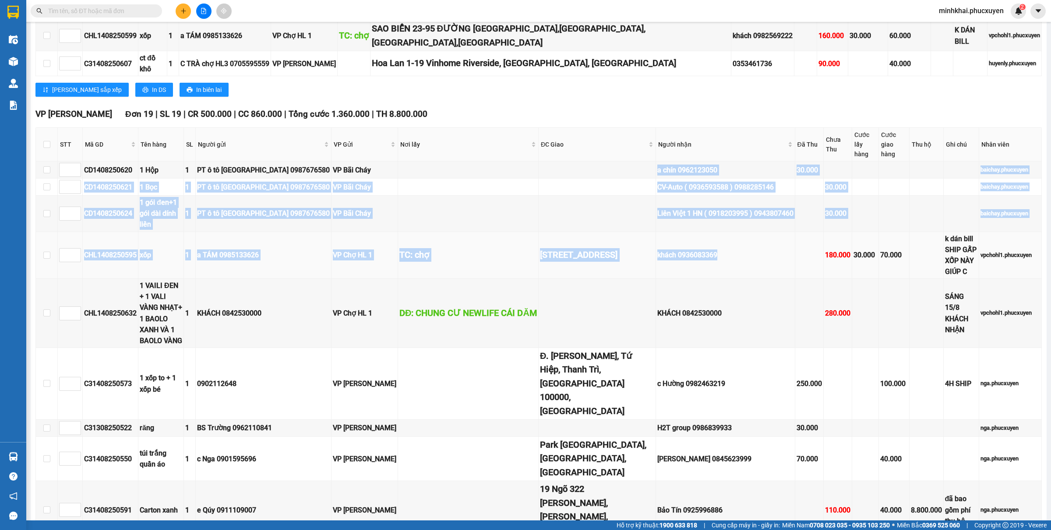
drag, startPoint x: 611, startPoint y: 102, endPoint x: 712, endPoint y: 172, distance: 123.0
click at [712, 172] on tbody "CD1408250620 1 Hộp 1 PT ô tô Quảng Ninh 0987676580 VP Bãi Cháy a chín 096212305…" at bounding box center [538, 467] width 1005 height 611
click at [716, 249] on div "khách 0936083369" at bounding box center [725, 254] width 136 height 11
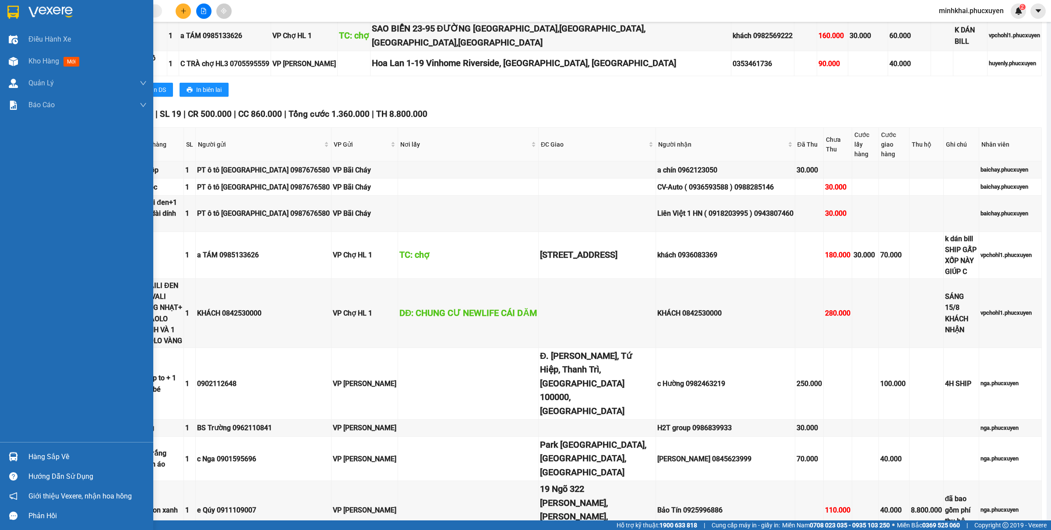
click at [18, 460] on div at bounding box center [13, 456] width 15 height 15
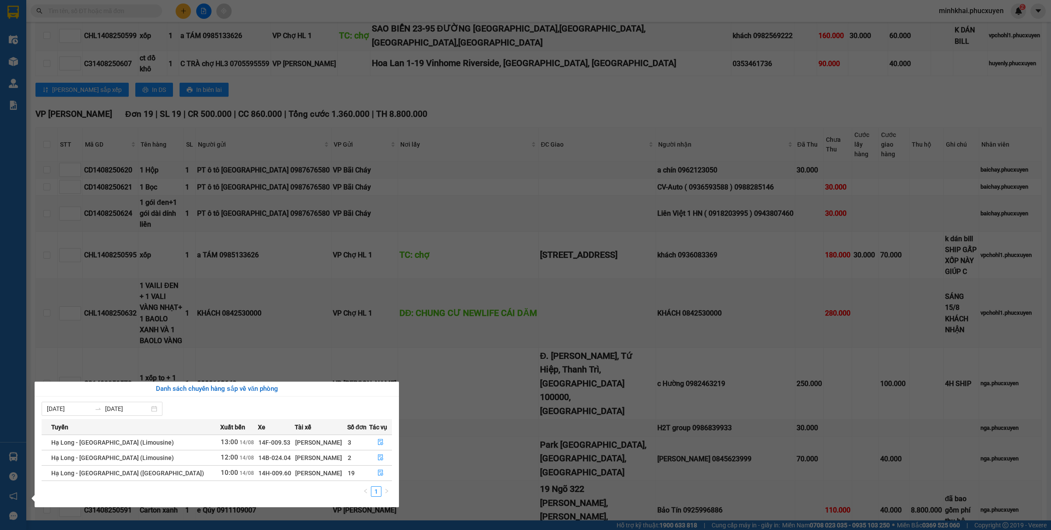
click at [508, 356] on section "Kết quả tìm kiếm ( 0 ) Bộ lọc No Data minhkhai.phucxuyen 2 Điều hành xe Kho hàn…" at bounding box center [525, 265] width 1051 height 530
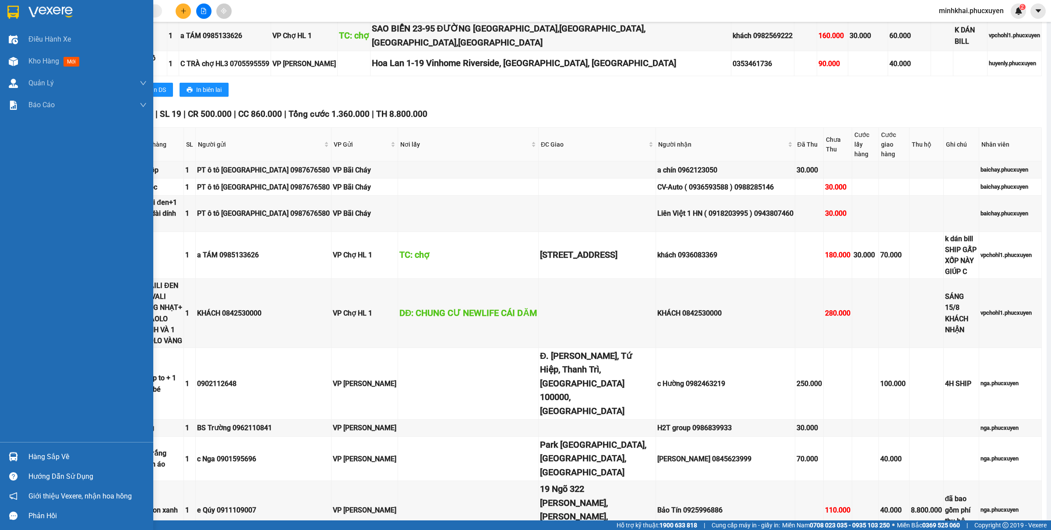
click at [10, 450] on div at bounding box center [13, 456] width 15 height 15
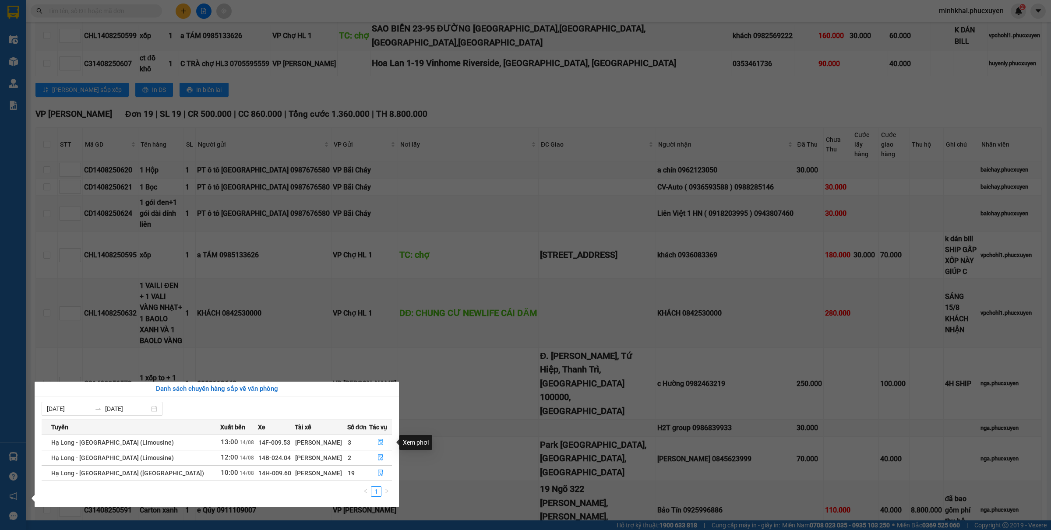
click at [369, 441] on button "button" at bounding box center [380, 443] width 22 height 14
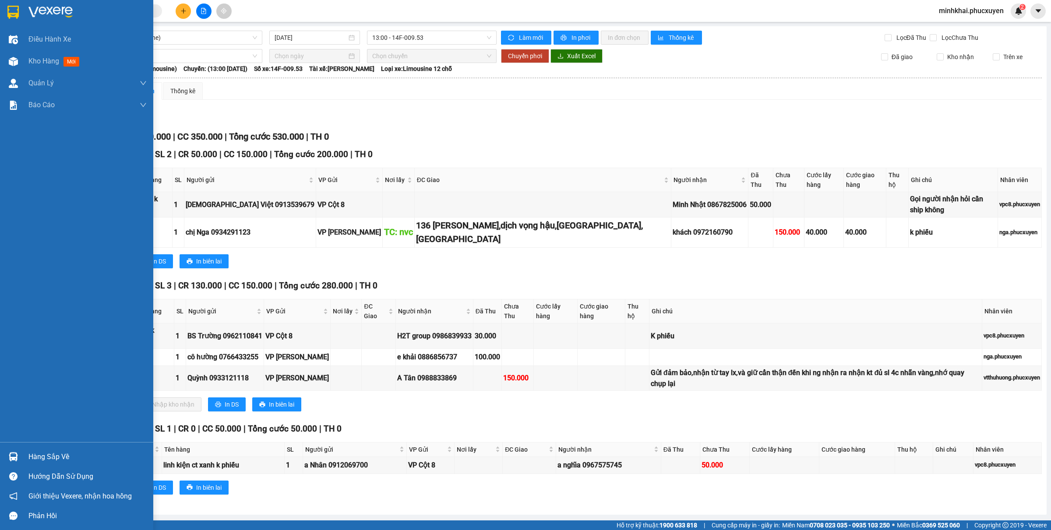
click at [40, 463] on div "Hàng sắp về" at bounding box center [87, 456] width 118 height 13
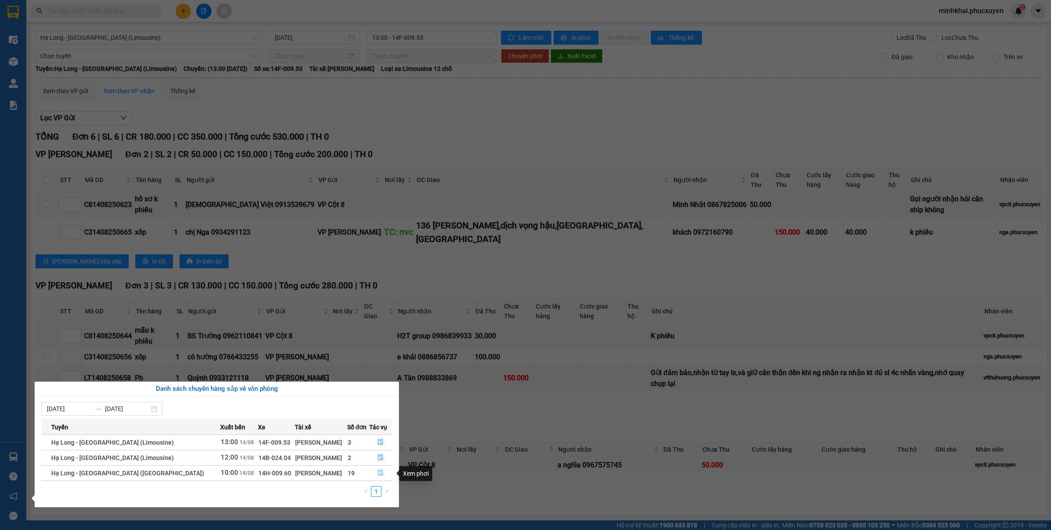
click at [377, 474] on icon "file-done" at bounding box center [380, 473] width 6 height 6
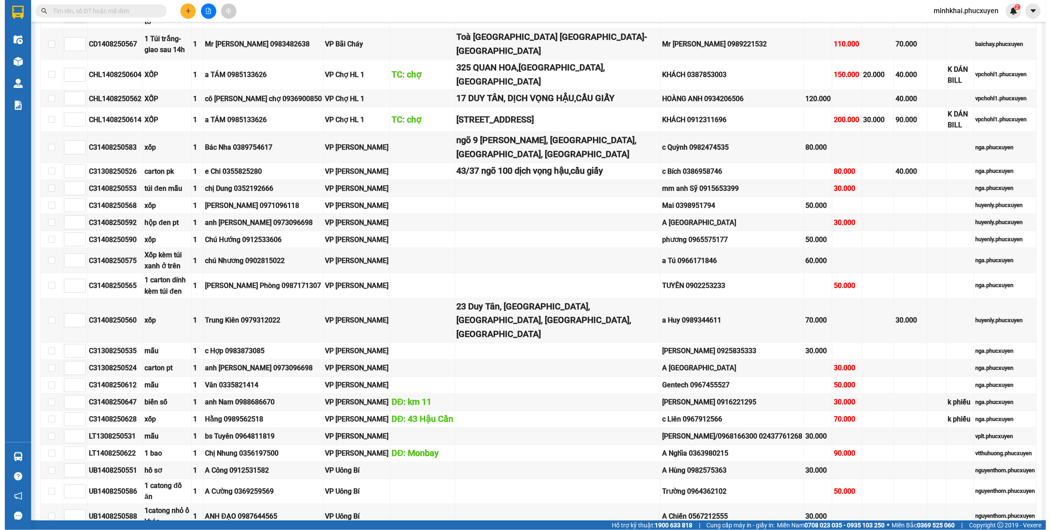
scroll to position [930, 0]
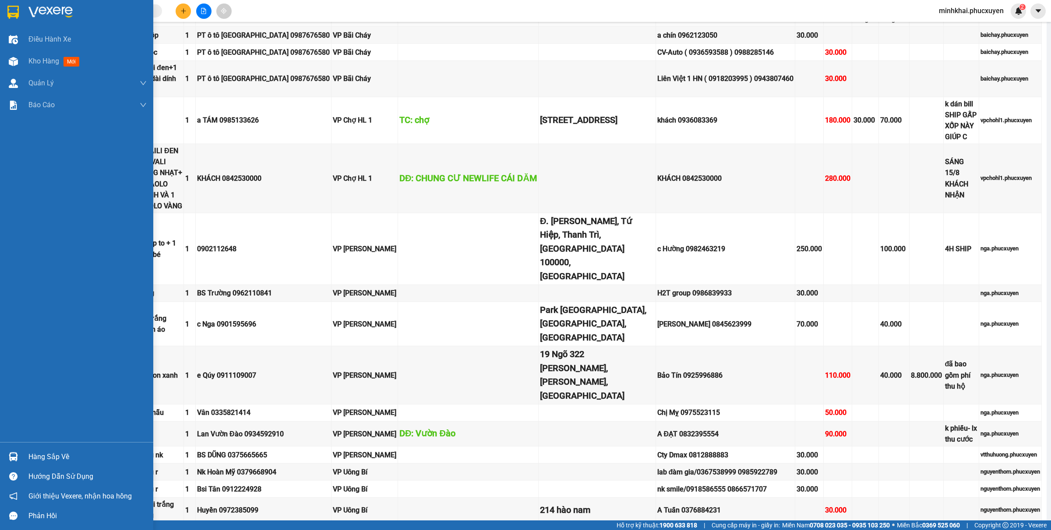
click at [6, 453] on div at bounding box center [13, 456] width 15 height 15
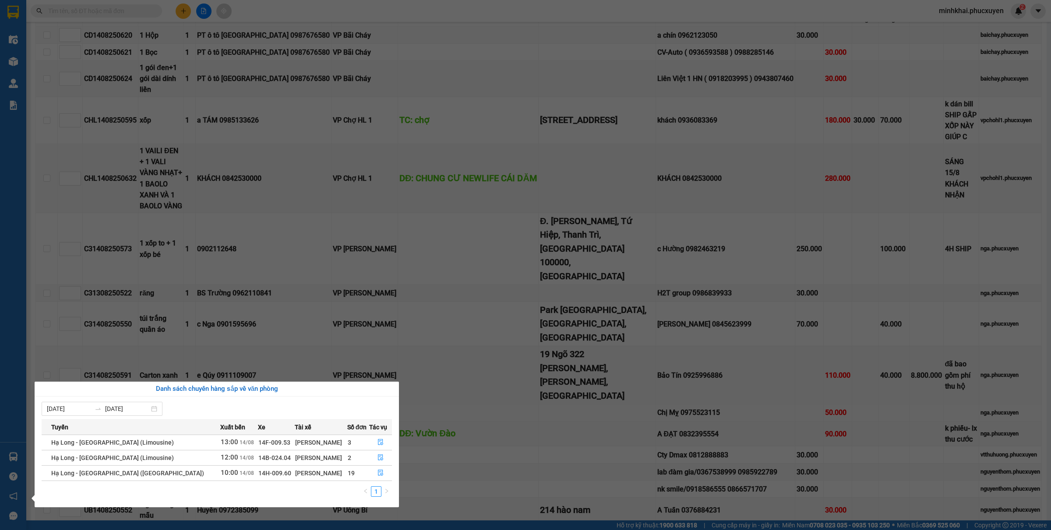
click at [486, 313] on section "Kết quả tìm kiếm ( 0 ) Bộ lọc No Data minhkhai.phucxuyen 2 Điều hành xe Kho hàn…" at bounding box center [525, 265] width 1051 height 530
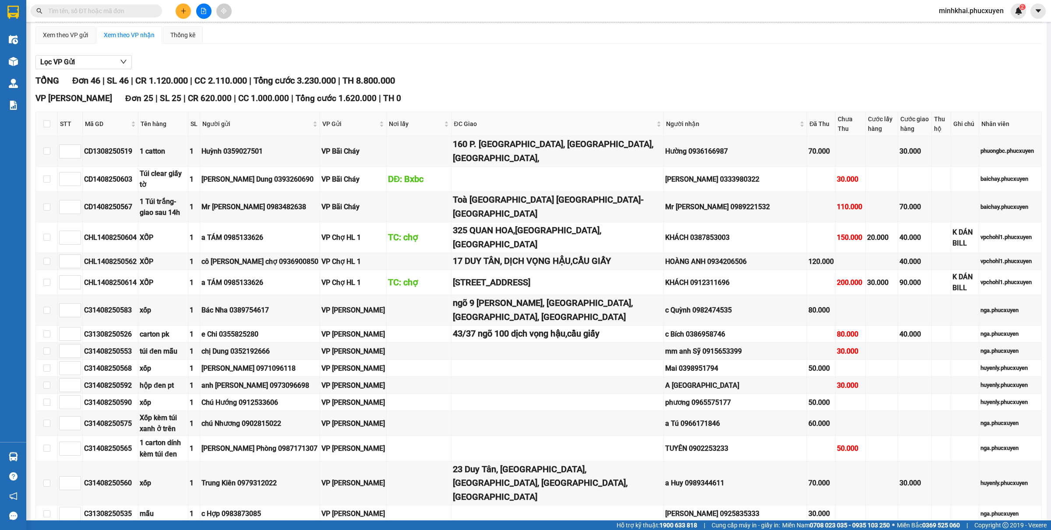
scroll to position [0, 0]
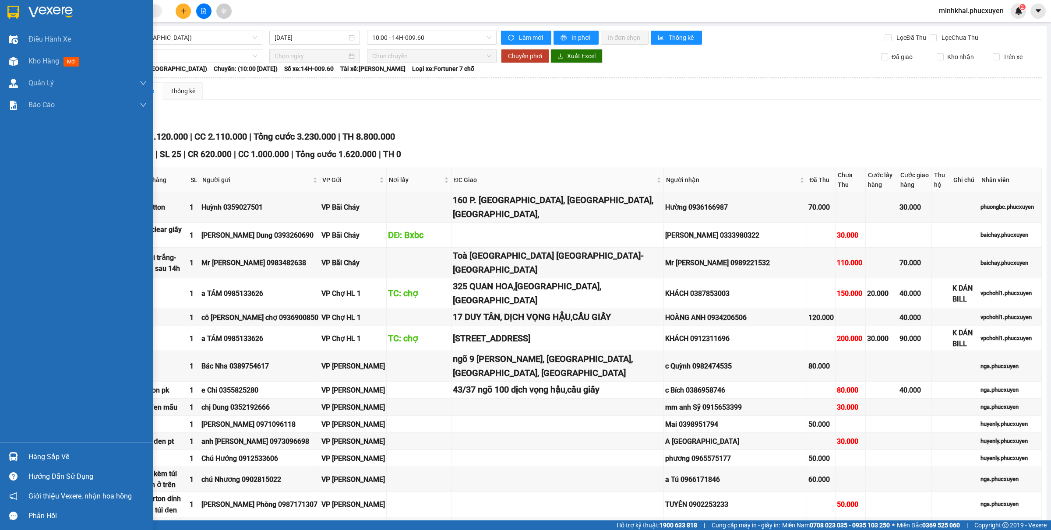
click at [0, 464] on div "Hàng sắp về" at bounding box center [76, 457] width 153 height 20
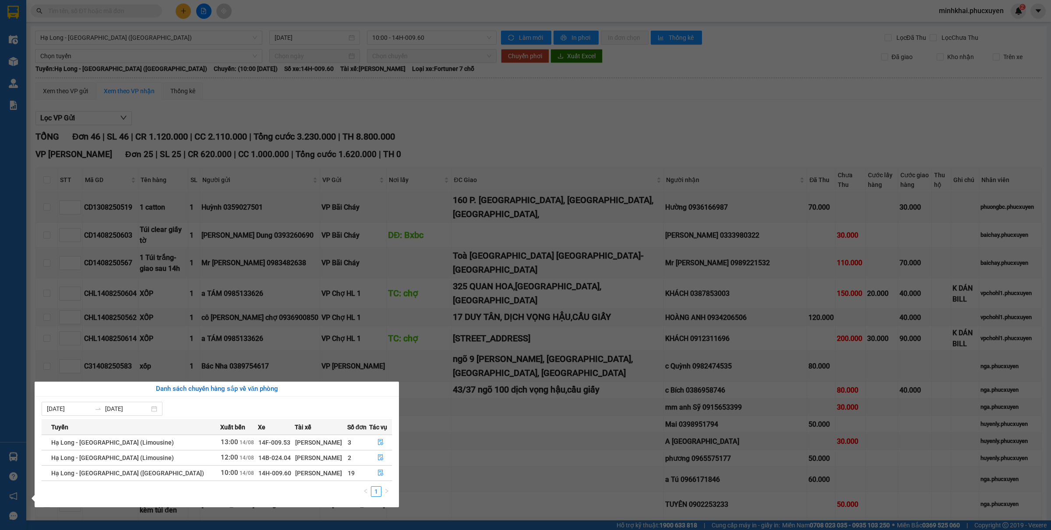
drag, startPoint x: 484, startPoint y: 307, endPoint x: 211, endPoint y: 460, distance: 312.8
click at [485, 306] on section "Kết quả tìm kiếm ( 0 ) Bộ lọc No Data minhkhai.phucxuyen 2 Điều hành xe Kho hàn…" at bounding box center [525, 265] width 1051 height 530
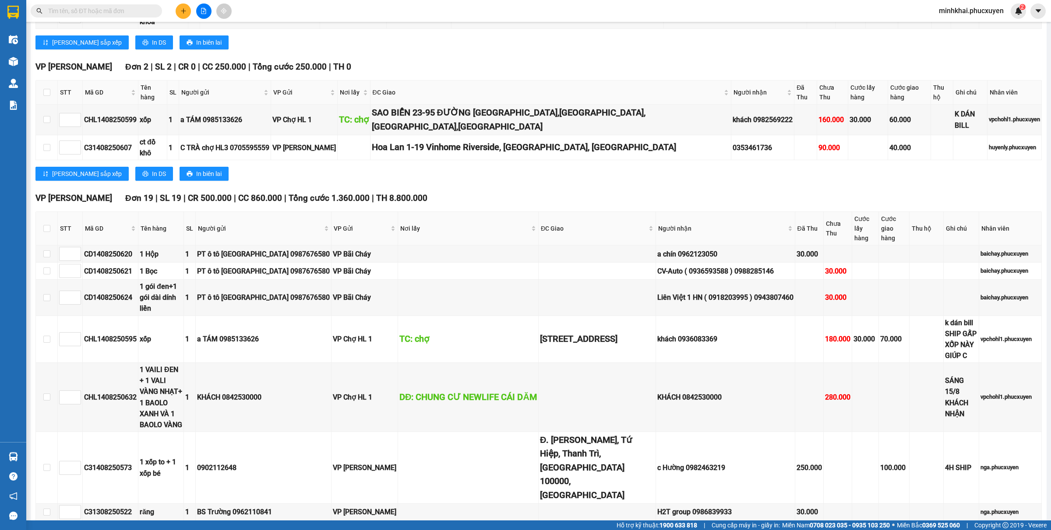
scroll to position [875, 0]
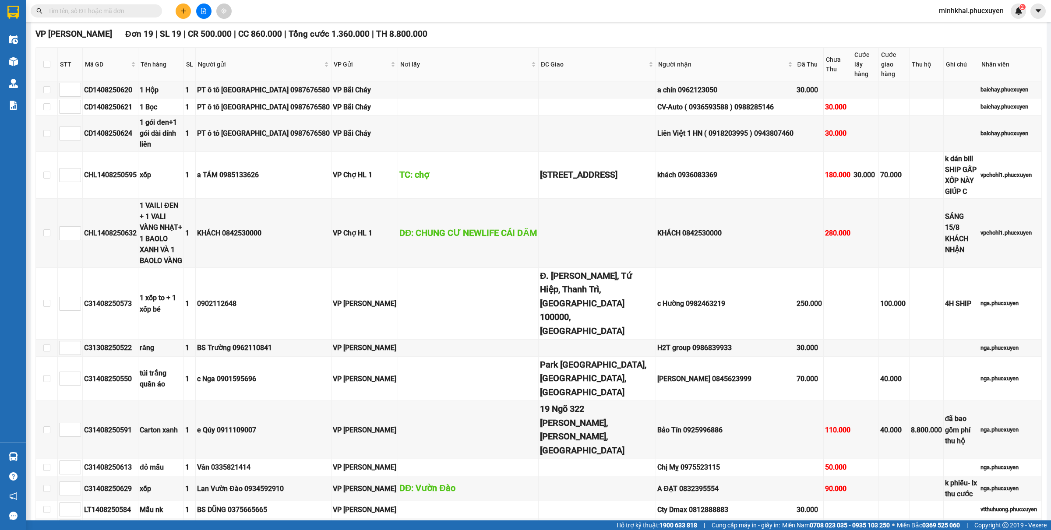
click at [174, 12] on div at bounding box center [204, 11] width 66 height 15
click at [176, 12] on button at bounding box center [183, 11] width 15 height 15
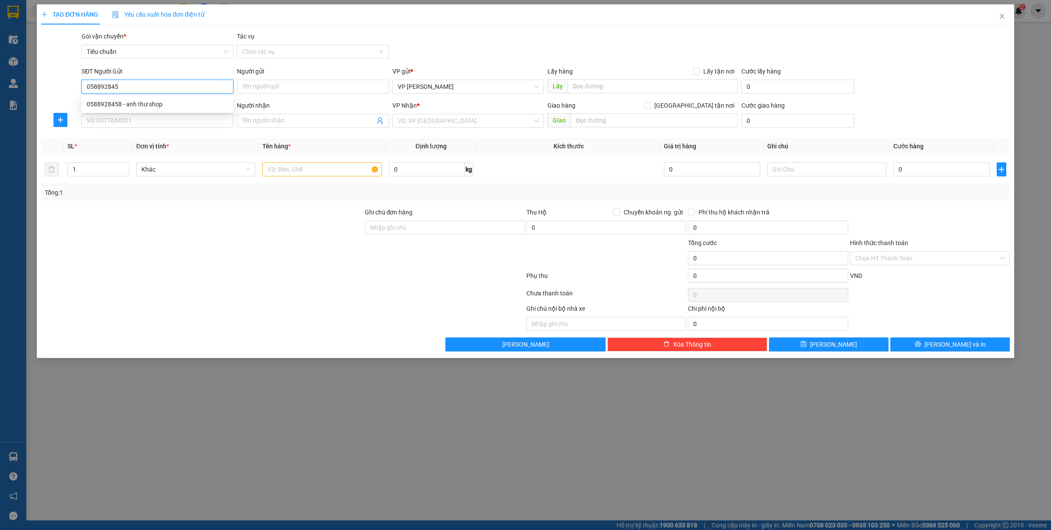
type input "0588928458"
drag, startPoint x: 162, startPoint y: 104, endPoint x: 159, endPoint y: 127, distance: 23.9
click at [162, 104] on div "0588928458 - anh thư shop" at bounding box center [157, 104] width 141 height 10
type input "anh thư shop"
click at [158, 133] on div "Transit Pickup Surcharge Ids Transit Deliver Surcharge Ids Transit Deliver Surc…" at bounding box center [525, 192] width 968 height 320
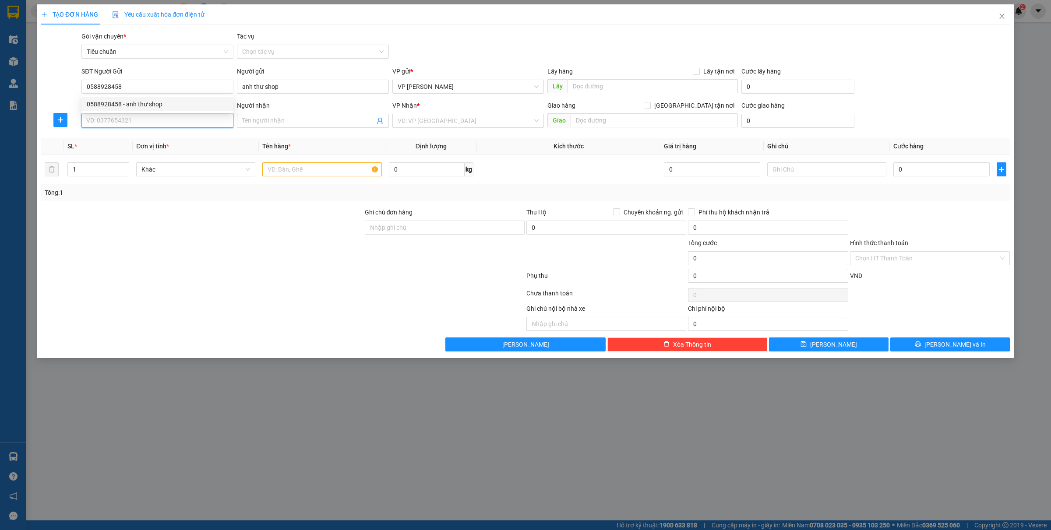
click at [158, 126] on input "SĐT Người Nhận *" at bounding box center [157, 121] width 152 height 14
click at [146, 134] on div "0332329155 - A LuÂN" at bounding box center [157, 139] width 141 height 10
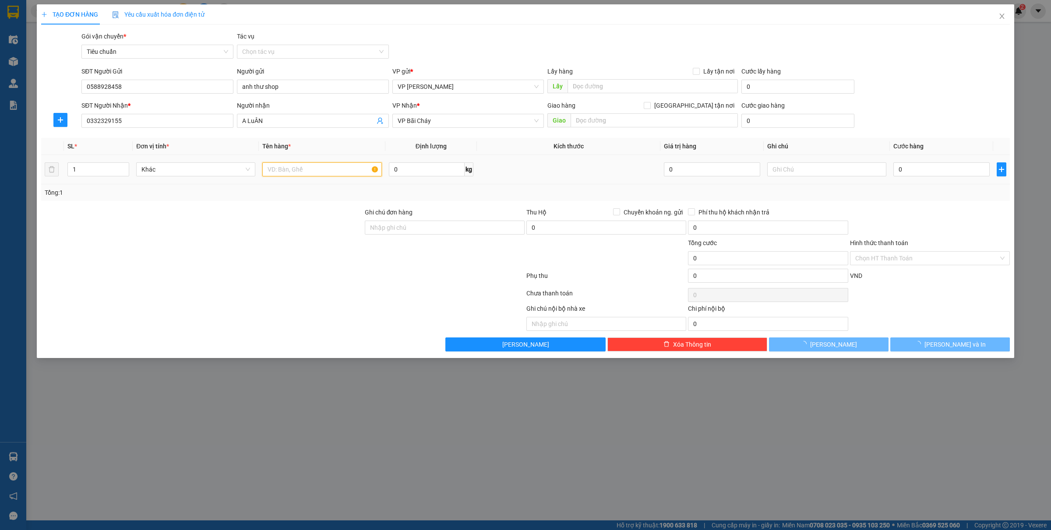
click at [307, 176] on input "text" at bounding box center [321, 169] width 119 height 14
click at [315, 173] on input "text" at bounding box center [321, 169] width 119 height 14
click at [935, 161] on div "0" at bounding box center [941, 170] width 96 height 18
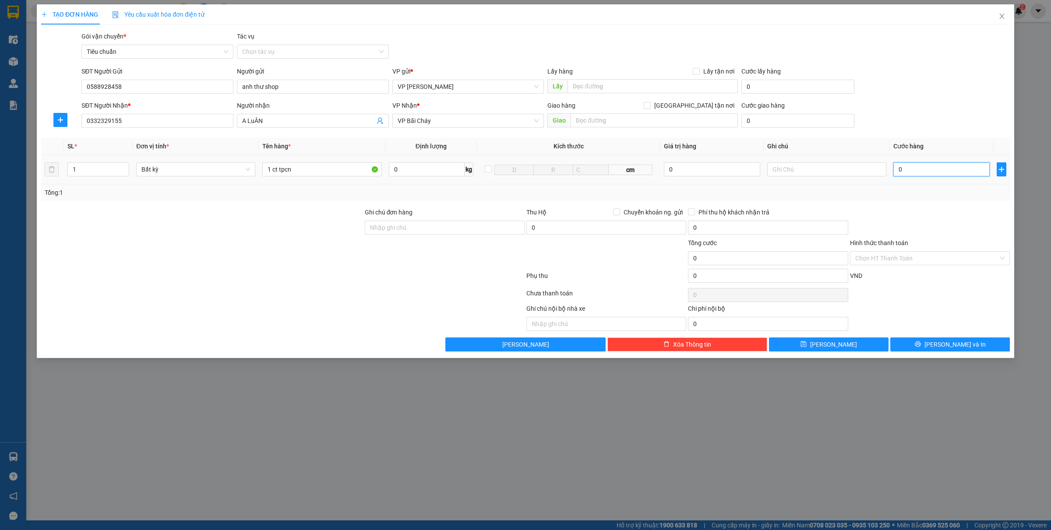
click at [926, 171] on input "0" at bounding box center [941, 169] width 96 height 14
click at [924, 342] on button "Lưu và In" at bounding box center [949, 344] width 119 height 14
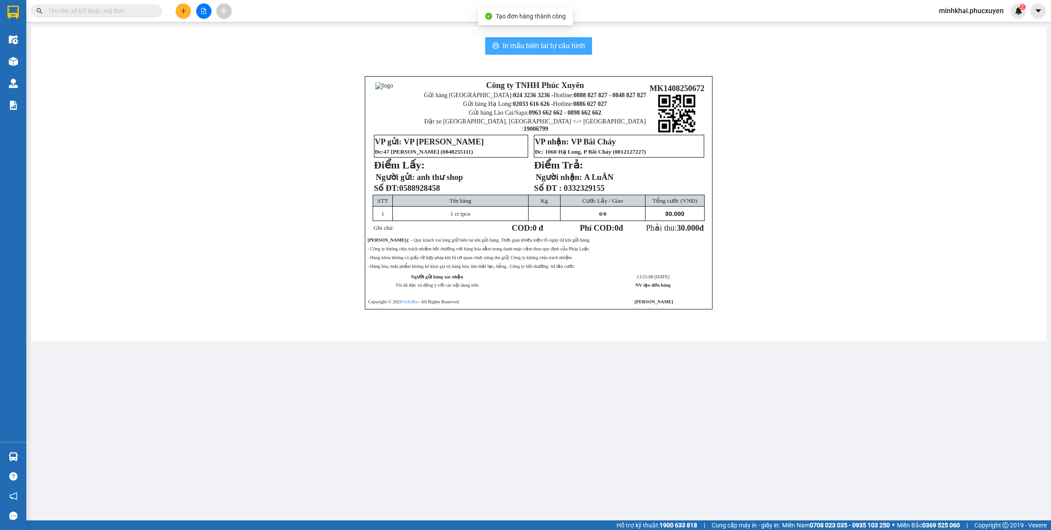
click at [521, 46] on span "In mẫu biên lai tự cấu hình" at bounding box center [544, 45] width 82 height 11
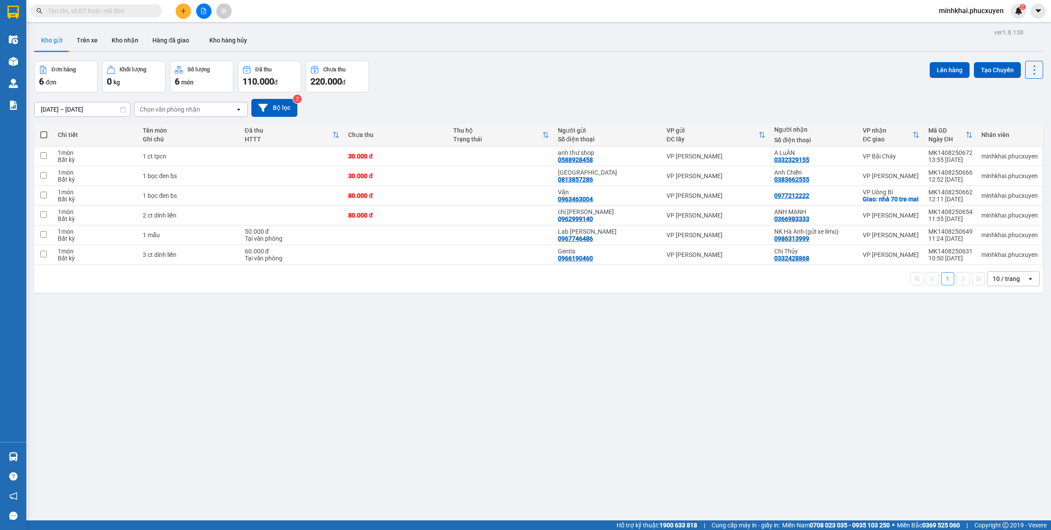
click at [502, 77] on div "Đơn hàng 6 đơn Khối lượng 0 kg Số lượng 6 món Đã thu 110.000 đ Chưa thu 220.000…" at bounding box center [538, 77] width 1009 height 32
click at [200, 11] on button at bounding box center [203, 11] width 15 height 15
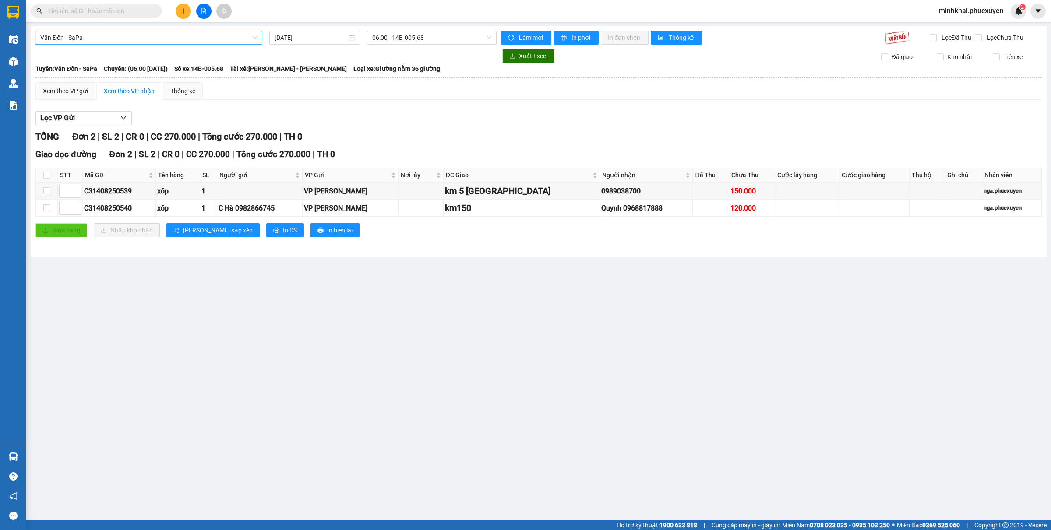
click at [93, 39] on span "Vân Đồn - SaPa" at bounding box center [148, 37] width 217 height 13
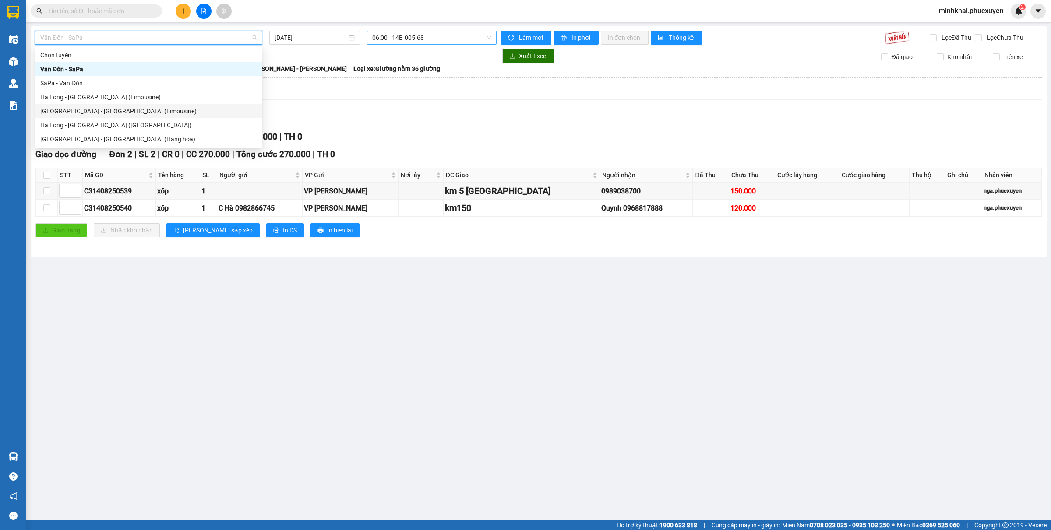
drag, startPoint x: 84, startPoint y: 113, endPoint x: 394, endPoint y: 35, distance: 320.0
click at [84, 113] on div "[GEOGRAPHIC_DATA] - [GEOGRAPHIC_DATA] (Limousine)" at bounding box center [148, 111] width 217 height 10
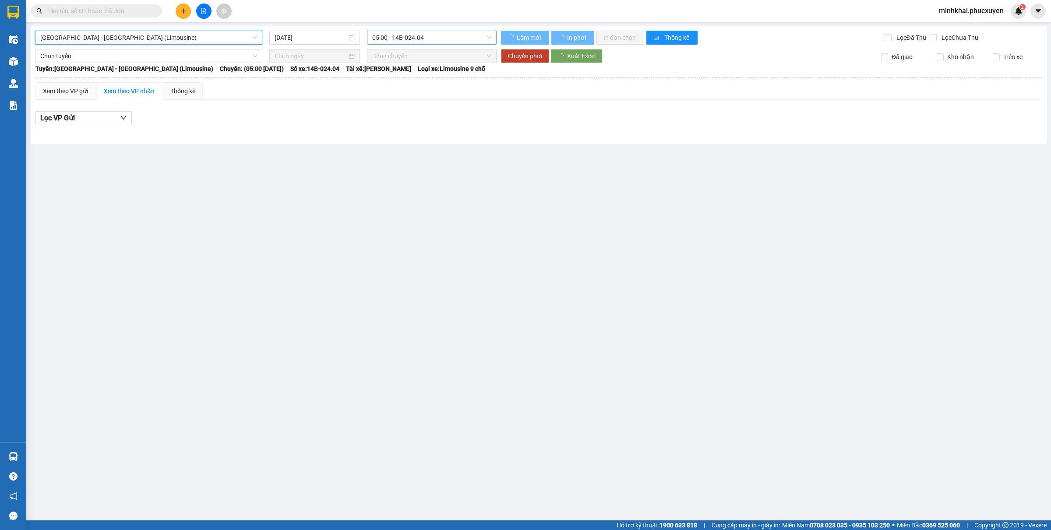
click at [401, 36] on span "05:00 - 14B-024.04" at bounding box center [431, 37] width 119 height 13
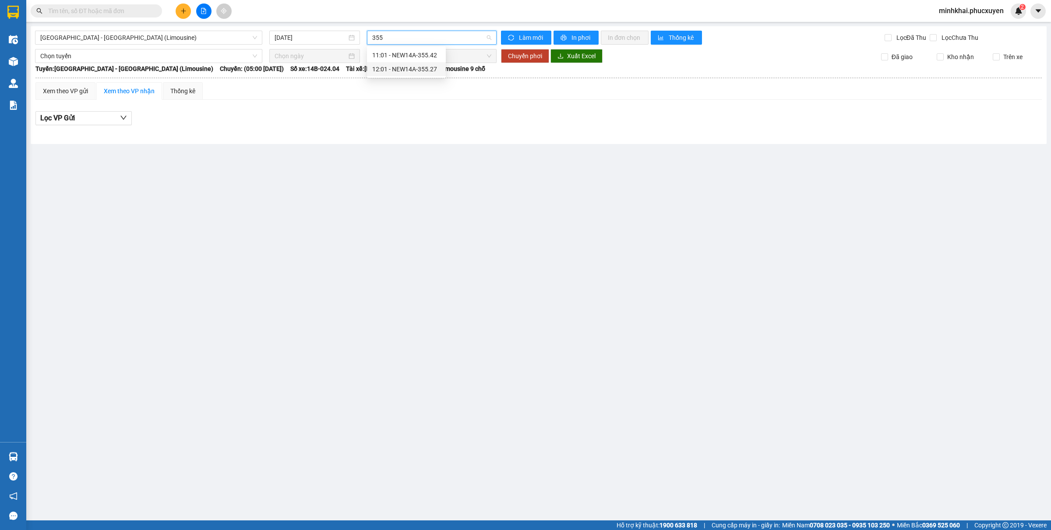
click at [408, 70] on div "12:01 - NEW14A-355.27" at bounding box center [406, 69] width 68 height 10
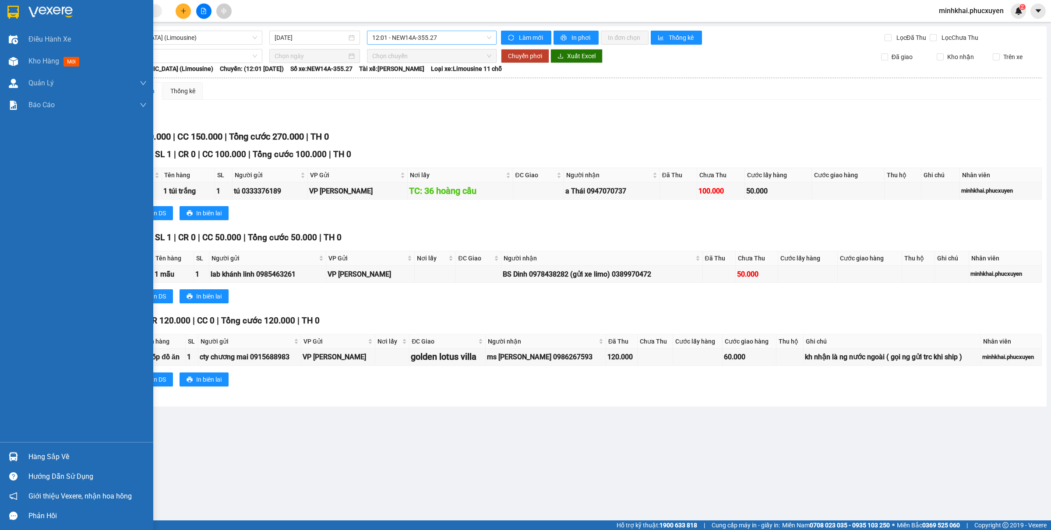
click at [10, 460] on img at bounding box center [13, 456] width 9 height 9
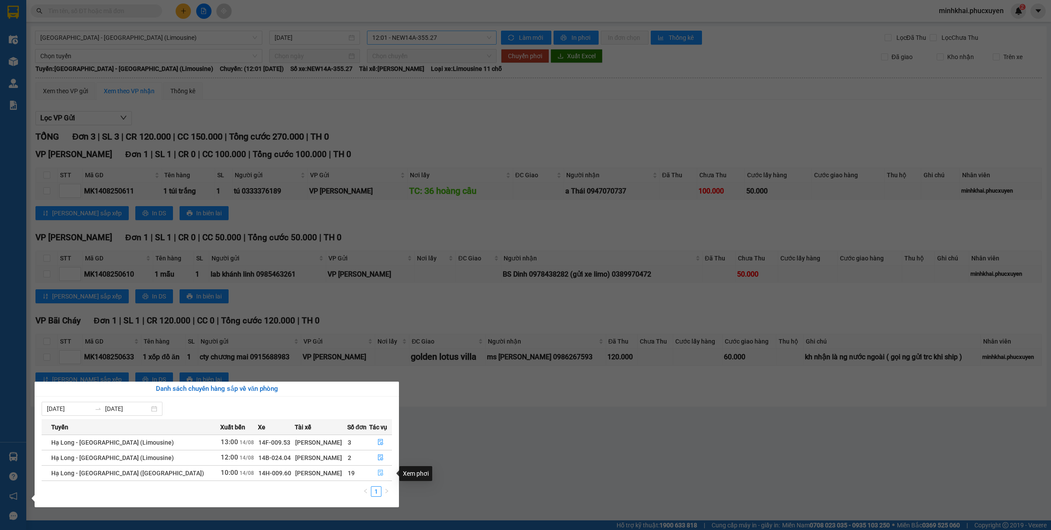
click at [381, 476] on button "button" at bounding box center [380, 473] width 22 height 14
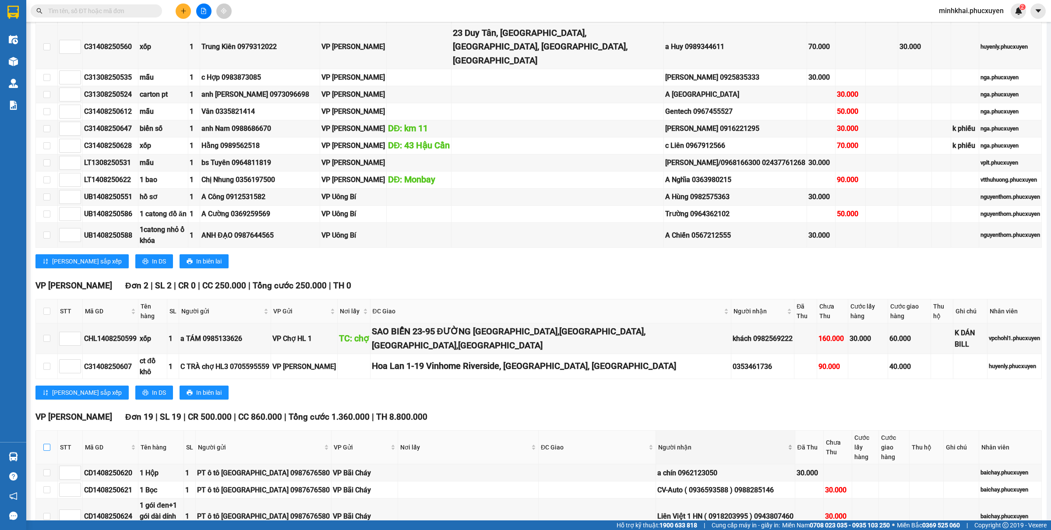
drag, startPoint x: 48, startPoint y: 381, endPoint x: 661, endPoint y: 299, distance: 618.7
click at [48, 444] on input "checkbox" at bounding box center [46, 447] width 7 height 7
checkbox input "true"
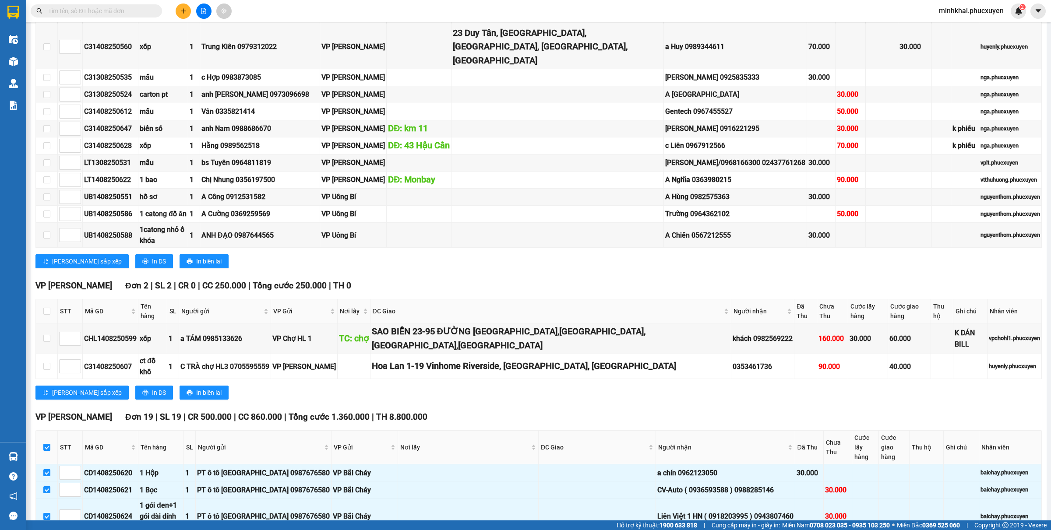
checkbox input "true"
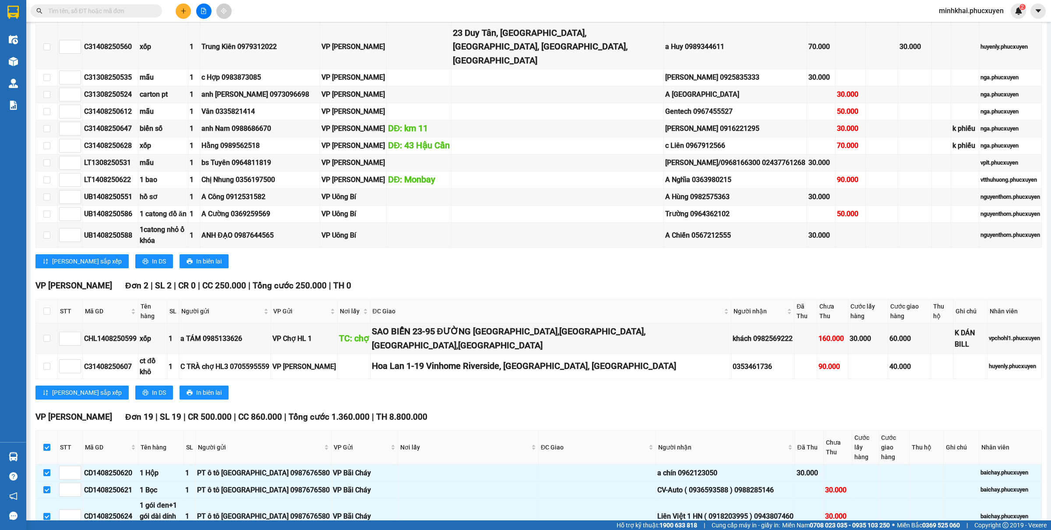
checkbox input "true"
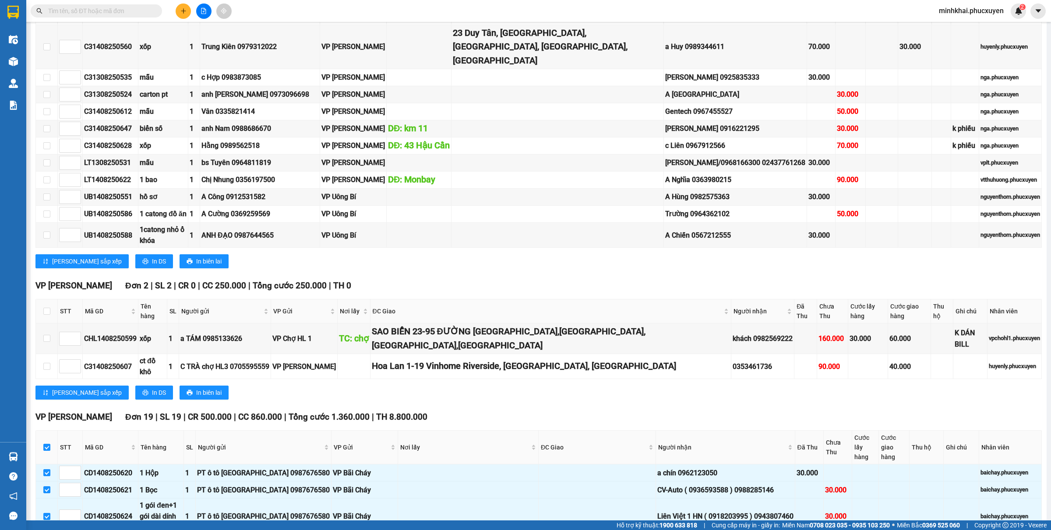
checkbox input "true"
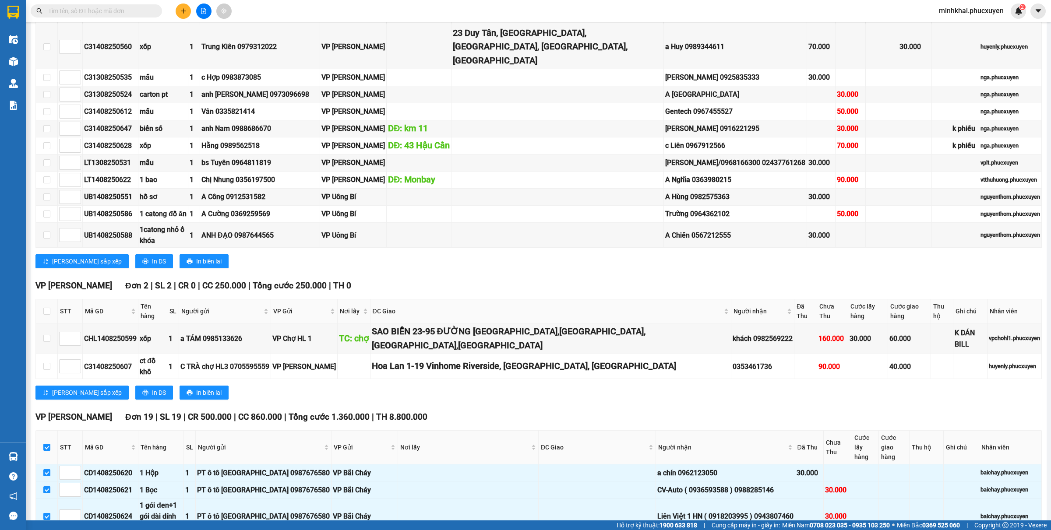
checkbox input "true"
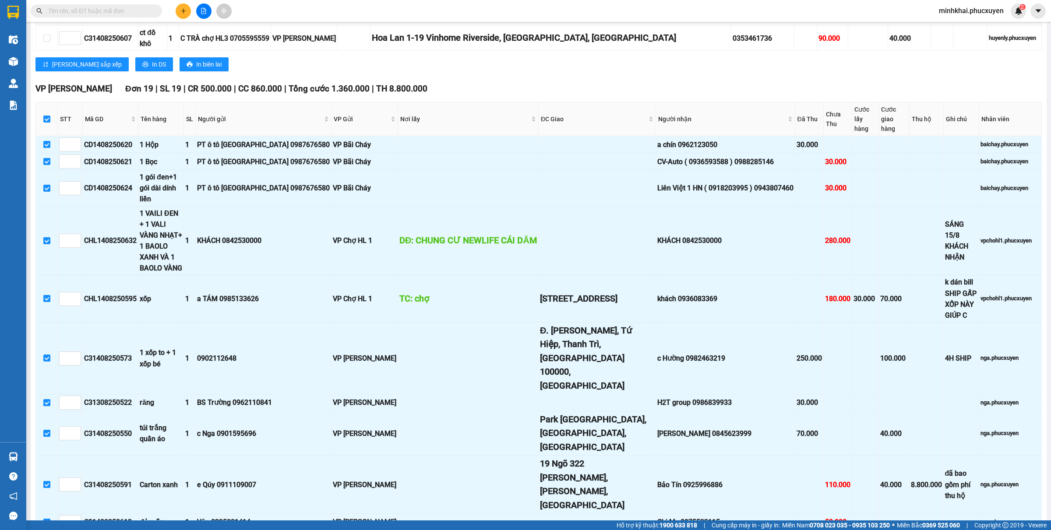
scroll to position [959, 0]
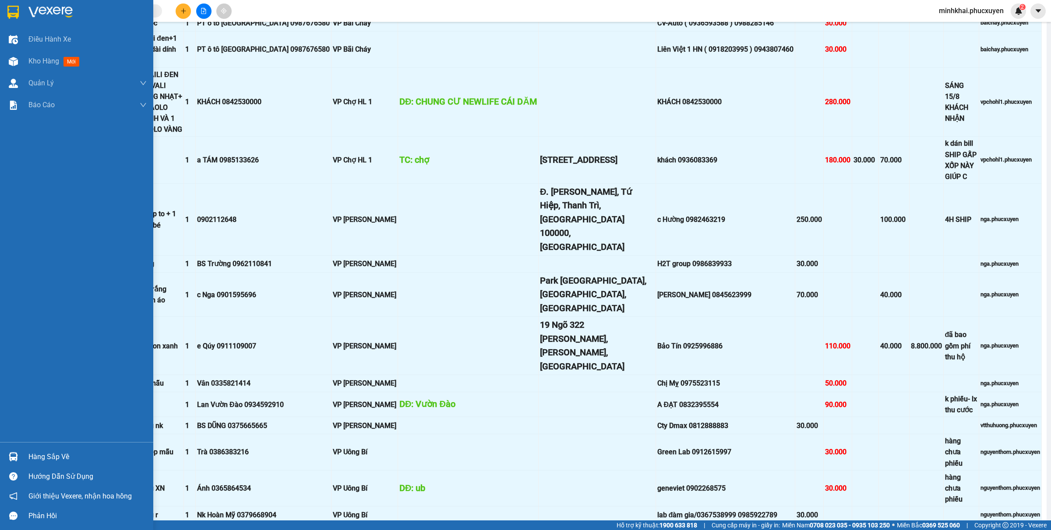
click at [9, 452] on img at bounding box center [13, 456] width 9 height 9
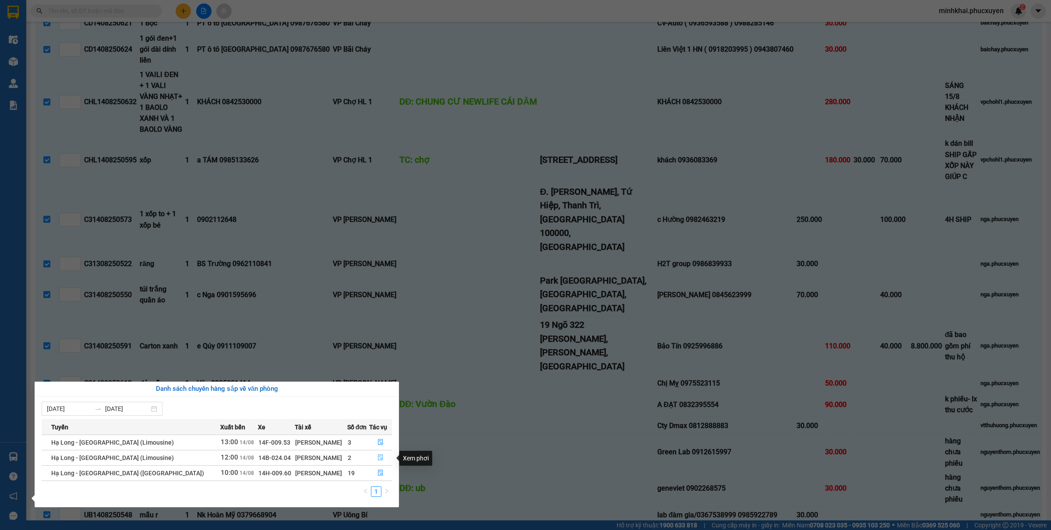
click at [380, 457] on button "button" at bounding box center [380, 458] width 22 height 14
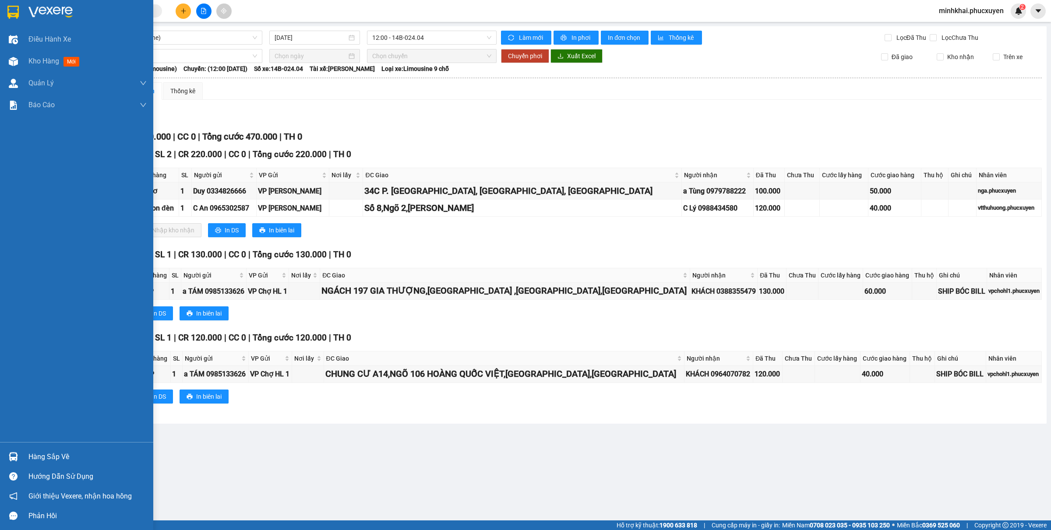
click at [29, 452] on div "Hàng sắp về" at bounding box center [87, 456] width 118 height 13
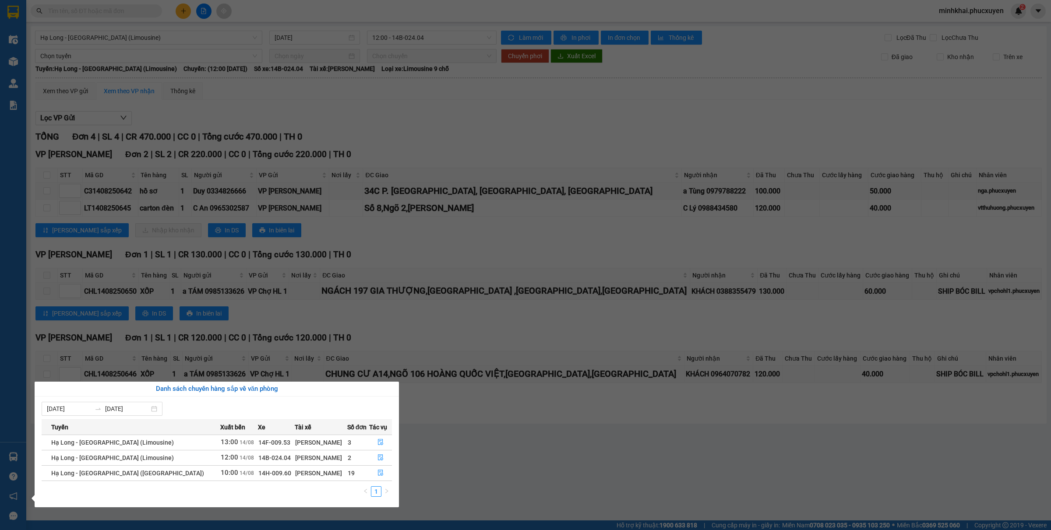
click at [75, 528] on section "Kết quả tìm kiếm ( 0 ) Bộ lọc No Data minhkhai.phucxuyen 2 Điều hành xe Kho hàn…" at bounding box center [525, 265] width 1051 height 530
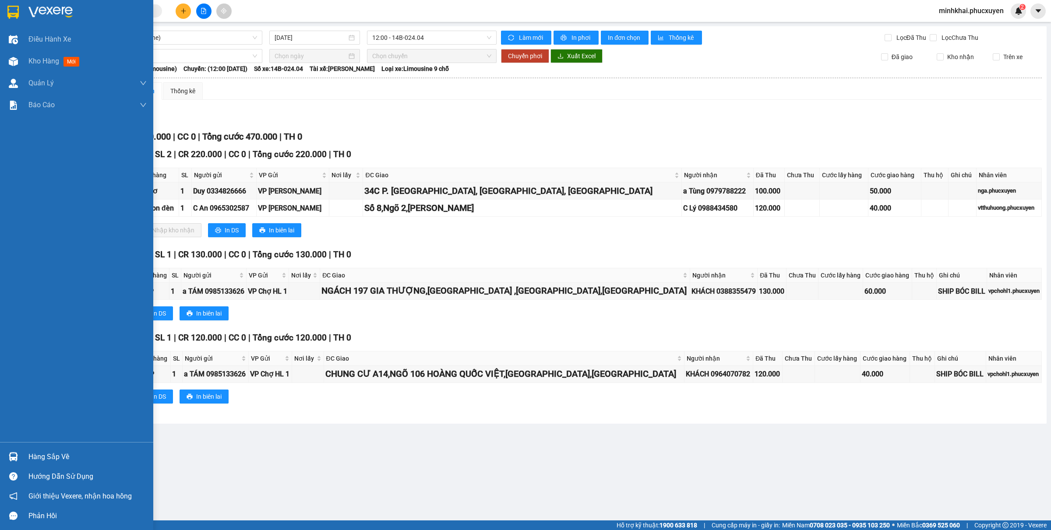
click at [25, 450] on div "Hàng sắp về" at bounding box center [76, 457] width 153 height 20
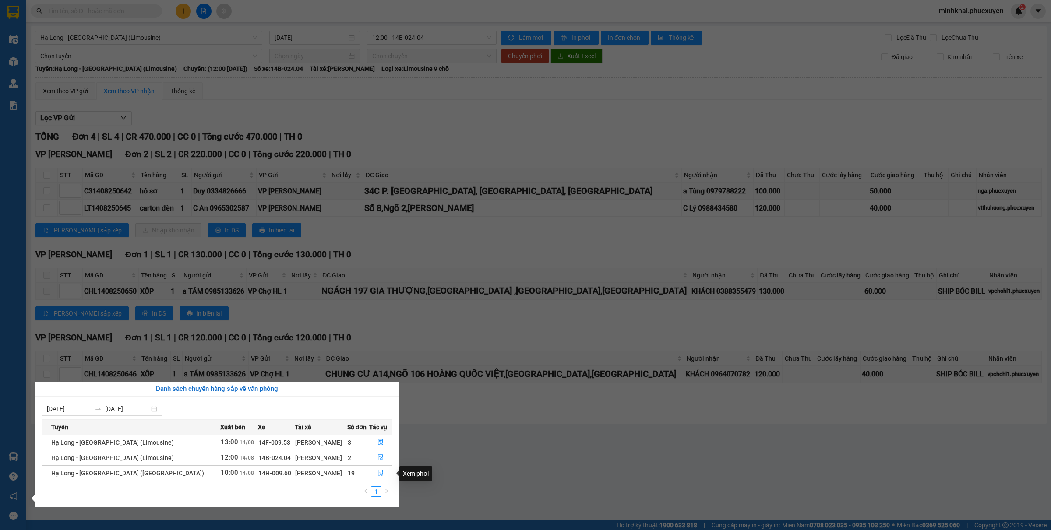
click at [618, 463] on section "Kết quả tìm kiếm ( 0 ) Bộ lọc No Data minhkhai.phucxuyen 2 Điều hành xe Kho hàn…" at bounding box center [525, 265] width 1051 height 530
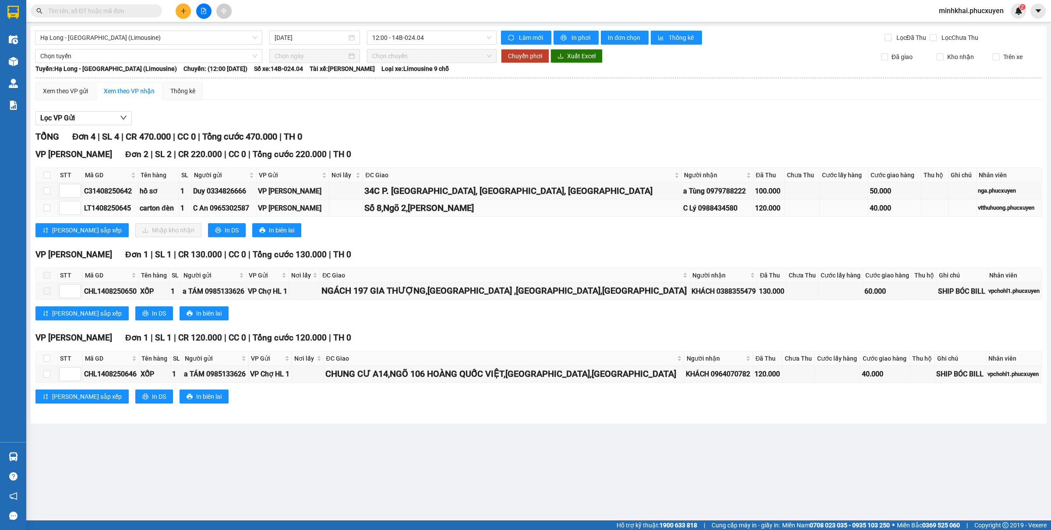
click at [95, 209] on div "LT1408250645" at bounding box center [110, 208] width 53 height 11
copy div "LT1408250645"
click at [122, 9] on input "text" at bounding box center [99, 11] width 103 height 10
paste input "LT1408250645"
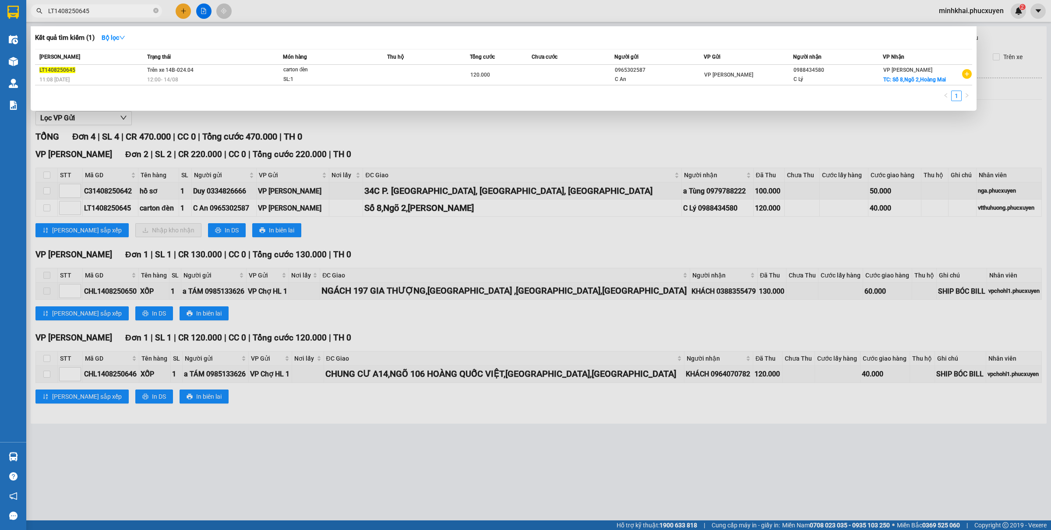
type input "LT1408250645"
click at [523, 74] on div "120.000" at bounding box center [500, 75] width 61 height 10
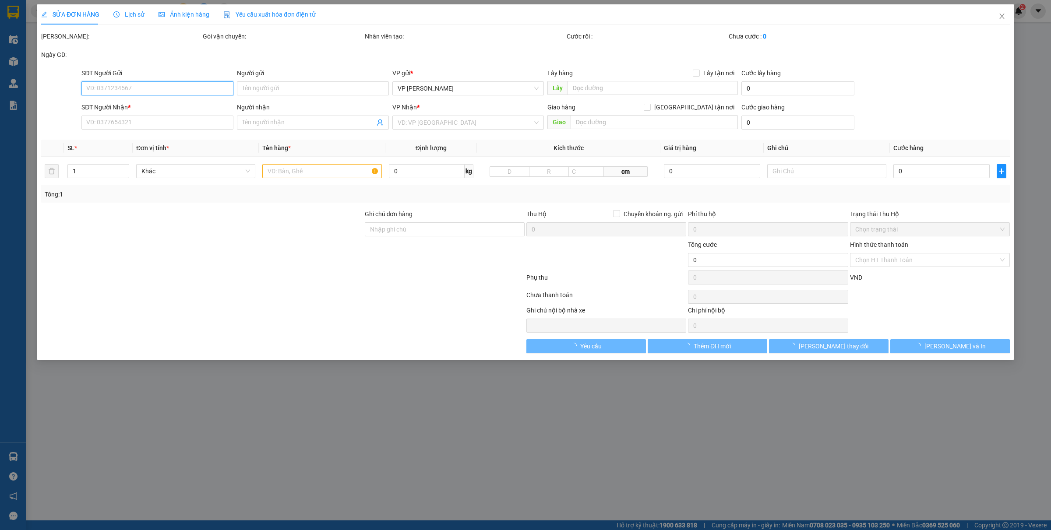
type input "0965302587"
type input "C An"
type input "0988434580"
type input "C Lý"
checkbox input "true"
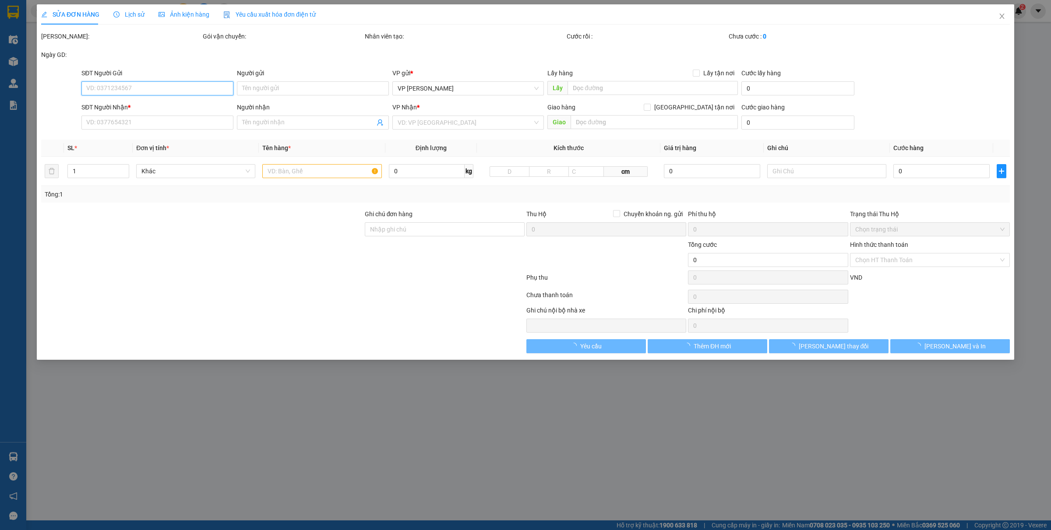
type input "Số 8,Ngõ 2,Hoàng Mai"
type input "120.000"
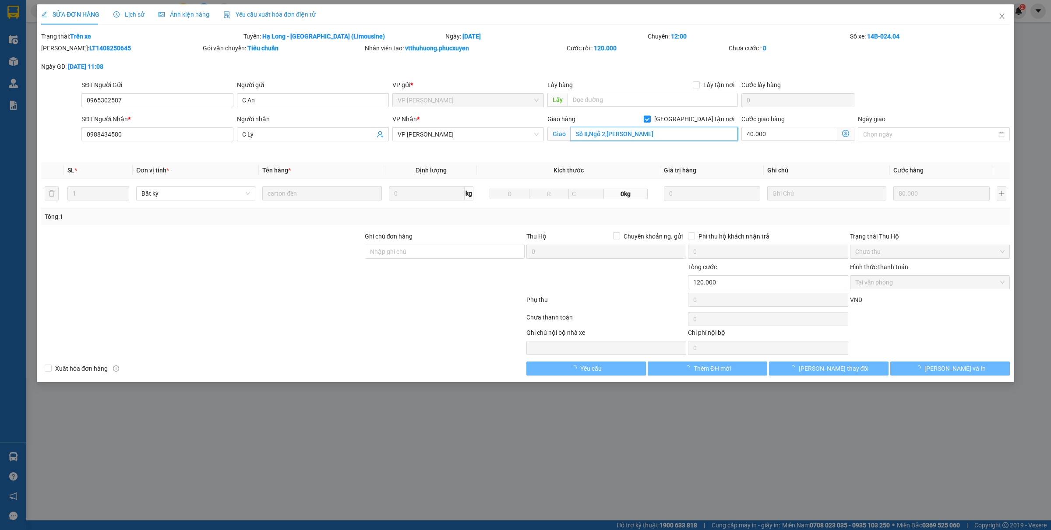
click at [657, 128] on input "Số 8,Ngõ 2,Hoàng Mai" at bounding box center [653, 134] width 167 height 14
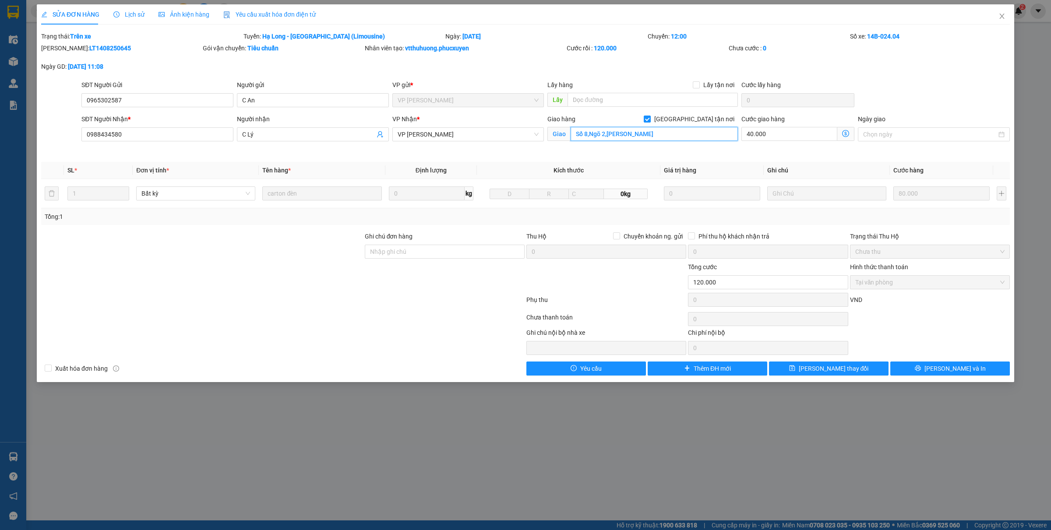
click at [652, 137] on input "Số 8,Ngõ 2,Hoàng Mai" at bounding box center [653, 134] width 167 height 14
type input "Số 8,Ngõ 2,Hoàng liệt"
click at [830, 371] on span "Lưu thay đổi" at bounding box center [833, 369] width 70 height 10
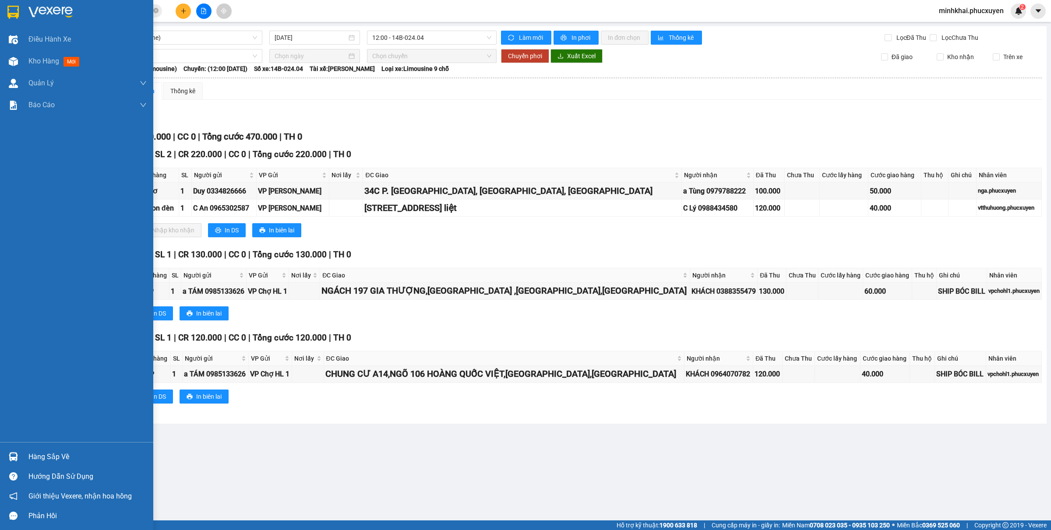
click at [7, 456] on div at bounding box center [13, 456] width 15 height 15
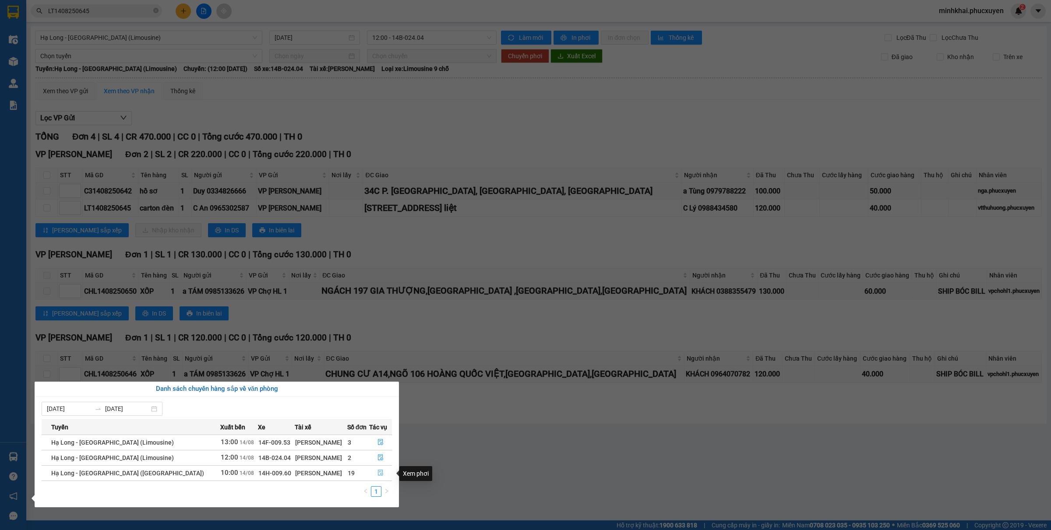
click at [377, 474] on icon "file-done" at bounding box center [380, 473] width 6 height 6
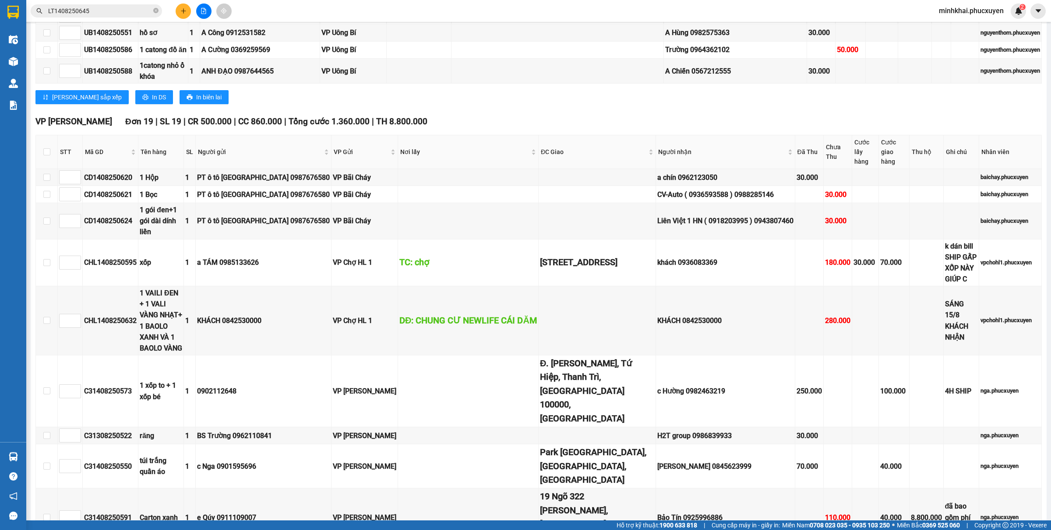
scroll to position [959, 0]
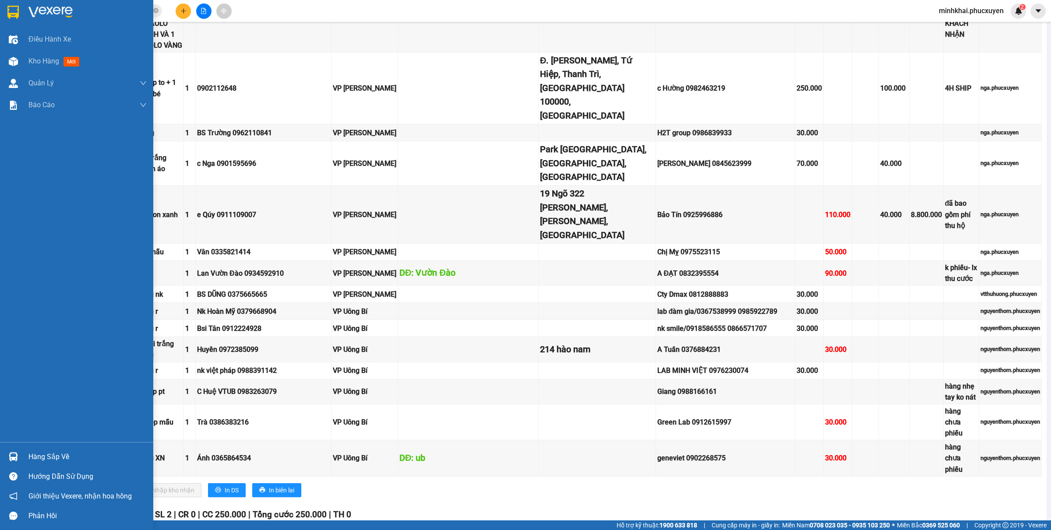
click at [1, 459] on div "Hàng sắp về" at bounding box center [76, 457] width 153 height 20
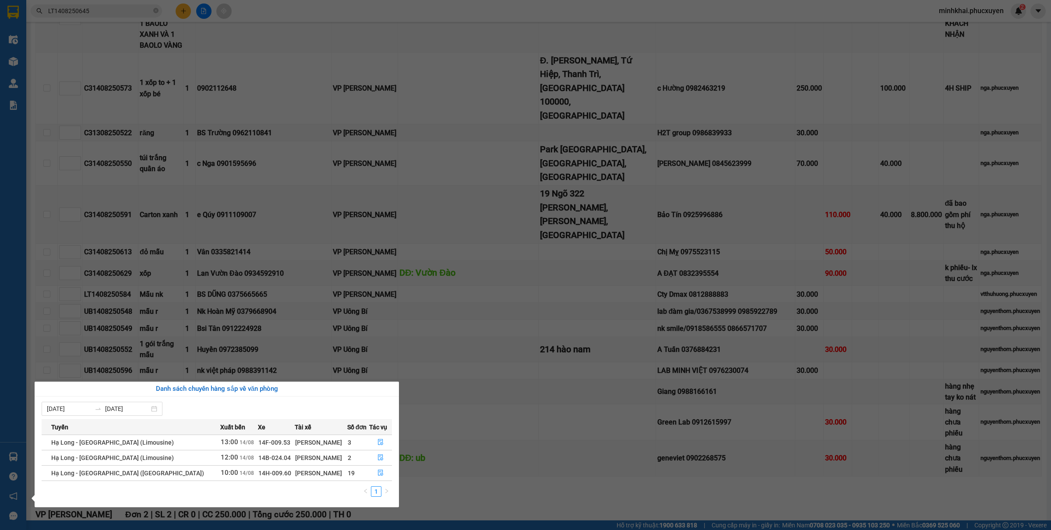
click at [481, 418] on section "Kết quả tìm kiếm ( 1 ) Bộ lọc Mã ĐH Trạng thái Món hàng Thu hộ Tổng cước Chưa c…" at bounding box center [525, 265] width 1051 height 530
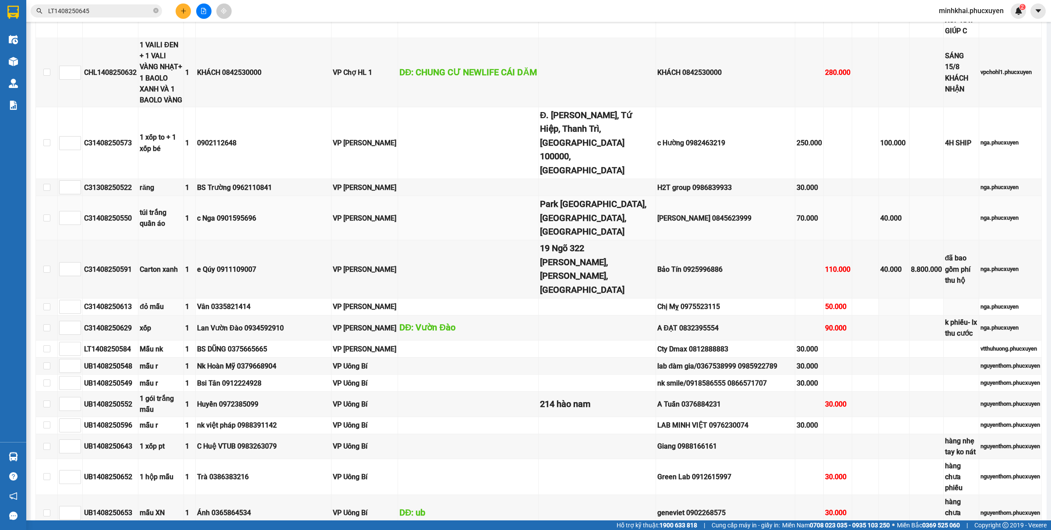
scroll to position [741, 0]
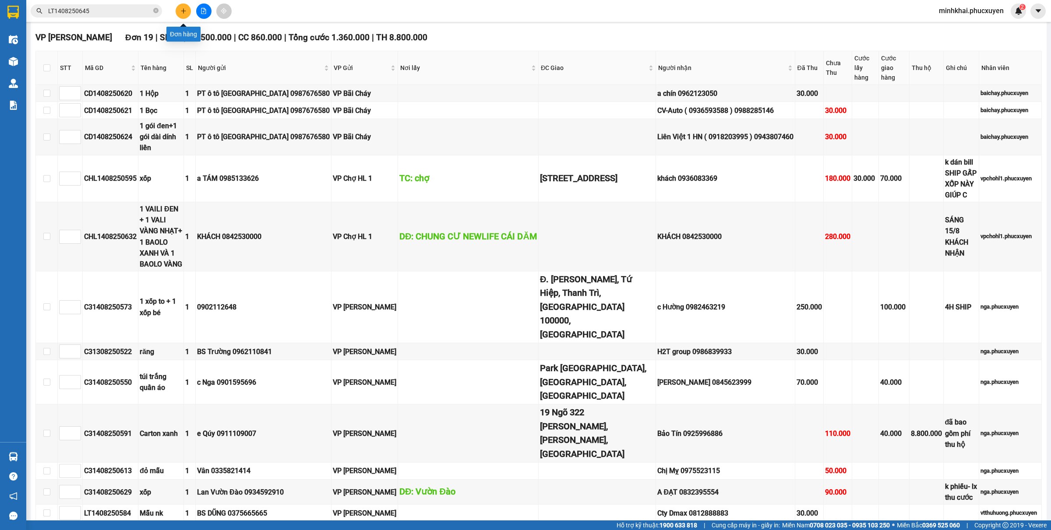
click at [187, 11] on button at bounding box center [183, 11] width 15 height 15
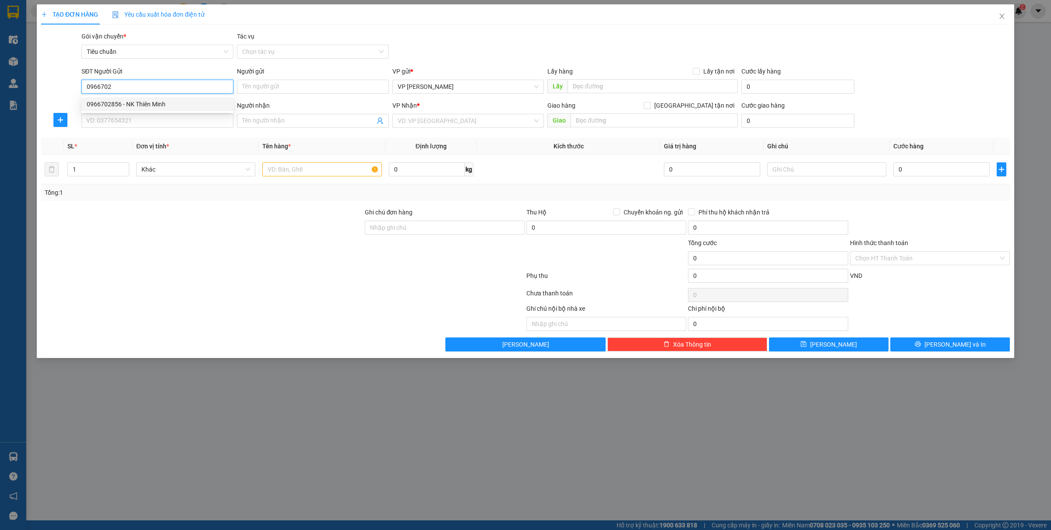
click at [128, 104] on div "0966702856 - NK Thiên Minh" at bounding box center [157, 104] width 141 height 10
type input "0966702856"
type input "NK Thiên Minh"
type input "0966702856"
click at [145, 123] on input "SĐT Người Nhận *" at bounding box center [157, 121] width 152 height 14
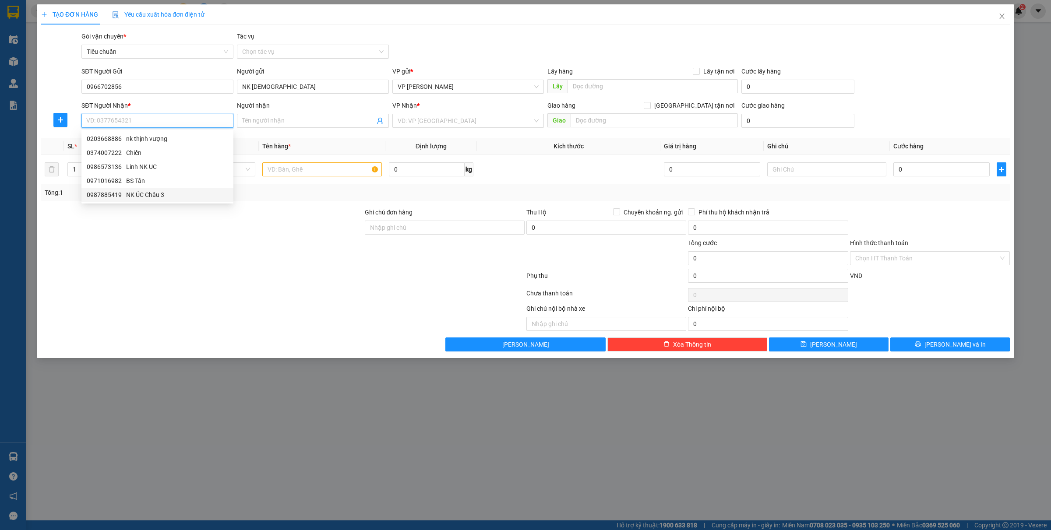
click at [156, 193] on div "0987885419 - NK ÚC Châu 3" at bounding box center [157, 195] width 141 height 10
type input "0987885419"
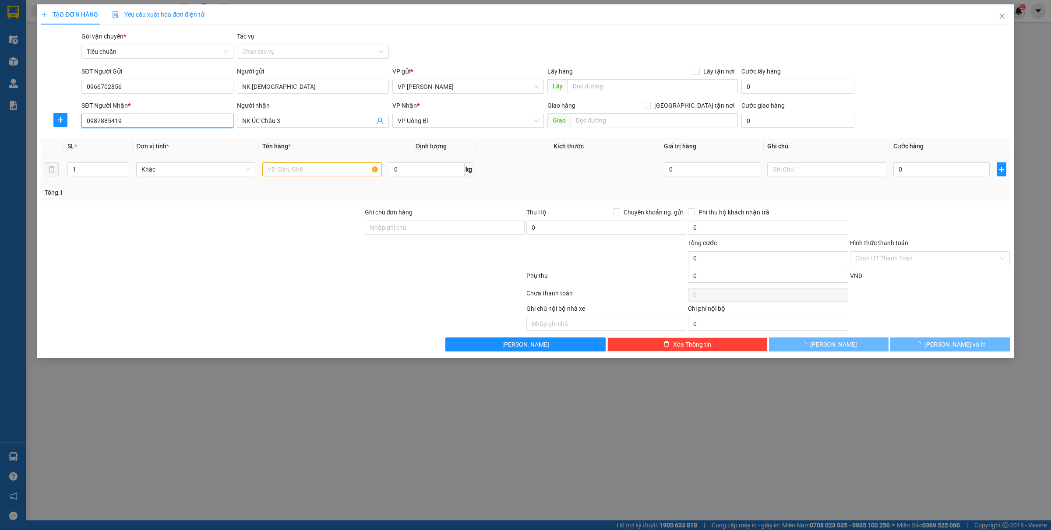
type input "NK ÚC Châu 3"
click at [287, 173] on input "text" at bounding box center [321, 169] width 119 height 14
click at [316, 169] on input "text" at bounding box center [321, 169] width 119 height 14
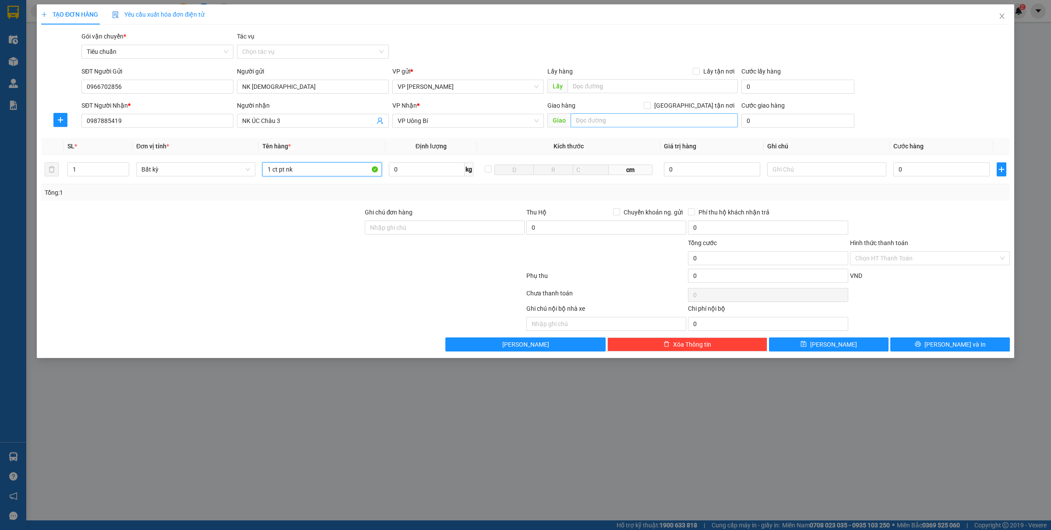
type input "1 ct pt nk"
click at [621, 119] on input "text" at bounding box center [653, 120] width 167 height 14
type input "90 quang trung"
click at [650, 105] on input "Giao tận nơi" at bounding box center [646, 105] width 6 height 6
checkbox input "true"
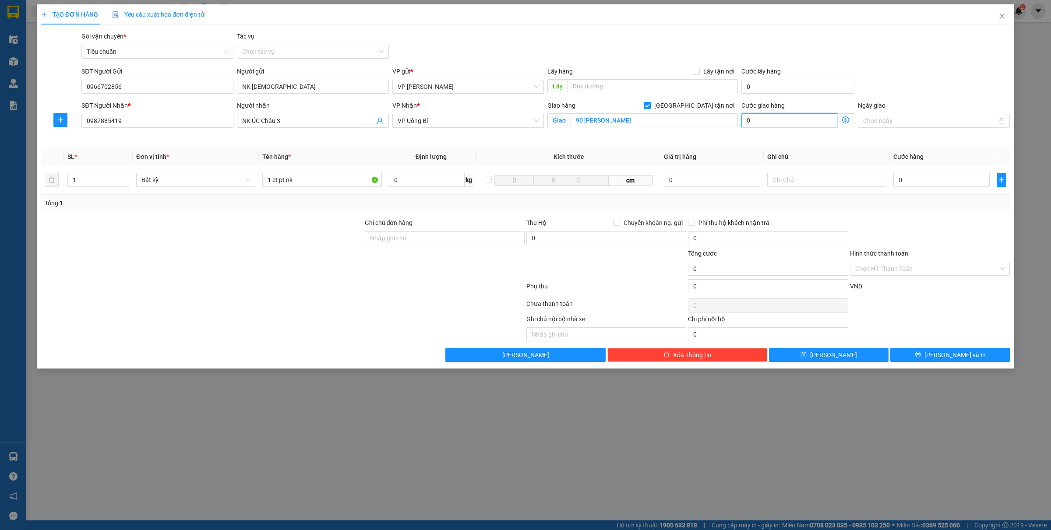
click at [758, 121] on input "0" at bounding box center [789, 120] width 96 height 14
type input "3"
type input "30"
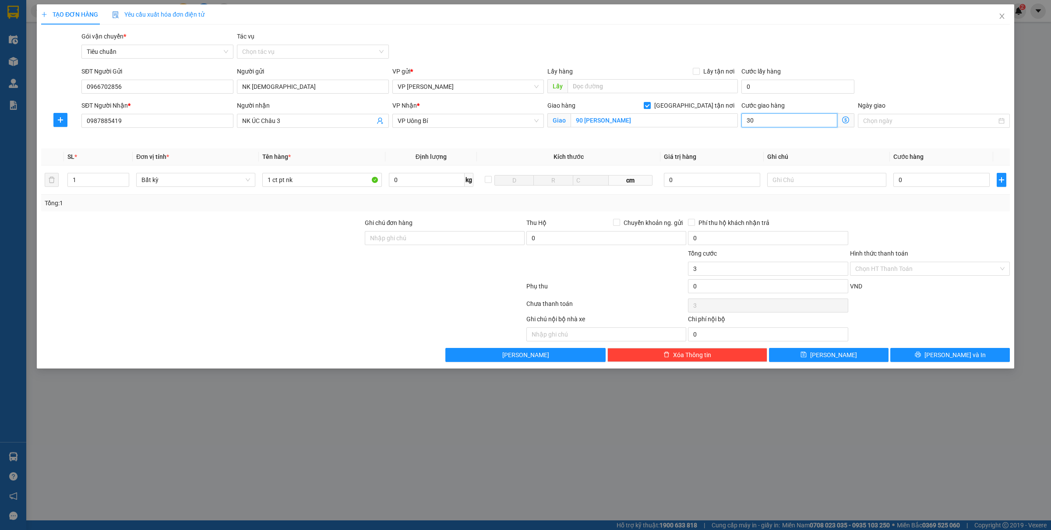
type input "30"
type input "30.000"
click at [918, 181] on input "0" at bounding box center [941, 180] width 96 height 14
type input "30.000"
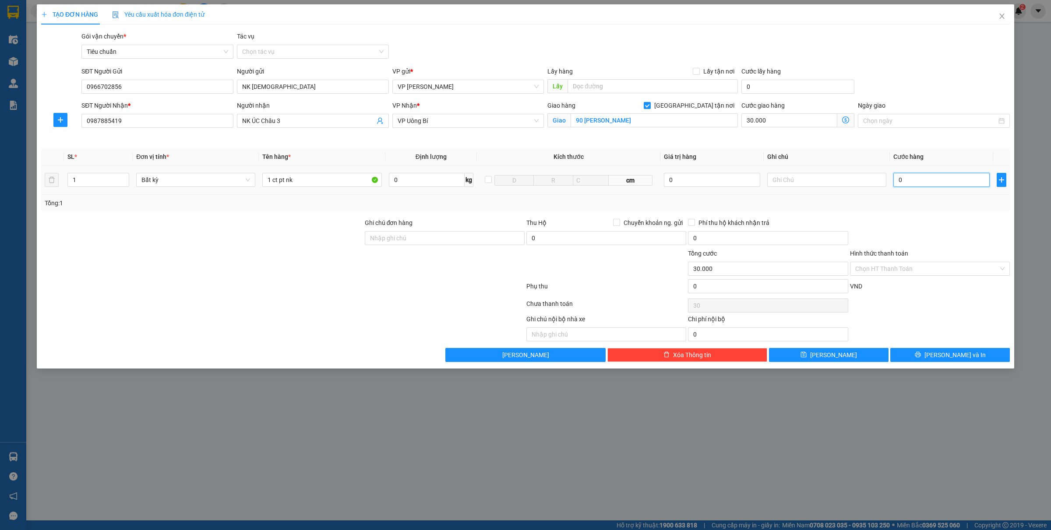
type input "30.000"
type input "4"
type input "30.004"
type input "40"
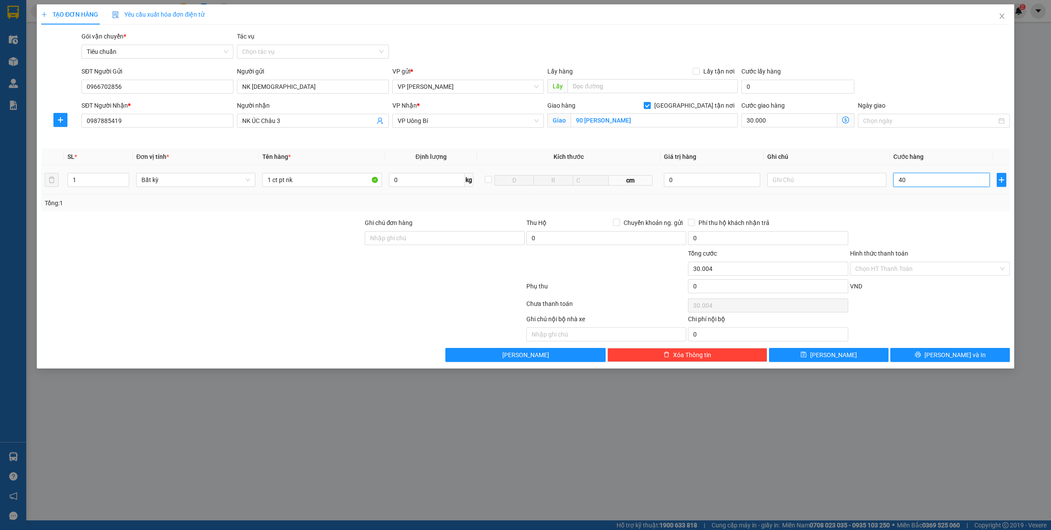
type input "30.040"
type input "400"
type input "30.400"
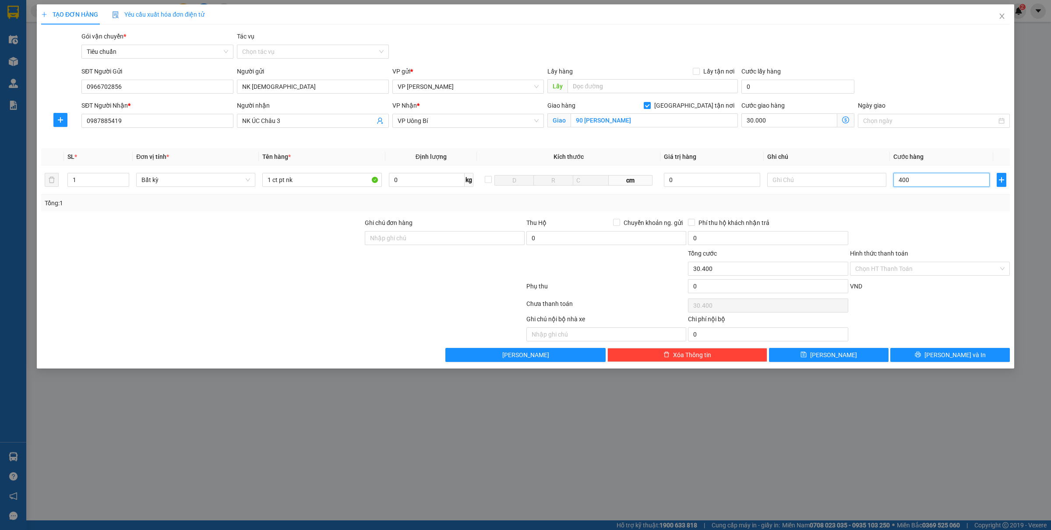
type input "4.000"
type input "34.000"
type input "40.000"
type input "70.000"
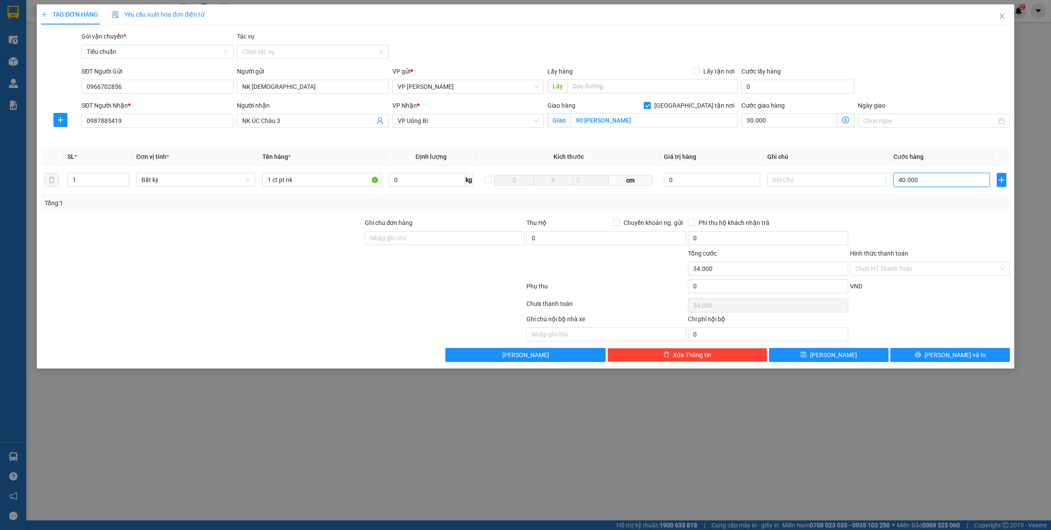
type input "70.000"
type input "40.000"
click at [910, 273] on input "Hình thức thanh toán" at bounding box center [926, 268] width 143 height 13
click at [873, 285] on div "Tại văn phòng" at bounding box center [929, 287] width 149 height 10
type input "0"
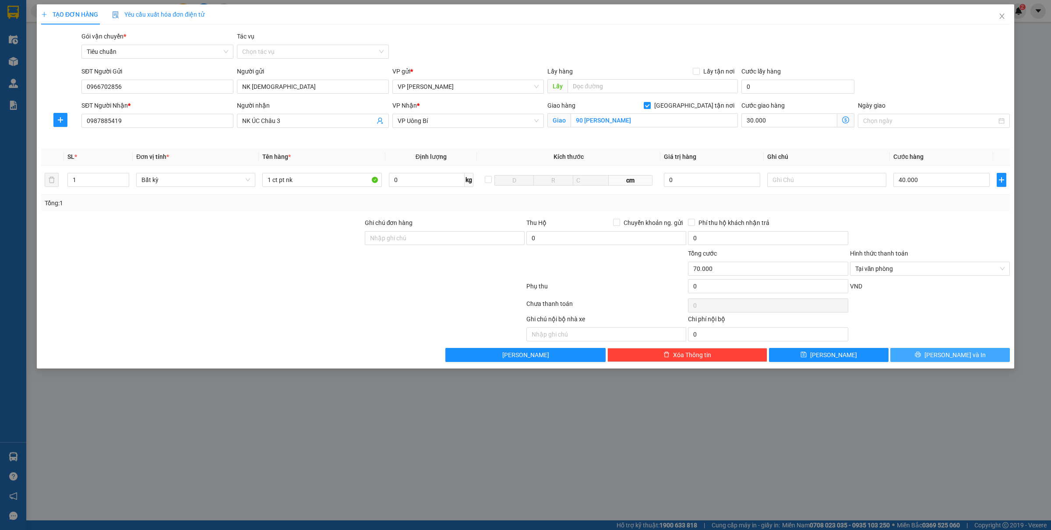
click at [940, 350] on button "Lưu và In" at bounding box center [949, 355] width 119 height 14
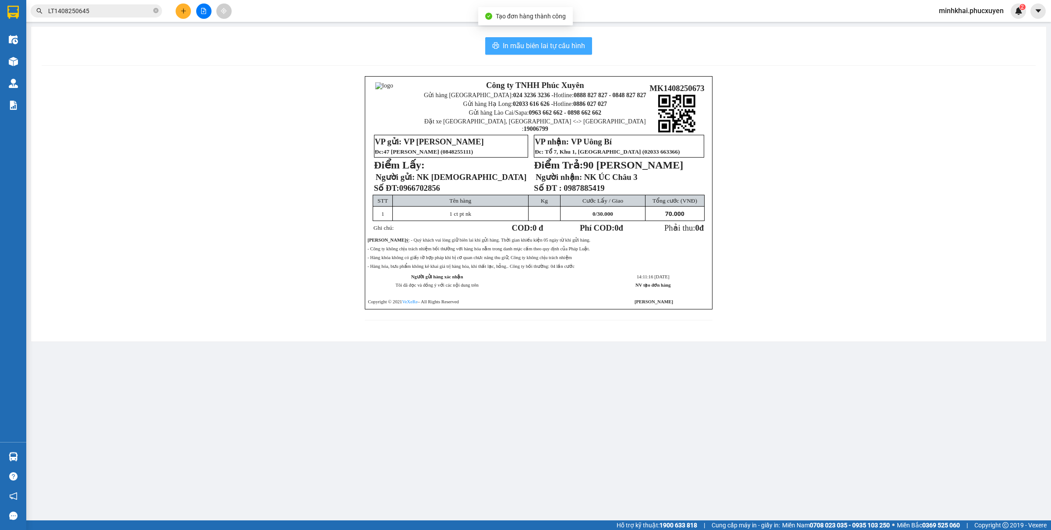
click at [495, 39] on button "In mẫu biên lai tự cấu hình" at bounding box center [538, 46] width 107 height 18
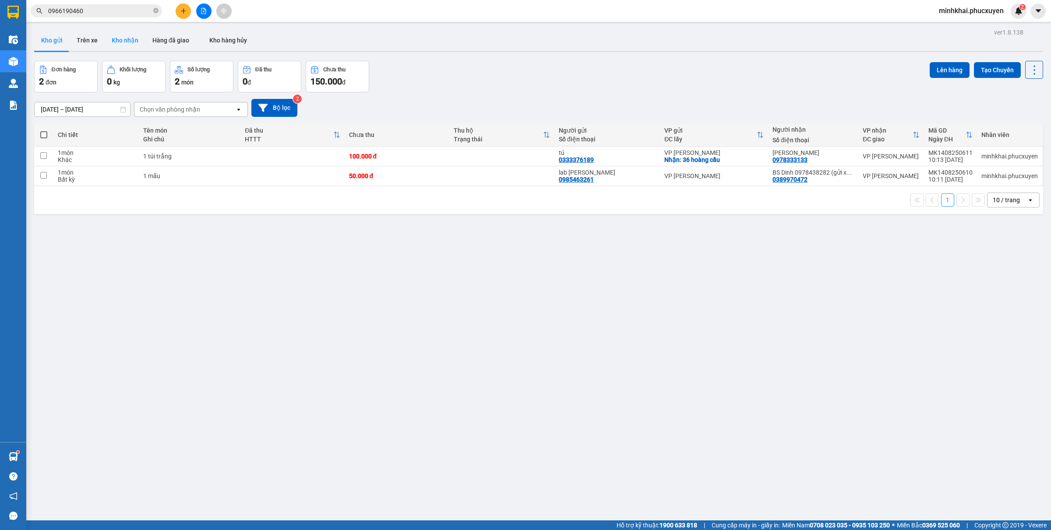
click at [129, 45] on button "Kho nhận" at bounding box center [125, 40] width 41 height 21
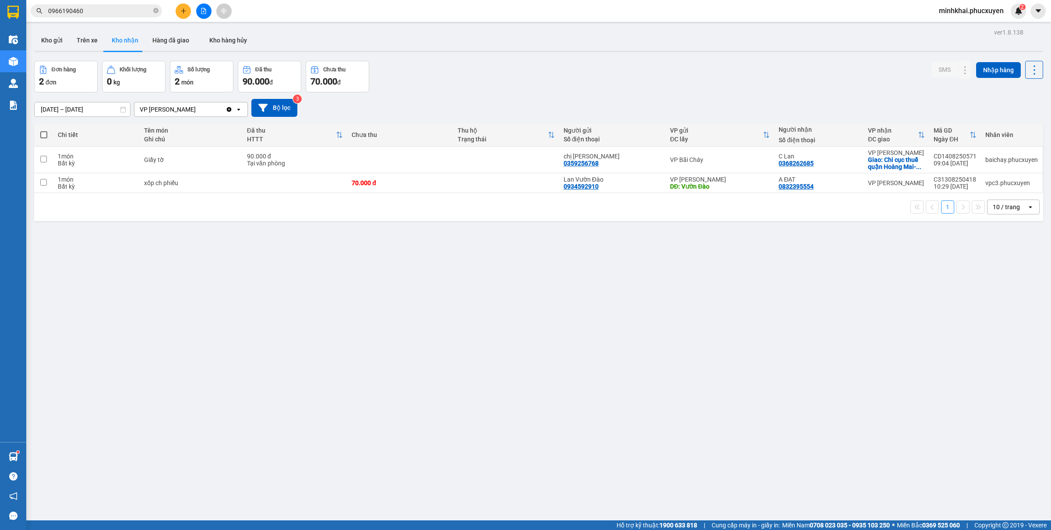
click at [53, 37] on button "Kho gửi" at bounding box center [51, 40] width 35 height 21
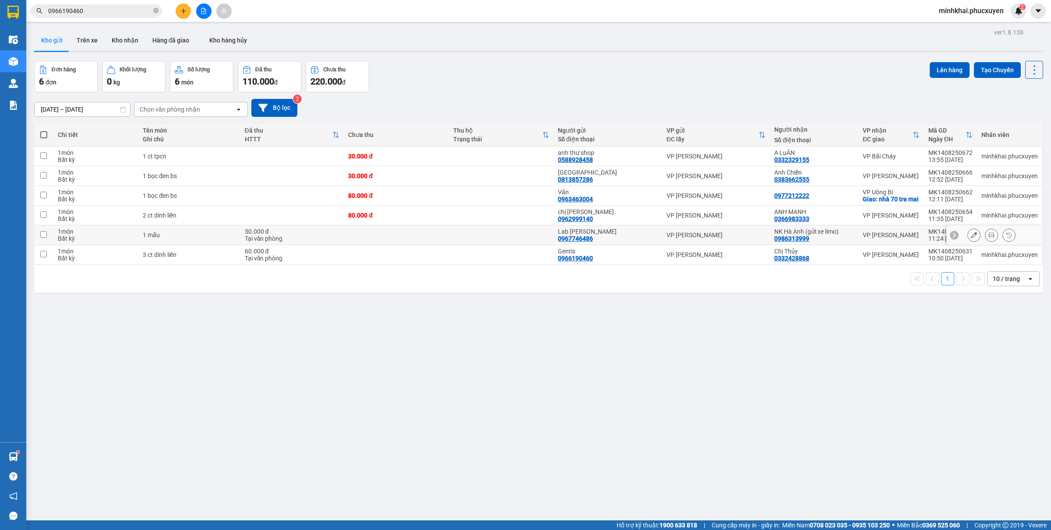
click at [42, 238] on input "checkbox" at bounding box center [43, 234] width 7 height 7
checkbox input "true"
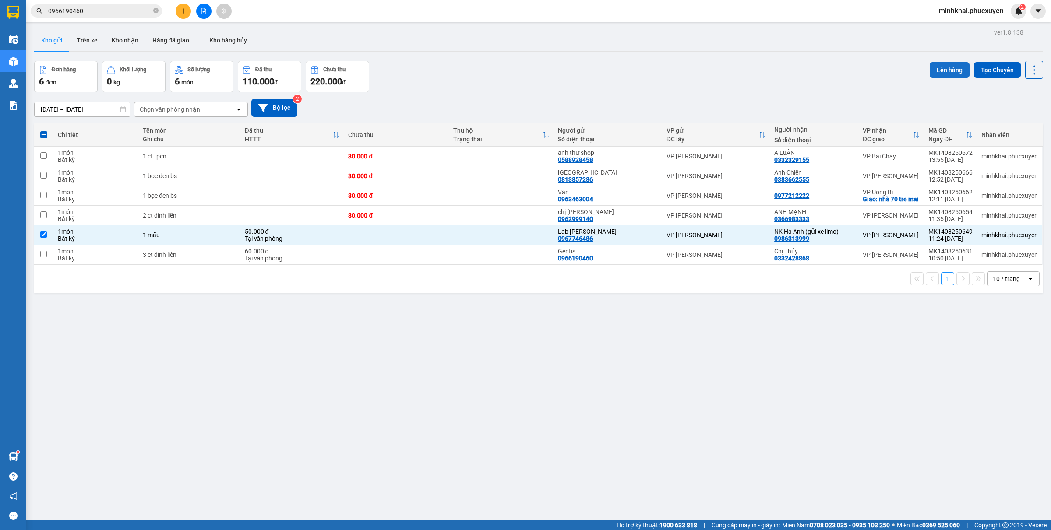
click at [948, 69] on button "Lên hàng" at bounding box center [949, 70] width 40 height 16
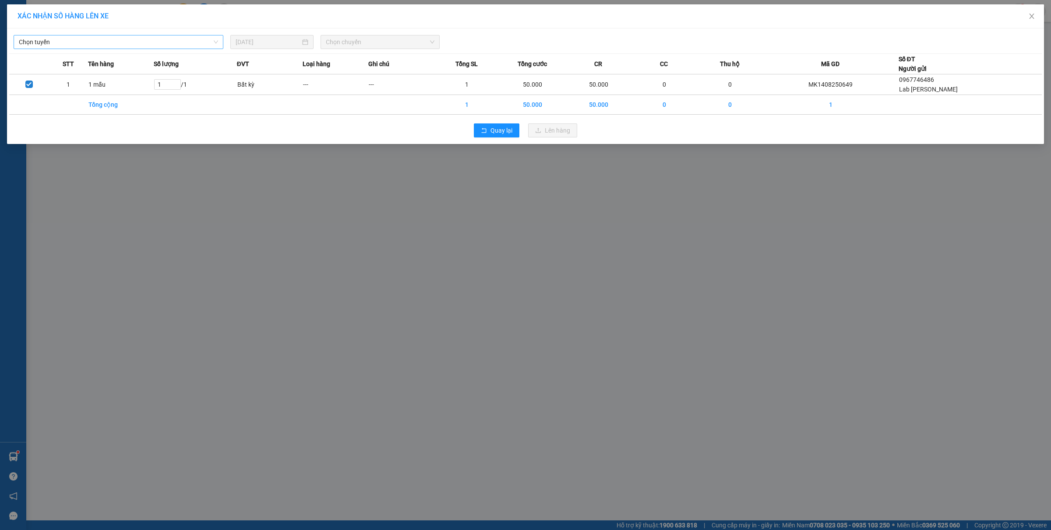
click at [115, 37] on span "Chọn tuyến" at bounding box center [118, 41] width 199 height 13
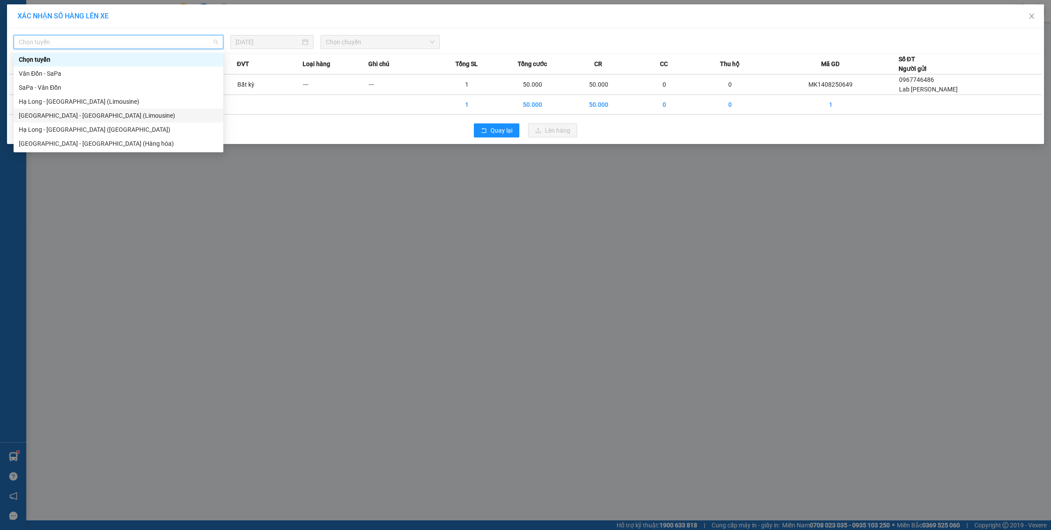
click at [89, 119] on div "[GEOGRAPHIC_DATA] - [GEOGRAPHIC_DATA] (Limousine)" at bounding box center [118, 116] width 199 height 10
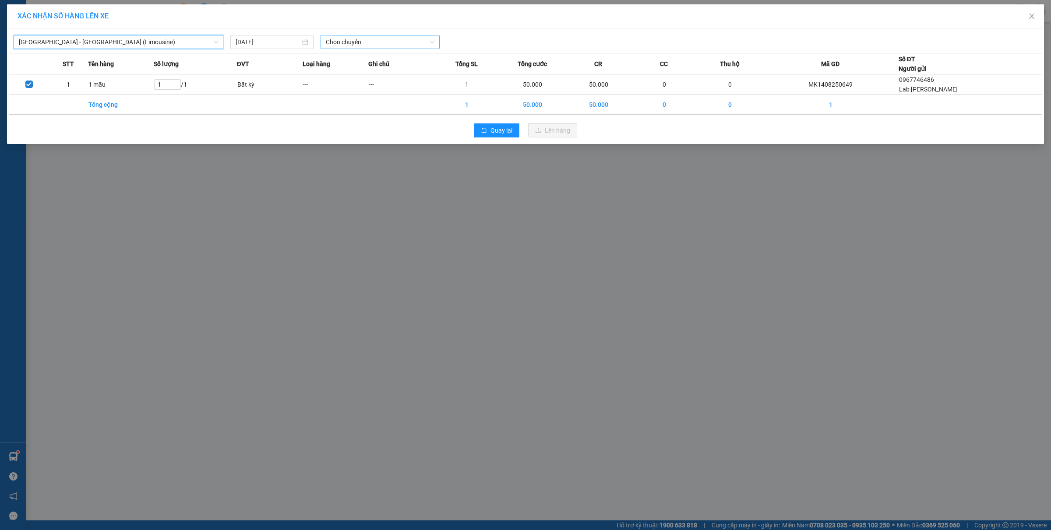
click at [358, 47] on span "Chọn chuyến" at bounding box center [380, 41] width 109 height 13
type input "971"
click at [372, 58] on div "14:01 - 14F-009.71" at bounding box center [360, 60] width 68 height 10
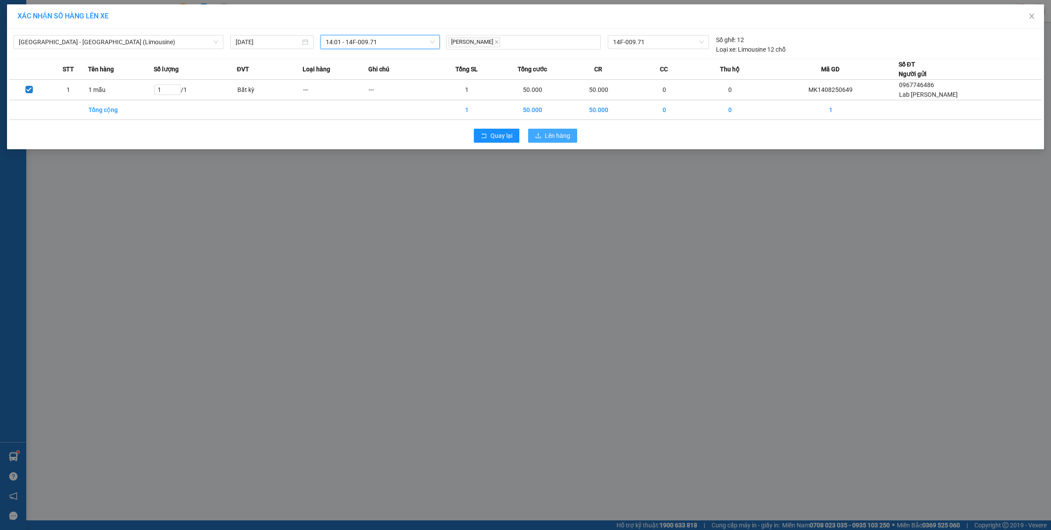
click at [545, 130] on button "Lên hàng" at bounding box center [552, 136] width 49 height 14
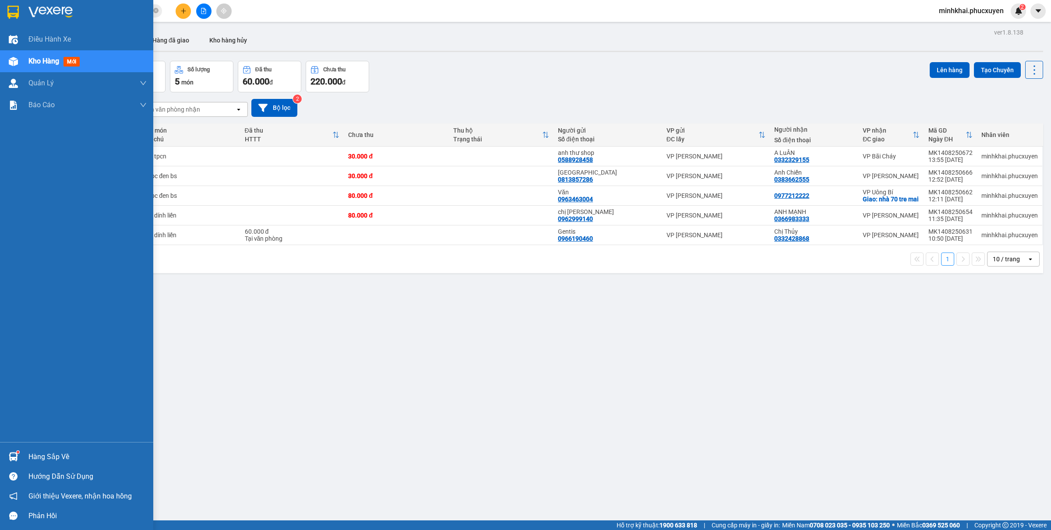
click at [20, 456] on div at bounding box center [13, 456] width 15 height 15
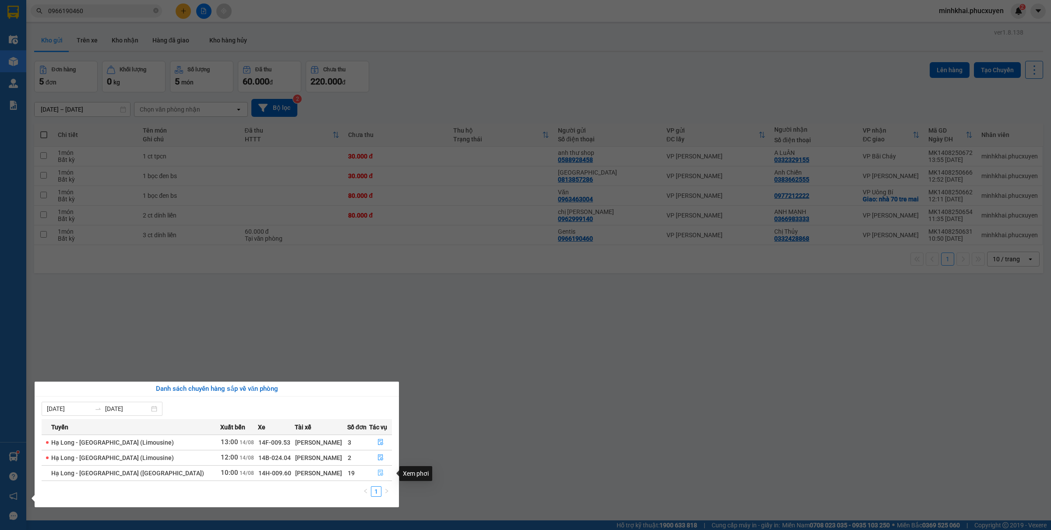
click at [370, 476] on button "button" at bounding box center [380, 473] width 22 height 14
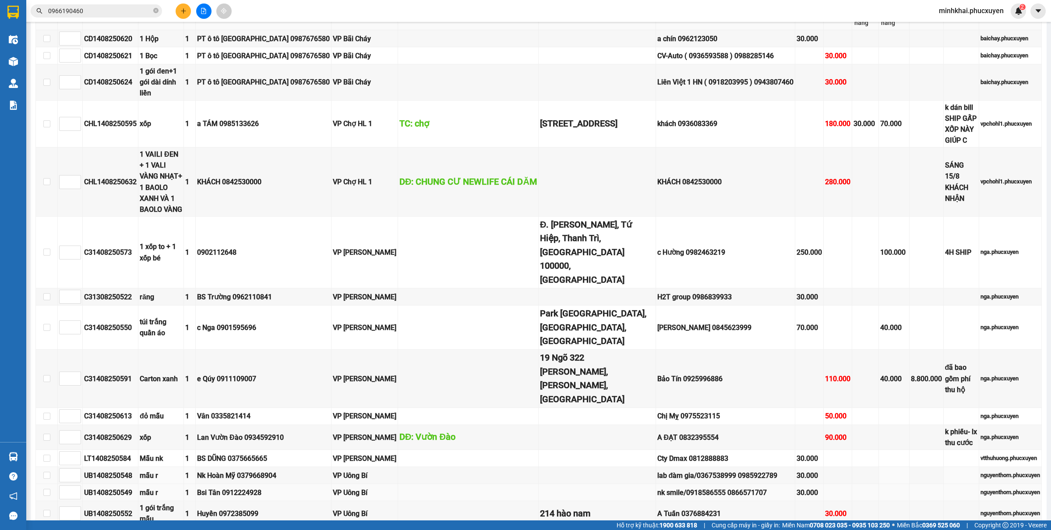
scroll to position [741, 0]
